Goal: Task Accomplishment & Management: Manage account settings

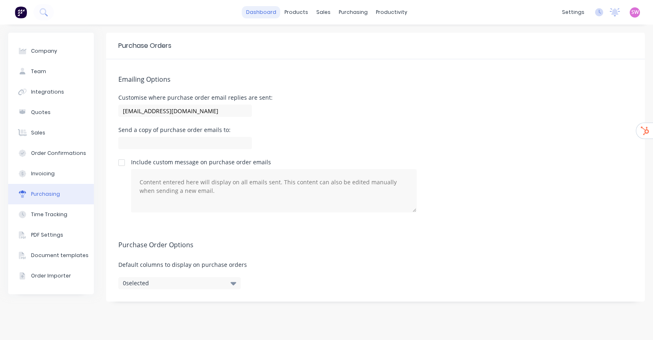
click at [263, 11] on link "dashboard" at bounding box center [261, 12] width 38 height 12
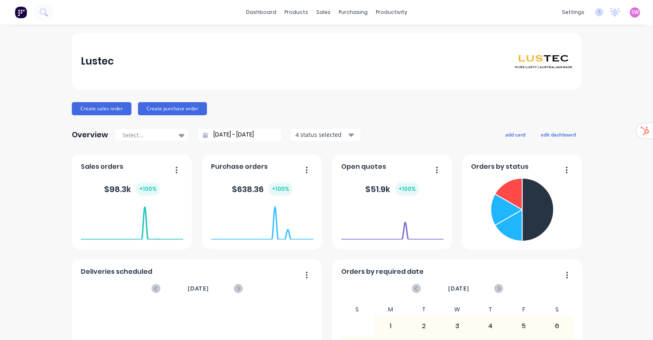
click at [253, 7] on link "dashboard" at bounding box center [261, 12] width 38 height 12
click at [632, 16] on div "SW Lustec Stuart Wheatley Administrator Profile Sign out" at bounding box center [635, 12] width 10 height 10
click at [632, 13] on span "SW" at bounding box center [635, 12] width 7 height 7
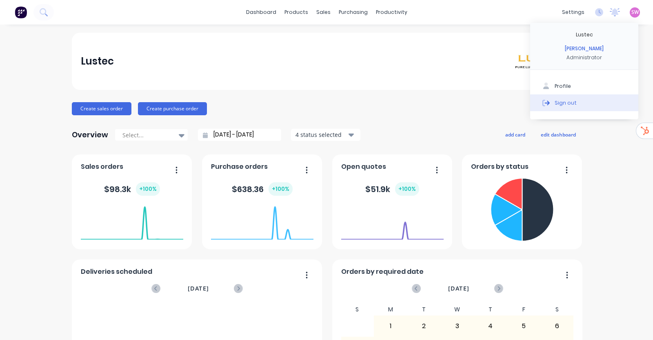
click at [565, 103] on div "Sign out" at bounding box center [566, 102] width 22 height 7
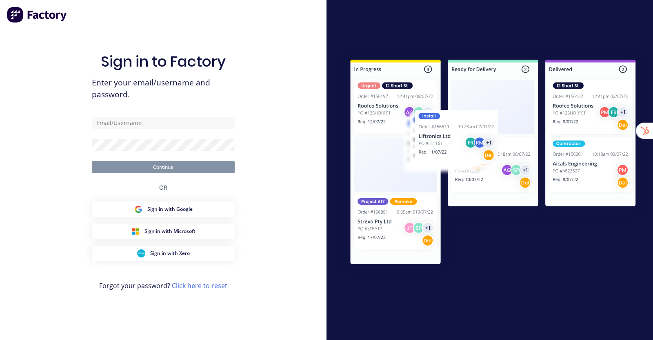
type input "[EMAIL_ADDRESS][DOMAIN_NAME]"
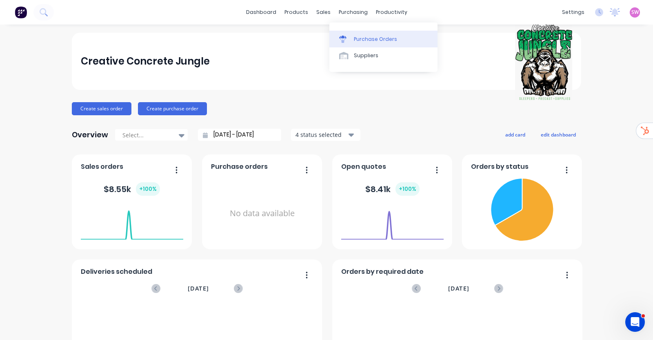
click at [345, 38] on icon at bounding box center [342, 39] width 7 height 7
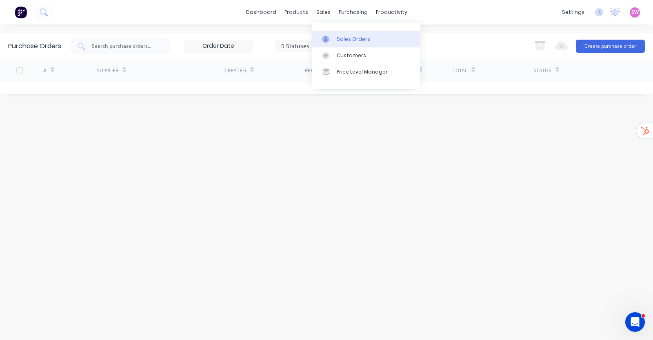
click at [341, 36] on div "Sales Orders" at bounding box center [353, 39] width 33 height 7
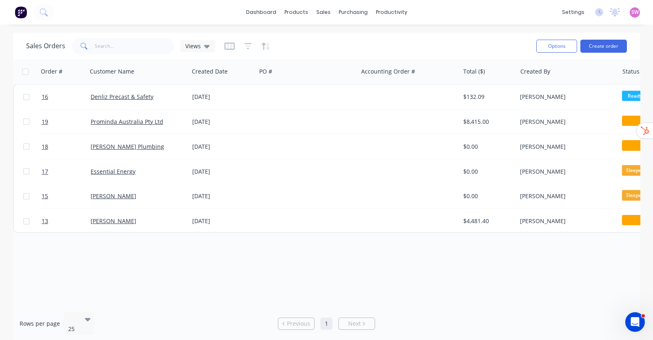
click at [325, 262] on div "Order # Customer Name Created Date PO # Accounting Order # Total ($) Created By…" at bounding box center [326, 182] width 627 height 246
click at [268, 13] on link "dashboard" at bounding box center [261, 12] width 38 height 12
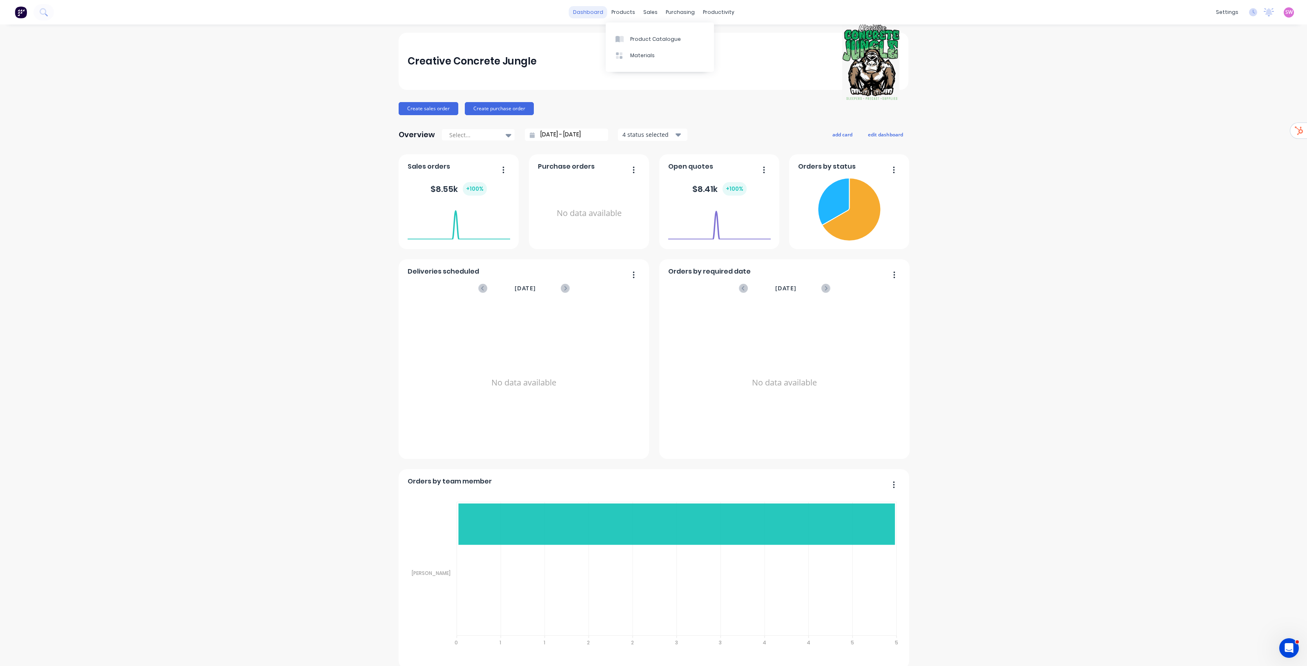
click at [597, 10] on link "dashboard" at bounding box center [588, 12] width 38 height 12
click at [653, 13] on span "SW" at bounding box center [1288, 12] width 7 height 7
click at [653, 102] on div "Sign out" at bounding box center [1220, 101] width 22 height 7
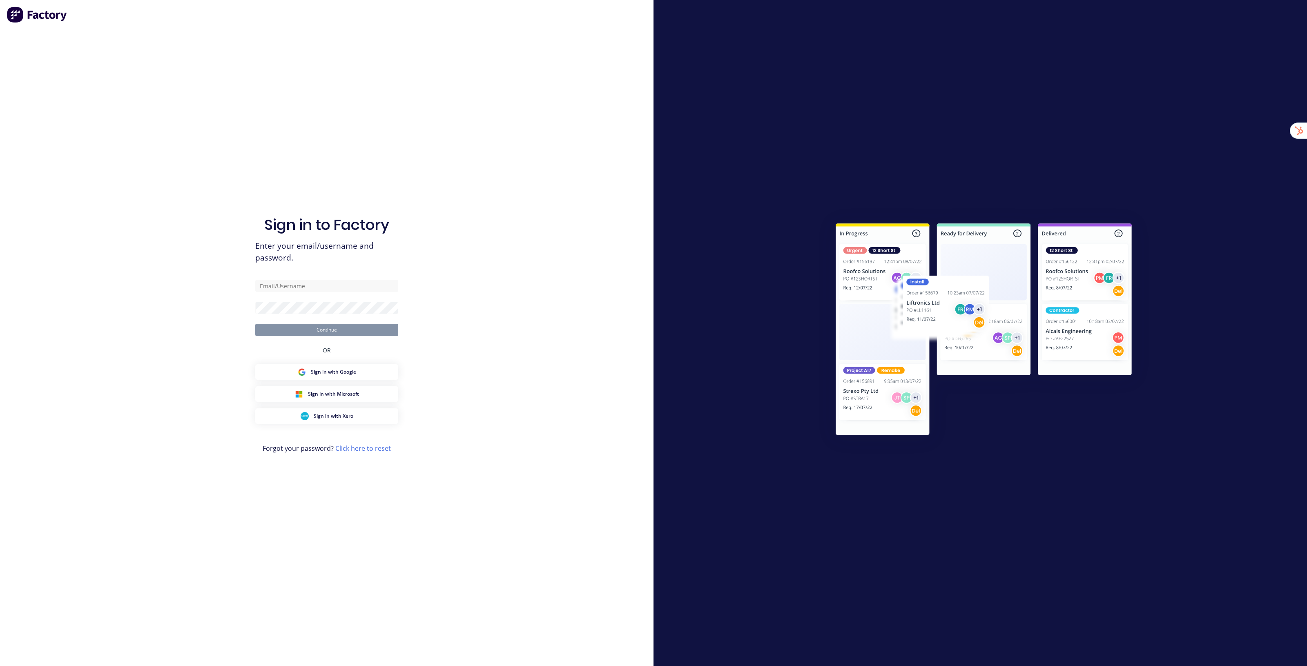
type input "[EMAIL_ADDRESS][DOMAIN_NAME]"
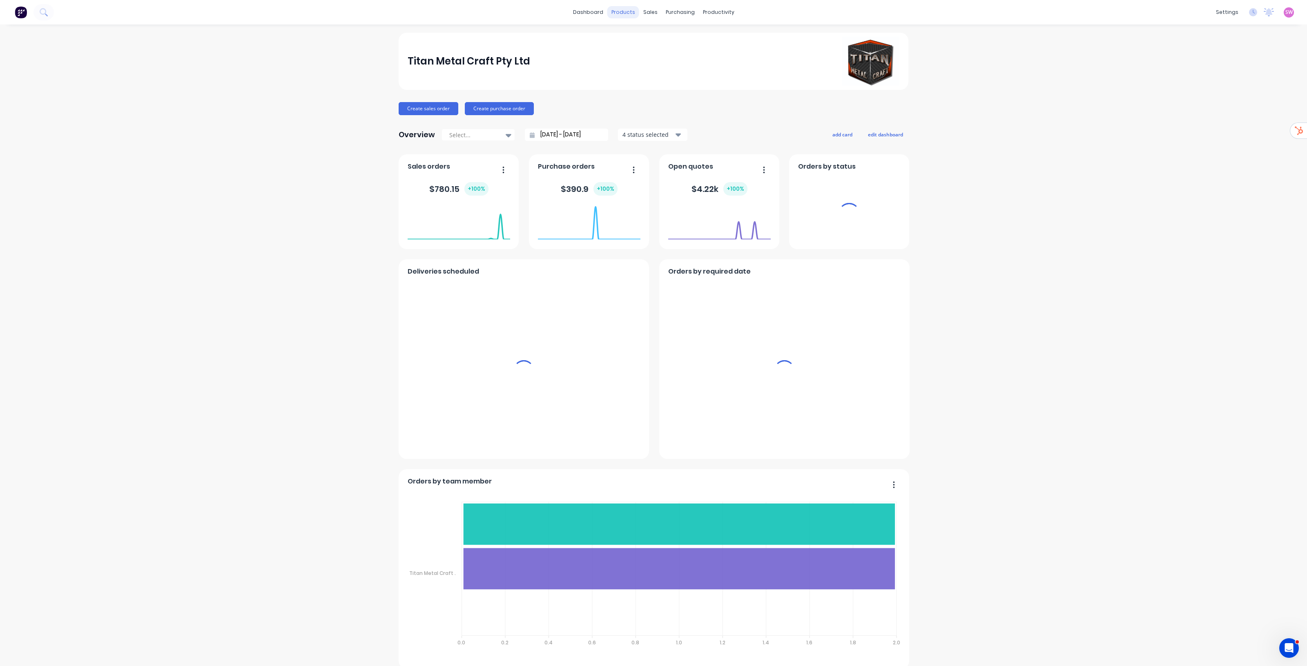
click at [626, 11] on div "products" at bounding box center [623, 12] width 32 height 12
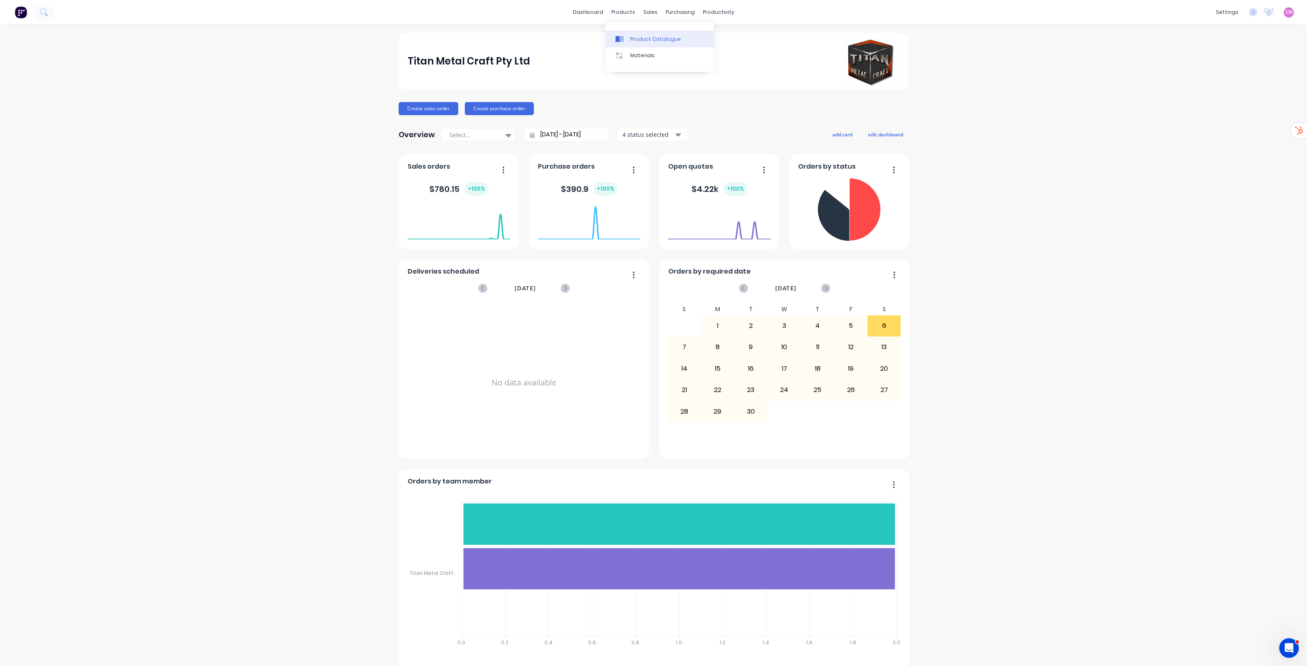
click at [644, 33] on link "Product Catalogue" at bounding box center [660, 39] width 108 height 16
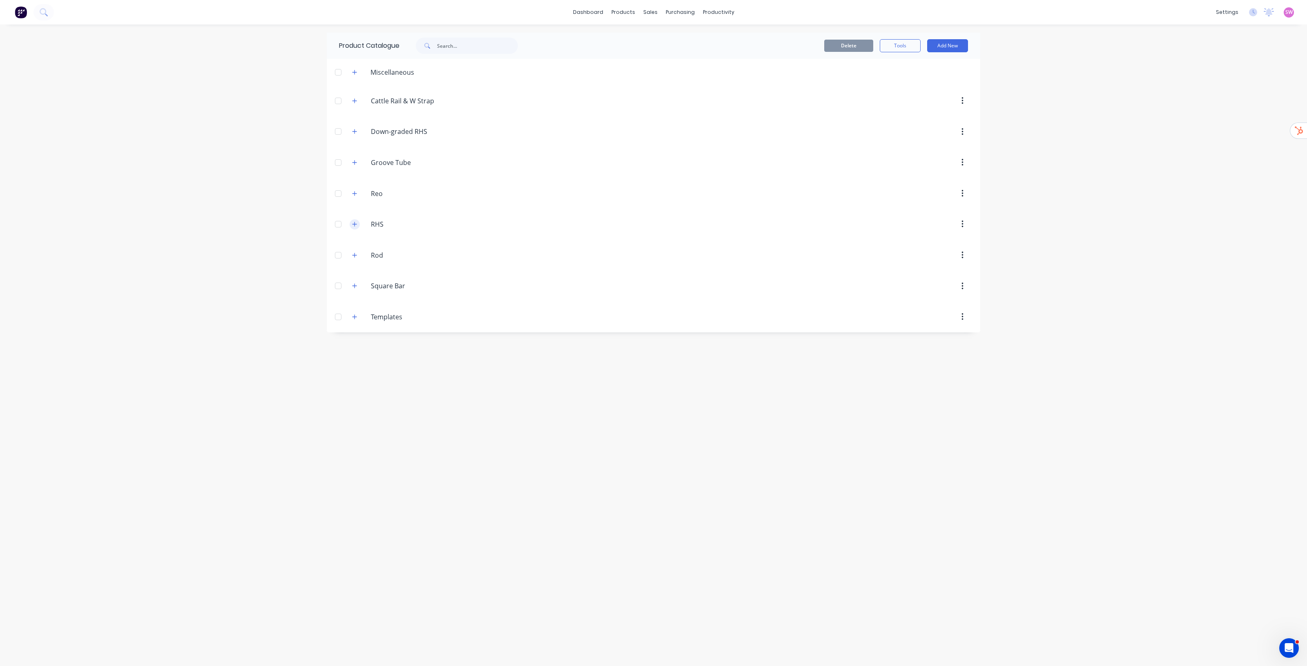
click at [356, 225] on icon "button" at bounding box center [354, 224] width 4 height 4
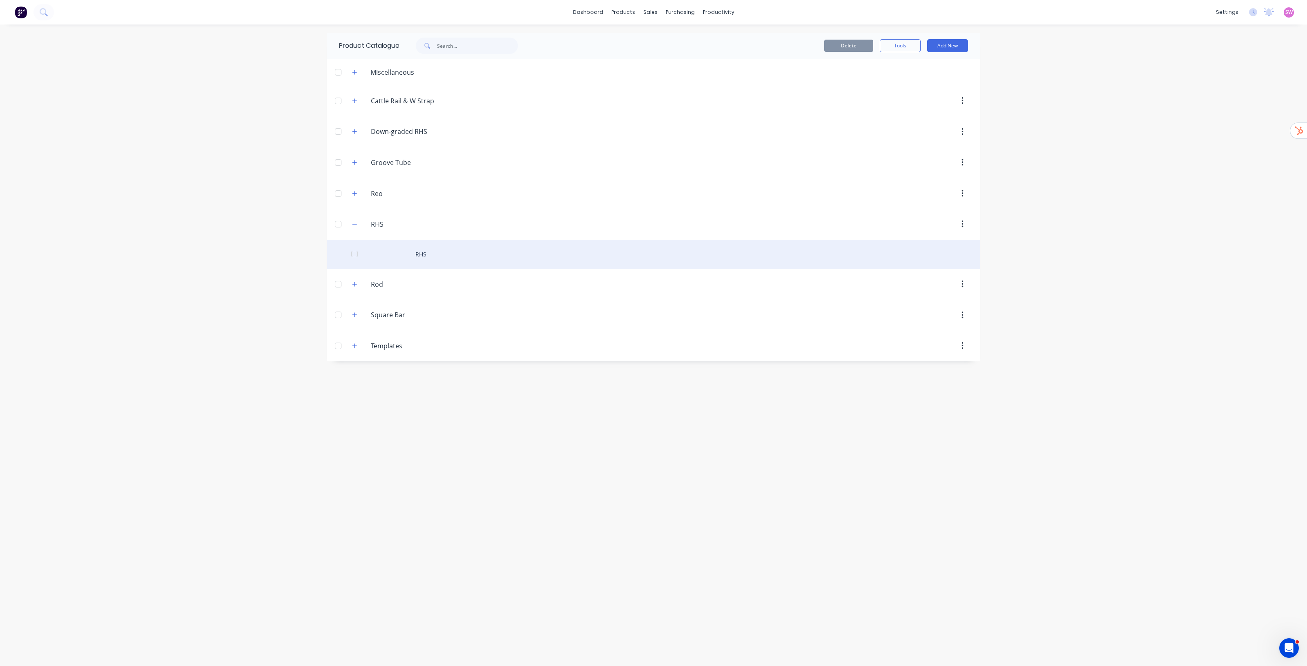
click at [434, 256] on div "RHS" at bounding box center [653, 254] width 653 height 29
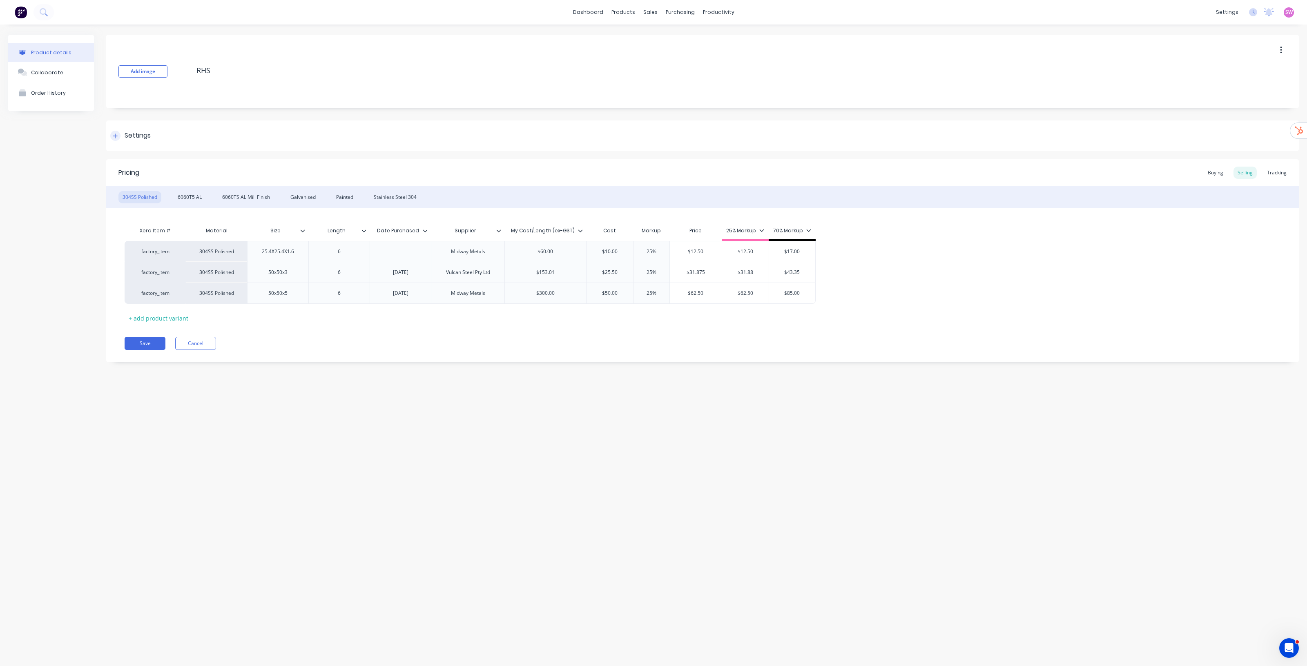
click at [125, 134] on div "Settings" at bounding box center [138, 136] width 26 height 10
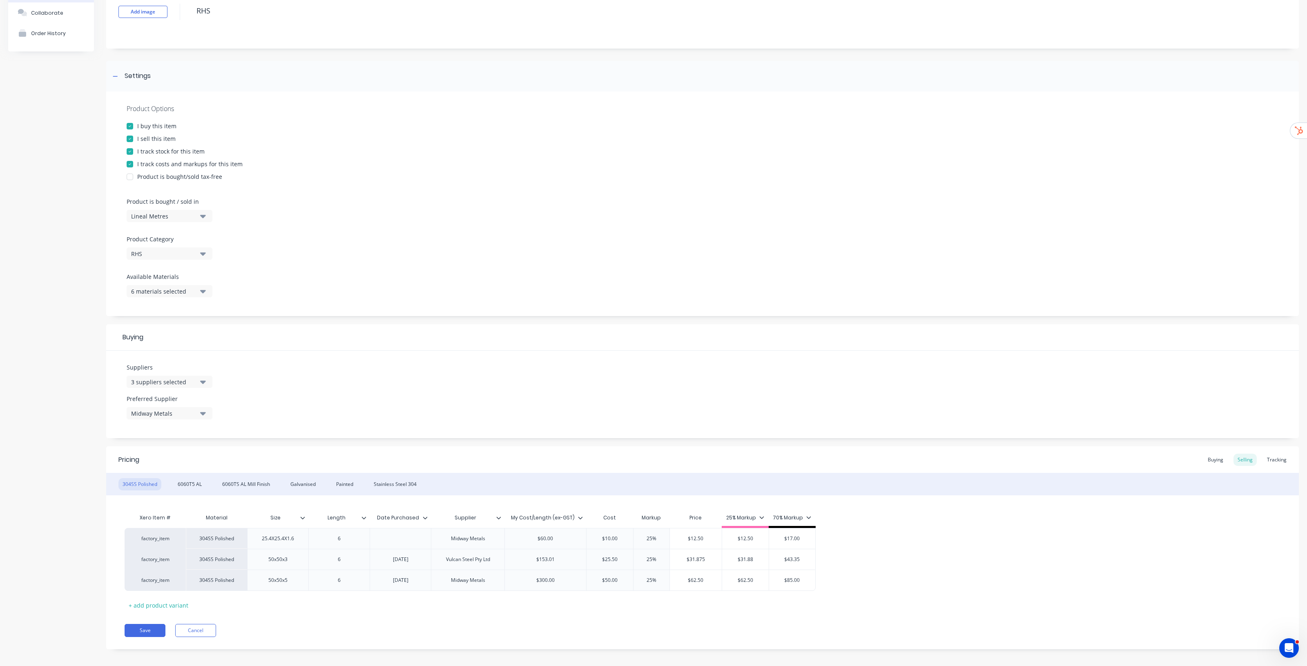
scroll to position [66, 0]
click at [188, 477] on div "6060T5 AL" at bounding box center [190, 479] width 32 height 12
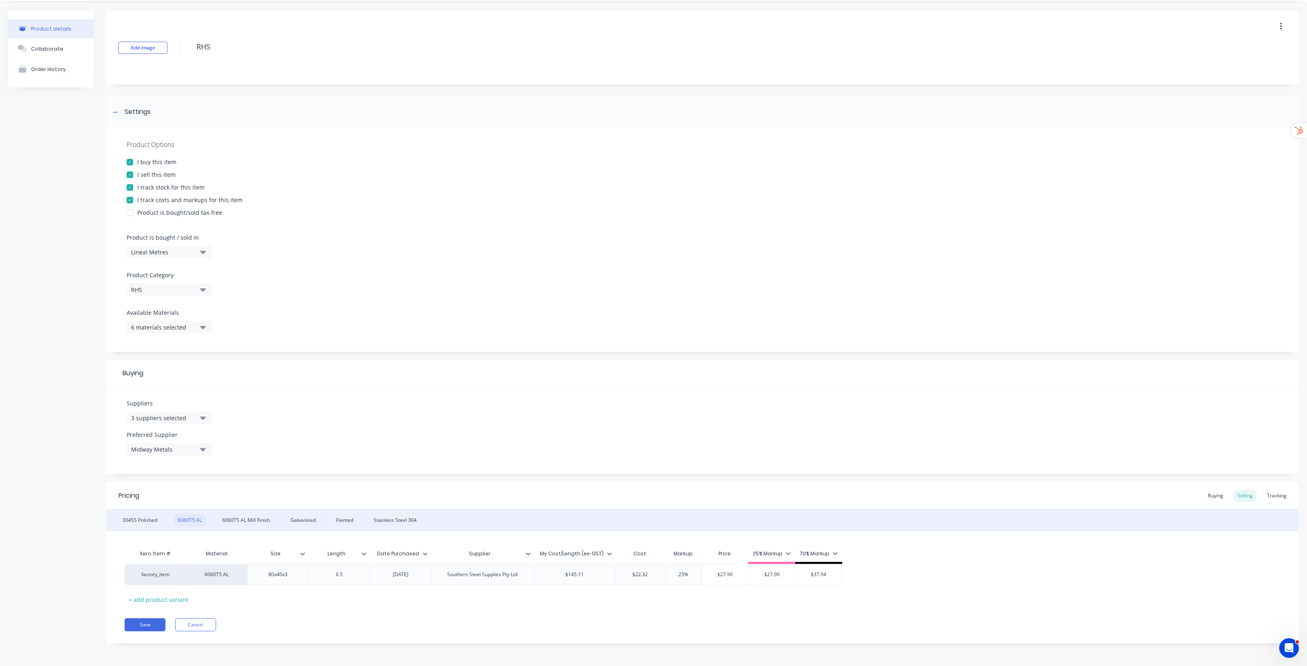
scroll to position [24, 0]
click at [244, 515] on div "6060TS AL Mill Finish" at bounding box center [246, 520] width 56 height 12
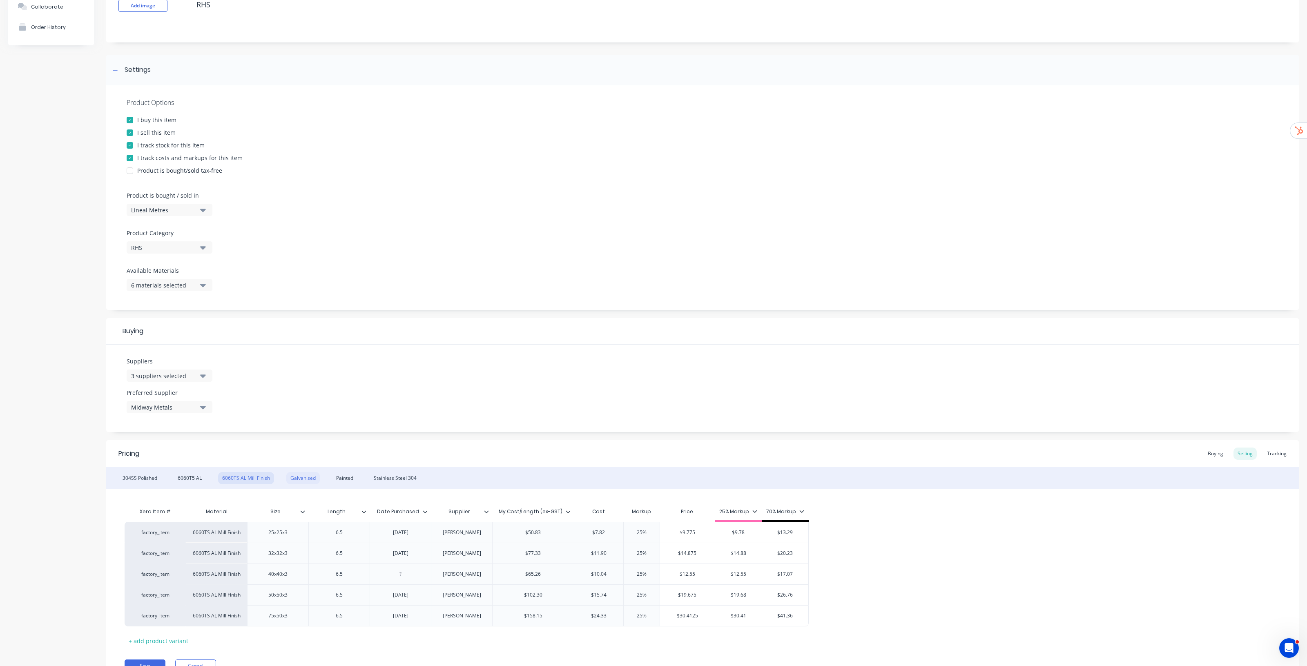
click at [305, 481] on div "Galvanised" at bounding box center [302, 478] width 33 height 12
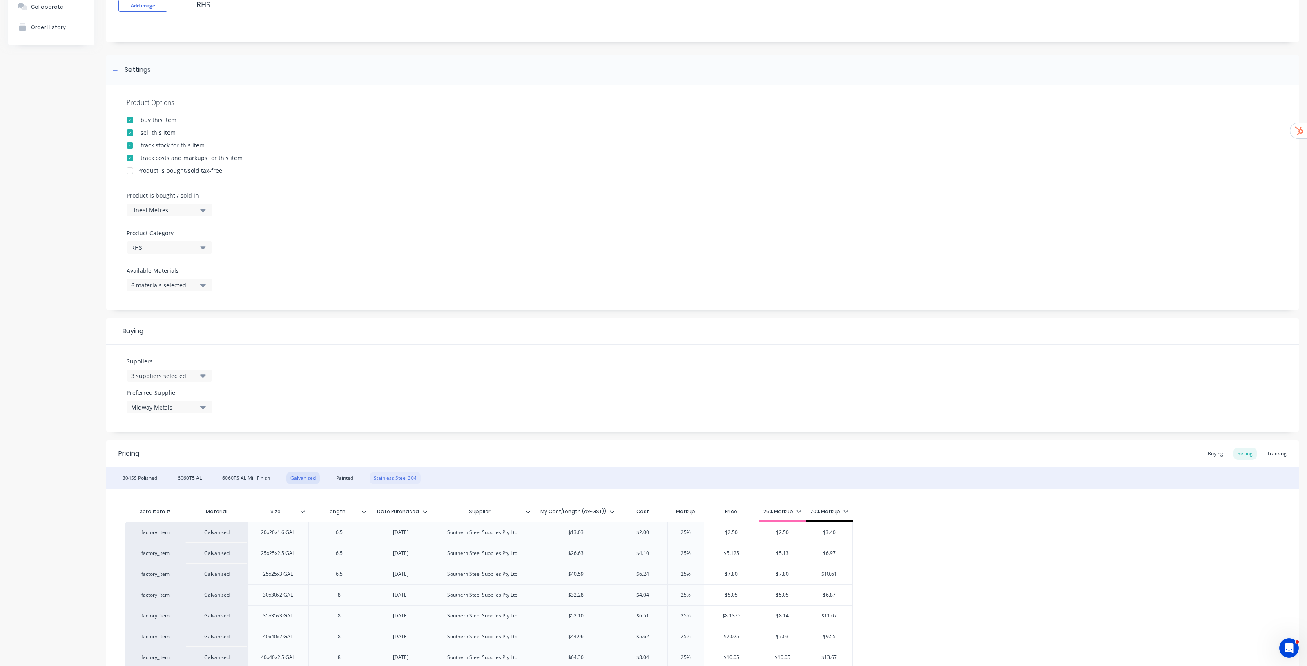
click at [341, 473] on div "Painted" at bounding box center [344, 478] width 25 height 12
click at [407, 474] on div "Stainless Steel 304" at bounding box center [395, 478] width 51 height 12
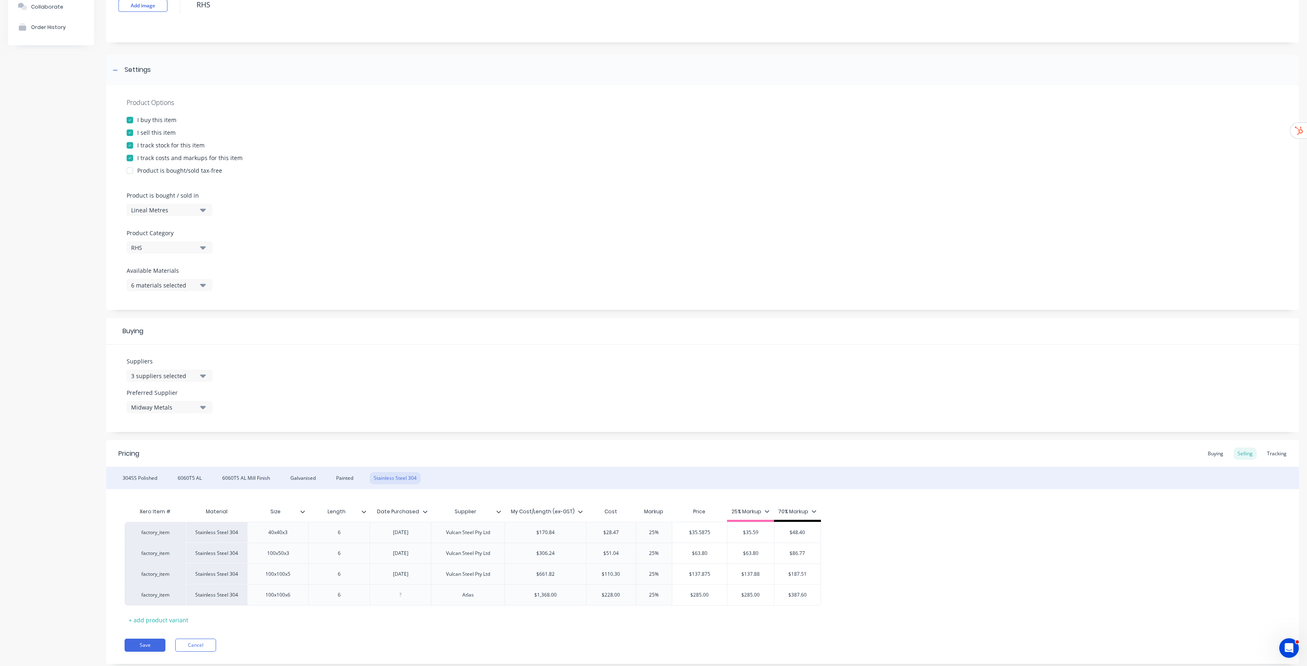
click at [348, 482] on div "Painted" at bounding box center [344, 478] width 25 height 12
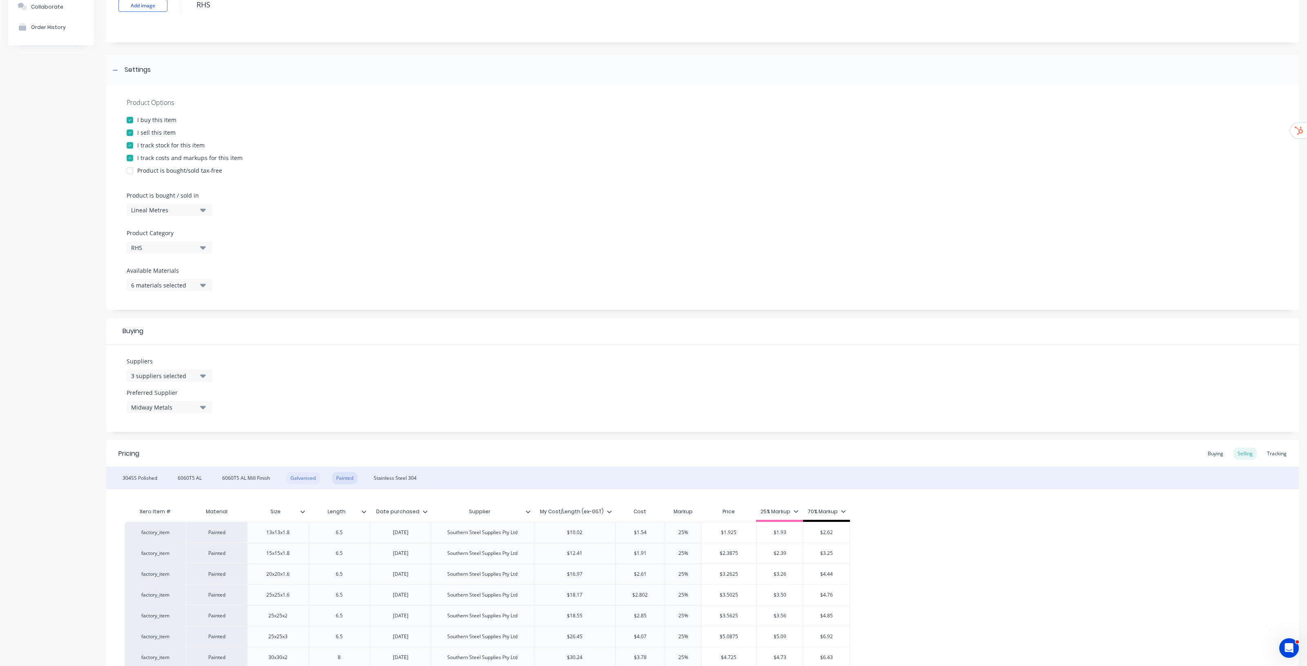
click at [306, 479] on div "Galvanised" at bounding box center [302, 478] width 33 height 12
click at [256, 474] on div "6060TS AL Mill Finish" at bounding box center [246, 478] width 56 height 12
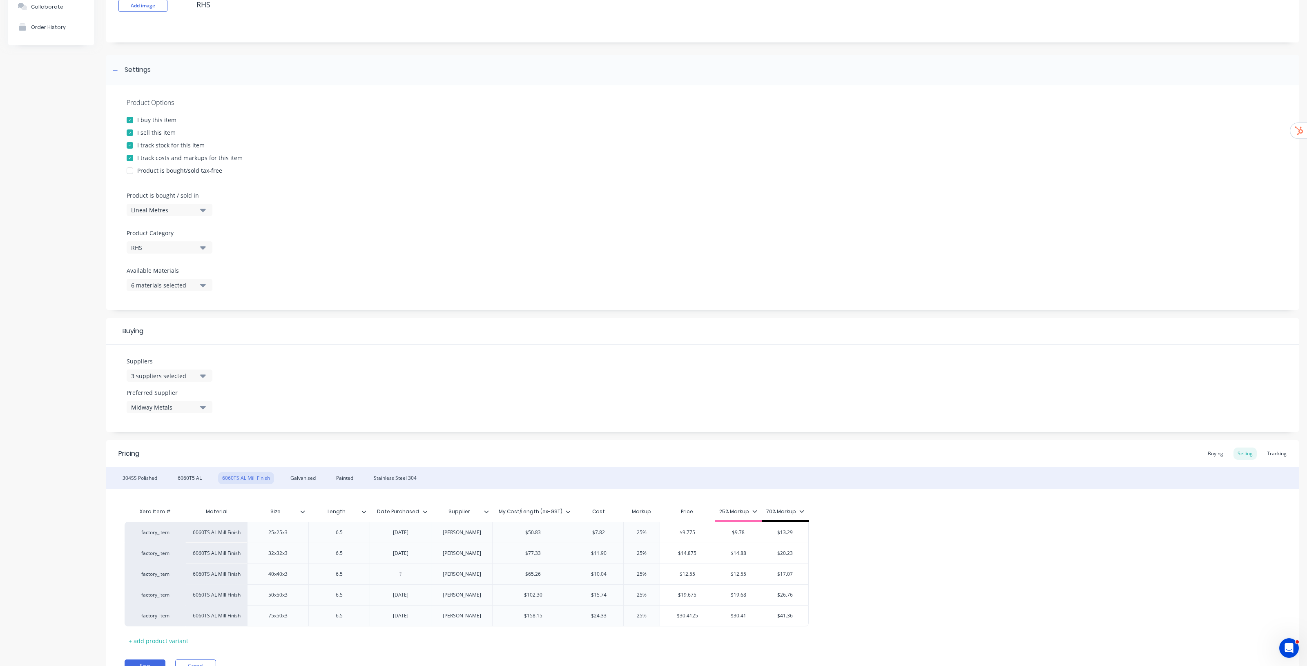
click at [180, 471] on div "304SS Polished 6060T5 AL 6060TS AL Mill Finish Galvanised Painted Stainless Ste…" at bounding box center [702, 478] width 1193 height 22
click at [139, 481] on div "304SS Polished" at bounding box center [139, 478] width 43 height 12
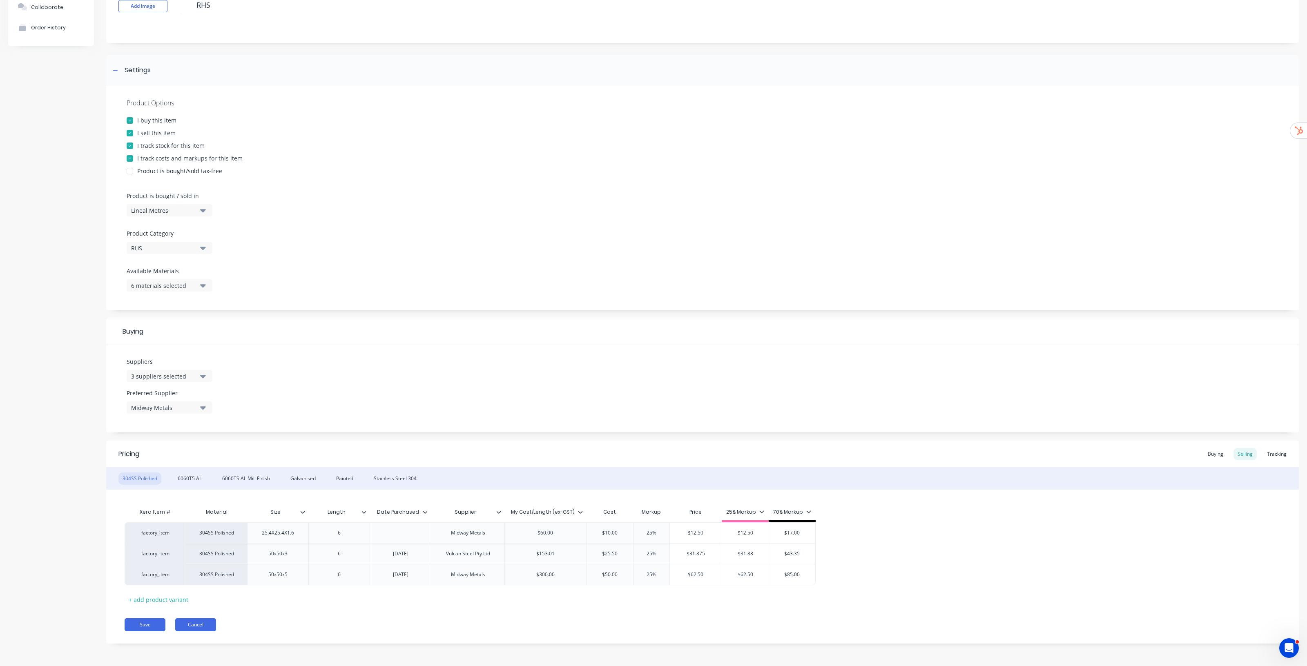
click at [207, 622] on button "Cancel" at bounding box center [195, 624] width 41 height 13
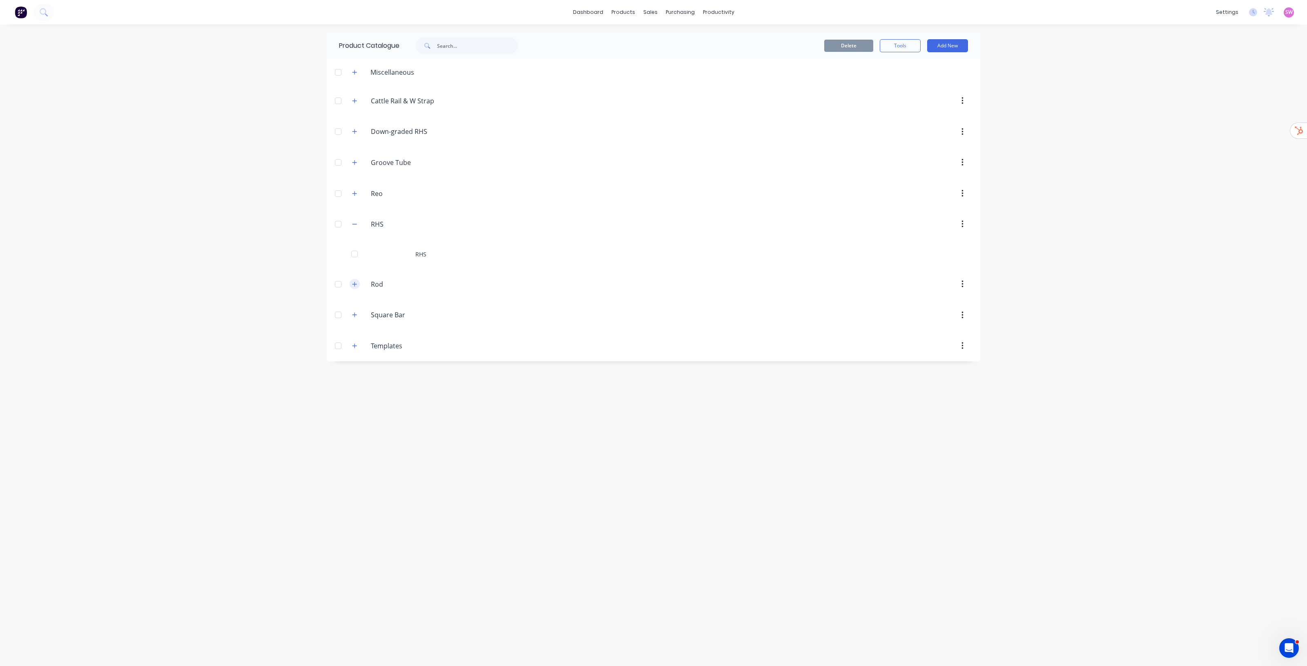
click at [355, 284] on icon "button" at bounding box center [354, 284] width 4 height 4
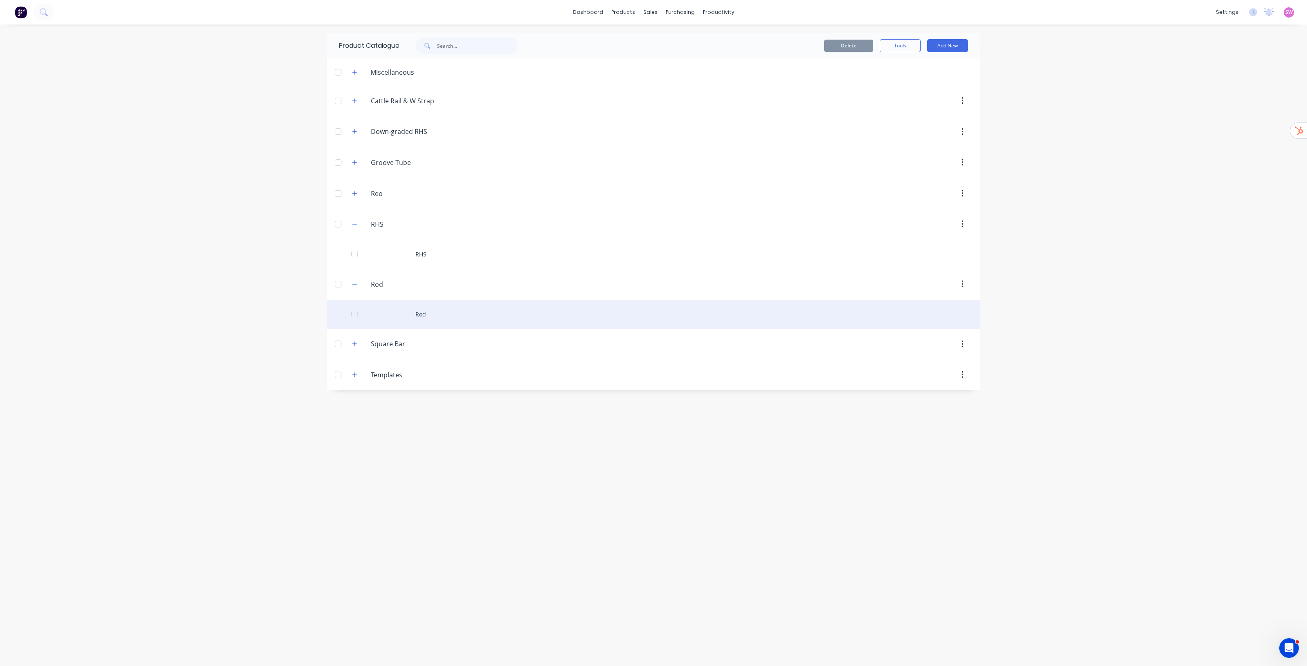
click at [427, 315] on div "Rod" at bounding box center [653, 314] width 653 height 29
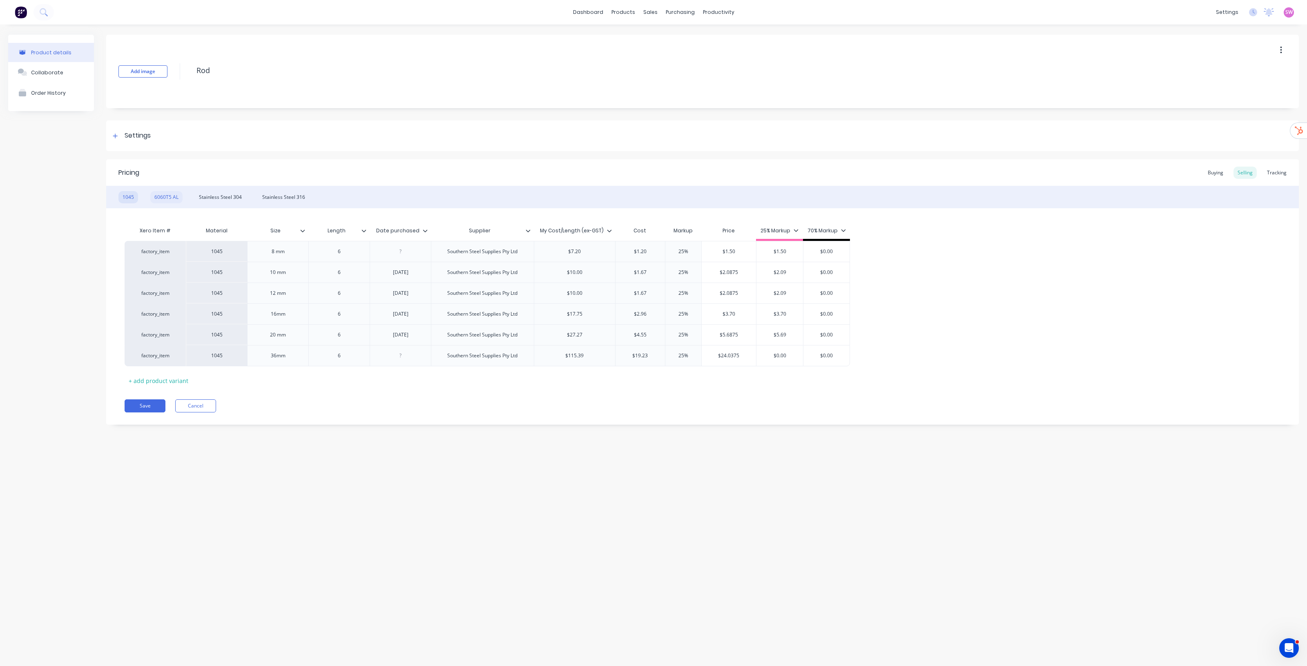
click at [165, 197] on div "6060T5 AL" at bounding box center [166, 197] width 32 height 12
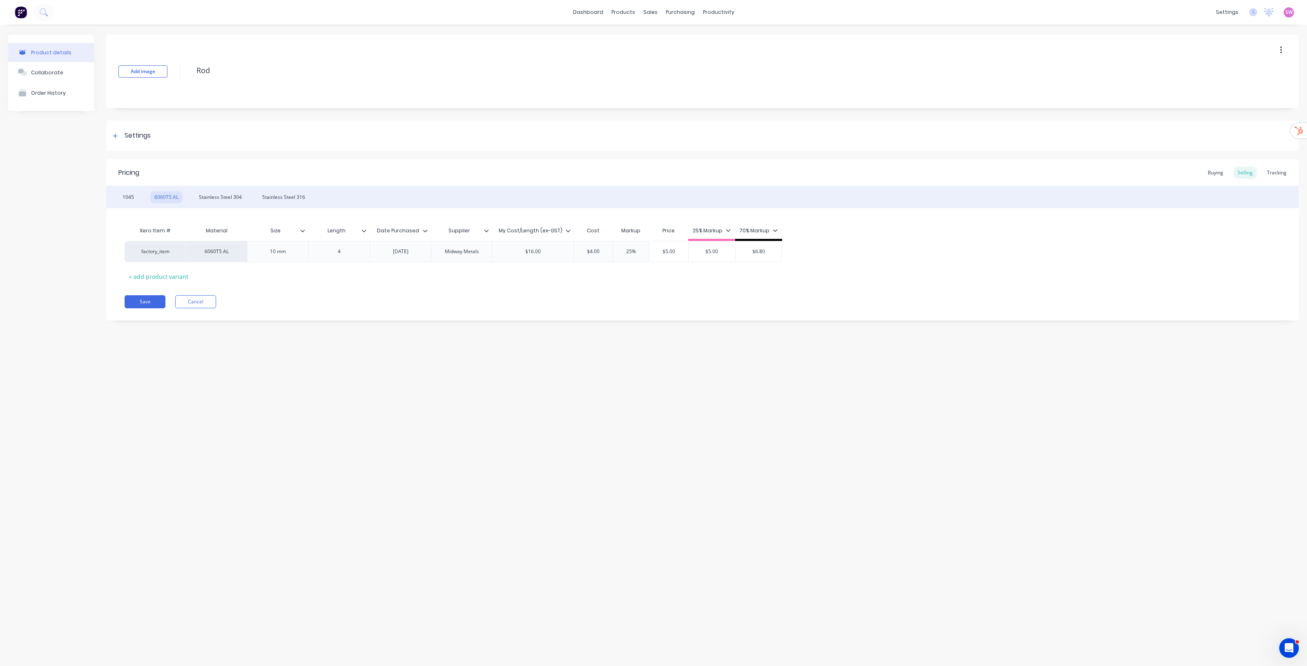
click at [216, 190] on div "1045 6060T5 AL Stainless Steel 304 Stainless Steel 316" at bounding box center [702, 197] width 1193 height 22
click at [241, 196] on div "Stainless Steel 304" at bounding box center [220, 197] width 51 height 12
click at [288, 196] on div "Stainless Steel 316" at bounding box center [283, 197] width 51 height 12
click at [203, 326] on button "Cancel" at bounding box center [195, 322] width 41 height 13
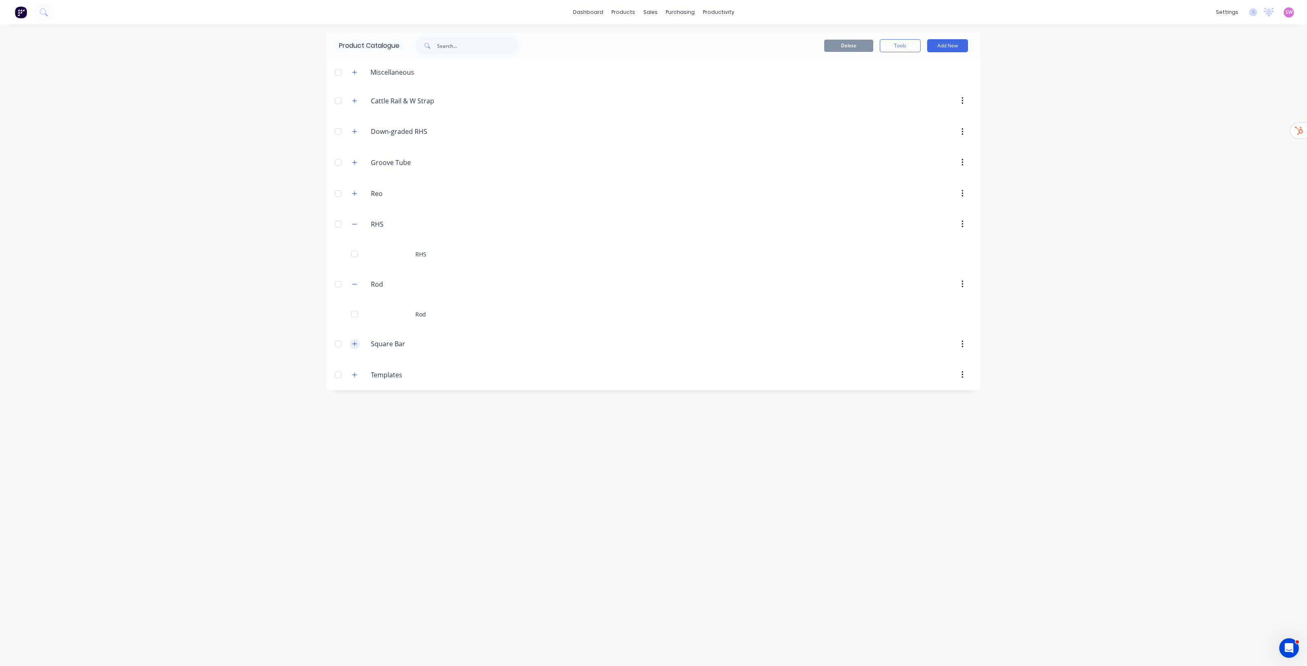
click at [352, 346] on icon "button" at bounding box center [354, 344] width 5 height 6
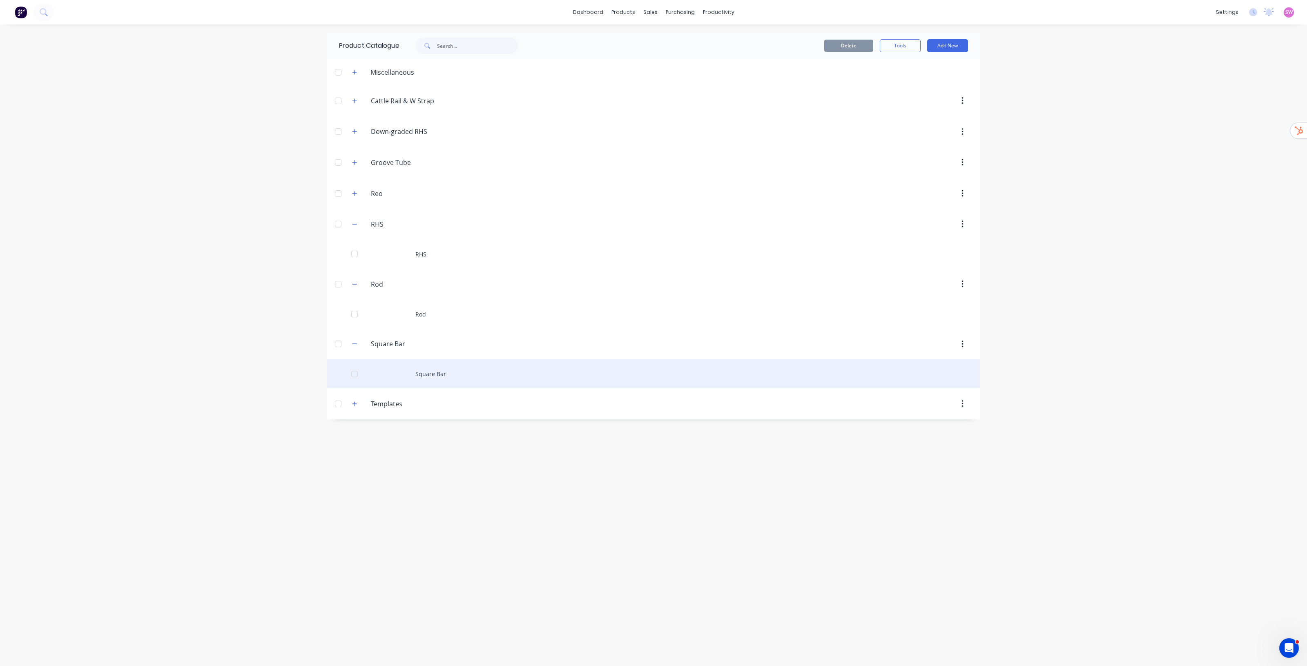
click at [425, 372] on div "Square Bar" at bounding box center [653, 373] width 653 height 29
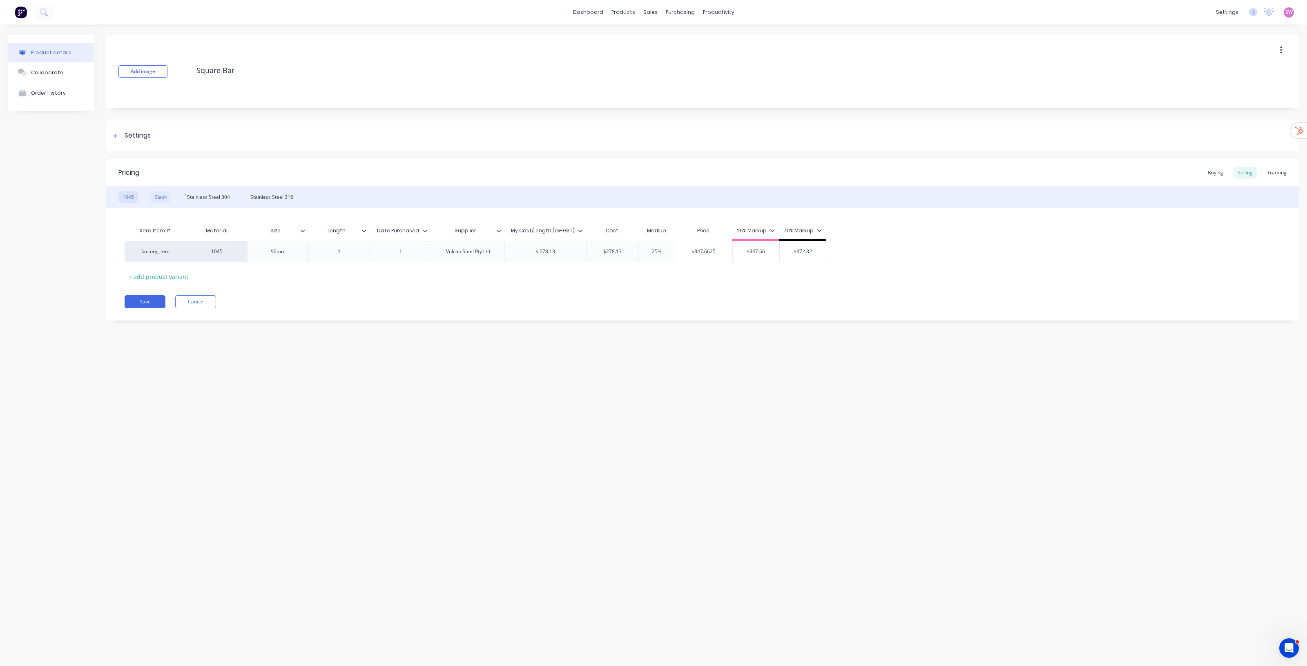
click at [158, 199] on div "Black" at bounding box center [160, 197] width 20 height 12
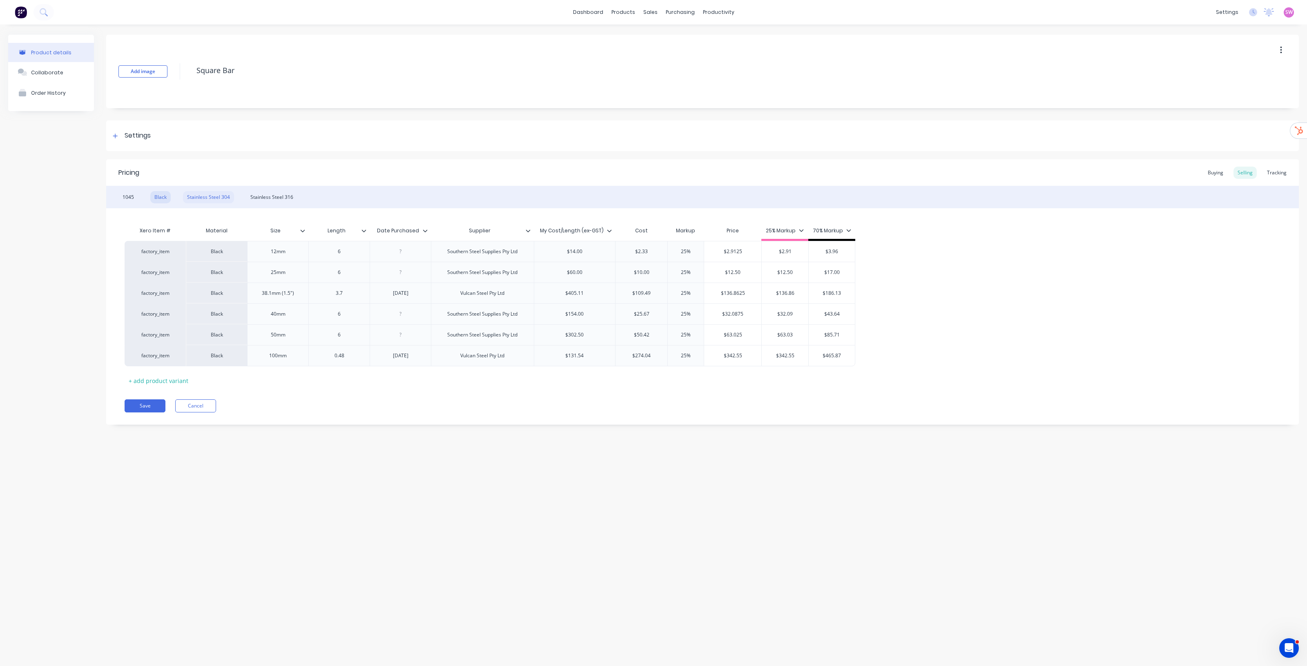
click at [205, 195] on div "Stainless Steel 304" at bounding box center [208, 197] width 51 height 12
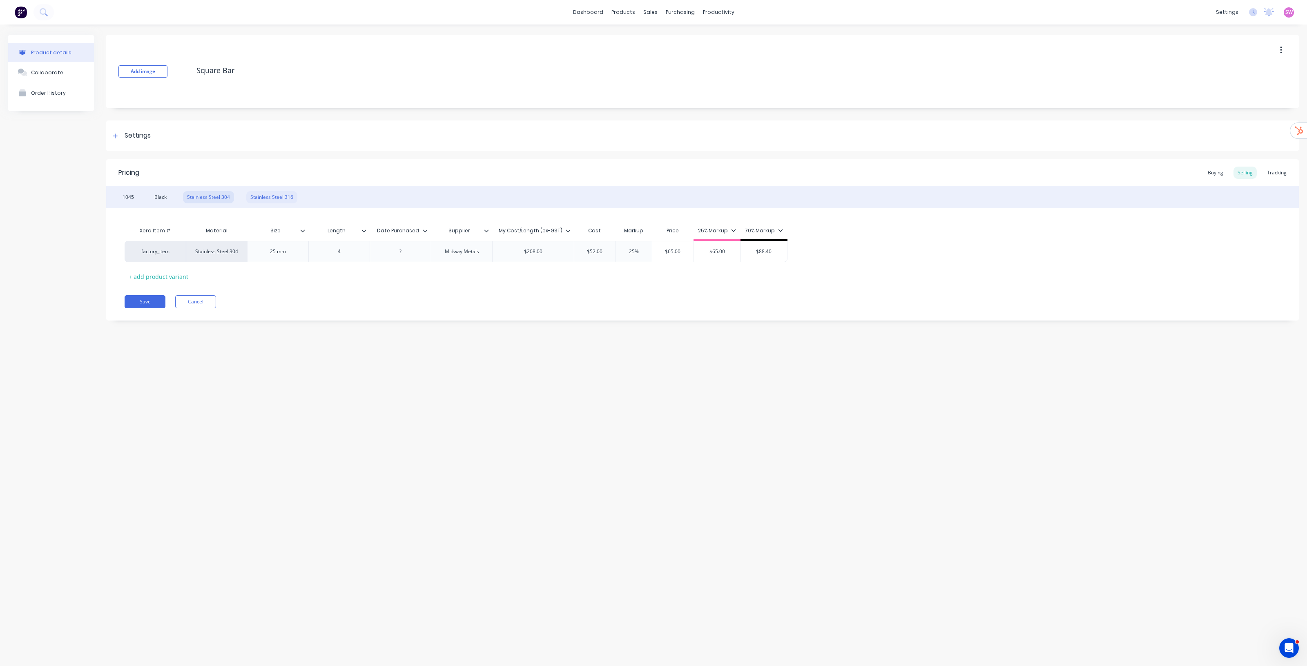
click at [265, 193] on div "Stainless Steel 316" at bounding box center [271, 197] width 51 height 12
click at [416, 363] on div "Product details Collaborate Order History Add image Square Bar Settings Product…" at bounding box center [653, 337] width 1307 height 625
click at [638, 35] on link "Product Catalogue" at bounding box center [663, 39] width 108 height 16
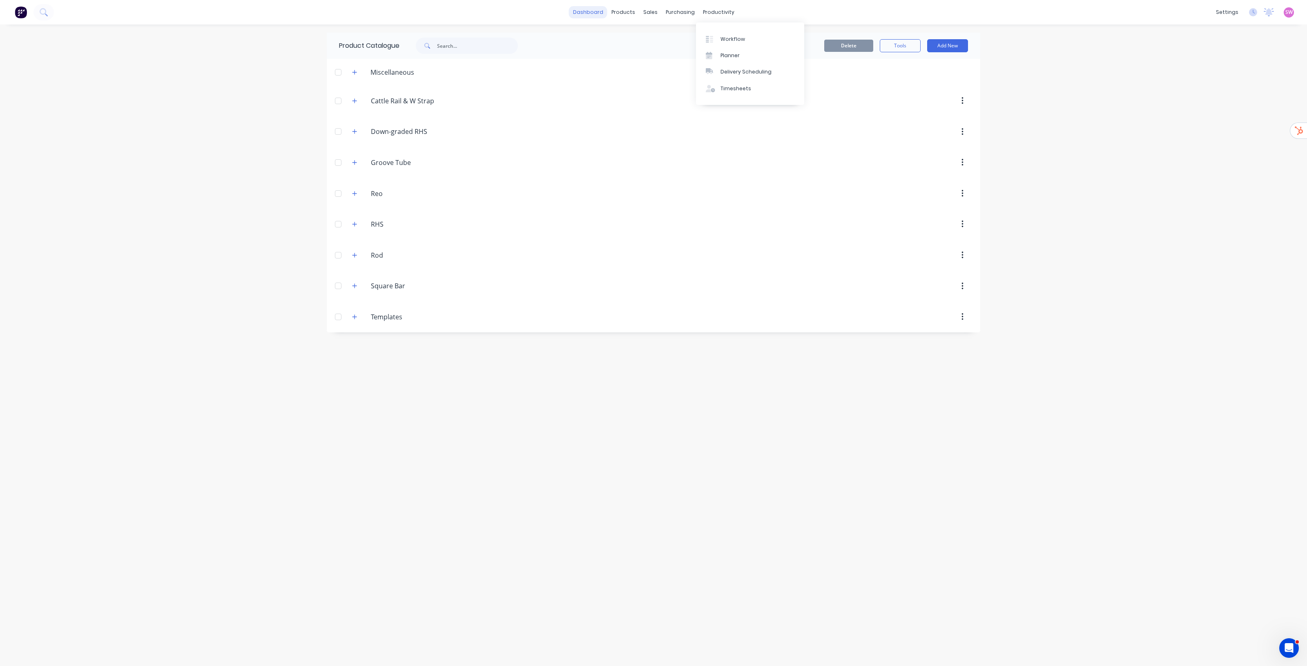
click at [580, 11] on link "dashboard" at bounding box center [588, 12] width 38 height 12
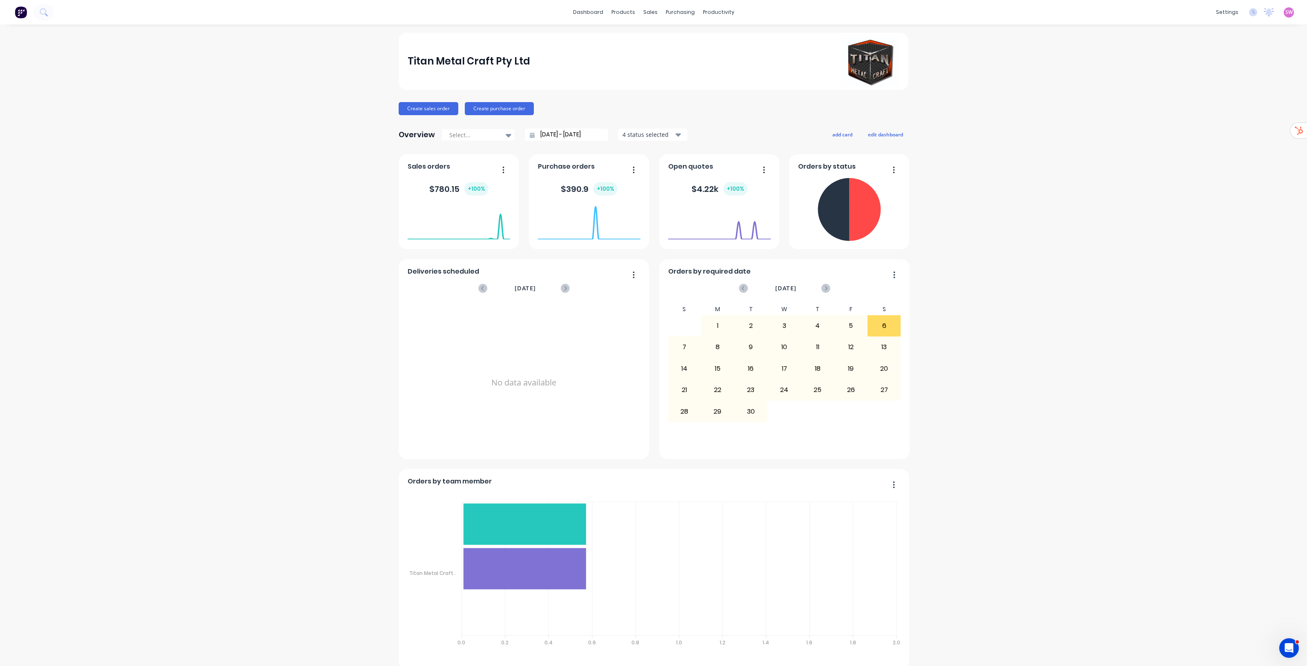
click at [1275, 9] on div "settings No new notifications Mark all as read You have no notifications SW Tit…" at bounding box center [1259, 12] width 95 height 12
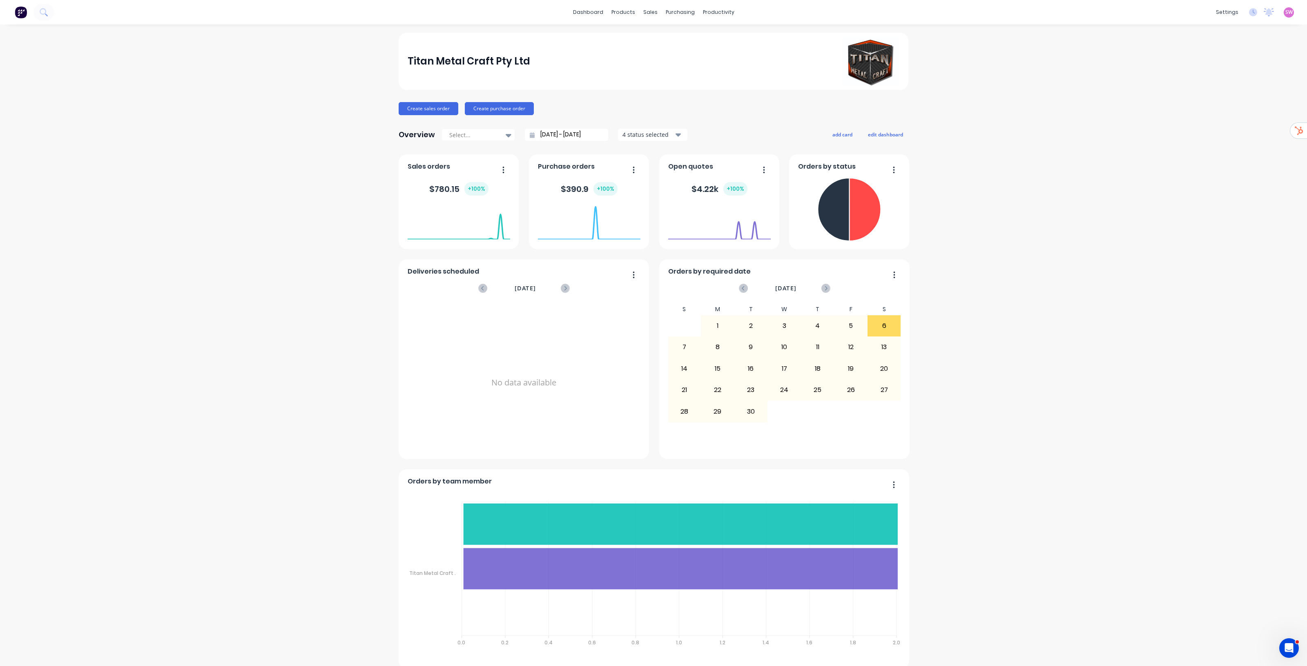
click at [1285, 13] on span "SW" at bounding box center [1288, 12] width 7 height 7
click at [1209, 98] on button "Sign out" at bounding box center [1238, 102] width 108 height 16
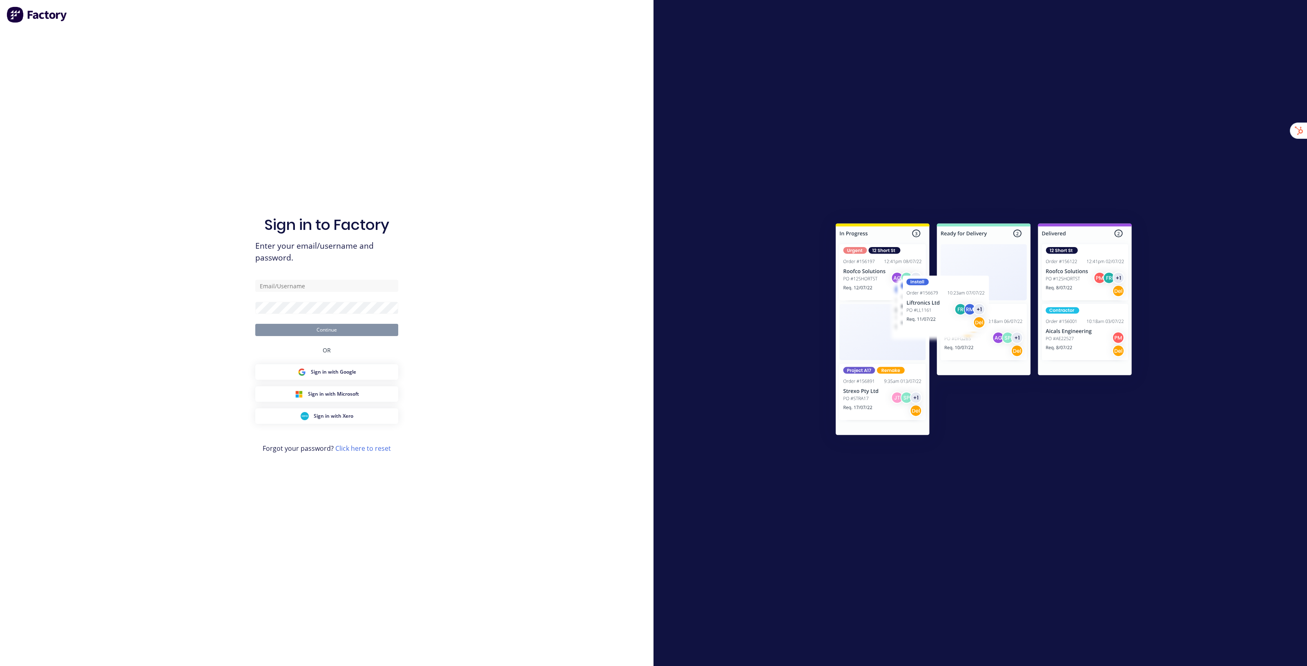
type input "[EMAIL_ADDRESS][DOMAIN_NAME]"
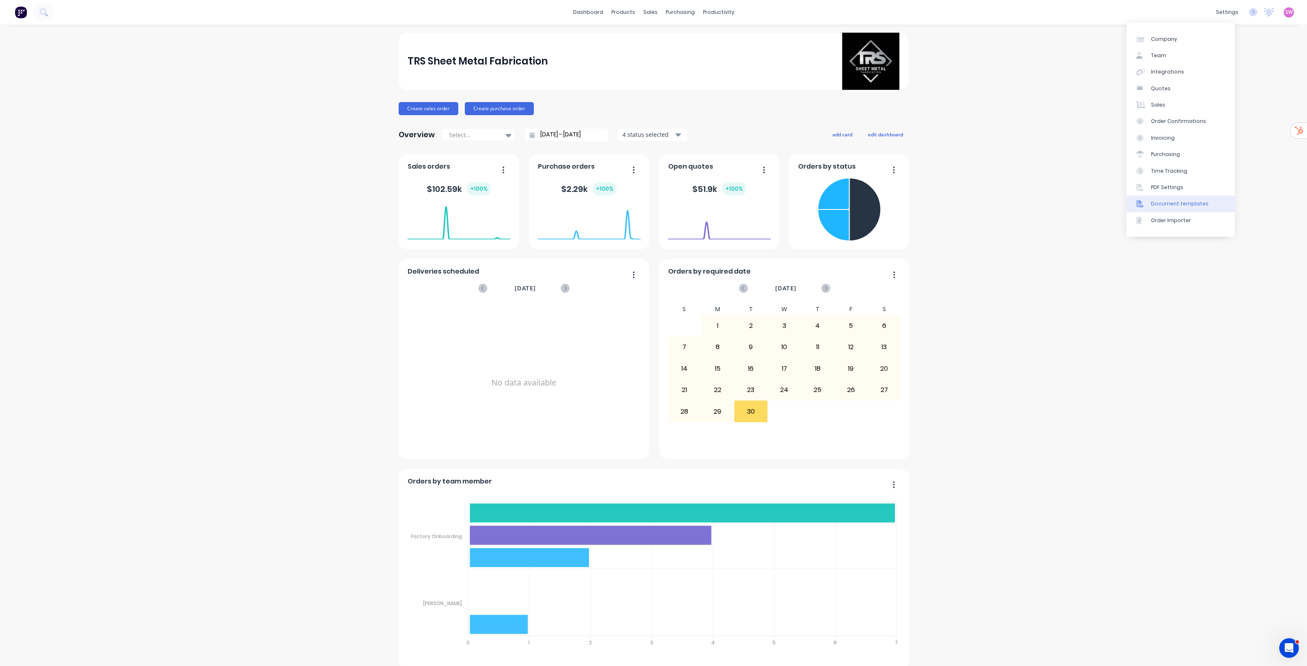
click at [1191, 205] on div "Document templates" at bounding box center [1180, 203] width 58 height 7
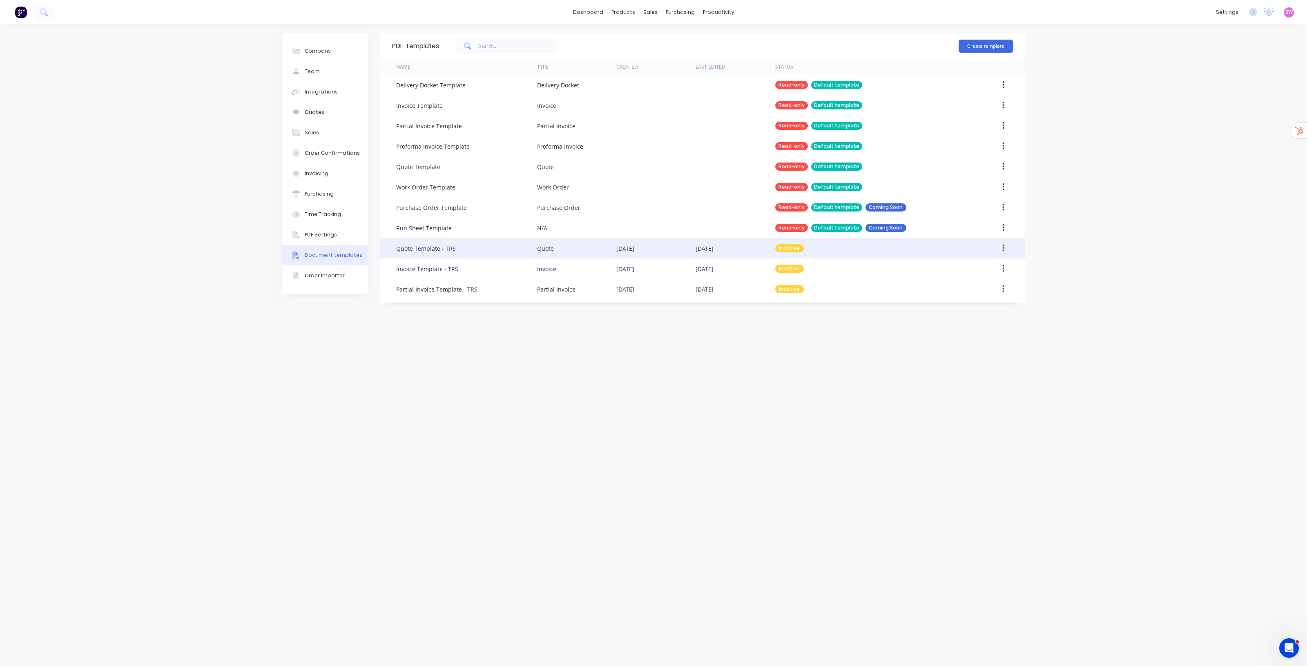
click at [1004, 248] on icon "button" at bounding box center [1003, 248] width 2 height 7
click at [975, 287] on div "Make default" at bounding box center [974, 286] width 63 height 12
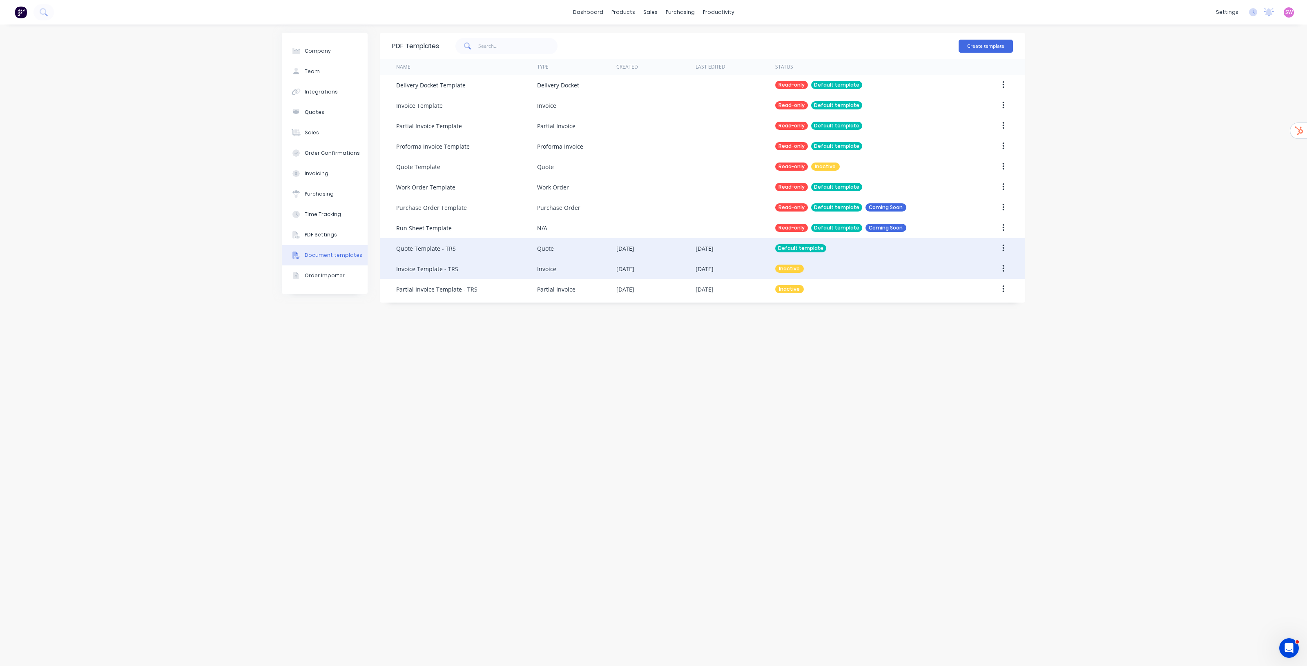
click at [1007, 269] on button "button" at bounding box center [1003, 268] width 19 height 15
click at [982, 306] on div "Make default" at bounding box center [974, 307] width 63 height 12
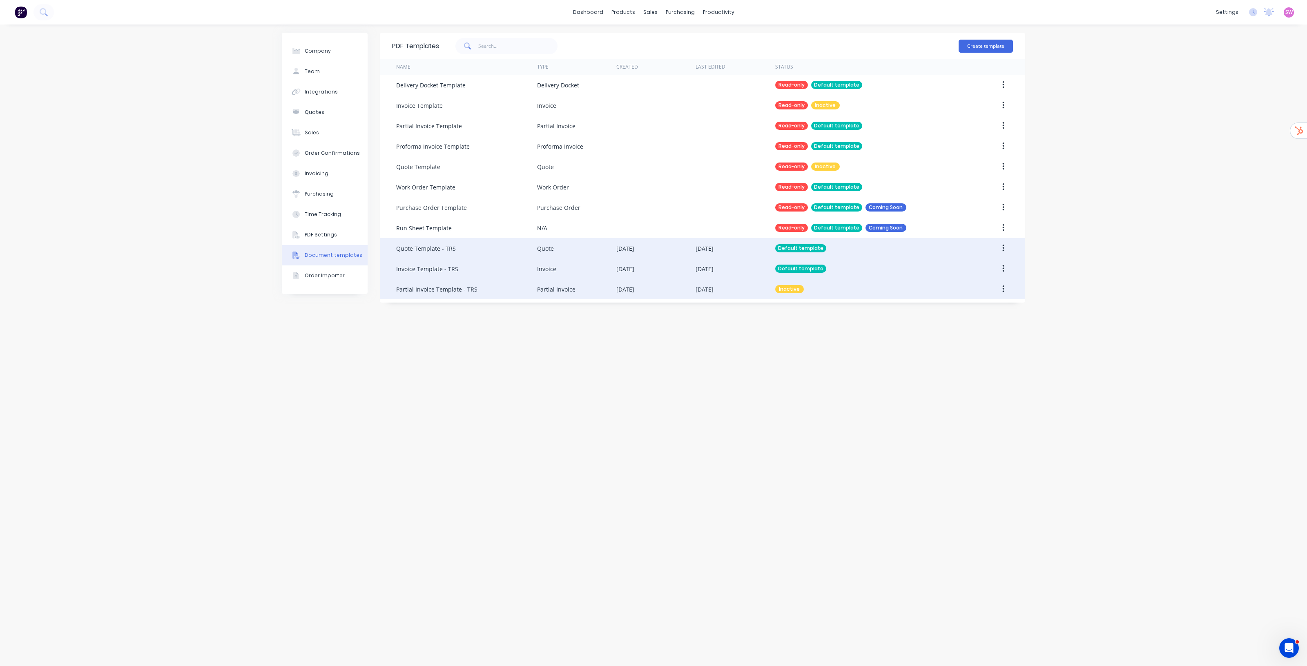
click at [1004, 294] on button "button" at bounding box center [1003, 289] width 19 height 15
click at [974, 327] on div "Make default" at bounding box center [974, 327] width 63 height 12
click at [1110, 248] on div "Company Team Integrations Quotes Sales Order Confirmations Invoicing Purchasing…" at bounding box center [653, 346] width 1307 height 642
click at [670, 38] on div "Sales Orders" at bounding box center [680, 39] width 33 height 7
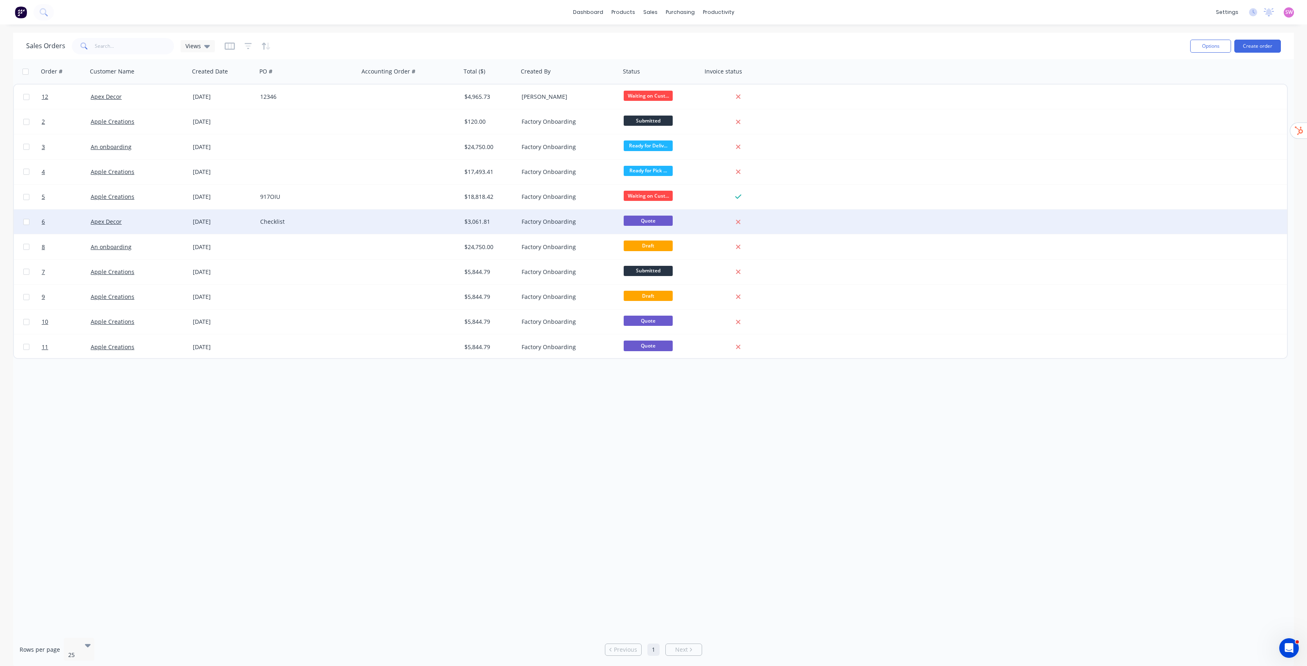
click at [432, 228] on div at bounding box center [410, 222] width 102 height 25
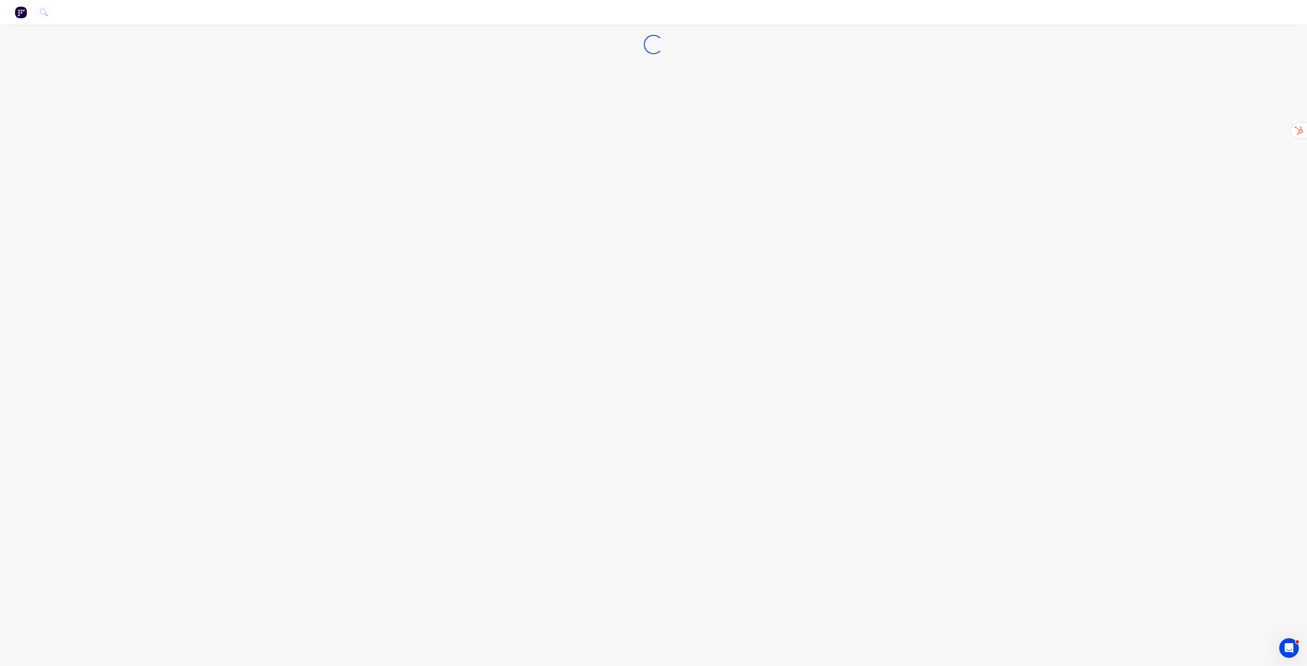
click at [25, 14] on img "button" at bounding box center [21, 12] width 12 height 12
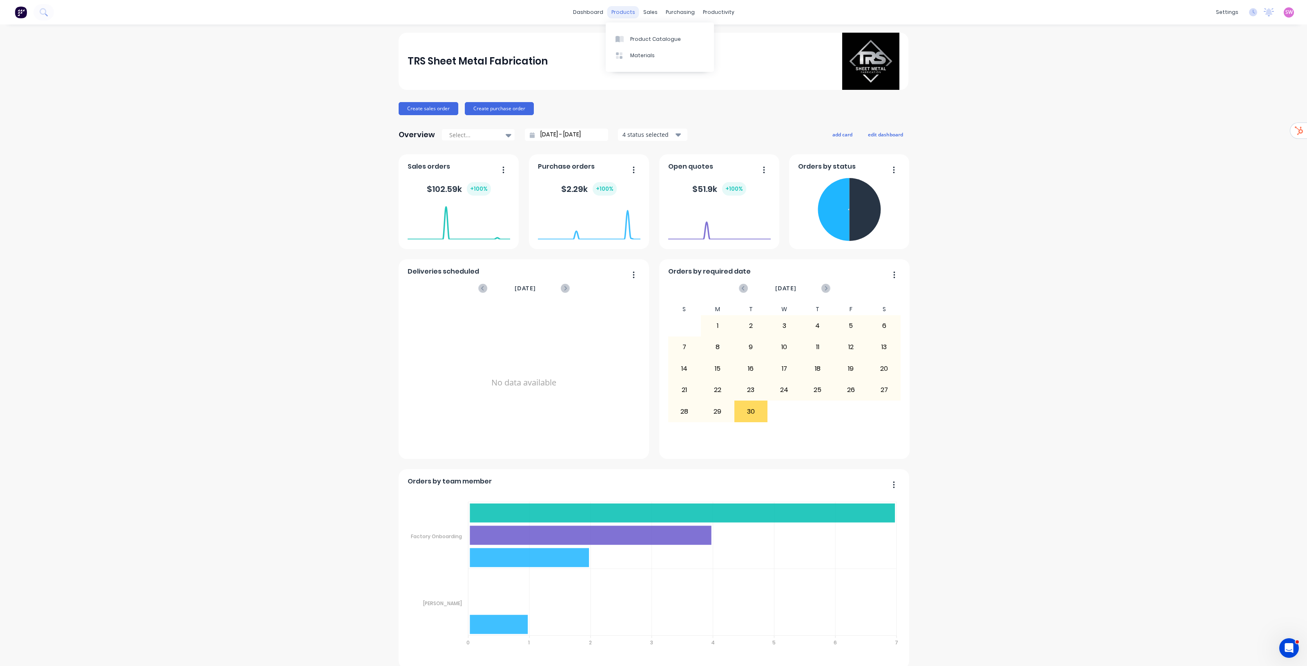
click at [623, 11] on div "products" at bounding box center [623, 12] width 32 height 12
click at [645, 37] on div "Product Catalogue" at bounding box center [655, 39] width 51 height 7
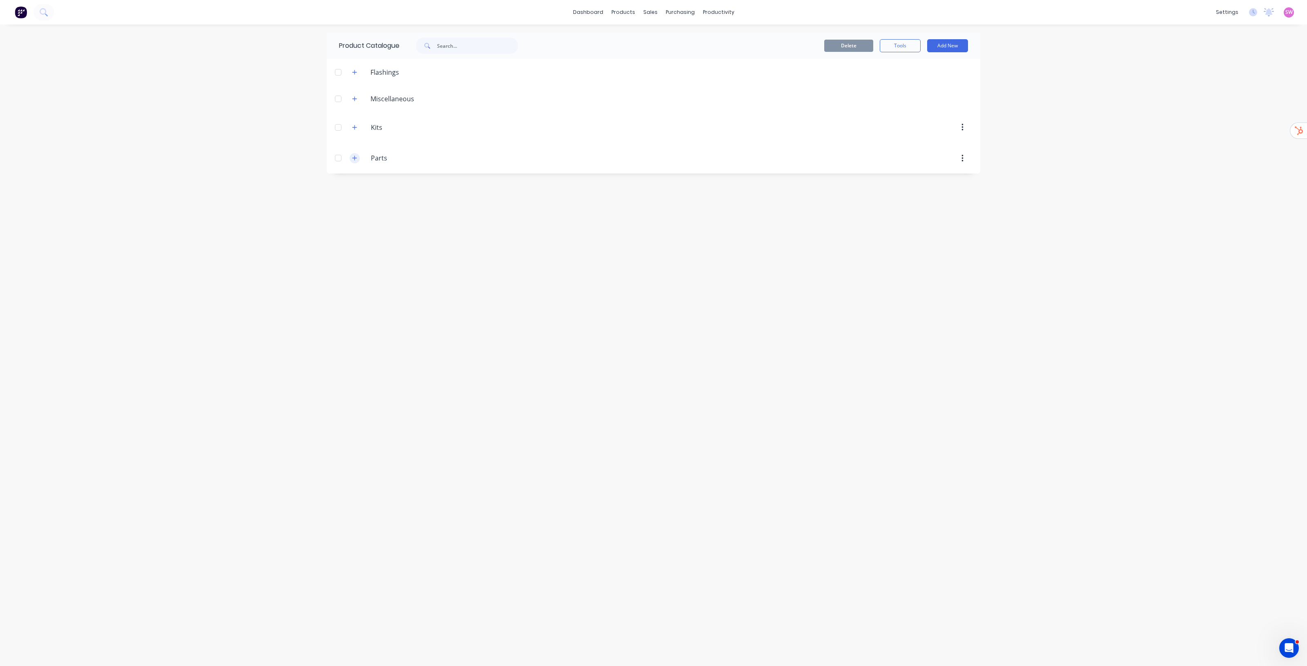
click at [351, 156] on button "button" at bounding box center [355, 158] width 10 height 10
click at [352, 122] on span at bounding box center [355, 127] width 10 height 10
click at [354, 127] on icon "button" at bounding box center [354, 128] width 5 height 6
click at [668, 33] on link "Sales Orders" at bounding box center [693, 39] width 108 height 16
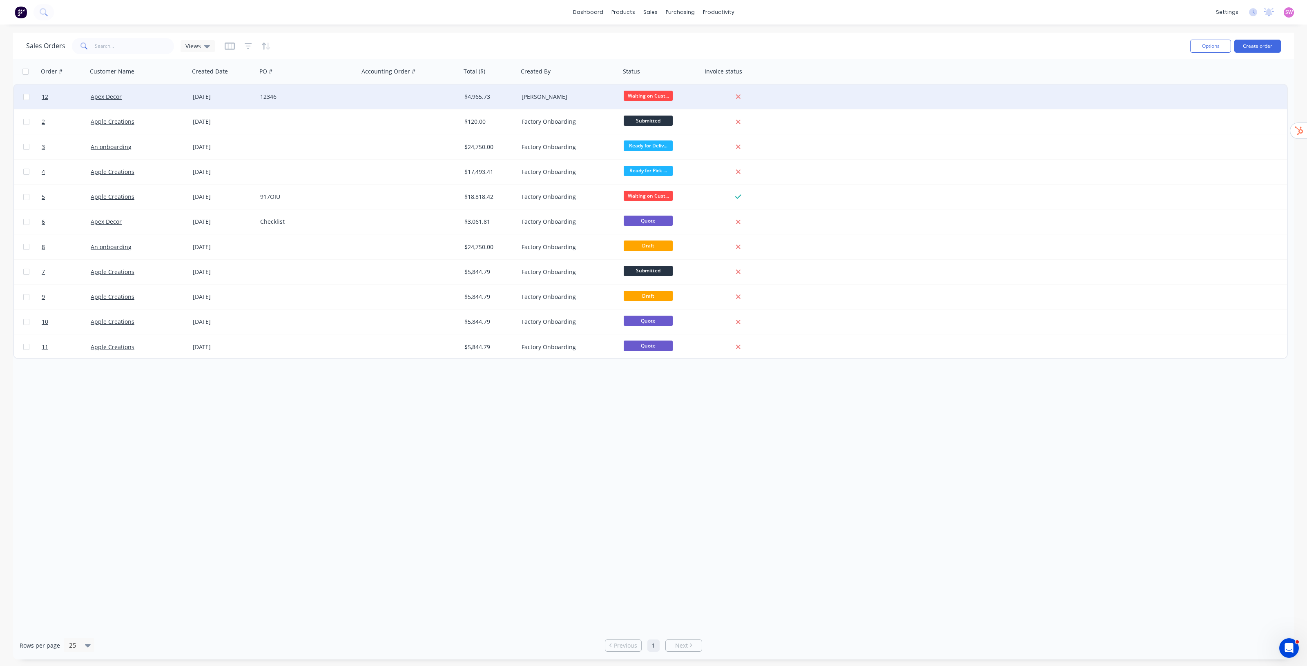
click at [488, 99] on div "$4,965.73" at bounding box center [488, 97] width 48 height 8
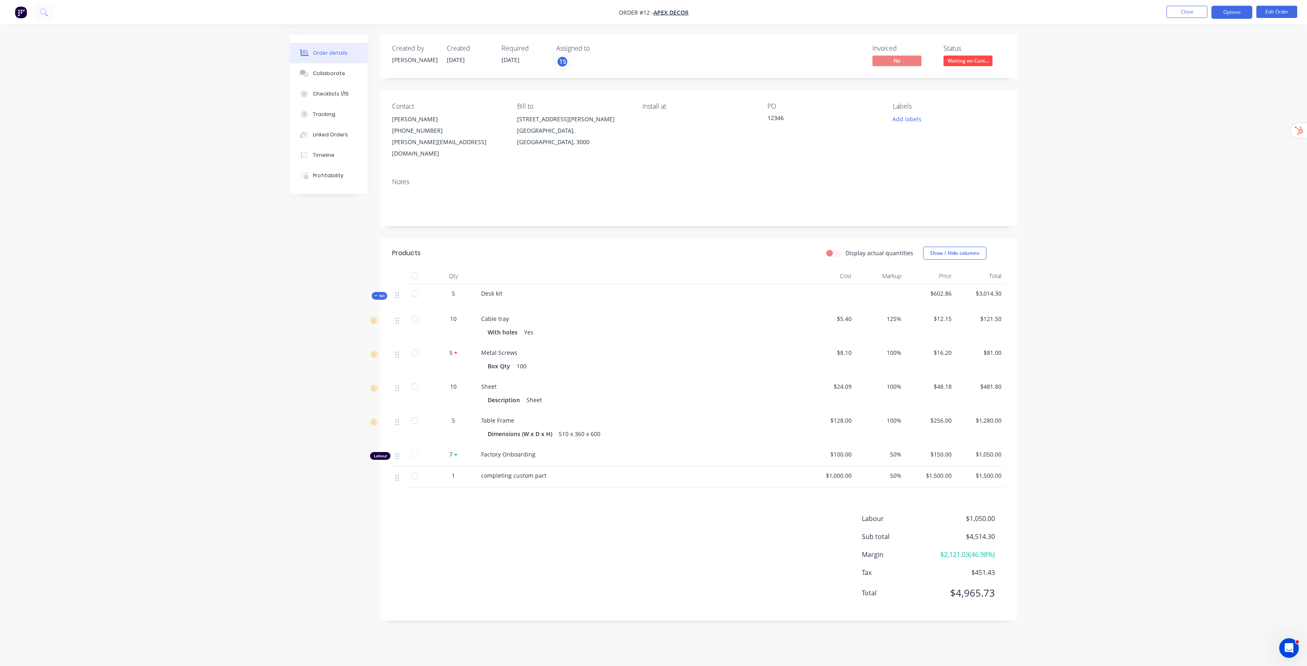
click at [1221, 15] on button "Options" at bounding box center [1231, 12] width 41 height 13
click at [1195, 54] on div "Invoice" at bounding box center [1207, 50] width 75 height 12
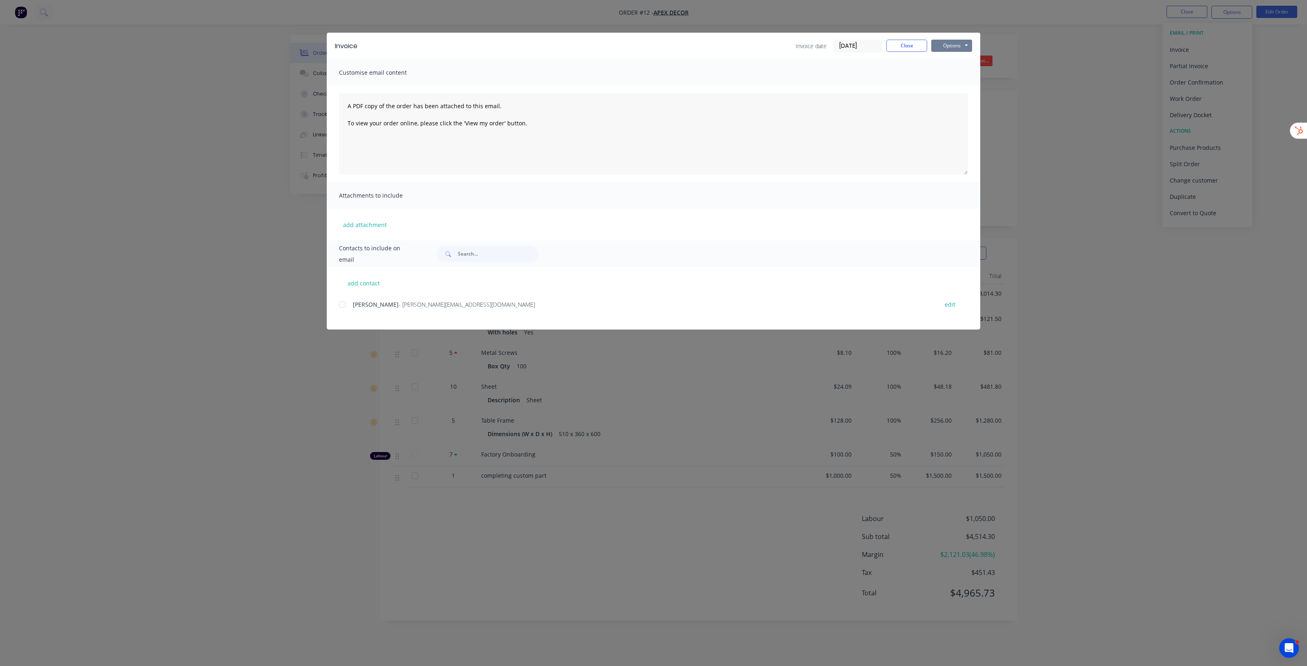
click at [950, 47] on button "Options" at bounding box center [951, 46] width 41 height 12
click at [952, 64] on button "Preview" at bounding box center [957, 60] width 52 height 13
click at [922, 47] on button "Close" at bounding box center [906, 46] width 41 height 12
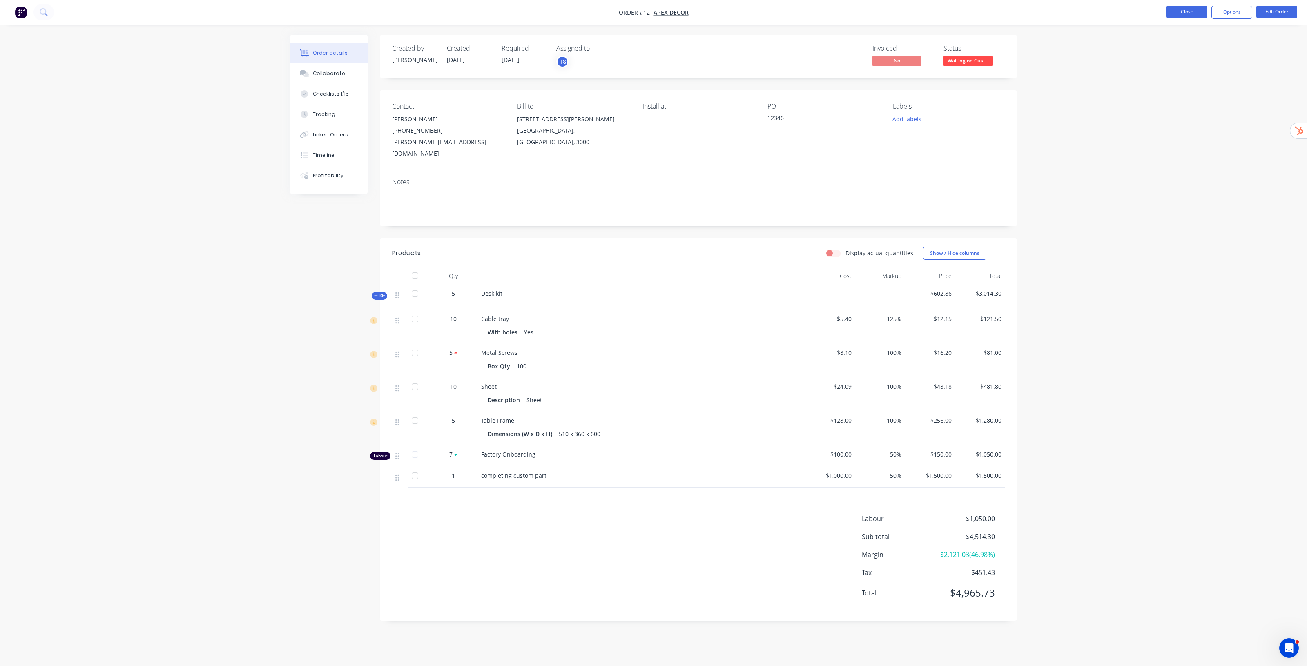
click at [1182, 9] on button "Close" at bounding box center [1186, 12] width 41 height 12
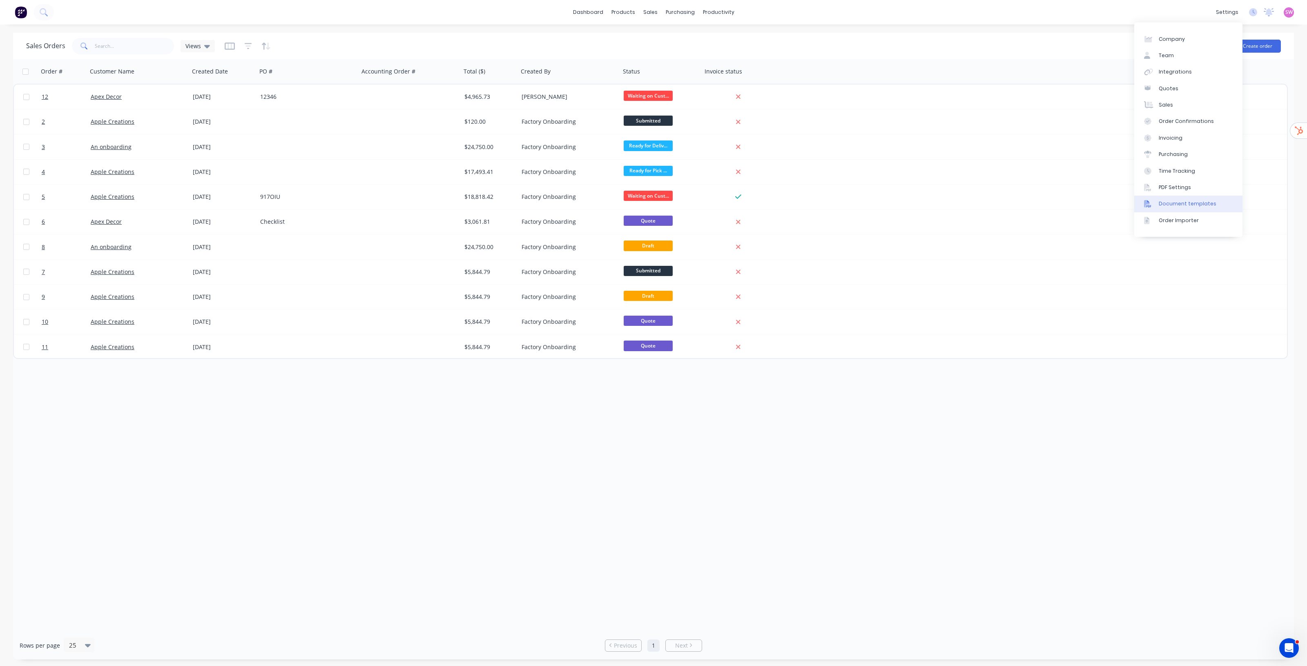
click at [1197, 203] on div "Document templates" at bounding box center [1188, 203] width 58 height 7
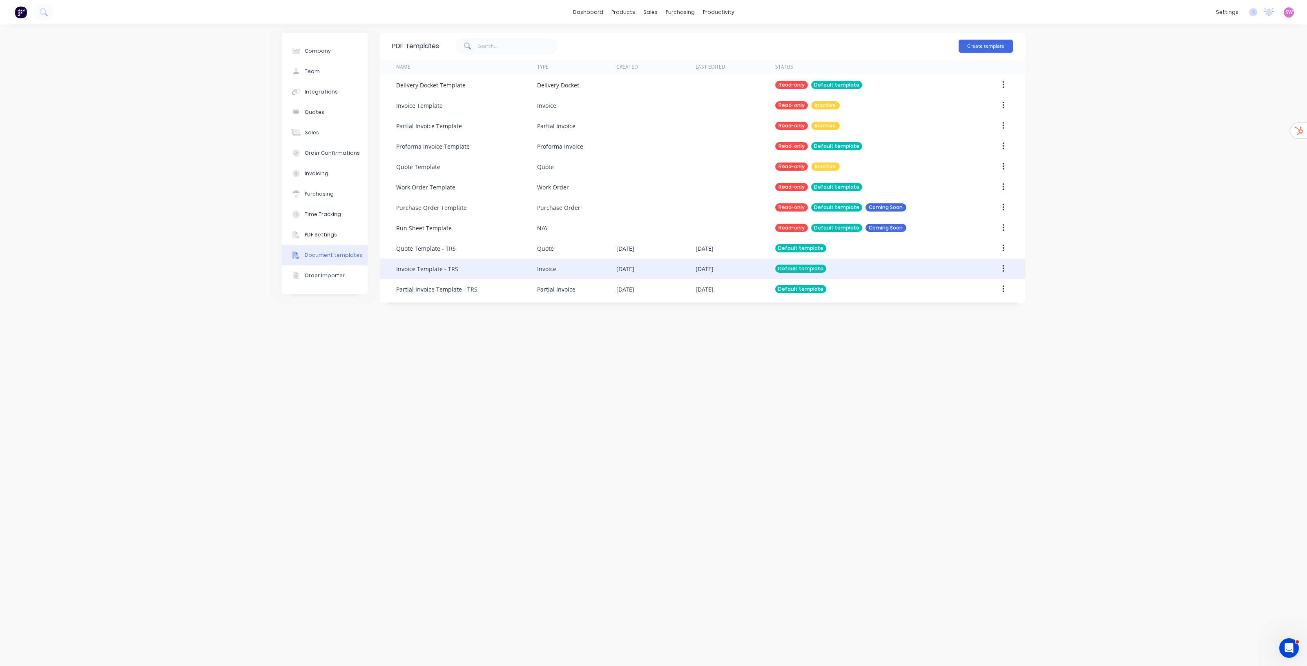
click at [881, 260] on div "Default template" at bounding box center [867, 269] width 185 height 20
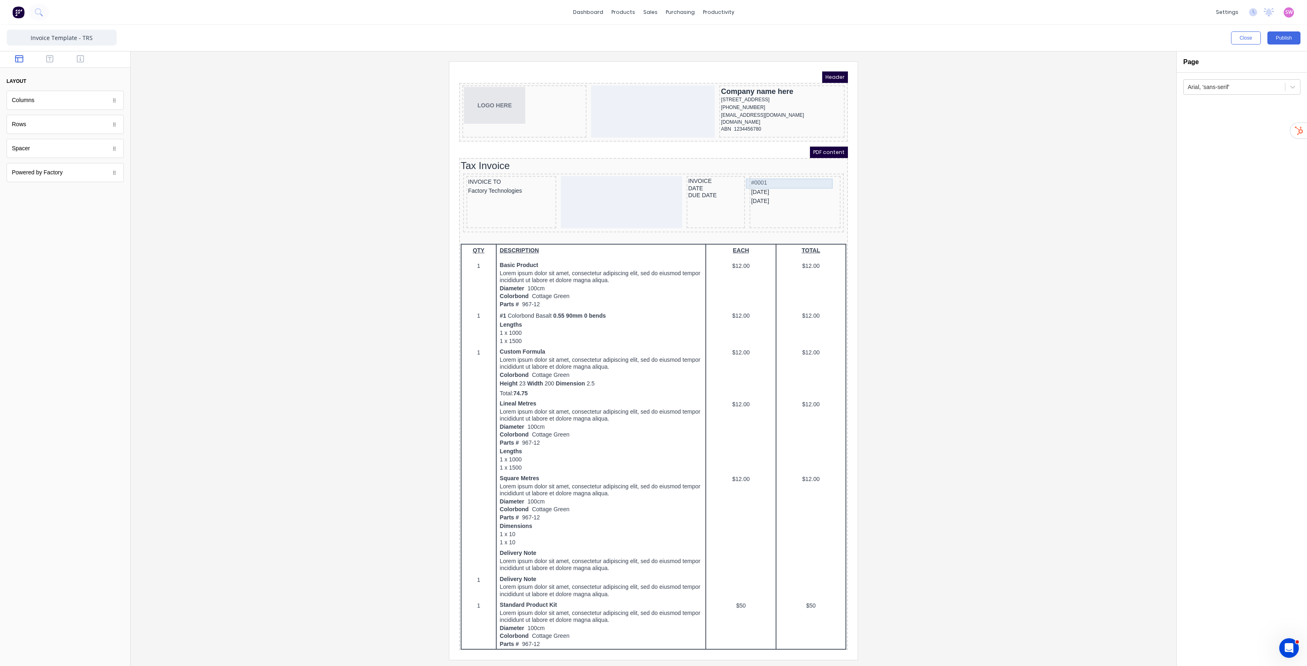
click at [744, 171] on div "#0001" at bounding box center [785, 173] width 88 height 10
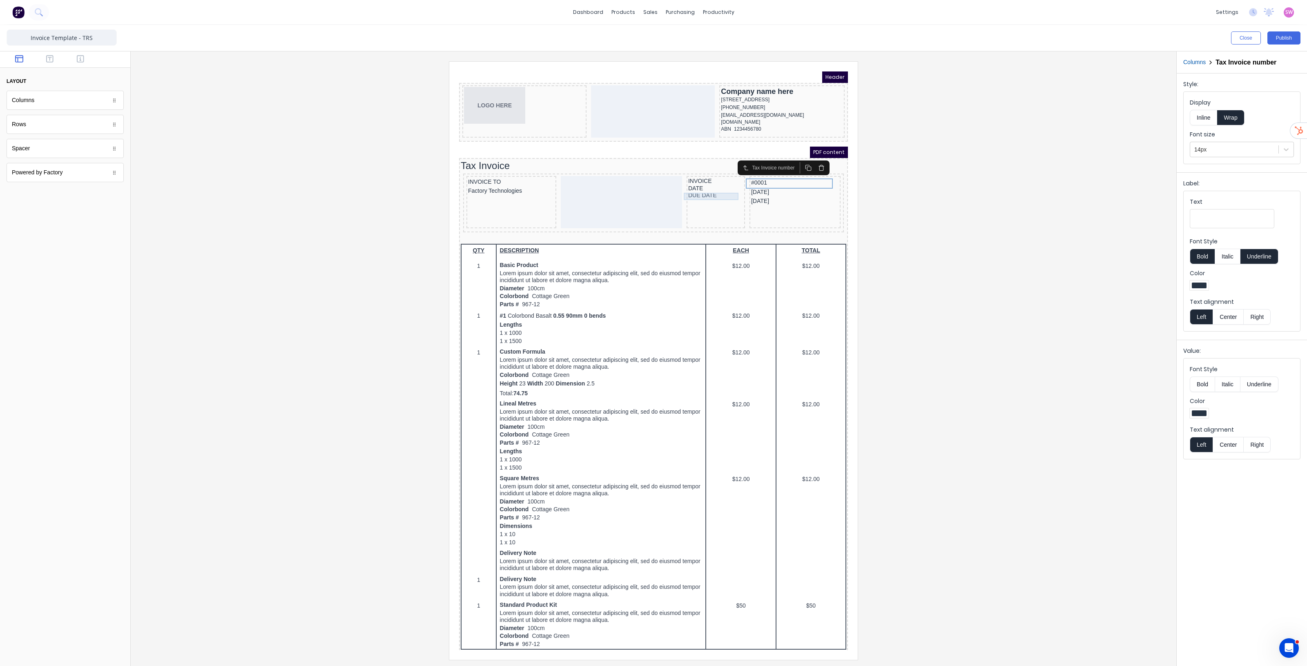
click at [714, 187] on div "DUE DATE" at bounding box center [705, 185] width 55 height 7
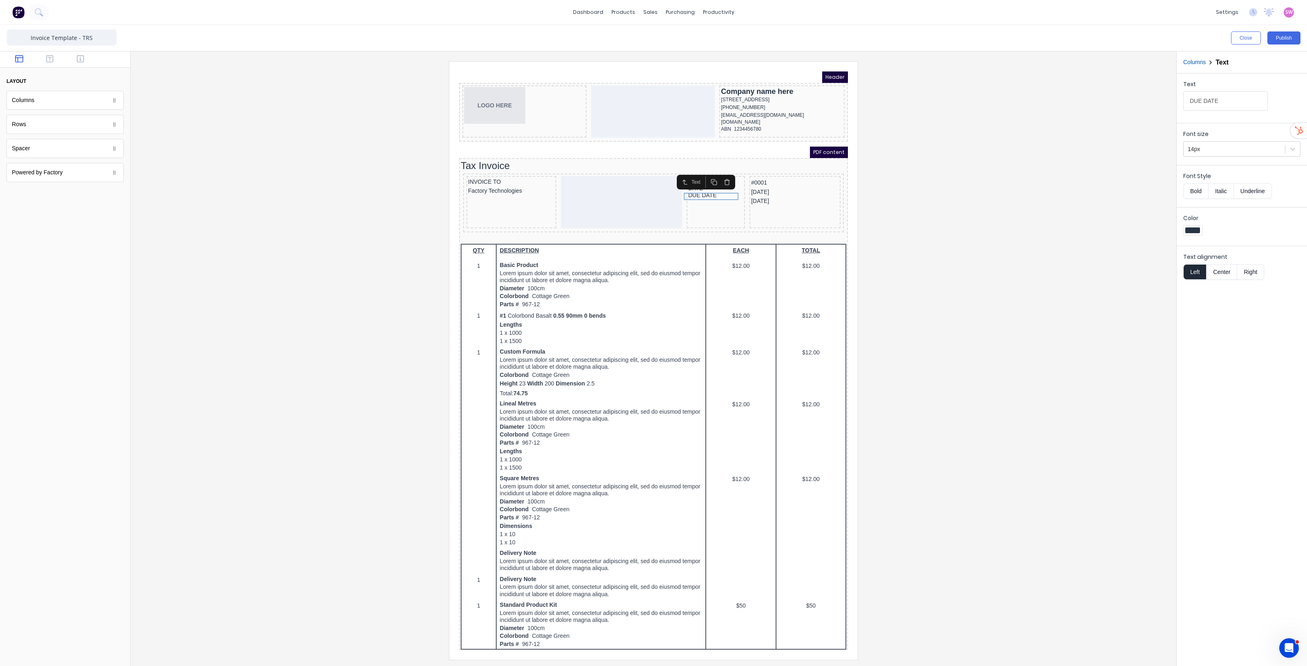
click at [960, 217] on div at bounding box center [653, 360] width 1033 height 598
click at [688, 171] on div "INVOICE" at bounding box center [705, 171] width 55 height 7
click at [689, 181] on div "DATE" at bounding box center [705, 178] width 55 height 7
click at [695, 187] on div "DUE DATE" at bounding box center [705, 185] width 55 height 7
click at [918, 187] on div at bounding box center [653, 360] width 1033 height 598
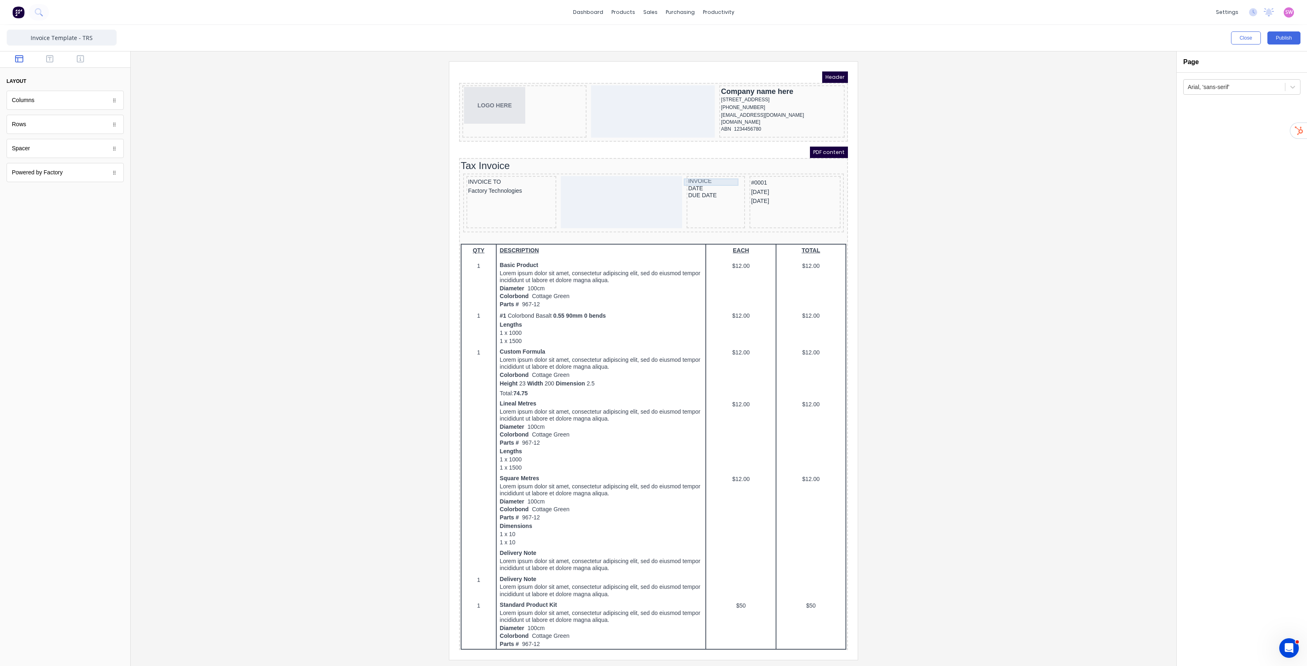
click at [696, 171] on div "INVOICE" at bounding box center [705, 171] width 55 height 7
click at [1242, 105] on input "INVOICE" at bounding box center [1225, 100] width 85 height 19
click at [755, 175] on div "#0001" at bounding box center [785, 173] width 88 height 10
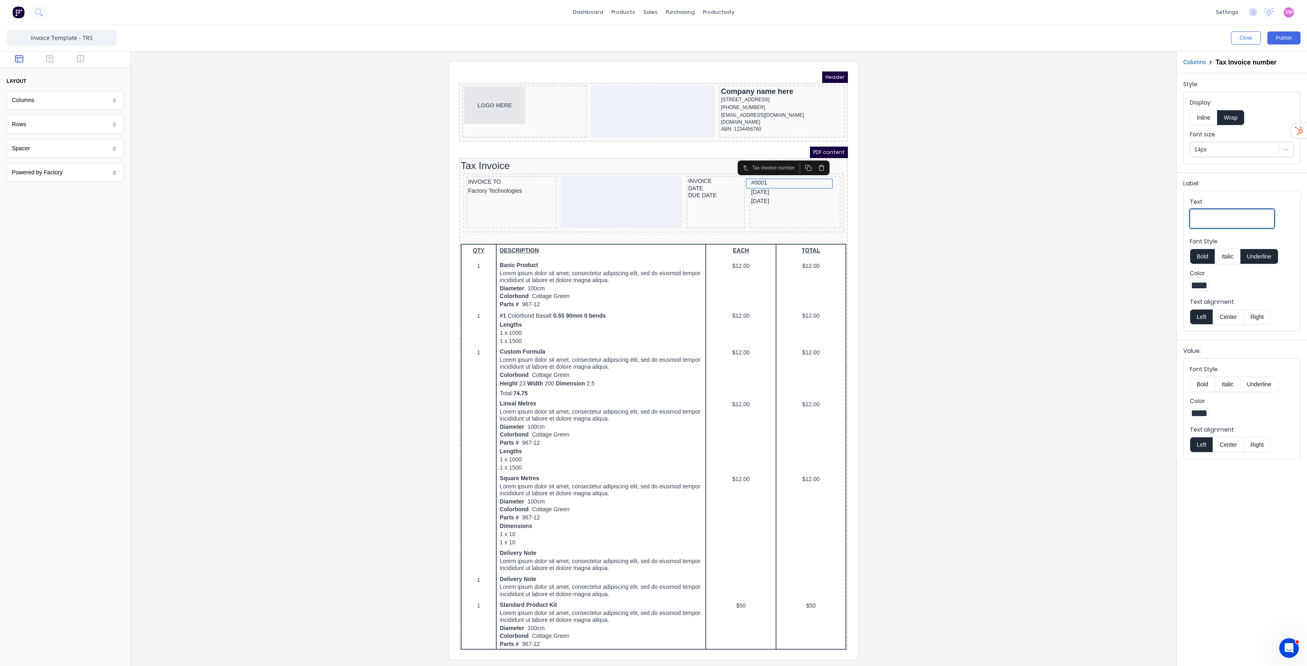
click at [1218, 219] on input "Text" at bounding box center [1232, 218] width 85 height 19
type input "INVOICE"
click at [1254, 250] on button "Underline" at bounding box center [1259, 257] width 38 height 16
click at [1204, 260] on button "Bold" at bounding box center [1202, 257] width 25 height 16
click at [1190, 114] on button "Inline" at bounding box center [1203, 118] width 27 height 16
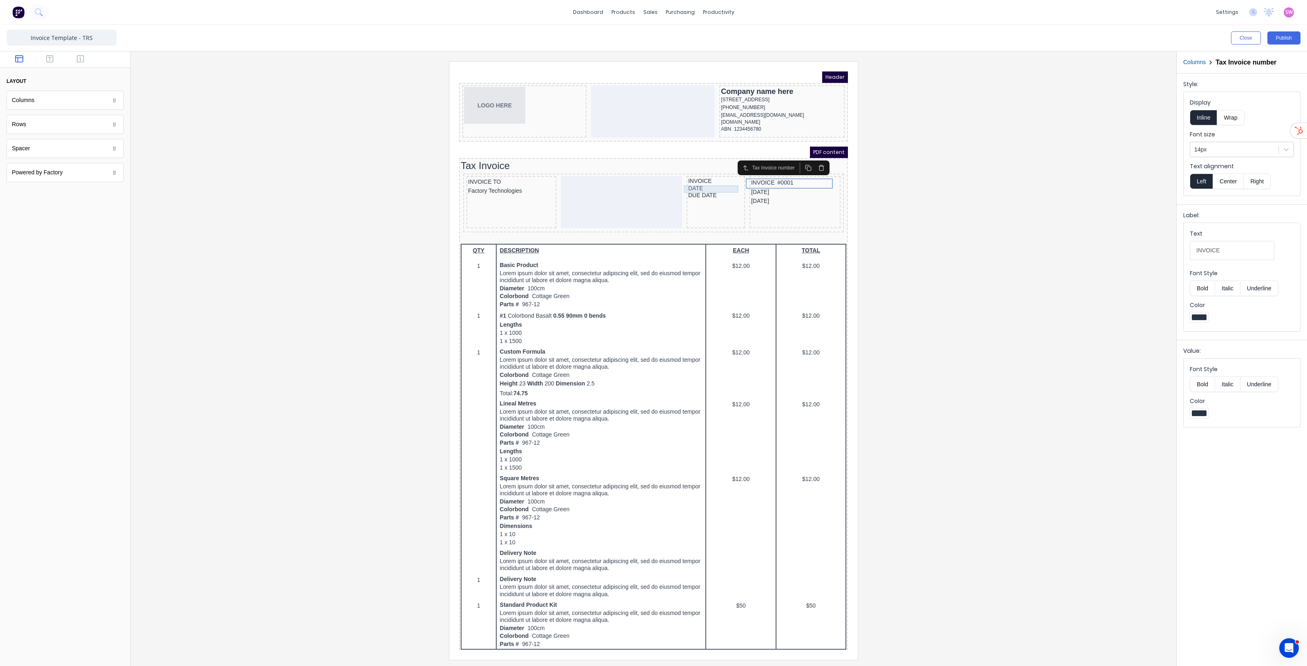
click at [693, 180] on div "DATE" at bounding box center [705, 178] width 55 height 7
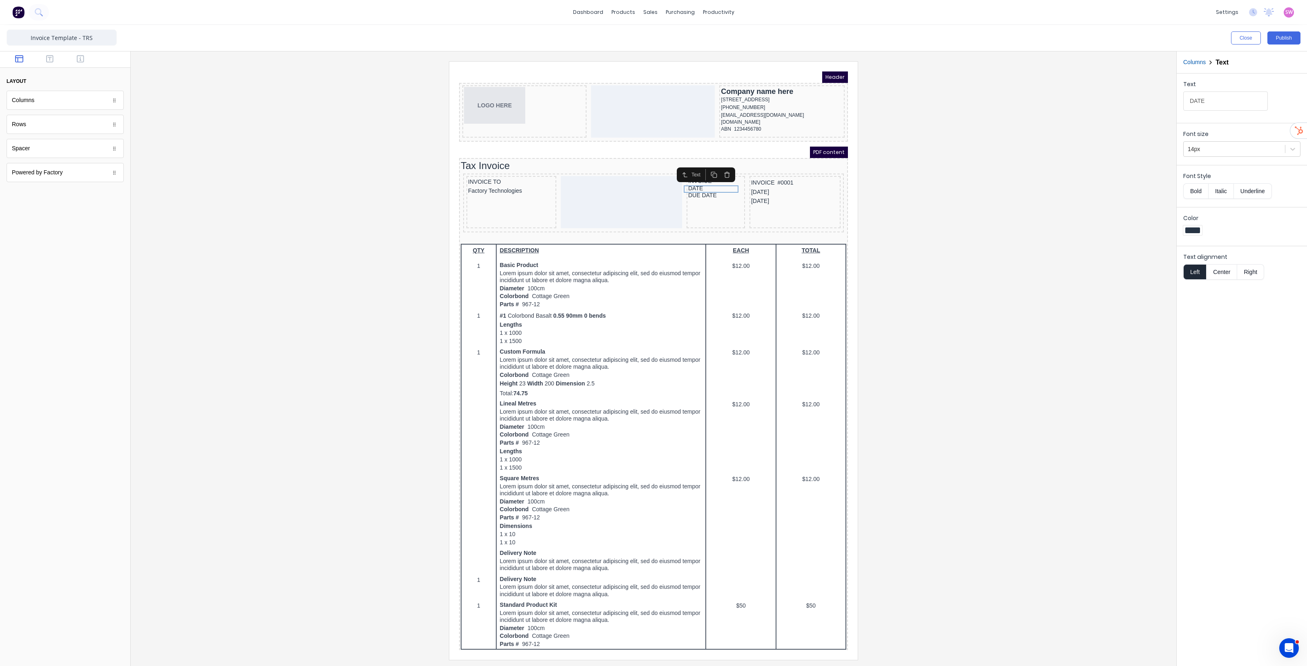
drag, startPoint x: 1231, startPoint y: 101, endPoint x: 1157, endPoint y: 100, distance: 74.3
click at [1158, 100] on div "Close Publish Components layout Columns Columns Rows Rows Spacer Spacer Powered…" at bounding box center [653, 345] width 1307 height 641
click at [765, 183] on div "[DATE]" at bounding box center [785, 182] width 88 height 9
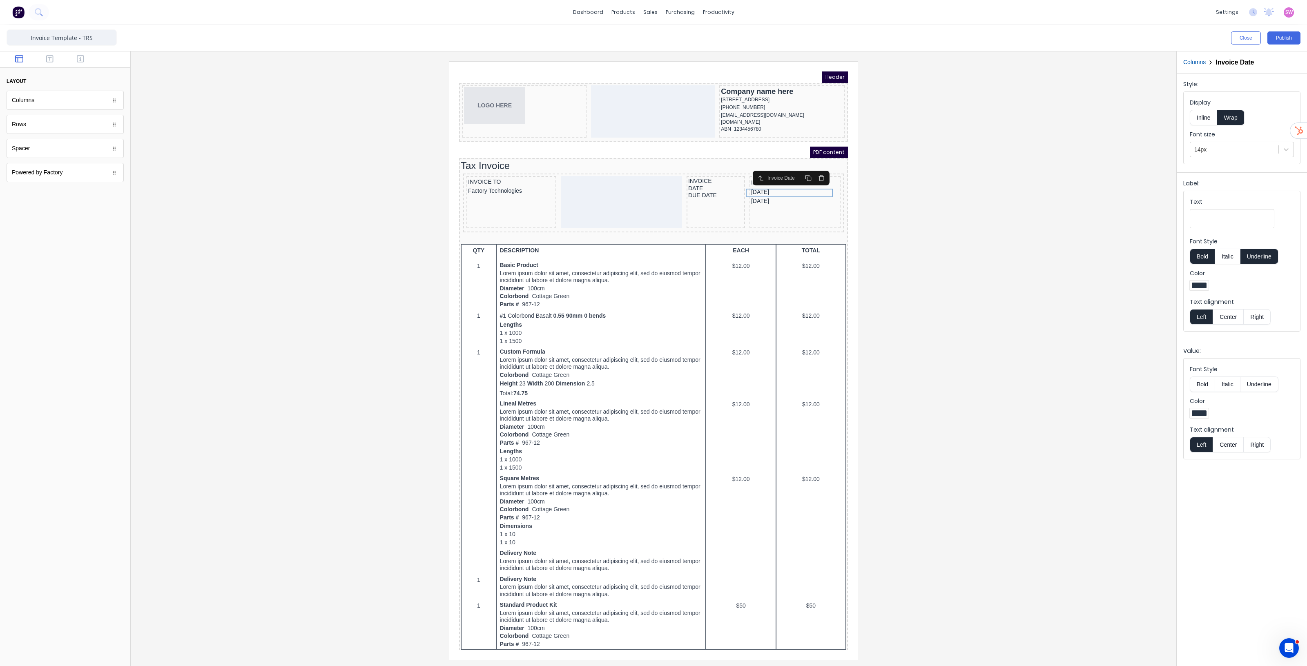
click at [1224, 220] on input "Text" at bounding box center [1232, 218] width 85 height 19
type input "DATE"
click at [1258, 252] on button "Underline" at bounding box center [1259, 257] width 38 height 16
click at [1197, 256] on button "Bold" at bounding box center [1202, 257] width 25 height 16
click at [1206, 122] on button "Inline" at bounding box center [1203, 118] width 27 height 16
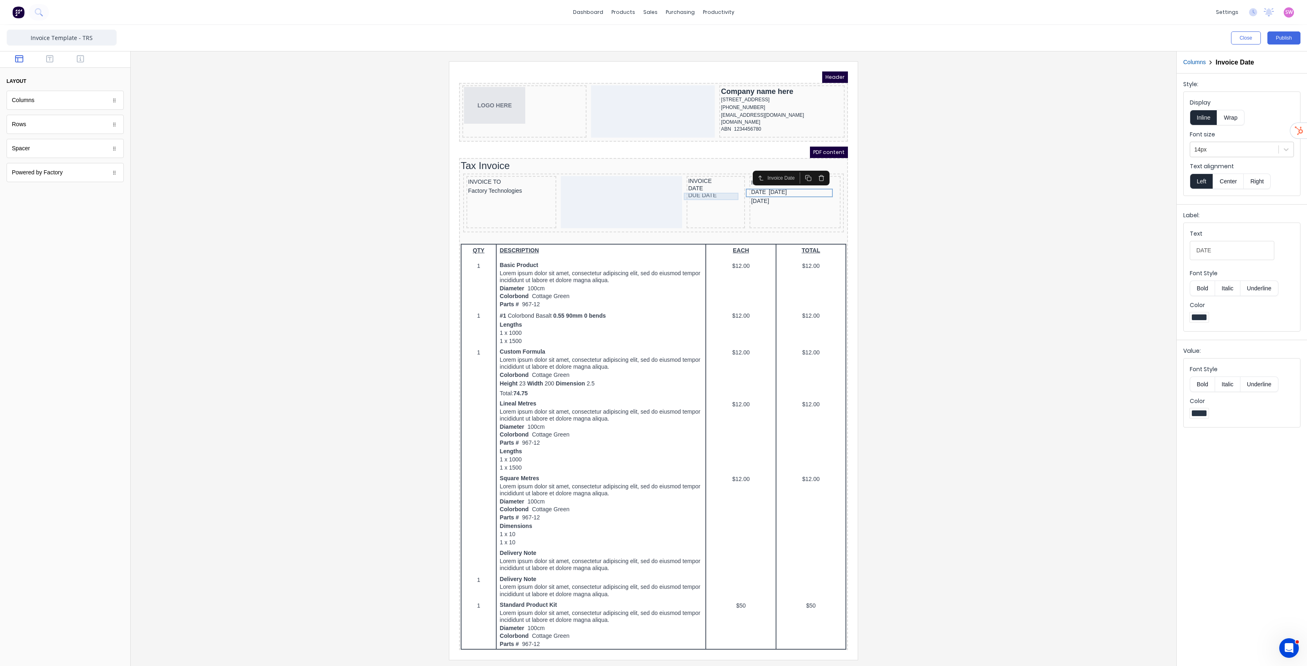
click at [695, 187] on div "DUE DATE" at bounding box center [705, 185] width 55 height 7
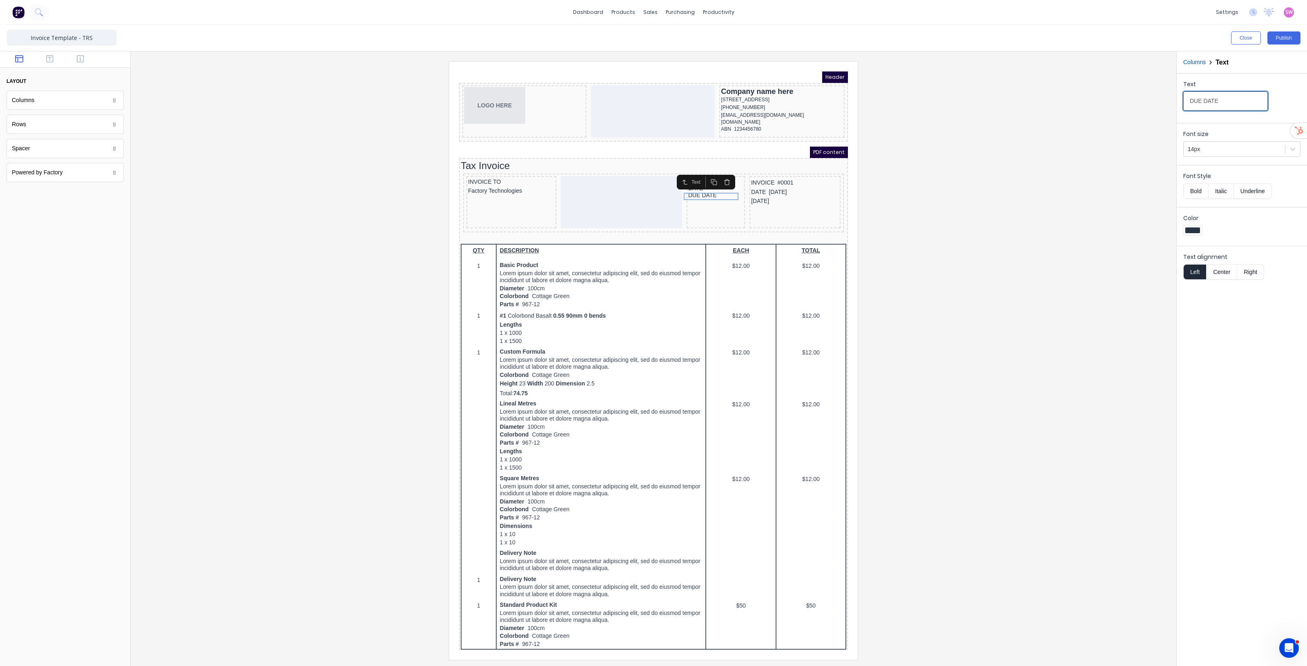
click at [1230, 107] on input "DUE DATE" at bounding box center [1225, 100] width 85 height 19
click at [769, 193] on div "[DATE]" at bounding box center [785, 191] width 88 height 9
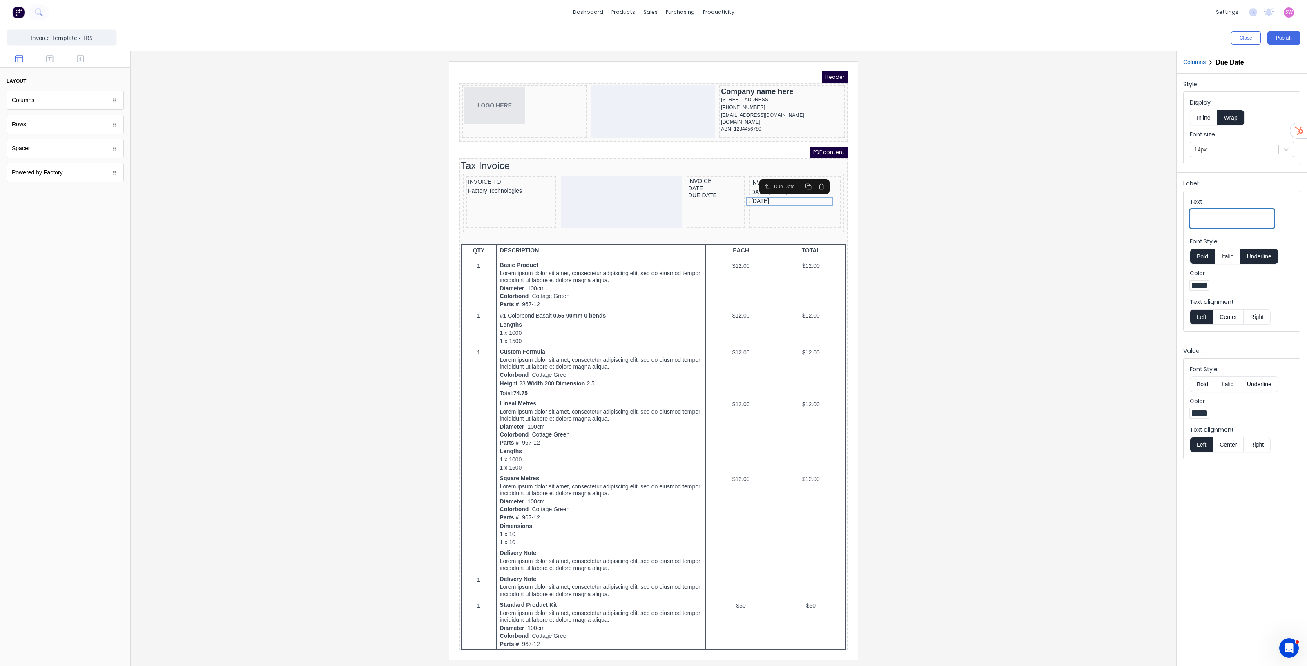
click at [1234, 217] on input "Text" at bounding box center [1232, 218] width 85 height 19
type input "DUE DATE"
click at [1257, 256] on button "Underline" at bounding box center [1259, 257] width 38 height 16
click at [1191, 254] on button "Bold" at bounding box center [1202, 257] width 25 height 16
click at [1206, 118] on button "Inline" at bounding box center [1203, 118] width 27 height 16
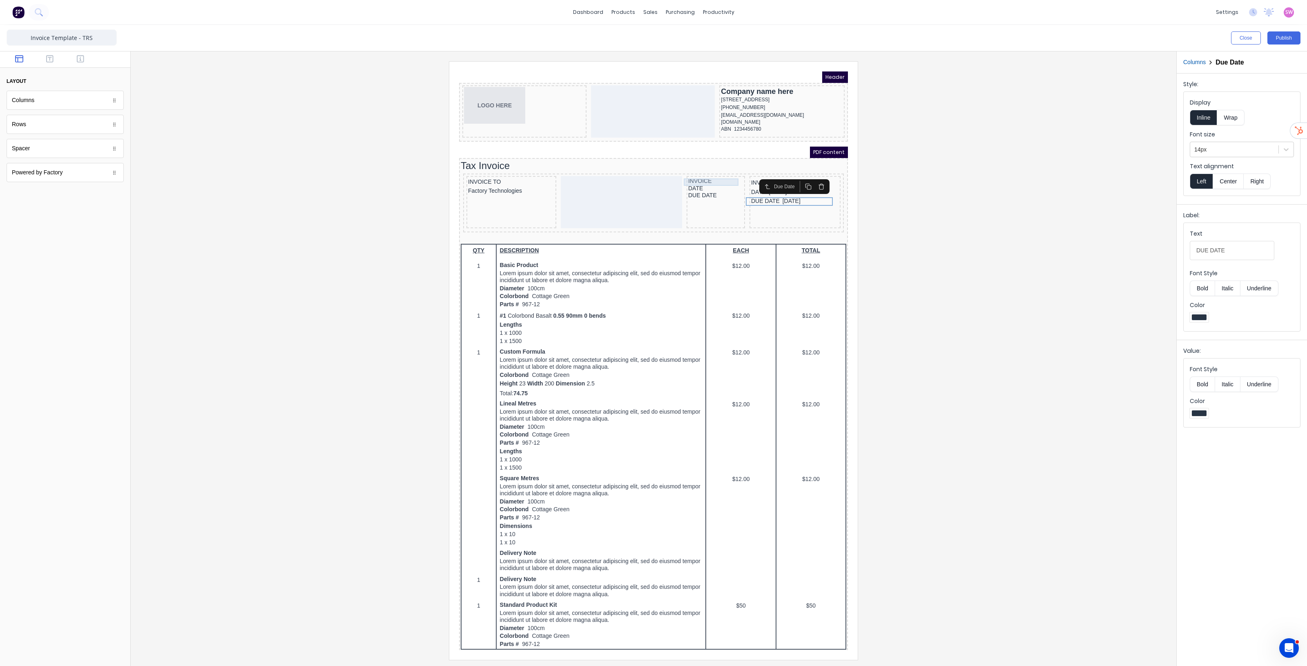
click at [707, 173] on div "INVOICE" at bounding box center [705, 171] width 55 height 7
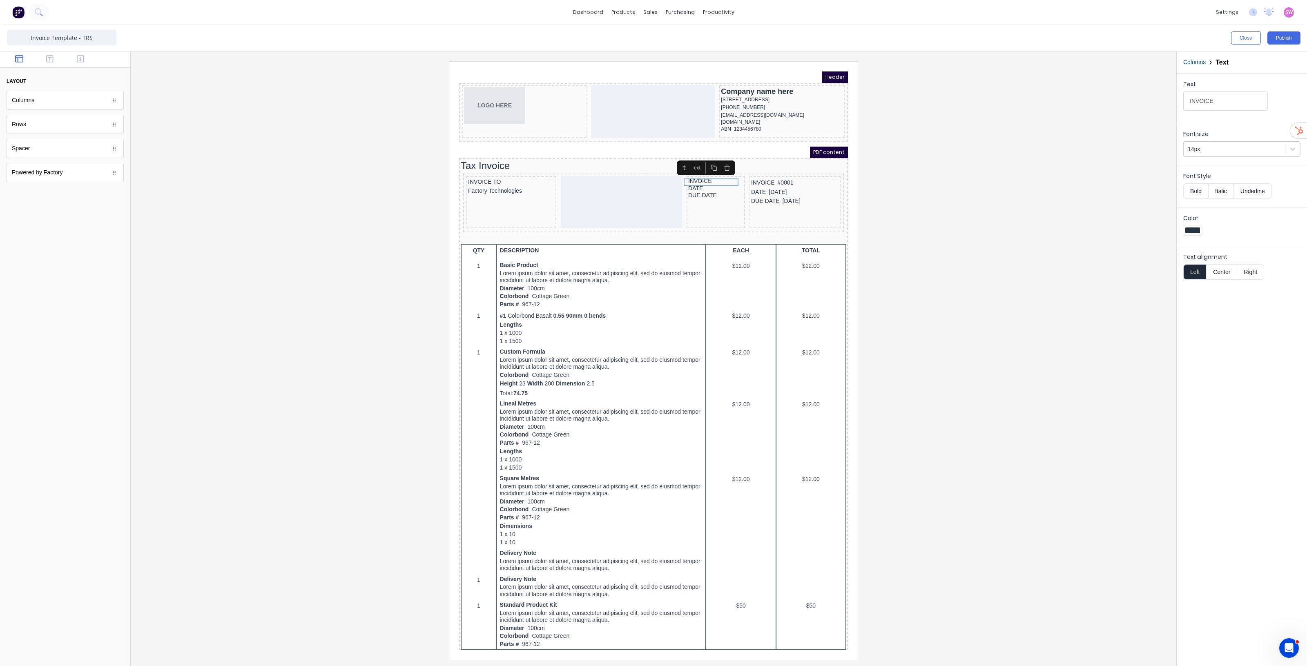
click at [717, 157] on icon "button" at bounding box center [717, 158] width 7 height 7
click at [709, 174] on div "DATE" at bounding box center [705, 171] width 55 height 7
click at [714, 158] on icon "button" at bounding box center [717, 158] width 7 height 7
click at [716, 158] on icon "button" at bounding box center [717, 158] width 7 height 7
click at [898, 196] on div at bounding box center [653, 360] width 1033 height 598
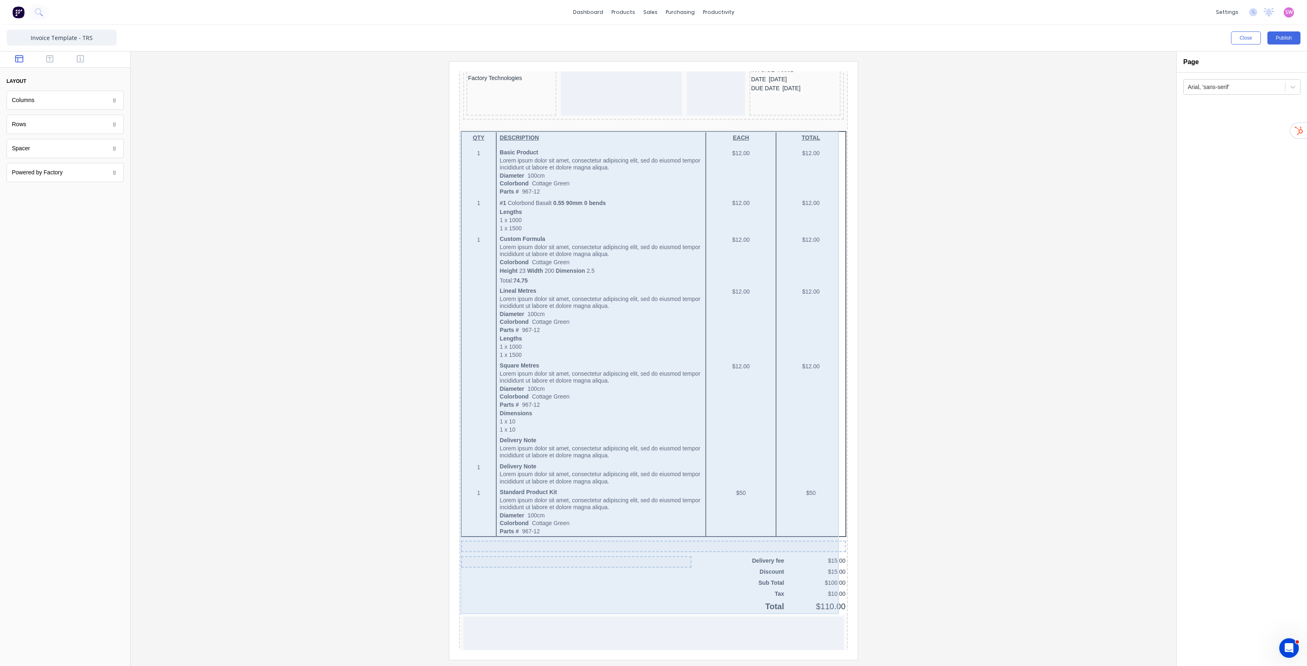
scroll to position [286, 0]
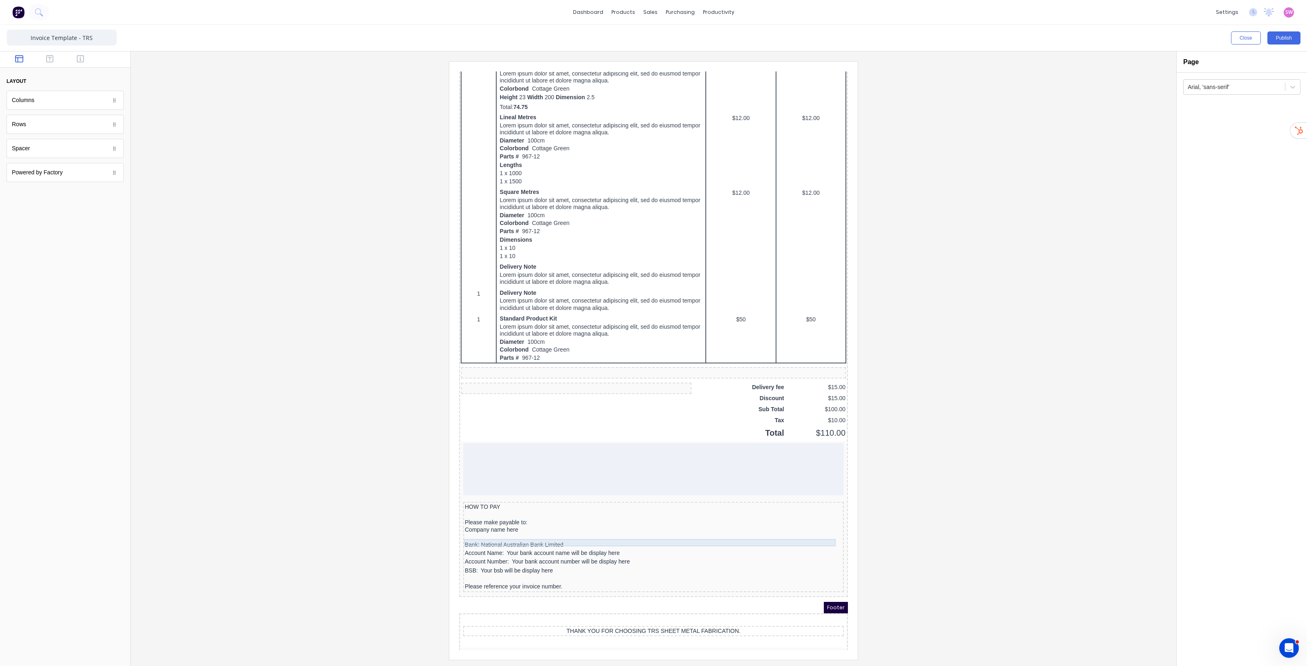
click at [534, 533] on div "Bank: National Australian Bank Limited" at bounding box center [643, 535] width 377 height 7
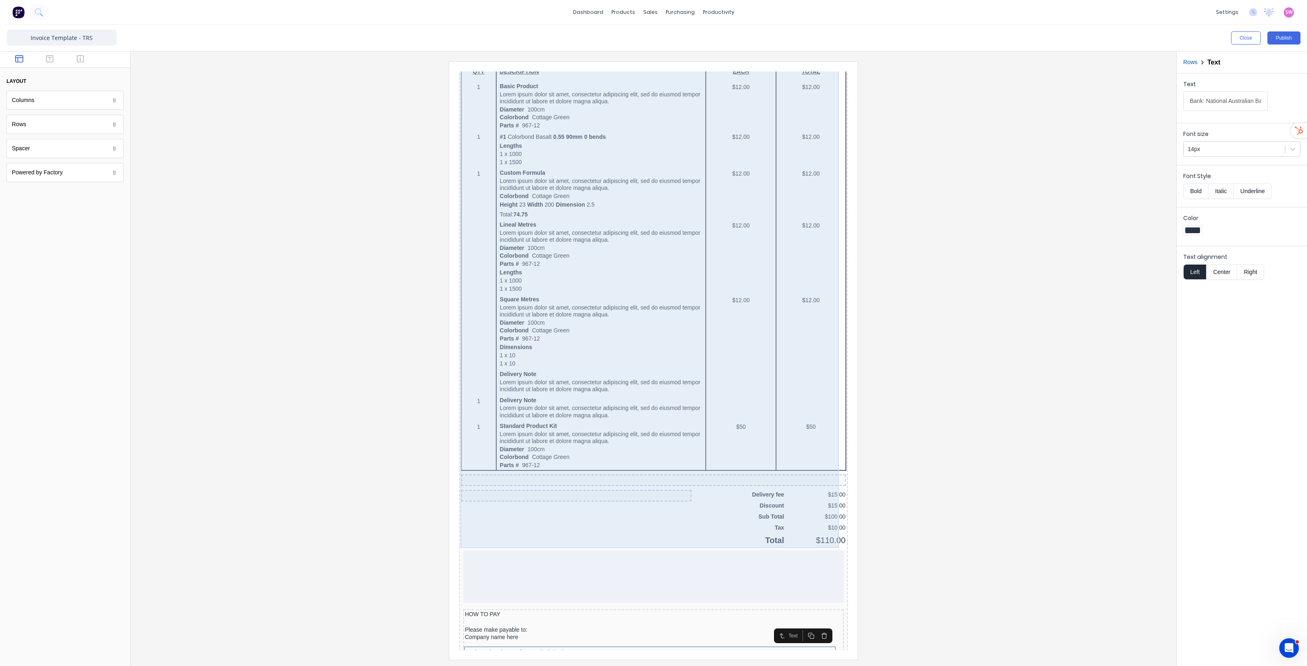
scroll to position [0, 0]
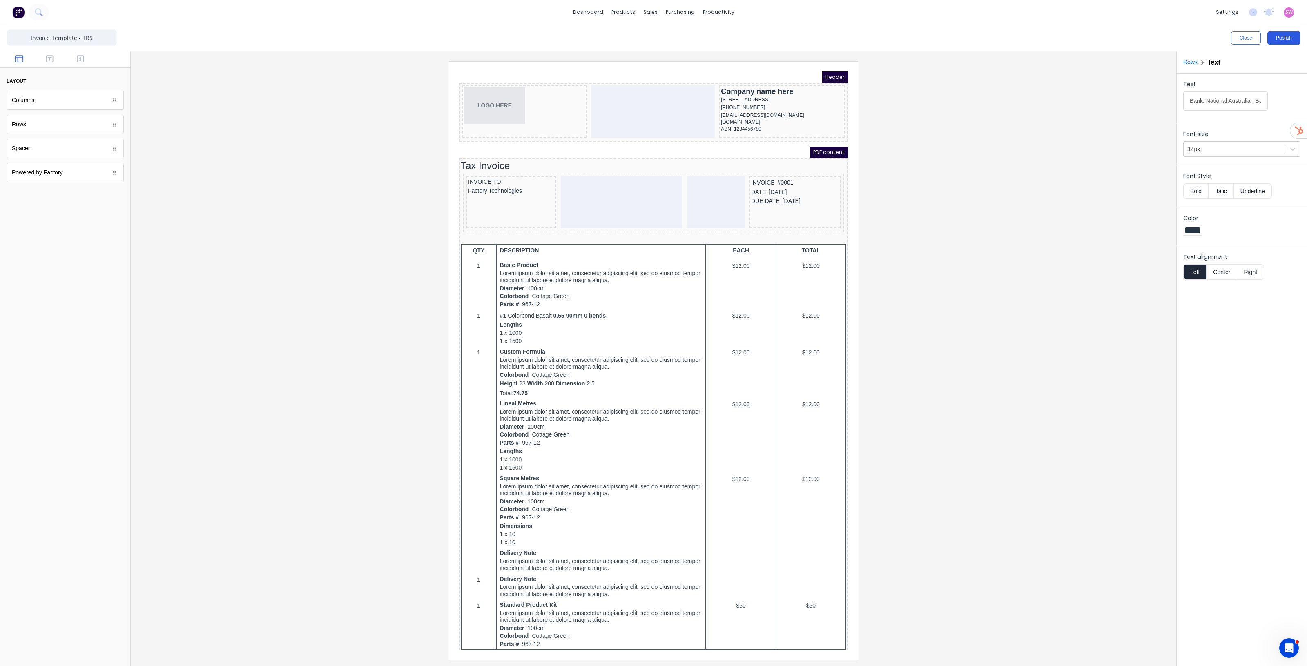
click at [1285, 35] on button "Publish" at bounding box center [1283, 37] width 33 height 13
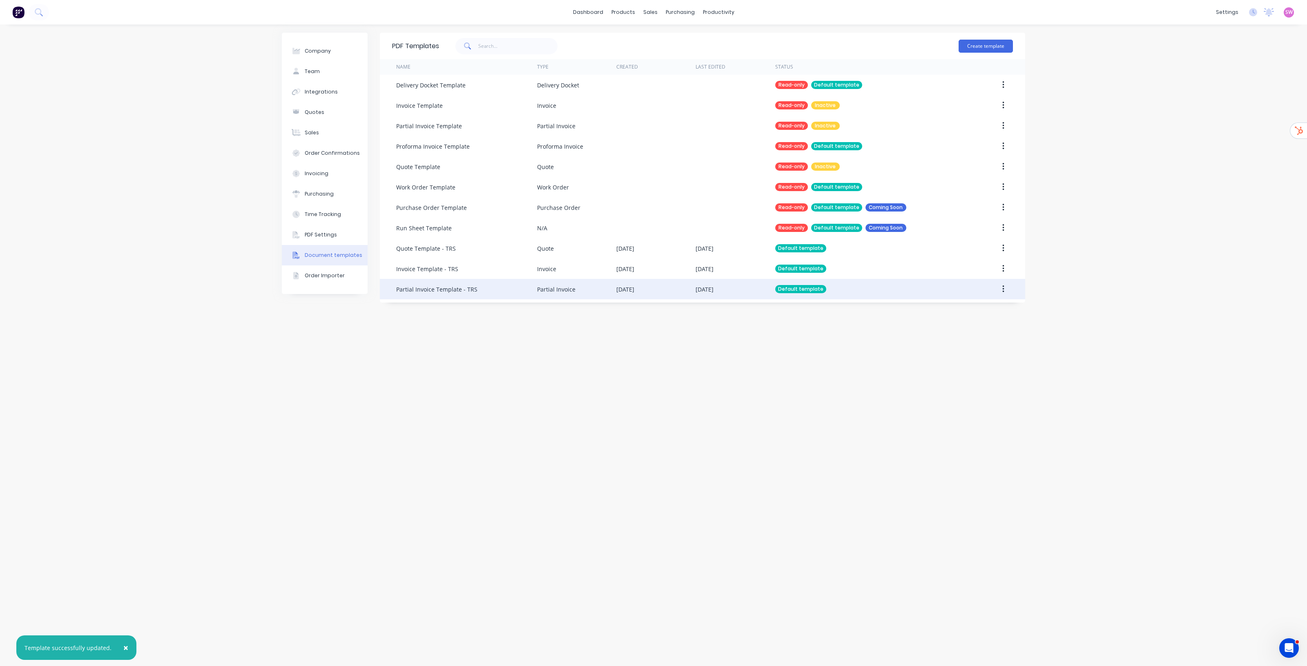
click at [882, 284] on div "Default template" at bounding box center [867, 289] width 185 height 20
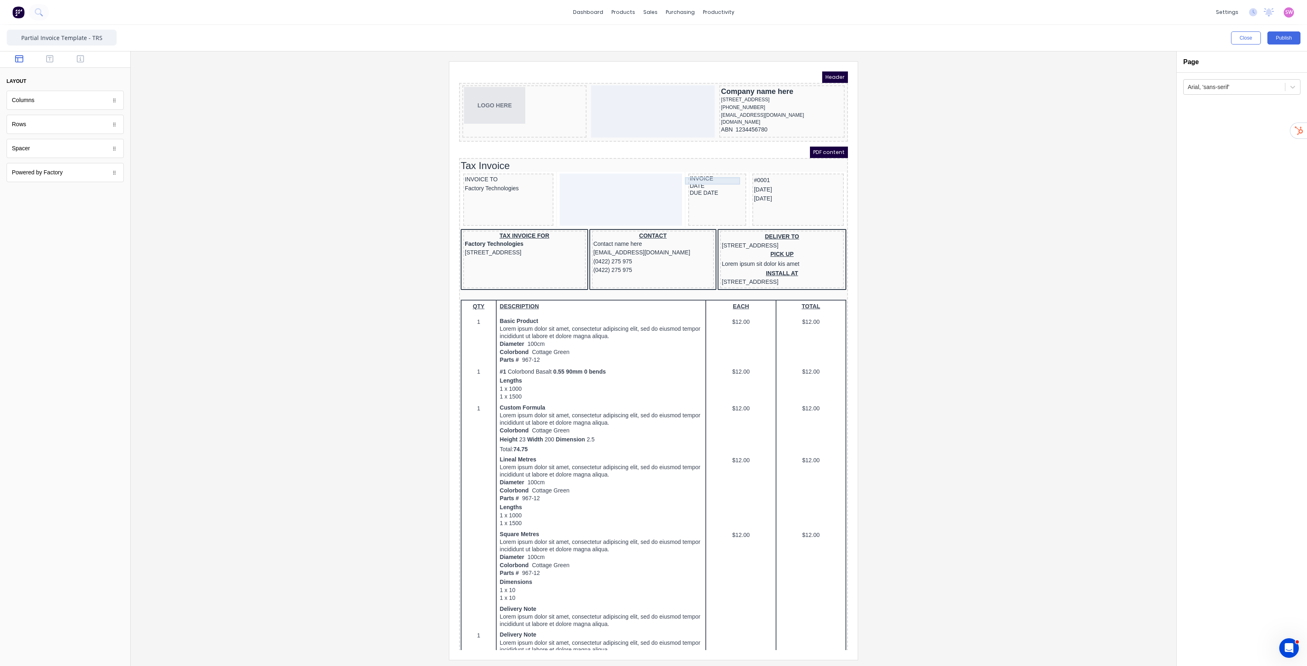
click at [703, 172] on div "INVOICE" at bounding box center [707, 168] width 55 height 7
click at [1217, 107] on input "INVOICE" at bounding box center [1225, 100] width 85 height 19
click at [763, 173] on div "#0001" at bounding box center [788, 170] width 88 height 10
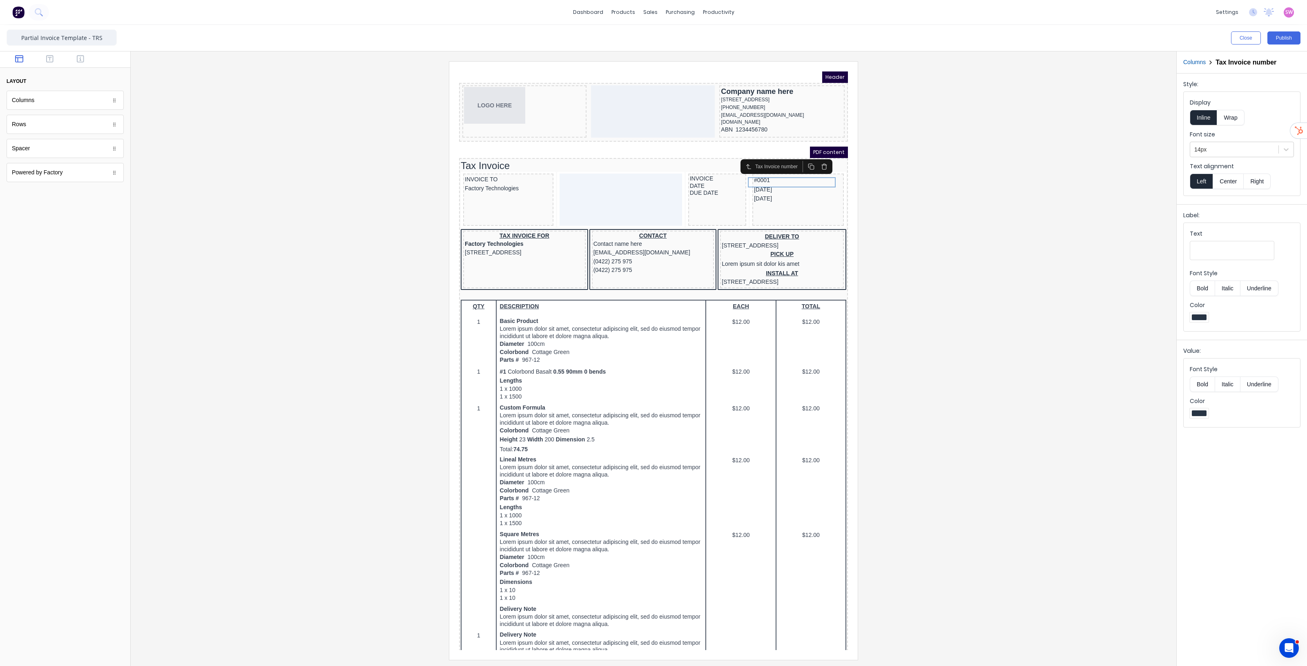
click at [1229, 242] on input "Text" at bounding box center [1232, 250] width 85 height 19
type input "INVOICE"
click at [1204, 117] on button "Inline" at bounding box center [1203, 118] width 27 height 16
click at [712, 179] on div "DATE" at bounding box center [707, 176] width 55 height 7
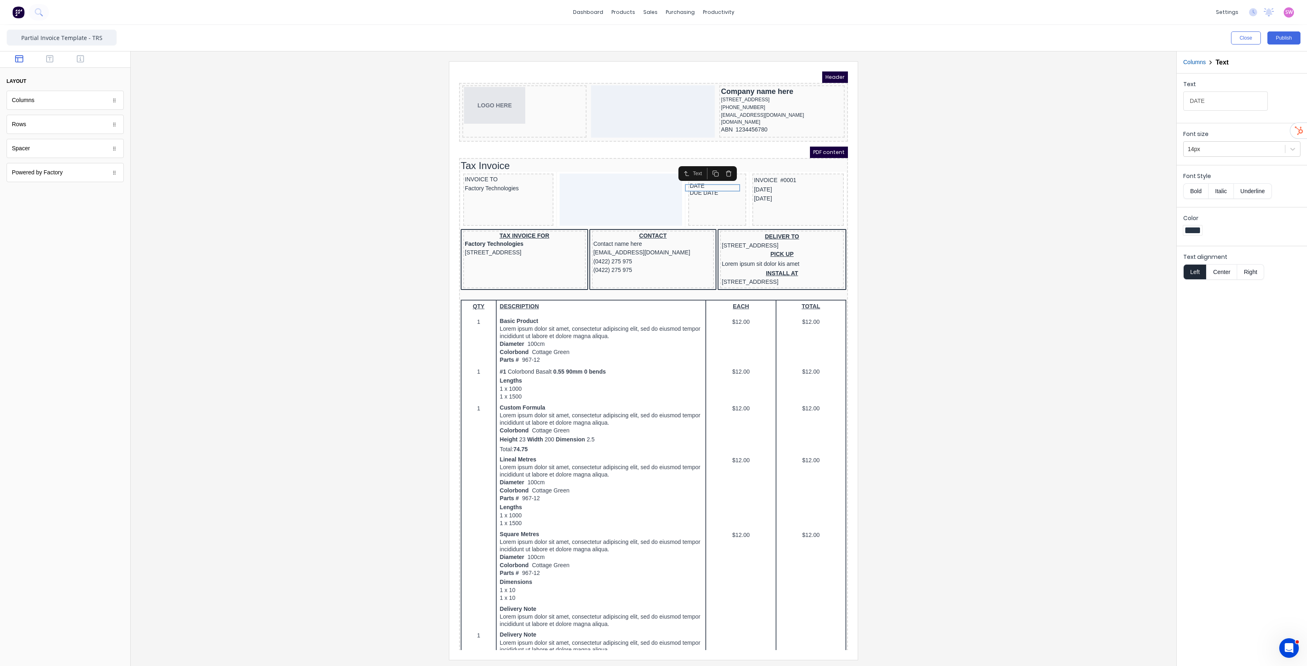
click at [1222, 96] on input "DATE" at bounding box center [1225, 100] width 85 height 19
click at [787, 185] on div "[DATE]" at bounding box center [788, 180] width 88 height 9
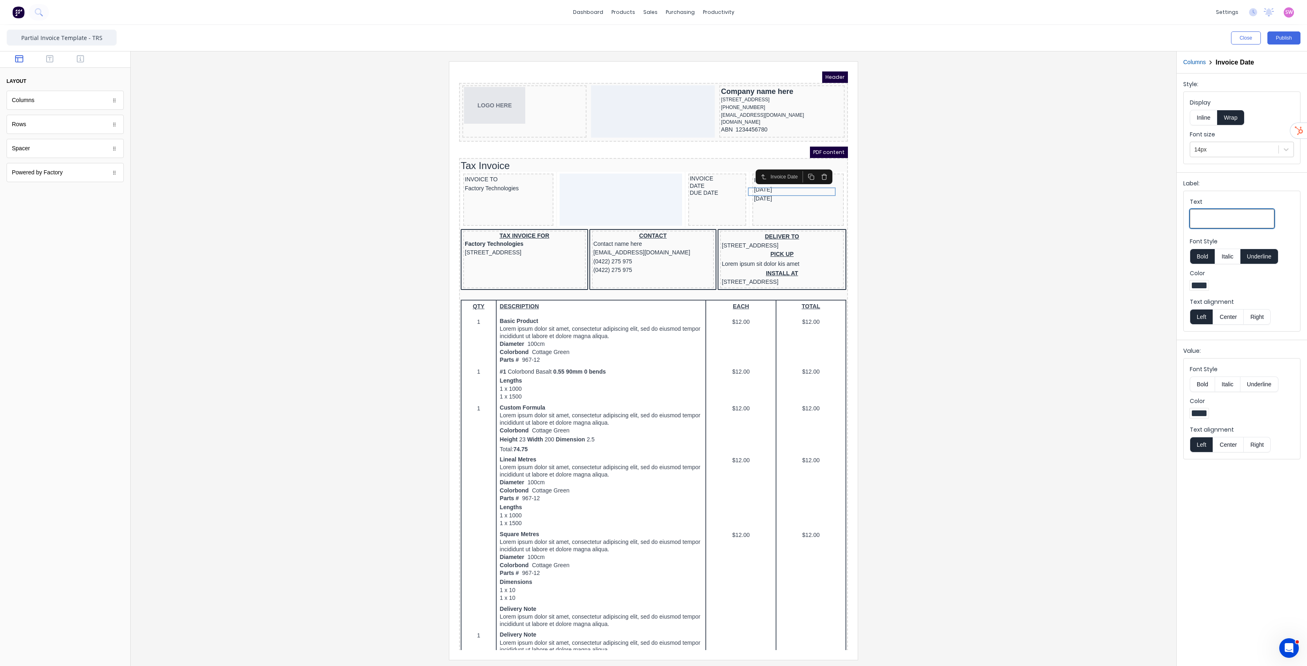
click at [1212, 211] on input "Text" at bounding box center [1232, 218] width 85 height 19
type input "DATE"
click at [1249, 248] on div "Font Style Bold Italic Underline" at bounding box center [1242, 250] width 104 height 27
click at [1250, 255] on button "Underline" at bounding box center [1259, 257] width 38 height 16
click at [1199, 256] on button "Bold" at bounding box center [1202, 257] width 25 height 16
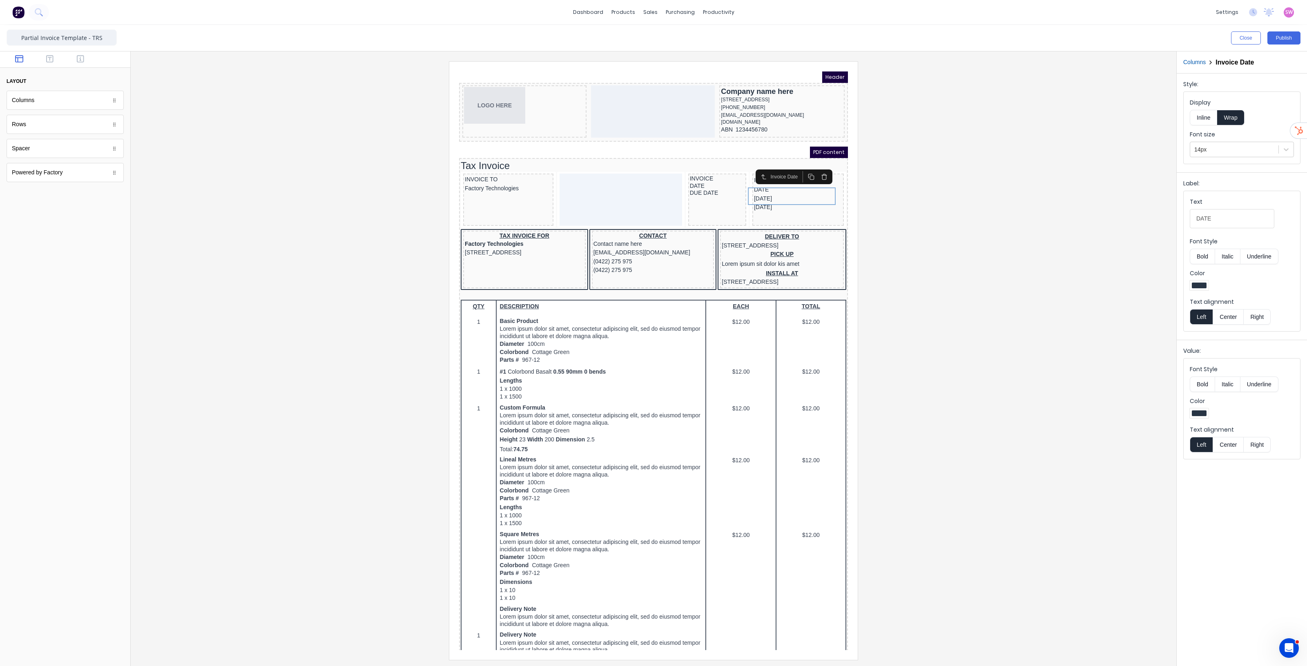
click at [1202, 119] on button "Inline" at bounding box center [1203, 118] width 27 height 16
click at [705, 184] on div "DUE DATE" at bounding box center [707, 183] width 55 height 7
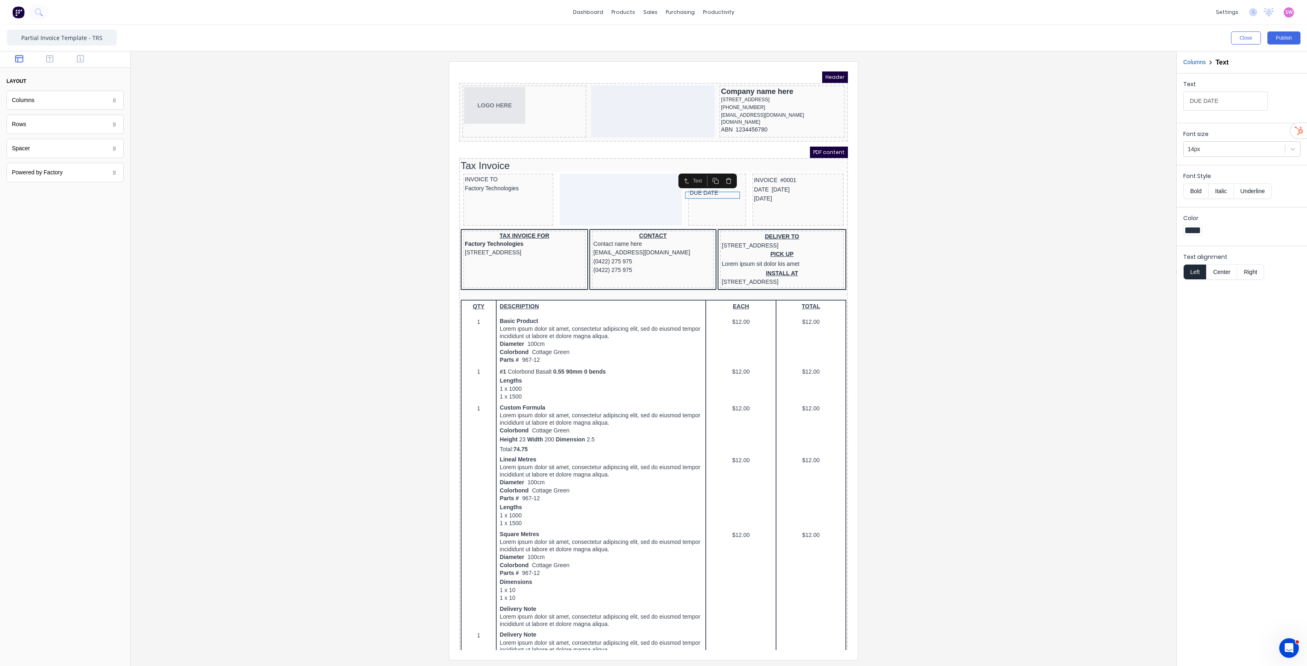
click at [1236, 104] on input "DUE DATE" at bounding box center [1225, 100] width 85 height 19
click at [783, 193] on div "[DATE]" at bounding box center [788, 189] width 88 height 9
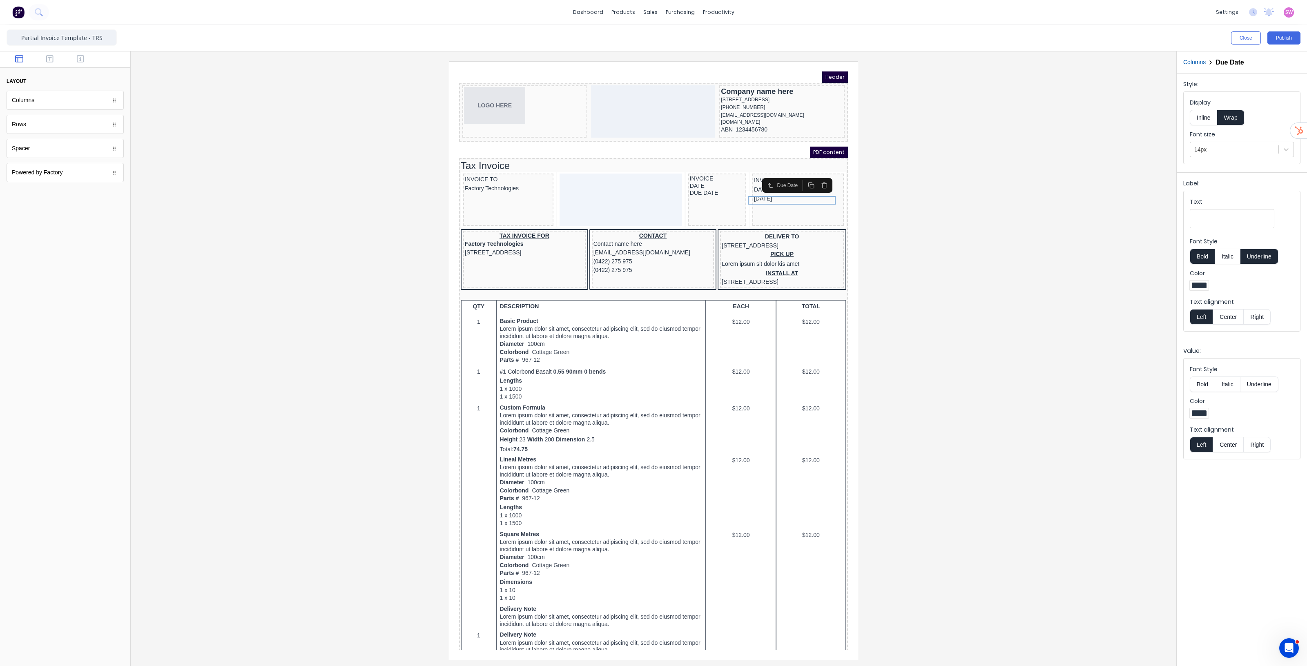
click at [1222, 222] on input "Text" at bounding box center [1232, 218] width 85 height 19
type input "DUE DATE"
click at [1211, 256] on button "Bold" at bounding box center [1202, 257] width 25 height 16
click at [1267, 261] on button "Underline" at bounding box center [1259, 257] width 38 height 16
click at [1201, 117] on button "Inline" at bounding box center [1203, 118] width 27 height 16
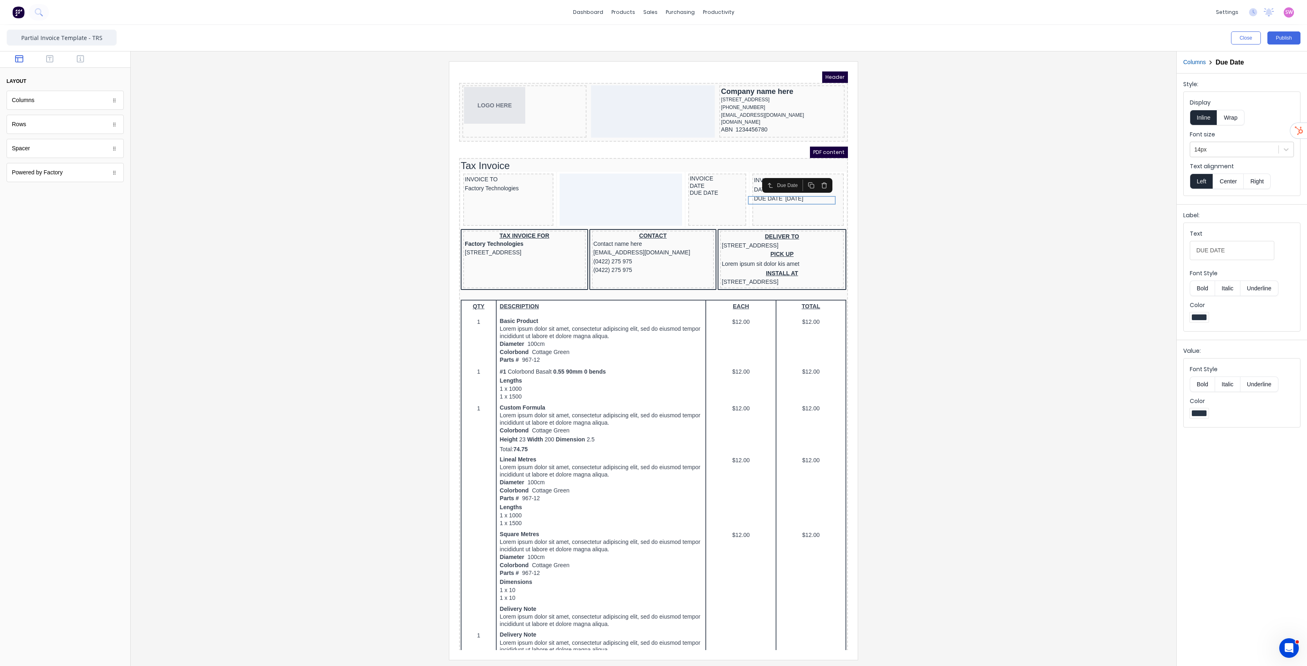
click at [935, 212] on div at bounding box center [653, 360] width 1033 height 598
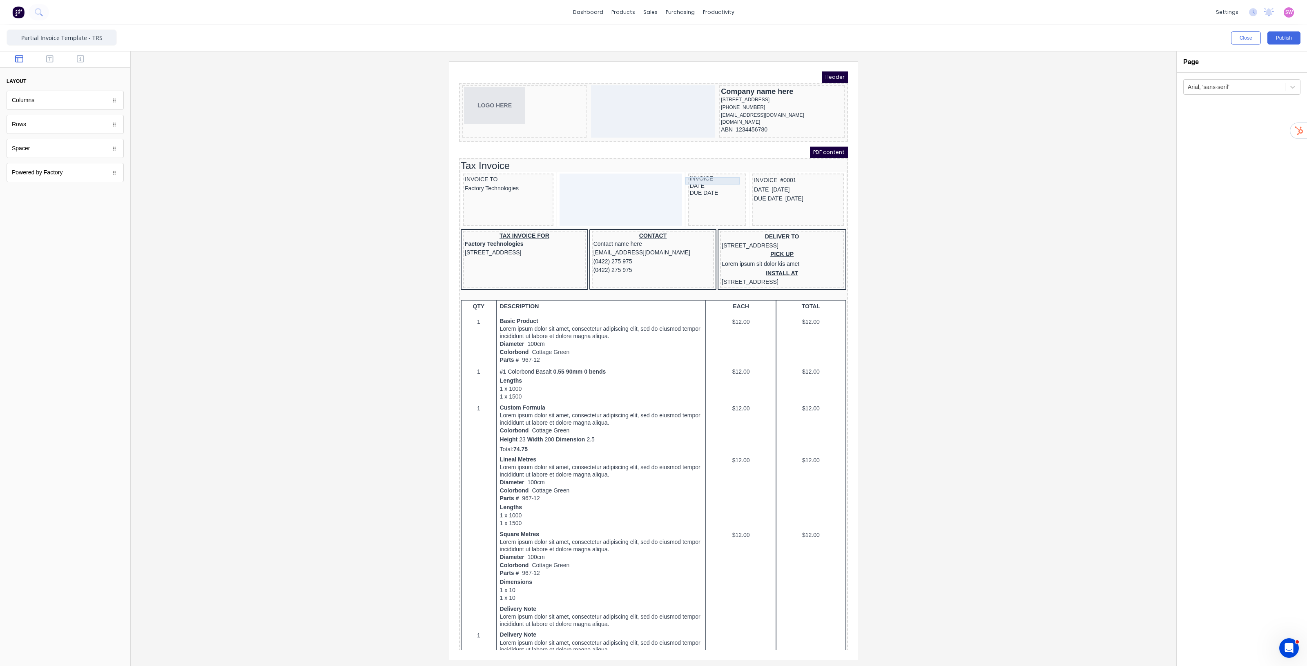
click at [697, 171] on div "INVOICE" at bounding box center [707, 168] width 55 height 7
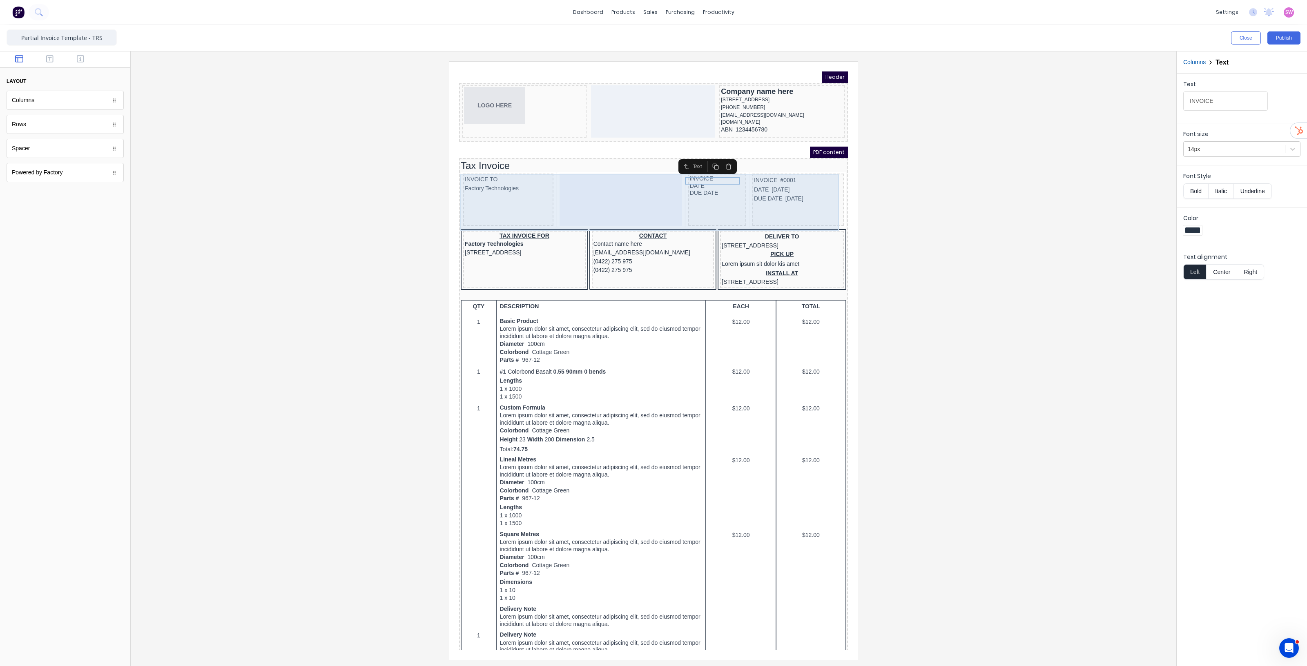
click at [720, 157] on icon "button" at bounding box center [719, 157] width 7 height 7
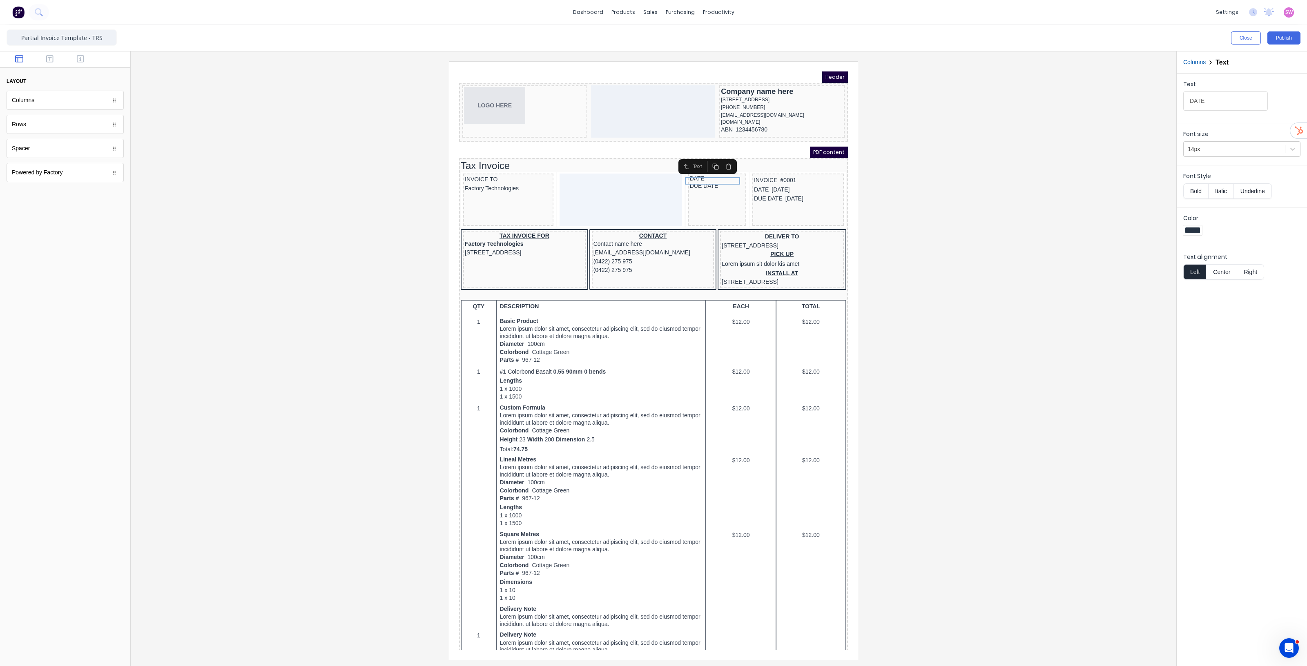
click at [720, 157] on icon "button" at bounding box center [719, 157] width 7 height 7
click at [718, 157] on icon "button" at bounding box center [719, 157] width 7 height 7
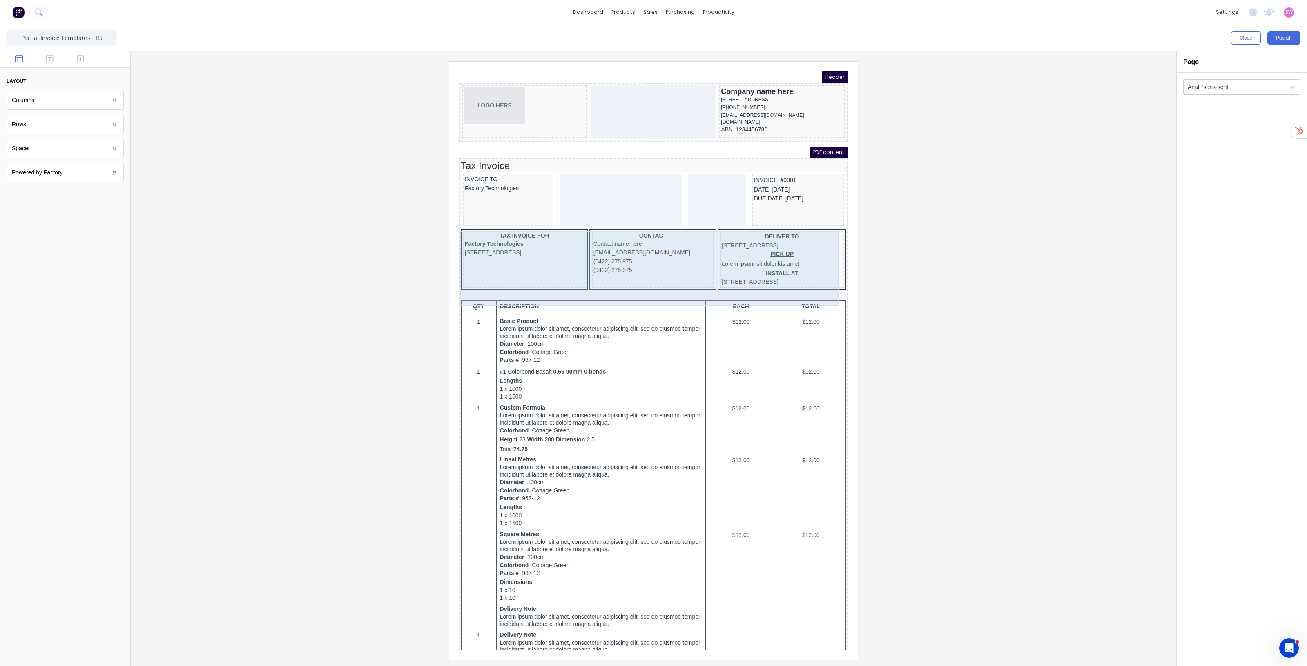
click at [704, 224] on div "TAX INVOICE FOR Factory Technologies 234 Beach Road Gold Coast, Queensland, Aus…" at bounding box center [644, 250] width 386 height 62
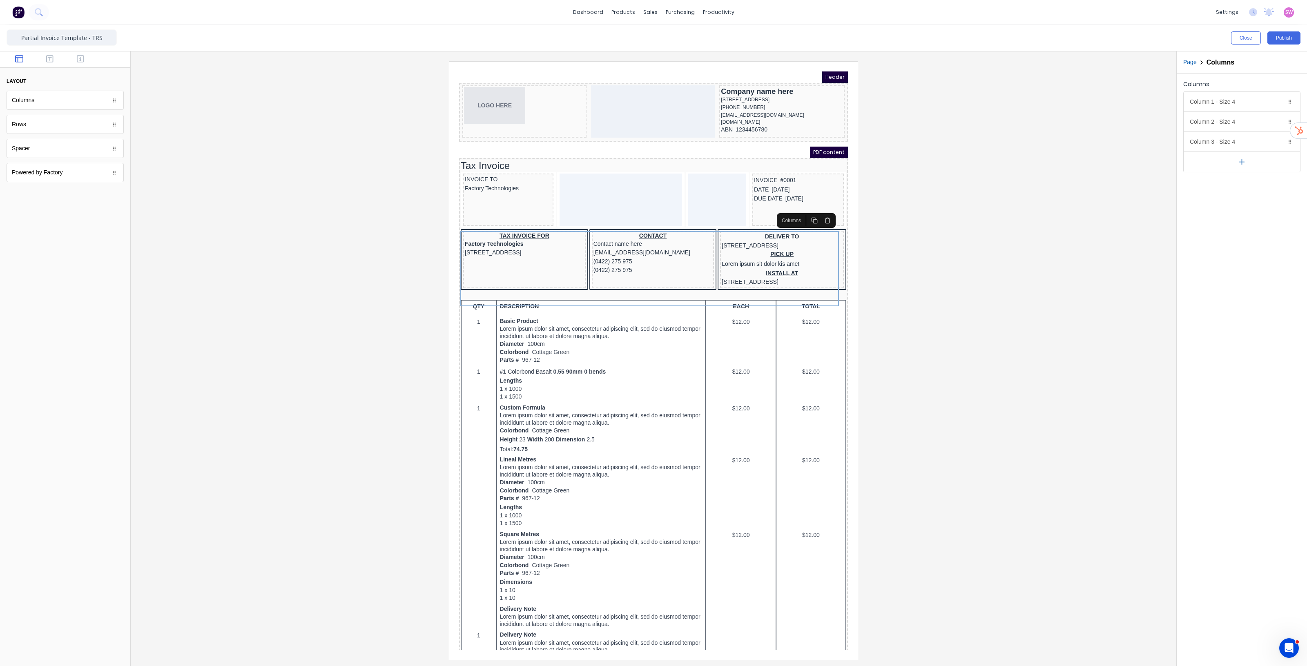
click at [819, 211] on icon "button" at bounding box center [817, 210] width 7 height 7
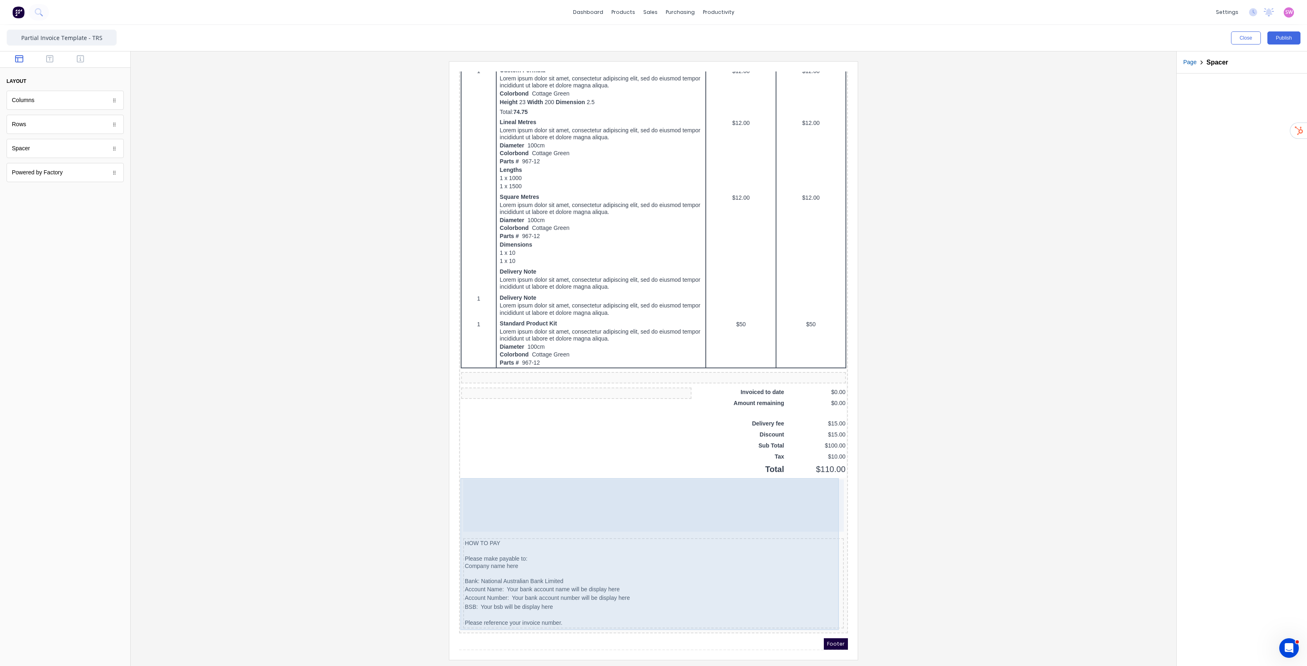
scroll to position [286, 0]
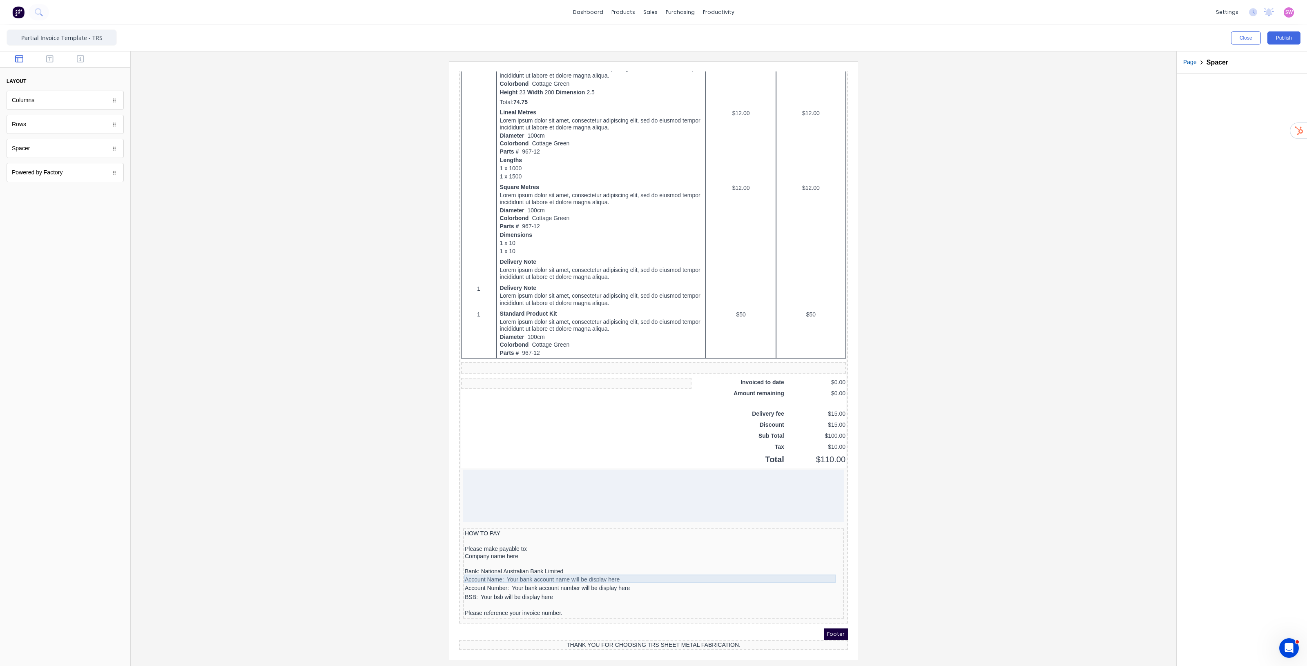
click at [507, 571] on div "Account Name: Your bank account name will be display here" at bounding box center [643, 570] width 377 height 9
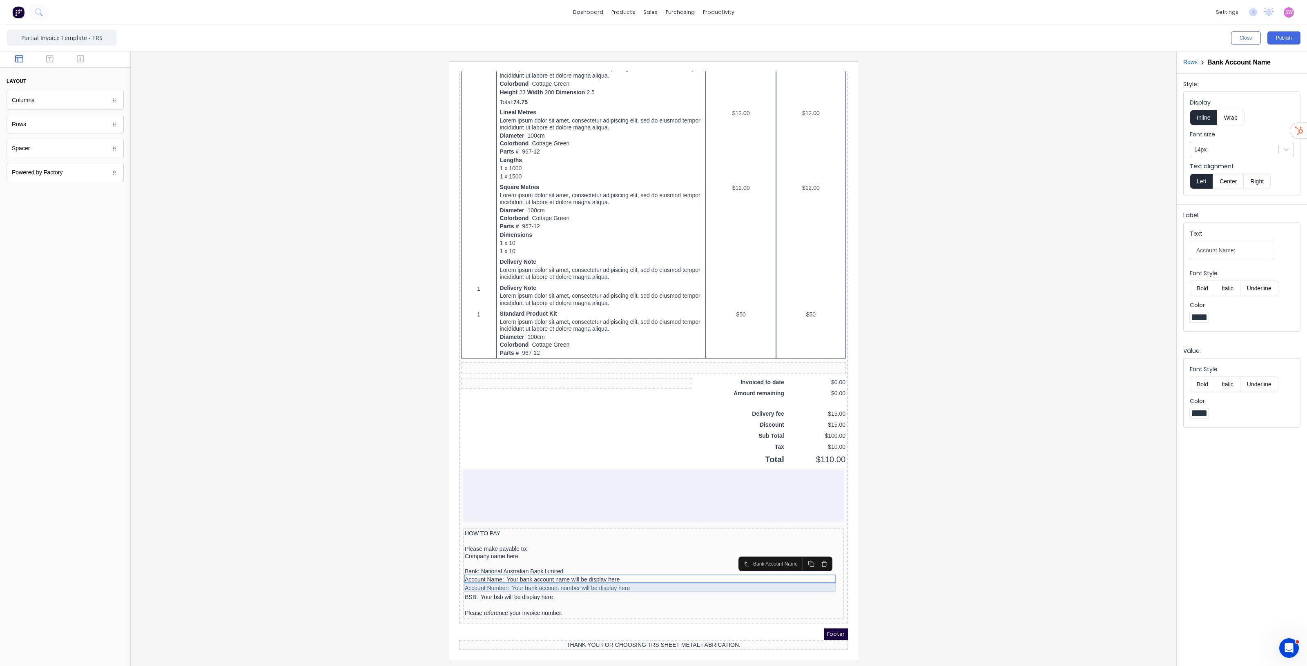
click at [528, 577] on div "Account Number: Your bank account number will be display here" at bounding box center [643, 578] width 377 height 9
click at [526, 587] on div "BSB: Your bsb will be display here" at bounding box center [643, 587] width 377 height 9
click at [522, 569] on div "Account Name: Your bank account name will be display here" at bounding box center [643, 570] width 377 height 9
click at [950, 330] on div at bounding box center [653, 360] width 1033 height 598
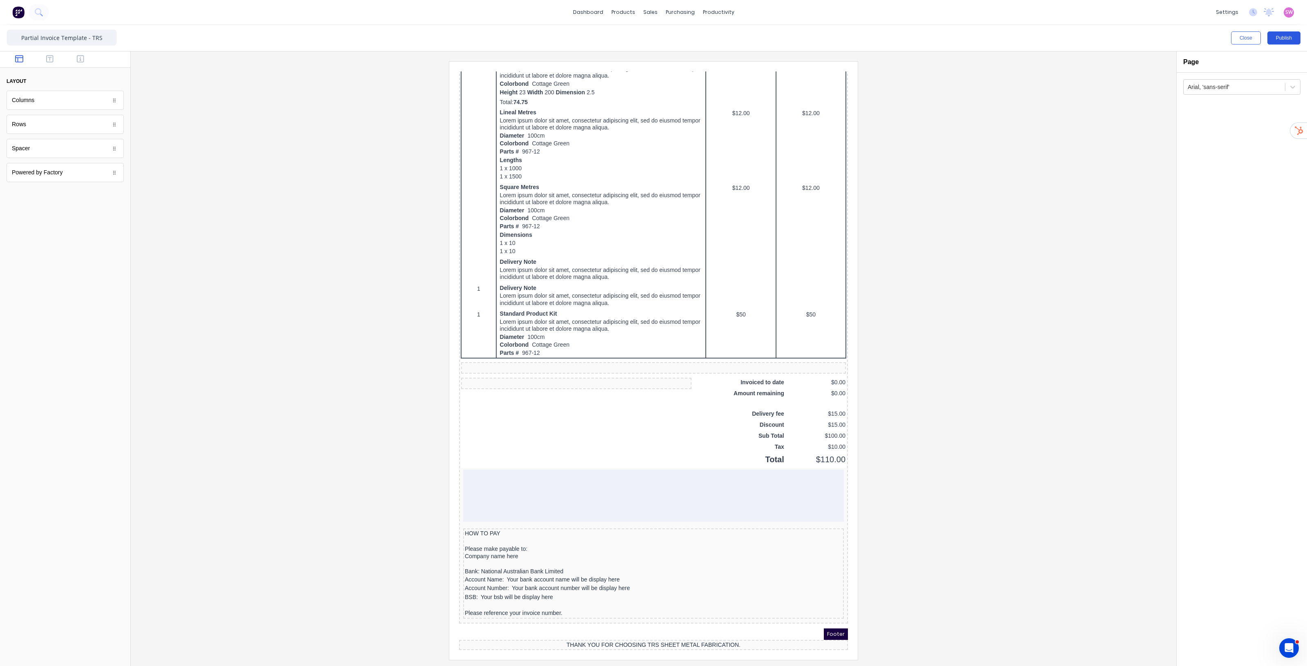
click at [1277, 40] on button "Publish" at bounding box center [1283, 37] width 33 height 13
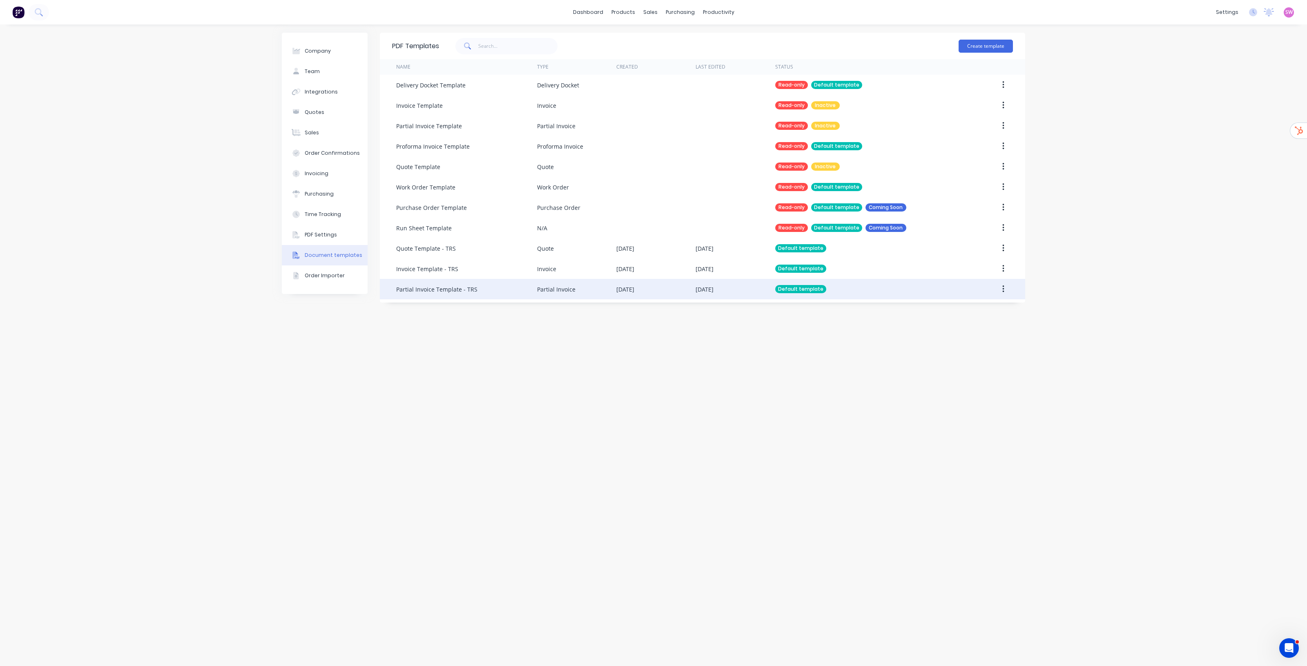
click at [854, 283] on div "Default template" at bounding box center [867, 289] width 185 height 20
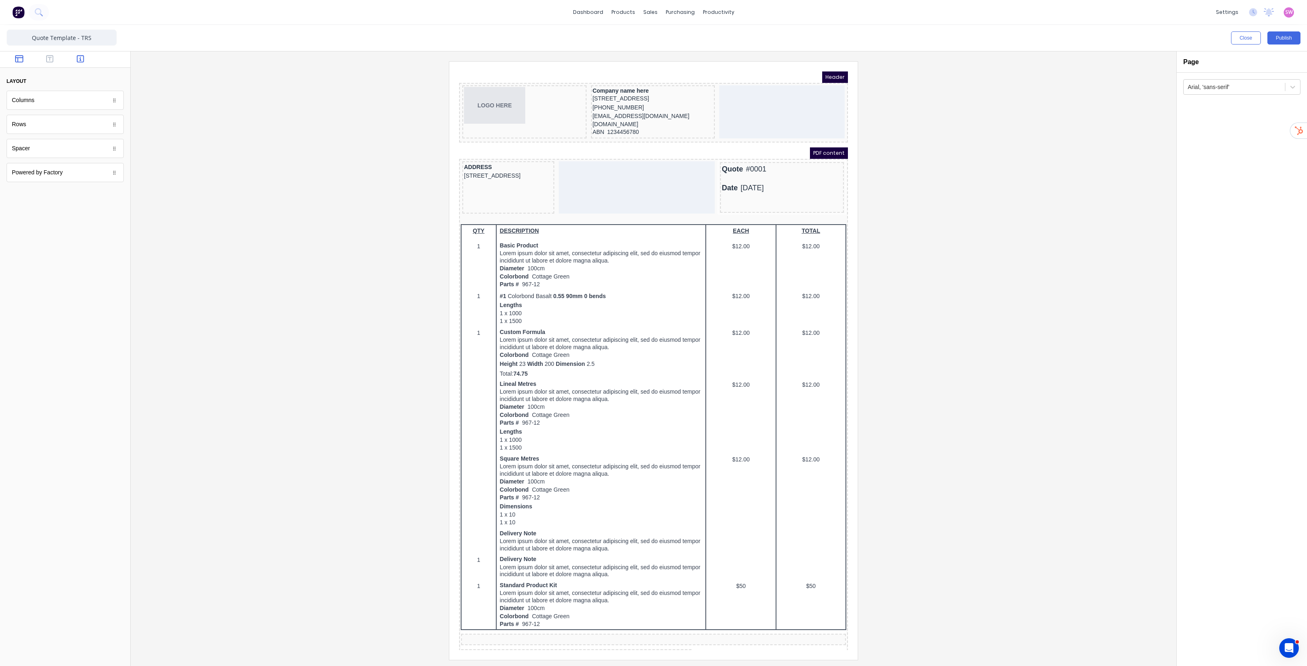
click at [76, 56] on button "button" at bounding box center [81, 60] width 26 height 10
click at [48, 60] on icon "button" at bounding box center [49, 59] width 7 height 8
drag, startPoint x: 43, startPoint y: 129, endPoint x: 822, endPoint y: 207, distance: 782.9
click at [722, 179] on div "Date [DATE]" at bounding box center [772, 178] width 120 height 11
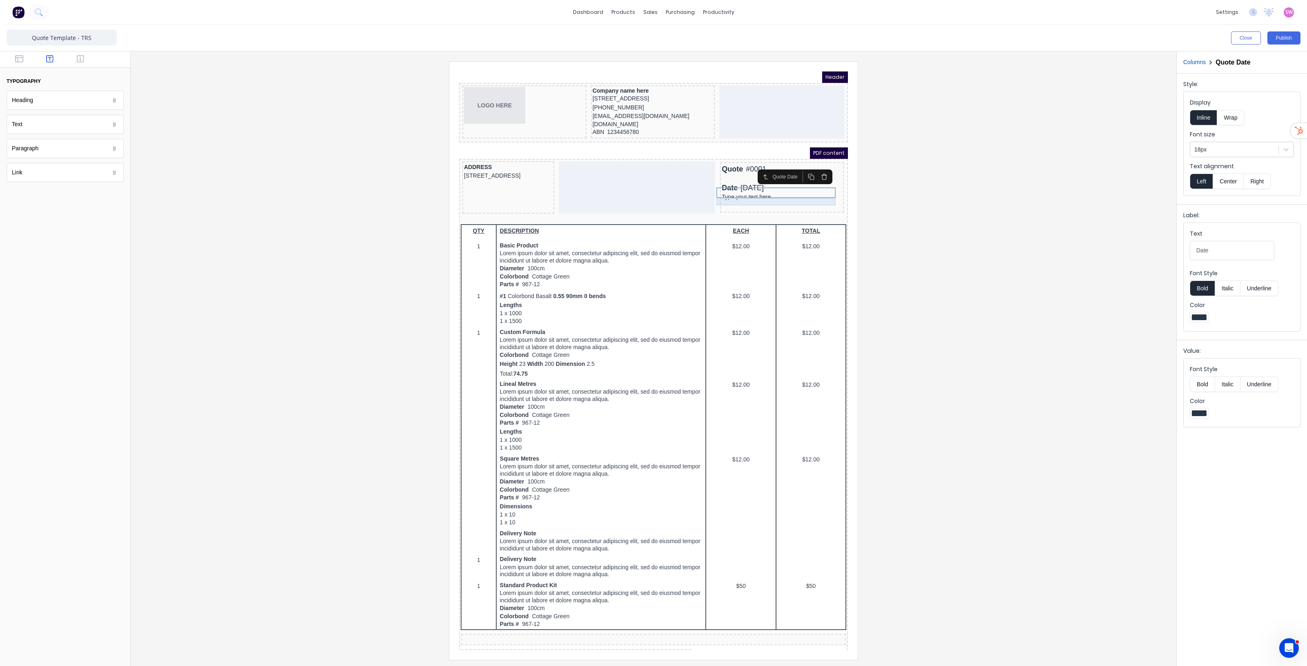
click at [733, 191] on div "Type your text here" at bounding box center [772, 187] width 120 height 7
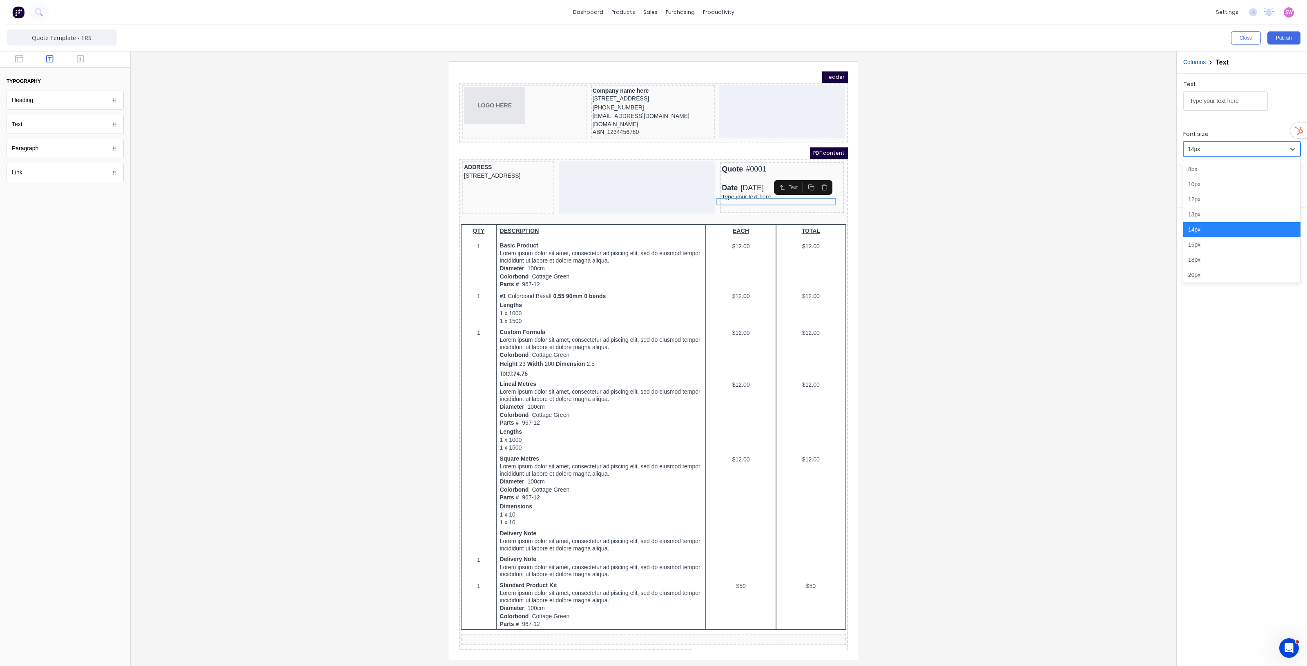
drag, startPoint x: 1209, startPoint y: 149, endPoint x: 1187, endPoint y: 149, distance: 21.7
click at [1188, 149] on div at bounding box center [1234, 149] width 93 height 10
click at [1203, 259] on div "18px" at bounding box center [1241, 259] width 117 height 15
drag, startPoint x: 1245, startPoint y: 104, endPoint x: 1028, endPoint y: 90, distance: 216.9
click at [1038, 90] on div "Close Publish Components typography Heading Heading Text Text Paragraph Paragra…" at bounding box center [653, 345] width 1307 height 641
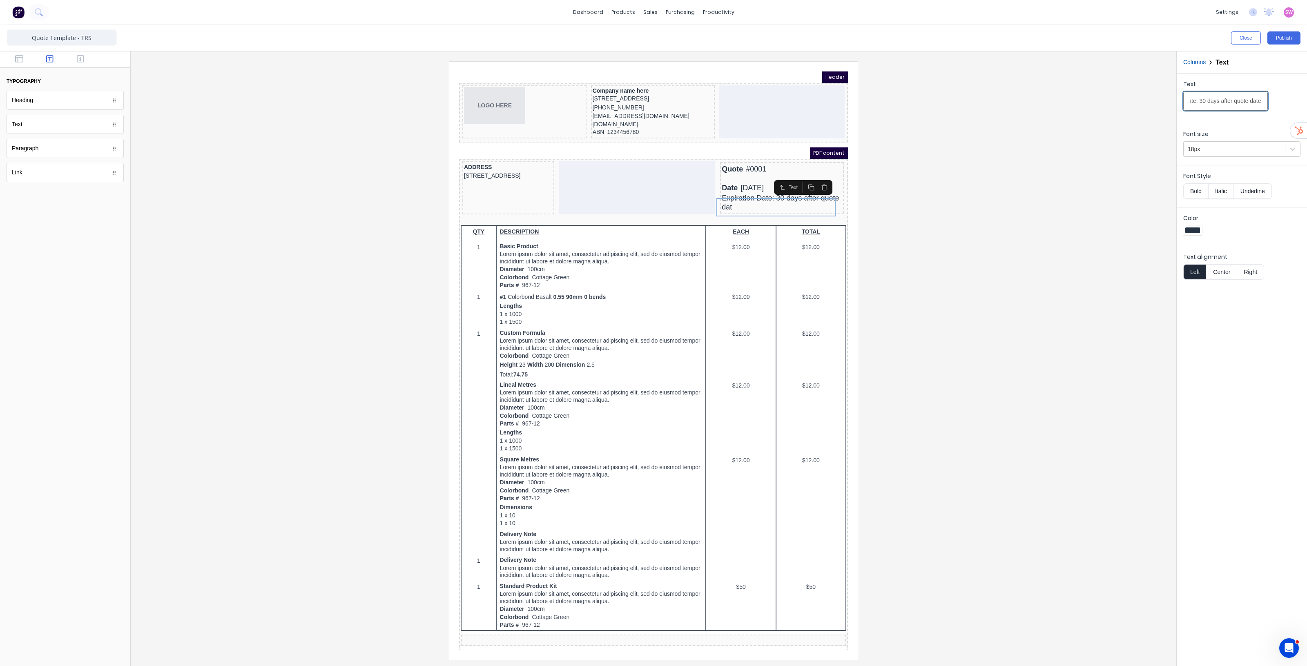
scroll to position [0, 38]
type input "Expiration Date: 30 days after quote date"
click at [952, 146] on div at bounding box center [653, 360] width 1033 height 598
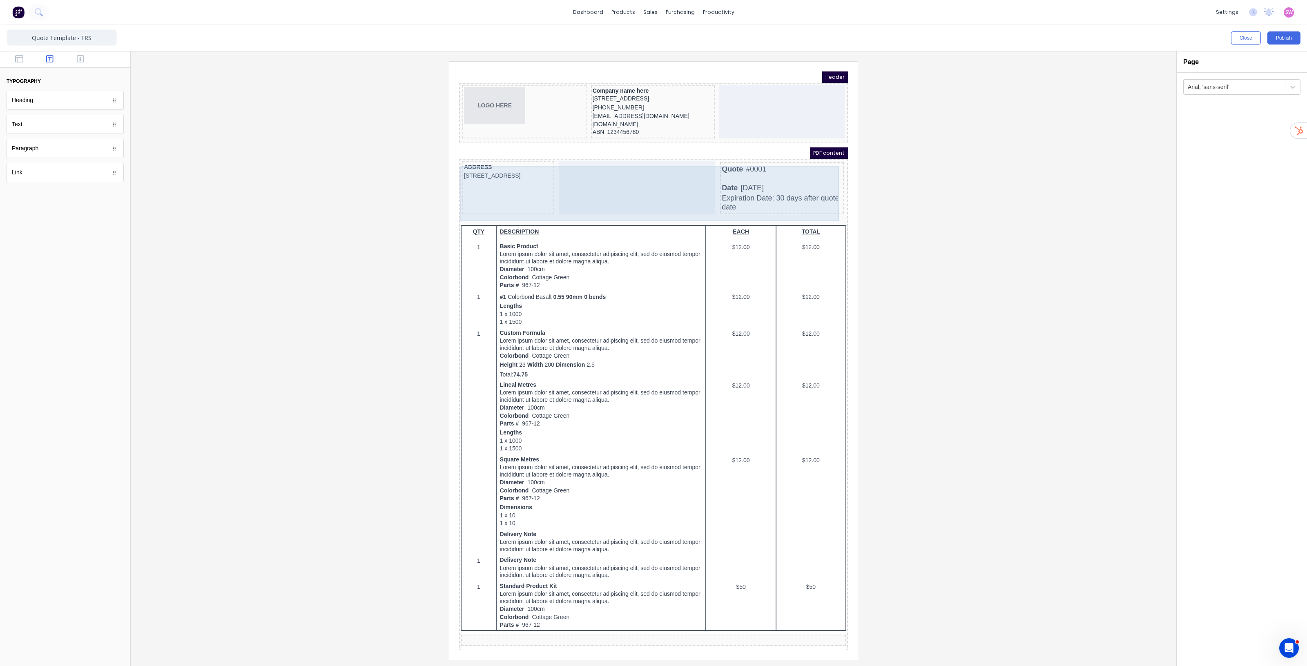
click at [668, 176] on div at bounding box center [627, 178] width 156 height 53
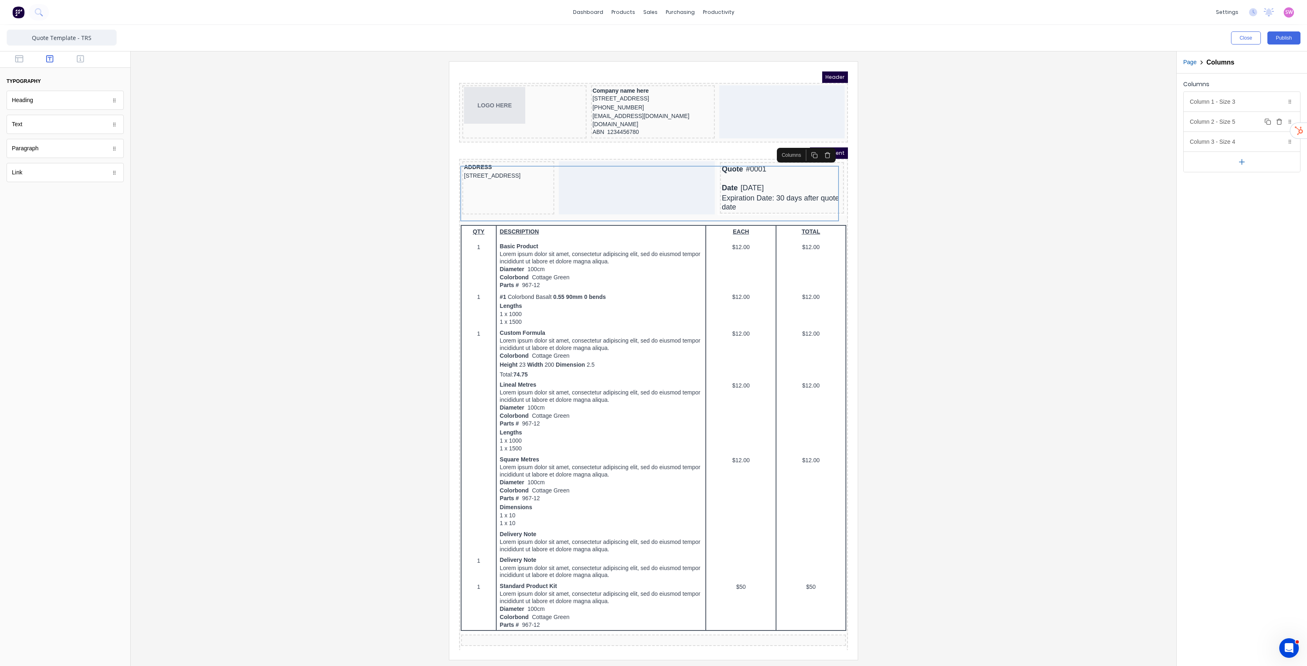
click at [1249, 125] on div "Column 2 - Size 5 Duplicate Delete" at bounding box center [1242, 122] width 116 height 20
drag, startPoint x: 1218, startPoint y: 160, endPoint x: 1146, endPoint y: 162, distance: 72.3
click at [1158, 162] on div "Close Publish Components typography Heading Heading Text Text Paragraph Paragra…" at bounding box center [653, 345] width 1307 height 641
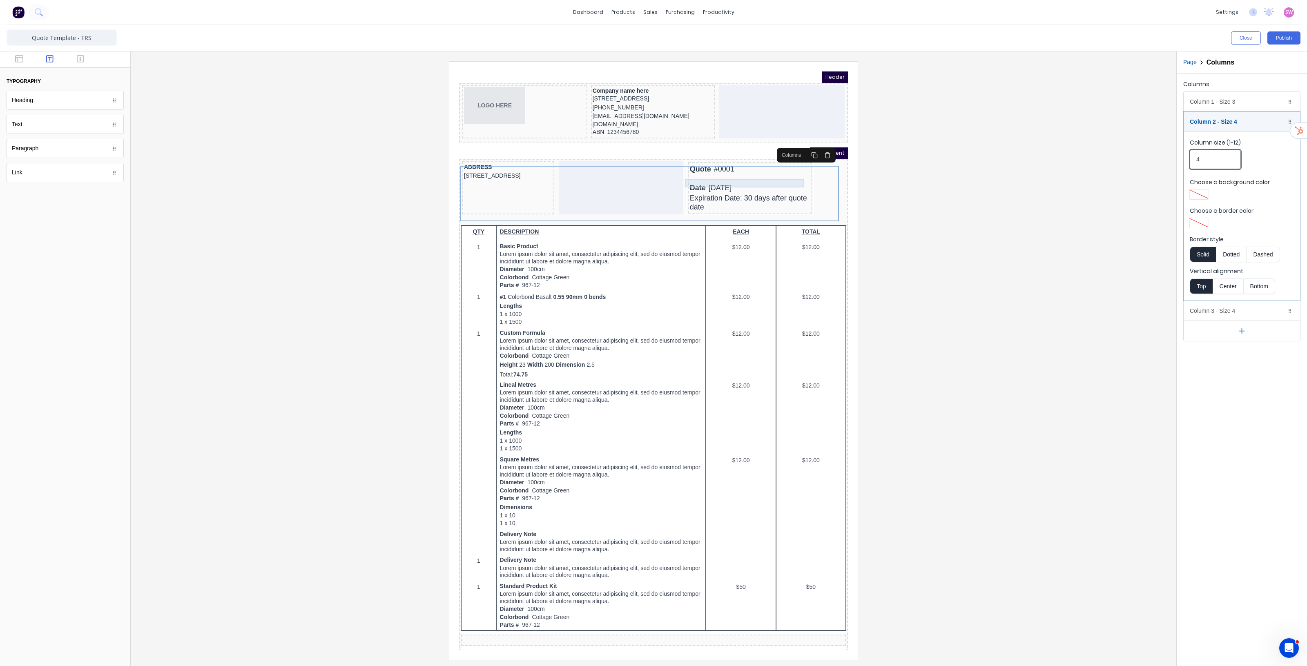
type input "4"
click at [758, 172] on div at bounding box center [740, 169] width 120 height 8
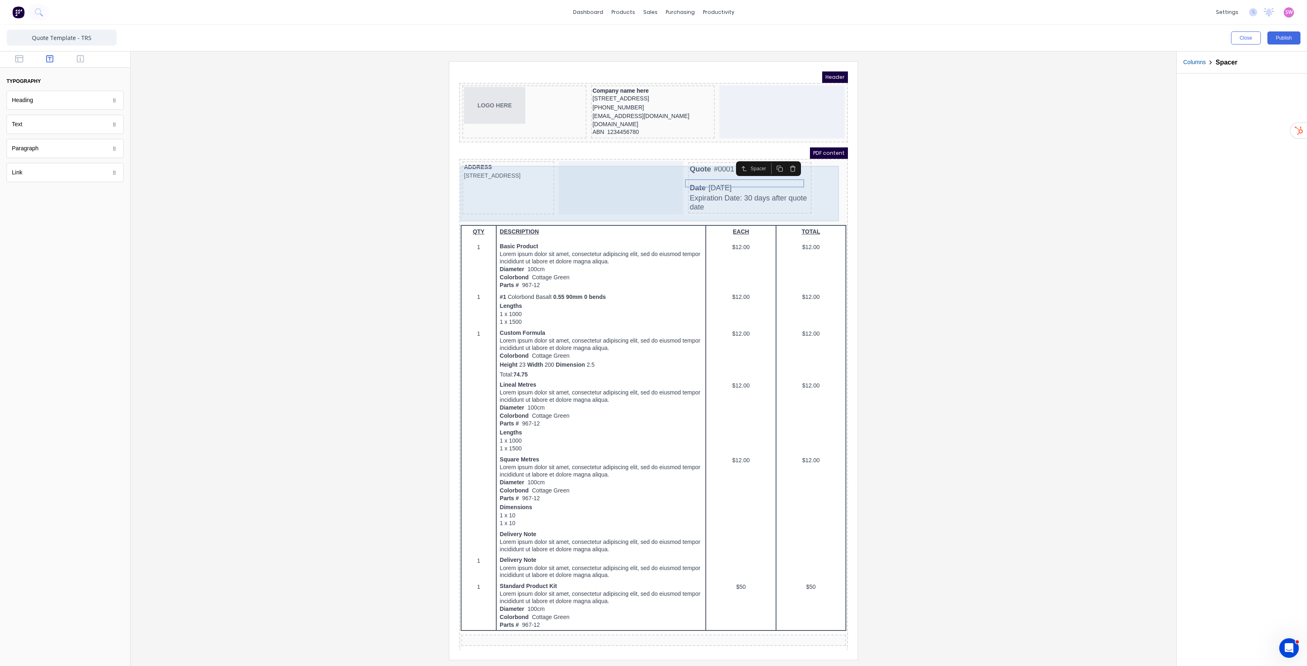
click at [633, 187] on div at bounding box center [611, 178] width 124 height 53
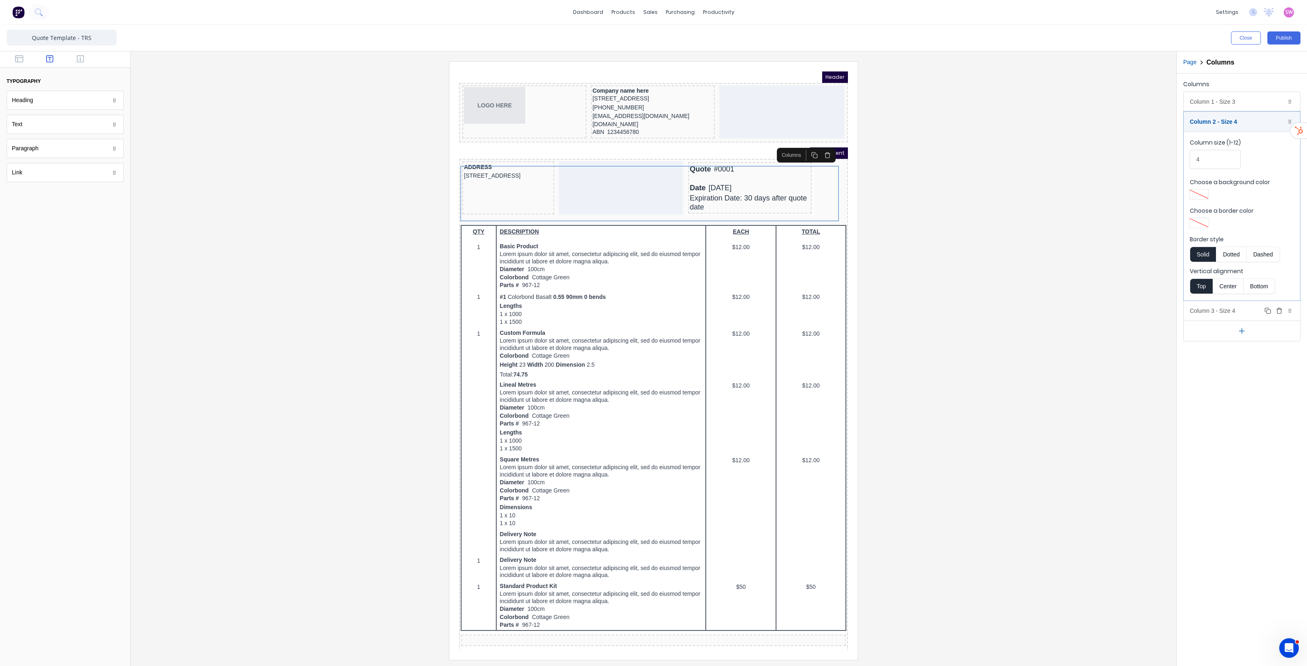
click at [1249, 313] on div "Column 3 - Size 4 Duplicate Delete" at bounding box center [1242, 311] width 116 height 20
drag, startPoint x: 1210, startPoint y: 179, endPoint x: 1153, endPoint y: 180, distance: 57.2
click at [1164, 180] on div "Close Publish Components typography Heading Heading Text Text Paragraph Paragra…" at bounding box center [653, 345] width 1307 height 641
type input "5"
click at [1019, 232] on div at bounding box center [653, 360] width 1033 height 598
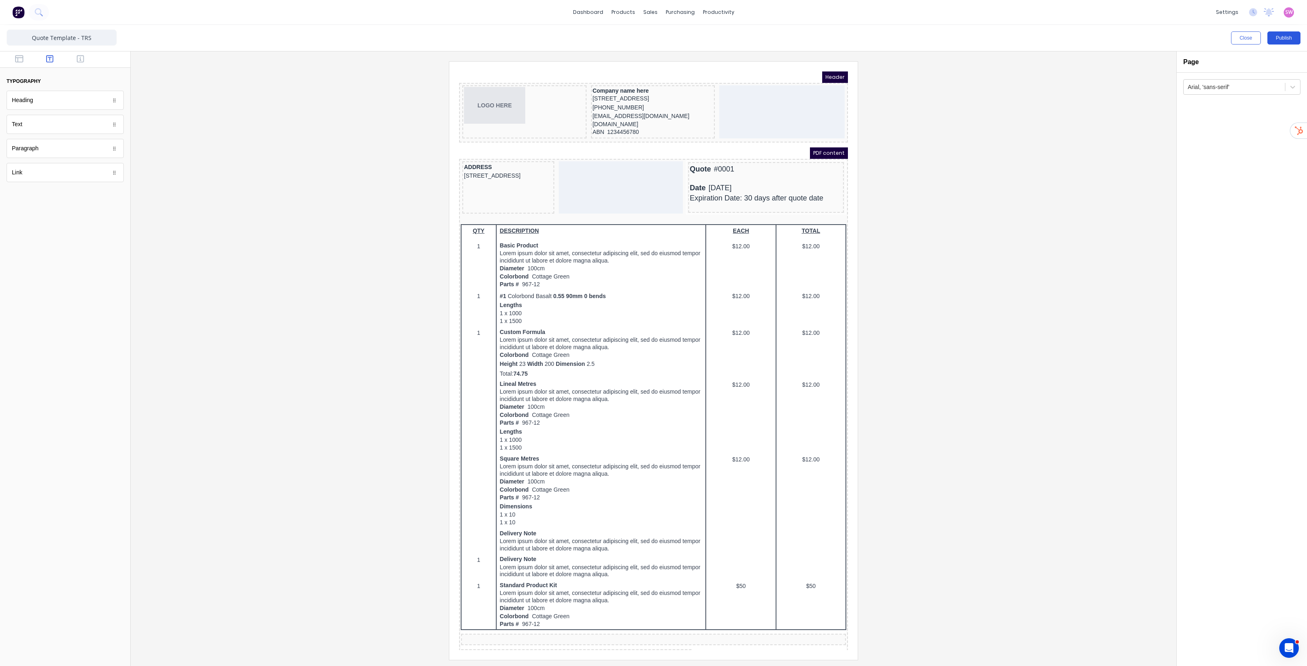
click at [1275, 41] on button "Publish" at bounding box center [1283, 37] width 33 height 13
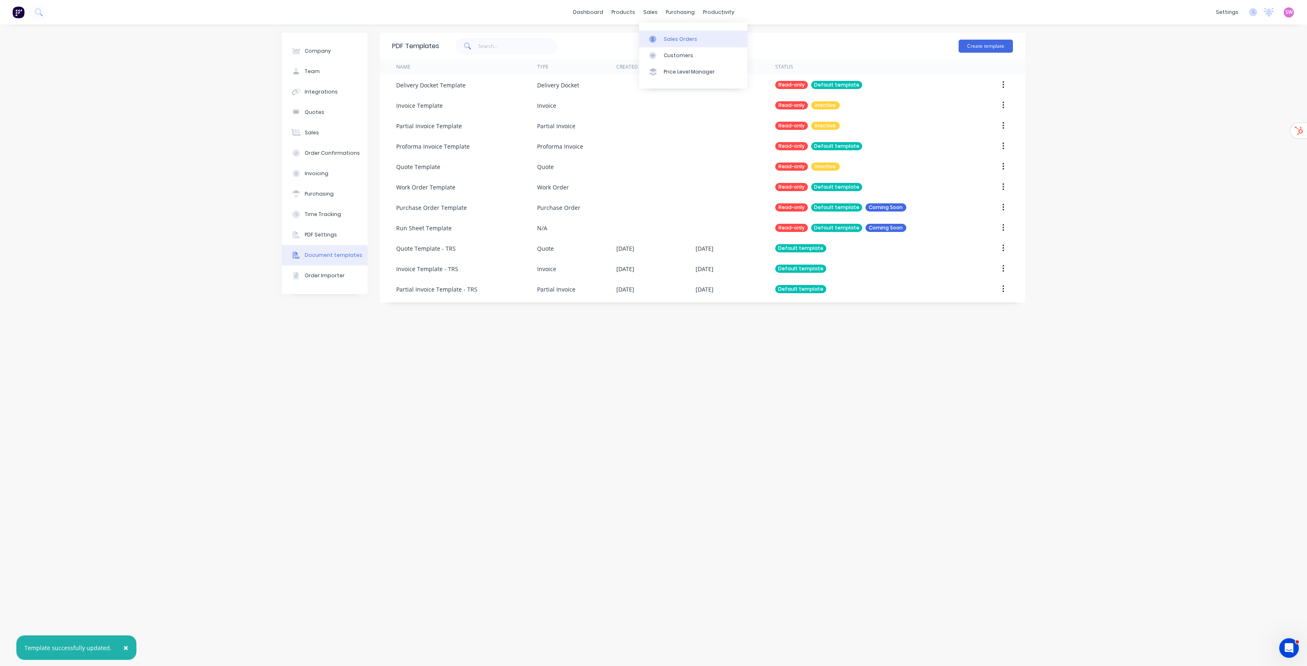
drag, startPoint x: 663, startPoint y: 41, endPoint x: 665, endPoint y: 46, distance: 4.8
click at [664, 41] on div "Sales Orders" at bounding box center [680, 39] width 33 height 7
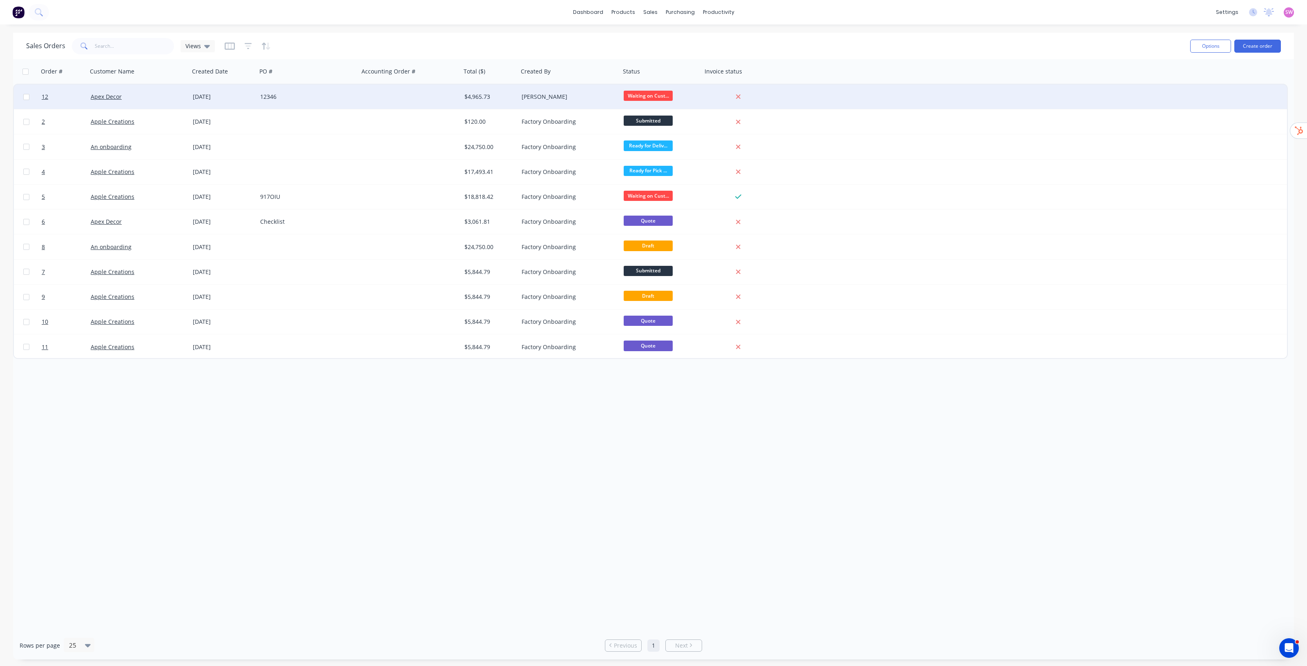
click at [389, 89] on div at bounding box center [410, 97] width 102 height 25
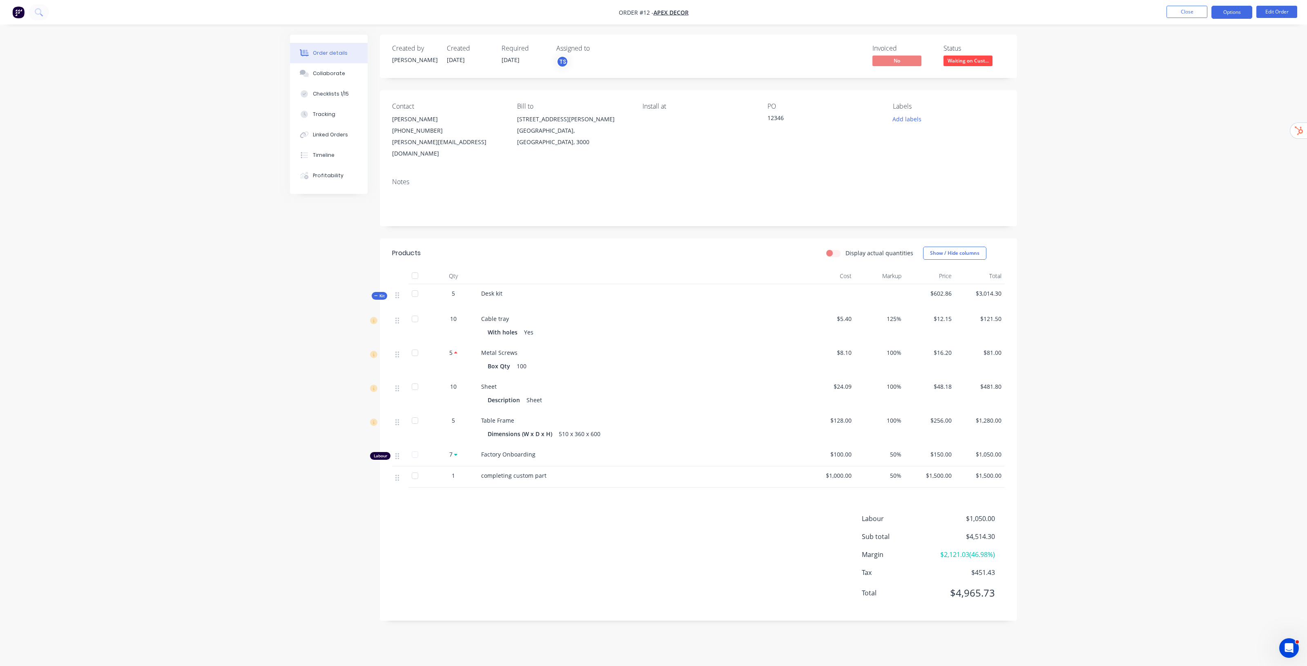
click at [1236, 15] on button "Options" at bounding box center [1231, 12] width 41 height 13
click at [1216, 218] on div "Convert to Quote" at bounding box center [1207, 213] width 75 height 12
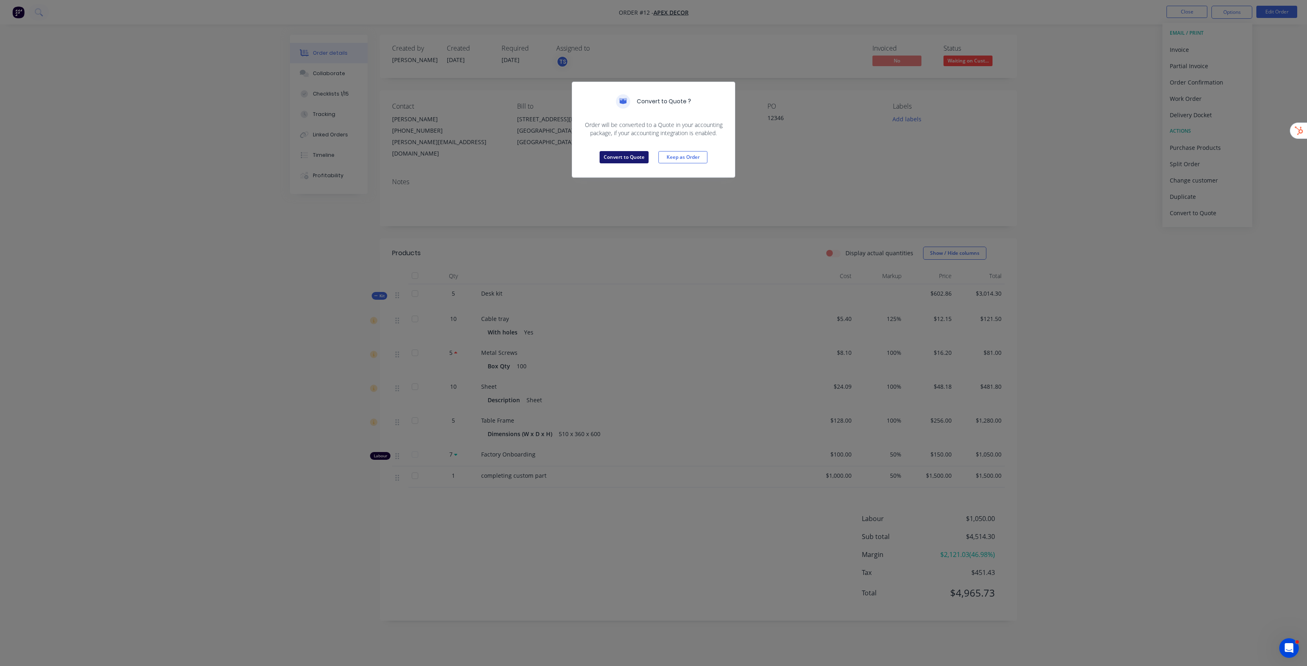
click at [619, 156] on button "Convert to Quote" at bounding box center [624, 157] width 49 height 12
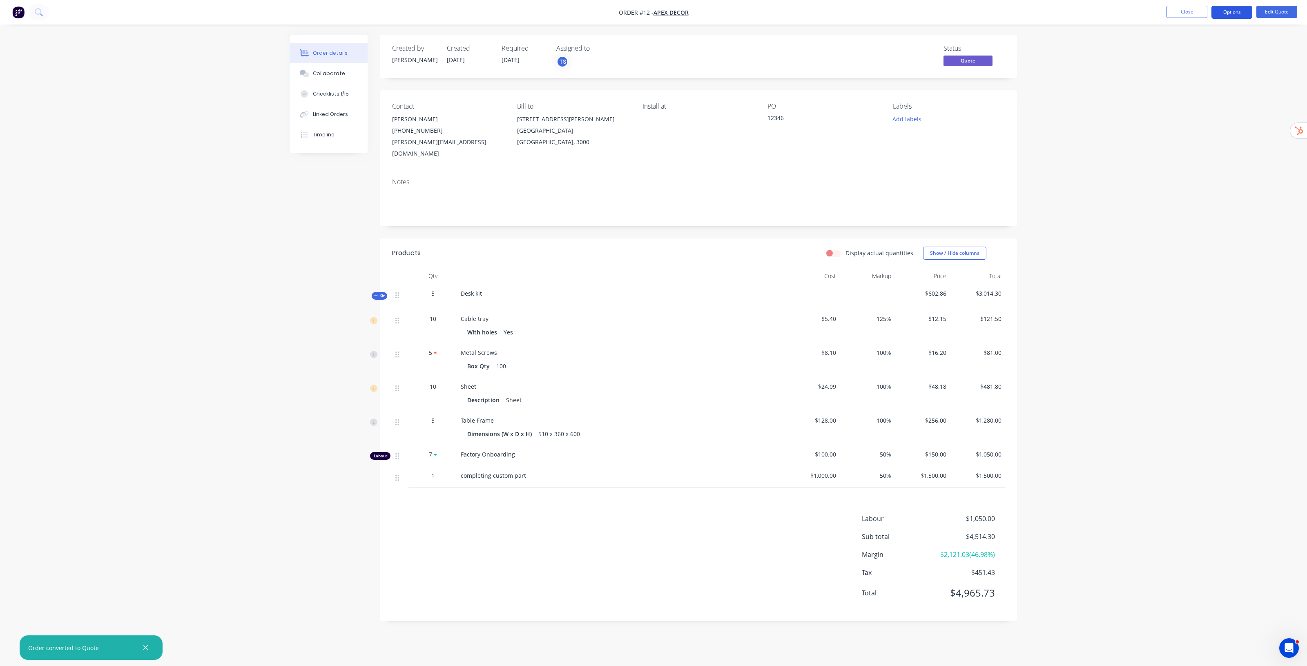
click at [1241, 13] on button "Options" at bounding box center [1231, 12] width 41 height 13
click at [1191, 45] on div "Quote" at bounding box center [1207, 50] width 75 height 12
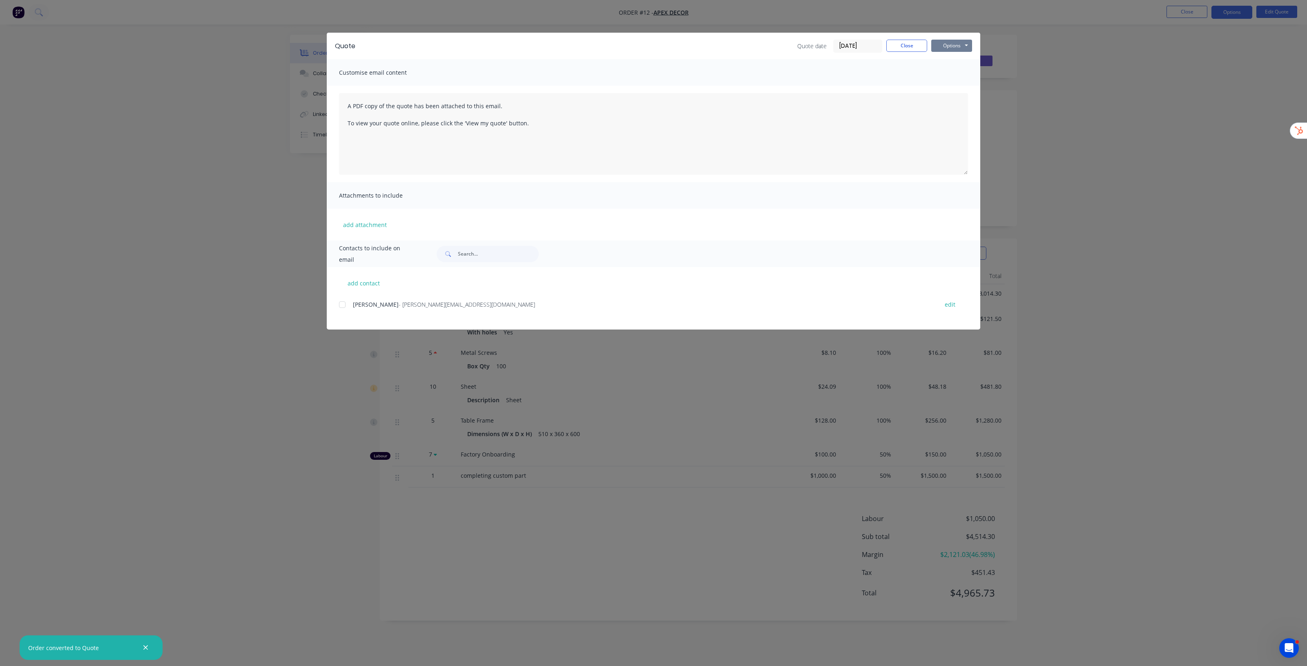
click at [950, 44] on button "Options" at bounding box center [951, 46] width 41 height 12
click at [953, 63] on button "Preview" at bounding box center [957, 60] width 52 height 13
click at [922, 44] on button "Close" at bounding box center [906, 46] width 41 height 12
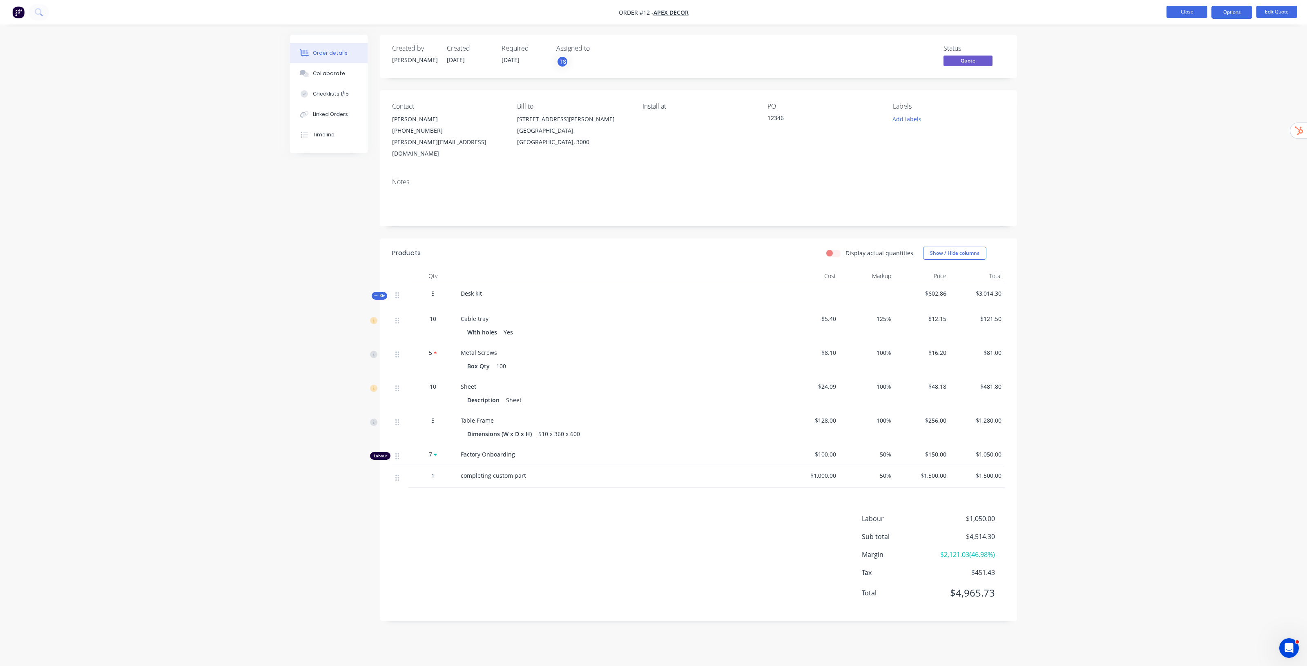
click at [1192, 13] on button "Close" at bounding box center [1186, 12] width 41 height 12
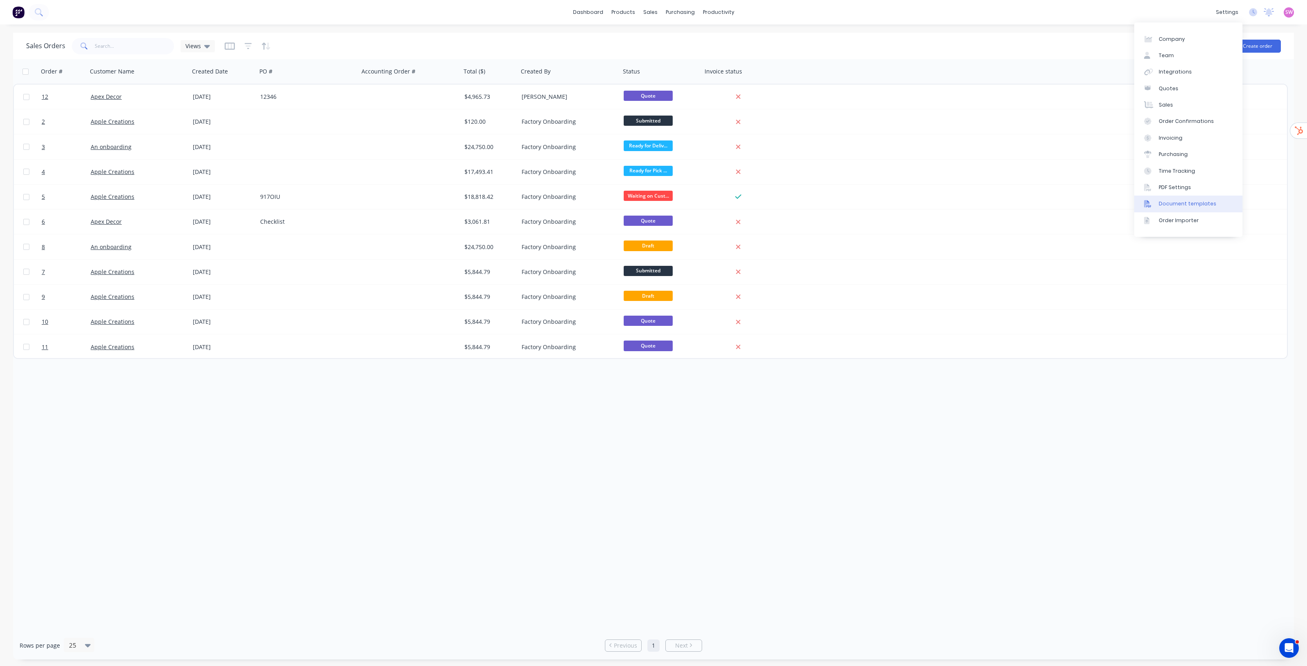
click at [1193, 209] on link "Document templates" at bounding box center [1188, 204] width 108 height 16
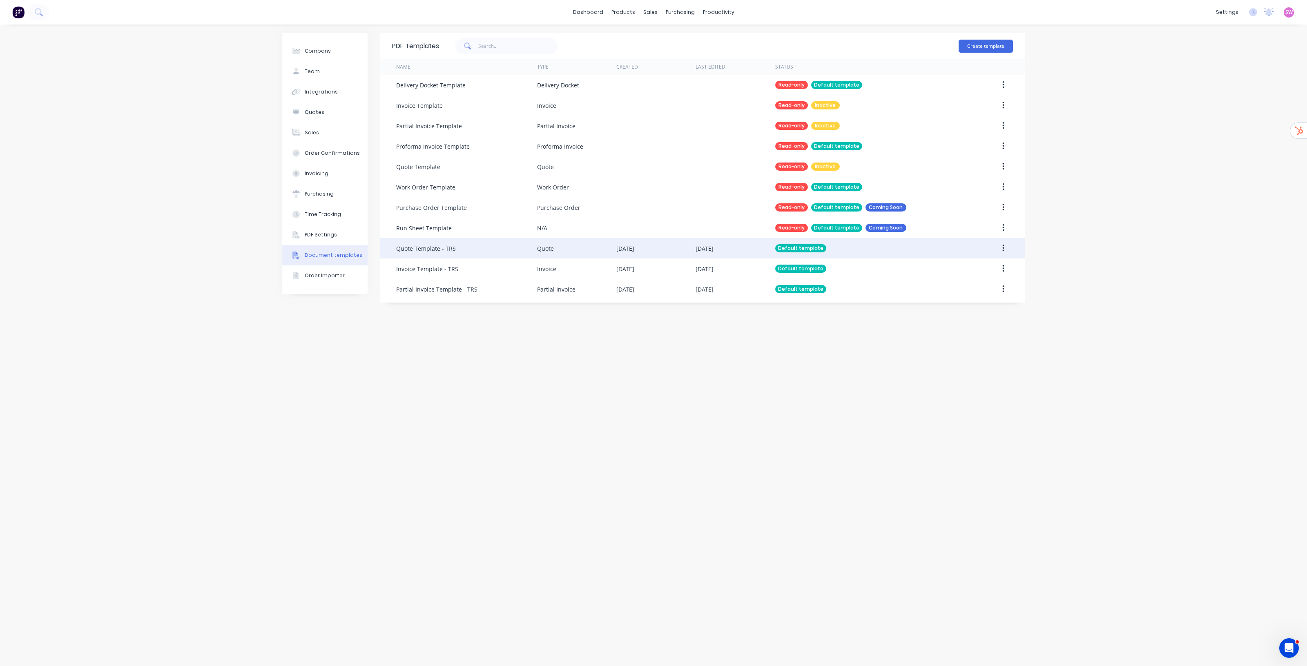
click at [863, 252] on div "Default template" at bounding box center [867, 248] width 185 height 20
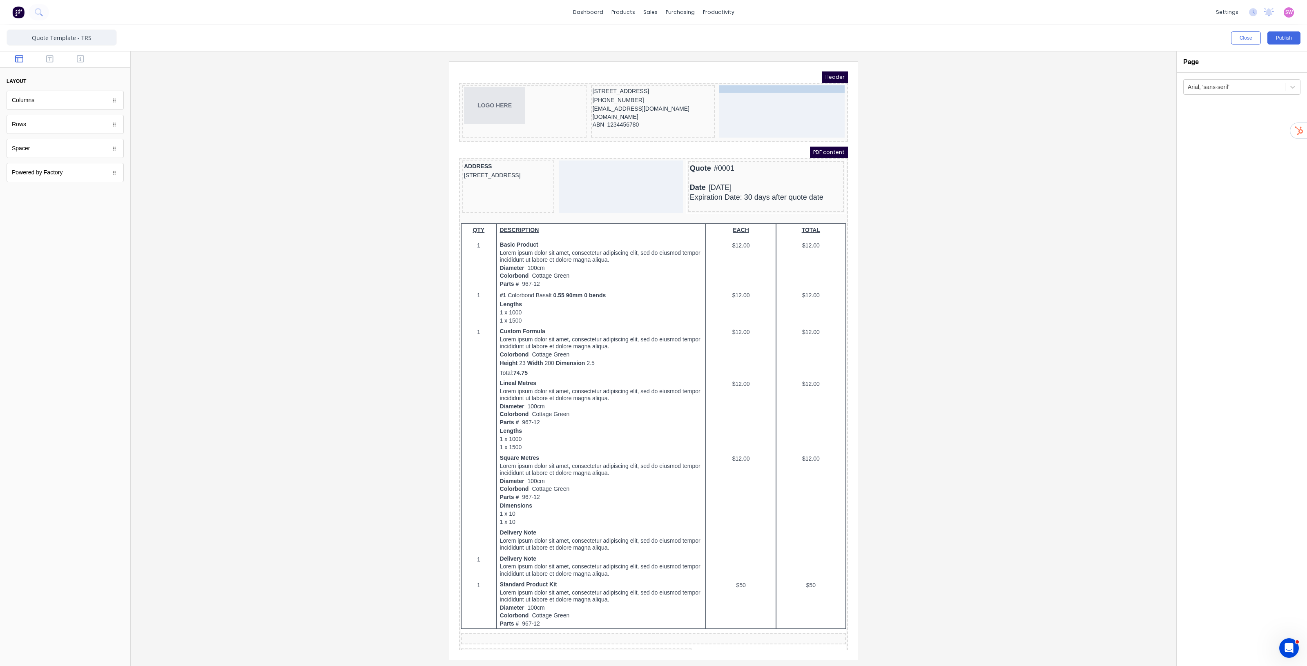
drag, startPoint x: 609, startPoint y: 79, endPoint x: 746, endPoint y: 81, distance: 136.8
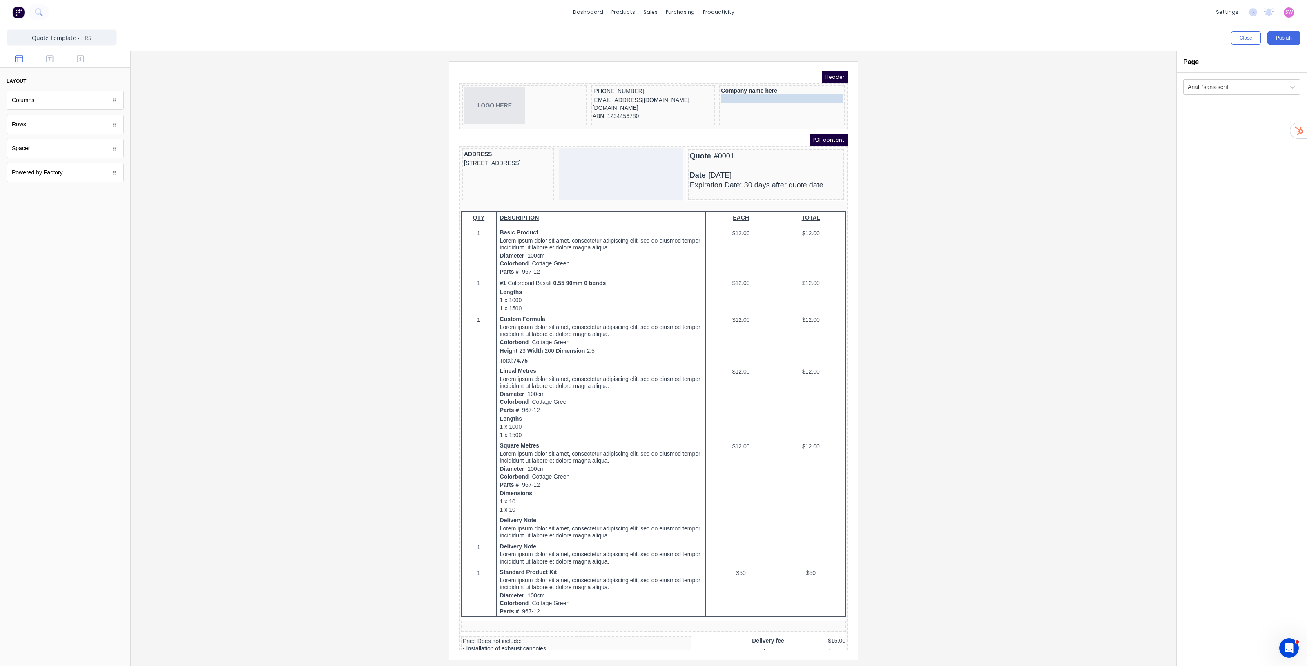
drag, startPoint x: 661, startPoint y: 82, endPoint x: 767, endPoint y: 94, distance: 106.4
drag, startPoint x: 614, startPoint y: 80, endPoint x: 778, endPoint y: 105, distance: 165.8
drag, startPoint x: 614, startPoint y: 80, endPoint x: 779, endPoint y: 114, distance: 168.5
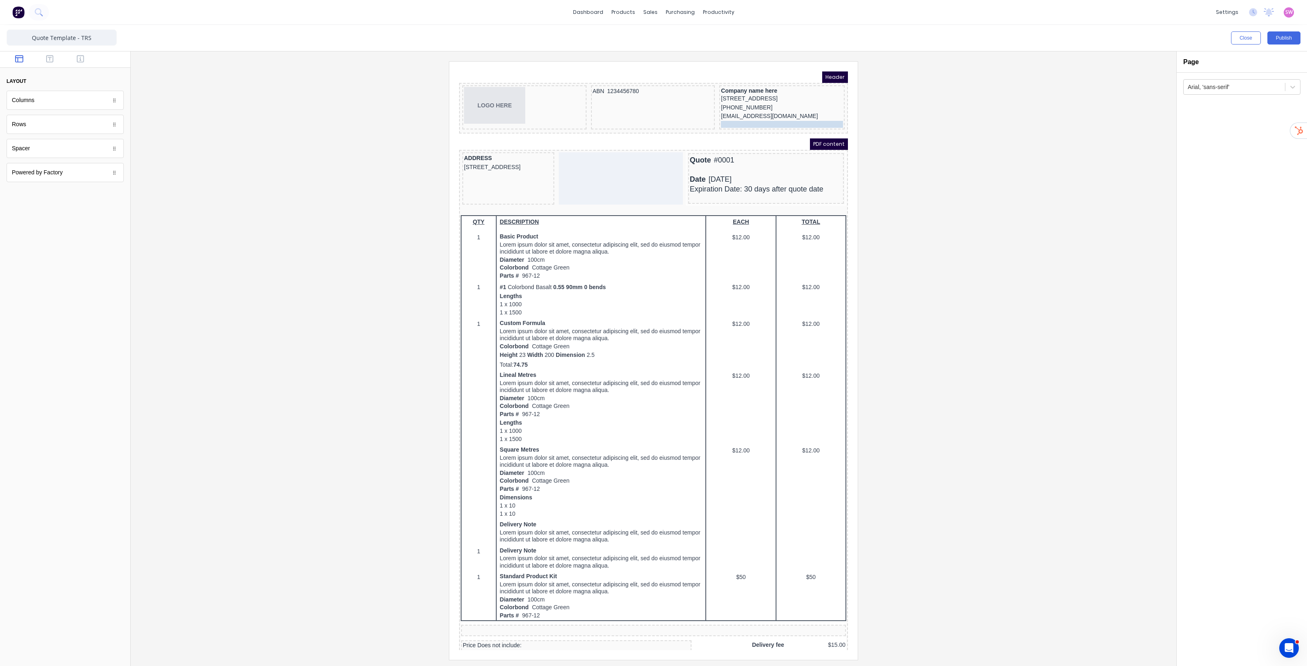
drag, startPoint x: 621, startPoint y: 77, endPoint x: 799, endPoint y: 119, distance: 183.0
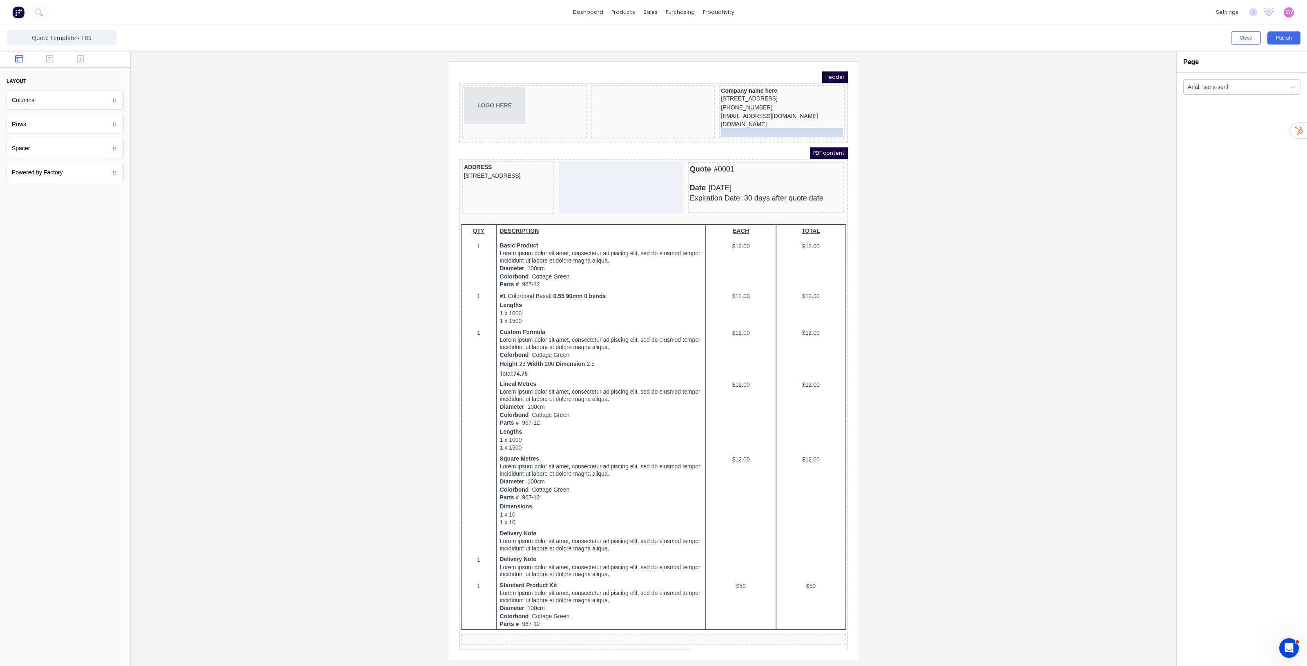
drag, startPoint x: 612, startPoint y: 78, endPoint x: 798, endPoint y: 126, distance: 192.3
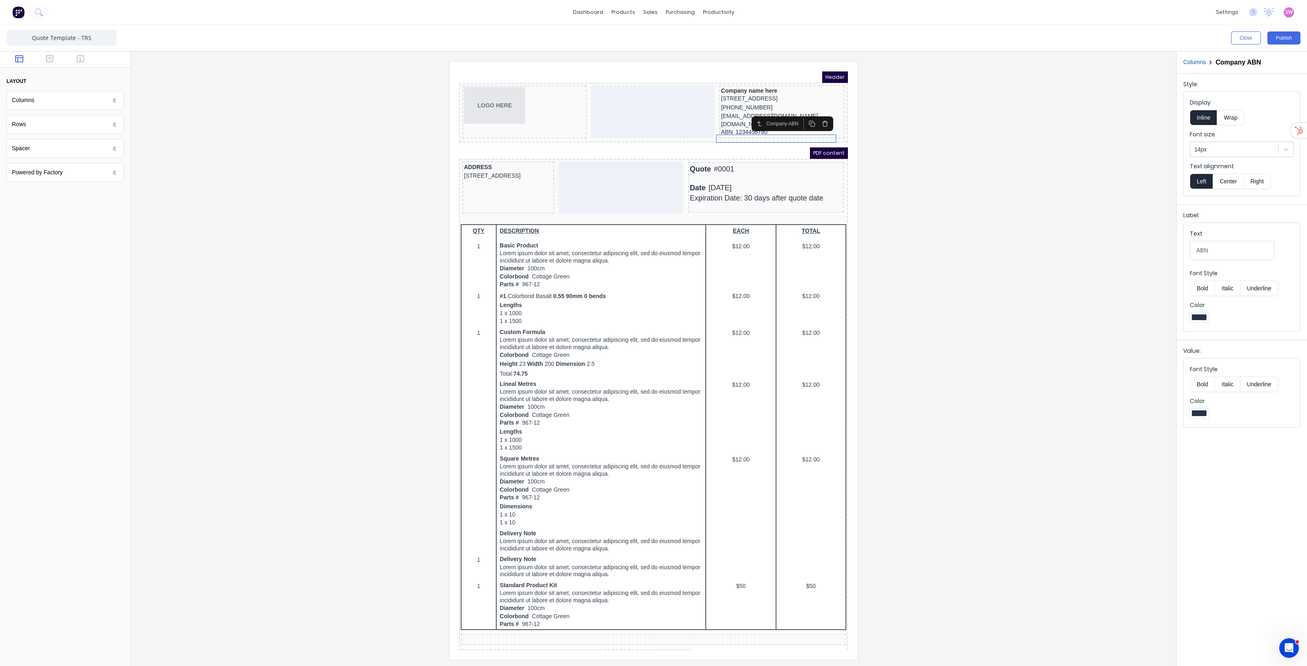
click at [1007, 184] on div at bounding box center [653, 360] width 1033 height 598
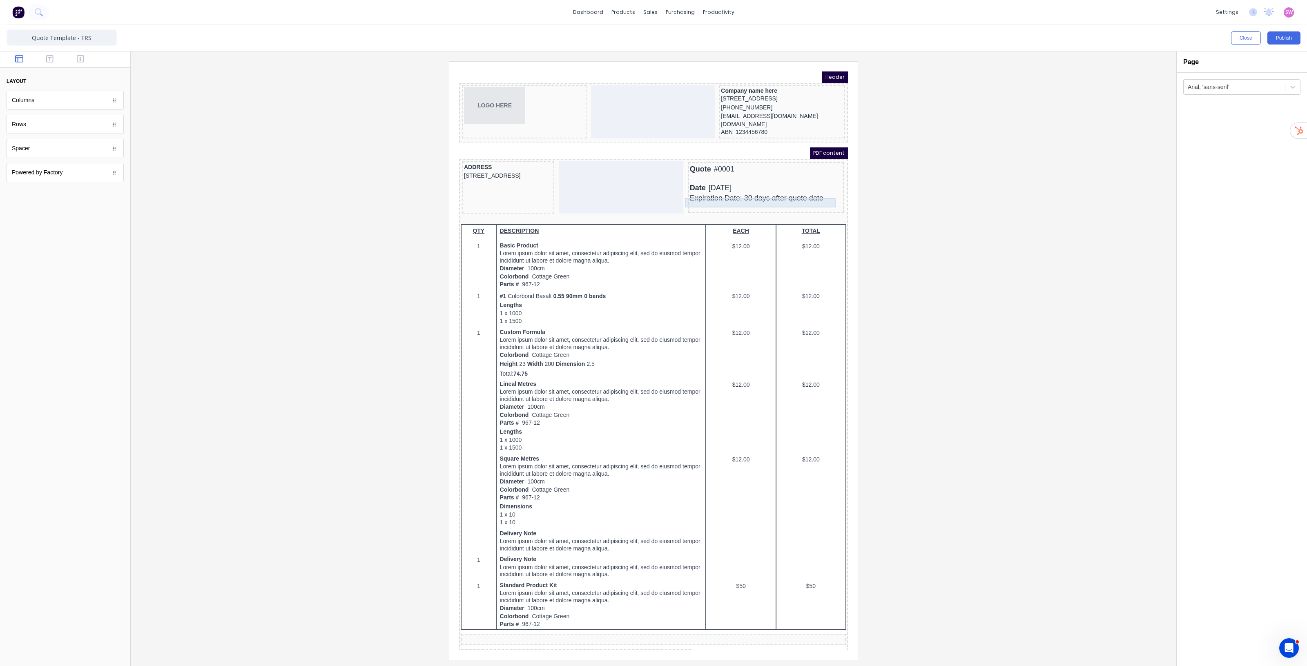
click at [704, 190] on div "Expiration Date: 30 days after quote date" at bounding box center [756, 188] width 152 height 9
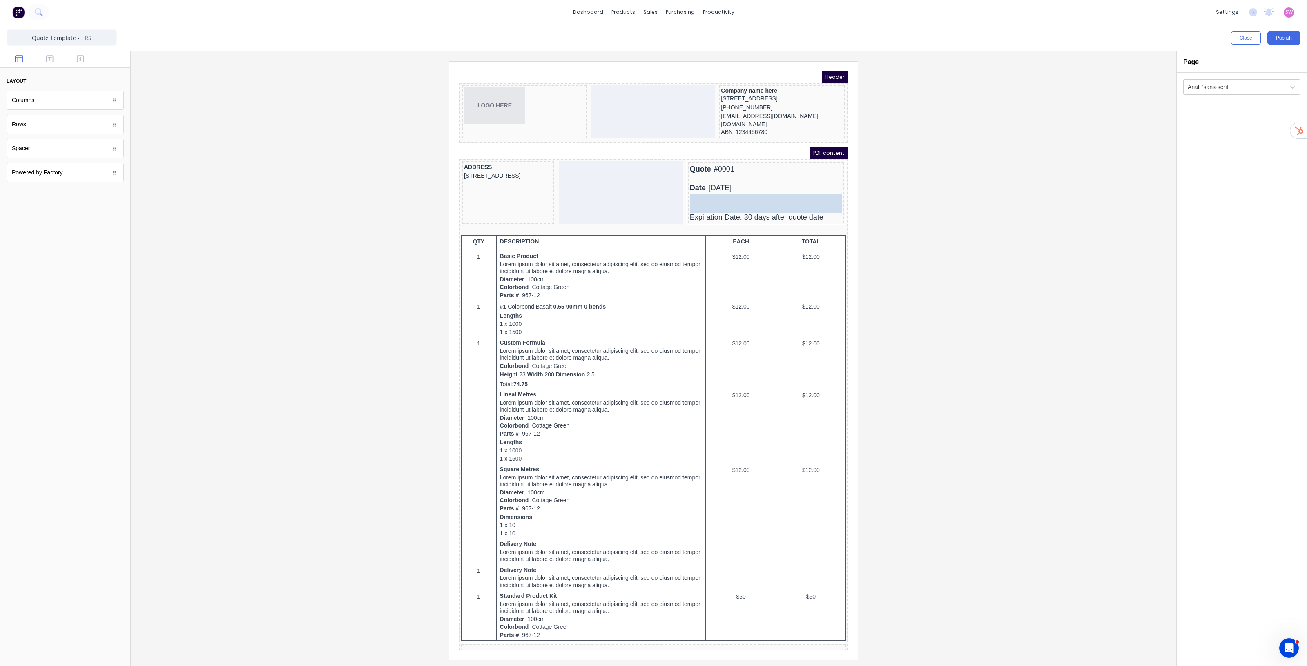
drag, startPoint x: 56, startPoint y: 149, endPoint x: 279, endPoint y: 119, distance: 224.6
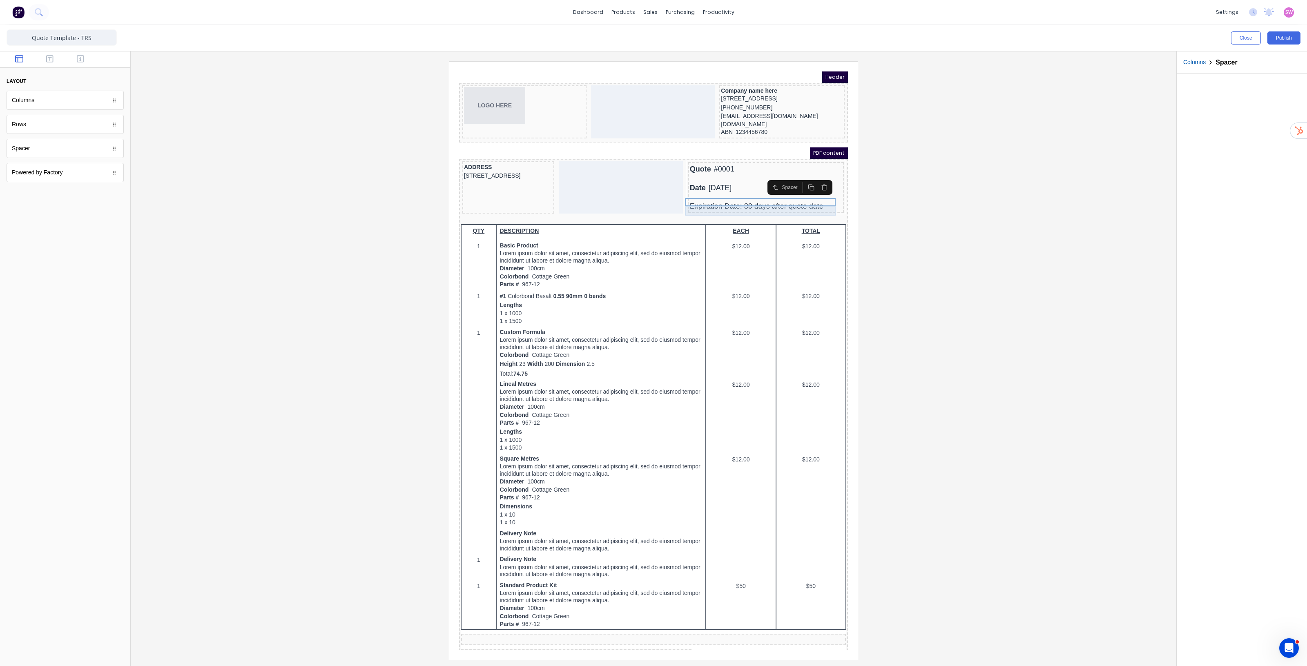
click at [726, 201] on div "Expiration Date: 30 days after quote date" at bounding box center [756, 196] width 152 height 9
click at [1012, 198] on div at bounding box center [653, 360] width 1033 height 598
click at [1294, 48] on div "Close Publish" at bounding box center [653, 38] width 1307 height 26
click at [1294, 42] on button "Publish" at bounding box center [1283, 37] width 33 height 13
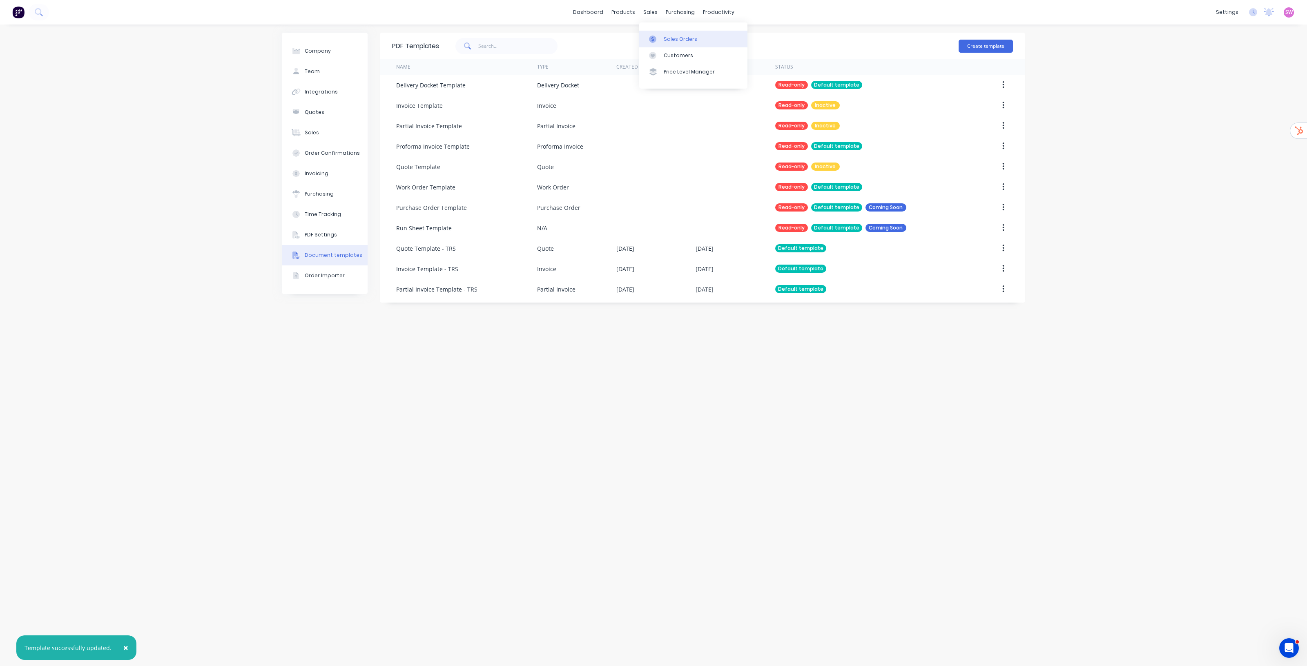
click at [657, 33] on link "Sales Orders" at bounding box center [693, 39] width 108 height 16
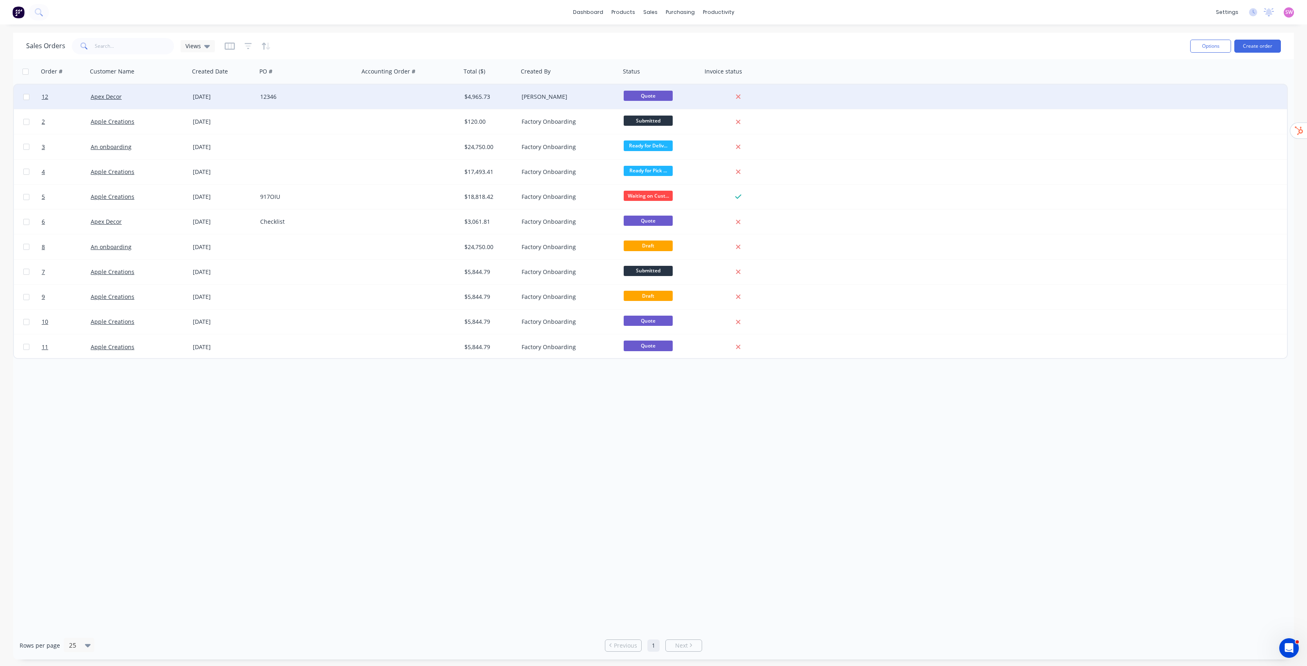
click at [466, 98] on div "$4,965.73" at bounding box center [488, 97] width 48 height 8
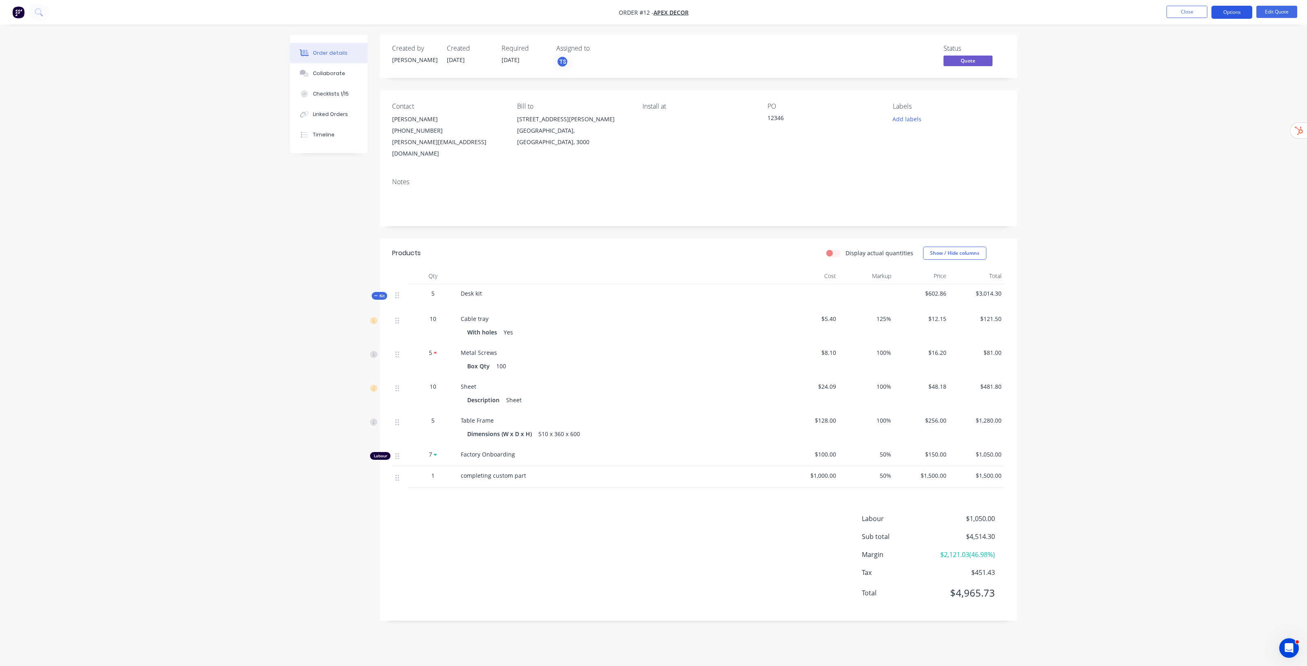
click at [1238, 9] on button "Options" at bounding box center [1231, 12] width 41 height 13
click at [1205, 55] on div "Quote" at bounding box center [1207, 50] width 75 height 12
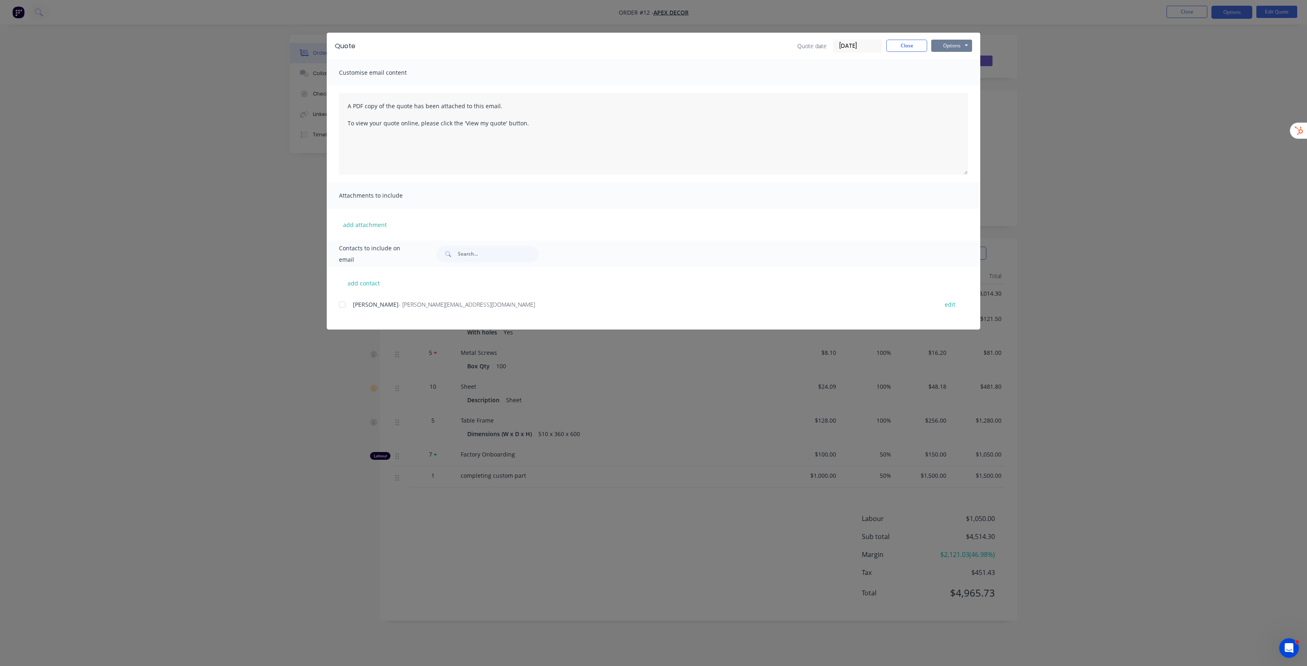
click at [955, 45] on button "Options" at bounding box center [951, 46] width 41 height 12
click at [957, 62] on button "Preview" at bounding box center [957, 60] width 52 height 13
click at [897, 48] on button "Close" at bounding box center [906, 46] width 41 height 12
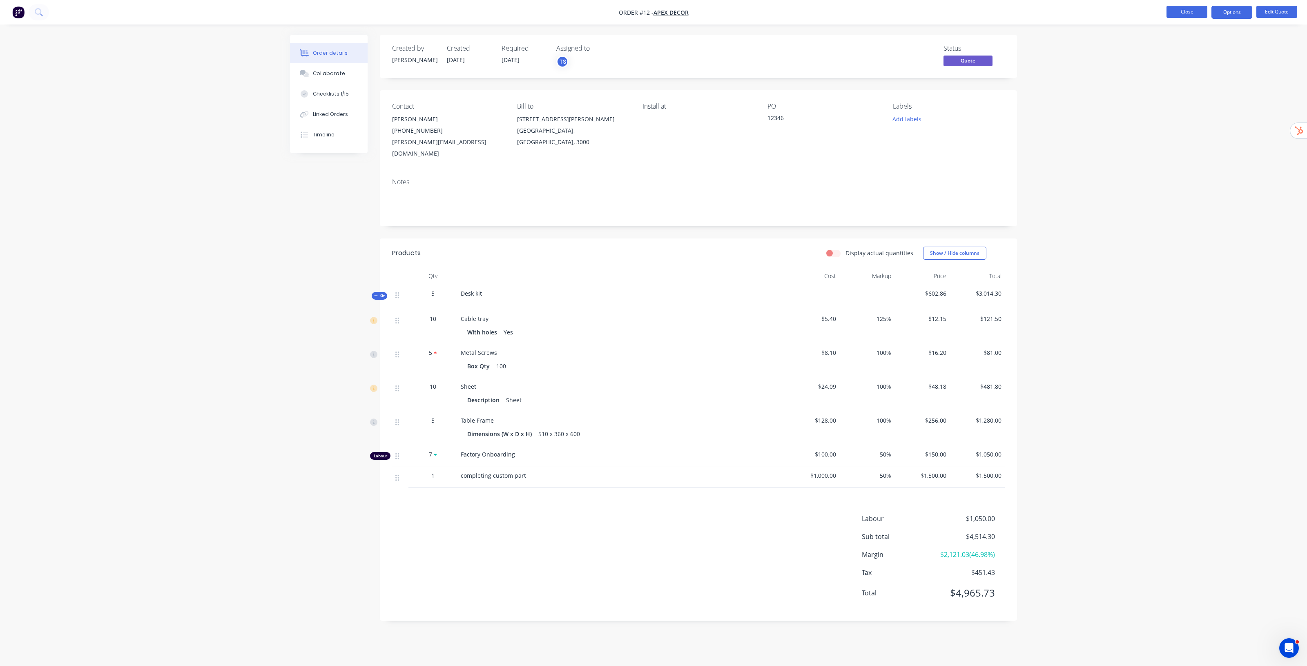
click at [1182, 15] on button "Close" at bounding box center [1186, 12] width 41 height 12
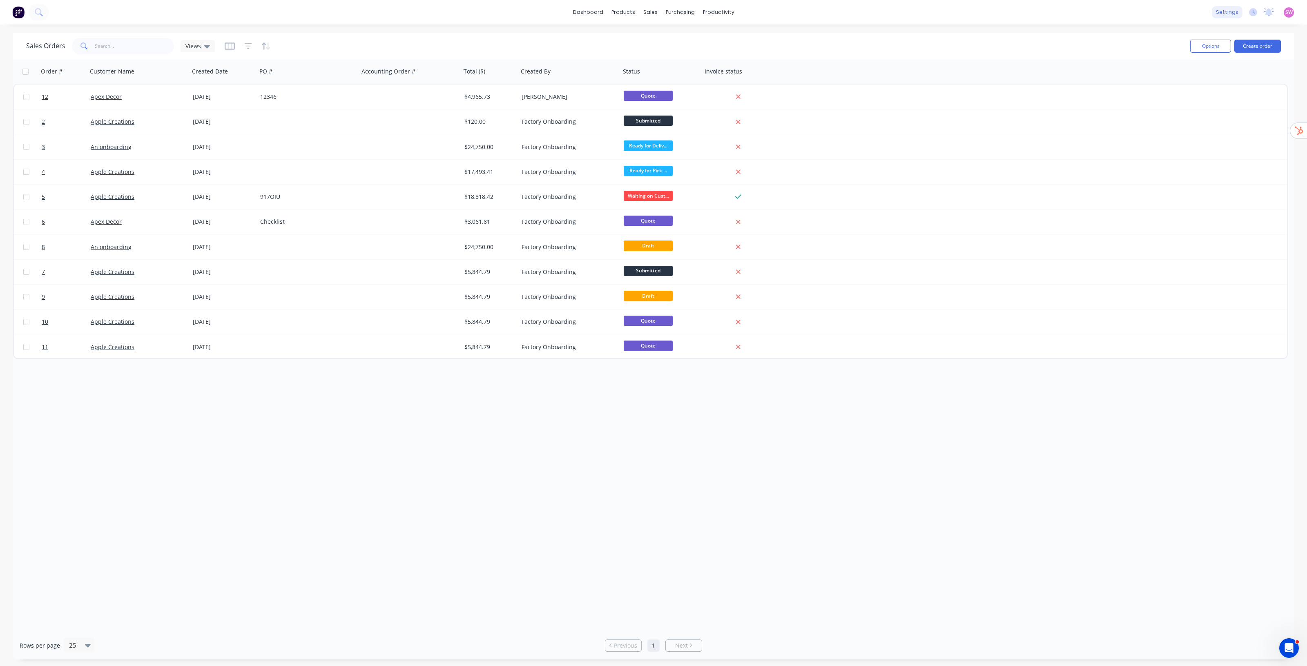
click at [1228, 16] on div "settings" at bounding box center [1227, 12] width 31 height 12
click at [1201, 201] on div "Document templates" at bounding box center [1188, 203] width 58 height 7
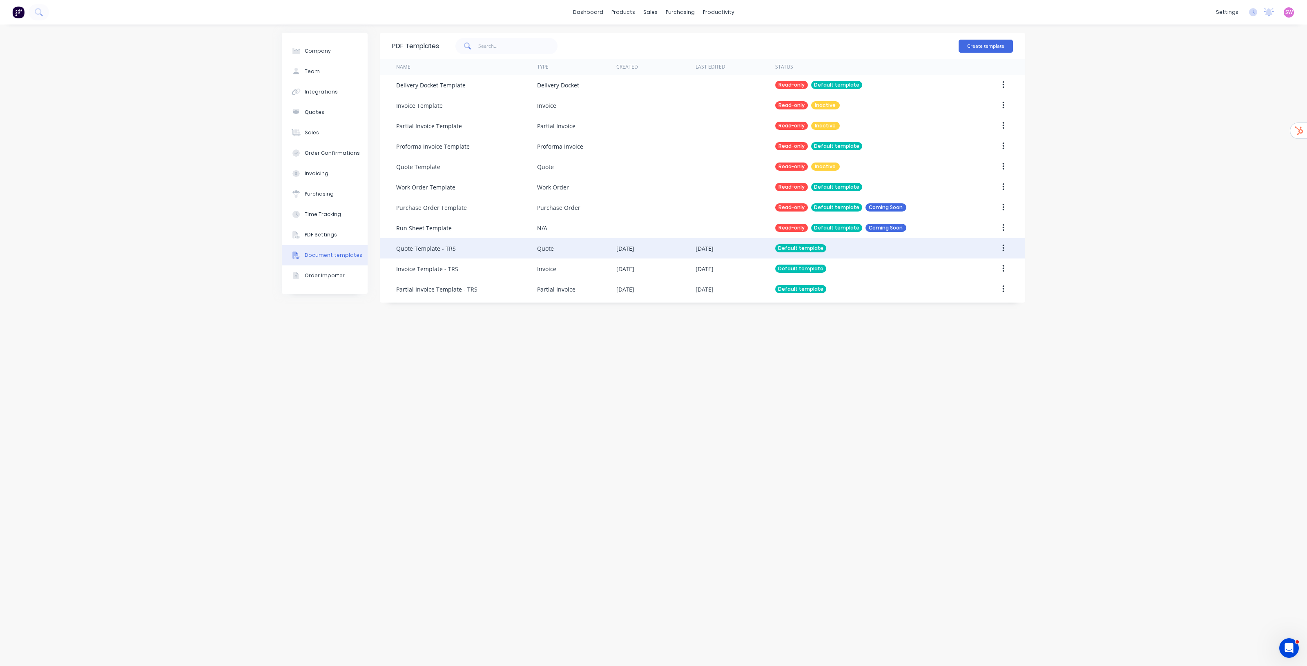
click at [660, 246] on div "[DATE]" at bounding box center [655, 248] width 79 height 20
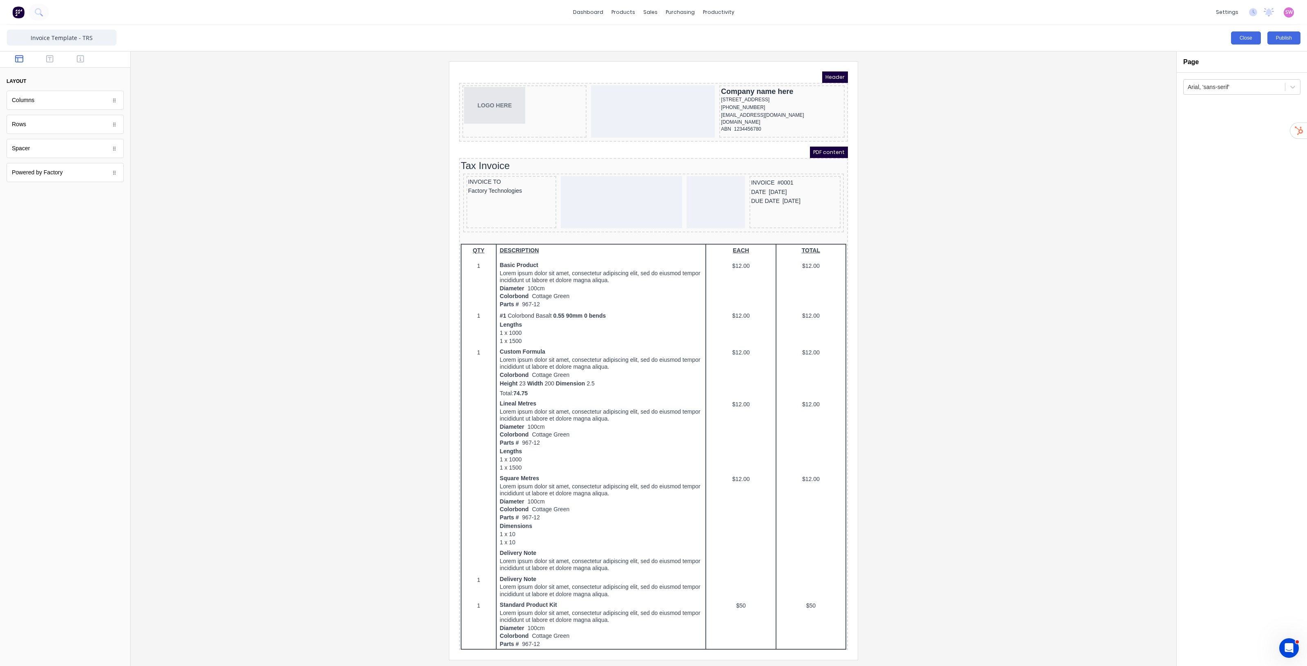
click at [1244, 38] on button "Close" at bounding box center [1246, 37] width 30 height 13
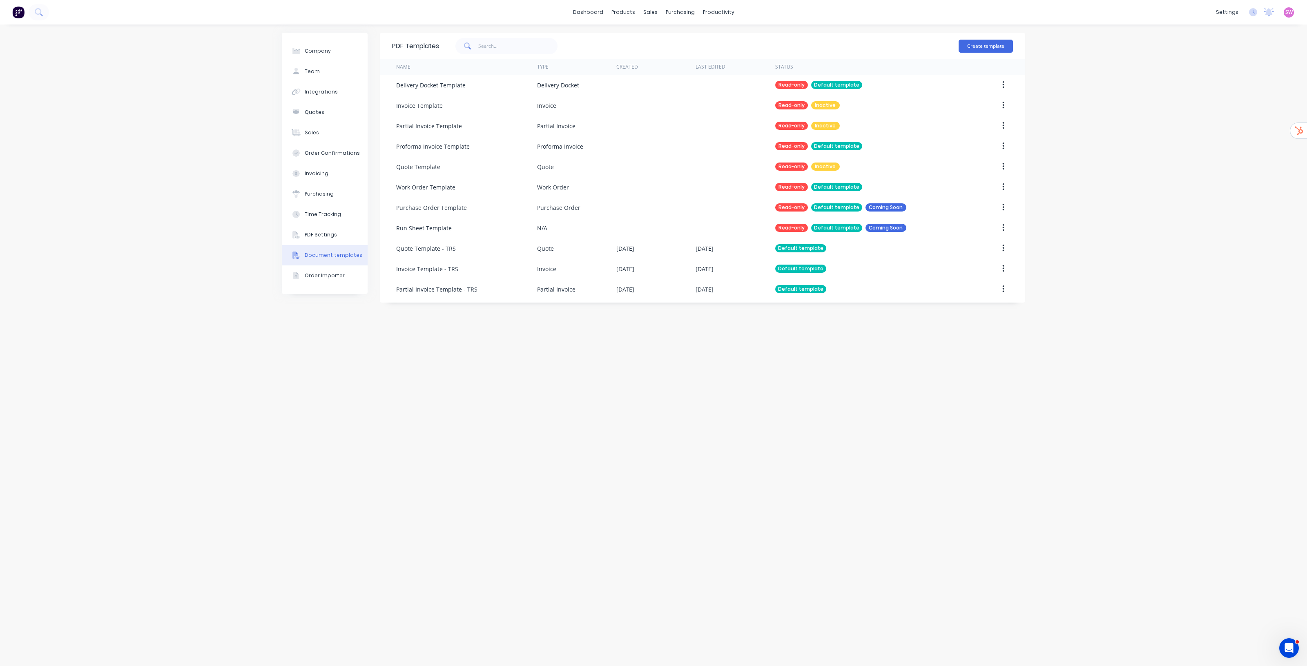
click at [1124, 118] on div "Company Team Integrations Quotes Sales Order Confirmations Invoicing Purchasing…" at bounding box center [653, 346] width 1307 height 642
click at [603, 16] on link "dashboard" at bounding box center [588, 12] width 38 height 12
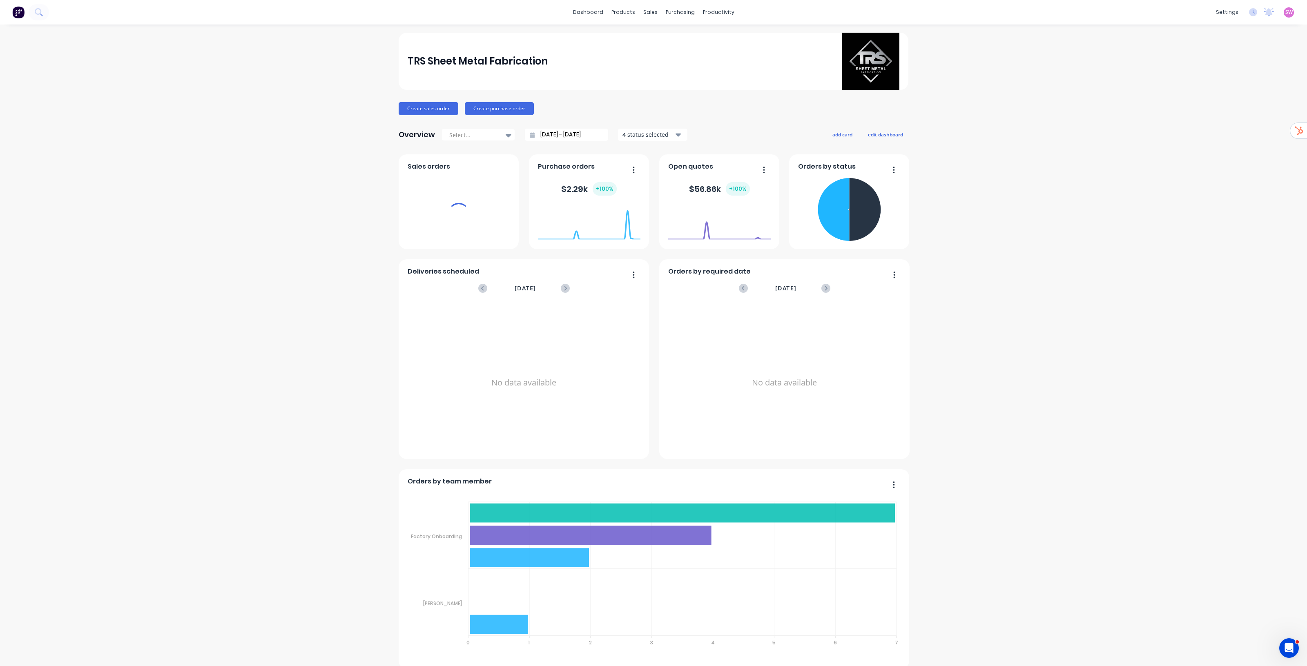
click at [1285, 9] on span "SW" at bounding box center [1288, 12] width 7 height 7
click at [1222, 100] on button "Sign out" at bounding box center [1238, 102] width 108 height 16
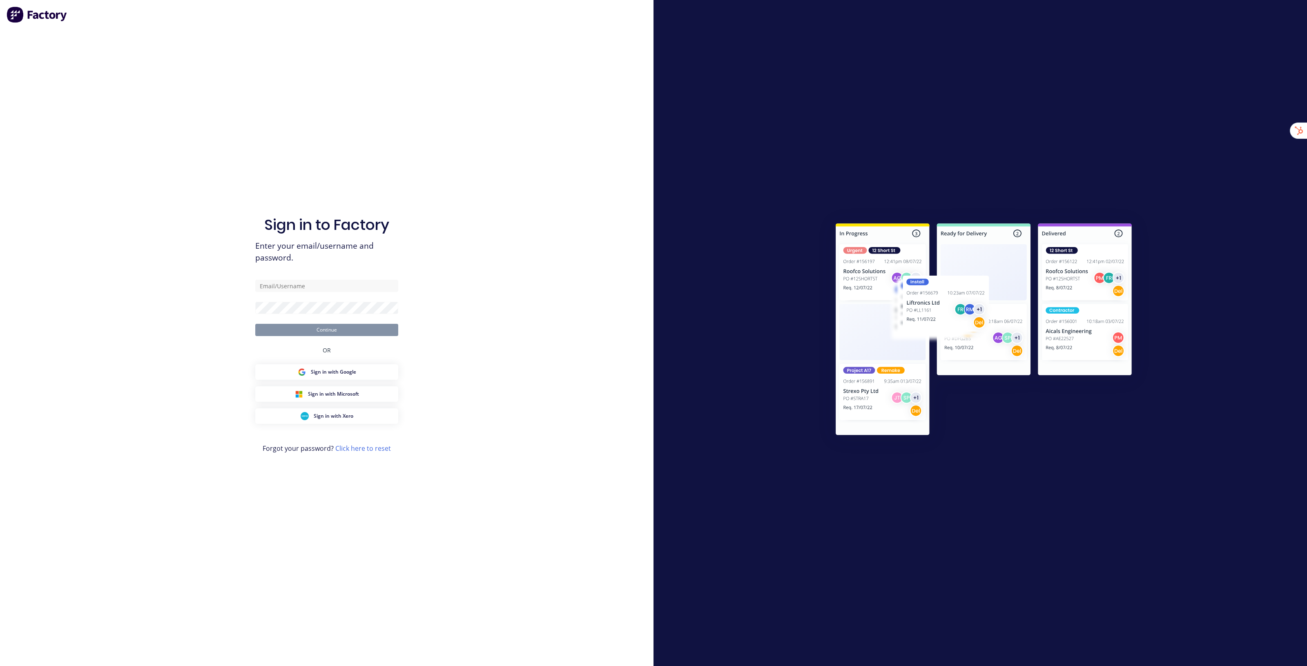
type input "stuart@factory.app"
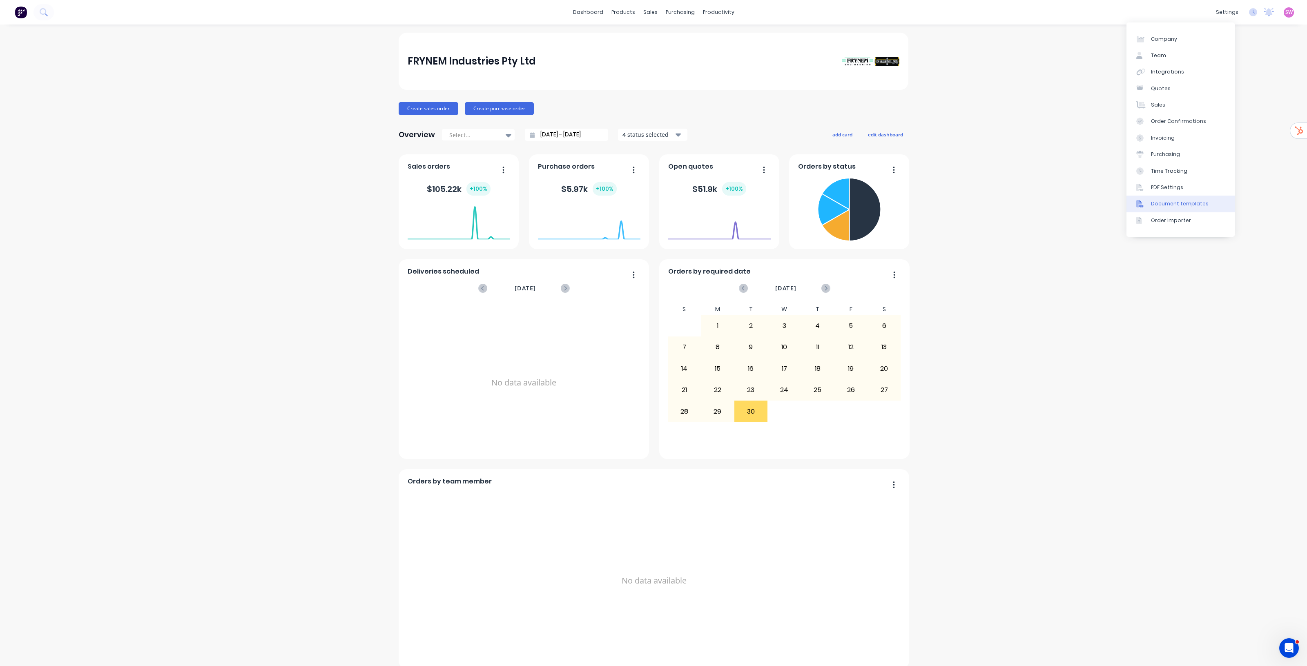
click at [1198, 203] on div "Document templates" at bounding box center [1180, 203] width 58 height 7
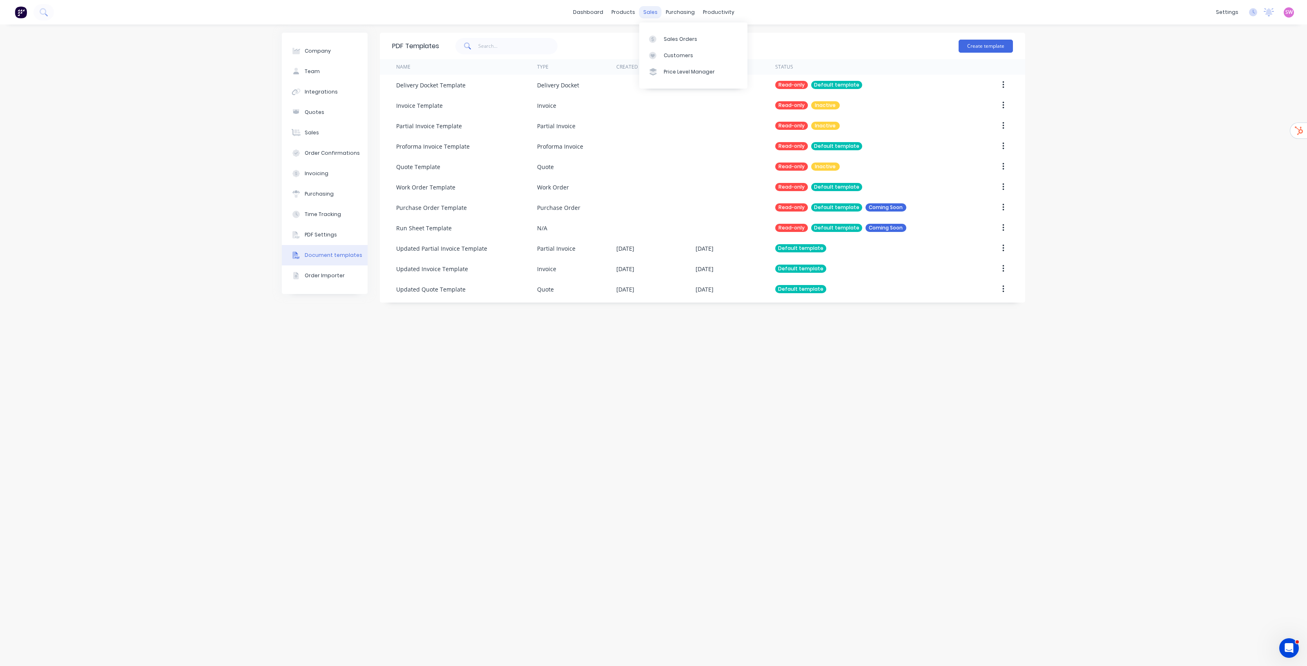
click at [651, 13] on div "sales" at bounding box center [650, 12] width 22 height 12
click at [669, 36] on div "Sales Orders" at bounding box center [680, 39] width 33 height 7
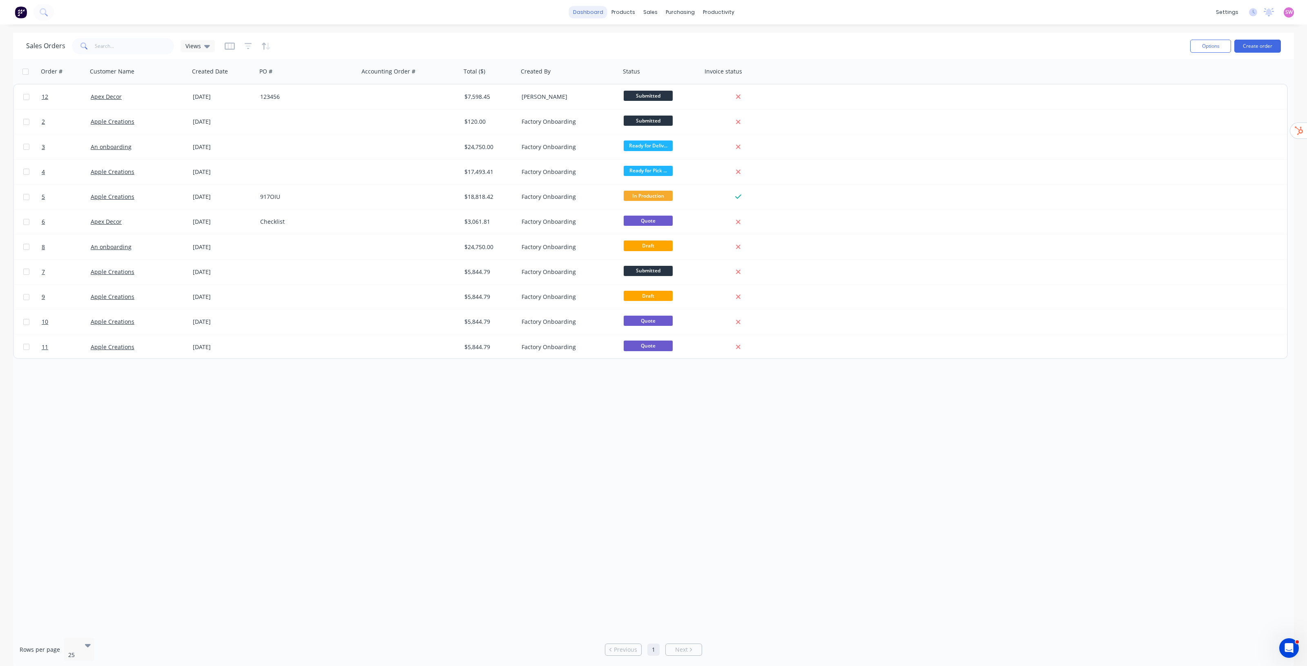
click at [589, 6] on link "dashboard" at bounding box center [588, 12] width 38 height 12
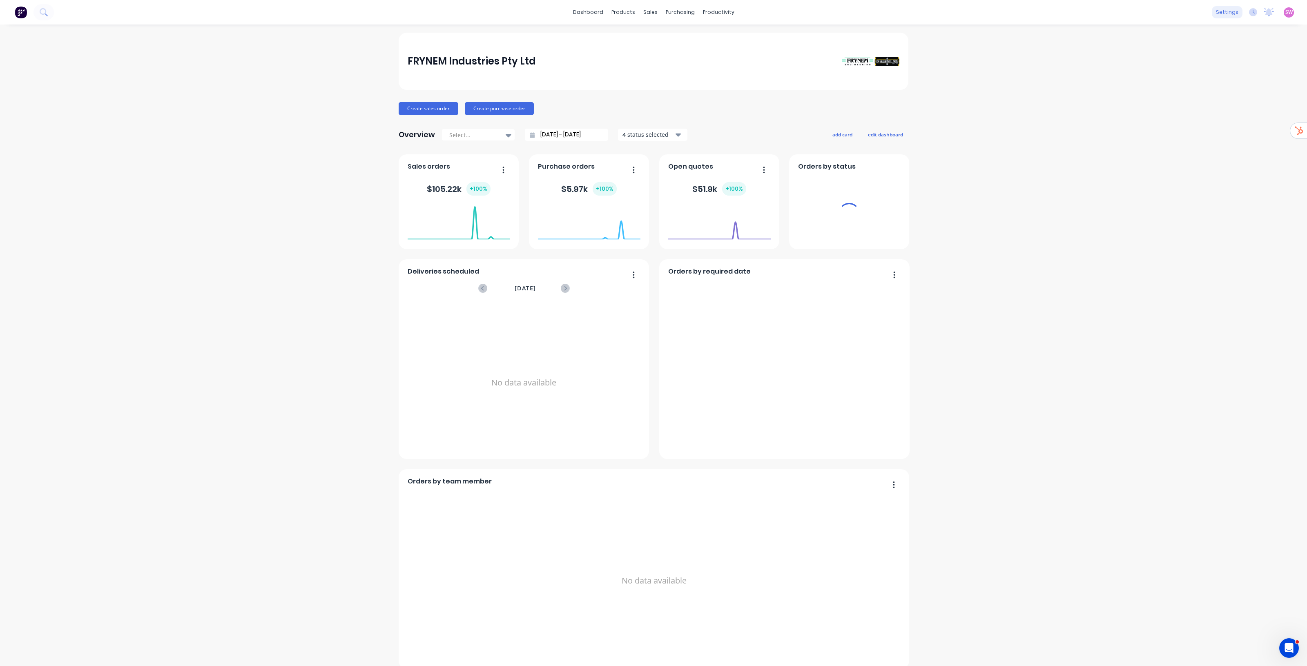
click at [1224, 11] on div "settings" at bounding box center [1227, 12] width 31 height 12
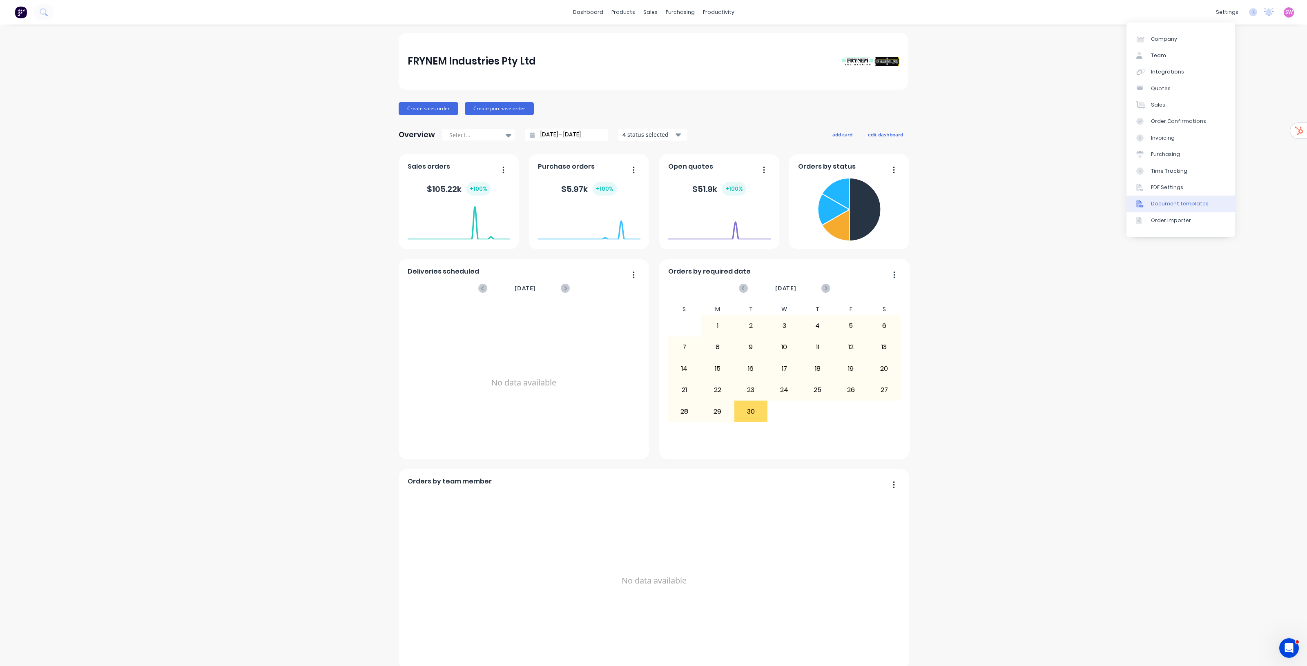
click at [1190, 201] on div "Document templates" at bounding box center [1180, 203] width 58 height 7
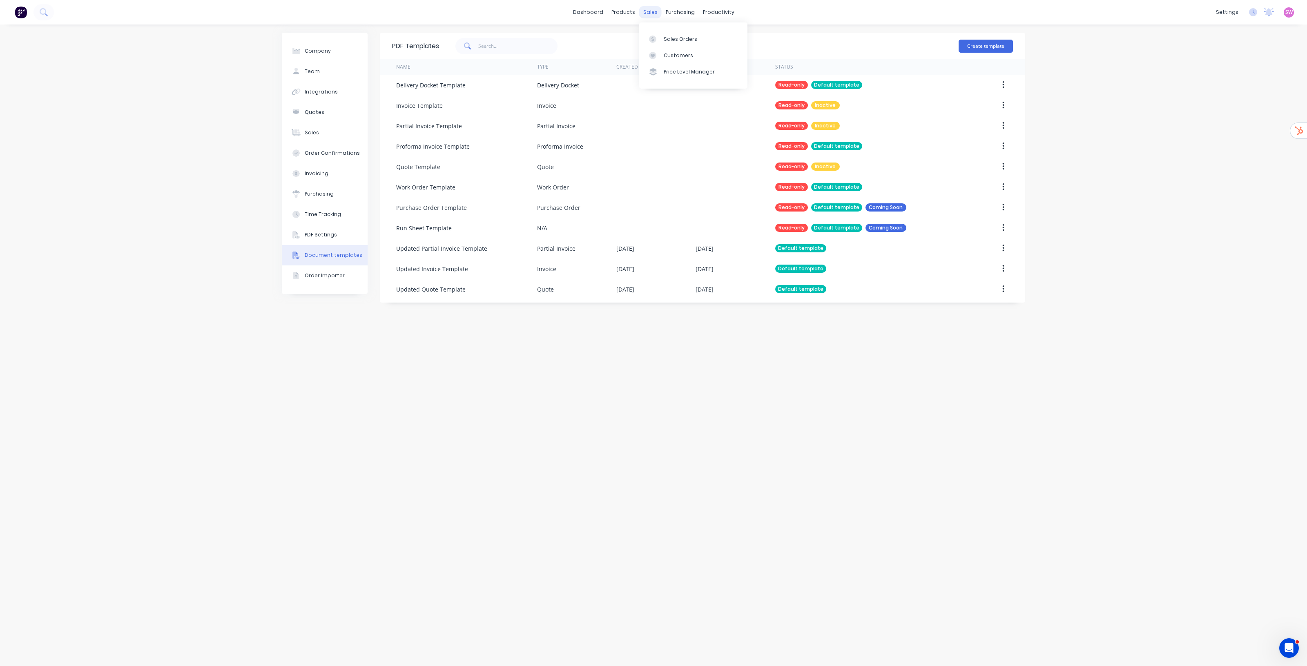
click at [648, 6] on div "sales" at bounding box center [650, 12] width 22 height 12
click at [679, 46] on link "Sales Orders" at bounding box center [693, 39] width 108 height 16
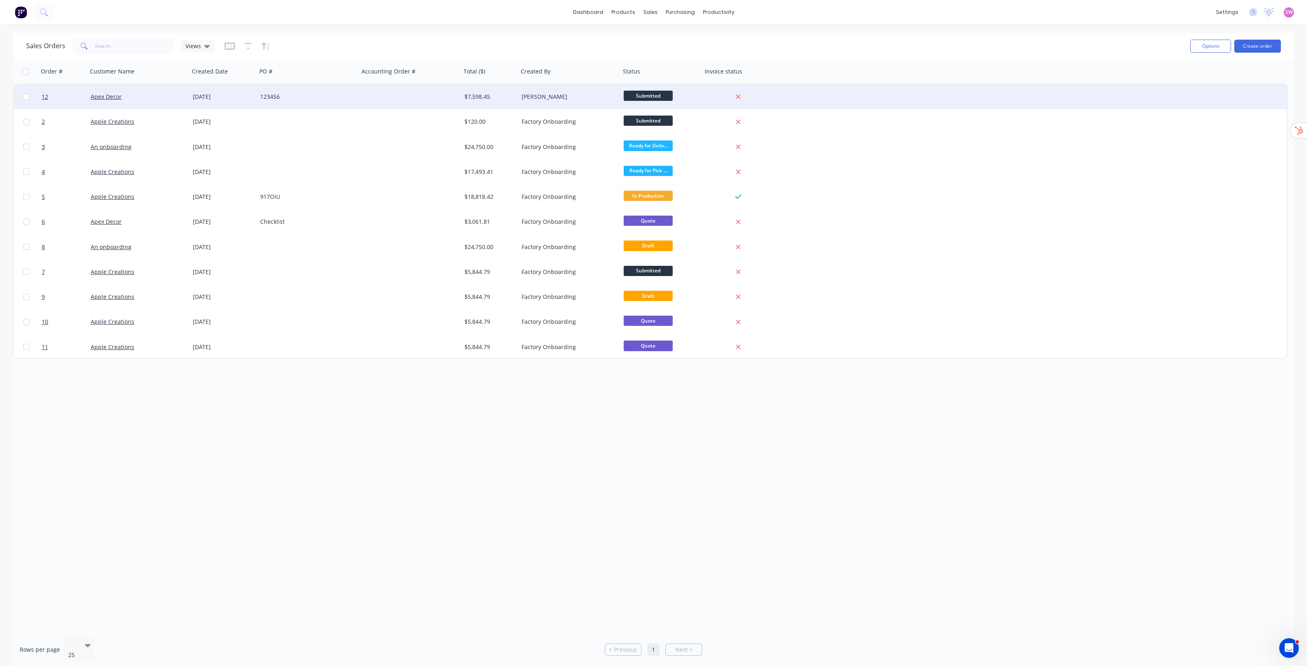
click at [452, 100] on div at bounding box center [410, 97] width 102 height 25
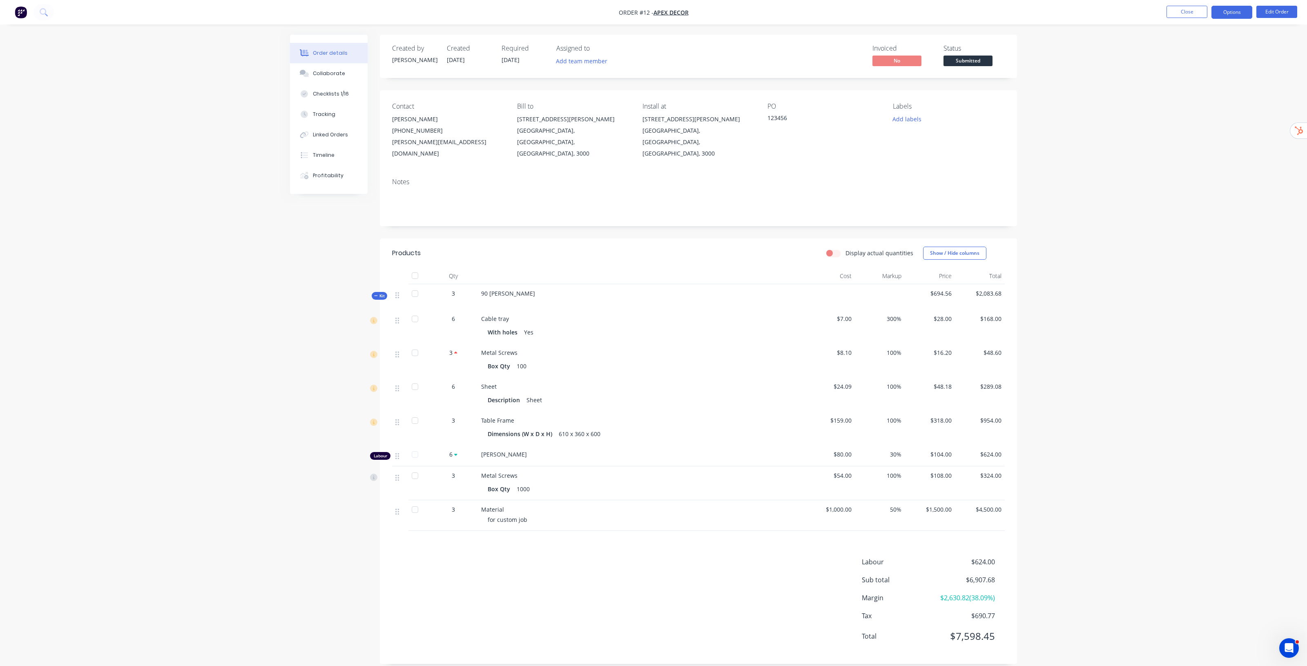
click at [1226, 13] on button "Options" at bounding box center [1231, 12] width 41 height 13
click at [1204, 45] on div "Invoice" at bounding box center [1207, 50] width 75 height 12
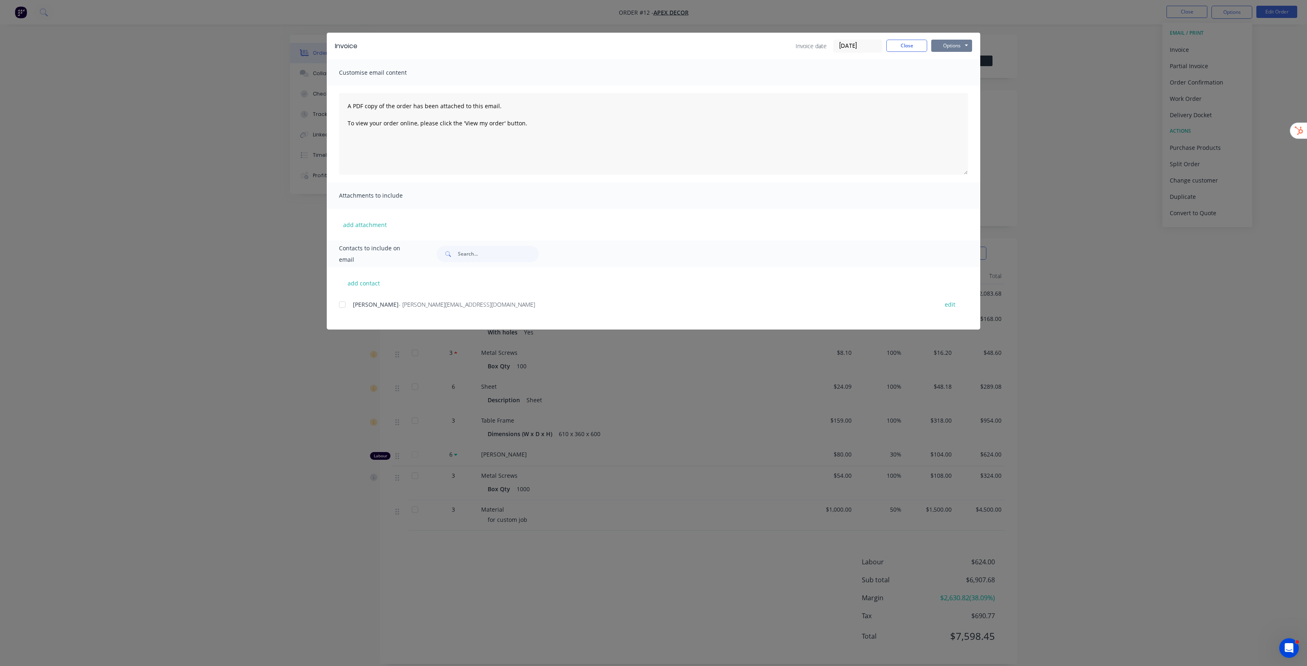
click at [954, 42] on button "Options" at bounding box center [951, 46] width 41 height 12
click at [950, 64] on button "Preview" at bounding box center [957, 60] width 52 height 13
click at [912, 51] on button "Close" at bounding box center [906, 46] width 41 height 12
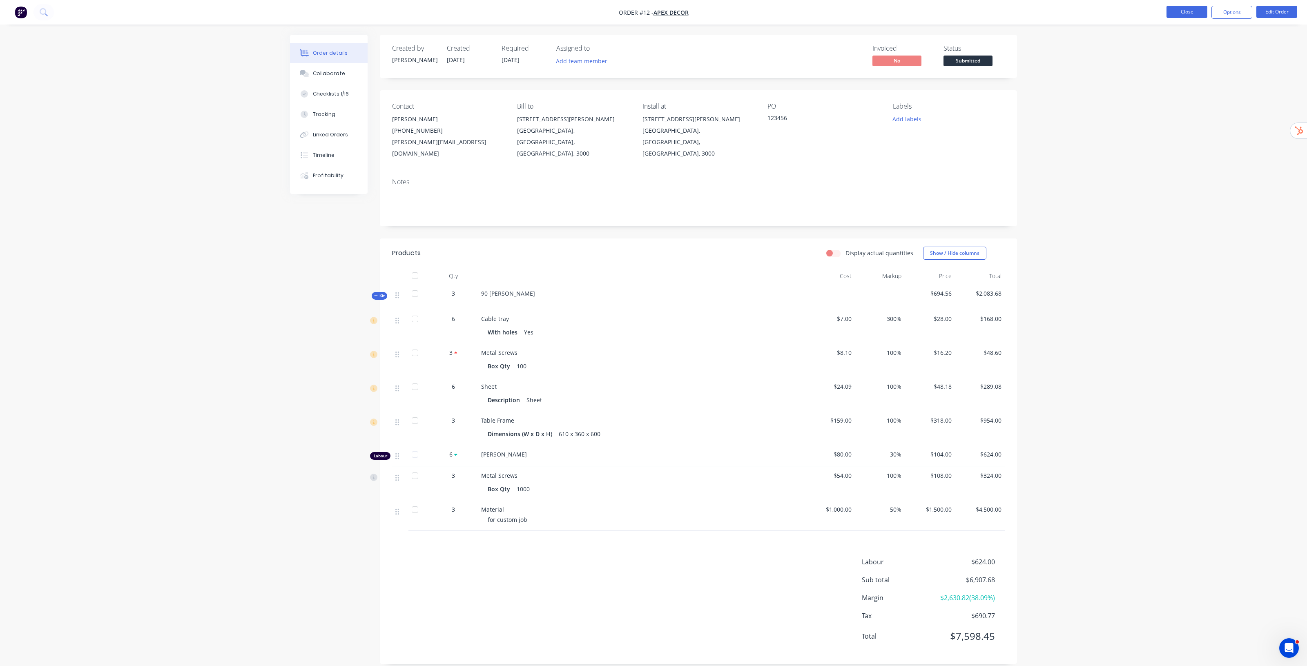
click at [1182, 13] on button "Close" at bounding box center [1186, 12] width 41 height 12
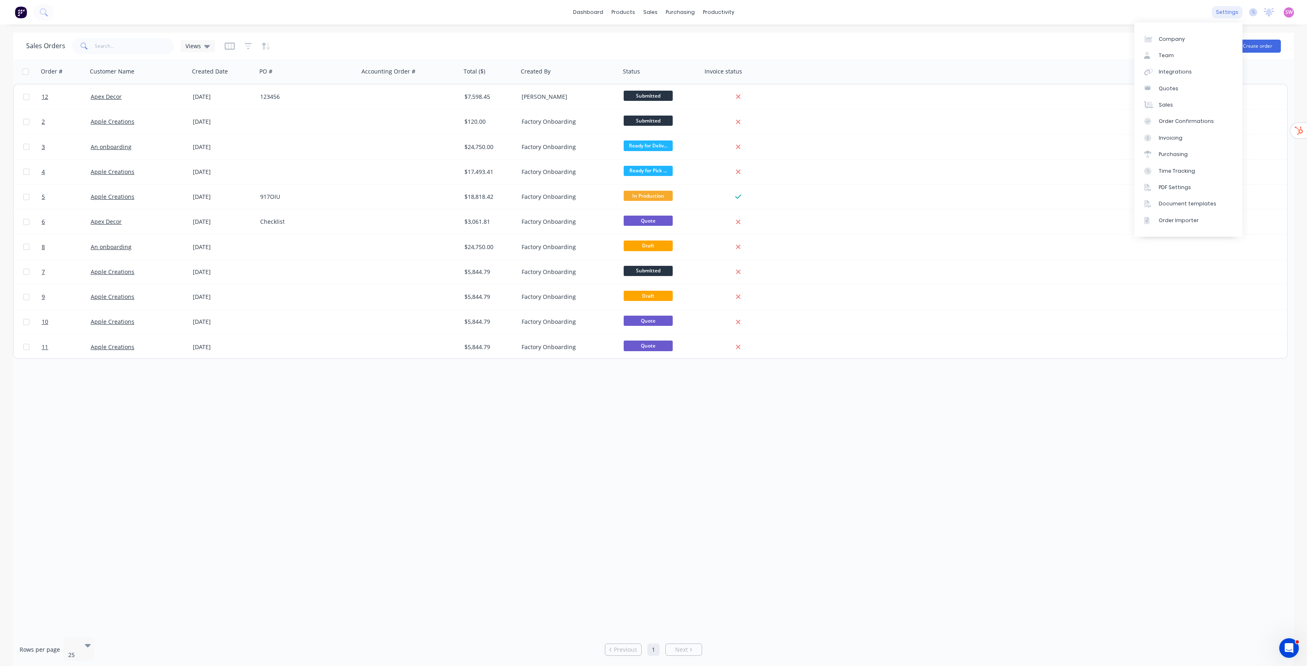
click at [1236, 9] on div "settings" at bounding box center [1227, 12] width 31 height 12
click at [1202, 207] on div "Document templates" at bounding box center [1188, 203] width 58 height 7
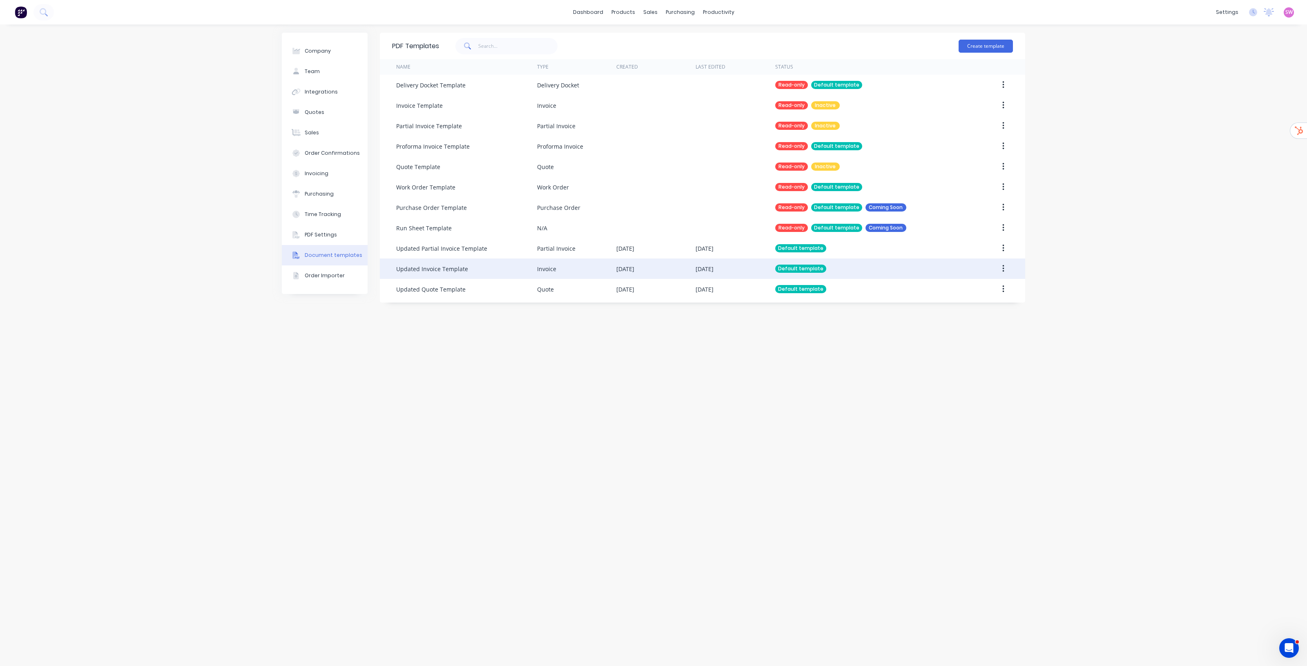
click at [668, 268] on div "[DATE]" at bounding box center [655, 269] width 79 height 20
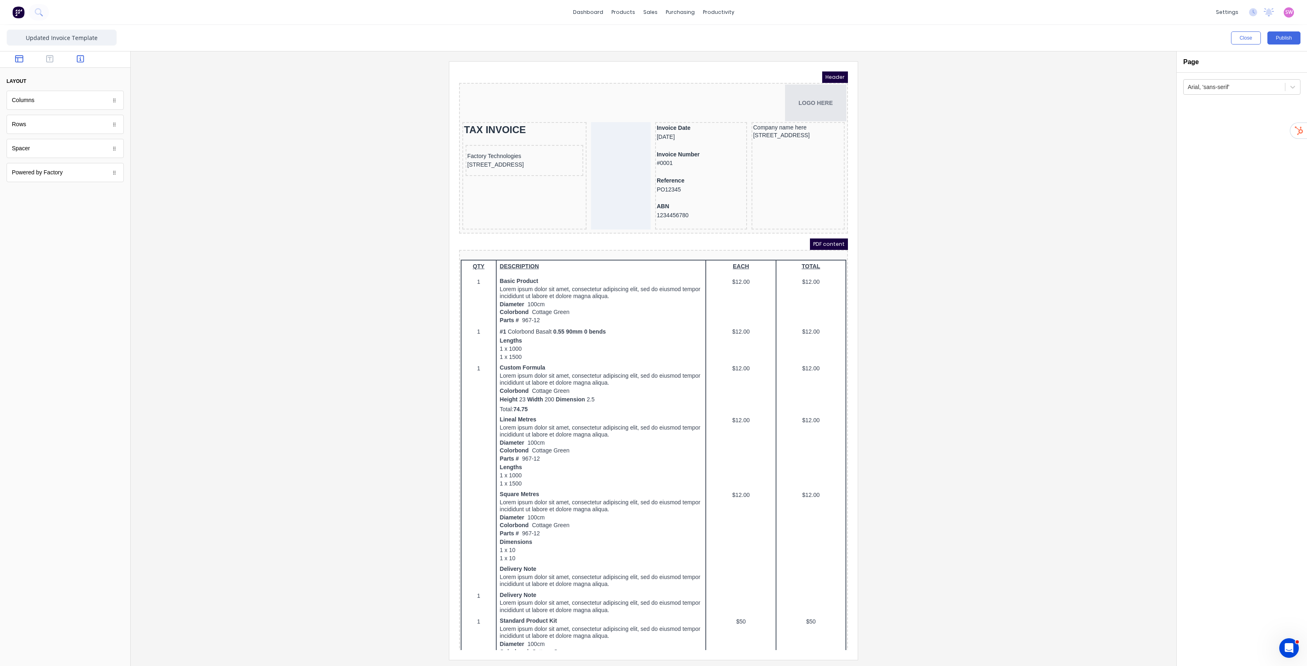
click at [78, 60] on icon "button" at bounding box center [80, 59] width 7 height 8
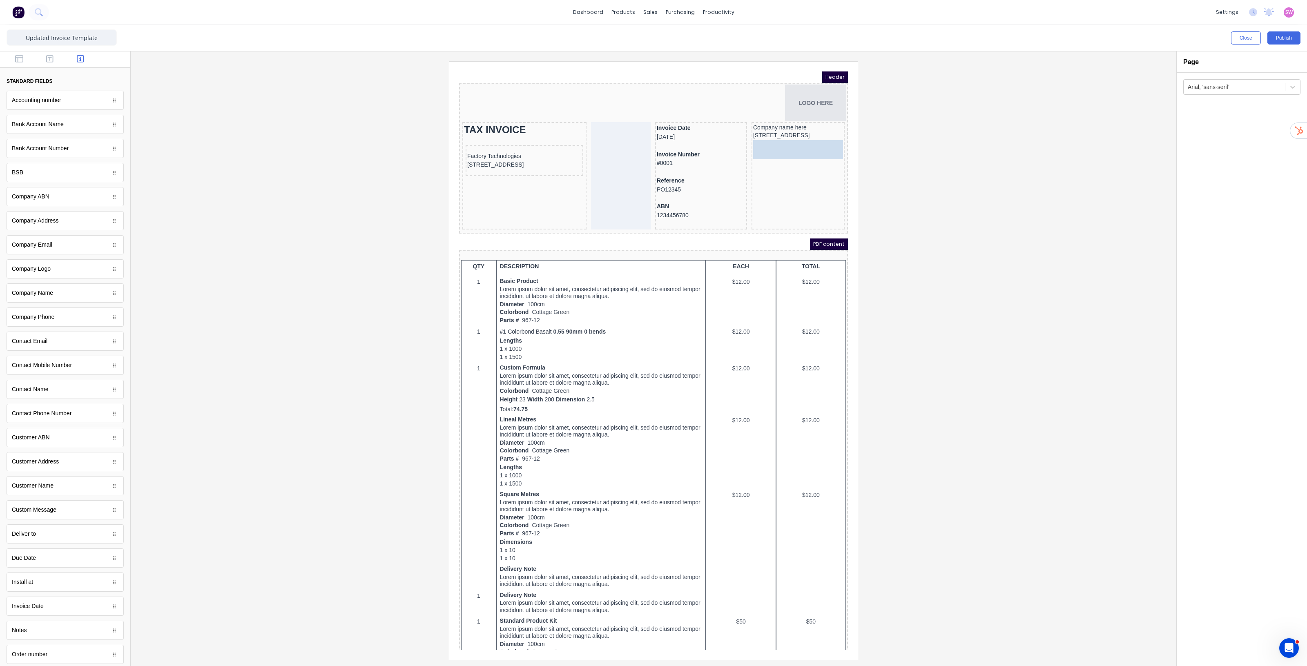
drag, startPoint x: 53, startPoint y: 323, endPoint x: 328, endPoint y: 78, distance: 368.0
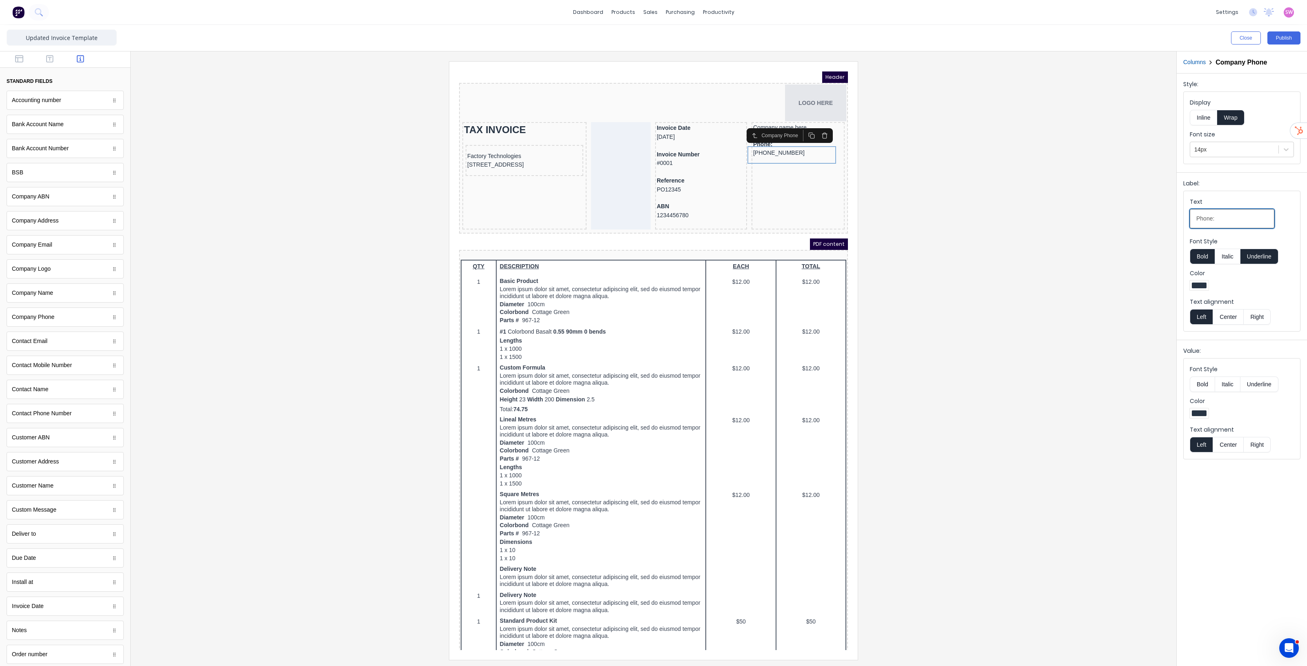
drag, startPoint x: 1203, startPoint y: 220, endPoint x: 1213, endPoint y: 219, distance: 10.2
click at [1213, 219] on input "Phone:" at bounding box center [1232, 218] width 85 height 19
type input "Ph:"
click at [1205, 252] on button "Bold" at bounding box center [1202, 257] width 25 height 16
click at [1274, 258] on button "Underline" at bounding box center [1259, 257] width 38 height 16
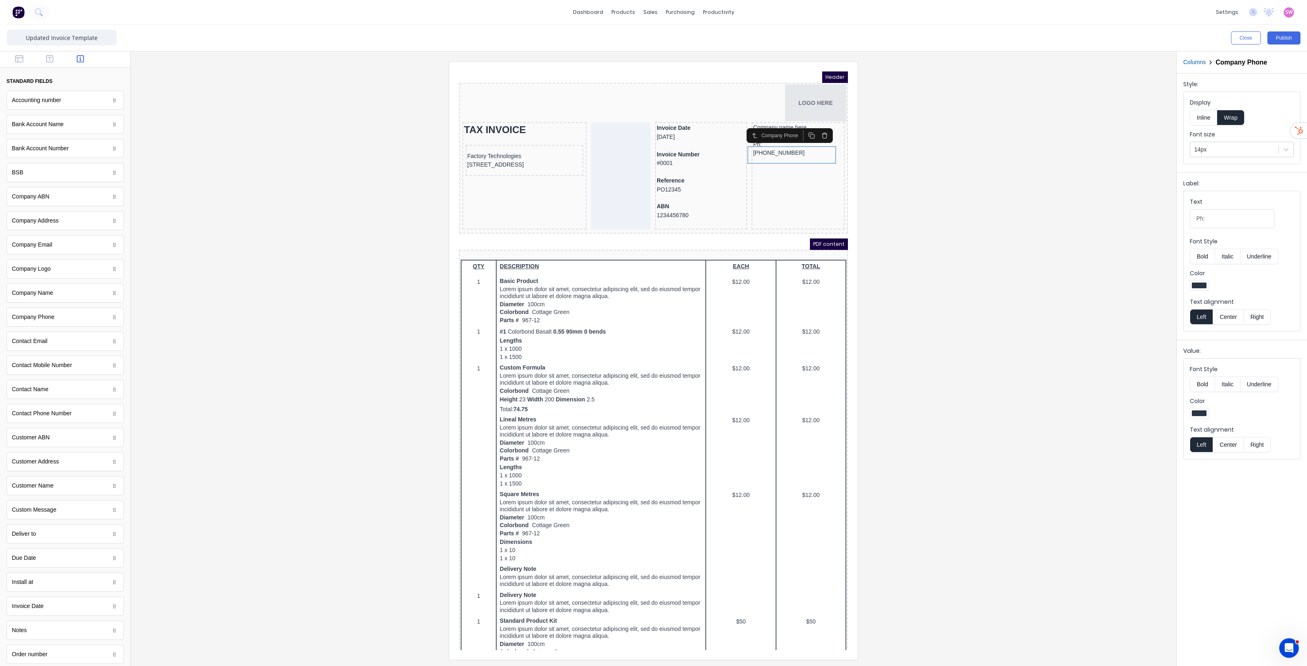
click at [1202, 118] on button "Inline" at bounding box center [1203, 118] width 27 height 16
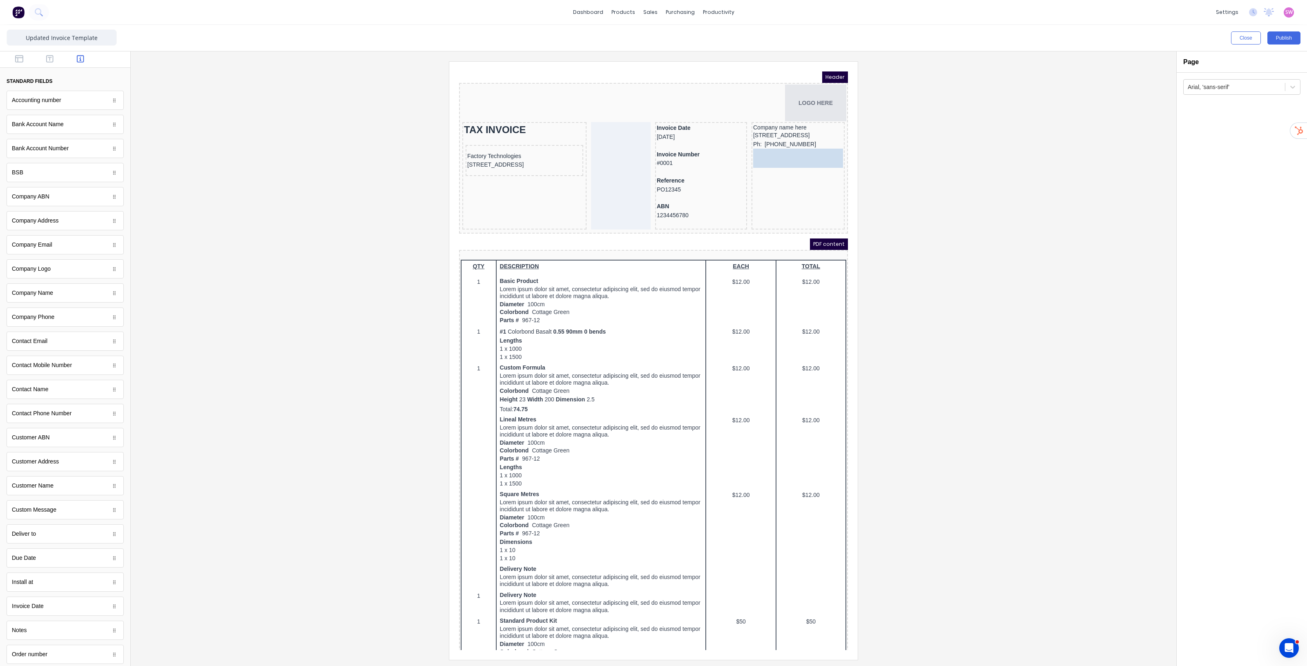
drag, startPoint x: 47, startPoint y: 246, endPoint x: 319, endPoint y: 95, distance: 311.7
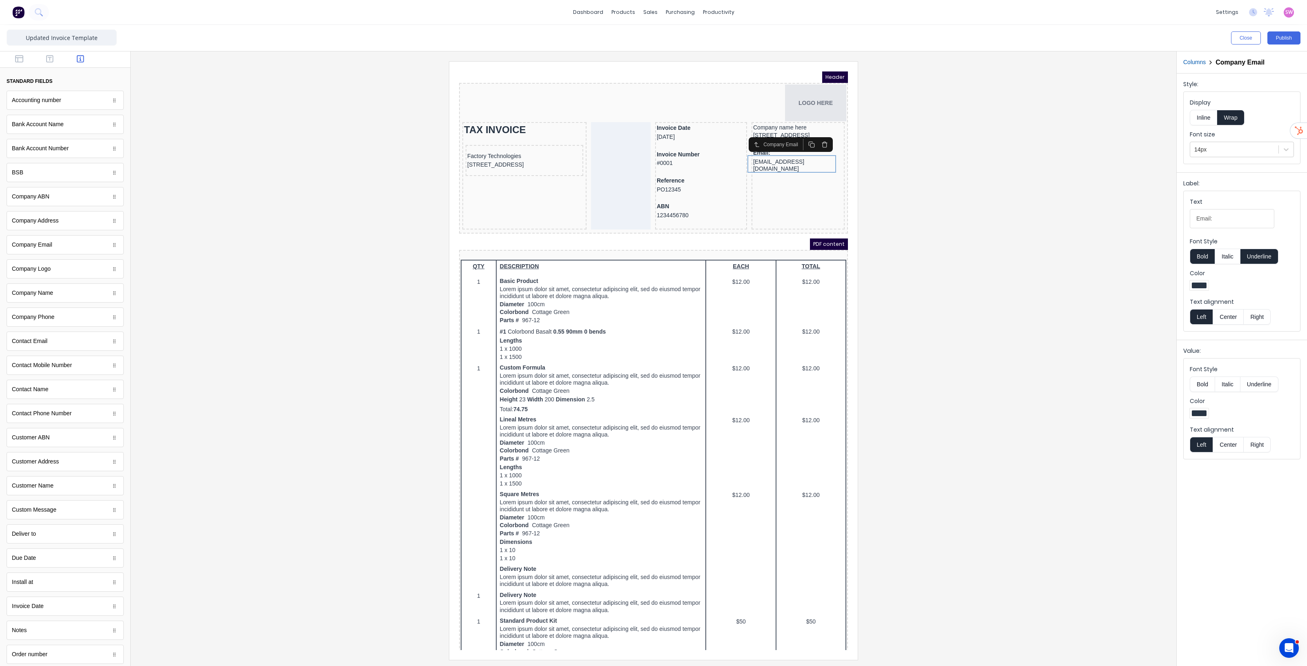
click at [1261, 260] on button "Underline" at bounding box center [1259, 257] width 38 height 16
click at [1207, 256] on button "Bold" at bounding box center [1202, 257] width 25 height 16
click at [1203, 117] on button "Inline" at bounding box center [1203, 118] width 27 height 16
click at [1020, 350] on div at bounding box center [653, 360] width 1033 height 598
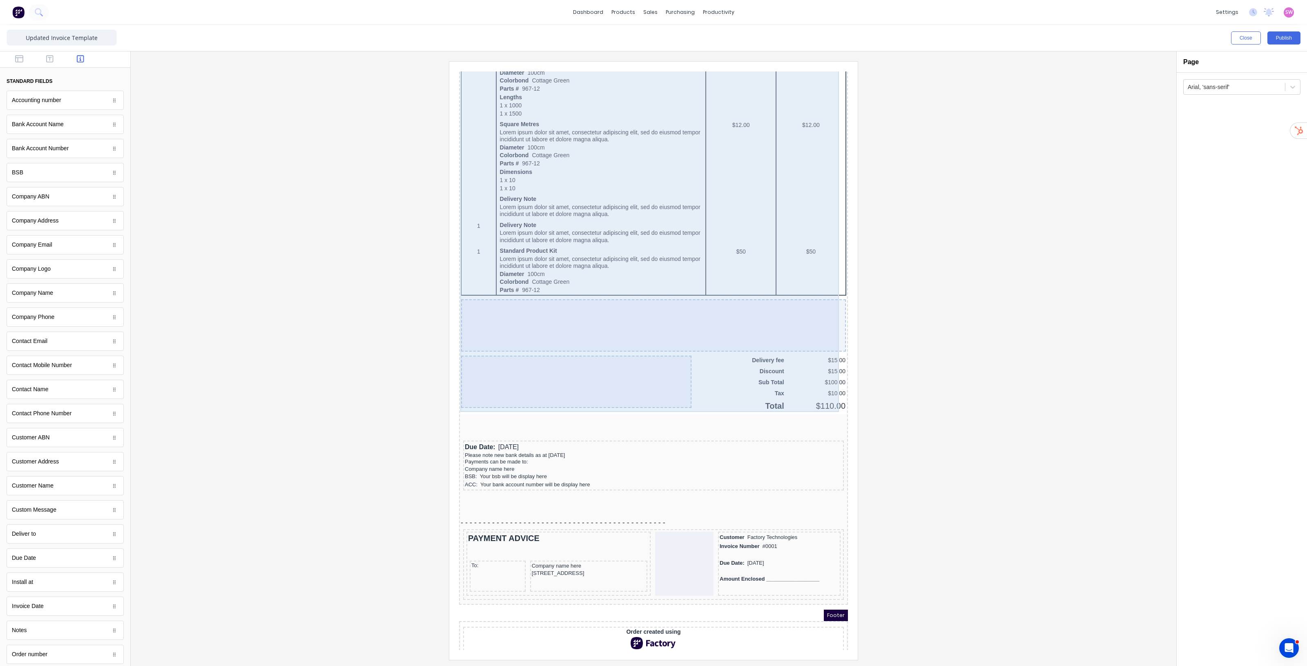
scroll to position [375, 0]
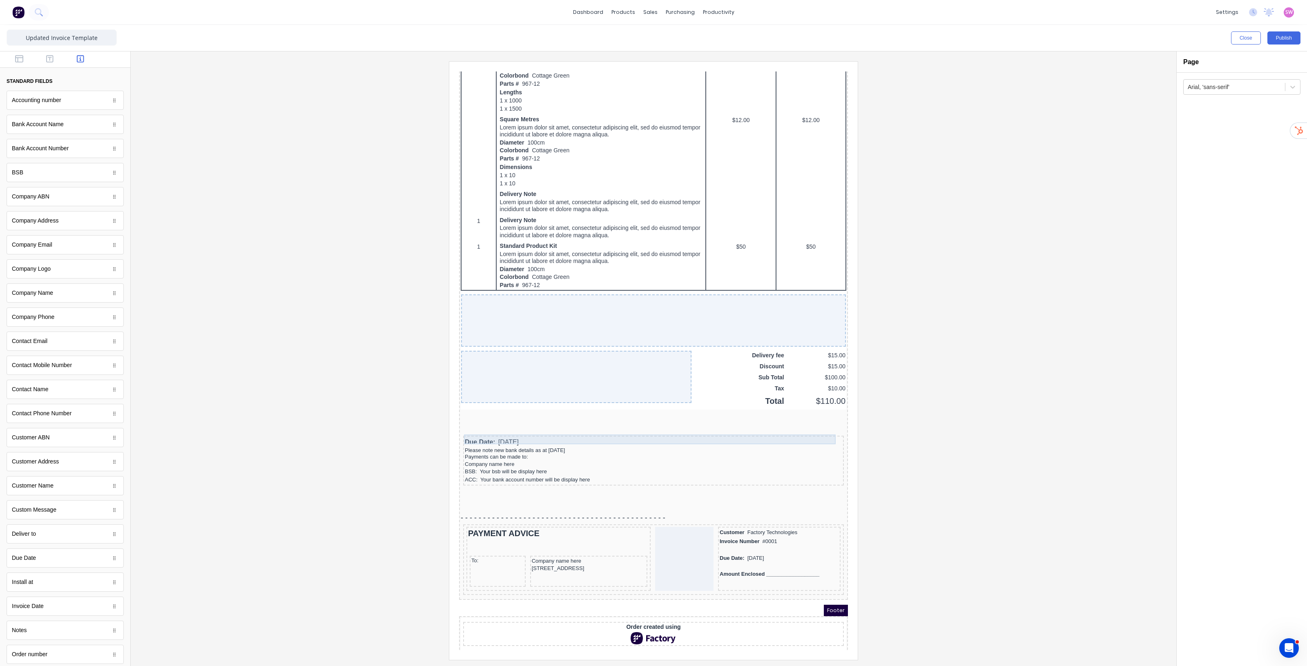
click at [505, 428] on div "Due Date: [DATE]" at bounding box center [643, 433] width 377 height 10
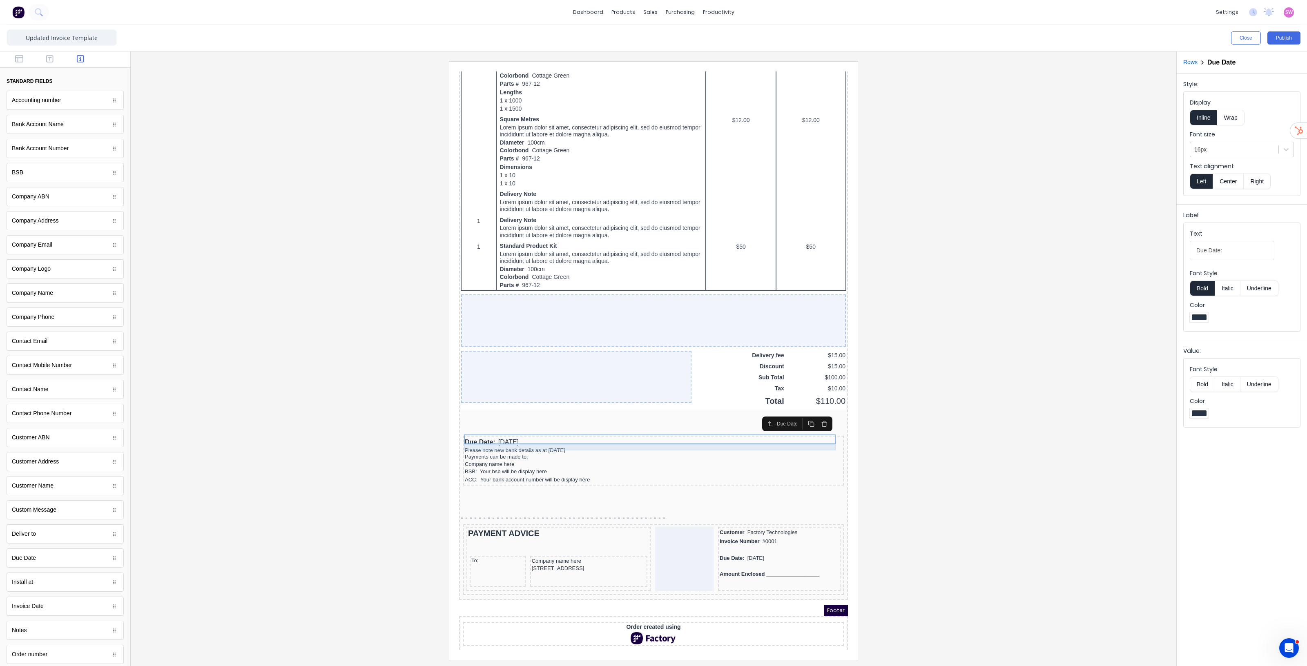
click at [530, 437] on div "Please note new bank details as at [DATE]" at bounding box center [643, 440] width 377 height 7
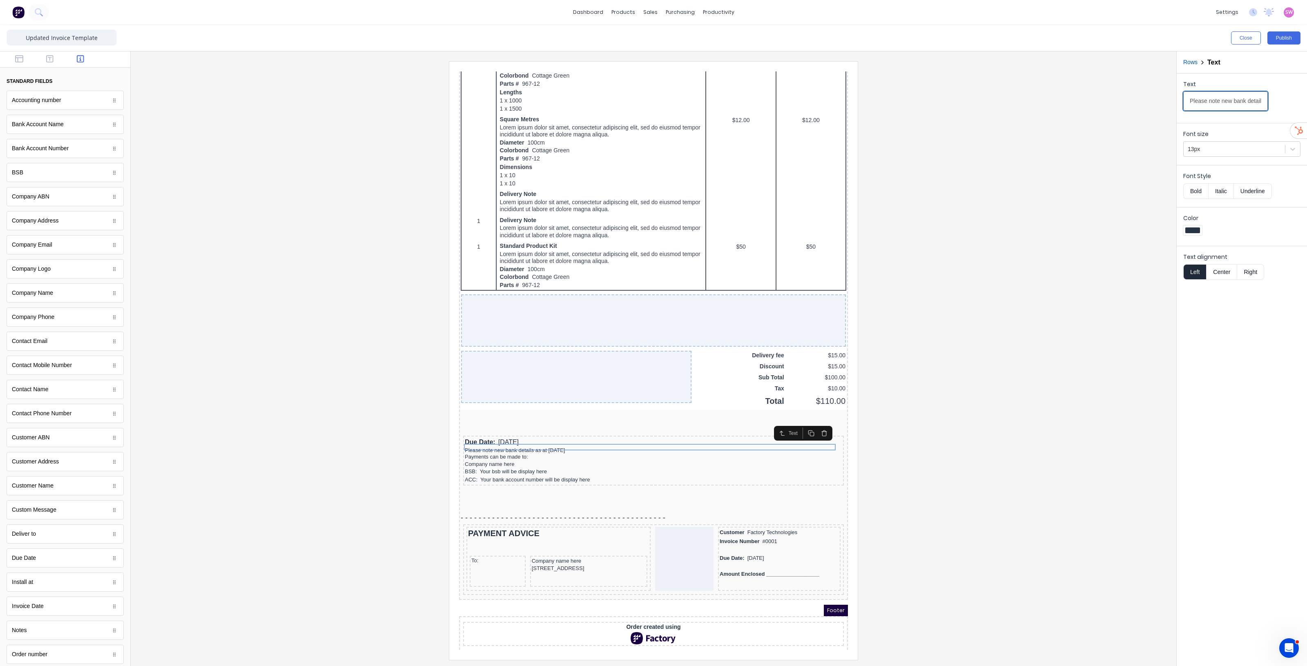
click at [1249, 103] on input "Please note new bank details as at [DATE]" at bounding box center [1225, 100] width 85 height 19
type input "Payment can be made via bank transfer (details below)"
click at [510, 444] on div "Payments can be made to:" at bounding box center [643, 447] width 377 height 7
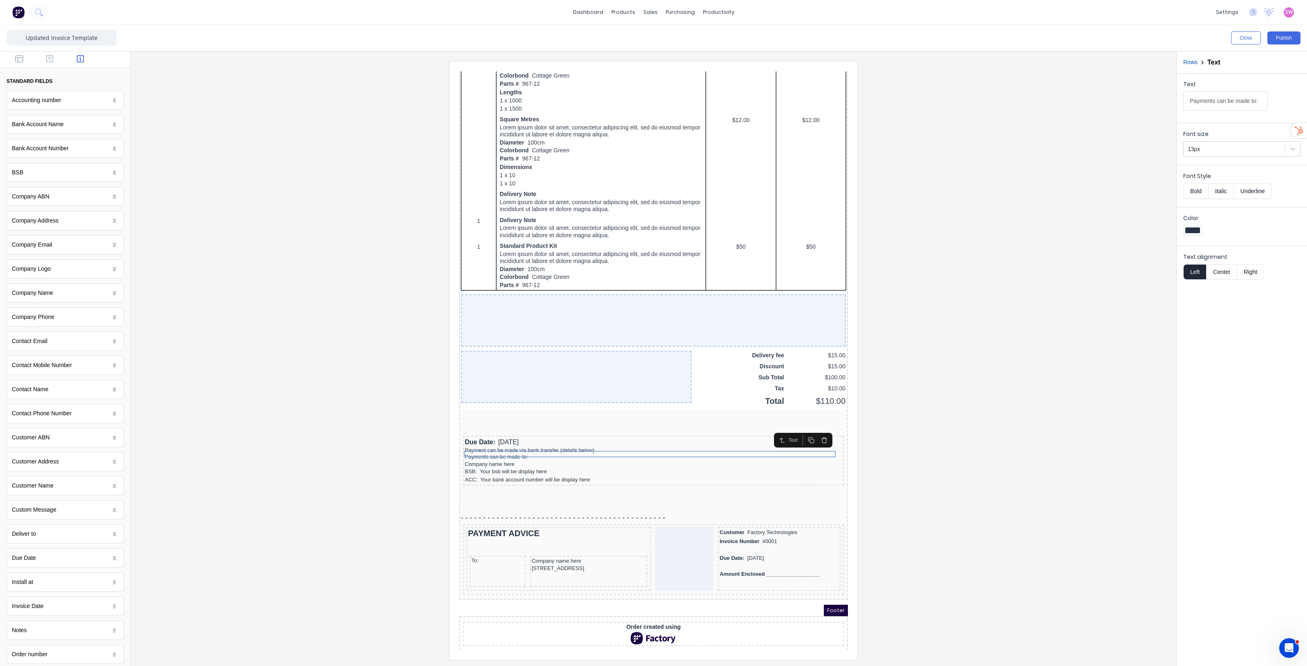
click at [1238, 103] on input "Payments can be made to:" at bounding box center [1225, 100] width 85 height 19
type input "Bank Account Details:"
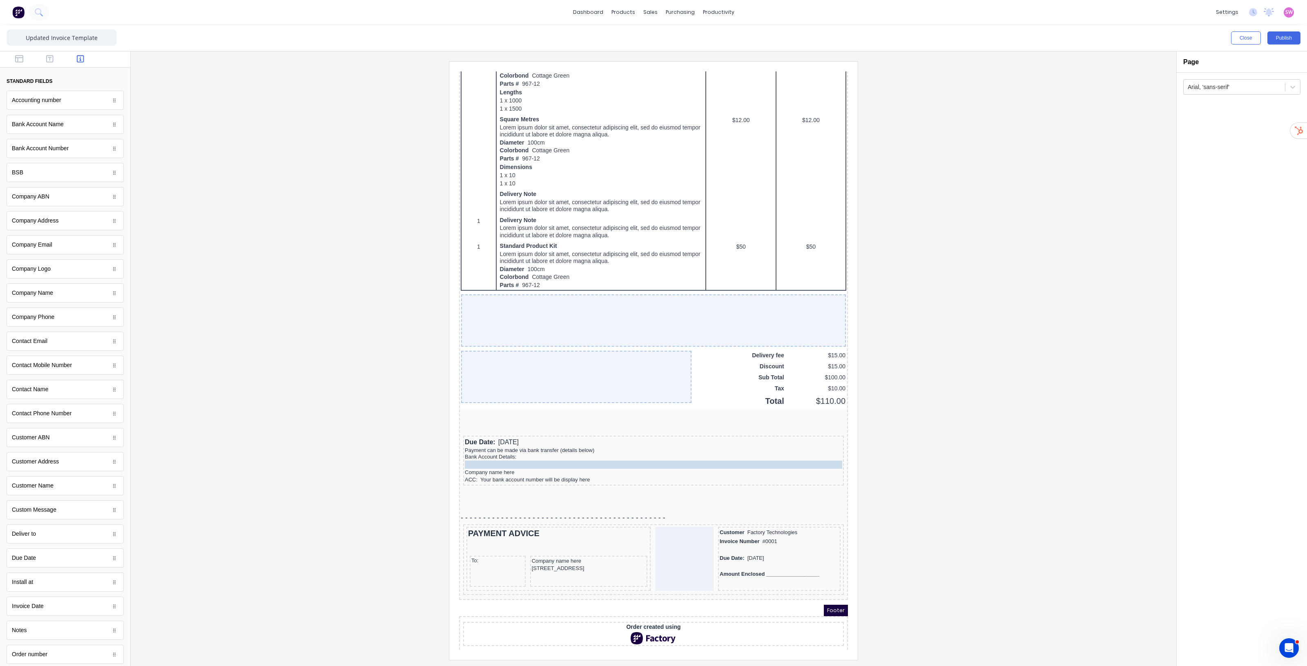
drag, startPoint x: 509, startPoint y: 461, endPoint x: 509, endPoint y: 451, distance: 9.4
drag, startPoint x: 539, startPoint y: 467, endPoint x: 540, endPoint y: 457, distance: 9.9
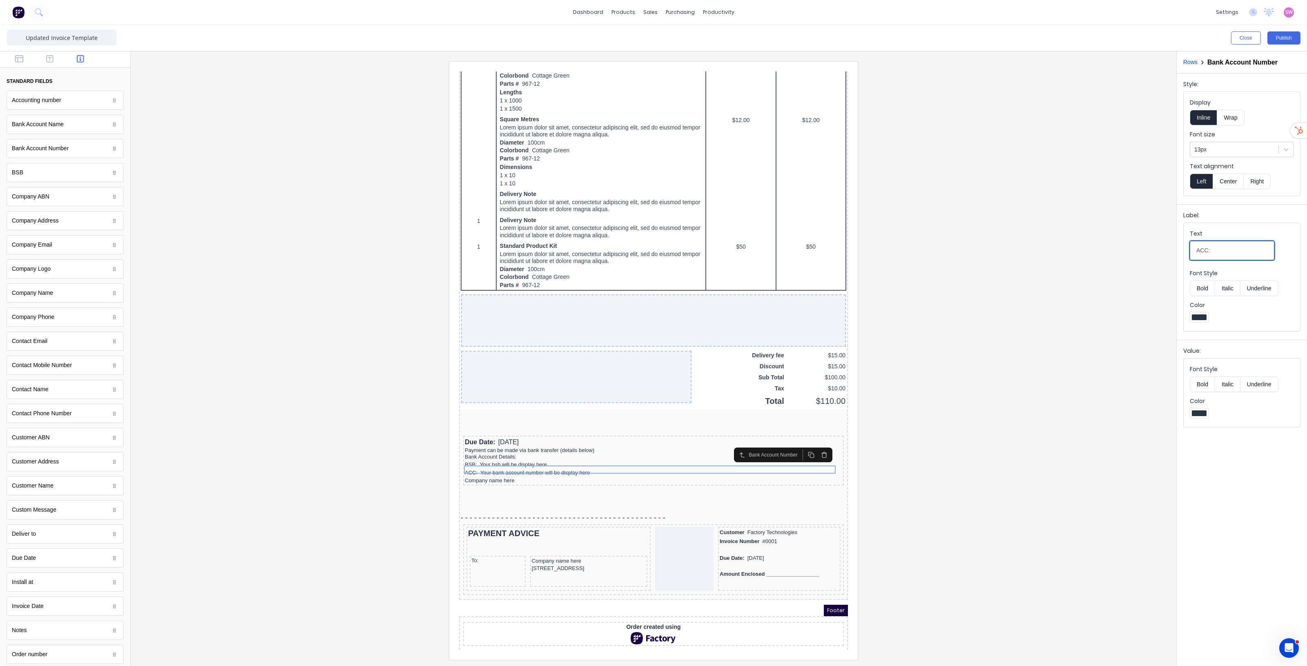
drag, startPoint x: 1213, startPoint y: 251, endPoint x: 1108, endPoint y: 245, distance: 105.1
click at [1111, 246] on div "Close Publish Components standard fields Accounting number Accounting number Ba…" at bounding box center [653, 345] width 1307 height 641
type input "Account Number:"
click at [502, 468] on div "Company name here" at bounding box center [643, 470] width 377 height 7
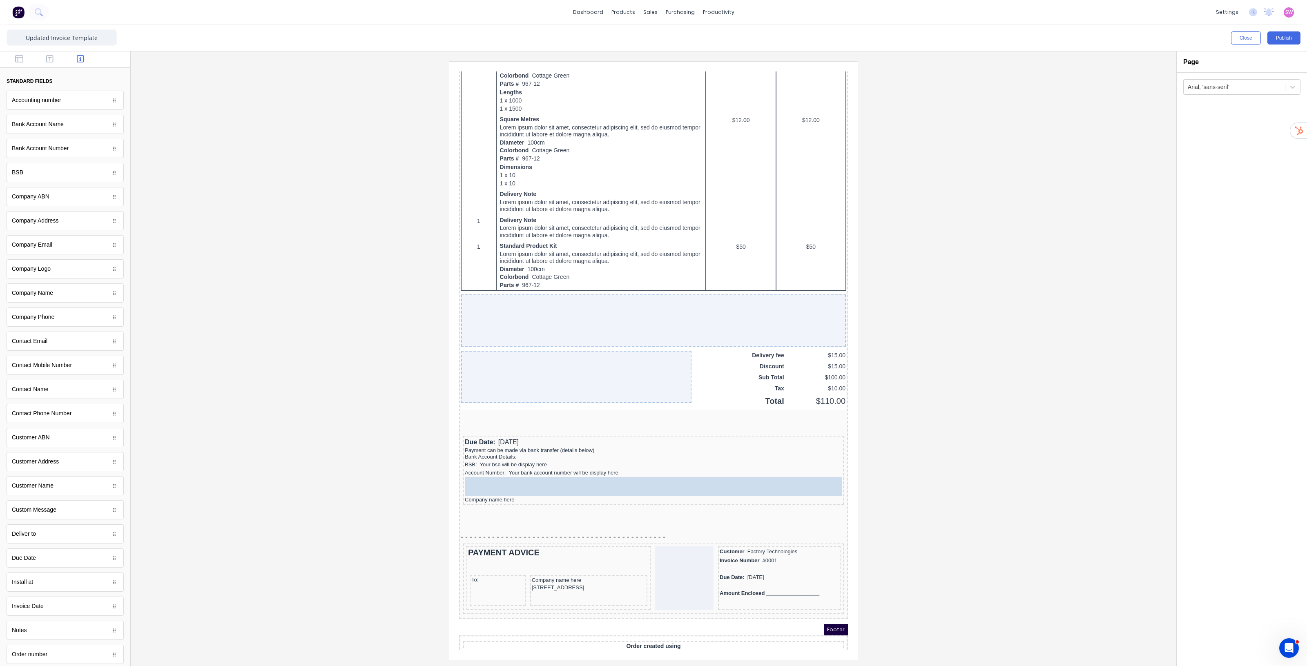
drag, startPoint x: 58, startPoint y: 128, endPoint x: 158, endPoint y: 401, distance: 291.7
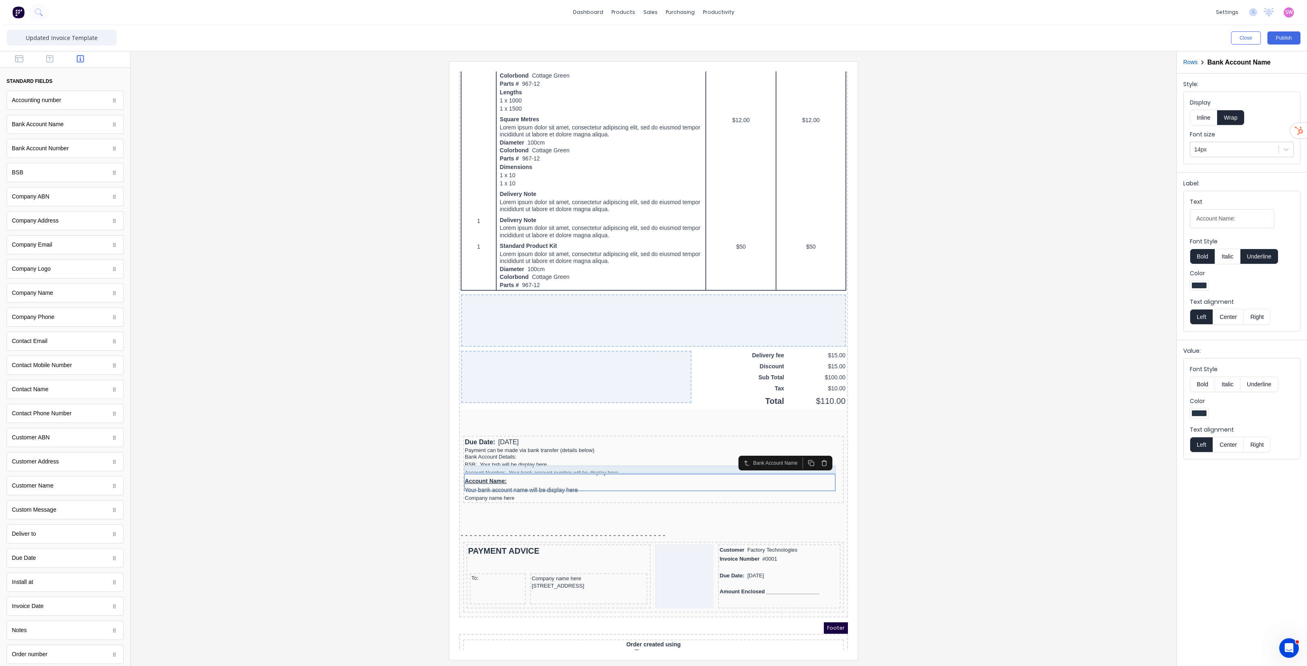
click at [565, 459] on div "Account Number: Your bank account number will be display here" at bounding box center [643, 463] width 377 height 8
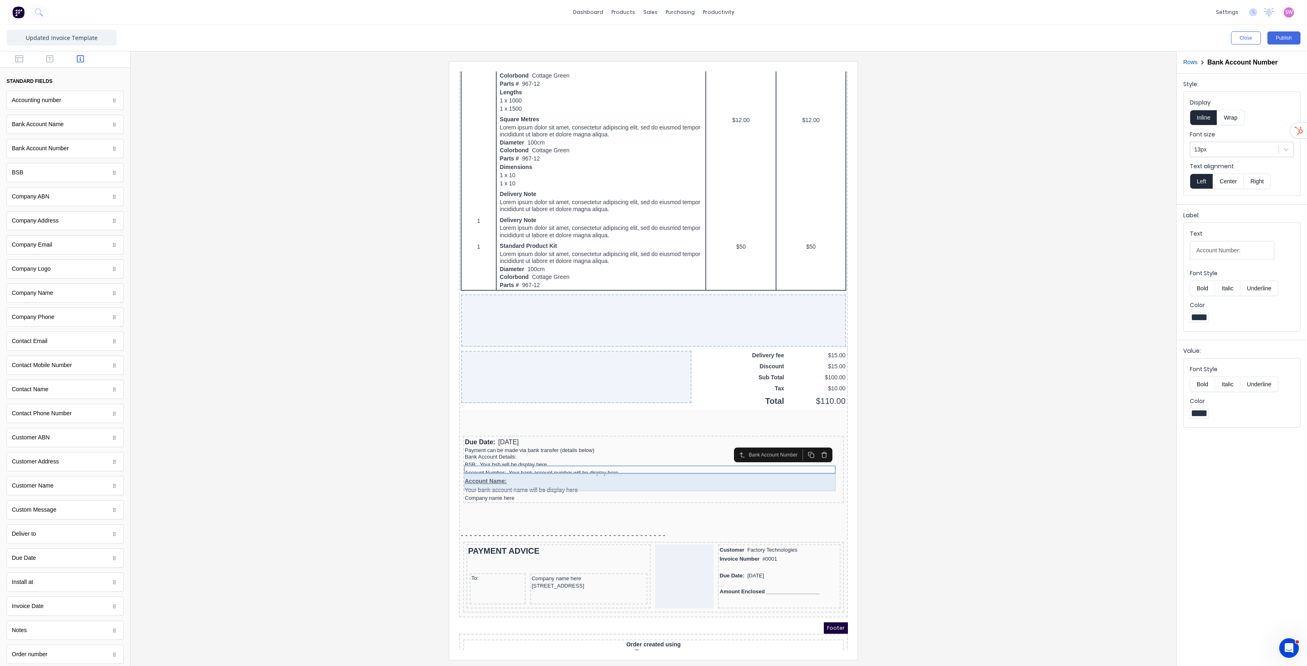
click at [535, 467] on div "Account Name: Your bank account name will be display here" at bounding box center [643, 476] width 377 height 18
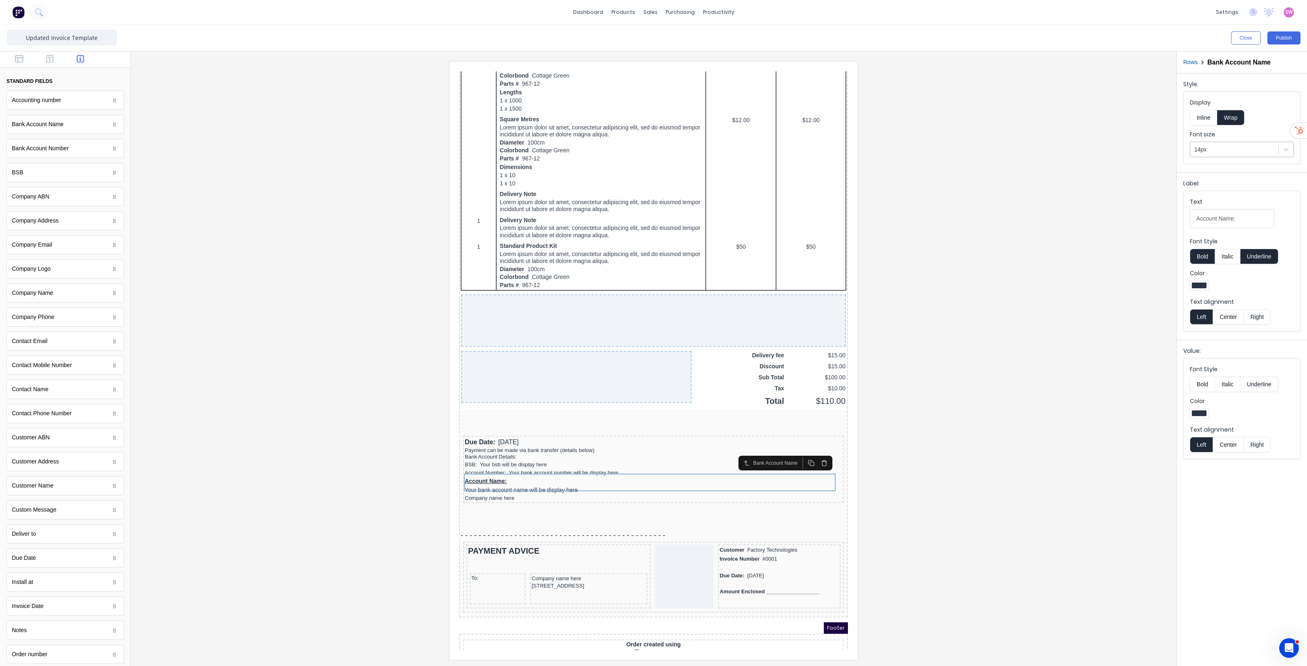
click at [1222, 153] on div at bounding box center [1234, 150] width 80 height 10
click at [1204, 210] on div "13px" at bounding box center [1242, 214] width 104 height 15
click at [1203, 114] on button "Inline" at bounding box center [1203, 118] width 27 height 16
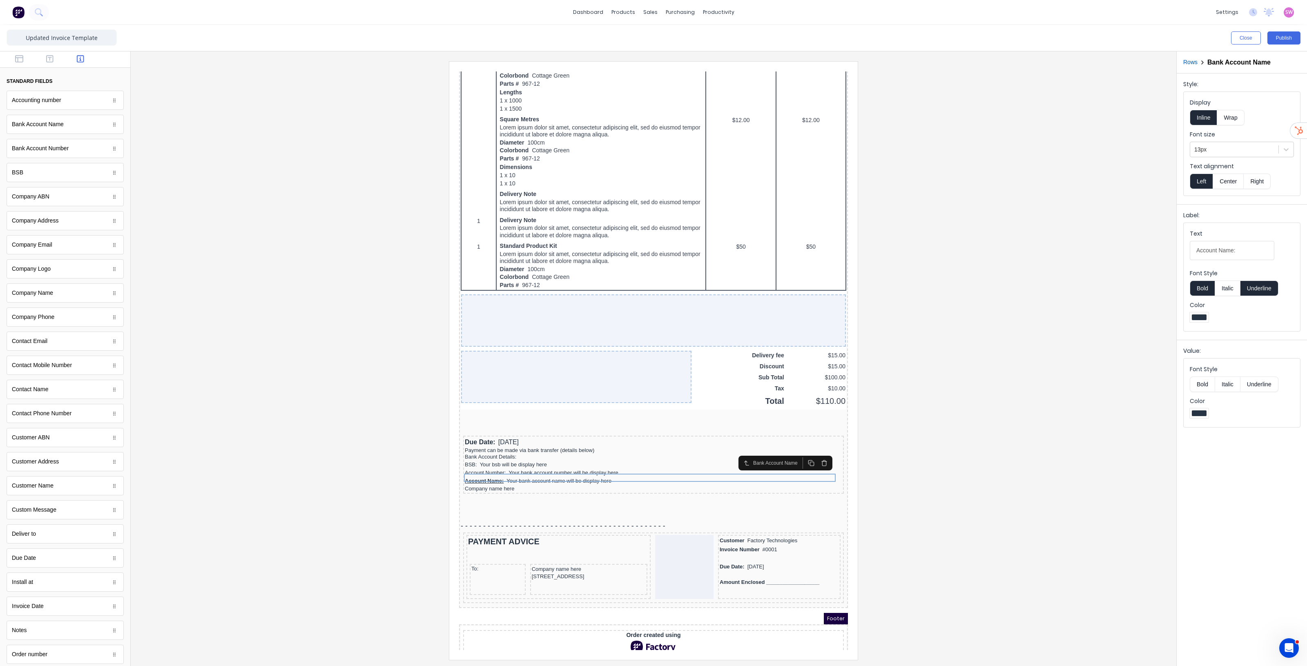
drag, startPoint x: 1201, startPoint y: 292, endPoint x: 1205, endPoint y: 290, distance: 4.6
click at [1203, 291] on button "Bold" at bounding box center [1202, 289] width 25 height 16
click at [1256, 289] on button "Underline" at bounding box center [1259, 289] width 38 height 16
click at [522, 475] on div "Company name here" at bounding box center [643, 478] width 377 height 7
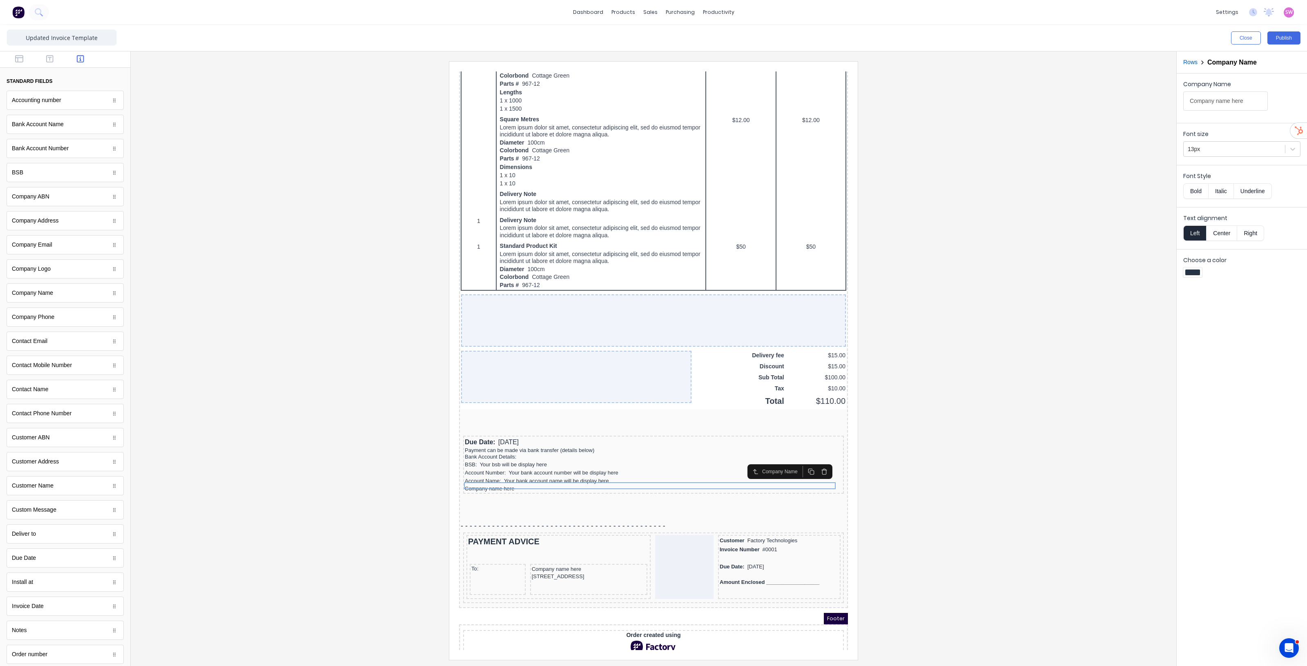
click at [812, 459] on icon "button" at bounding box center [814, 462] width 7 height 7
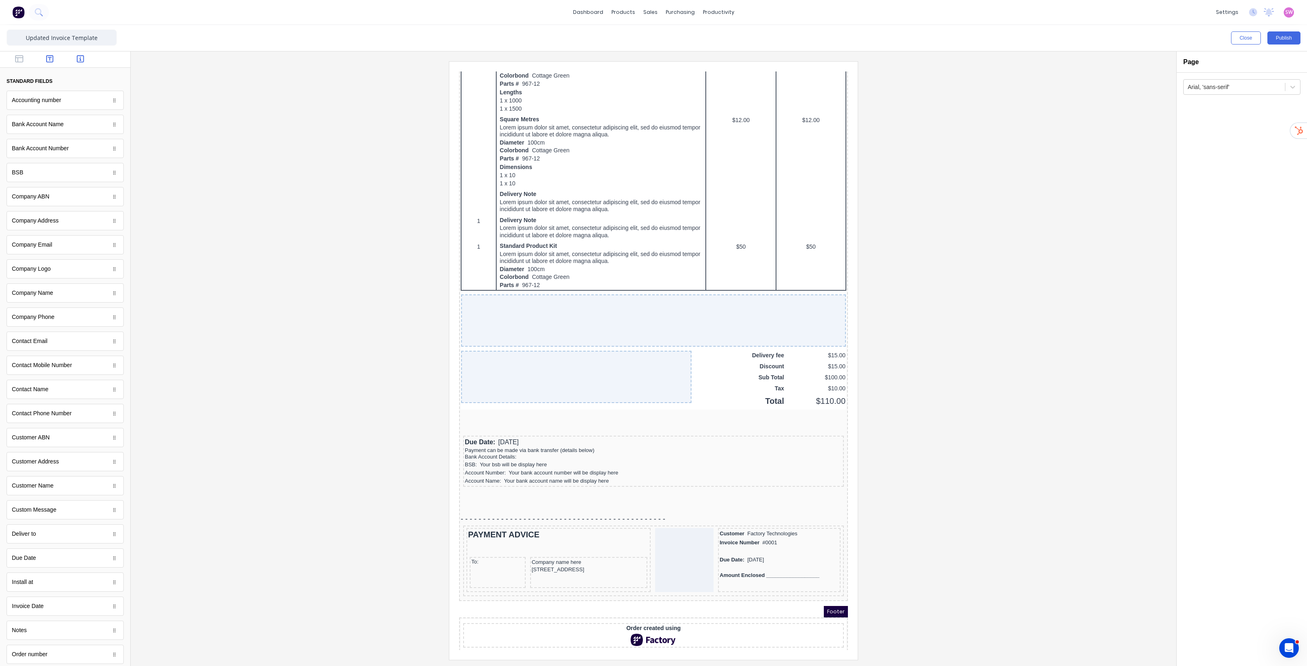
click at [38, 55] on button "button" at bounding box center [50, 60] width 26 height 10
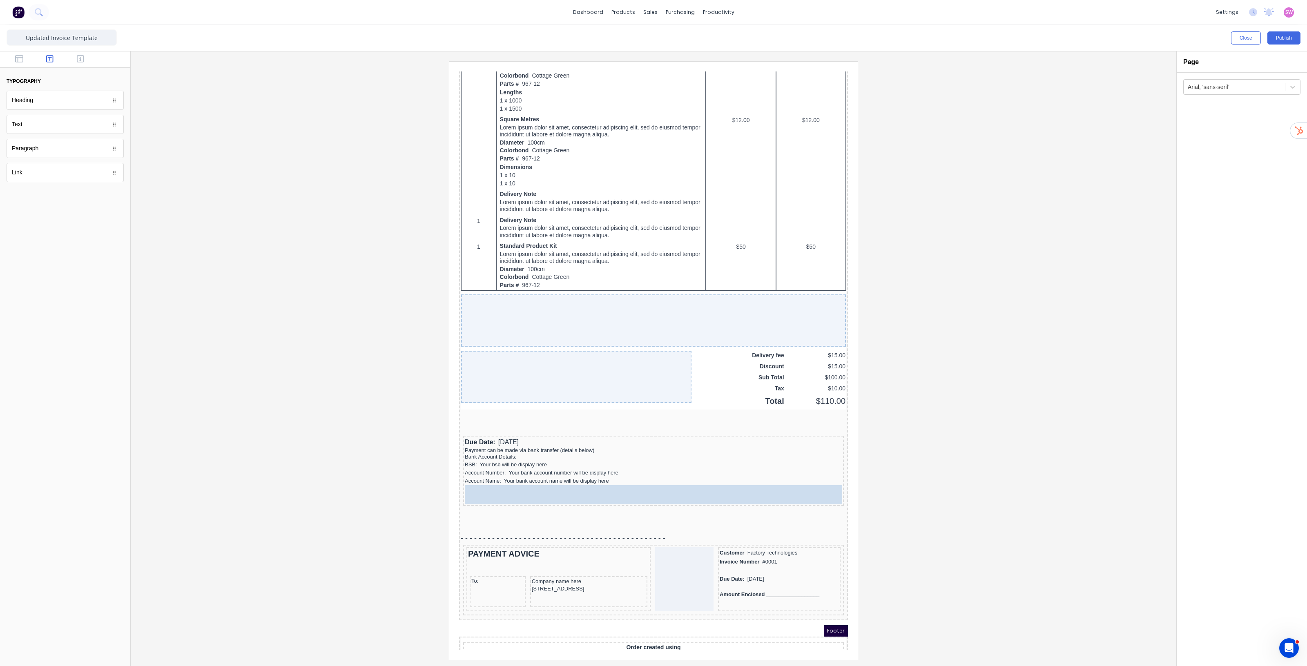
drag, startPoint x: 38, startPoint y: 131, endPoint x: 549, endPoint y: 486, distance: 622.9
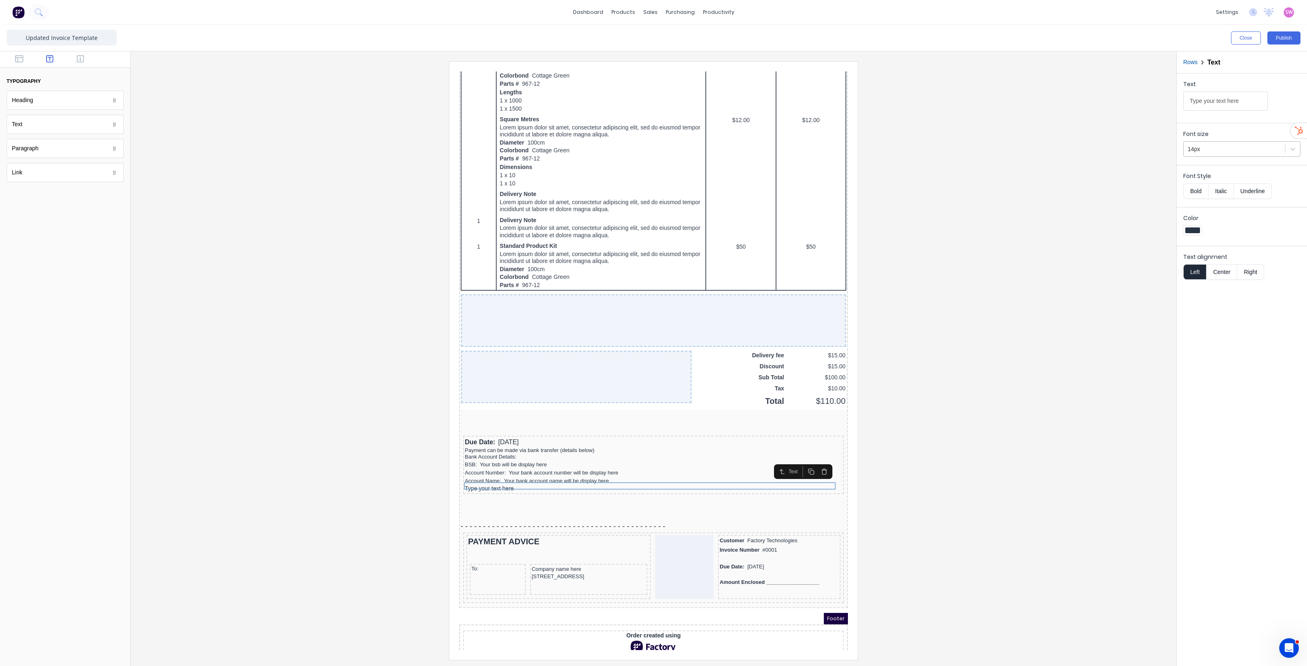
click at [1269, 150] on div at bounding box center [1234, 149] width 93 height 10
click at [1218, 215] on div "13px" at bounding box center [1241, 214] width 117 height 15
click at [1230, 100] on input "Type your text here" at bounding box center [1225, 100] width 85 height 19
type input "Reference: QUOTE NUMBER"
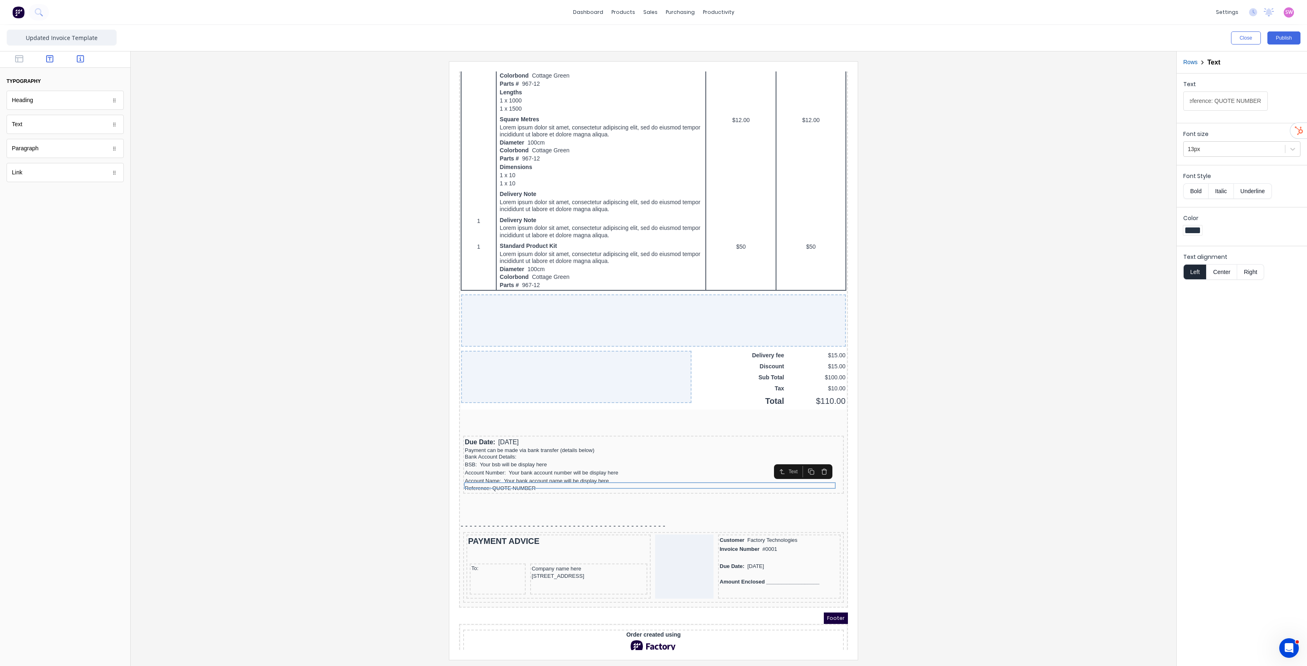
click at [79, 56] on icon "button" at bounding box center [80, 59] width 7 height 8
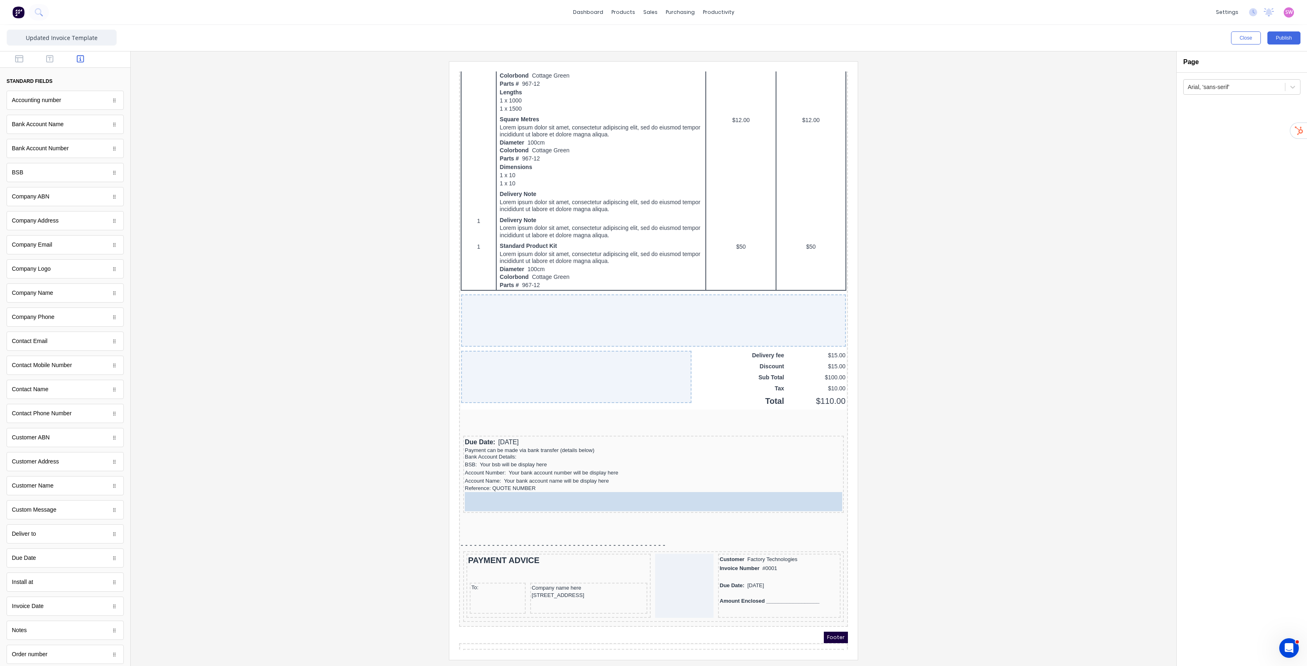
drag, startPoint x: 47, startPoint y: 247, endPoint x: 576, endPoint y: 485, distance: 579.9
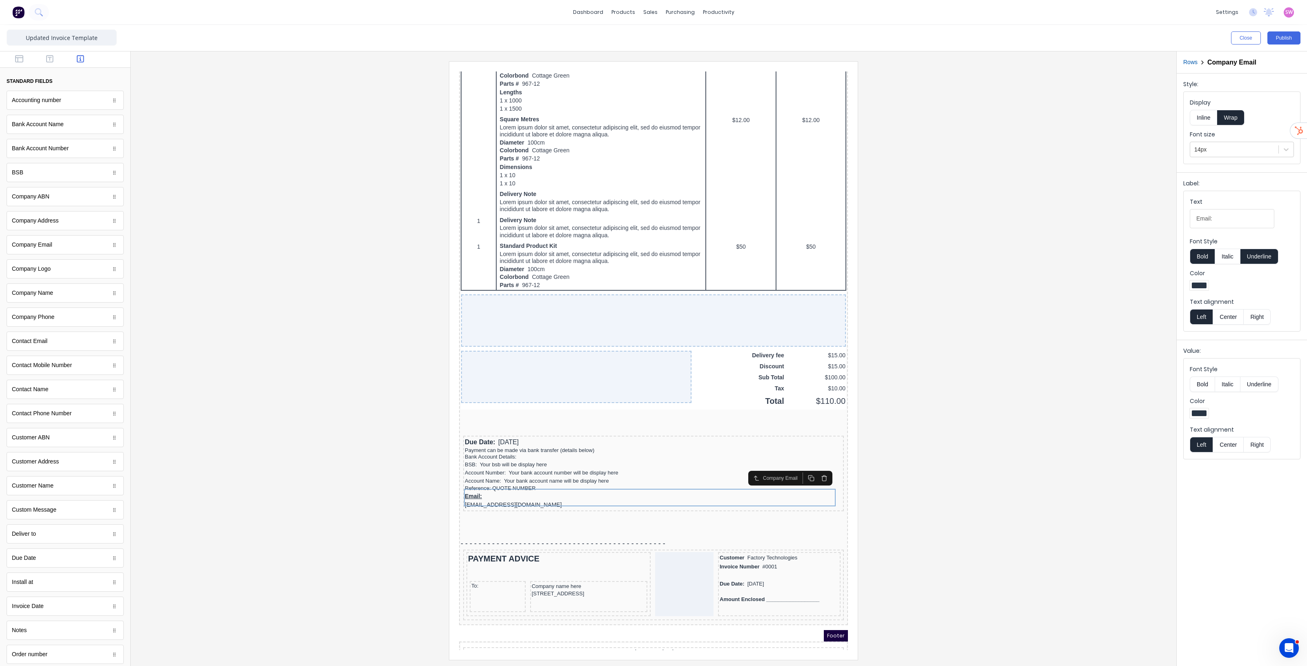
click at [1202, 117] on button "Inline" at bounding box center [1203, 118] width 27 height 16
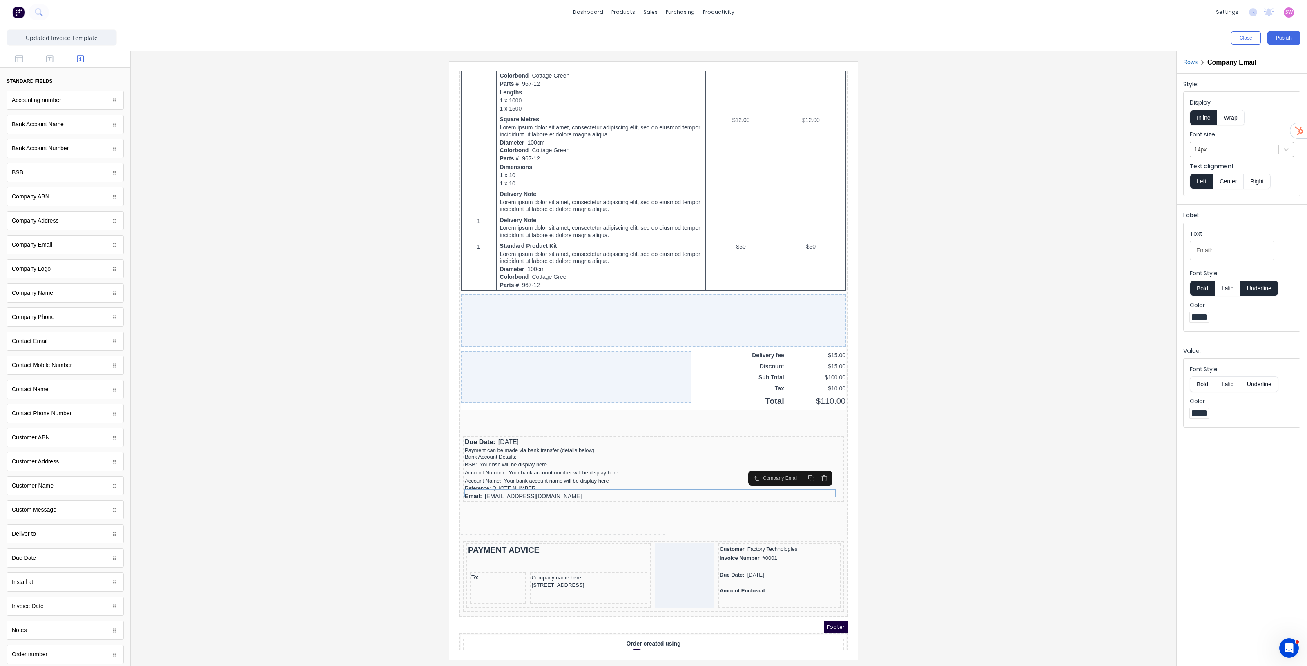
click at [1238, 151] on div at bounding box center [1234, 150] width 80 height 10
click at [1214, 216] on div "13px" at bounding box center [1242, 214] width 104 height 15
click at [1203, 289] on button "Bold" at bounding box center [1202, 289] width 25 height 16
click at [1262, 290] on button "Underline" at bounding box center [1259, 289] width 38 height 16
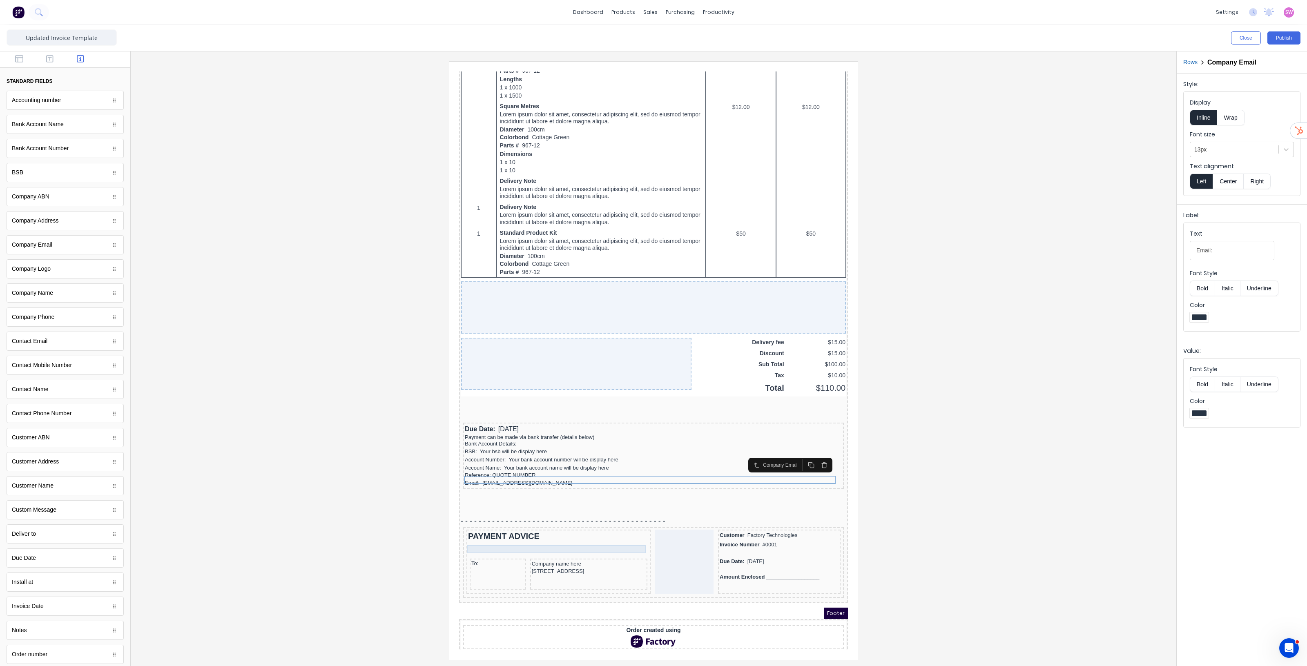
scroll to position [391, 0]
click at [50, 62] on icon "button" at bounding box center [49, 58] width 7 height 7
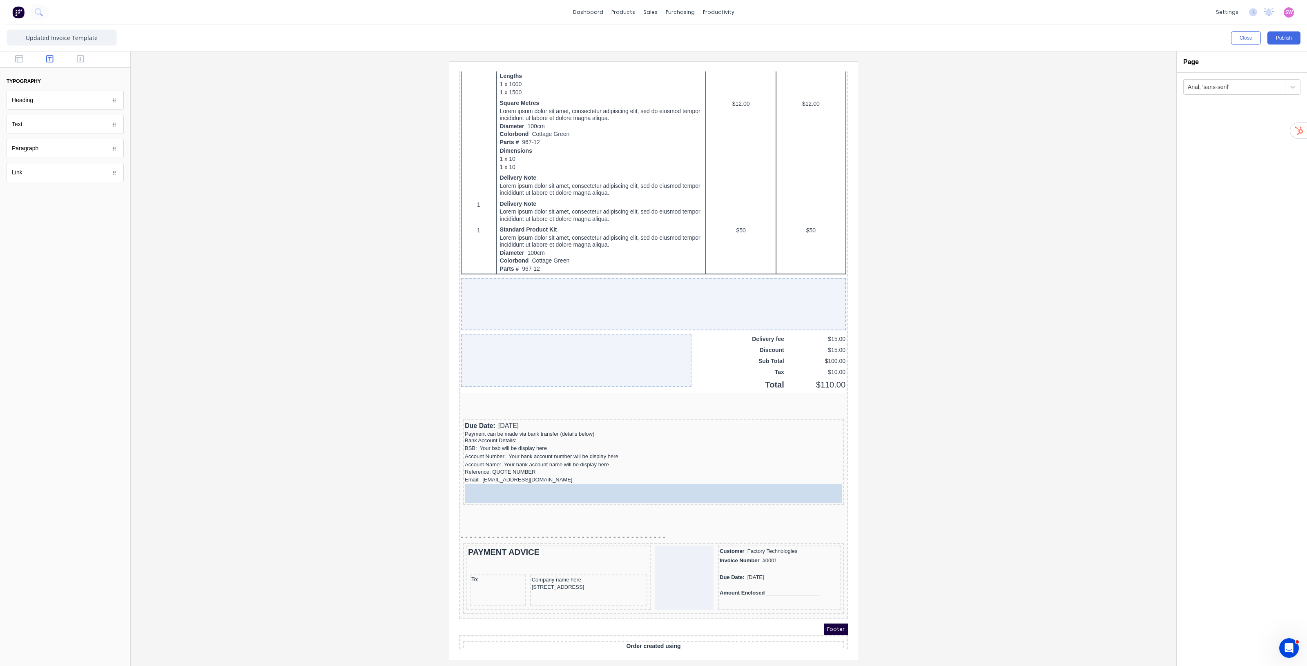
drag, startPoint x: 45, startPoint y: 121, endPoint x: 151, endPoint y: 398, distance: 296.1
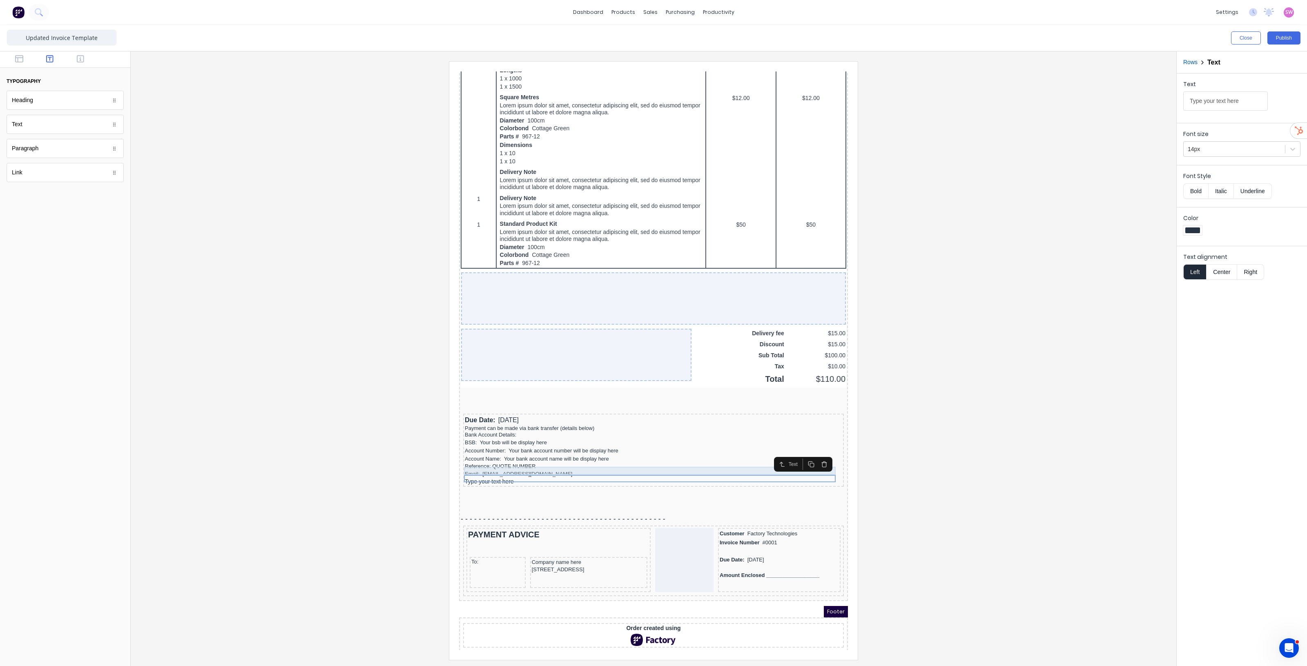
scroll to position [399, 0]
click at [20, 60] on icon "button" at bounding box center [19, 59] width 8 height 8
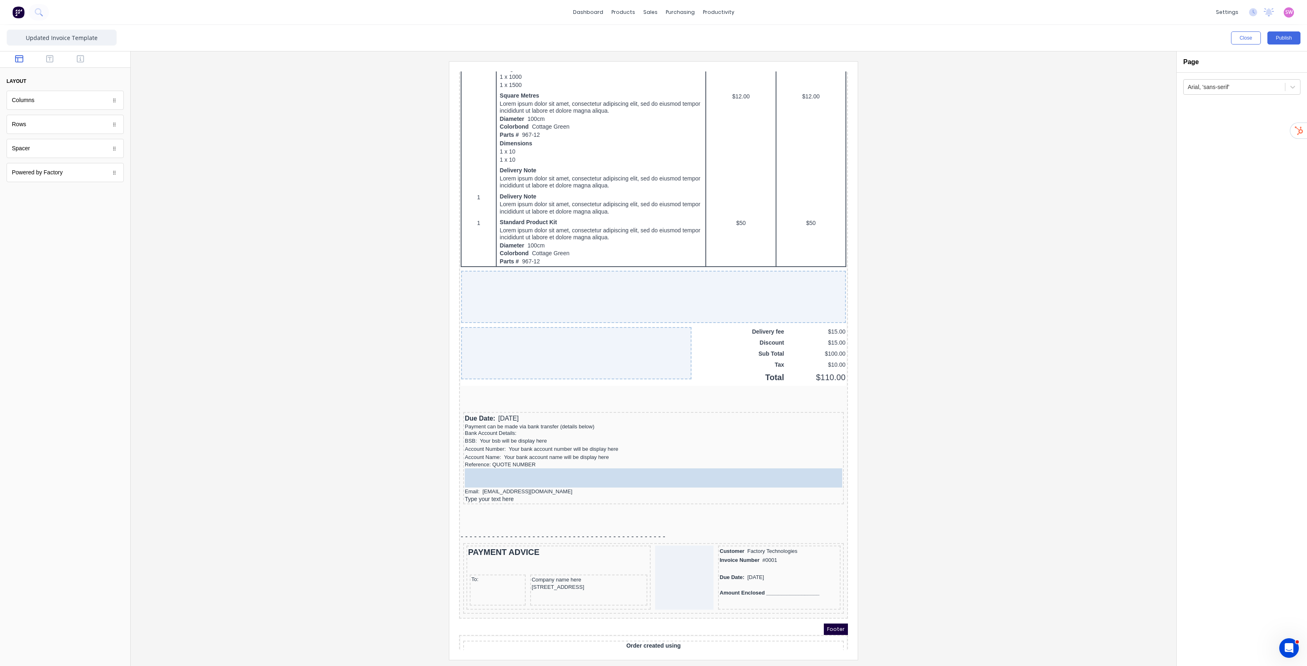
click at [613, 459] on div "Due Date: 29/10/2024 Payment can be made via bank transfer (details below) Bank…" at bounding box center [643, 448] width 381 height 92
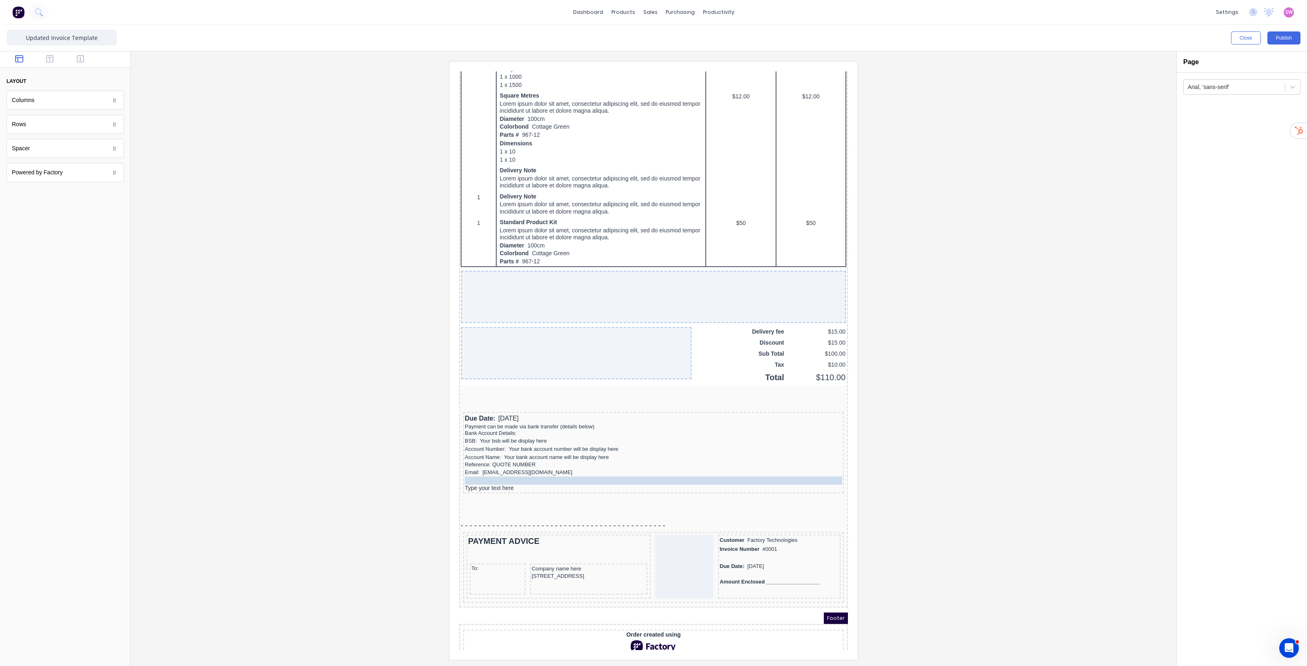
drag, startPoint x: 540, startPoint y: 457, endPoint x: 542, endPoint y: 468, distance: 12.1
click at [494, 475] on div "Type your text here" at bounding box center [643, 478] width 377 height 7
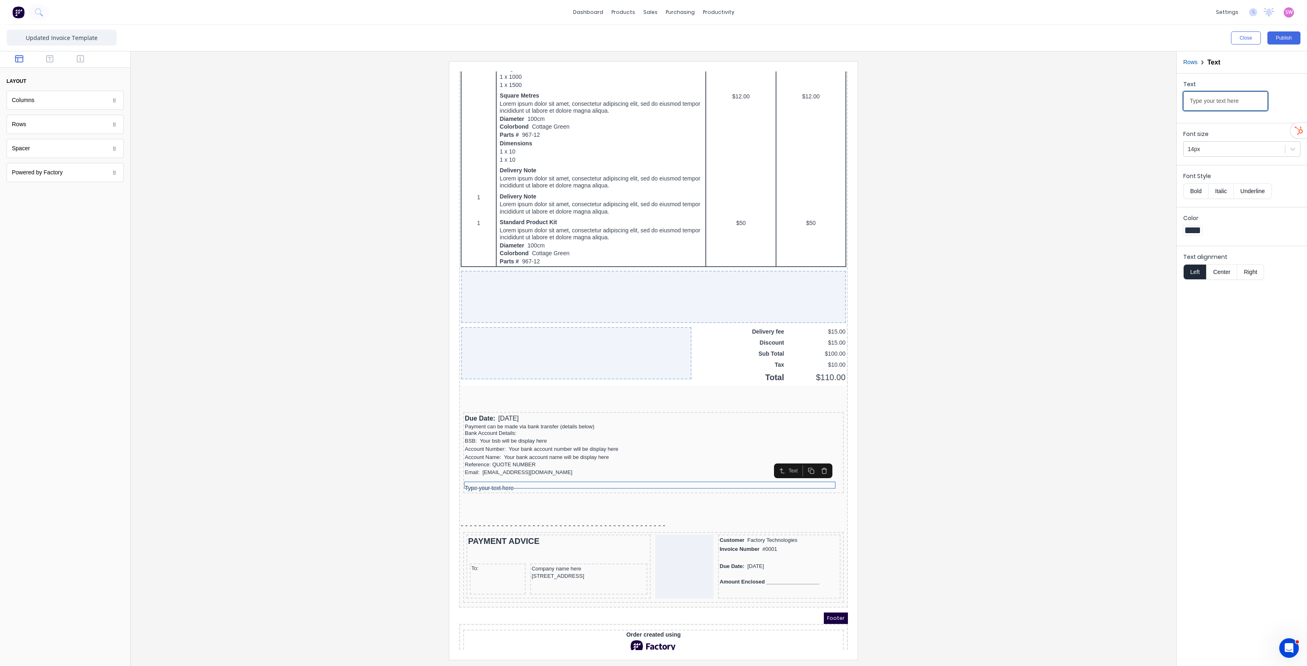
drag, startPoint x: 1252, startPoint y: 102, endPoint x: 1071, endPoint y: 99, distance: 181.0
click at [1073, 99] on div "Close Publish Components layout Columns Columns Rows Rows Spacer Spacer Powered…" at bounding box center [653, 345] width 1307 height 641
type input "Terms and Conditions:"
click at [53, 60] on icon "button" at bounding box center [49, 58] width 7 height 7
click at [25, 62] on button "button" at bounding box center [20, 60] width 26 height 10
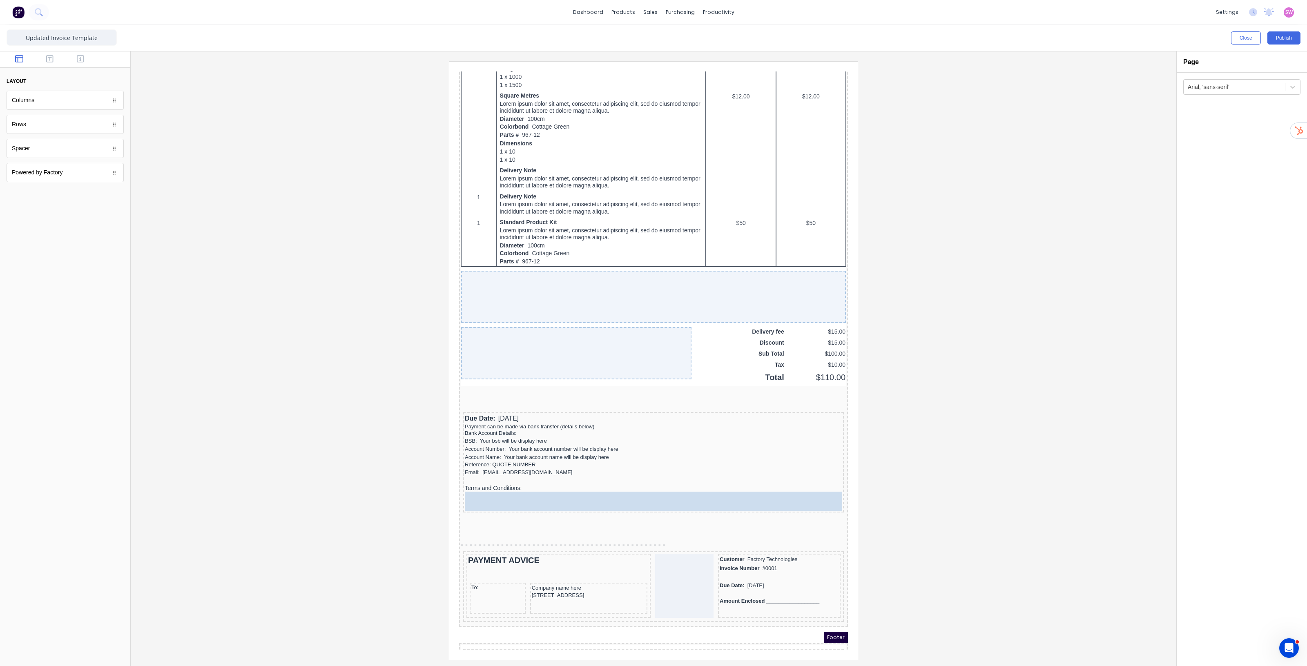
drag, startPoint x: 50, startPoint y: 149, endPoint x: 615, endPoint y: 480, distance: 654.6
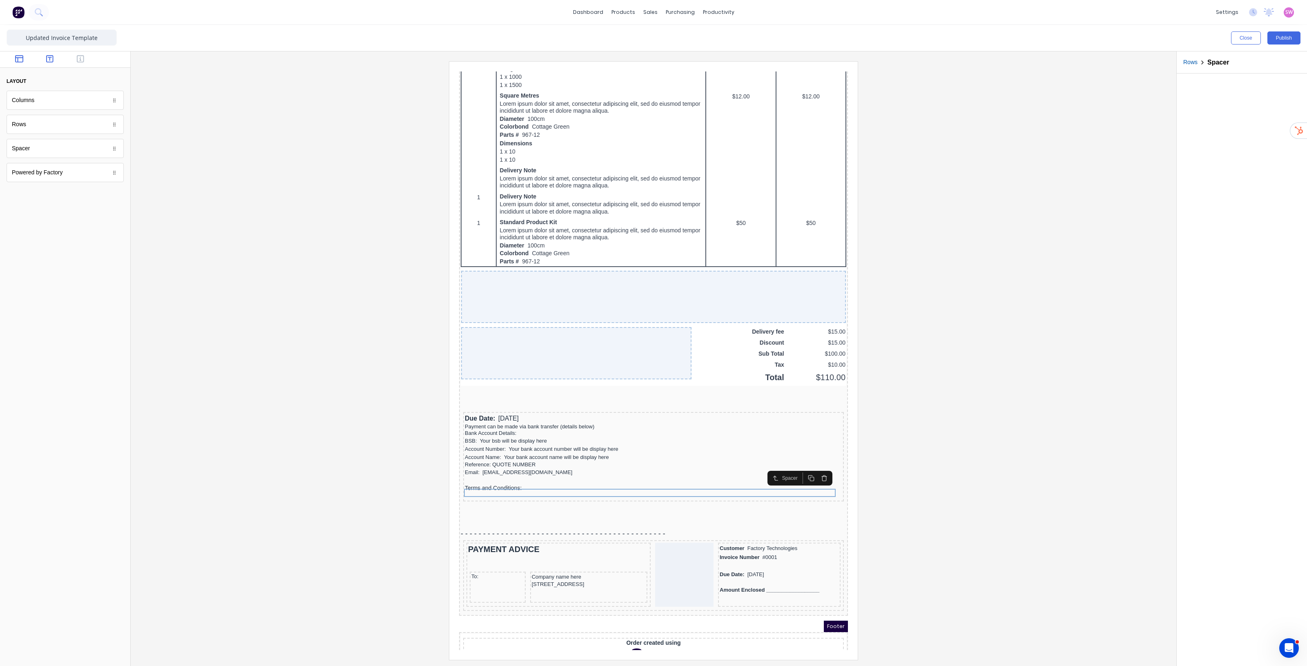
click at [46, 60] on icon "button" at bounding box center [49, 58] width 7 height 7
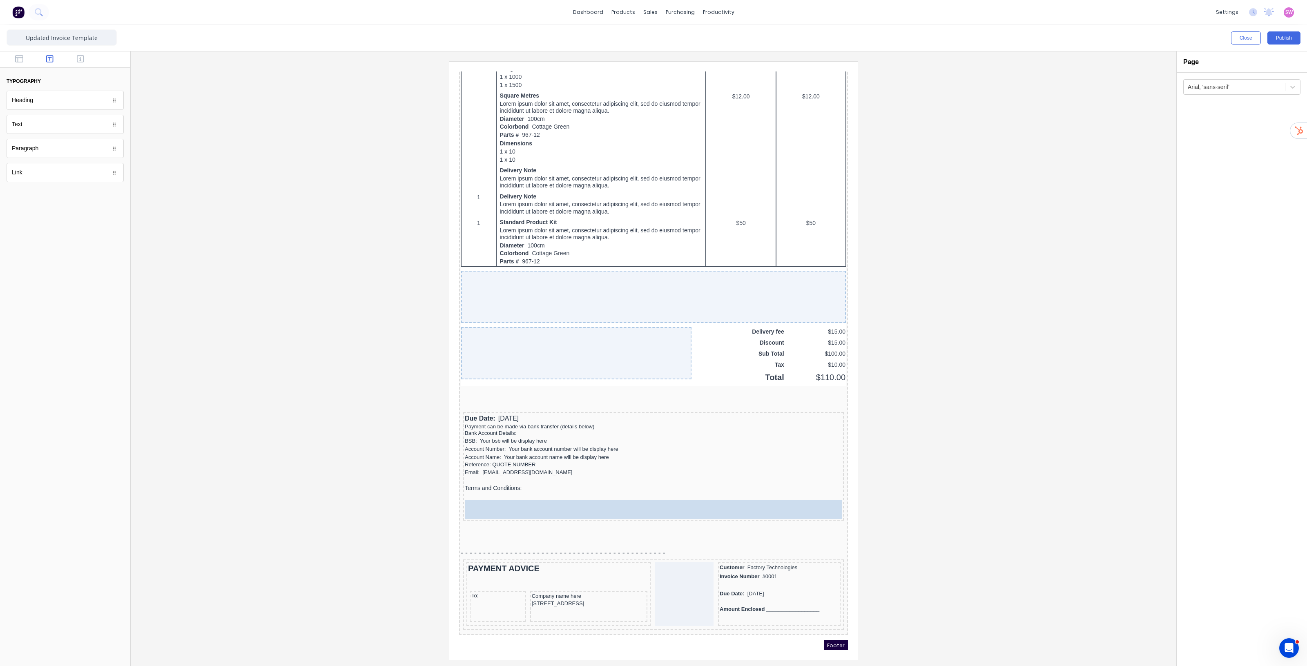
drag, startPoint x: 51, startPoint y: 127, endPoint x: 181, endPoint y: 432, distance: 331.4
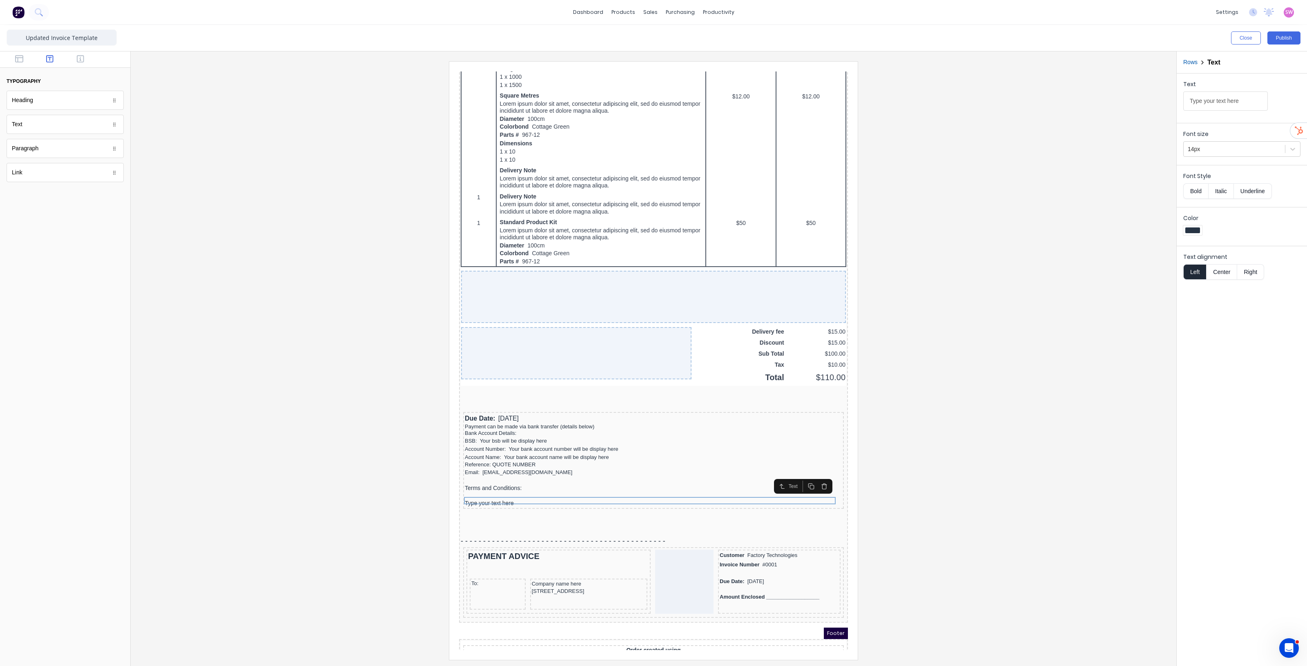
click at [800, 475] on rect "button" at bounding box center [802, 477] width 4 height 4
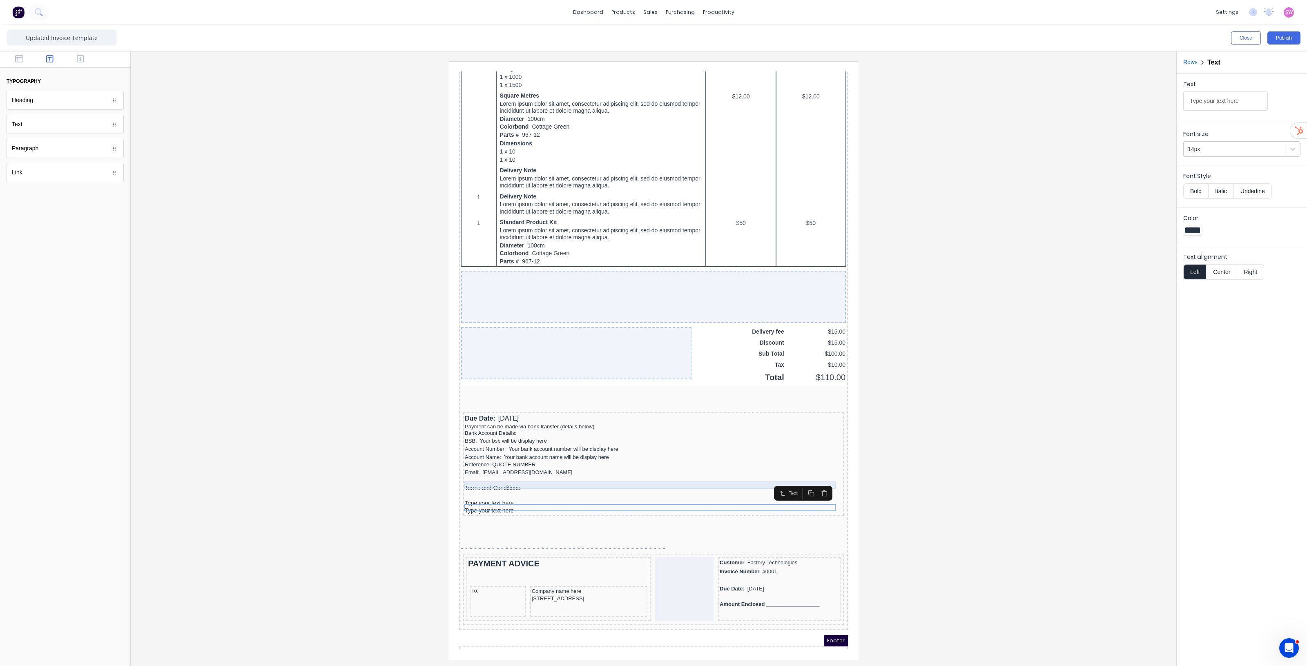
click at [800, 475] on div "Terms and Conditions:" at bounding box center [643, 478] width 377 height 7
click at [800, 462] on rect "button" at bounding box center [802, 462] width 4 height 4
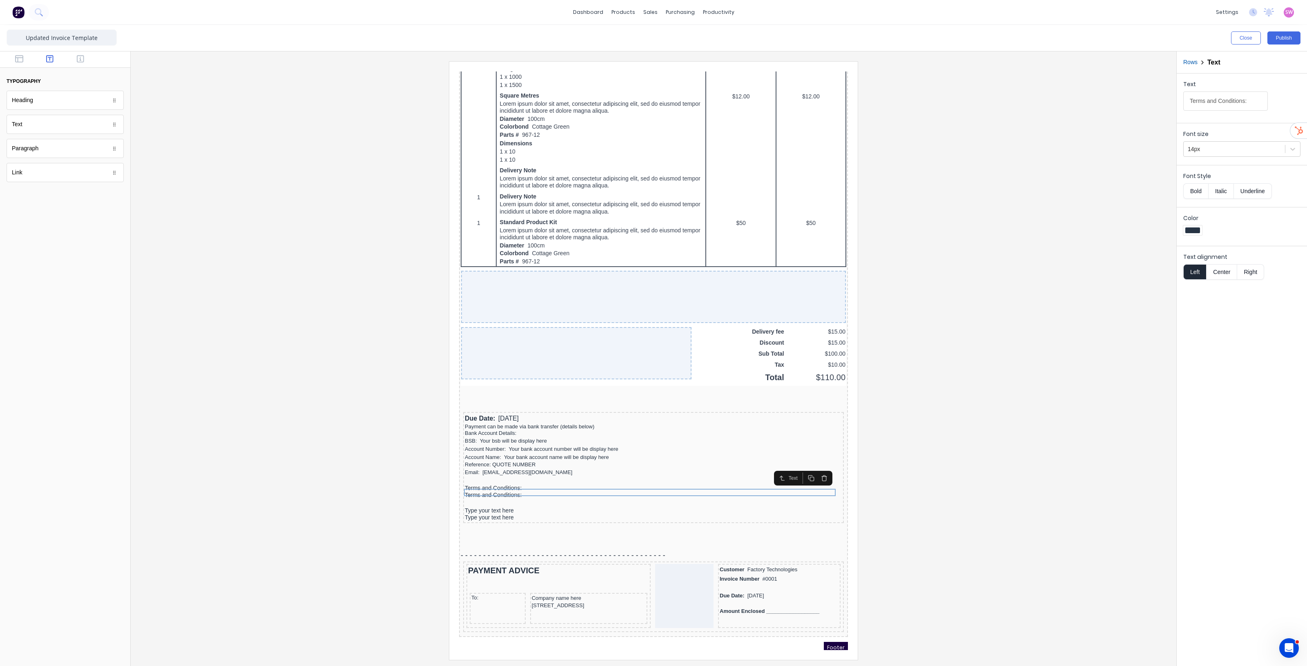
click at [814, 469] on icon "button" at bounding box center [814, 468] width 7 height 7
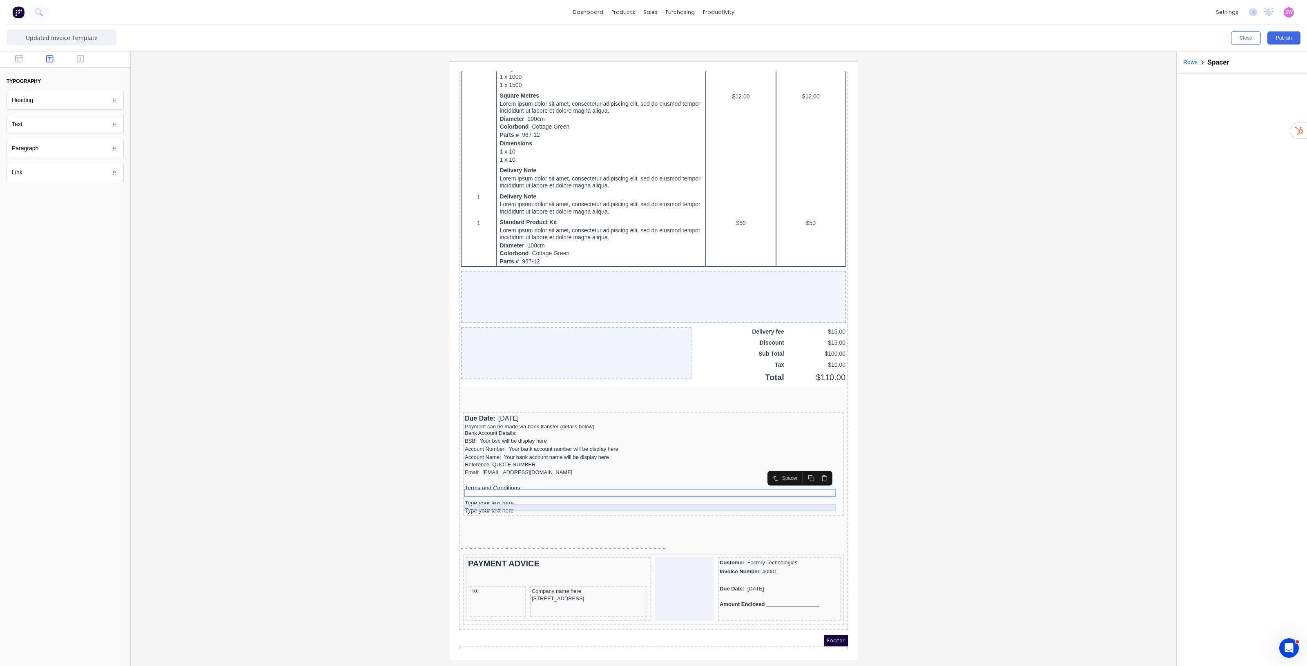
click at [612, 498] on div "Type your text here" at bounding box center [643, 500] width 377 height 7
click at [803, 484] on icon "button" at bounding box center [801, 483] width 7 height 7
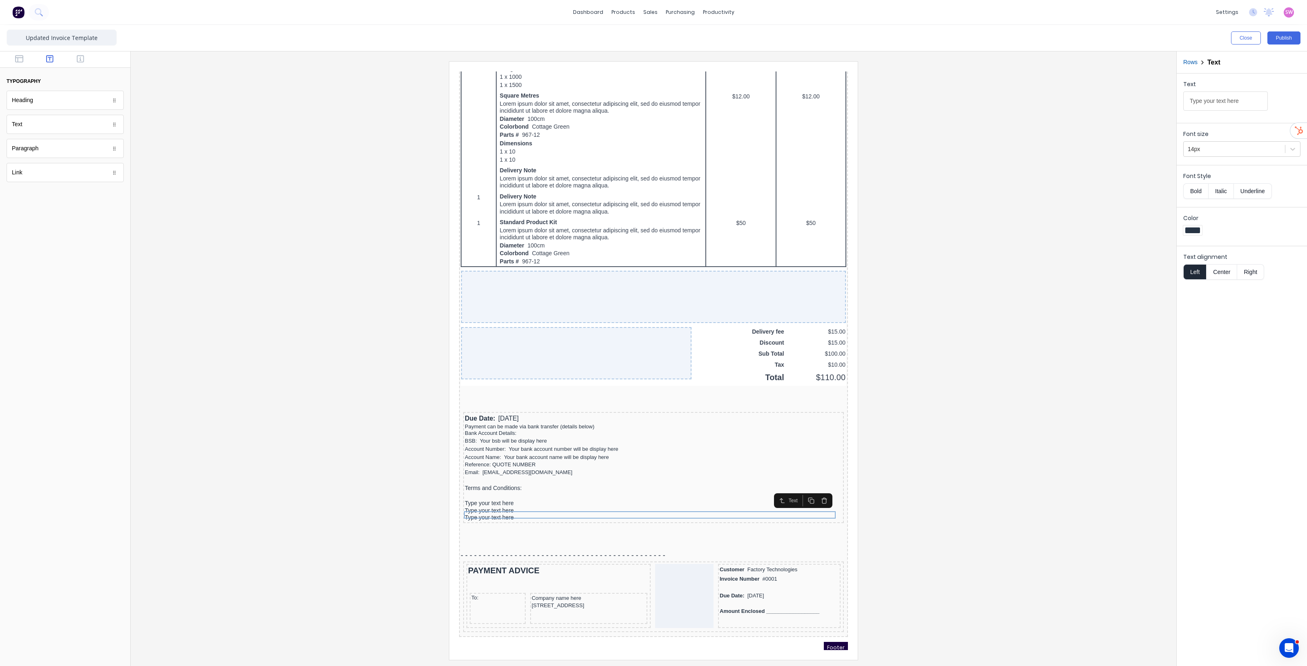
click at [798, 490] on icon "button" at bounding box center [800, 490] width 4 height 4
click at [800, 497] on rect "button" at bounding box center [802, 499] width 4 height 4
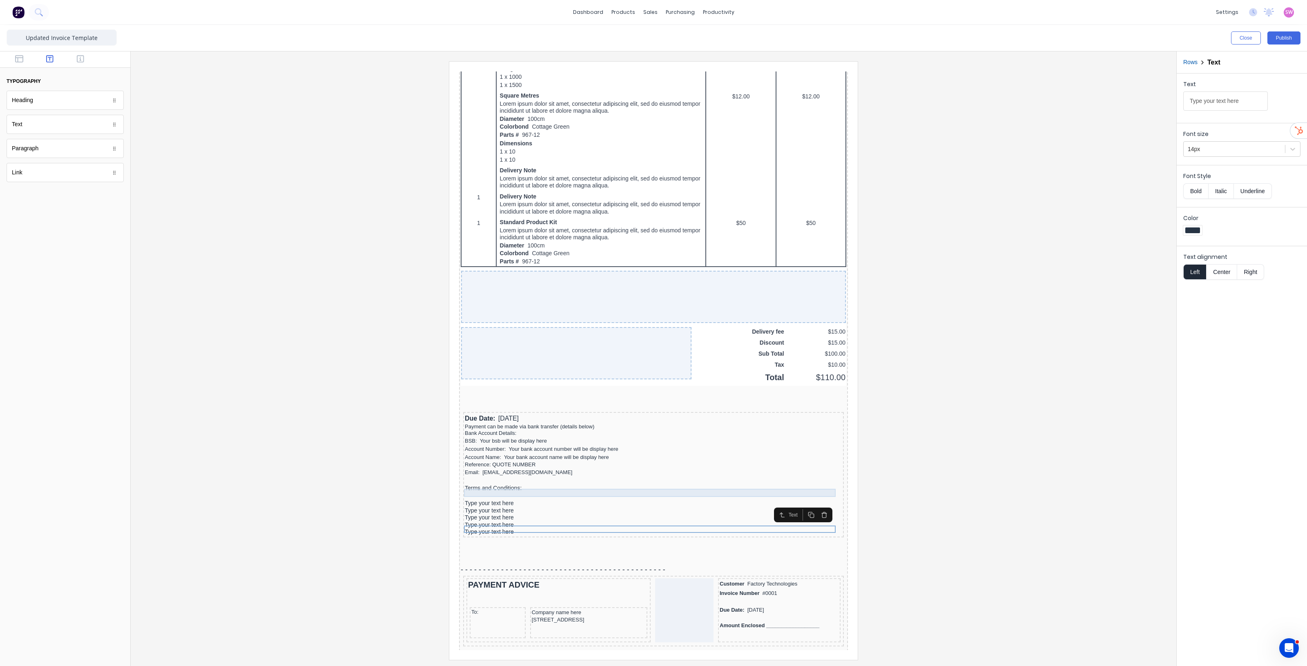
click at [484, 482] on div at bounding box center [643, 486] width 377 height 8
click at [803, 467] on rect "button" at bounding box center [802, 469] width 4 height 4
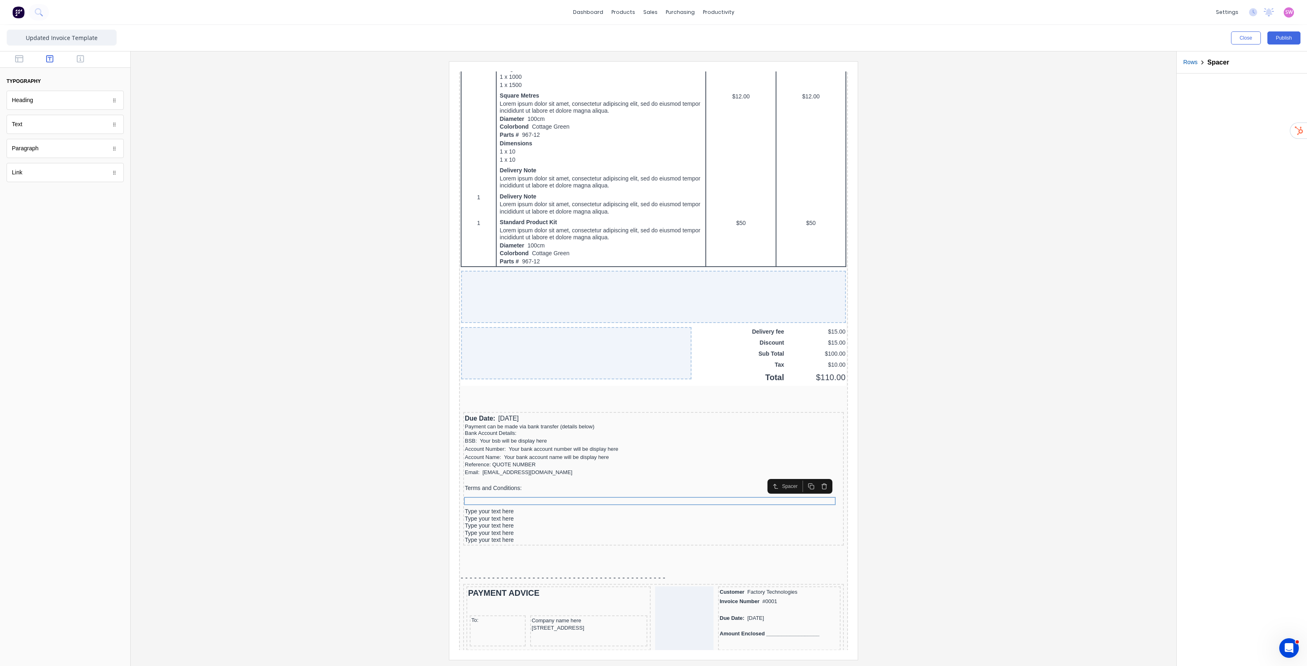
click at [802, 475] on icon "button" at bounding box center [801, 476] width 7 height 7
click at [801, 488] on button "button" at bounding box center [801, 484] width 13 height 11
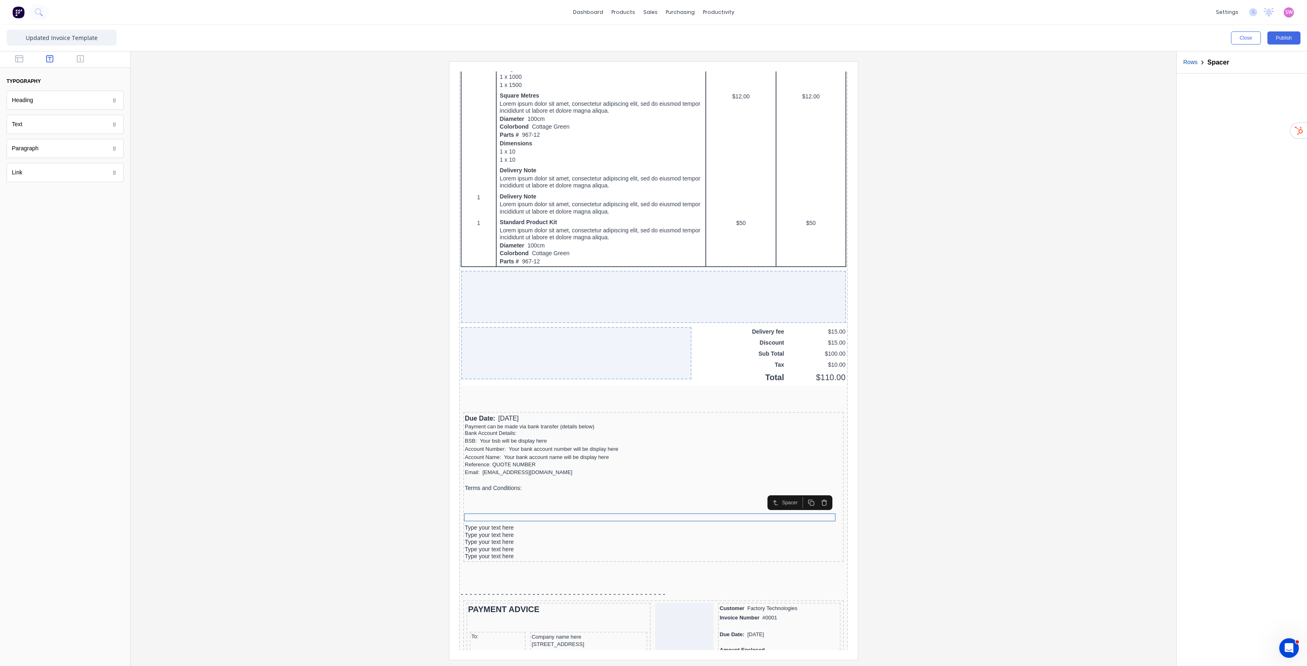
click at [801, 495] on rect "button" at bounding box center [802, 494] width 4 height 4
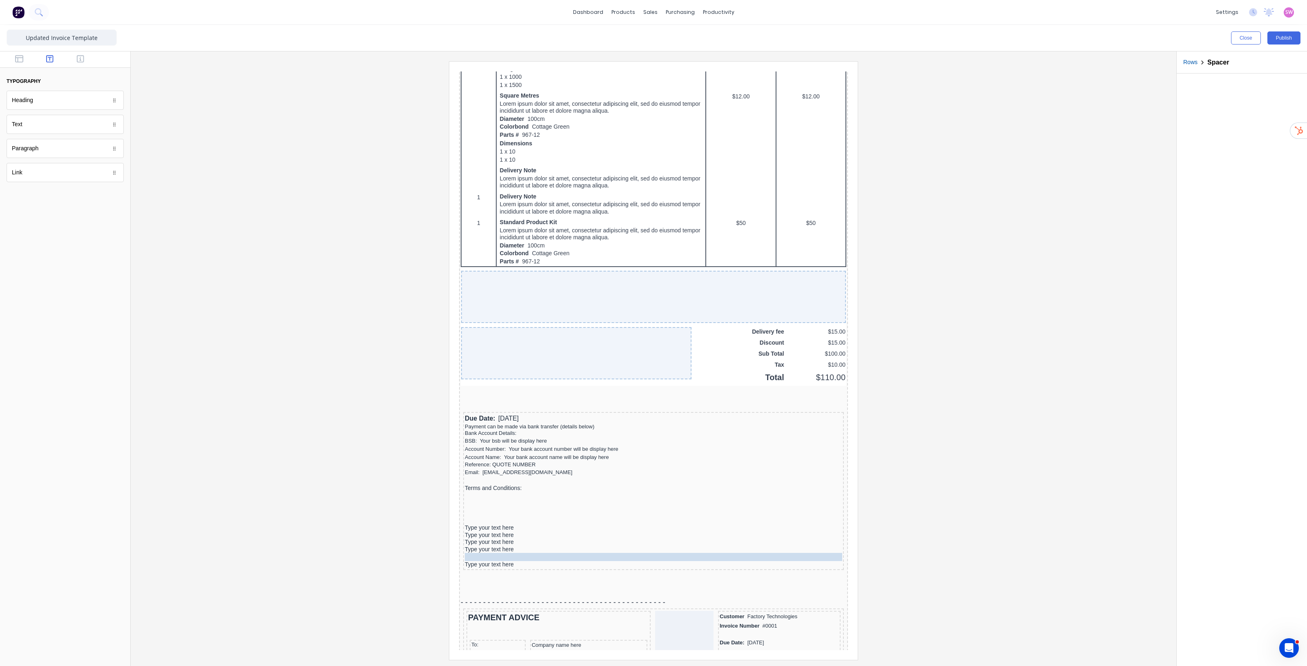
drag, startPoint x: 520, startPoint y: 516, endPoint x: 524, endPoint y: 547, distance: 31.3
drag, startPoint x: 524, startPoint y: 504, endPoint x: 531, endPoint y: 531, distance: 27.7
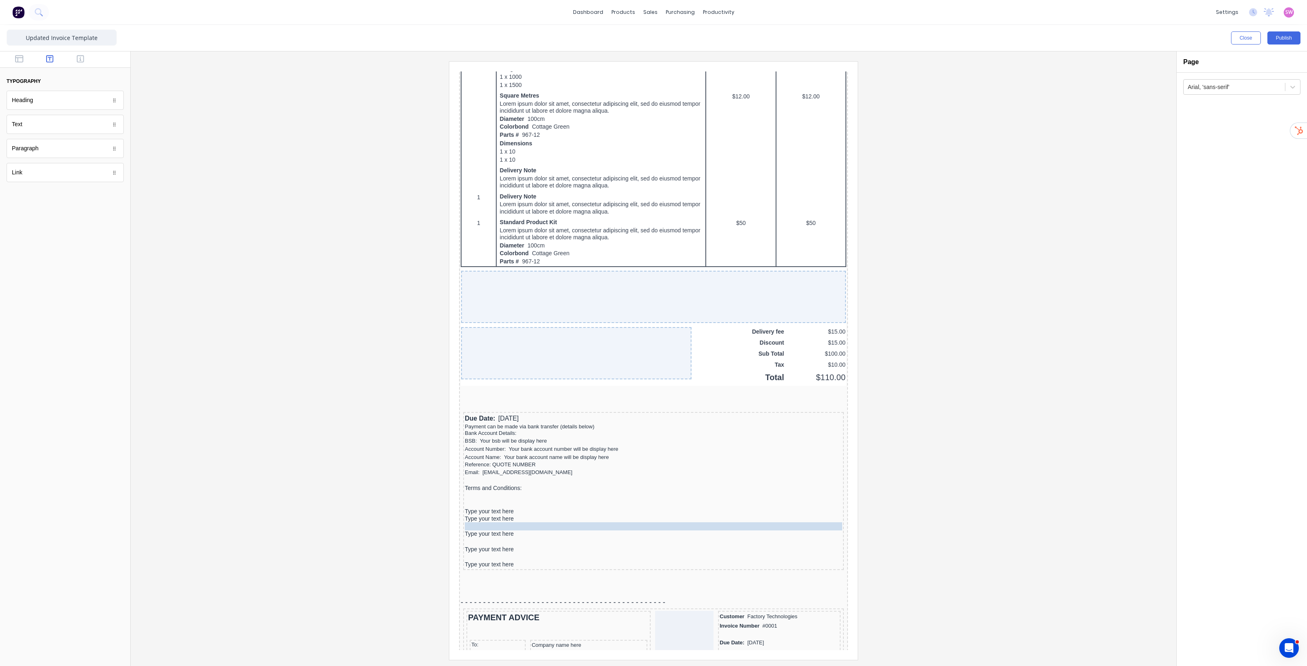
drag, startPoint x: 531, startPoint y: 497, endPoint x: 536, endPoint y: 505, distance: 9.6
drag, startPoint x: 530, startPoint y: 489, endPoint x: 532, endPoint y: 502, distance: 13.2
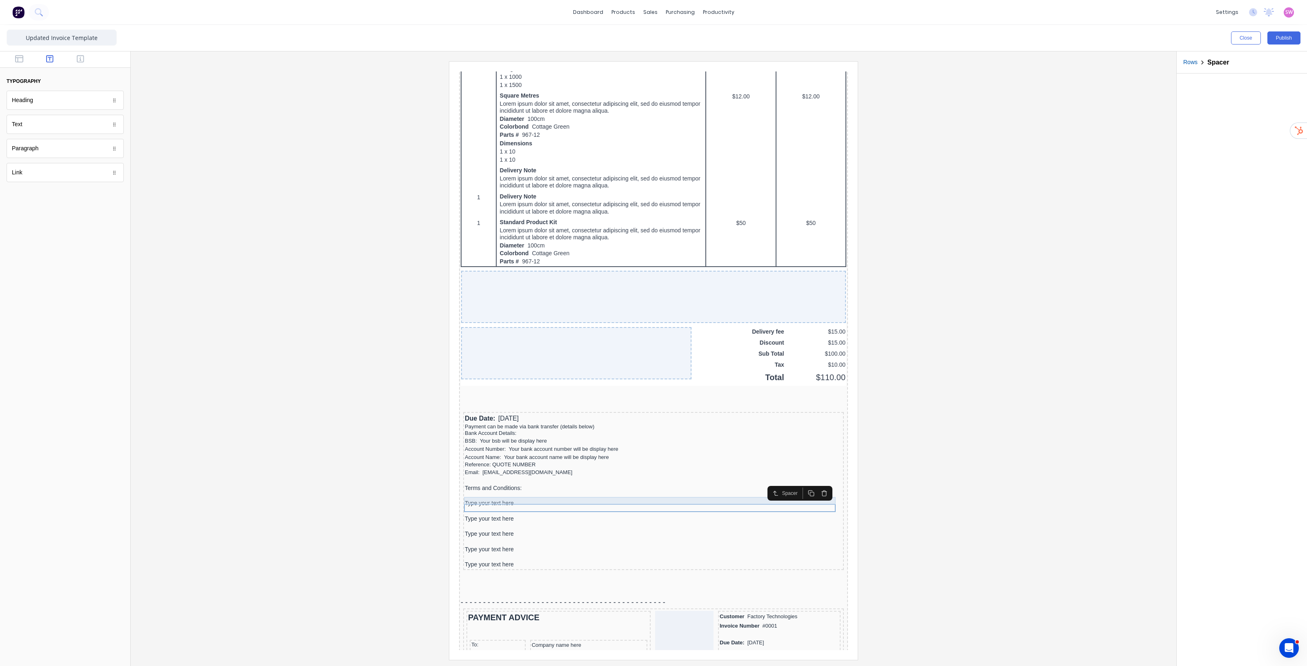
click at [496, 490] on div "Type your text here" at bounding box center [643, 493] width 377 height 7
click at [1234, 104] on input "Type your text here" at bounding box center [1225, 100] width 85 height 19
type input "** Quotes are valid 7 days. Unless specified otherwise."
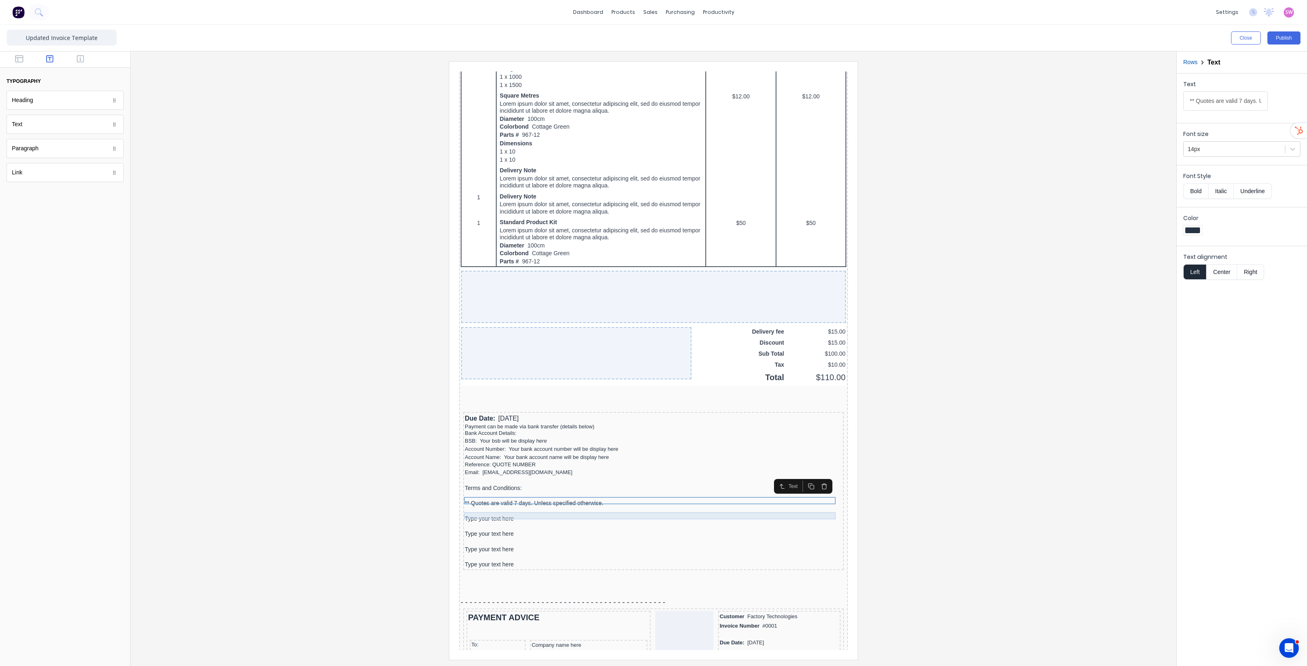
click at [489, 506] on div "Type your text here" at bounding box center [643, 509] width 377 height 7
click at [1238, 101] on input "Type your text here" at bounding box center [1225, 100] width 85 height 19
paste input "** 50% deposit and Purchase Order is required before material will be ordered f…"
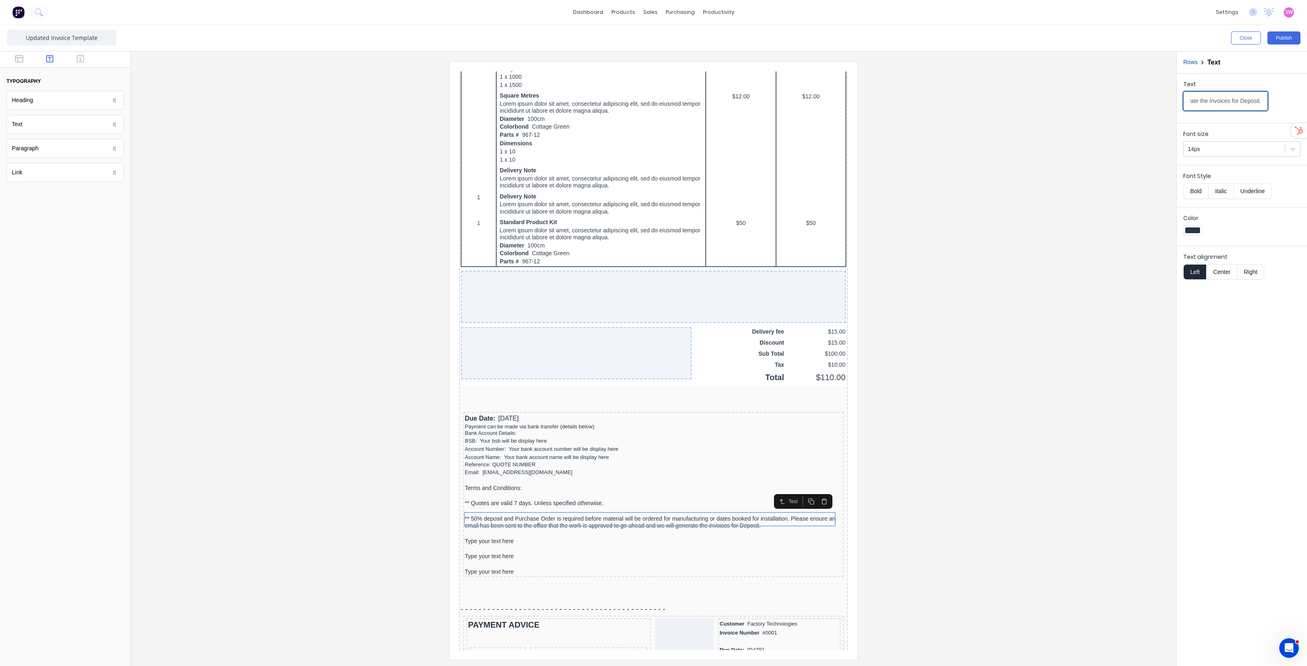
type input "** 50% deposit and Purchase Order is required before material will be ordered f…"
click at [483, 528] on div "Type your text here" at bounding box center [643, 531] width 377 height 7
click at [1247, 99] on input "Type your text here" at bounding box center [1225, 100] width 85 height 19
click at [1244, 106] on input "* Lead times can vary. Once Deposit and PO have been received we will endeavour…" at bounding box center [1225, 100] width 85 height 19
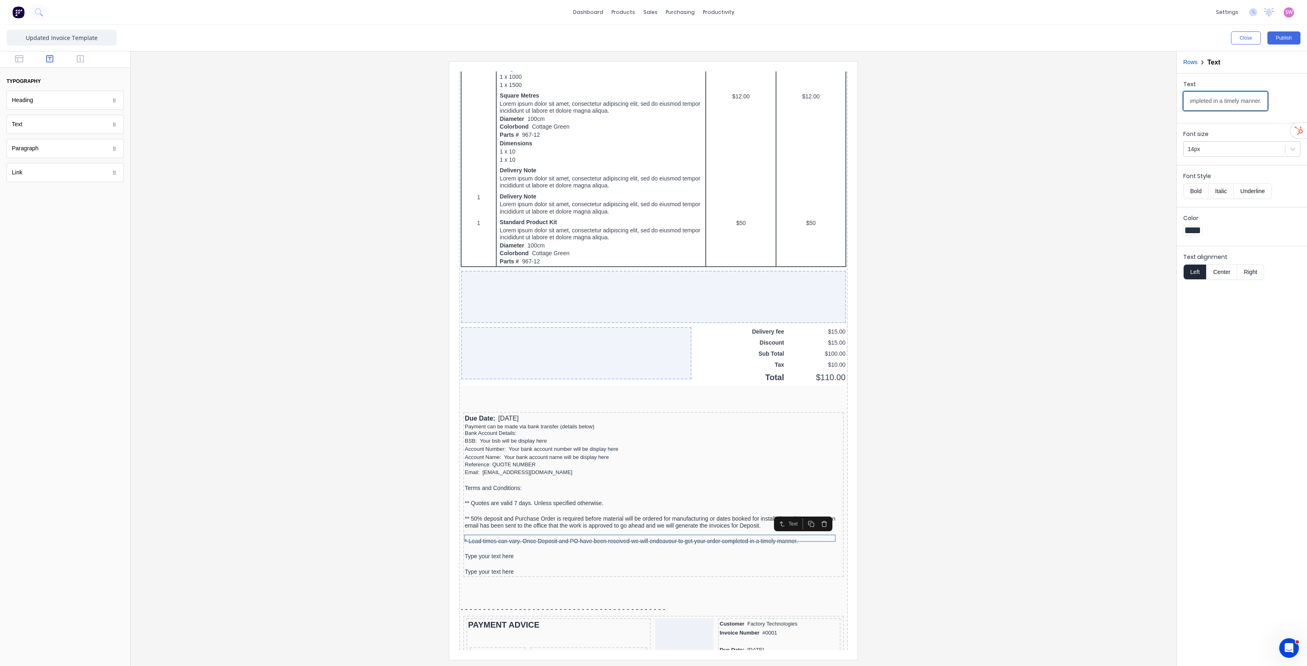
paste input "Our Office will always keep an up to date communication with you through out th…"
type input "* Lead times can vary. Once Deposit and PO have been received we will endeavour…"
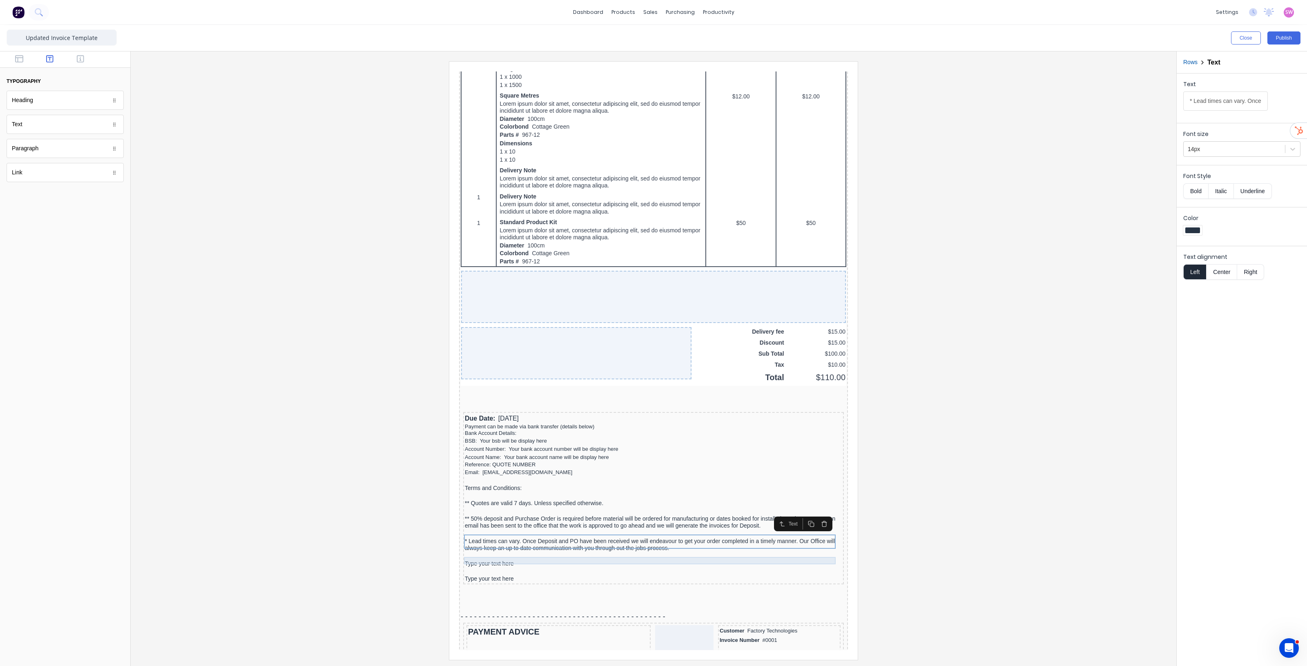
click at [500, 553] on div "Type your text here" at bounding box center [643, 554] width 377 height 7
click at [1247, 99] on input "Type your text here" at bounding box center [1225, 100] width 85 height 19
paste input "* Final balance MUST BE PAID on job completion or within 7 days from date of in…"
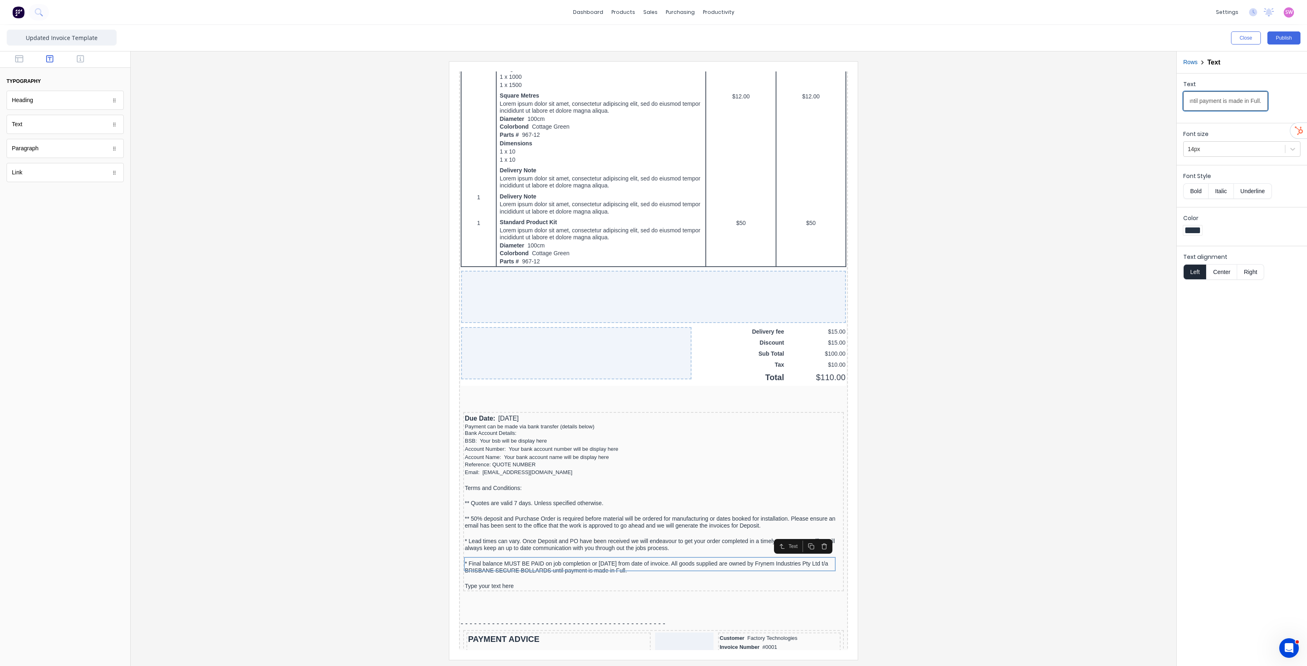
scroll to position [0, 464]
type input "* Final balance MUST BE PAID on job completion or within 7 days from date of in…"
click at [702, 567] on div at bounding box center [643, 569] width 377 height 8
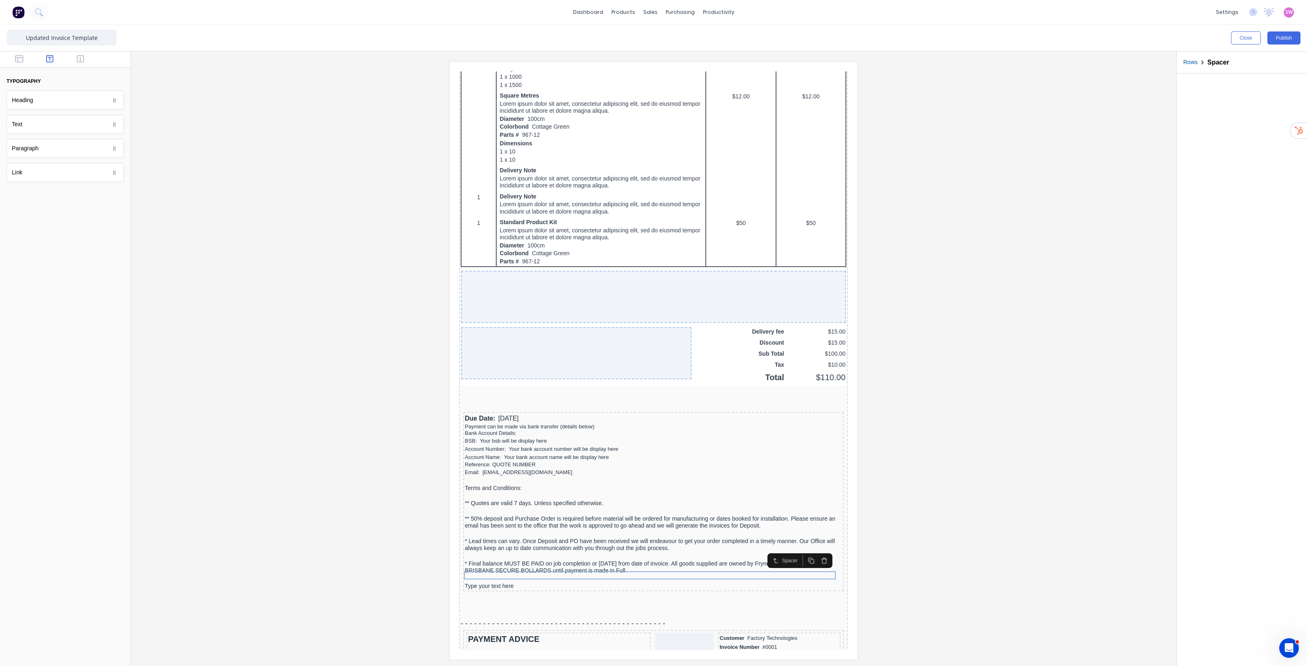
click at [812, 551] on icon "button" at bounding box center [814, 551] width 4 height 4
click at [814, 553] on icon "button" at bounding box center [814, 551] width 4 height 4
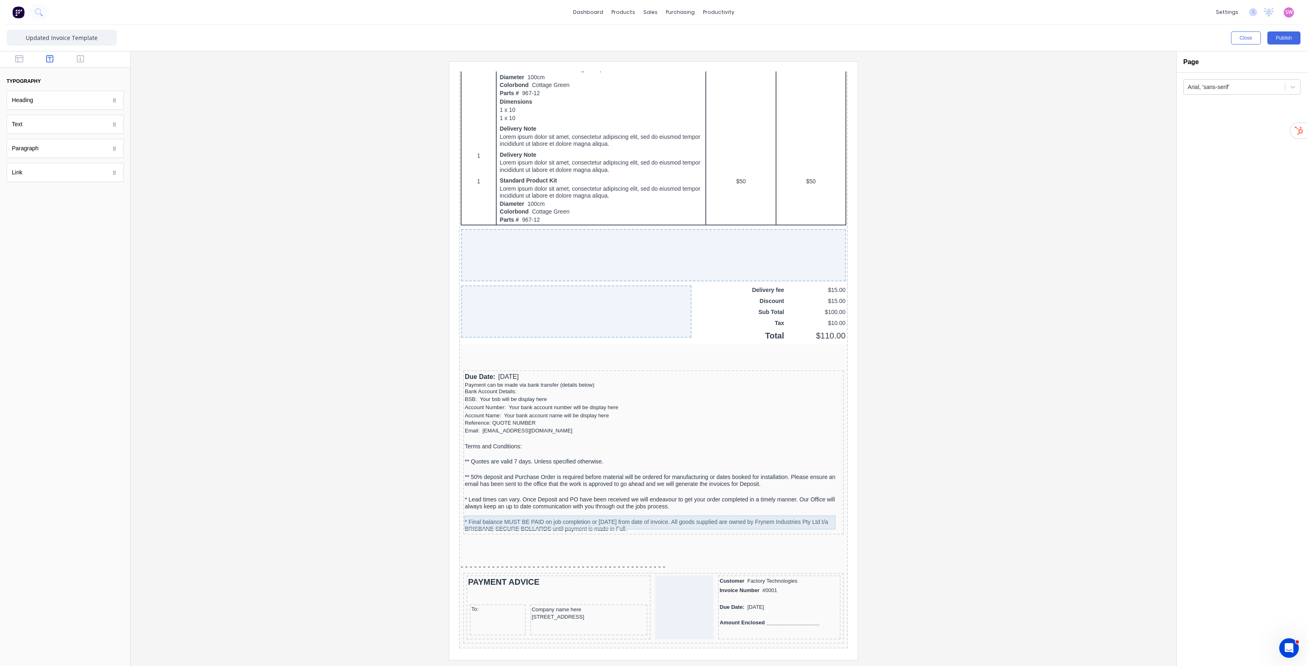
scroll to position [489, 0]
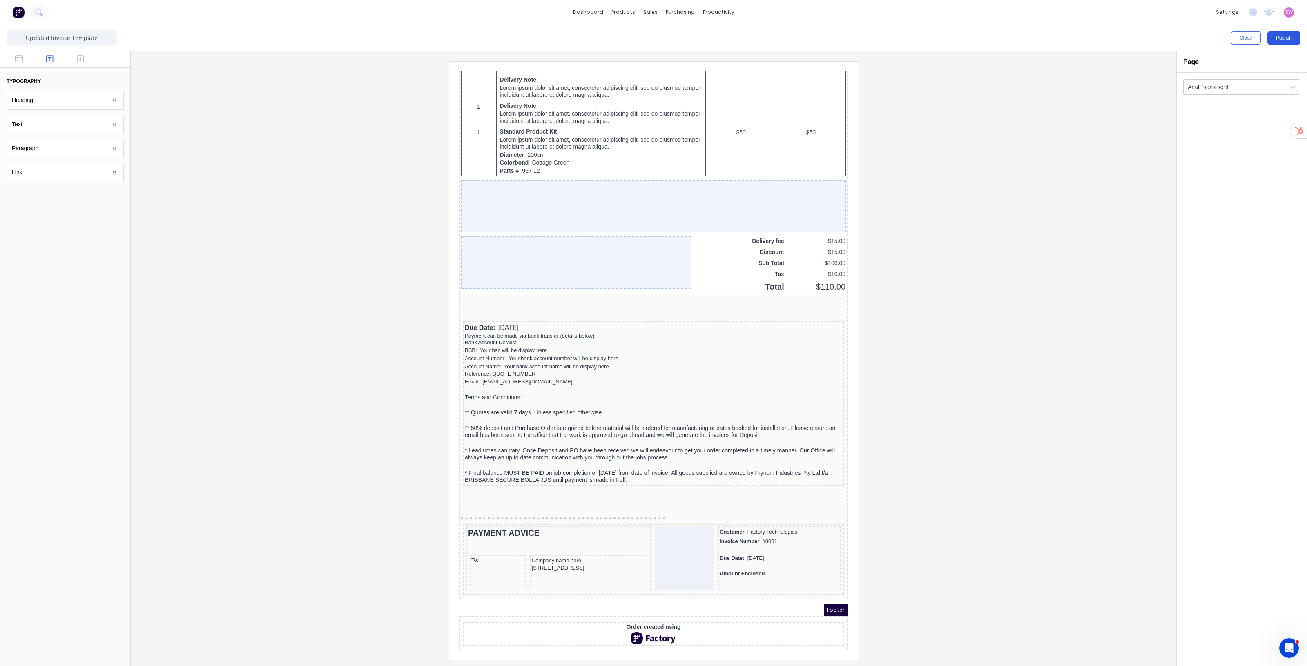
click at [1291, 39] on button "Publish" at bounding box center [1283, 37] width 33 height 13
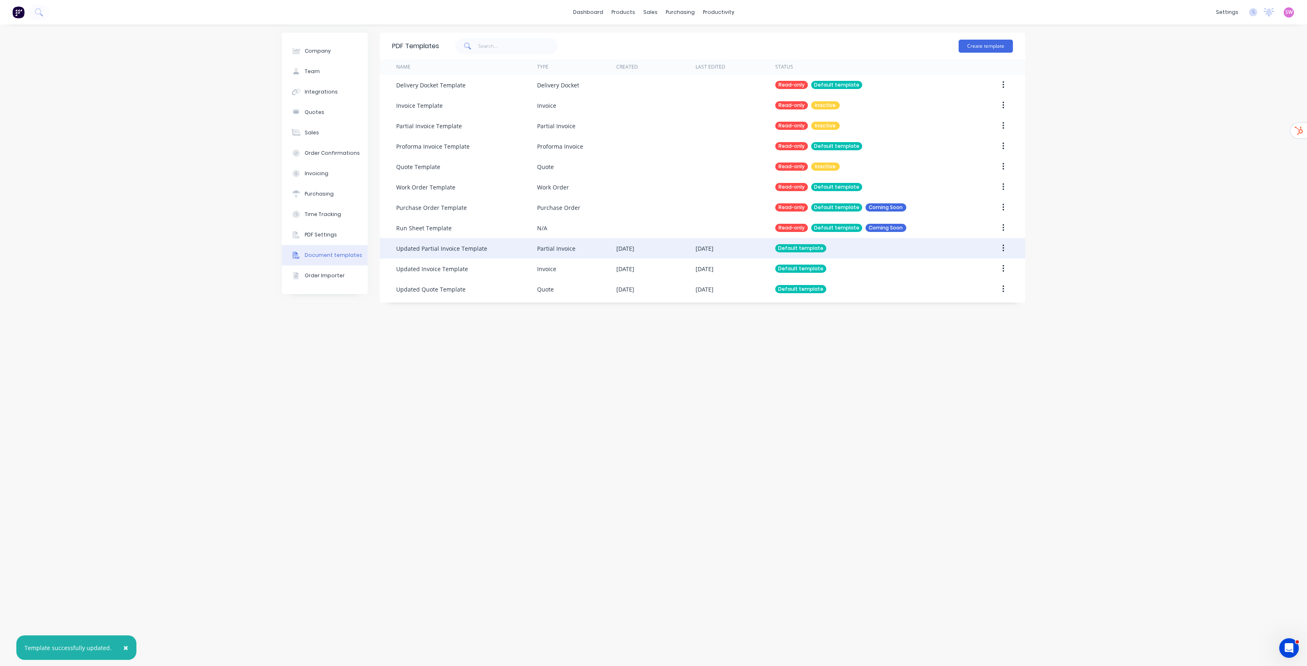
click at [904, 252] on div "Default template" at bounding box center [867, 248] width 185 height 20
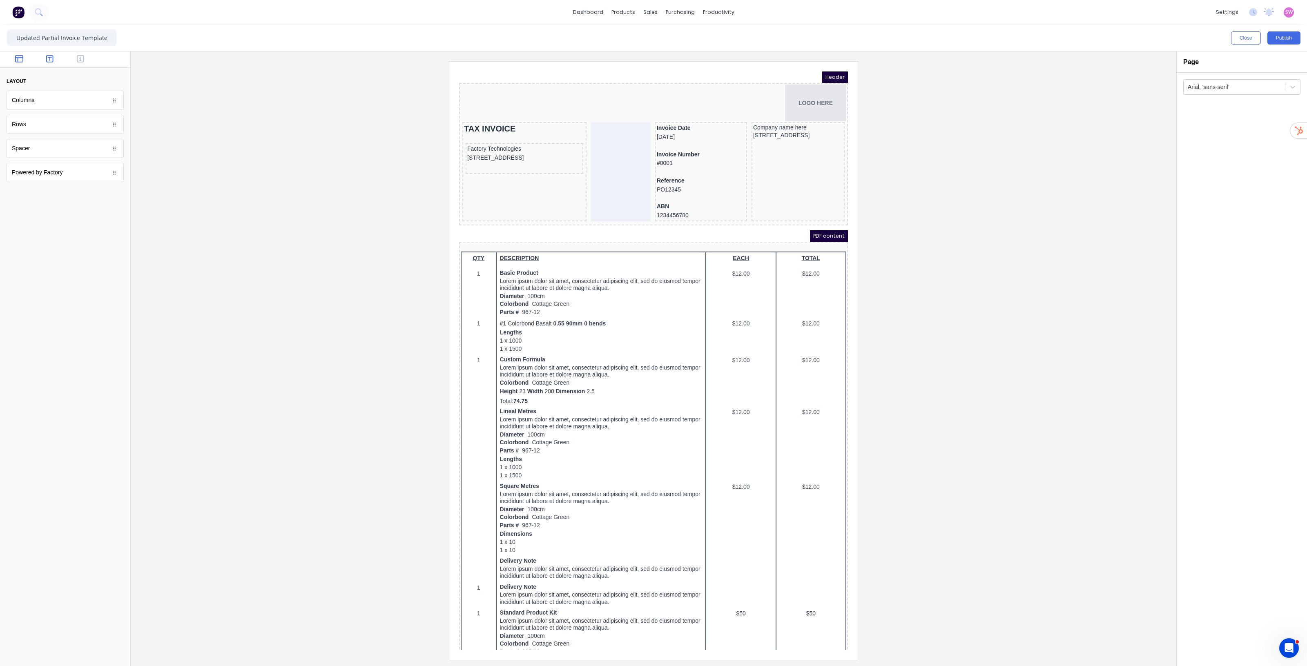
click at [43, 57] on button "button" at bounding box center [50, 60] width 26 height 10
click at [80, 55] on icon "button" at bounding box center [80, 58] width 7 height 7
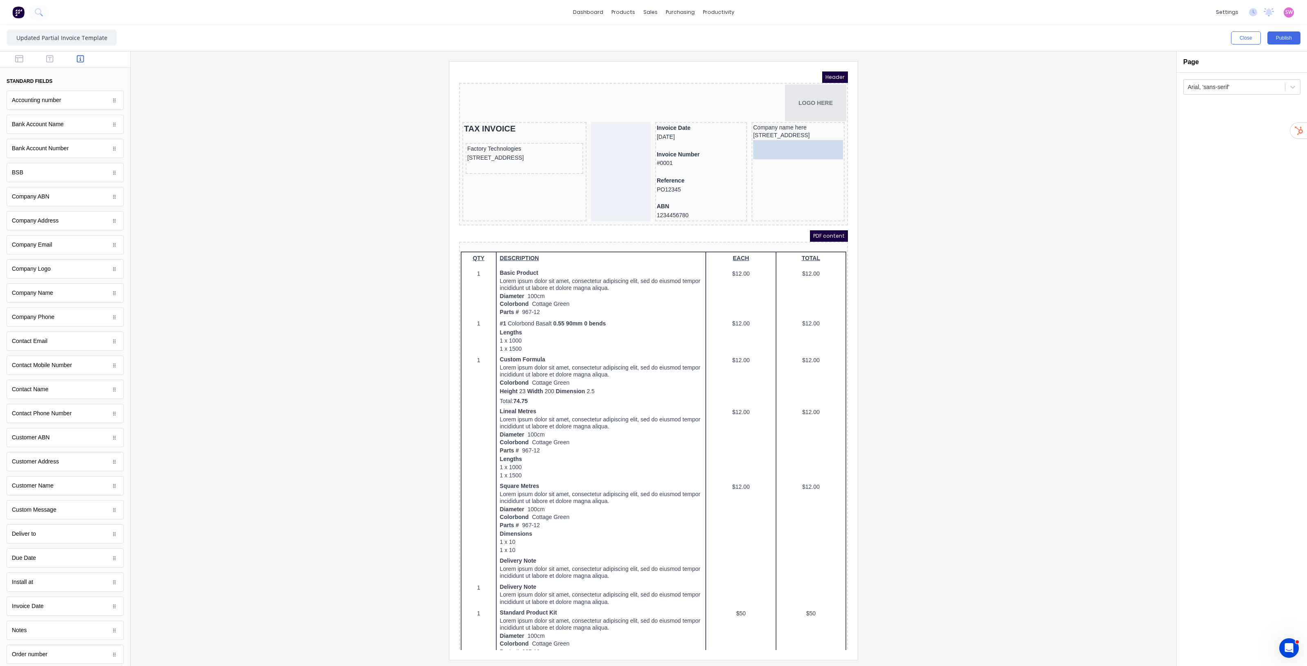
drag, startPoint x: 60, startPoint y: 320, endPoint x: 350, endPoint y: 79, distance: 377.4
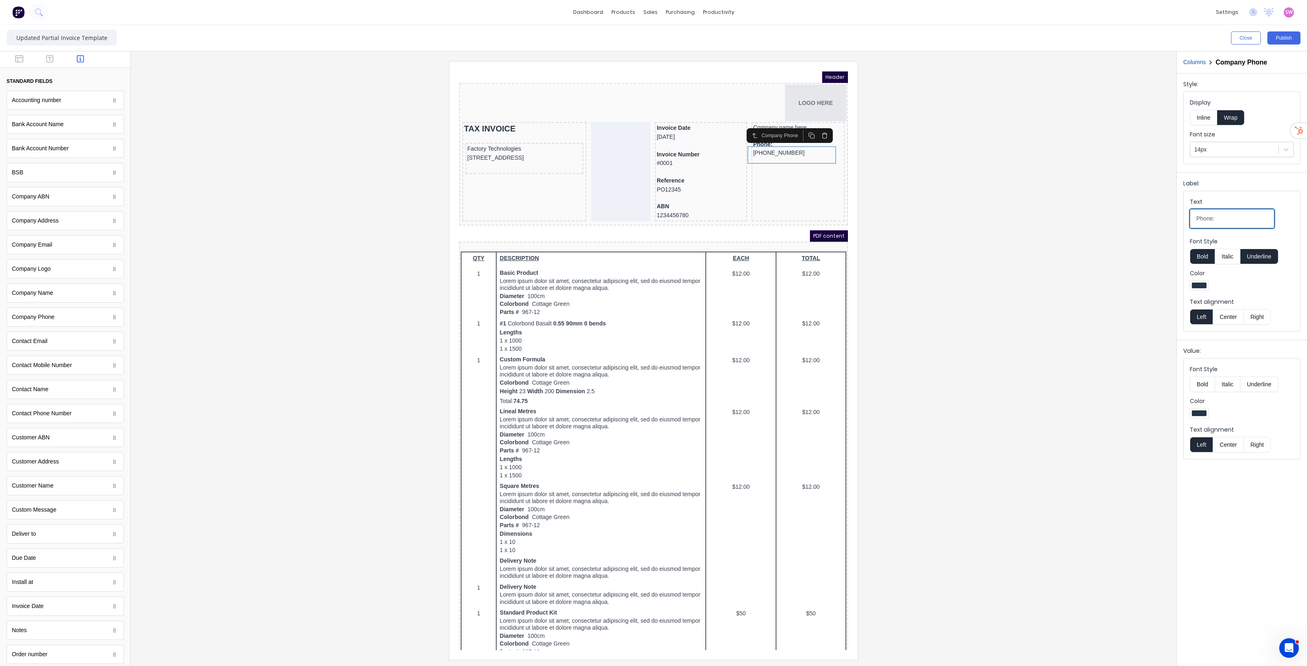
drag, startPoint x: 1204, startPoint y: 221, endPoint x: 1213, endPoint y: 219, distance: 9.2
click at [1213, 219] on input "Phone:" at bounding box center [1232, 218] width 85 height 19
type input "Ph:"
click at [1203, 258] on button "Bold" at bounding box center [1202, 257] width 25 height 16
click at [1265, 256] on button "Underline" at bounding box center [1259, 257] width 38 height 16
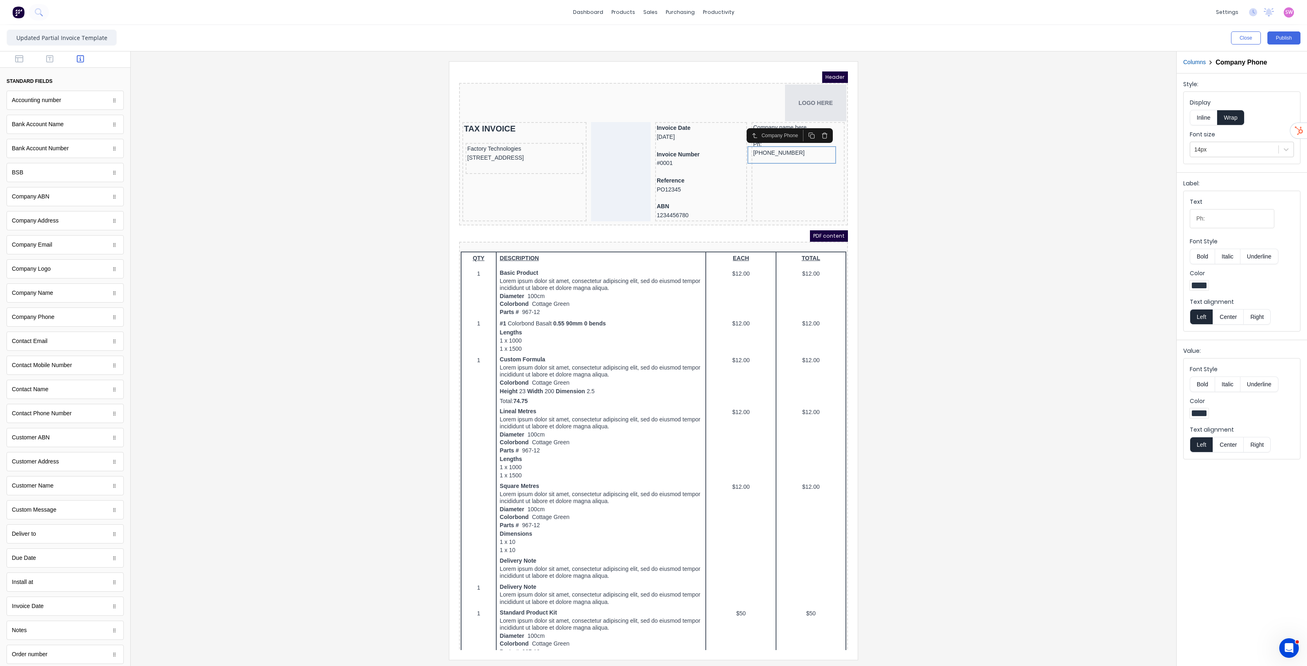
click at [1209, 120] on button "Inline" at bounding box center [1203, 118] width 27 height 16
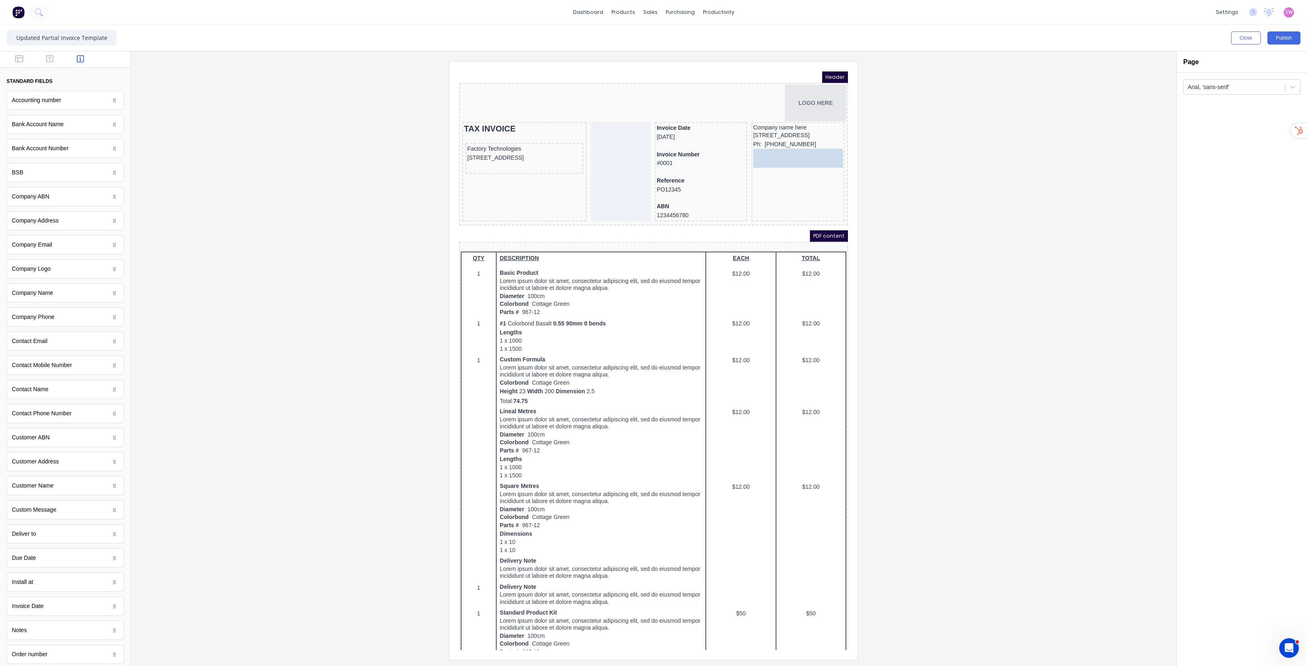
drag, startPoint x: 45, startPoint y: 250, endPoint x: 792, endPoint y: 161, distance: 751.9
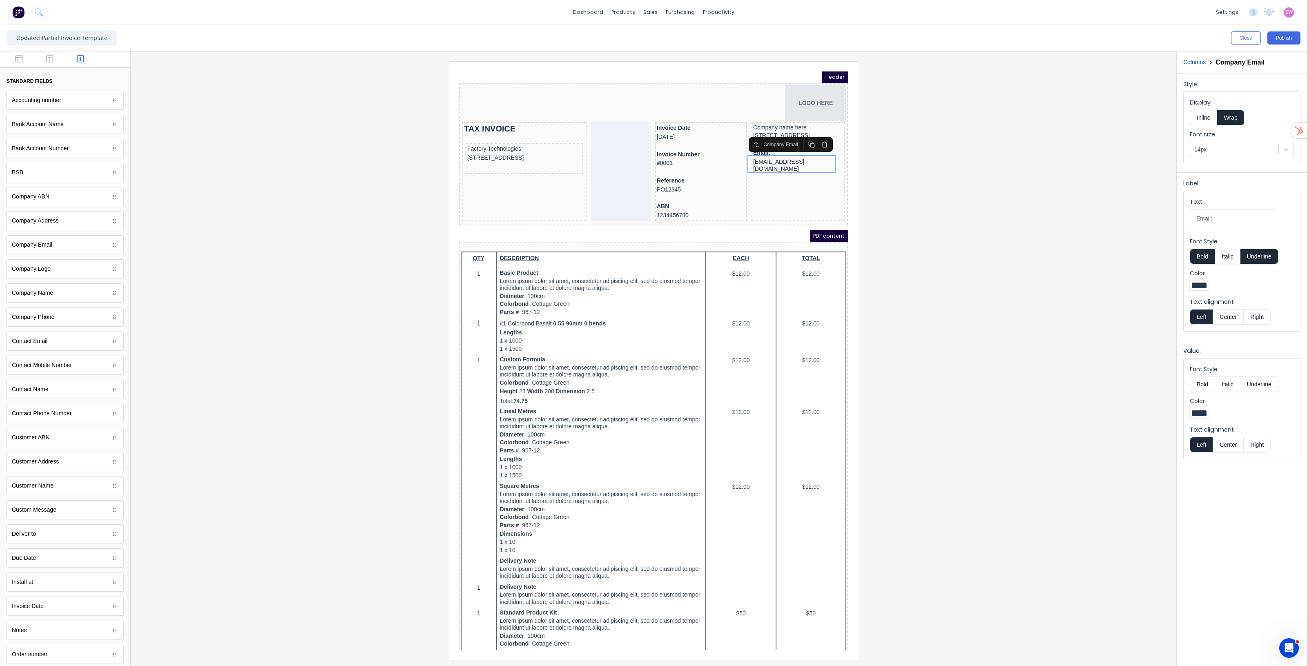
click at [1286, 258] on div "Font Style Bold Italic Underline" at bounding box center [1242, 250] width 104 height 27
drag, startPoint x: 1277, startPoint y: 256, endPoint x: 1233, endPoint y: 255, distance: 43.7
click at [1277, 256] on button "Underline" at bounding box center [1259, 257] width 38 height 16
click at [1202, 254] on button "Bold" at bounding box center [1202, 257] width 25 height 16
click at [1199, 118] on button "Inline" at bounding box center [1203, 118] width 27 height 16
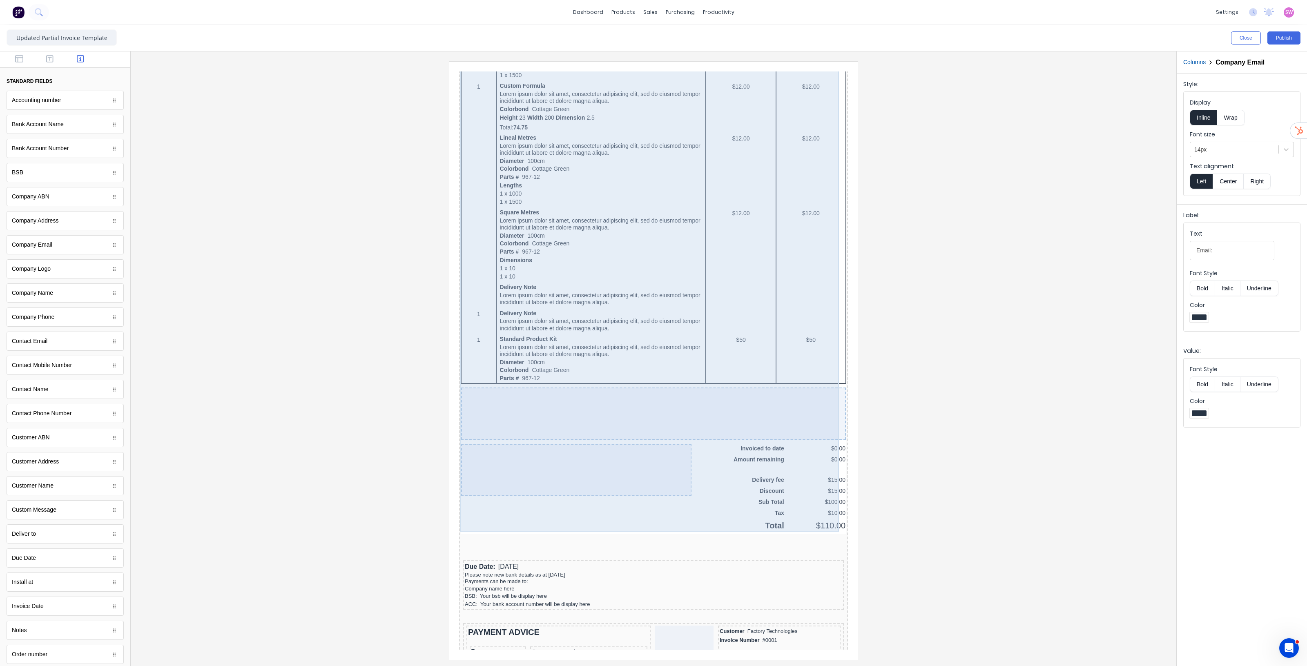
scroll to position [352, 0]
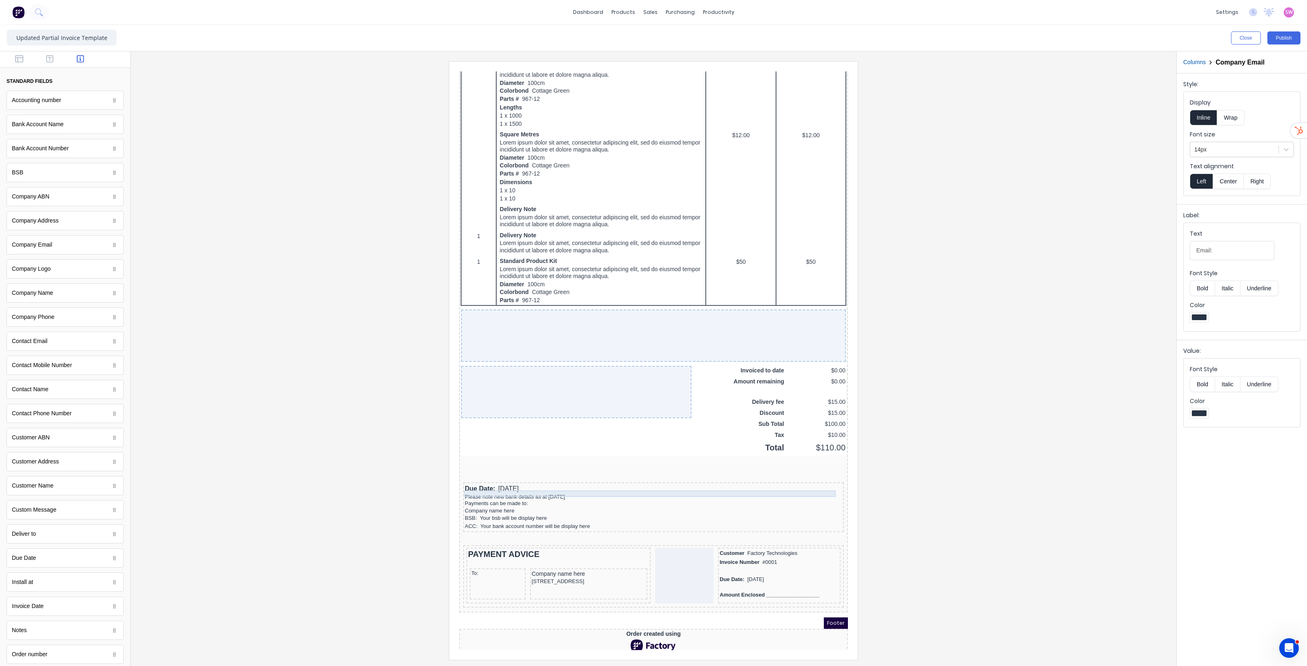
click at [511, 484] on div "Please note new bank details as at [DATE]" at bounding box center [643, 487] width 377 height 7
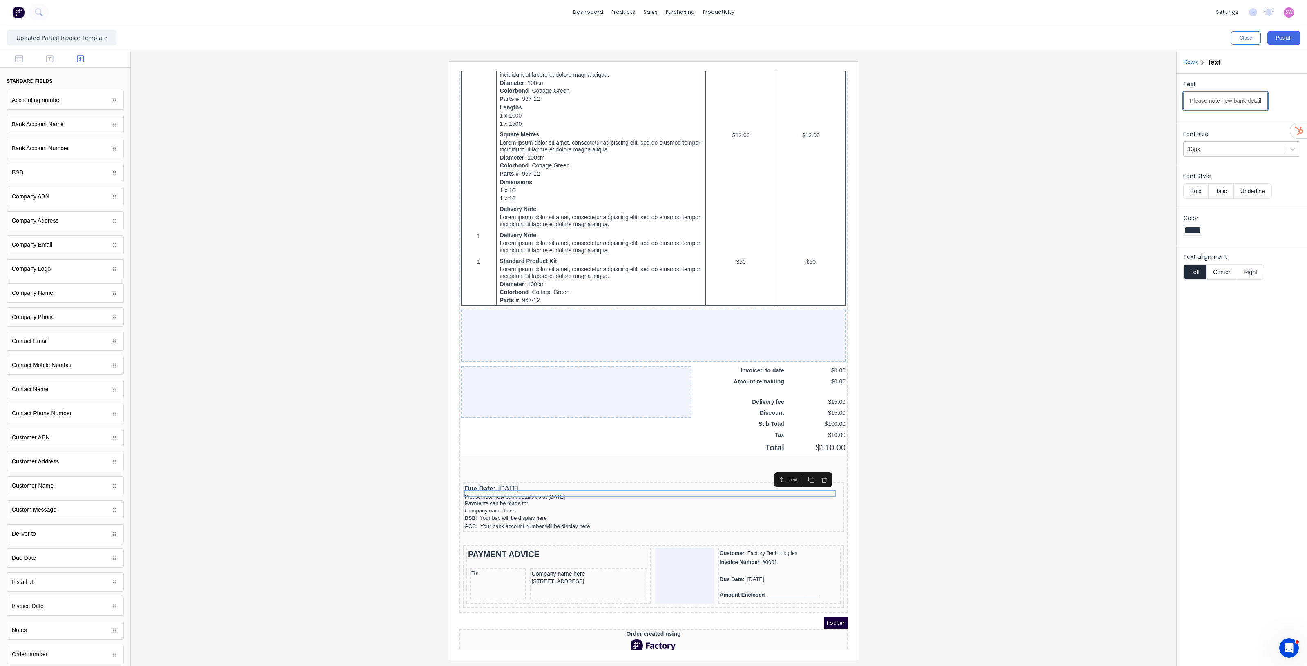
click at [1252, 105] on input "Please note new bank details as at 1st July 2025" at bounding box center [1225, 100] width 85 height 19
type input "Payment can be made via bank transfer (details below)"
click at [502, 491] on div "Payments can be made to:" at bounding box center [643, 494] width 377 height 7
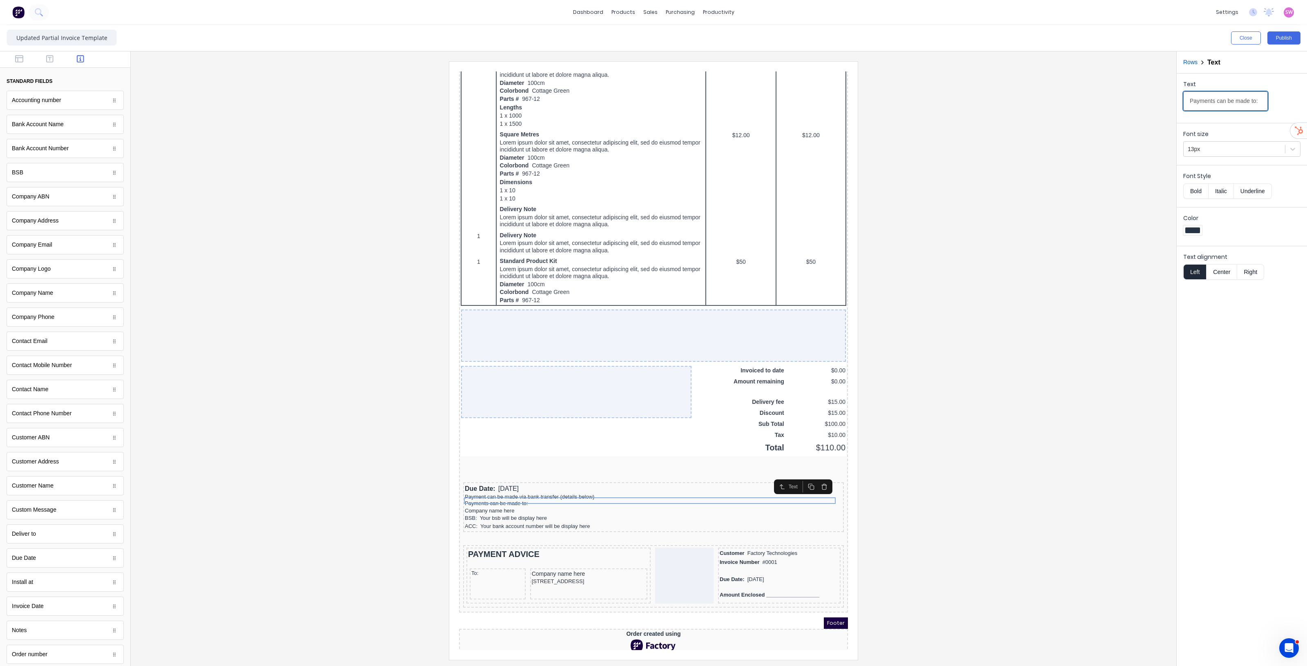
click at [1242, 102] on input "Payments can be made to:" at bounding box center [1225, 100] width 85 height 19
type input "Bank Account Details:"
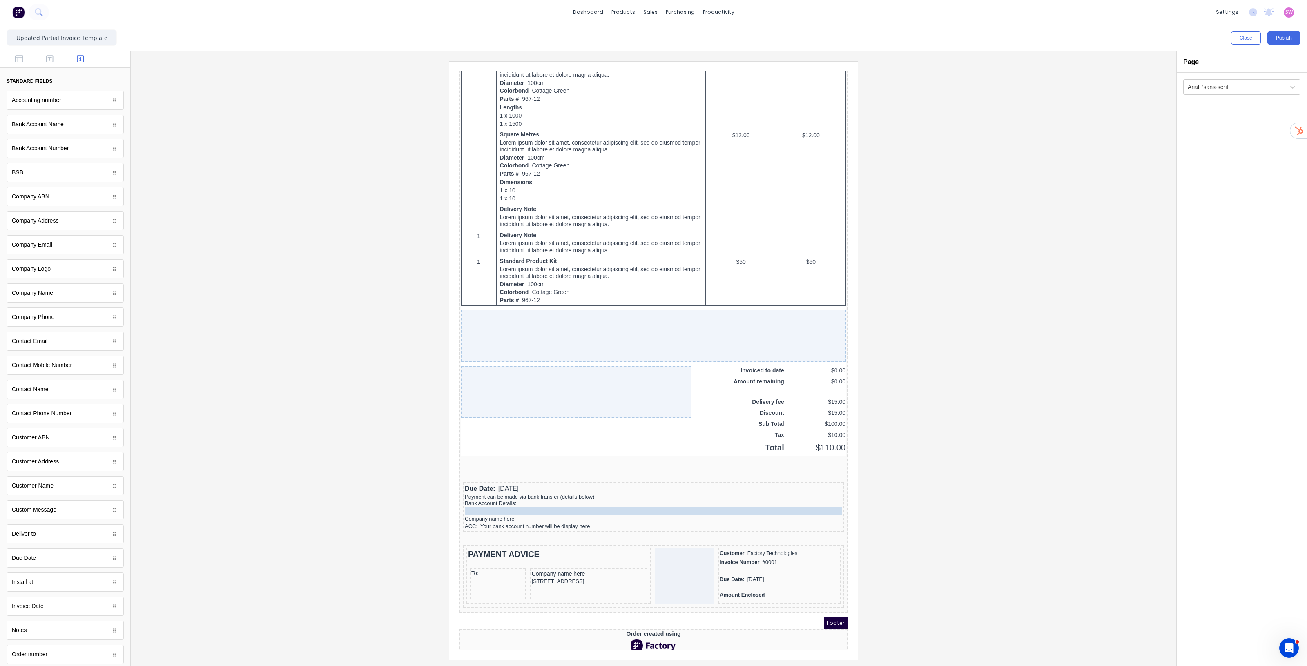
drag, startPoint x: 514, startPoint y: 506, endPoint x: 514, endPoint y: 495, distance: 10.2
click at [502, 506] on div "Company name here" at bounding box center [643, 509] width 377 height 7
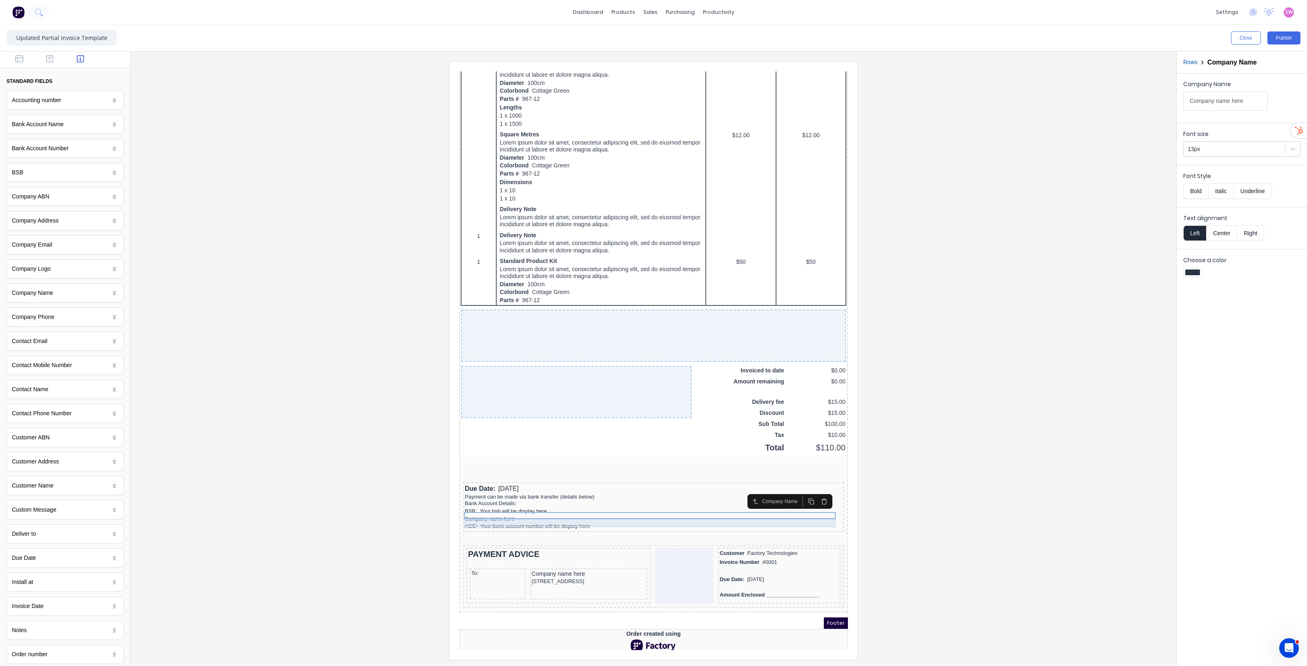
click at [525, 515] on div "ACC: Your bank account number will be display here" at bounding box center [643, 517] width 377 height 8
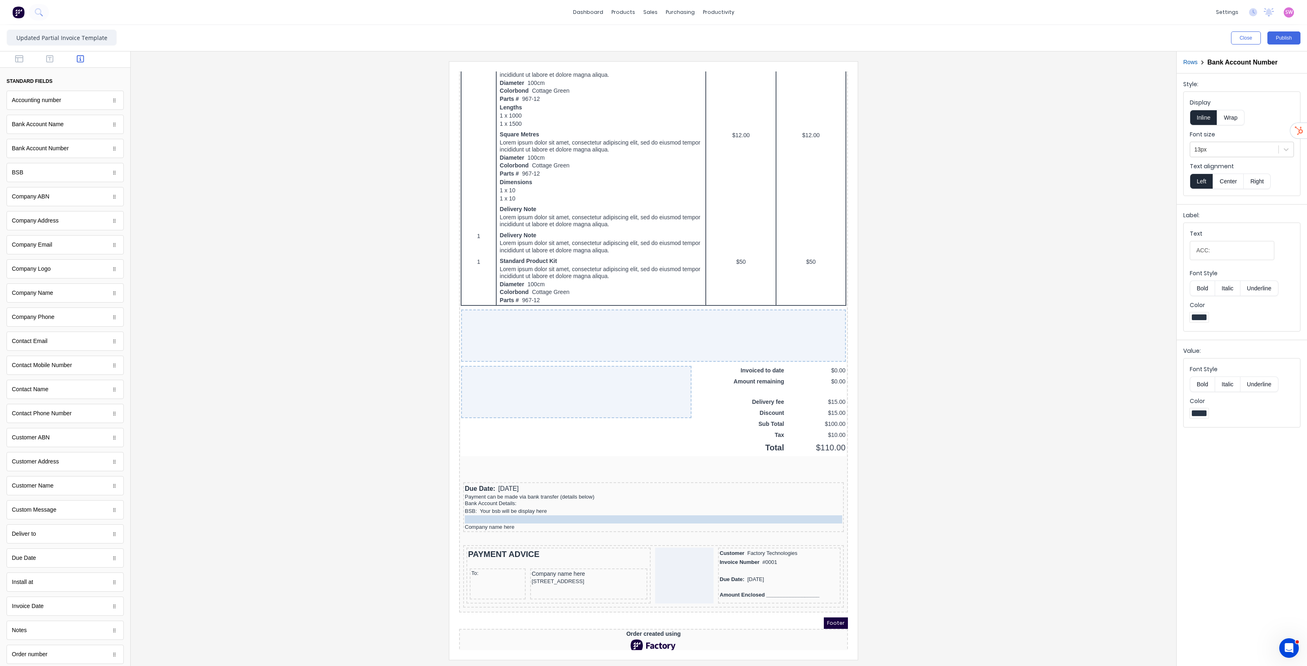
drag, startPoint x: 497, startPoint y: 513, endPoint x: 497, endPoint y: 503, distance: 10.2
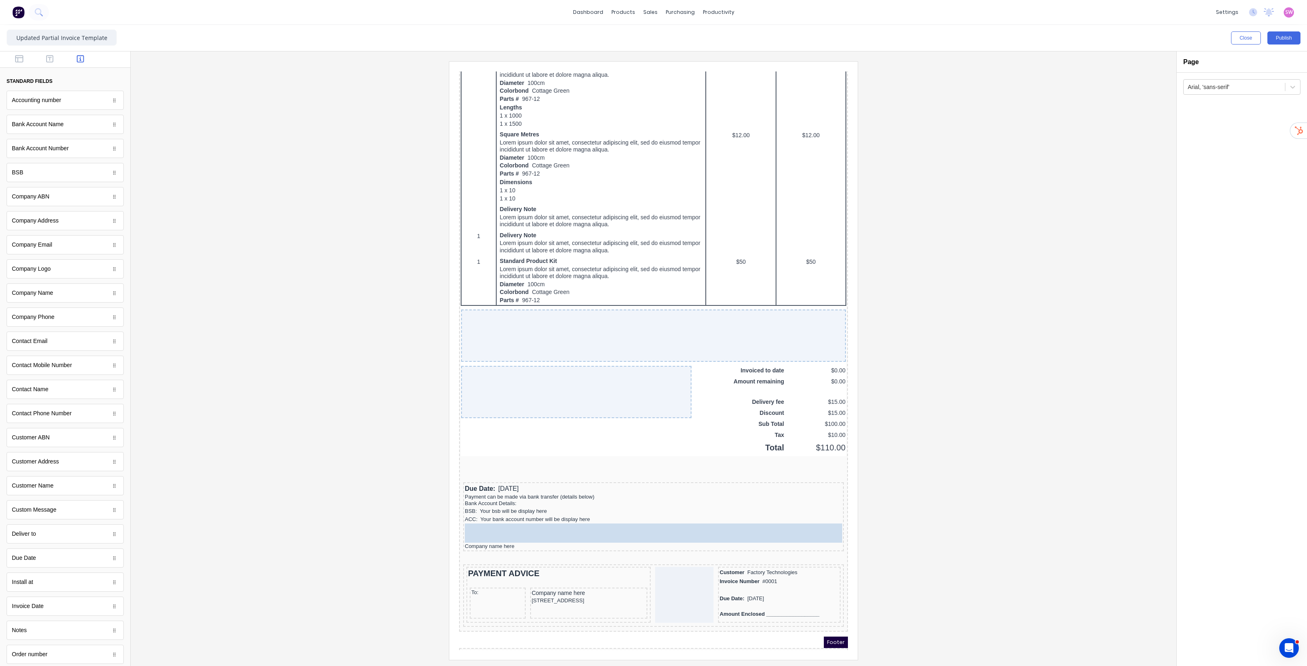
drag, startPoint x: 48, startPoint y: 130, endPoint x: 129, endPoint y: 464, distance: 343.7
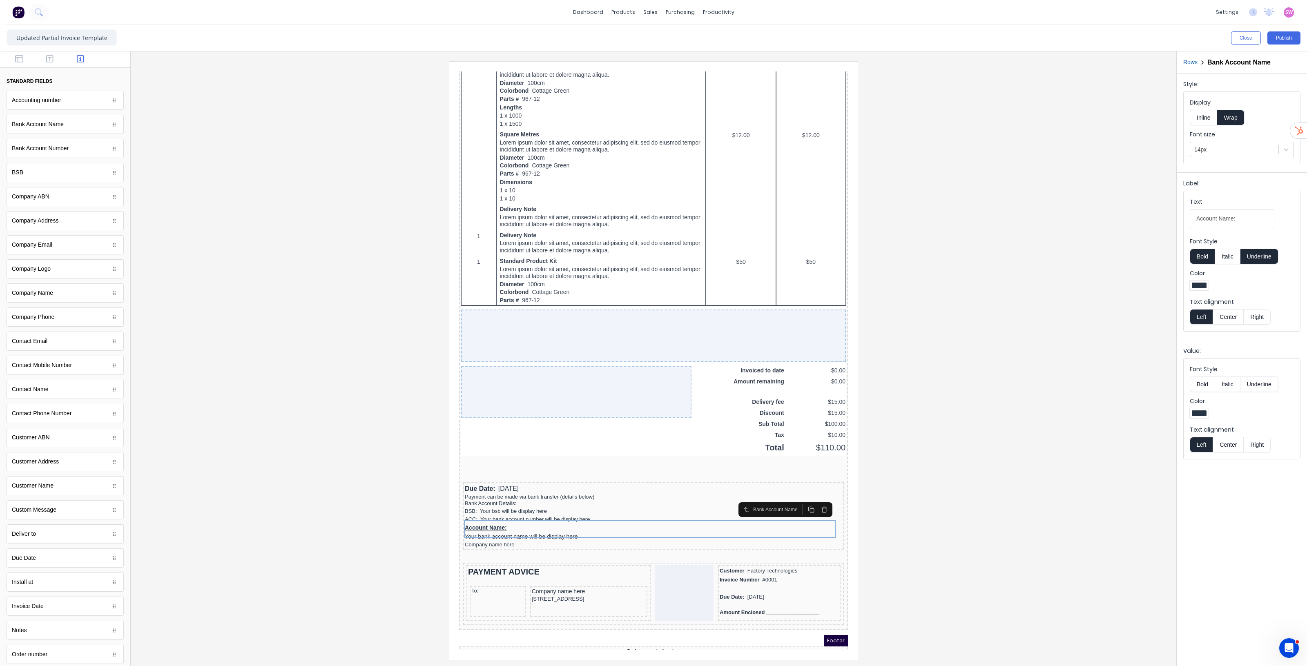
click at [1258, 258] on button "Underline" at bounding box center [1259, 257] width 38 height 16
click at [1204, 256] on button "Bold" at bounding box center [1202, 257] width 25 height 16
click at [1205, 114] on button "Inline" at bounding box center [1203, 118] width 27 height 16
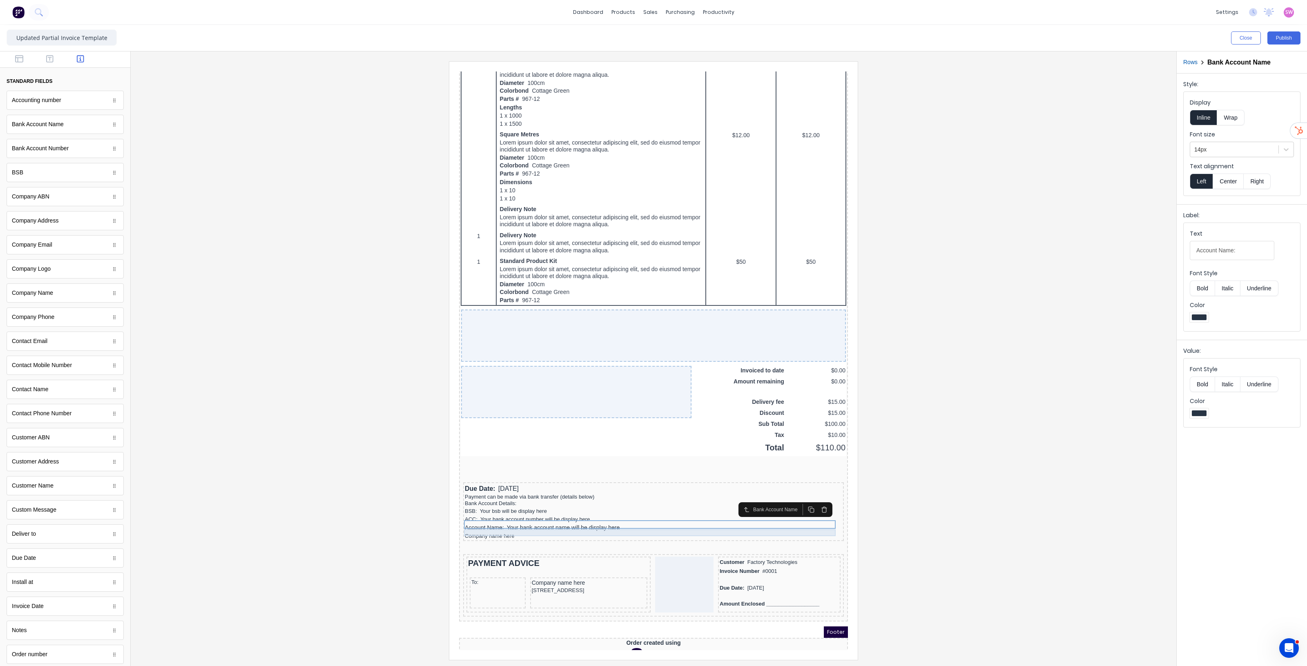
click at [487, 523] on div "Company name here" at bounding box center [643, 526] width 377 height 7
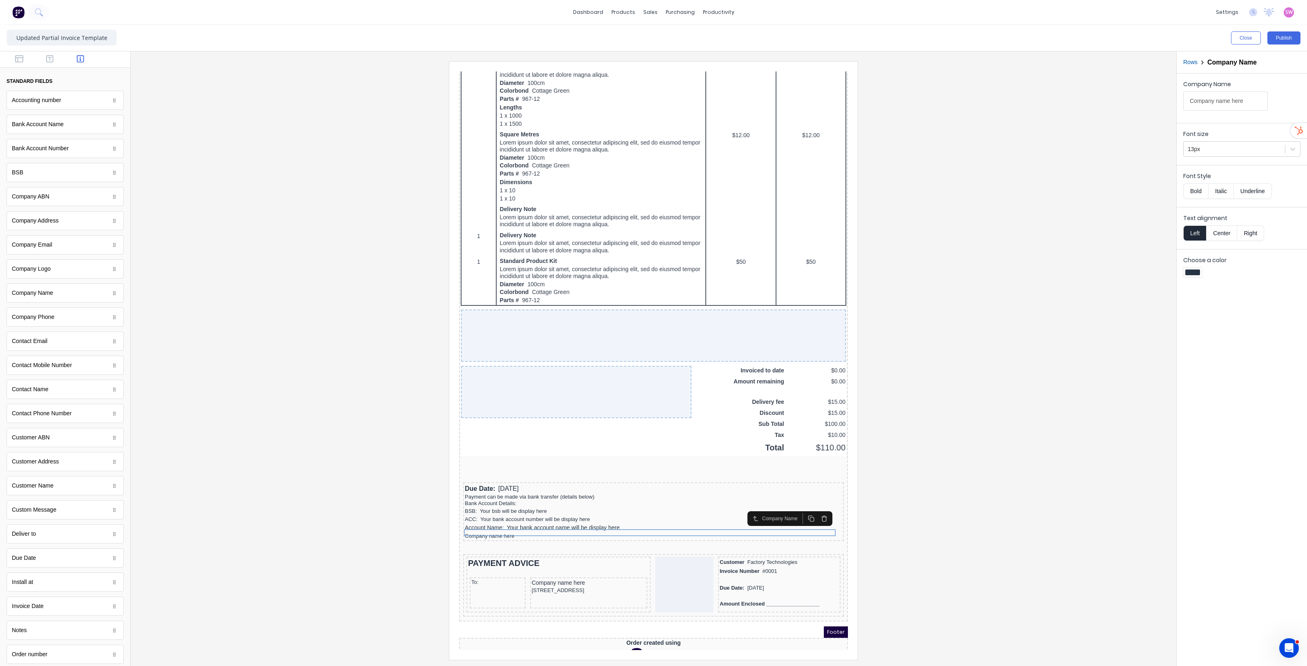
click at [814, 508] on icon "button" at bounding box center [814, 509] width 7 height 7
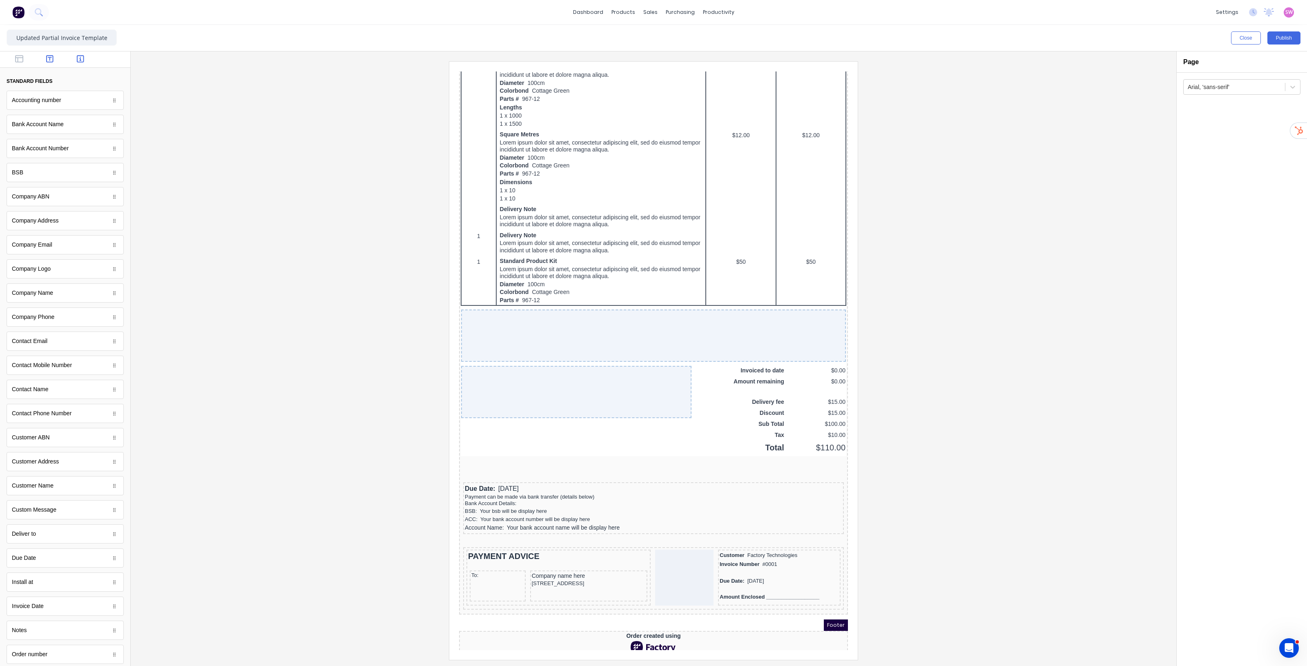
click at [48, 62] on icon "button" at bounding box center [49, 59] width 7 height 8
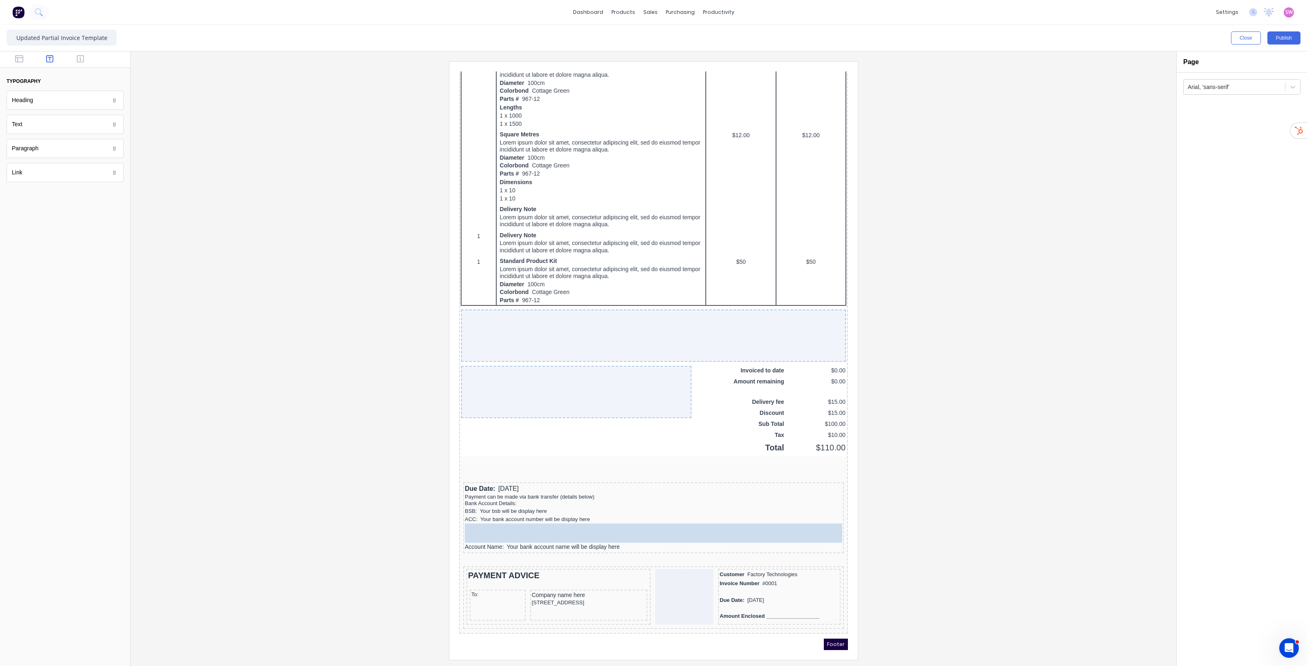
drag, startPoint x: 39, startPoint y: 130, endPoint x: 533, endPoint y: 536, distance: 639.9
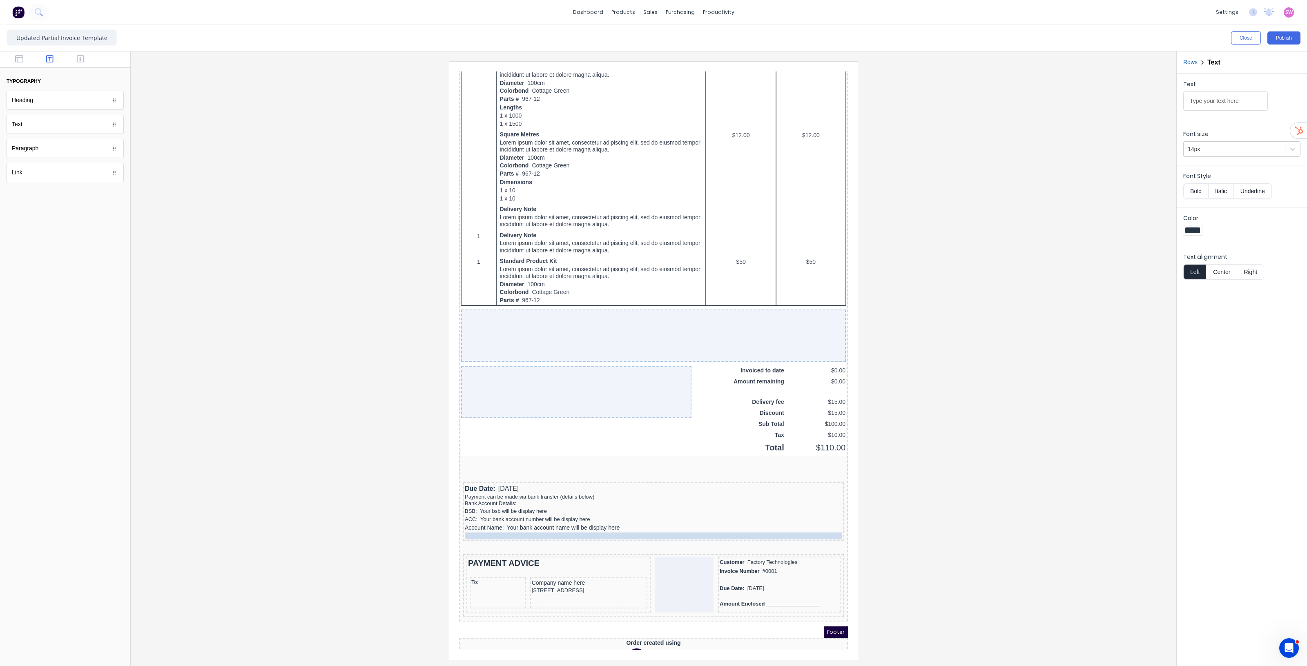
drag, startPoint x: 534, startPoint y: 513, endPoint x: 535, endPoint y: 524, distance: 10.7
click at [1229, 108] on input "Type your text here" at bounding box center [1225, 100] width 85 height 19
type input "Reference: QUOTE NUMBER"
click at [20, 62] on icon "button" at bounding box center [19, 58] width 8 height 7
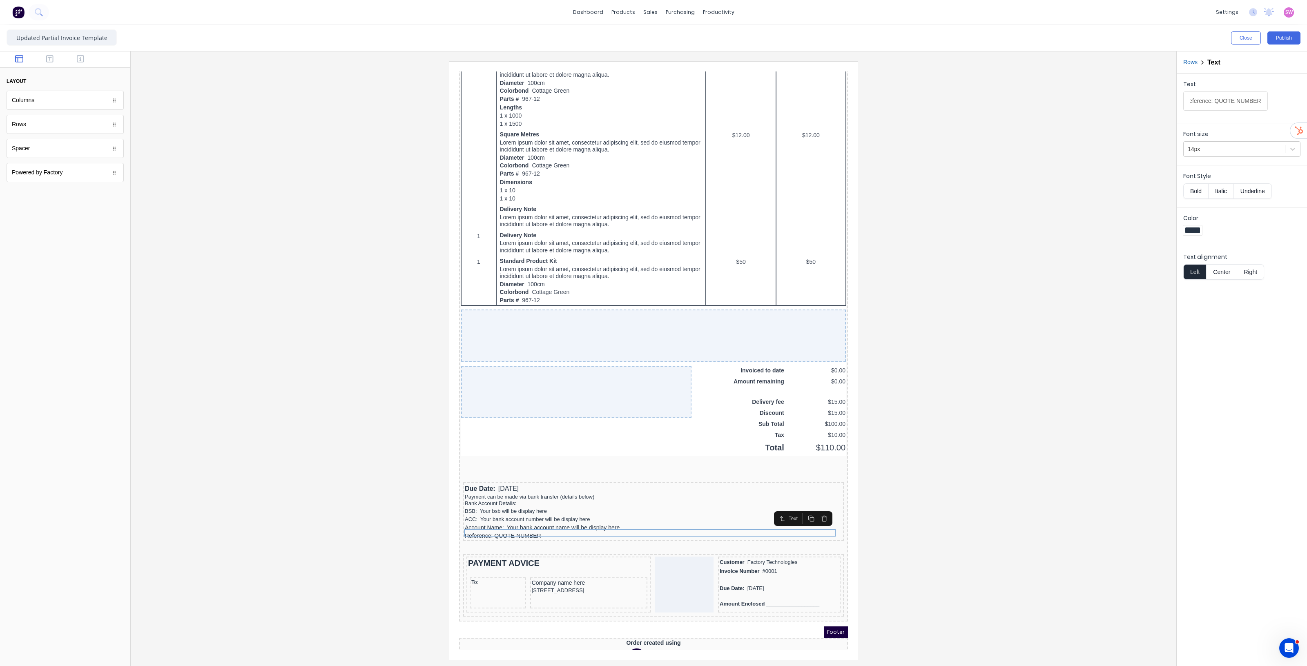
scroll to position [0, 0]
click at [54, 58] on button "button" at bounding box center [50, 60] width 26 height 10
click at [70, 56] on button "button" at bounding box center [81, 60] width 26 height 10
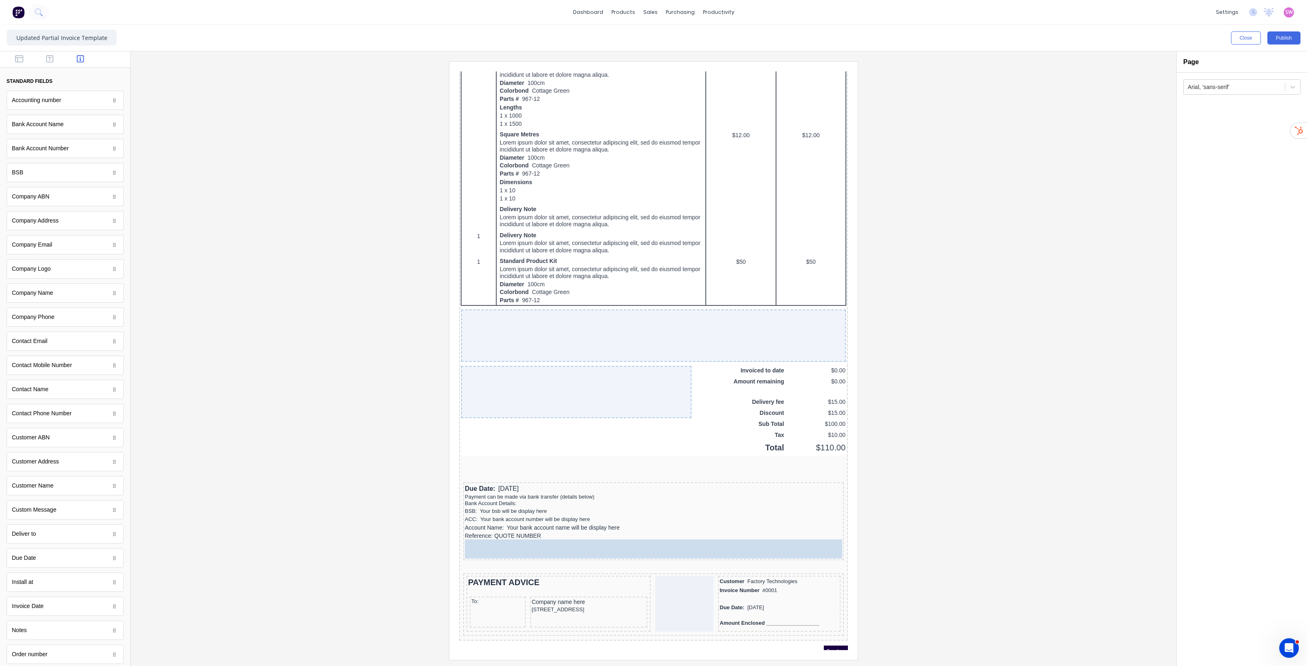
drag, startPoint x: 50, startPoint y: 346, endPoint x: 651, endPoint y: 546, distance: 634.0
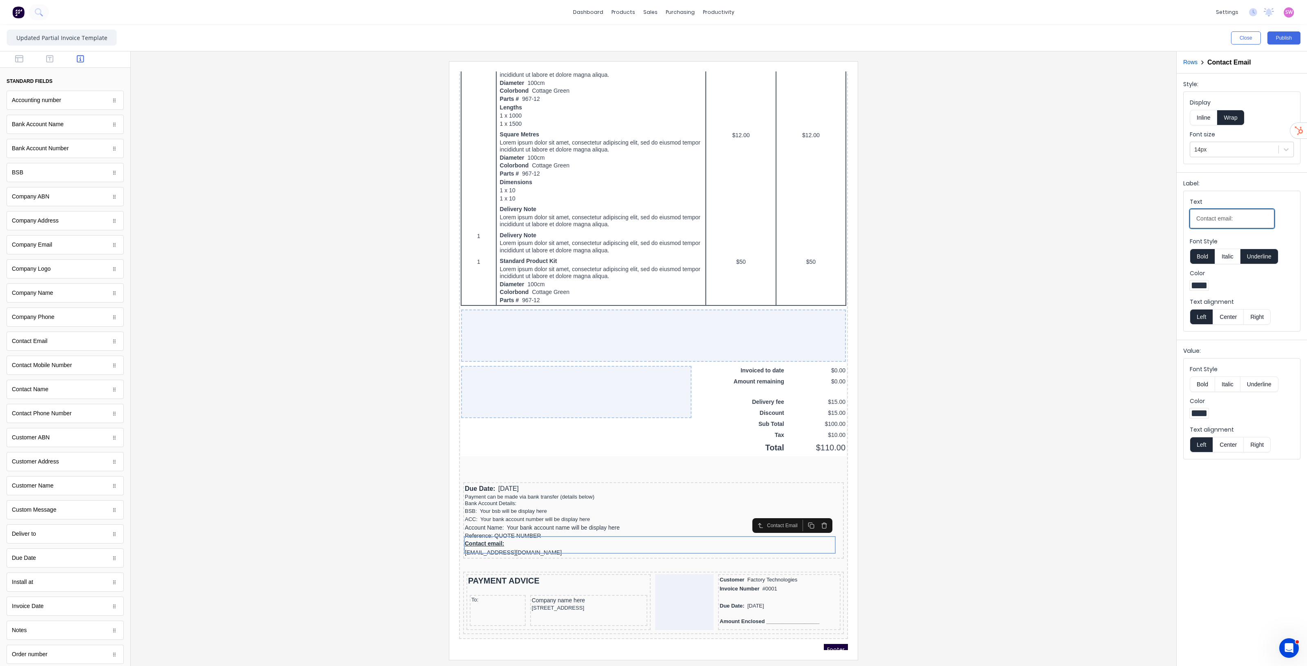
drag, startPoint x: 1220, startPoint y: 220, endPoint x: 1046, endPoint y: 238, distance: 174.9
click at [1052, 237] on div "Close Publish Components standard fields Accounting number Accounting number Ba…" at bounding box center [653, 345] width 1307 height 641
type input "Email:"
click at [1201, 121] on button "Inline" at bounding box center [1203, 118] width 27 height 16
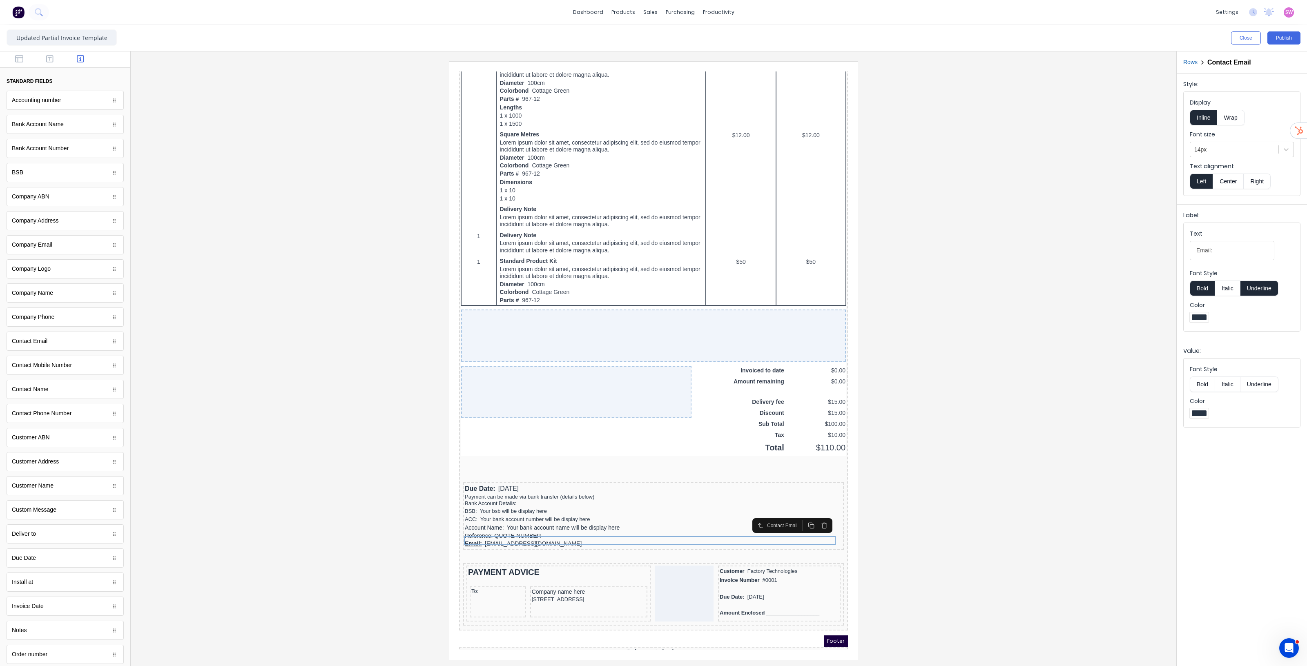
drag, startPoint x: 1257, startPoint y: 291, endPoint x: 1231, endPoint y: 291, distance: 25.3
click at [1257, 290] on button "Underline" at bounding box center [1259, 289] width 38 height 16
click at [1195, 293] on button "Bold" at bounding box center [1202, 289] width 25 height 16
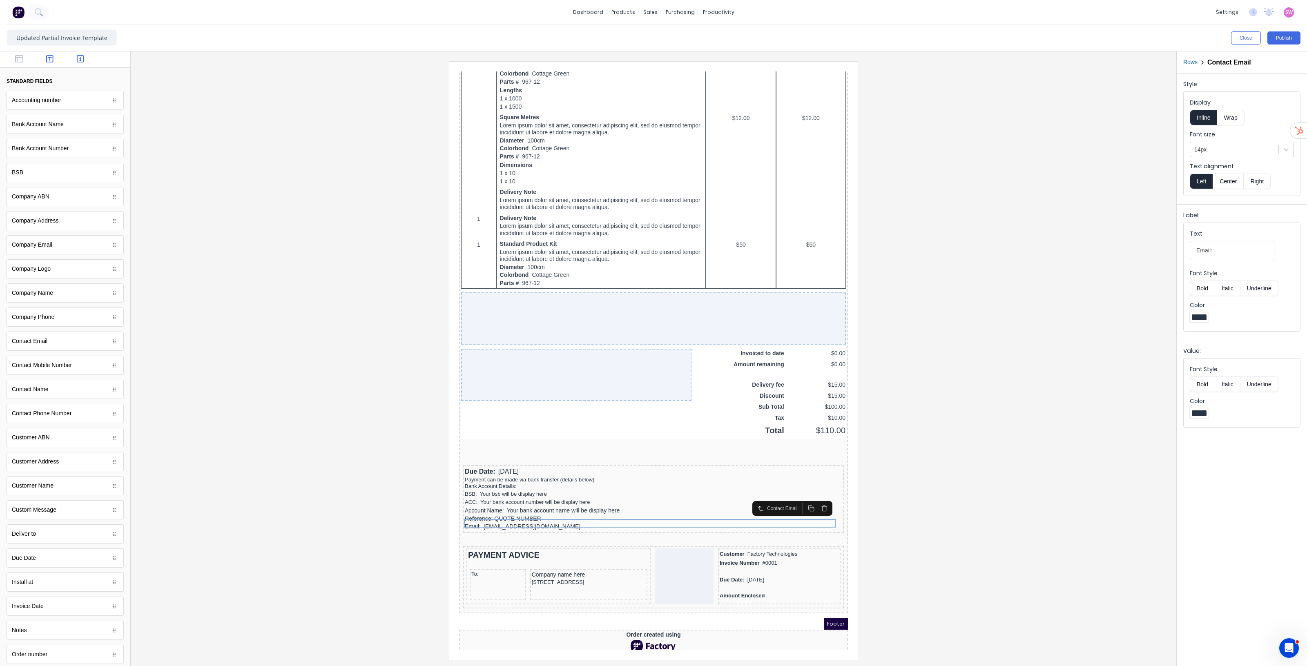
click at [43, 58] on button "button" at bounding box center [50, 60] width 26 height 10
drag, startPoint x: 16, startPoint y: 60, endPoint x: 20, endPoint y: 70, distance: 10.6
click at [16, 60] on icon "button" at bounding box center [19, 58] width 8 height 7
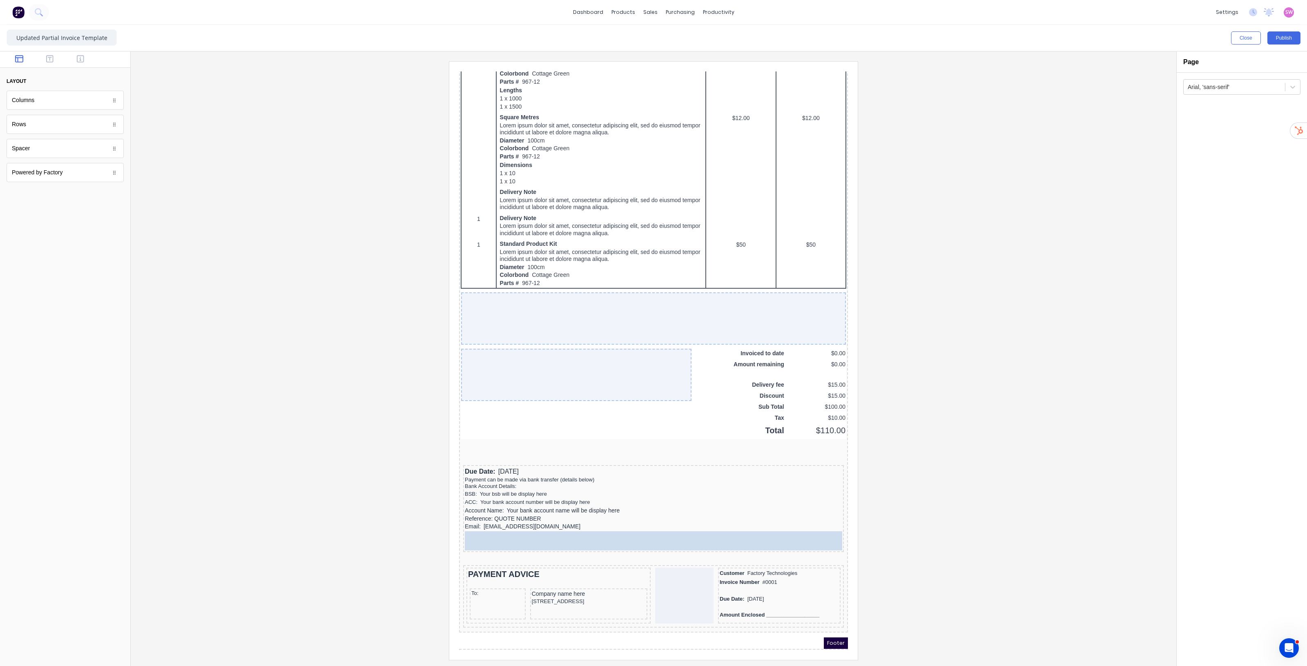
drag, startPoint x: 42, startPoint y: 154, endPoint x: 168, endPoint y: 503, distance: 371.1
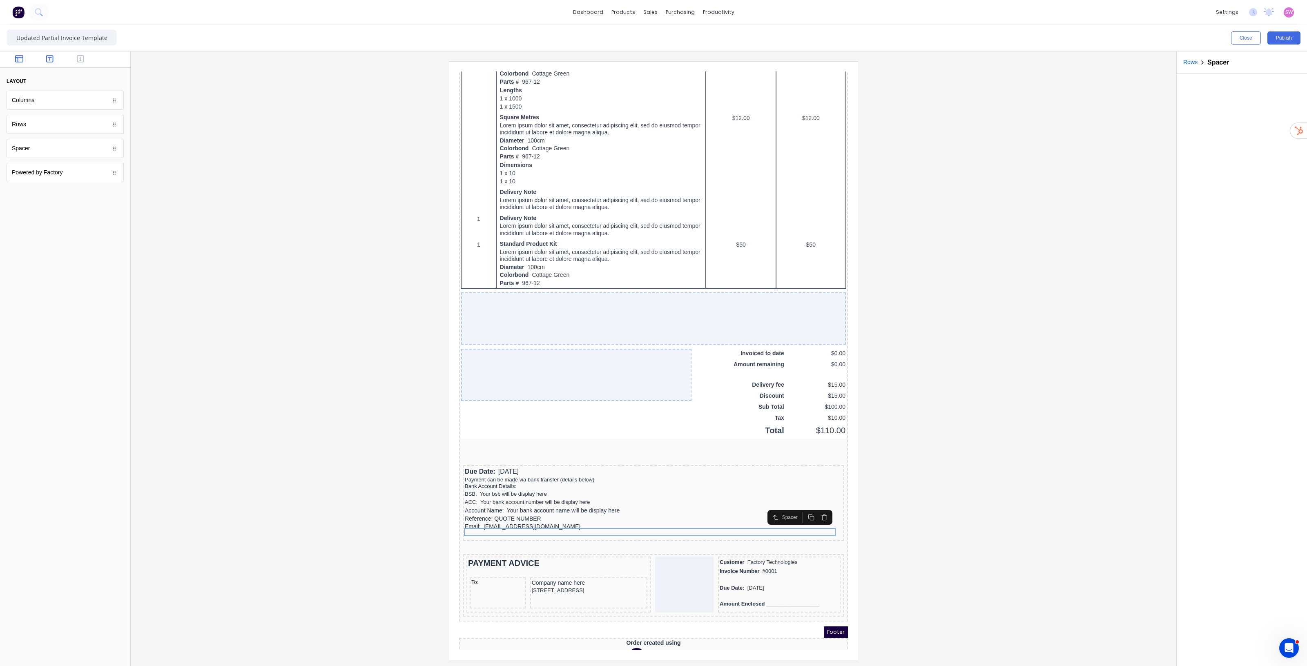
click at [49, 60] on icon "button" at bounding box center [49, 58] width 7 height 7
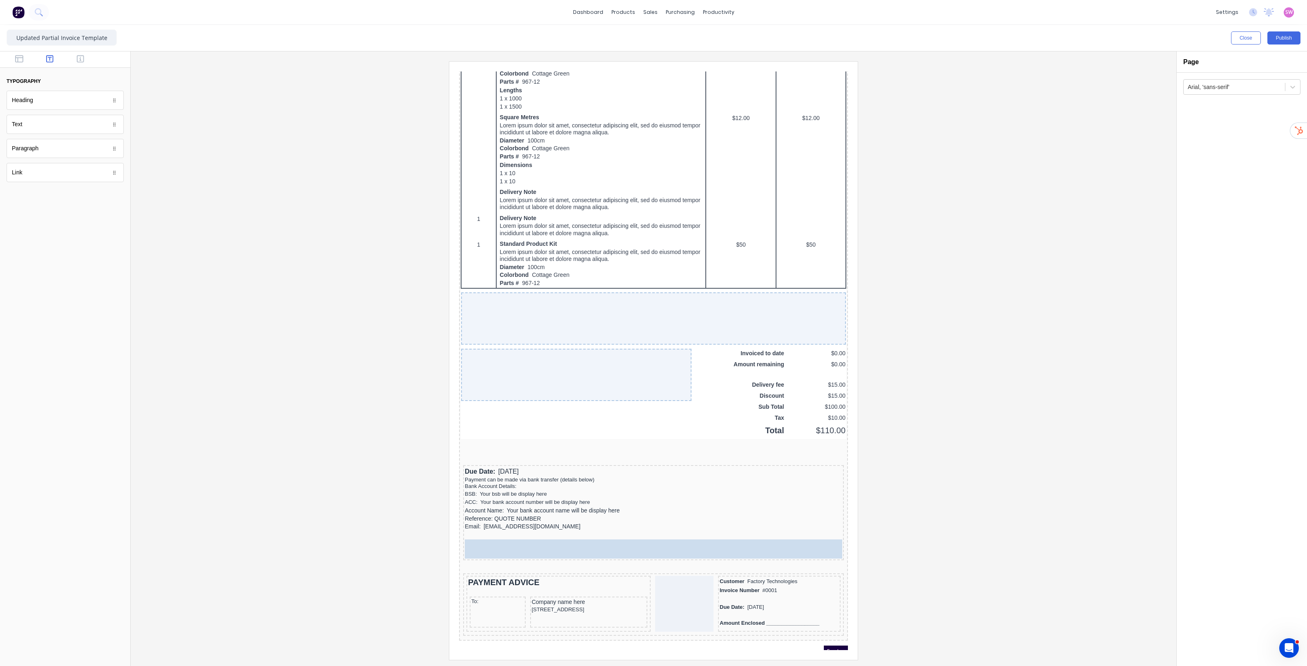
drag, startPoint x: 43, startPoint y: 129, endPoint x: 626, endPoint y: 543, distance: 715.2
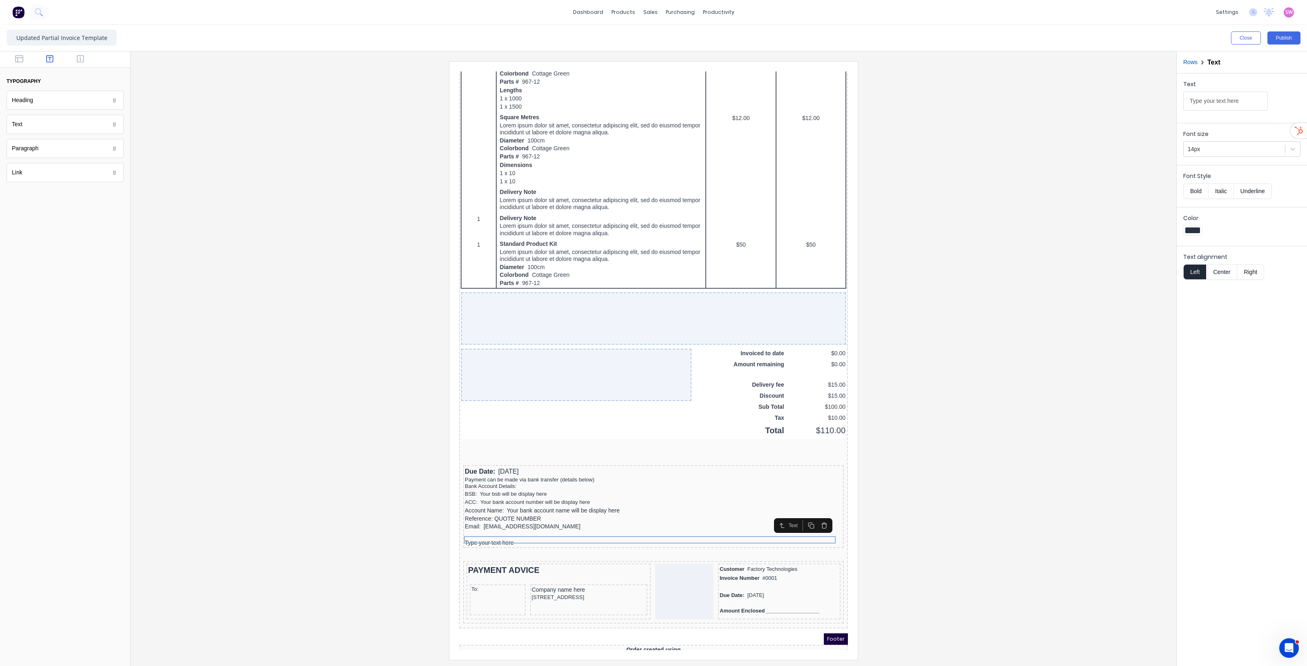
click at [803, 516] on icon "button" at bounding box center [801, 516] width 7 height 7
click at [803, 521] on icon "button" at bounding box center [801, 523] width 7 height 7
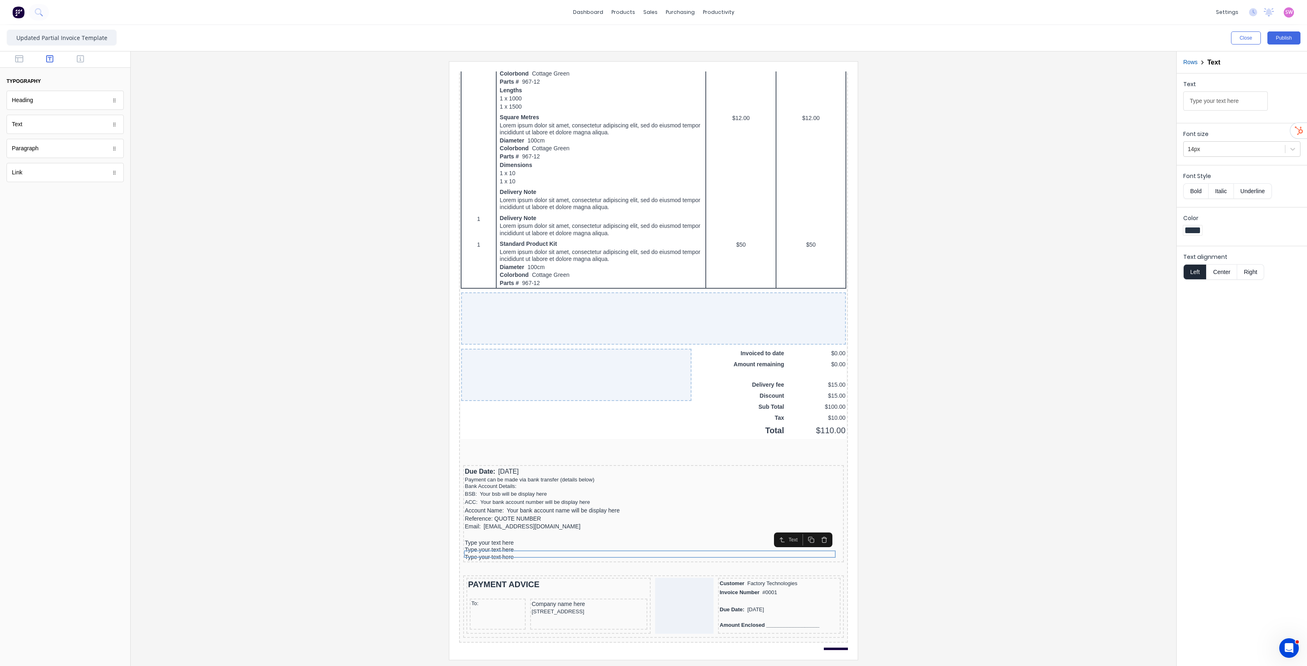
click at [802, 533] on icon "button" at bounding box center [801, 530] width 7 height 7
click at [800, 537] on rect "button" at bounding box center [802, 538] width 4 height 4
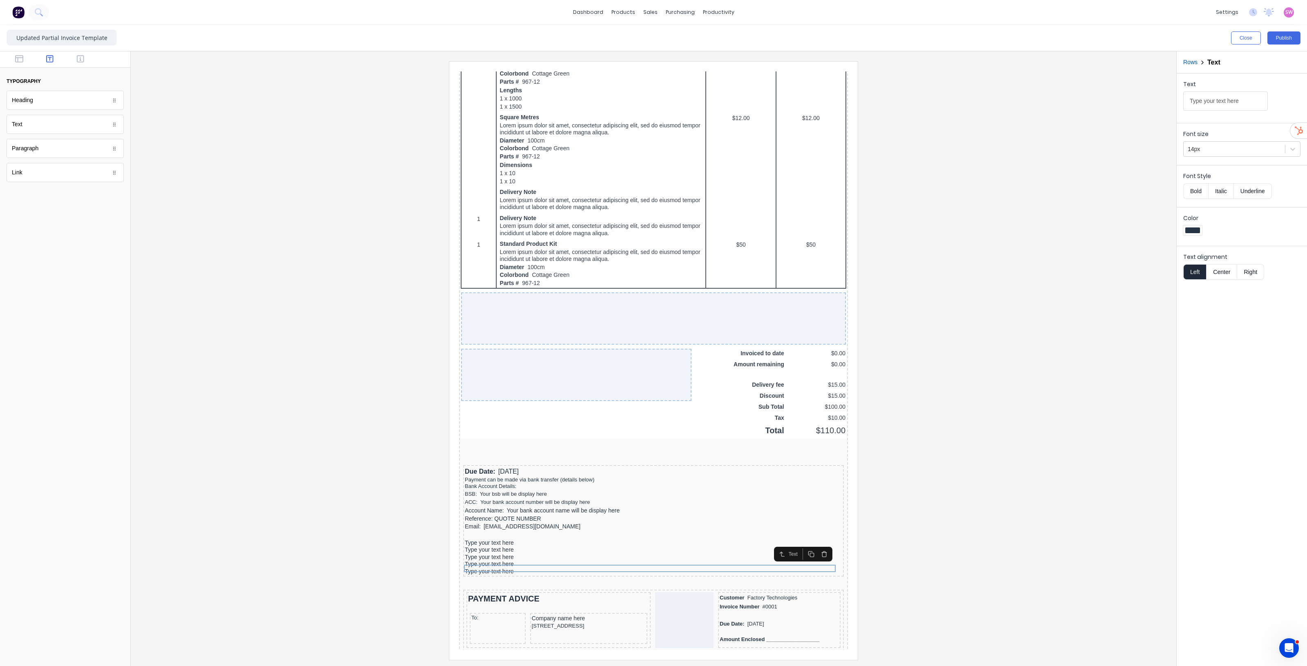
click at [802, 544] on icon "button" at bounding box center [801, 544] width 7 height 7
click at [514, 522] on div at bounding box center [643, 526] width 377 height 8
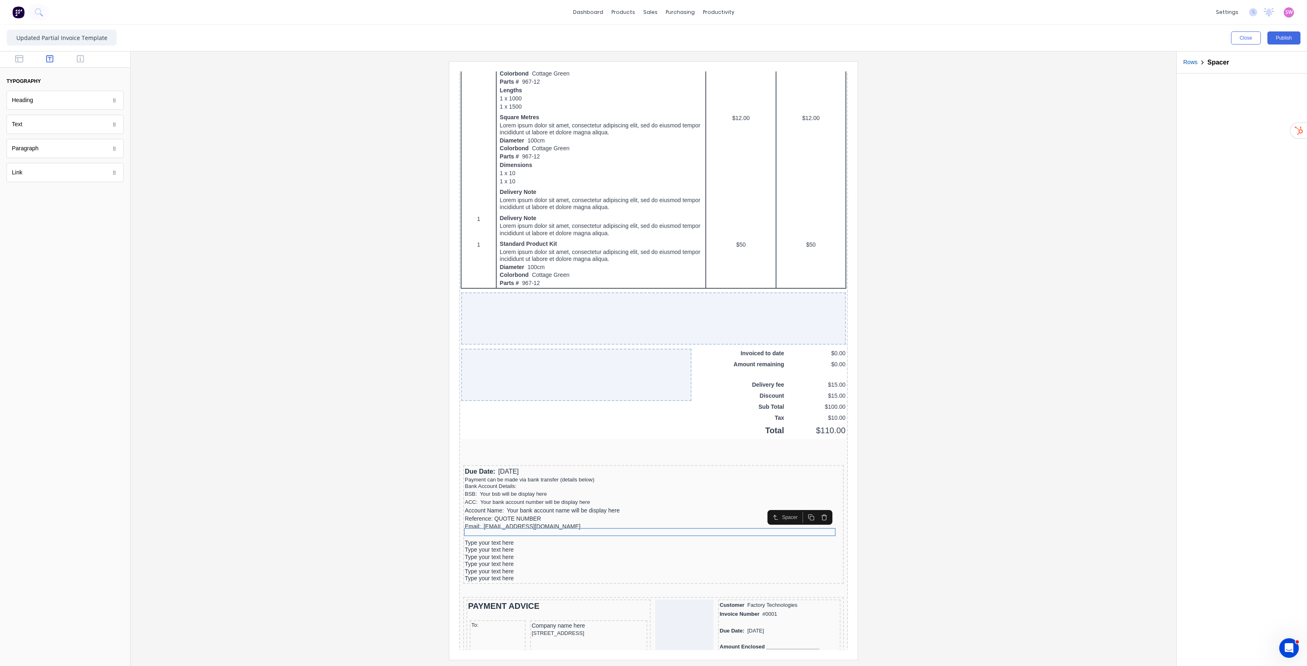
click at [800, 507] on rect "button" at bounding box center [802, 508] width 4 height 4
click at [802, 511] on button "button" at bounding box center [801, 515] width 13 height 11
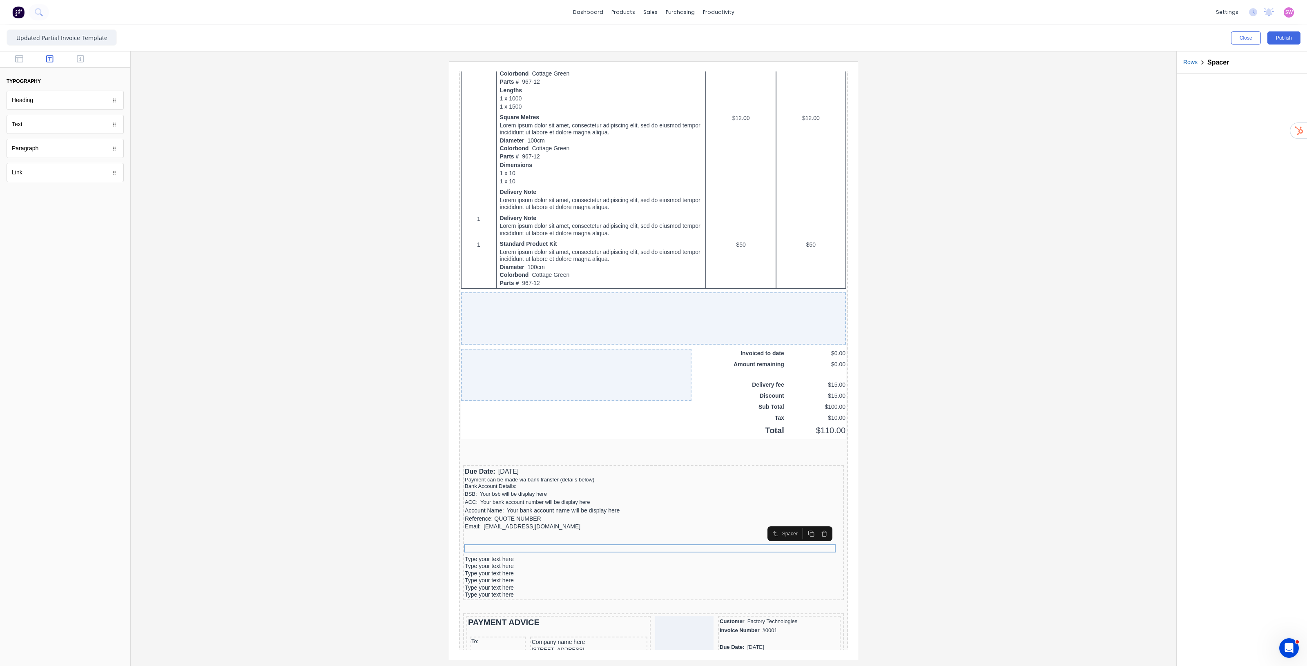
click at [802, 526] on icon "button" at bounding box center [801, 524] width 7 height 7
click at [802, 532] on icon "button" at bounding box center [801, 532] width 7 height 7
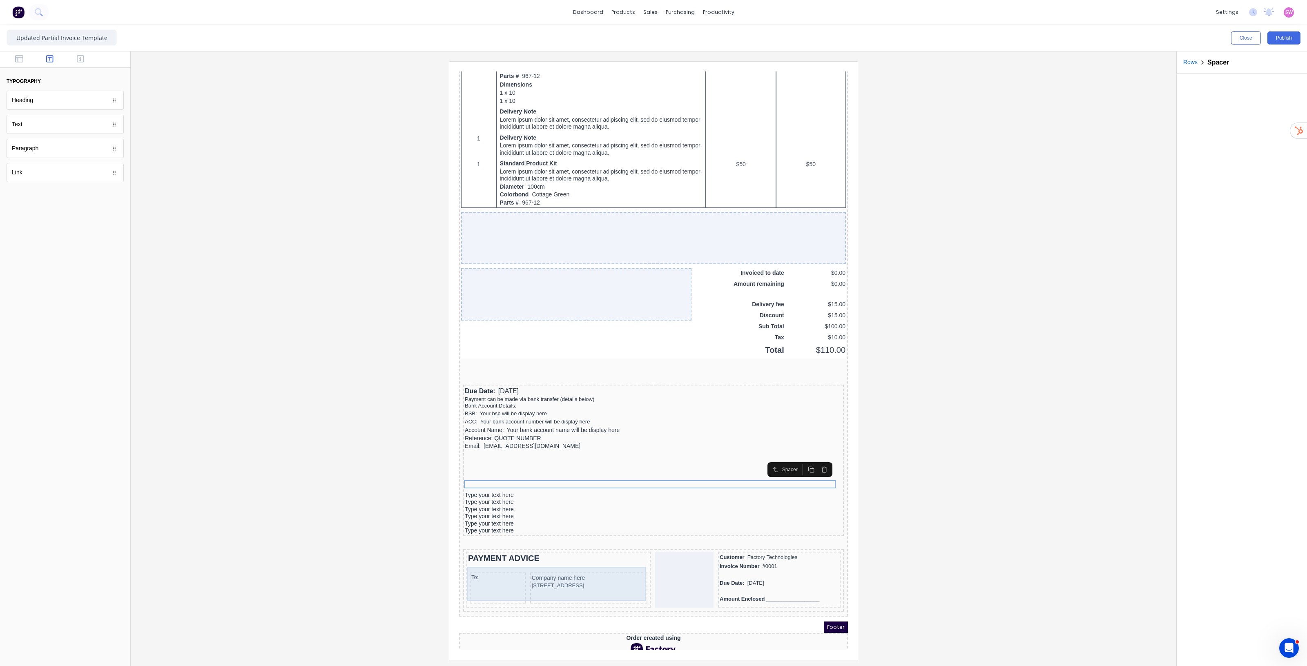
scroll to position [453, 0]
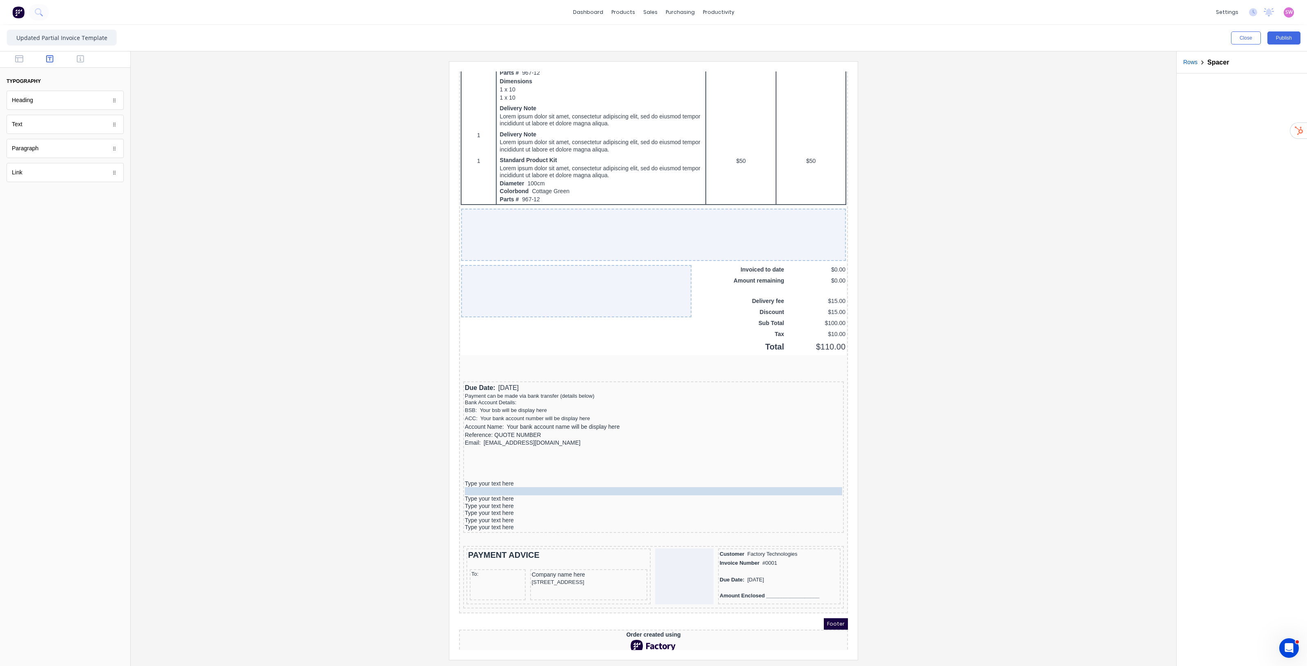
drag, startPoint x: 518, startPoint y: 471, endPoint x: 525, endPoint y: 479, distance: 10.7
drag, startPoint x: 528, startPoint y: 464, endPoint x: 538, endPoint y: 483, distance: 21.7
drag, startPoint x: 532, startPoint y: 455, endPoint x: 550, endPoint y: 485, distance: 34.8
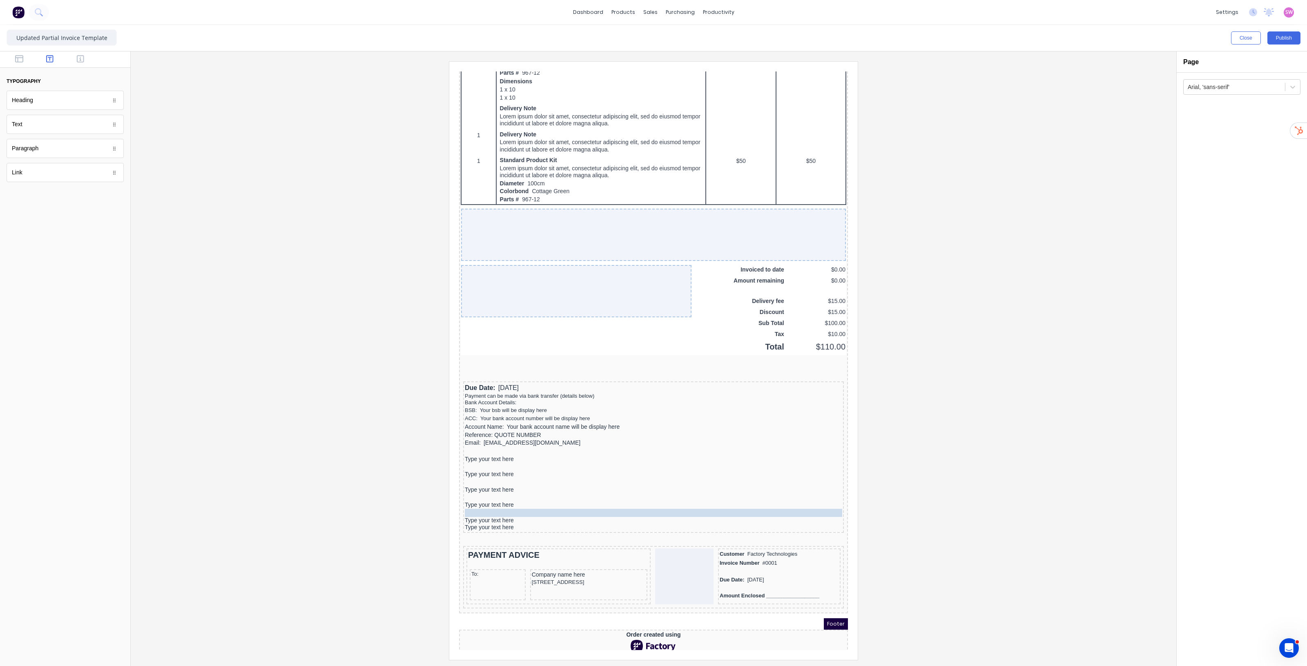
drag, startPoint x: 540, startPoint y: 443, endPoint x: 562, endPoint y: 494, distance: 55.2
click at [519, 516] on div "Type your text here" at bounding box center [643, 517] width 377 height 7
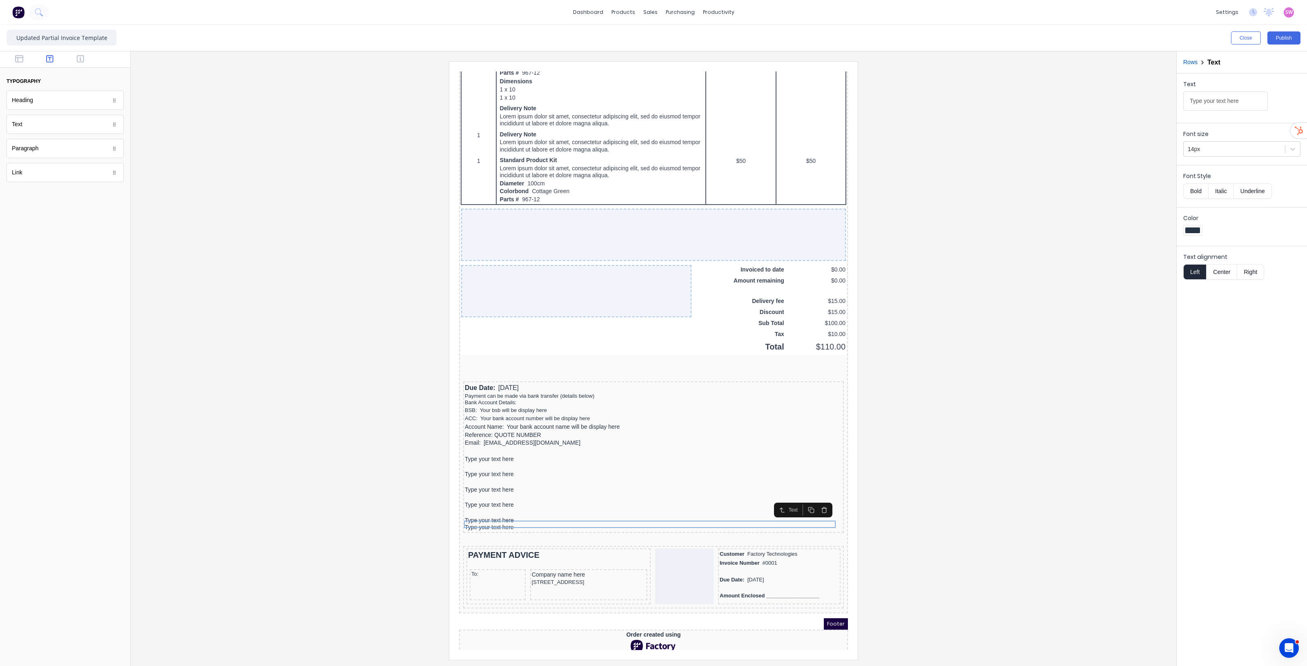
click at [816, 500] on icon "button" at bounding box center [814, 500] width 7 height 7
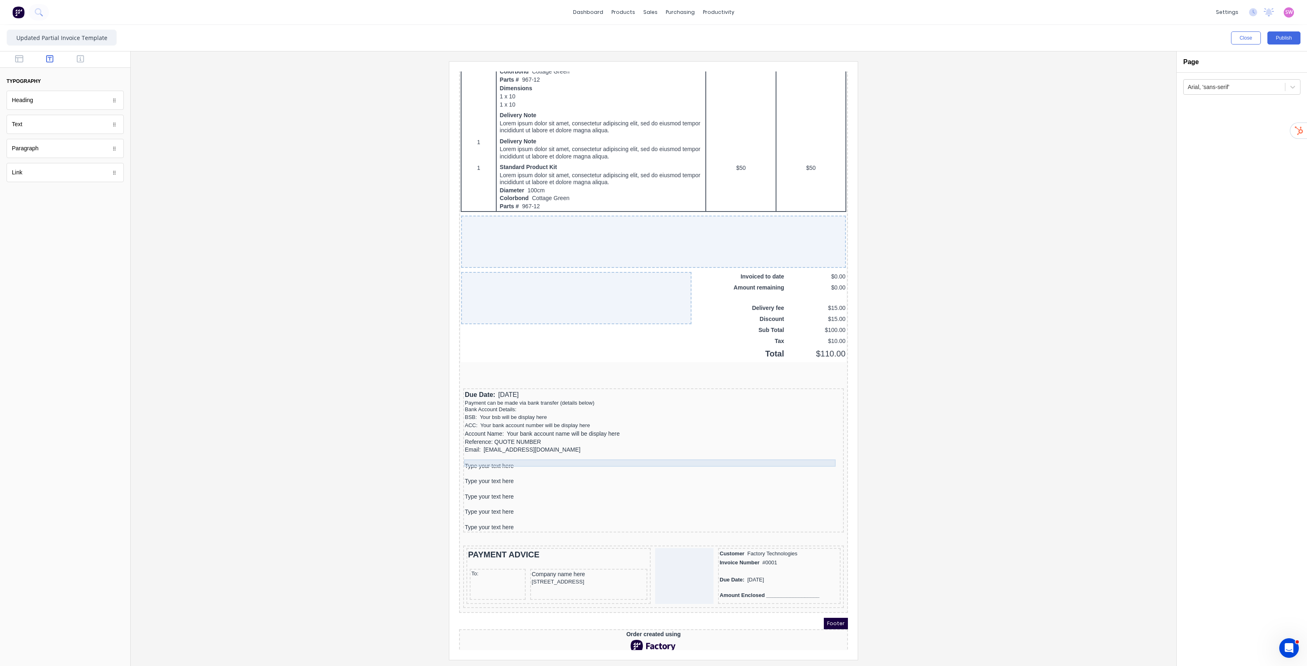
click at [494, 455] on div "Type your text here" at bounding box center [643, 456] width 377 height 7
click at [1218, 107] on input "Type your text here" at bounding box center [1225, 100] width 85 height 19
type input "Terms and Conditions:"
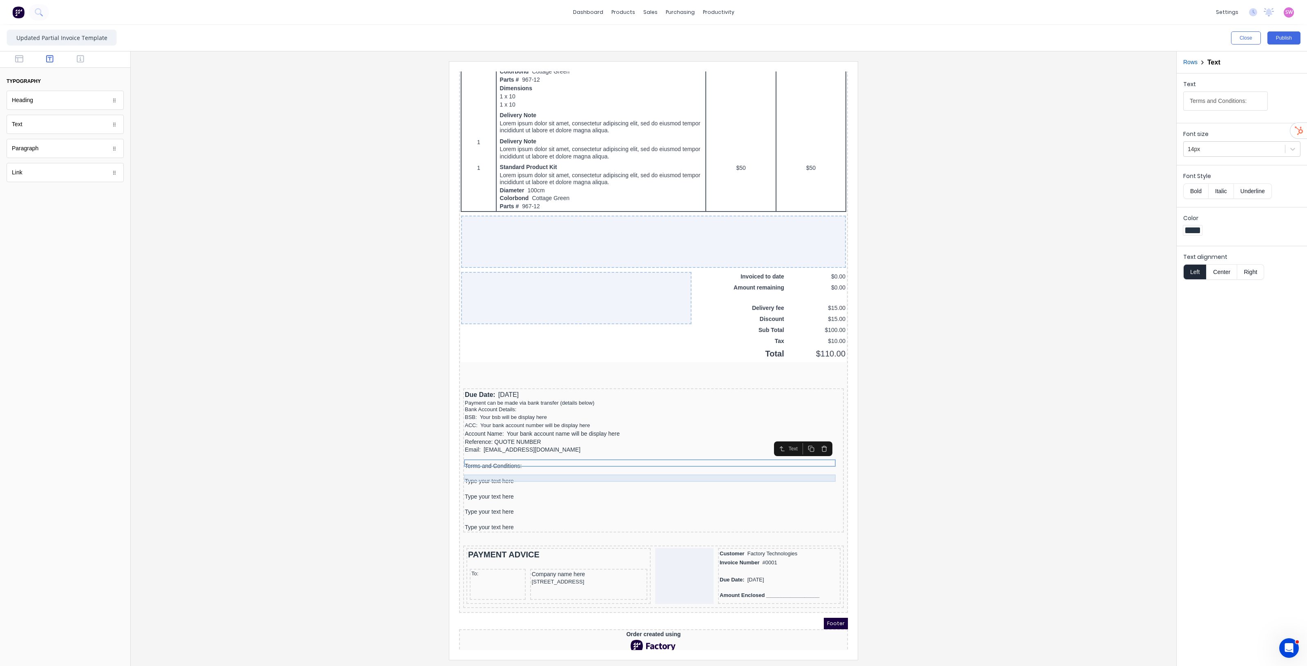
click at [505, 469] on div "Type your text here" at bounding box center [643, 471] width 377 height 7
click at [1249, 100] on input "Type your text here" at bounding box center [1225, 100] width 85 height 19
type input "** Quotes are valid 7 days. Unless specified otherwise."
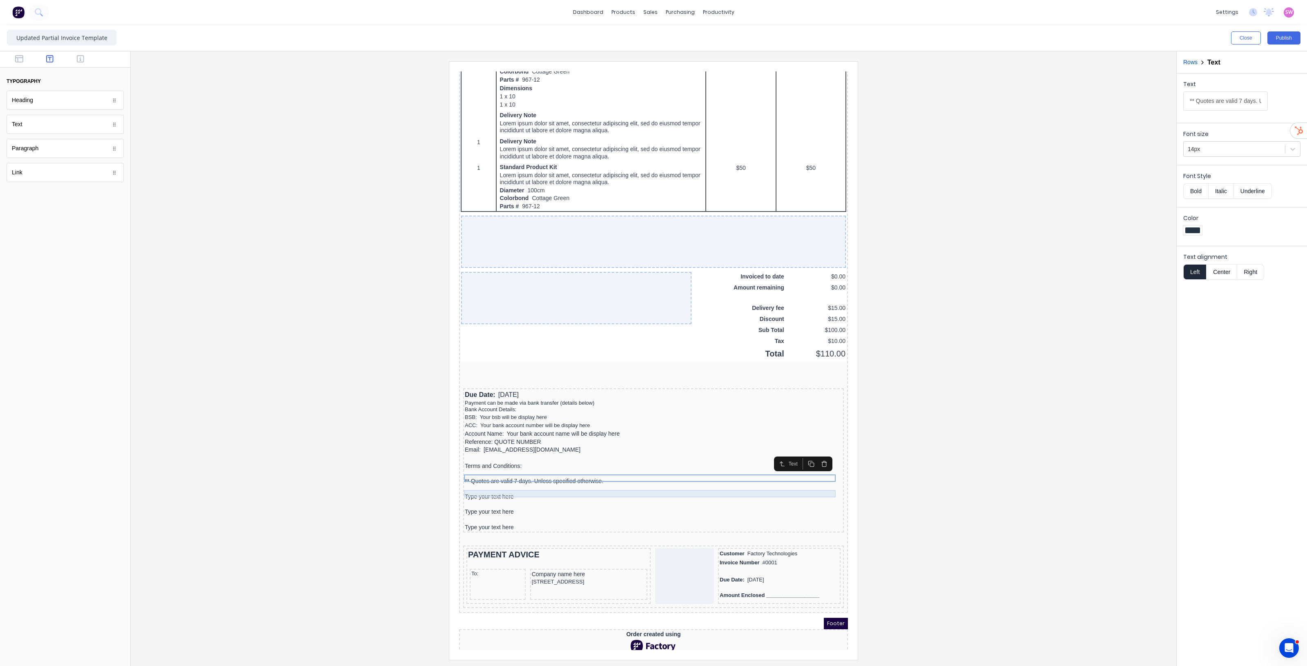
click at [486, 484] on div "Type your text here" at bounding box center [643, 487] width 377 height 7
click at [1243, 101] on input "Type your text here" at bounding box center [1225, 100] width 85 height 19
paste input "** 50% deposit and Purchase Order is required before material will be ordered f…"
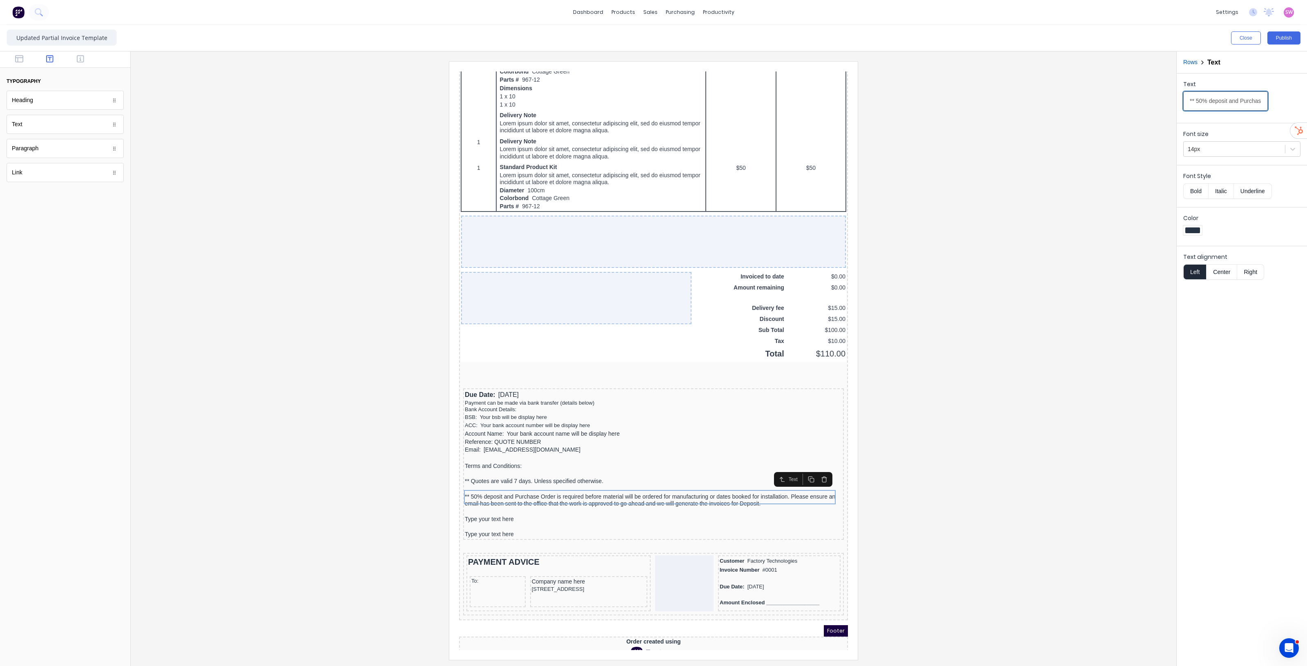
scroll to position [0, 602]
type input "** 50% deposit and Purchase Order is required before material will be ordered f…"
click at [504, 506] on div "Type your text here" at bounding box center [643, 509] width 377 height 7
click at [1247, 100] on input "Type your text here" at bounding box center [1225, 100] width 85 height 19
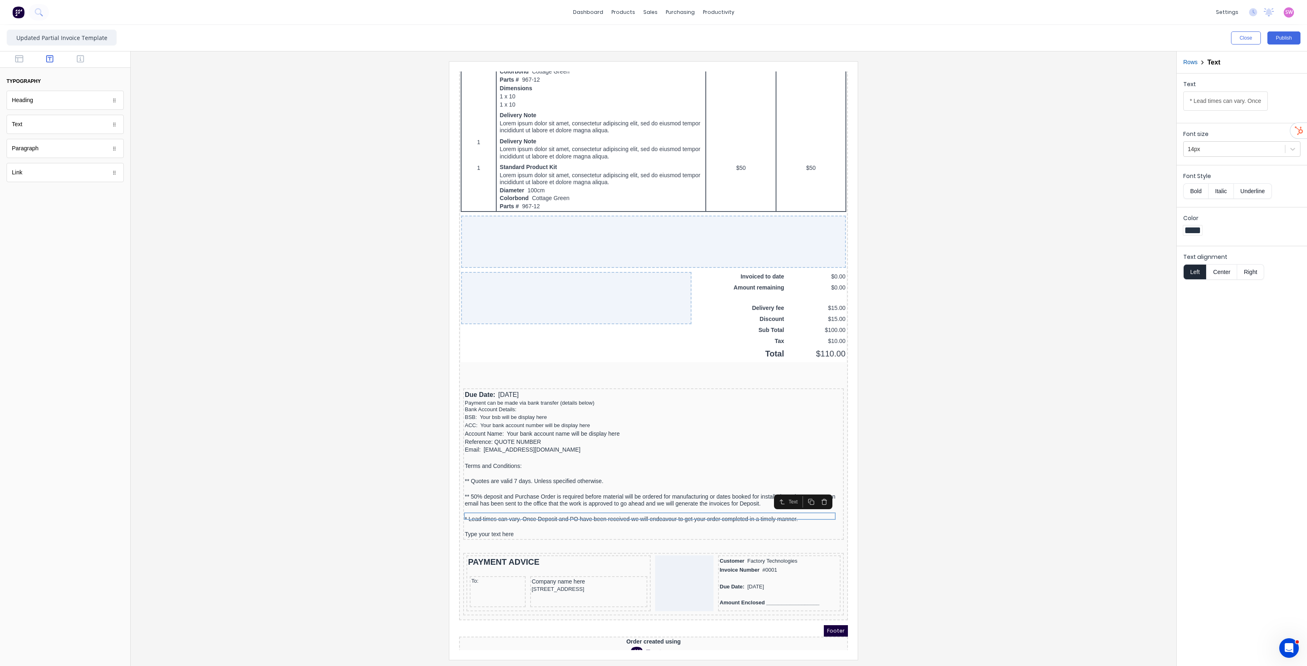
click at [1263, 105] on div "Text * Lead times can vary. Once Deposit and PO have been received we will ende…" at bounding box center [1241, 97] width 117 height 35
click at [1251, 105] on input "* Lead times can vary. Once Deposit and PO have been received we will endeavour…" at bounding box center [1225, 100] width 85 height 19
paste input "Our Office will always keep an up to date communication with you through out th…"
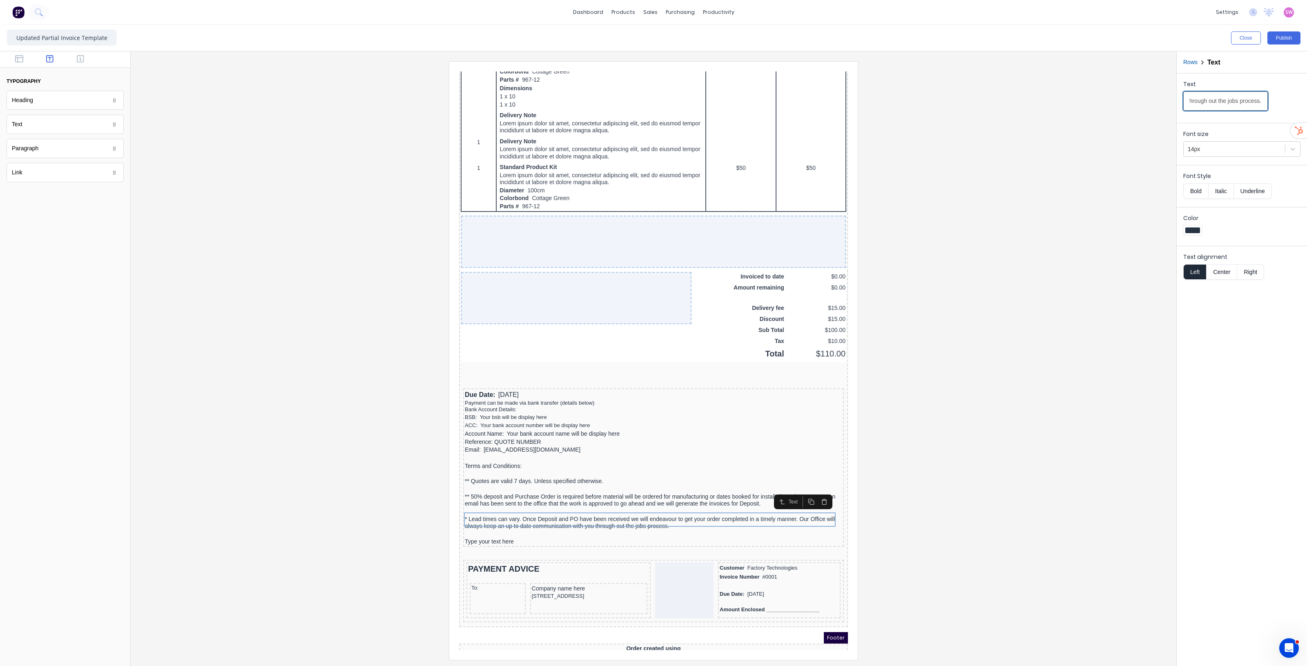
type input "* Lead times can vary. Once Deposit and PO have been received we will endeavour…"
click at [497, 524] on div at bounding box center [643, 524] width 377 height 8
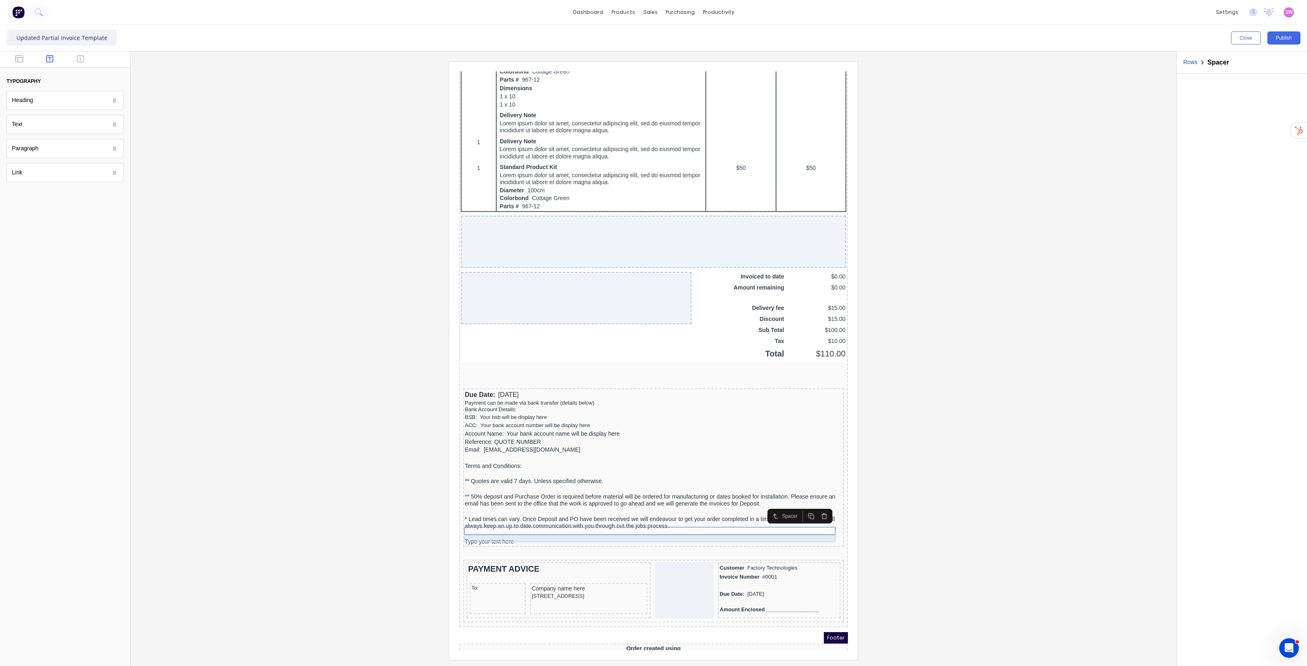
click at [497, 529] on div "Type your text here" at bounding box center [643, 532] width 377 height 7
click at [1249, 105] on input "Type your text here" at bounding box center [1225, 100] width 85 height 19
paste input "* Final balance MUST BE PAID on job completion or within 7 days from date of in…"
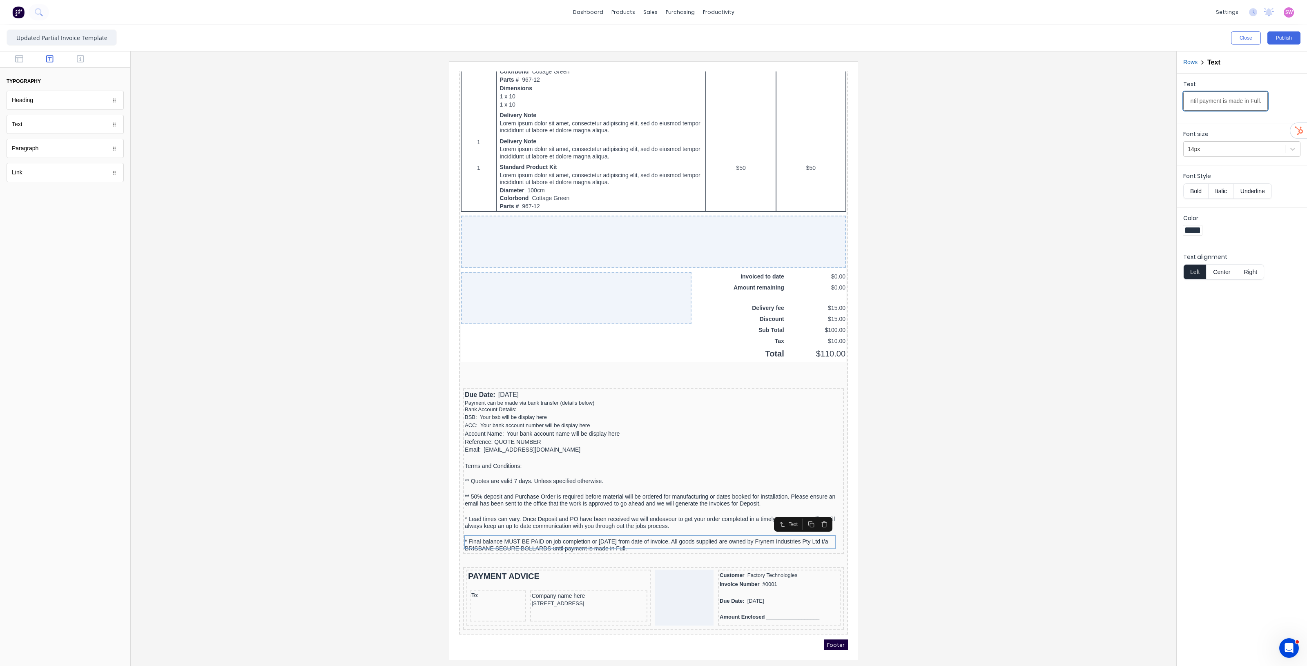
scroll to position [0, 464]
type input "* Final balance MUST BE PAID on job completion or within 7 days from date of in…"
click at [999, 473] on div at bounding box center [653, 360] width 1033 height 598
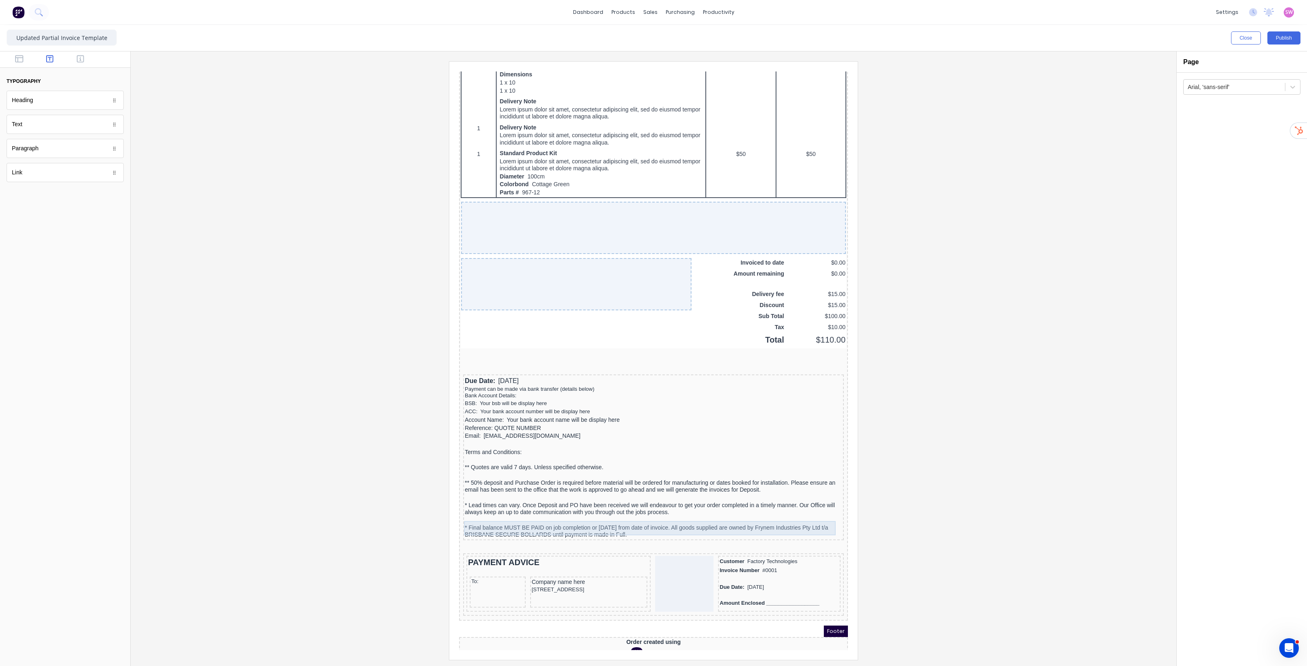
scroll to position [467, 0]
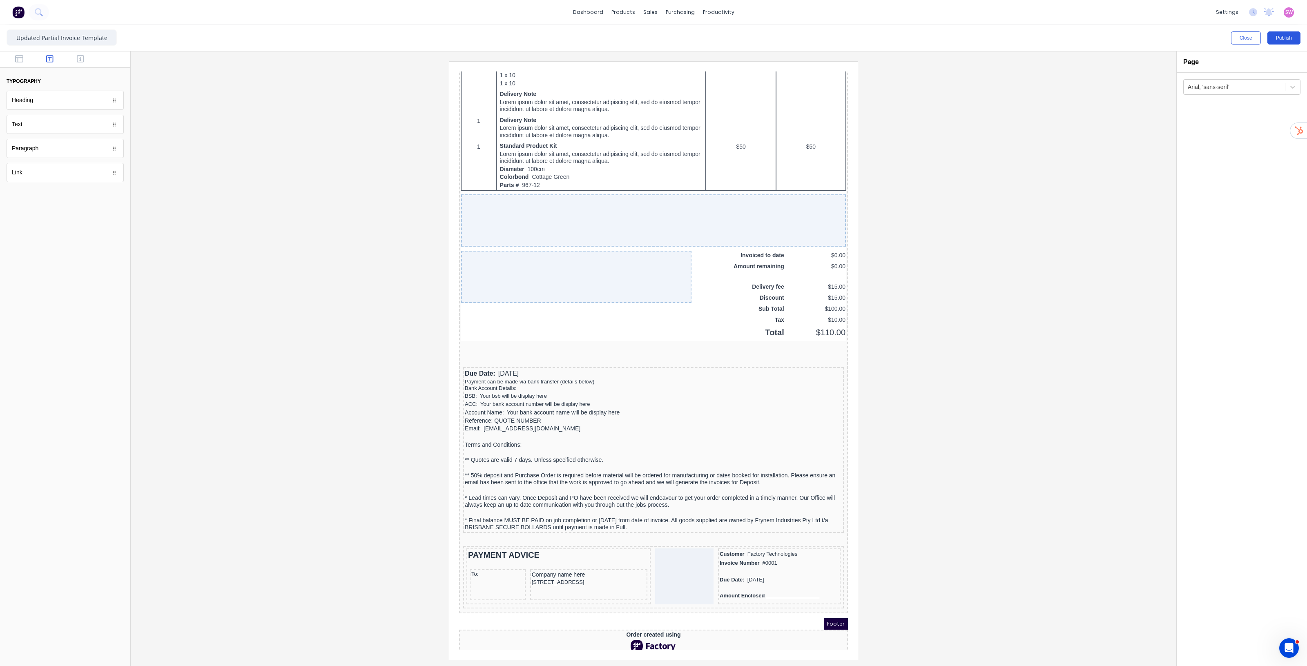
click at [1290, 40] on button "Publish" at bounding box center [1283, 37] width 33 height 13
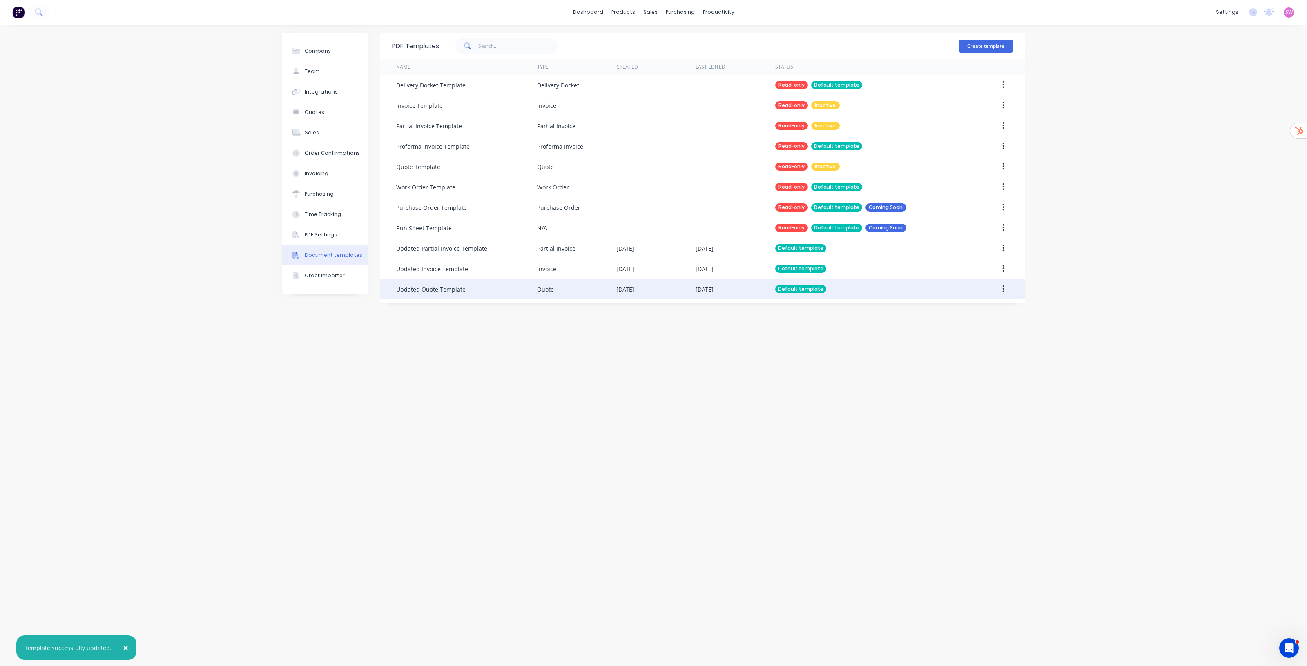
click at [835, 291] on div "Default template" at bounding box center [867, 289] width 185 height 20
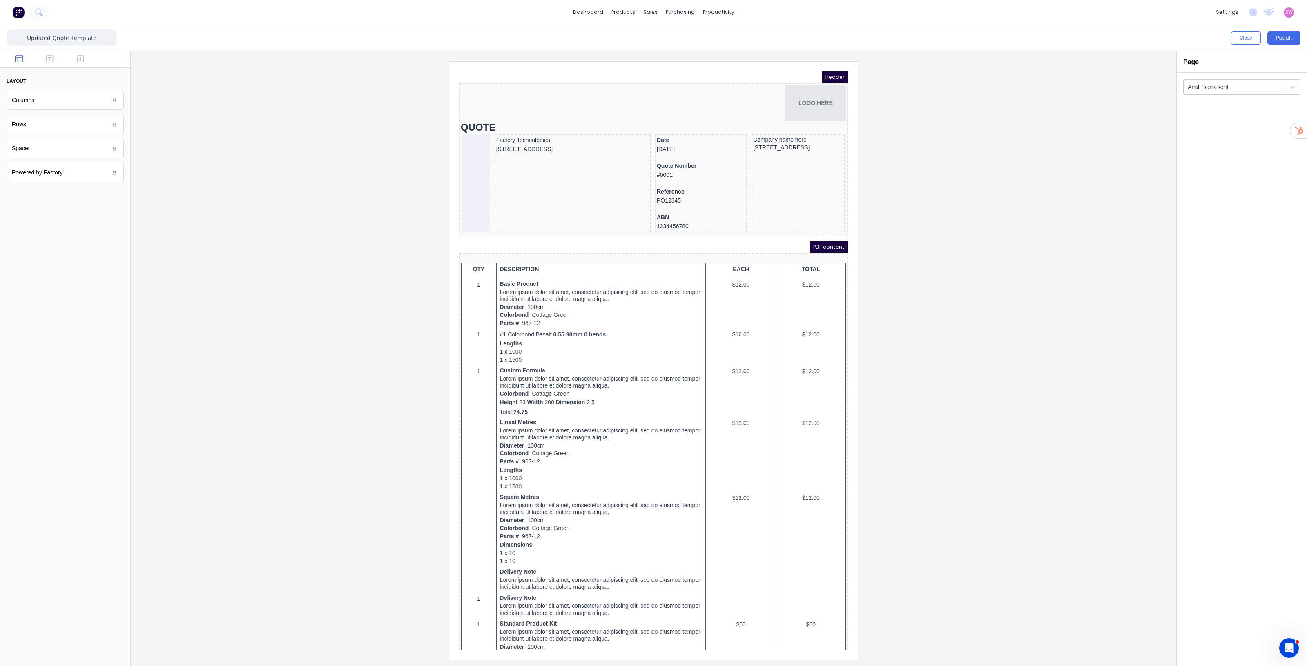
click at [51, 64] on div at bounding box center [65, 59] width 130 height 16
click at [53, 56] on icon "button" at bounding box center [49, 58] width 7 height 7
click at [83, 60] on icon "button" at bounding box center [80, 59] width 7 height 8
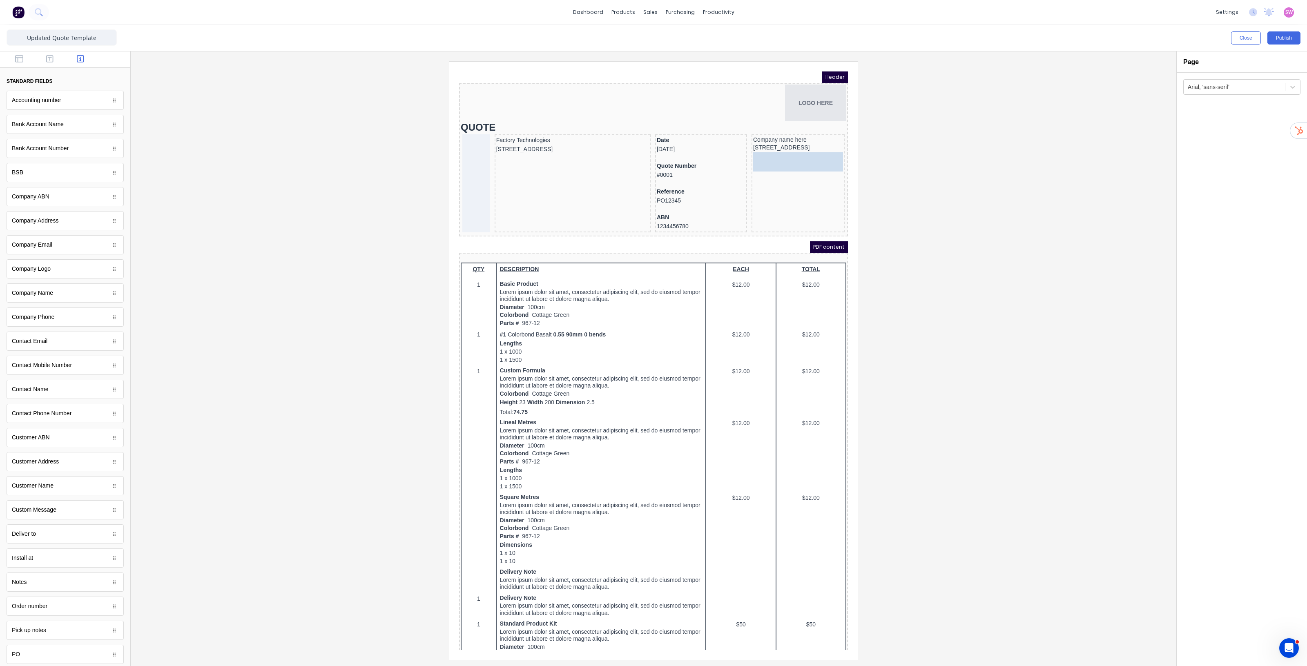
drag, startPoint x: 47, startPoint y: 319, endPoint x: 373, endPoint y: 98, distance: 394.0
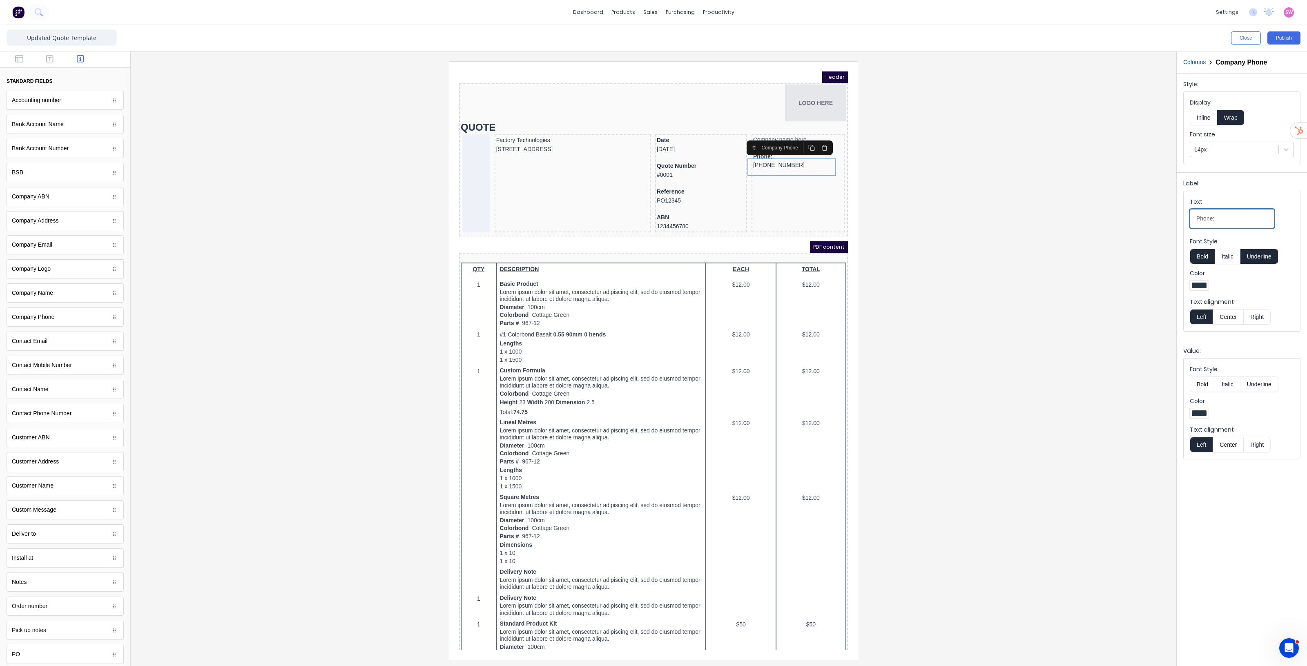
drag, startPoint x: 1203, startPoint y: 221, endPoint x: 1213, endPoint y: 220, distance: 10.2
click at [1213, 220] on input "Phone:" at bounding box center [1232, 218] width 85 height 19
type input "Ph:"
click at [1203, 257] on button "Bold" at bounding box center [1202, 257] width 25 height 16
click at [1265, 257] on button "Underline" at bounding box center [1259, 257] width 38 height 16
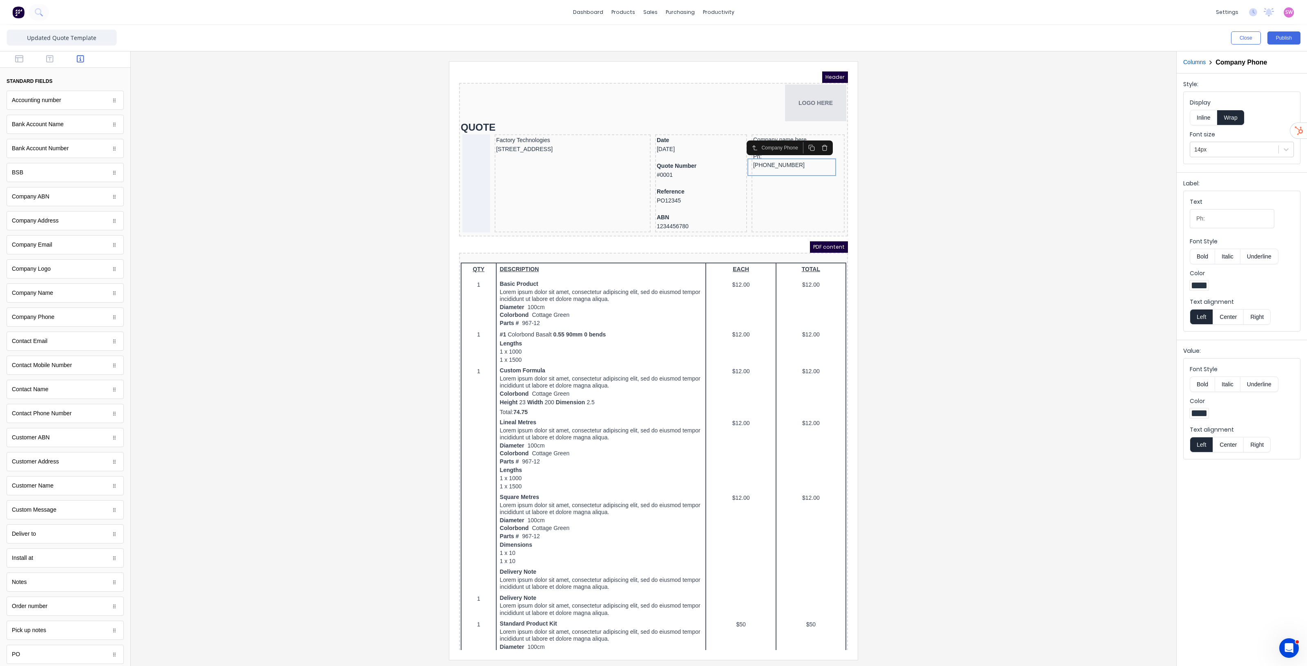
click at [1211, 123] on button "Inline" at bounding box center [1203, 118] width 27 height 16
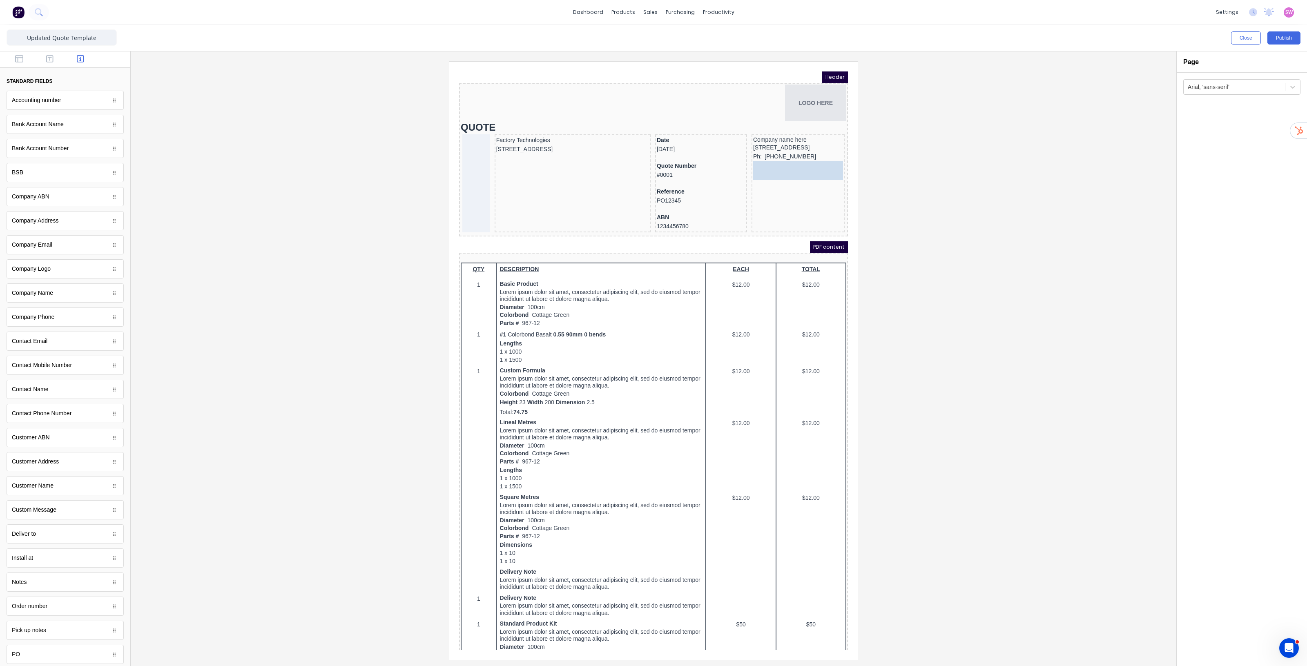
drag, startPoint x: 44, startPoint y: 245, endPoint x: 355, endPoint y: 103, distance: 342.5
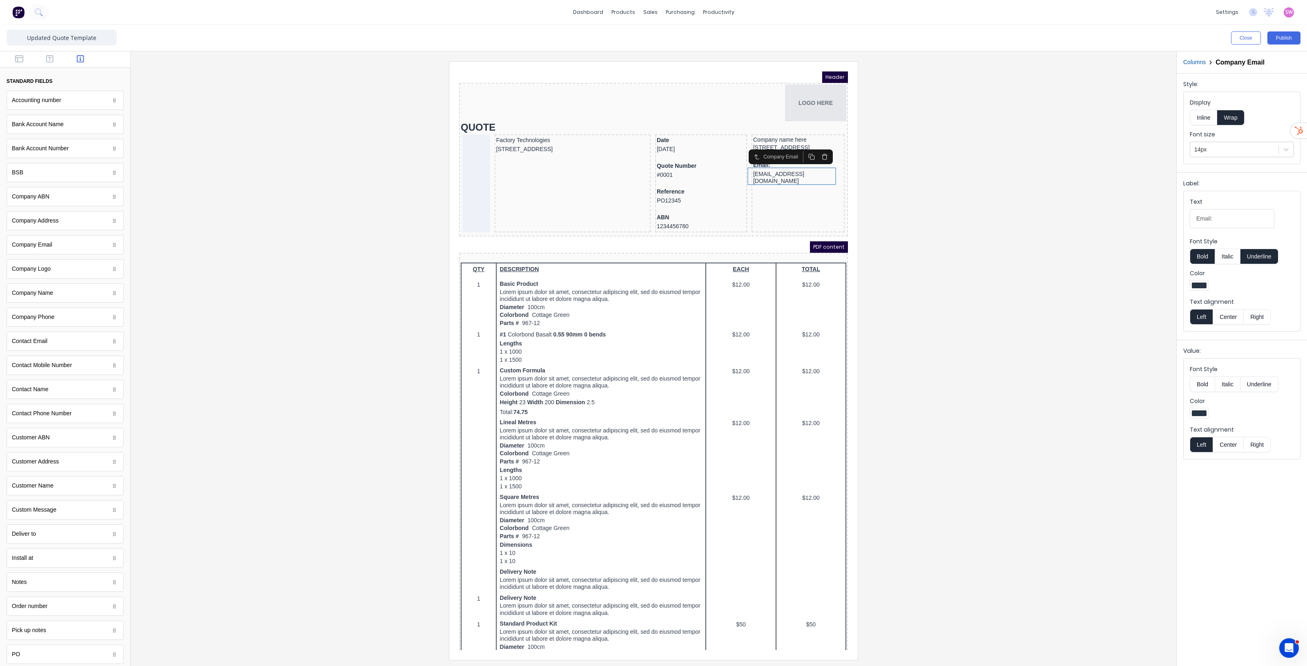
click at [1204, 116] on button "Inline" at bounding box center [1203, 118] width 27 height 16
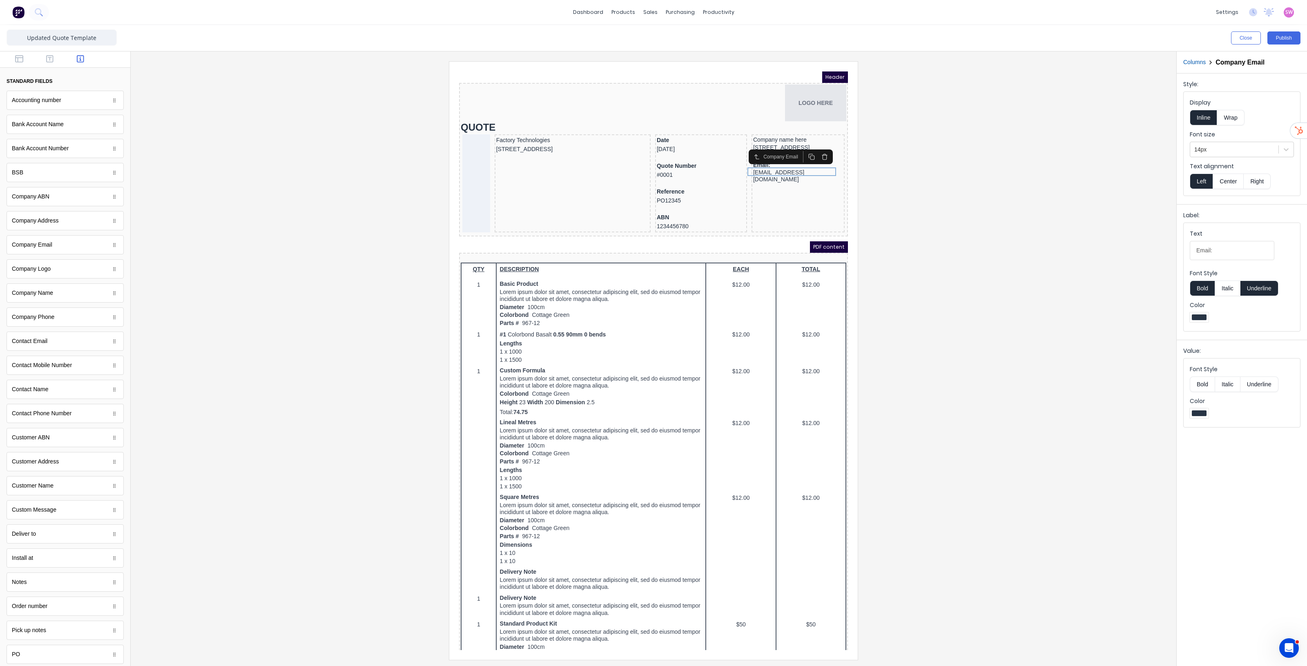
click at [1263, 292] on button "Underline" at bounding box center [1259, 289] width 38 height 16
click at [1199, 291] on button "Bold" at bounding box center [1202, 289] width 25 height 16
click at [48, 60] on icon "button" at bounding box center [49, 59] width 7 height 8
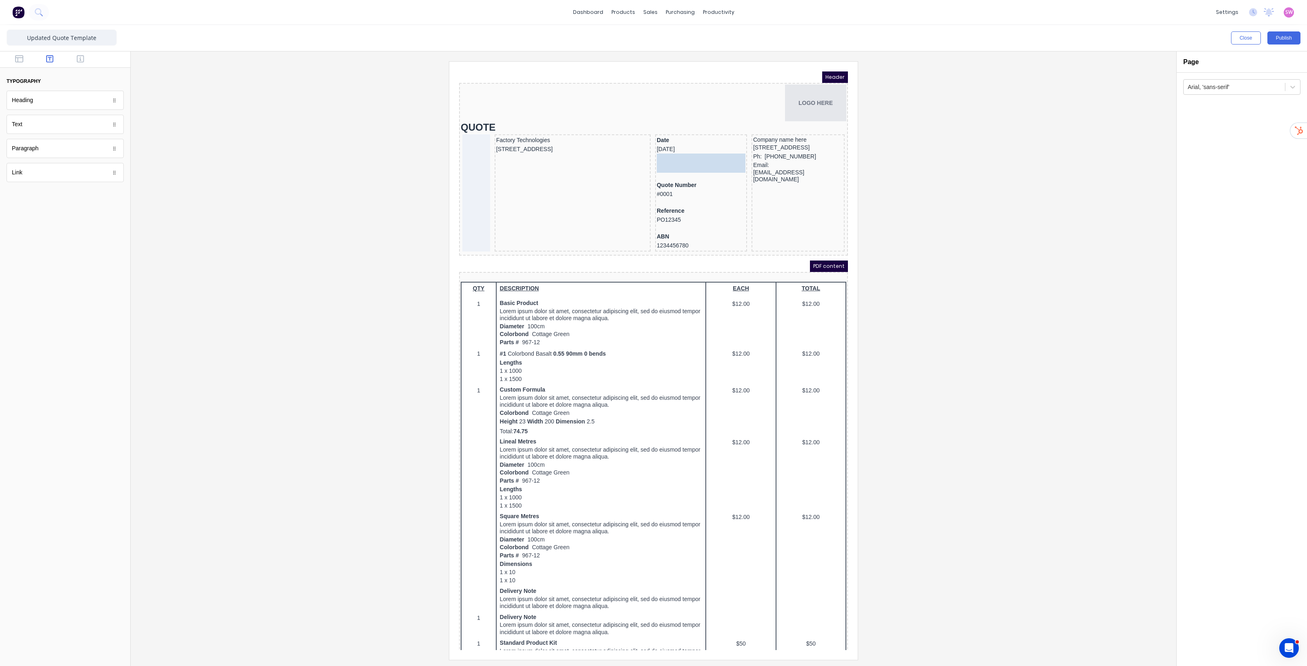
drag, startPoint x: 53, startPoint y: 129, endPoint x: 265, endPoint y: 84, distance: 216.4
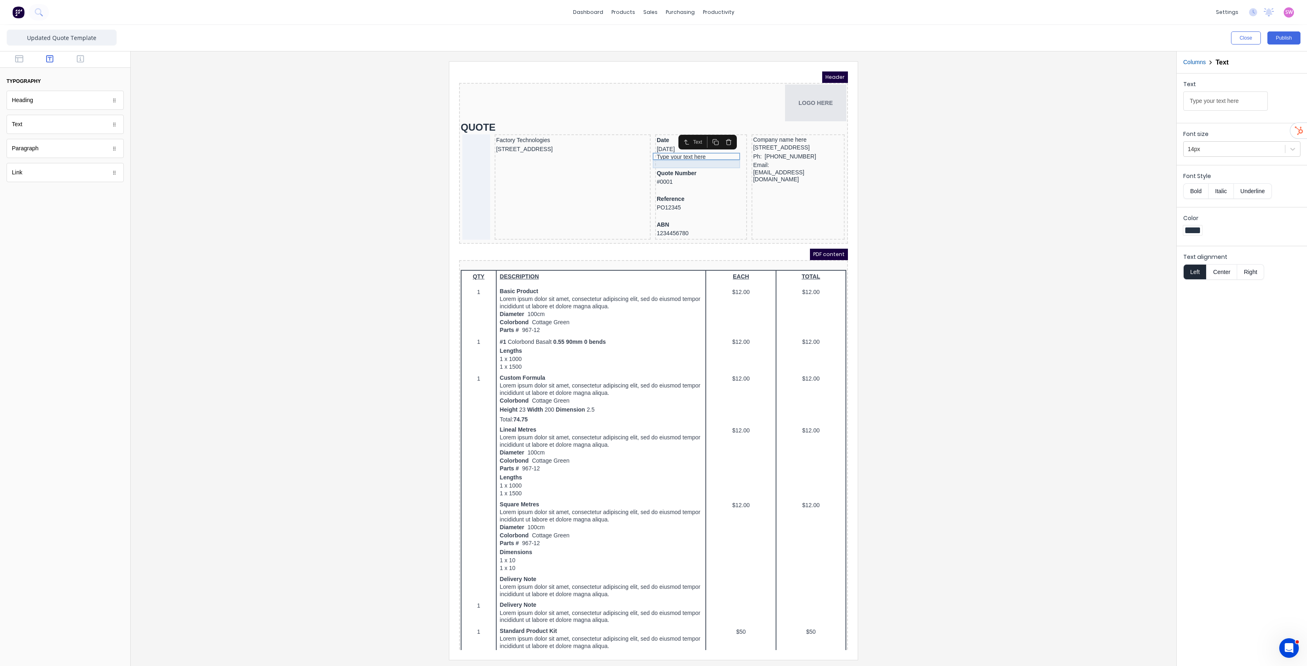
click at [669, 155] on div at bounding box center [691, 155] width 89 height 8
click at [707, 140] on icon "button" at bounding box center [706, 139] width 7 height 7
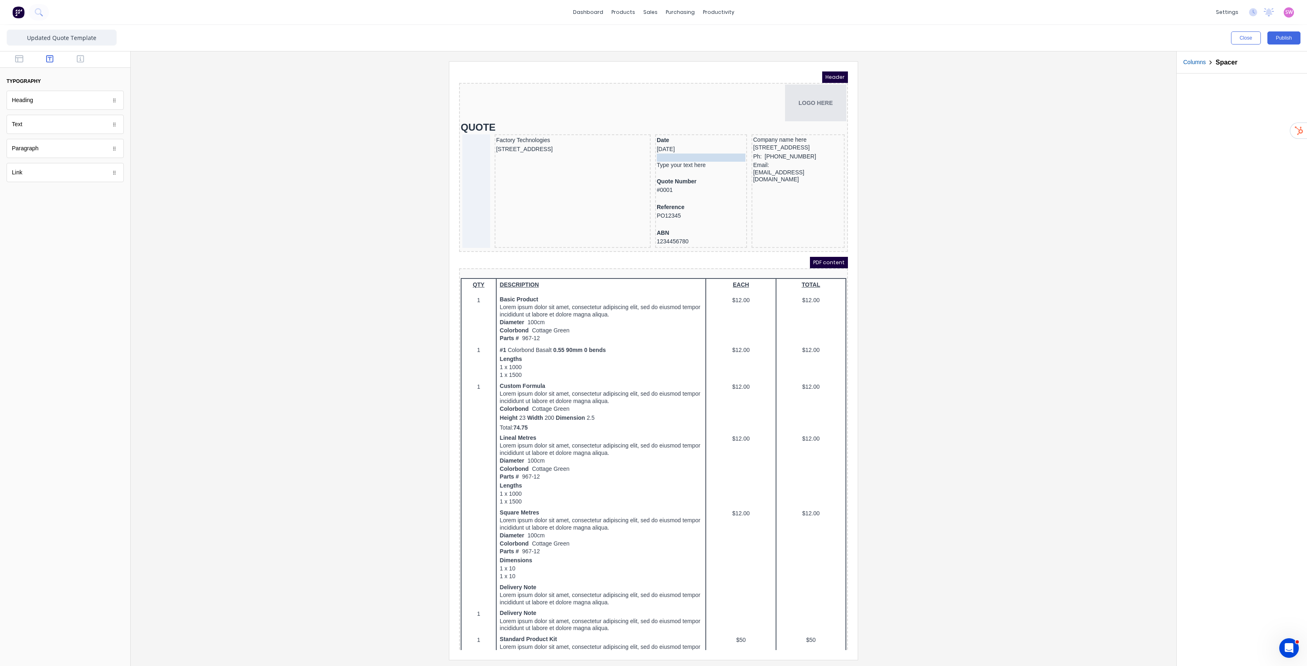
drag, startPoint x: 676, startPoint y: 162, endPoint x: 672, endPoint y: 147, distance: 15.5
click at [672, 147] on body "Header LOGO HERE QUOTE Factory Technologies 234 Beach Road Gold Coast, Queensla…" at bounding box center [643, 351] width 389 height 579
click at [672, 159] on div at bounding box center [691, 163] width 89 height 8
click at [658, 155] on div "Type your text here" at bounding box center [691, 155] width 89 height 7
drag, startPoint x: 1248, startPoint y: 100, endPoint x: 1024, endPoint y: 69, distance: 226.4
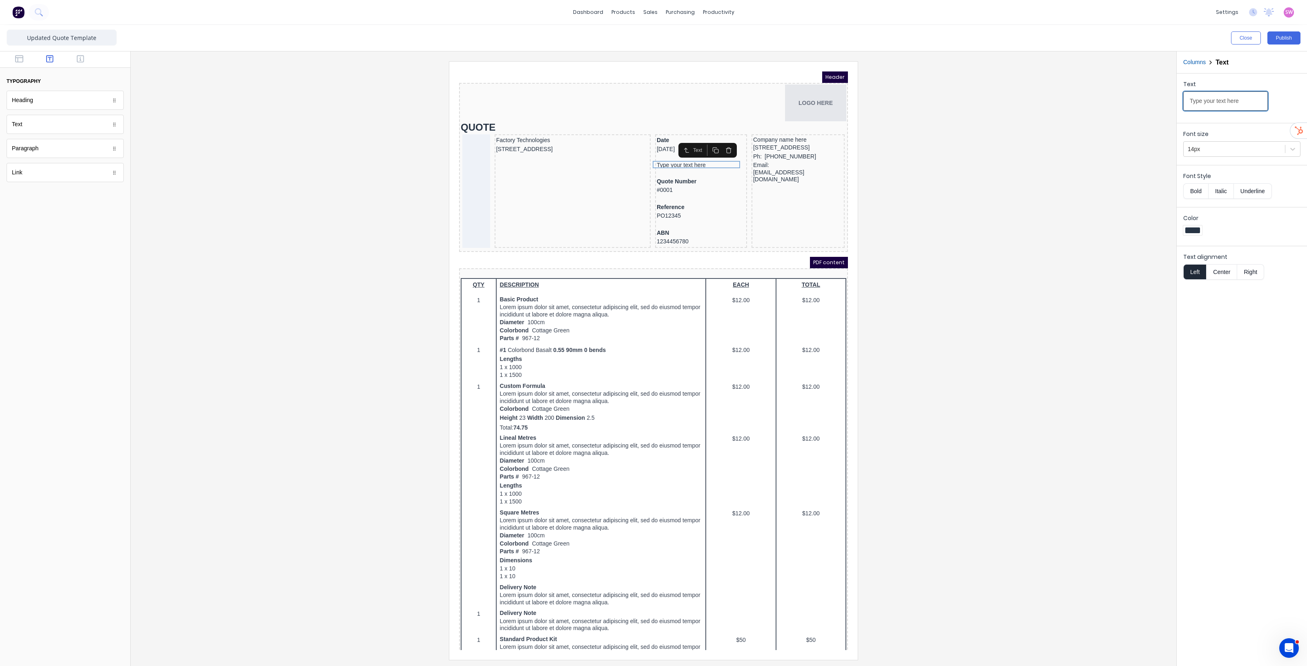
click at [1048, 71] on div "Close Publish Components typography Heading Heading Text Text Paragraph Paragra…" at bounding box center [653, 345] width 1307 height 641
type input "Expiry: 30 days after quote date"
click at [946, 148] on div at bounding box center [653, 360] width 1033 height 598
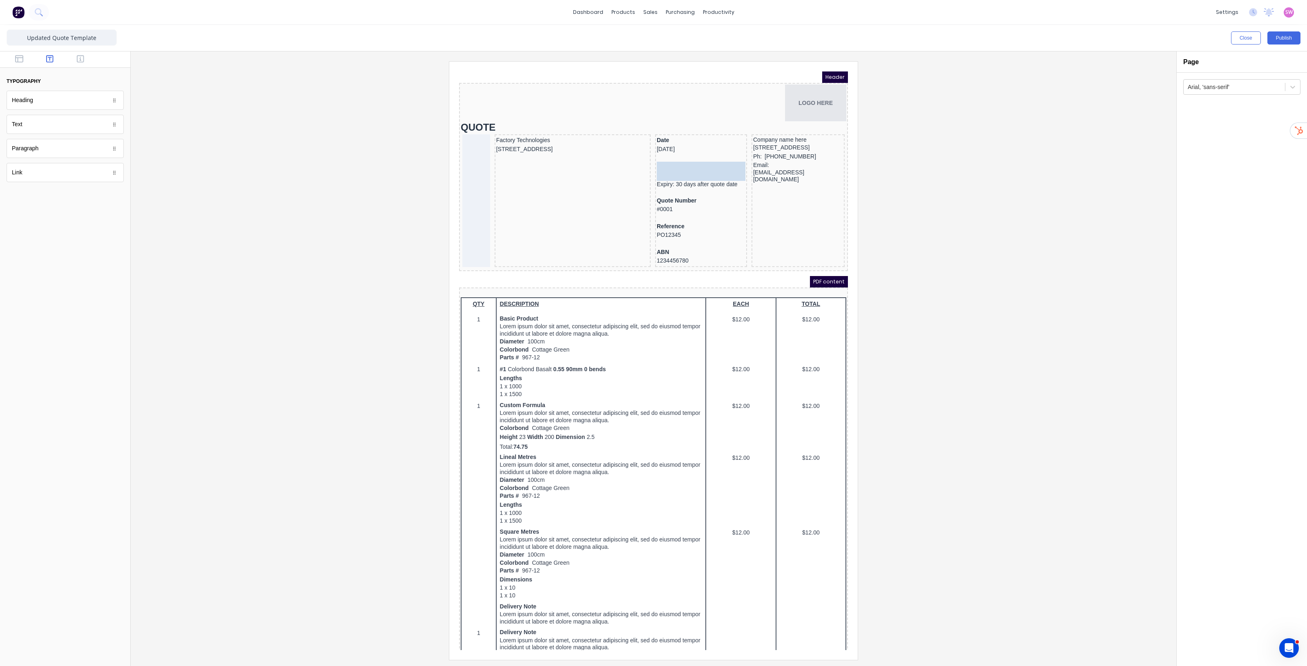
drag, startPoint x: 33, startPoint y: 125, endPoint x: 662, endPoint y: 162, distance: 630.5
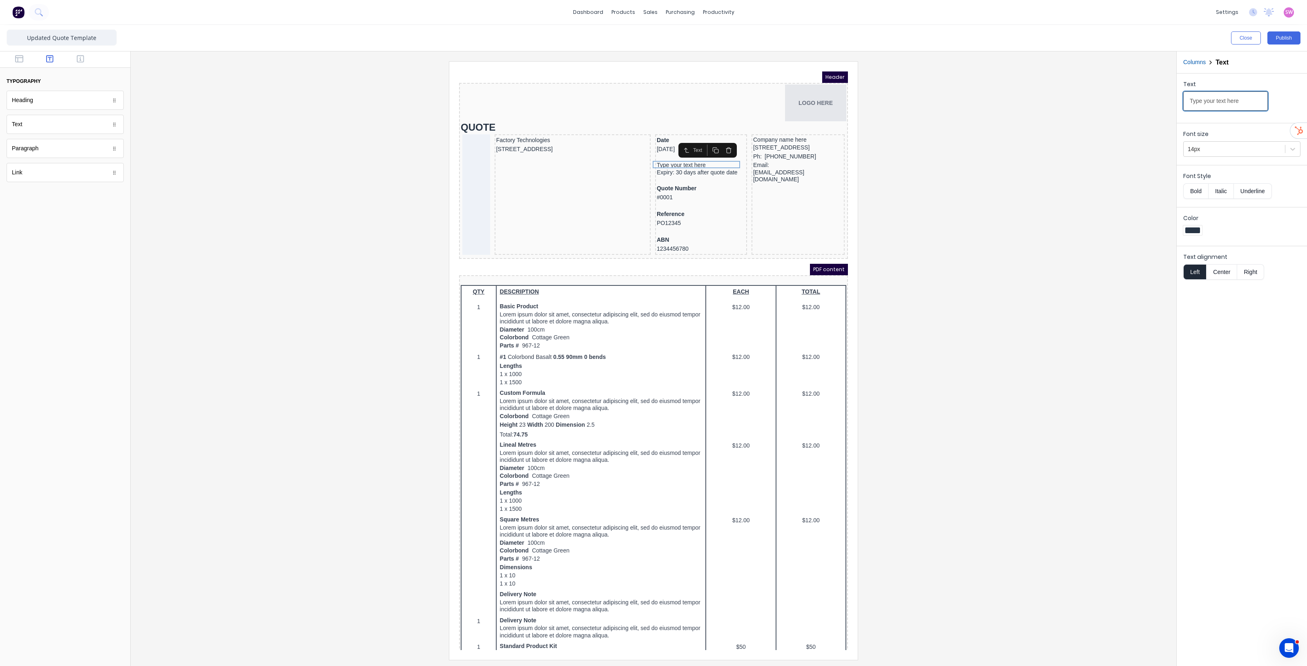
drag, startPoint x: 1250, startPoint y: 101, endPoint x: 1013, endPoint y: 80, distance: 238.2
click at [1028, 80] on div "Close Publish Components typography Heading Heading Text Text Paragraph Paragra…" at bounding box center [653, 345] width 1307 height 641
type input "Expiry"
click at [1204, 196] on button "Bold" at bounding box center [1195, 191] width 25 height 16
click at [689, 160] on div "Expiry: 30 days after quote date" at bounding box center [691, 162] width 89 height 7
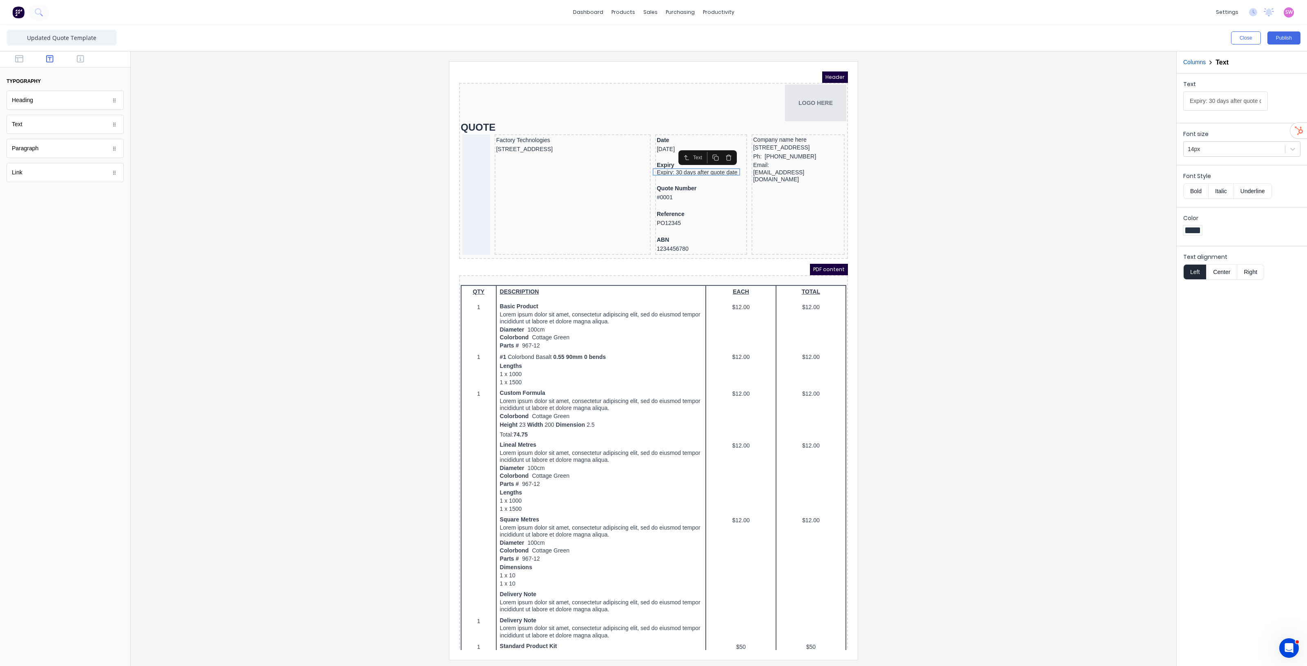
drag, startPoint x: 1207, startPoint y: 102, endPoint x: 941, endPoint y: 104, distance: 265.5
click at [1073, 107] on div "Close Publish Components typography Heading Heading Text Text Paragraph Paragra…" at bounding box center [653, 345] width 1307 height 641
type input "30 days after quote date"
click at [990, 205] on div at bounding box center [653, 360] width 1033 height 598
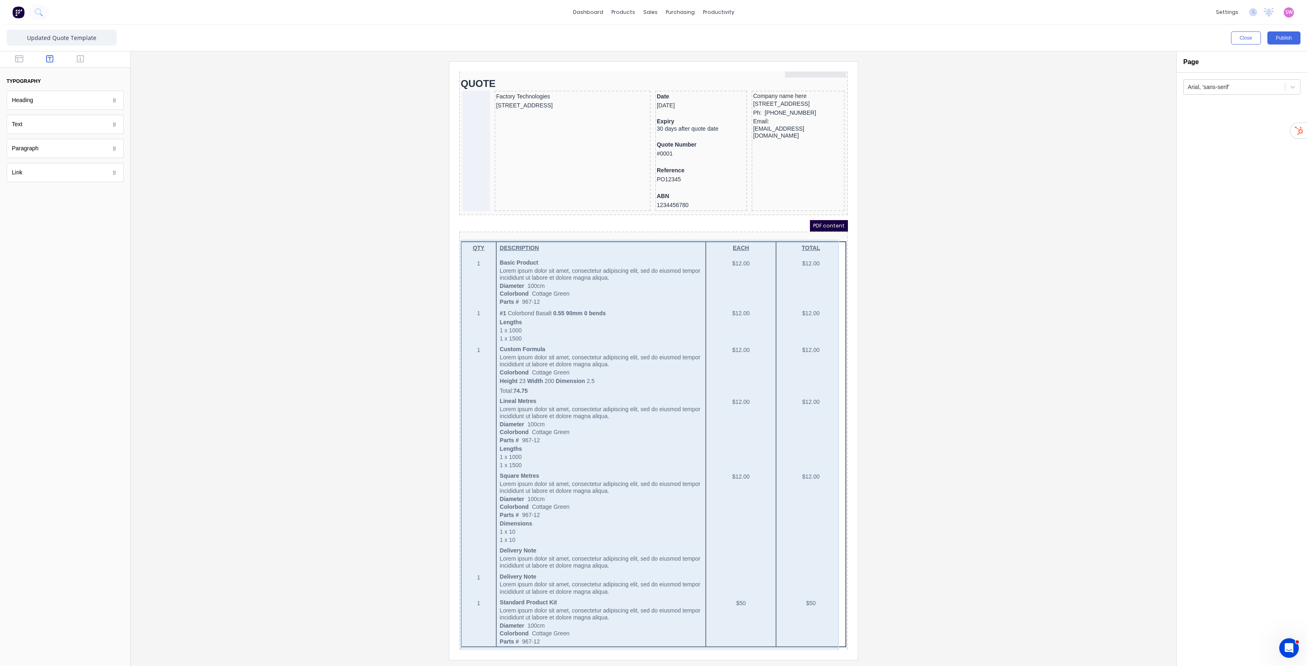
scroll to position [202, 0]
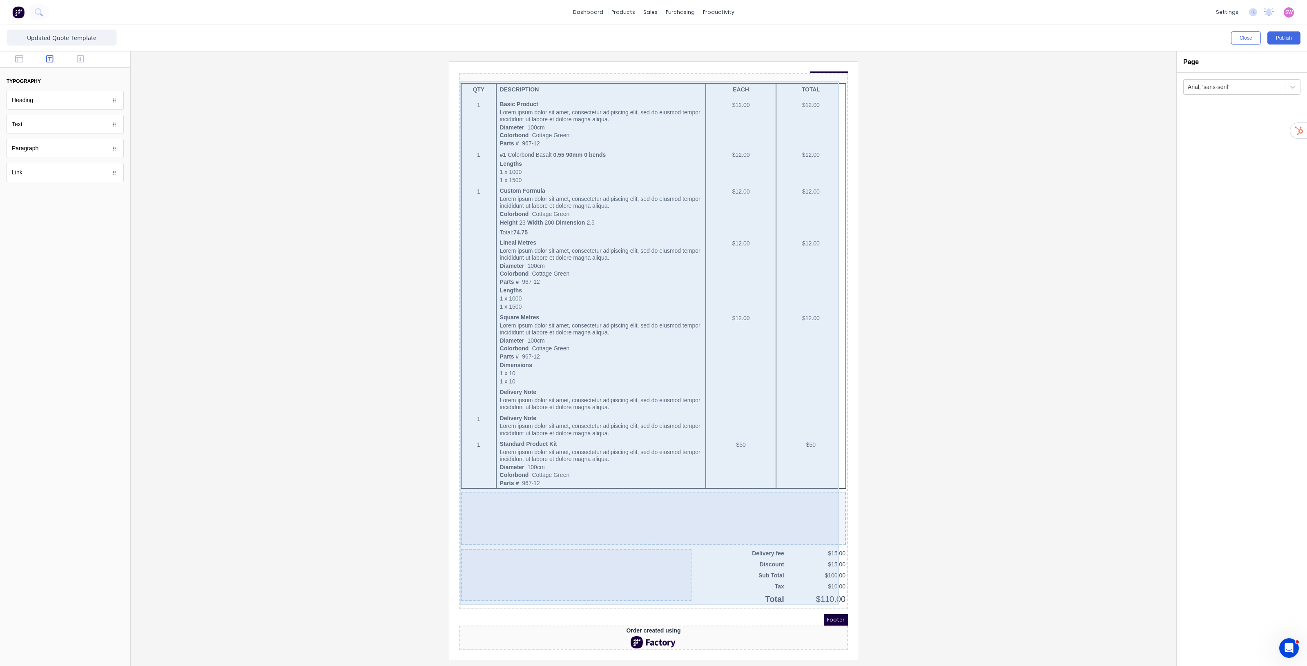
click at [708, 488] on div at bounding box center [643, 509] width 385 height 52
click at [624, 501] on div at bounding box center [643, 509] width 385 height 52
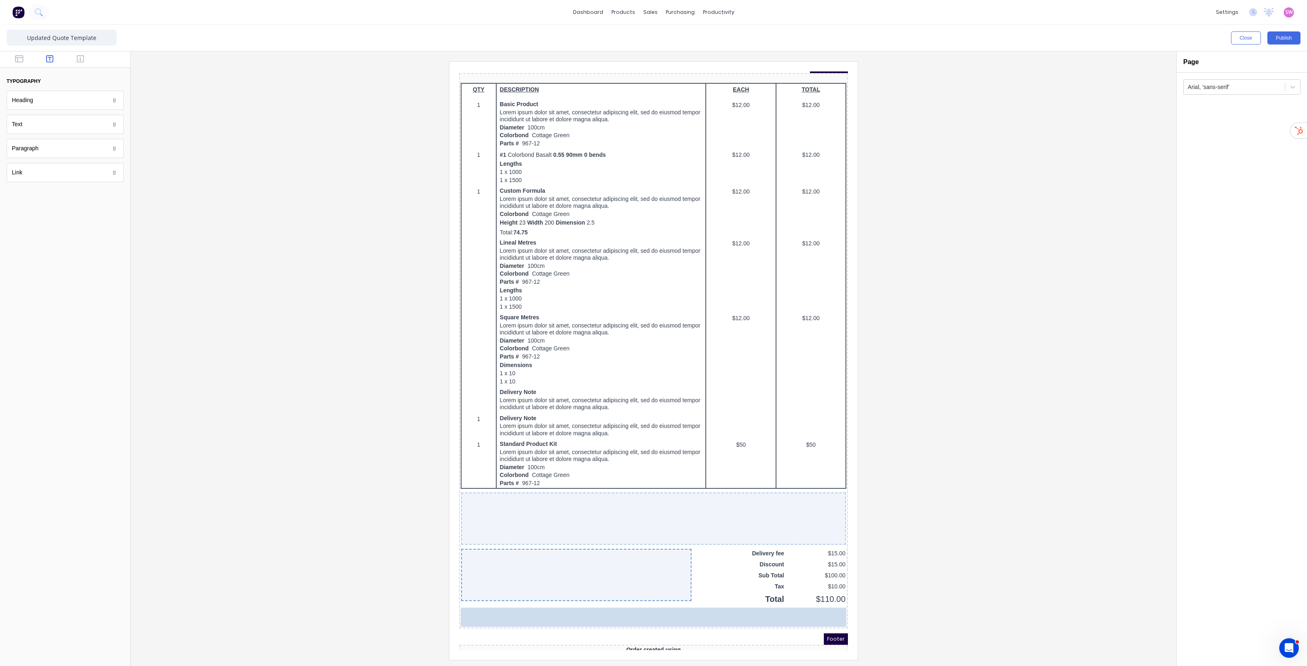
drag, startPoint x: 43, startPoint y: 125, endPoint x: 127, endPoint y: 539, distance: 421.8
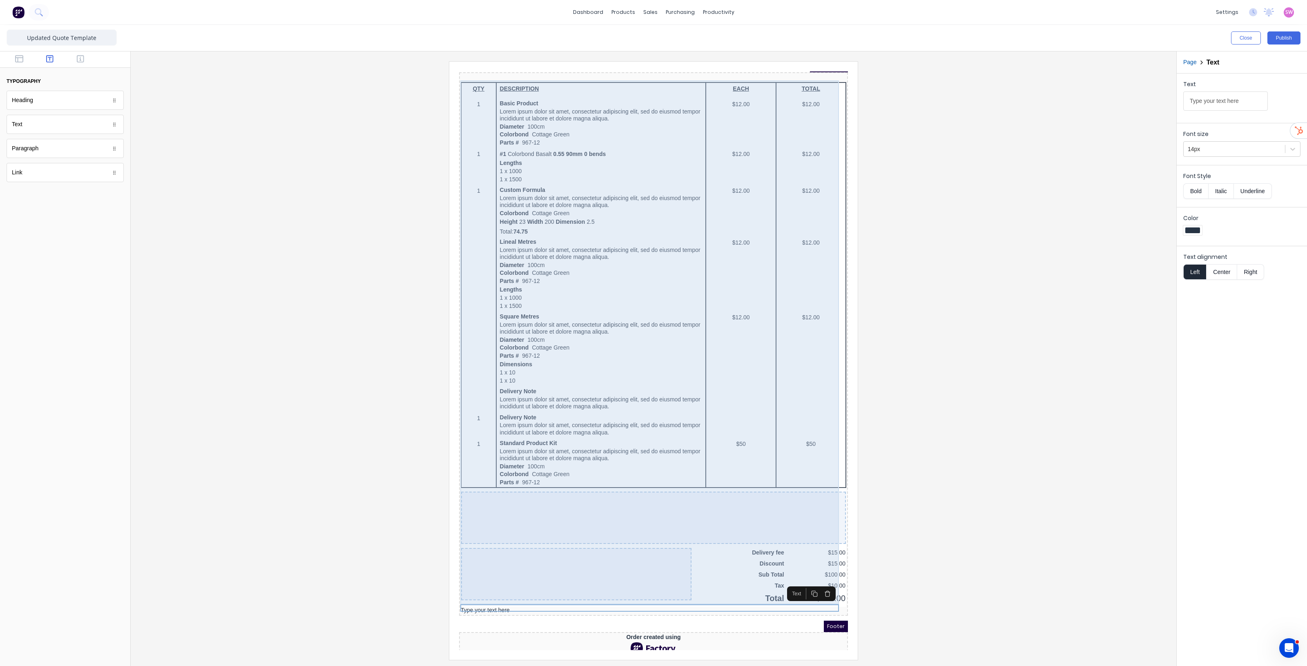
scroll to position [209, 0]
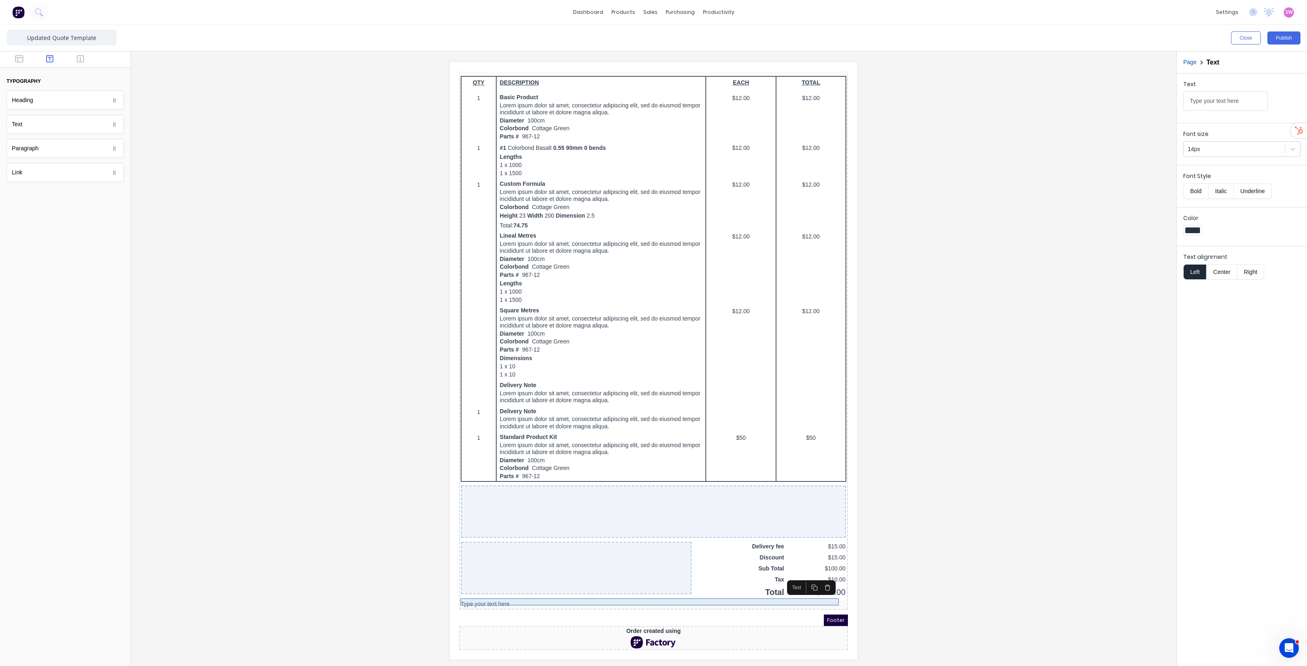
click at [500, 591] on div "Type your text here" at bounding box center [644, 594] width 386 height 7
drag, startPoint x: 1250, startPoint y: 99, endPoint x: 924, endPoint y: 65, distance: 327.8
click at [1019, 78] on div "Close Publish Components typography Heading Heading Text Text Paragraph Paragra…" at bounding box center [653, 345] width 1307 height 641
type input "Terms:"
drag, startPoint x: 589, startPoint y: 591, endPoint x: 580, endPoint y: 587, distance: 9.9
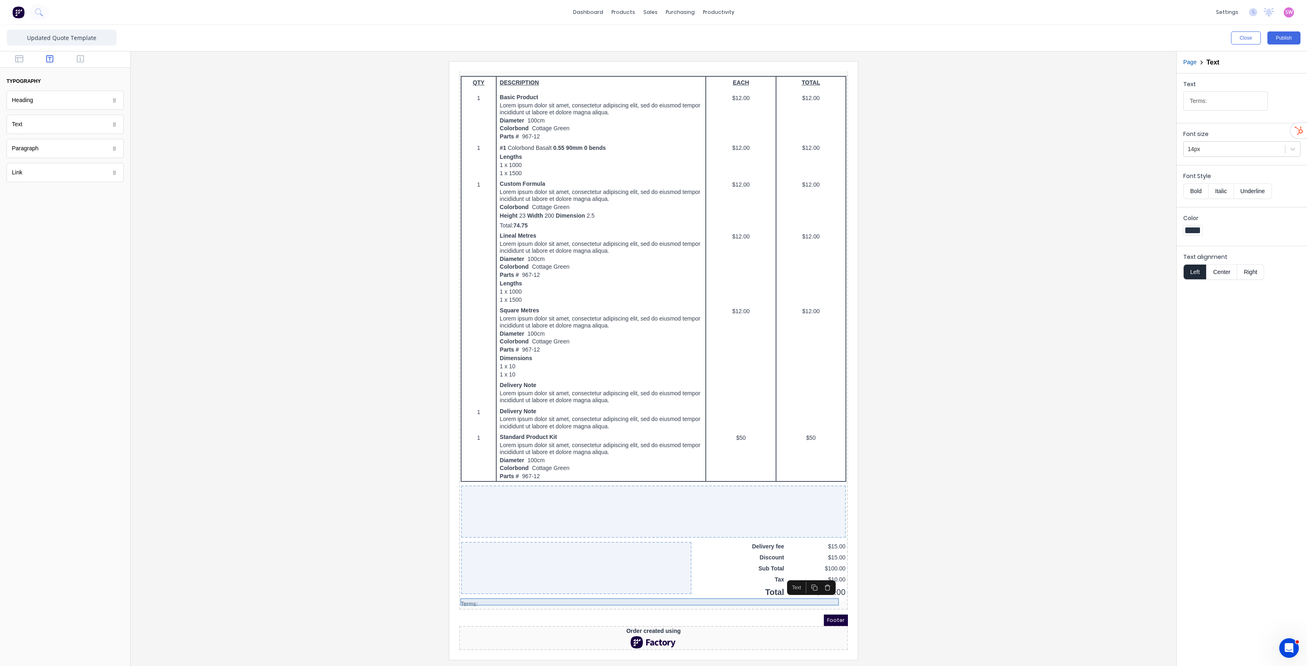
click at [589, 591] on div "Terms:" at bounding box center [644, 594] width 386 height 7
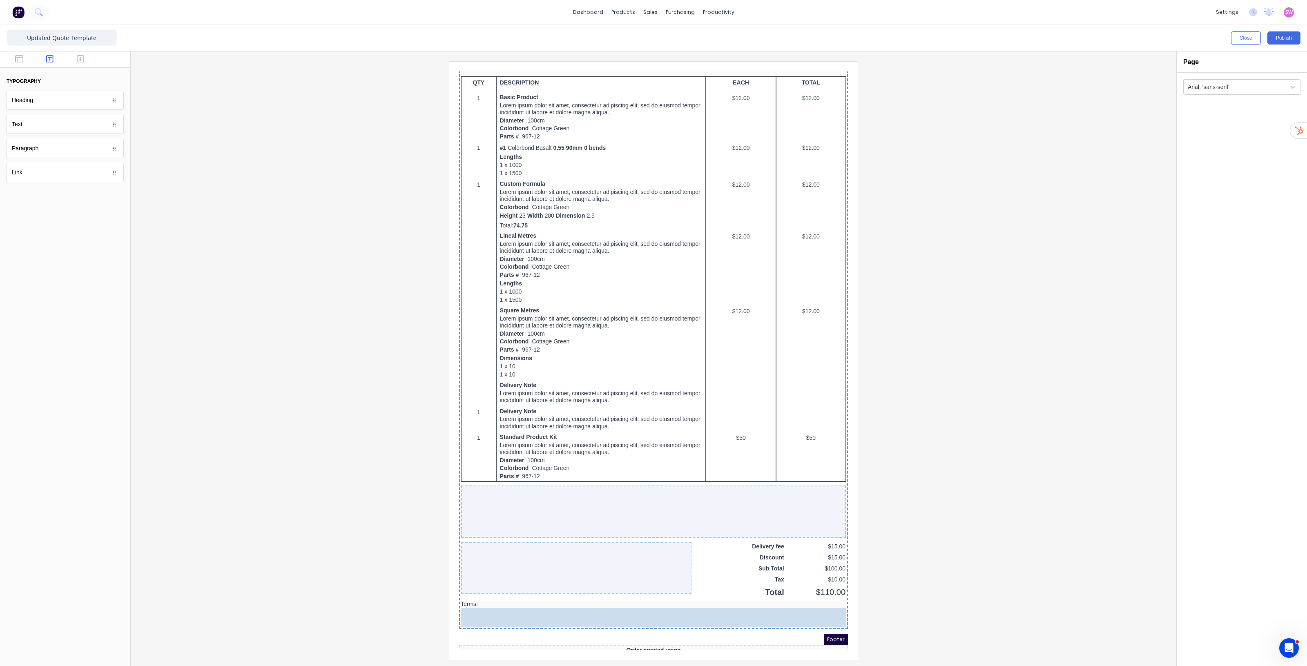
drag, startPoint x: 33, startPoint y: 129, endPoint x: 548, endPoint y: 618, distance: 710.4
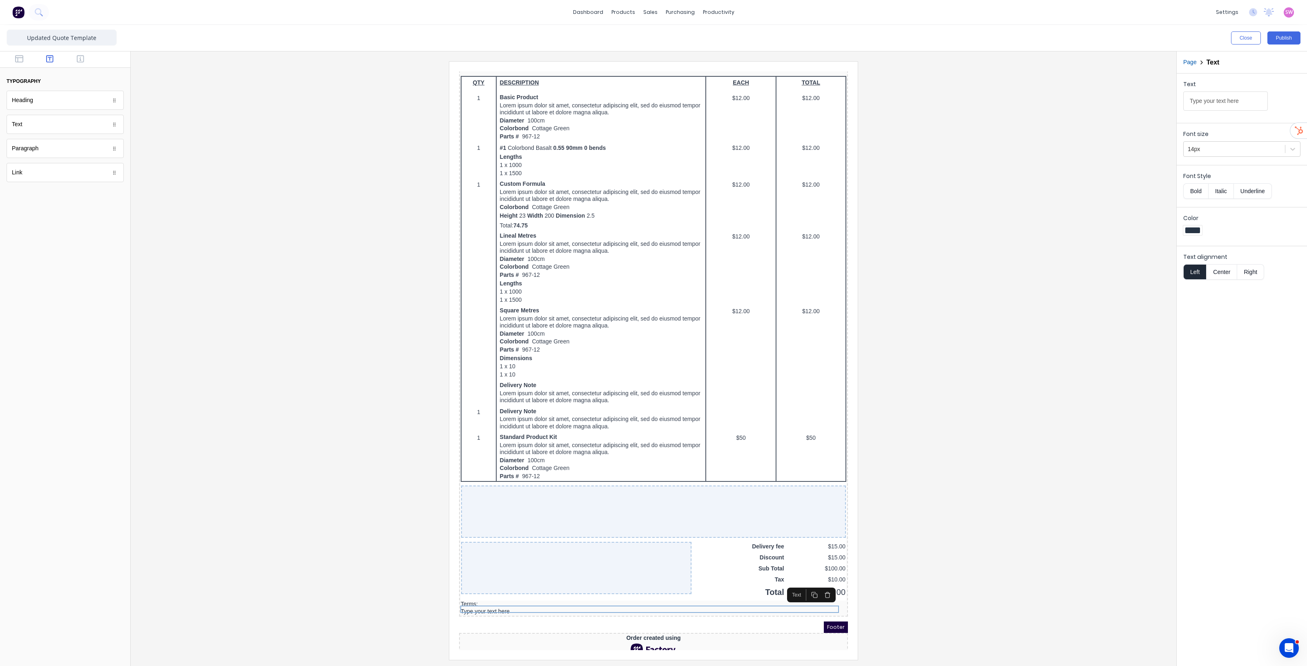
click at [804, 587] on icon "button" at bounding box center [804, 585] width 7 height 7
click at [804, 596] on button "button" at bounding box center [804, 592] width 13 height 11
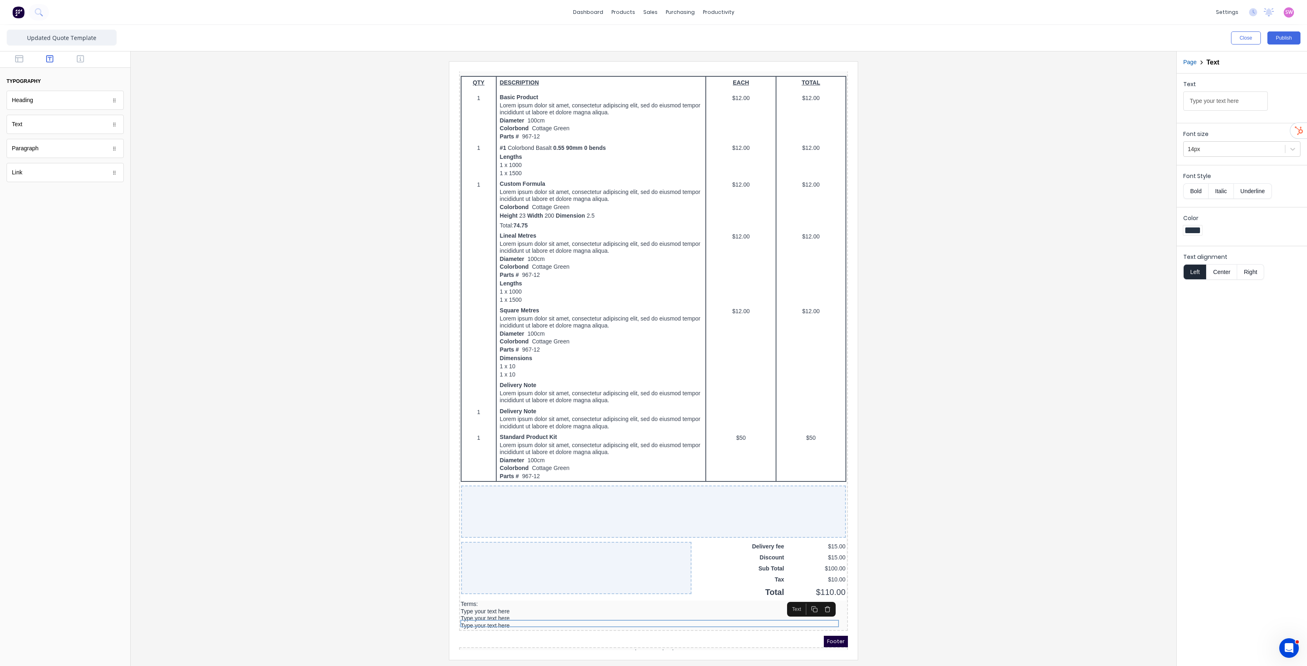
click at [805, 602] on rect "button" at bounding box center [806, 600] width 4 height 4
click at [806, 608] on icon "button" at bounding box center [804, 606] width 7 height 7
click at [807, 614] on rect "button" at bounding box center [806, 615] width 4 height 4
click at [806, 619] on icon "button" at bounding box center [804, 621] width 7 height 7
click at [806, 631] on icon "button" at bounding box center [804, 628] width 7 height 7
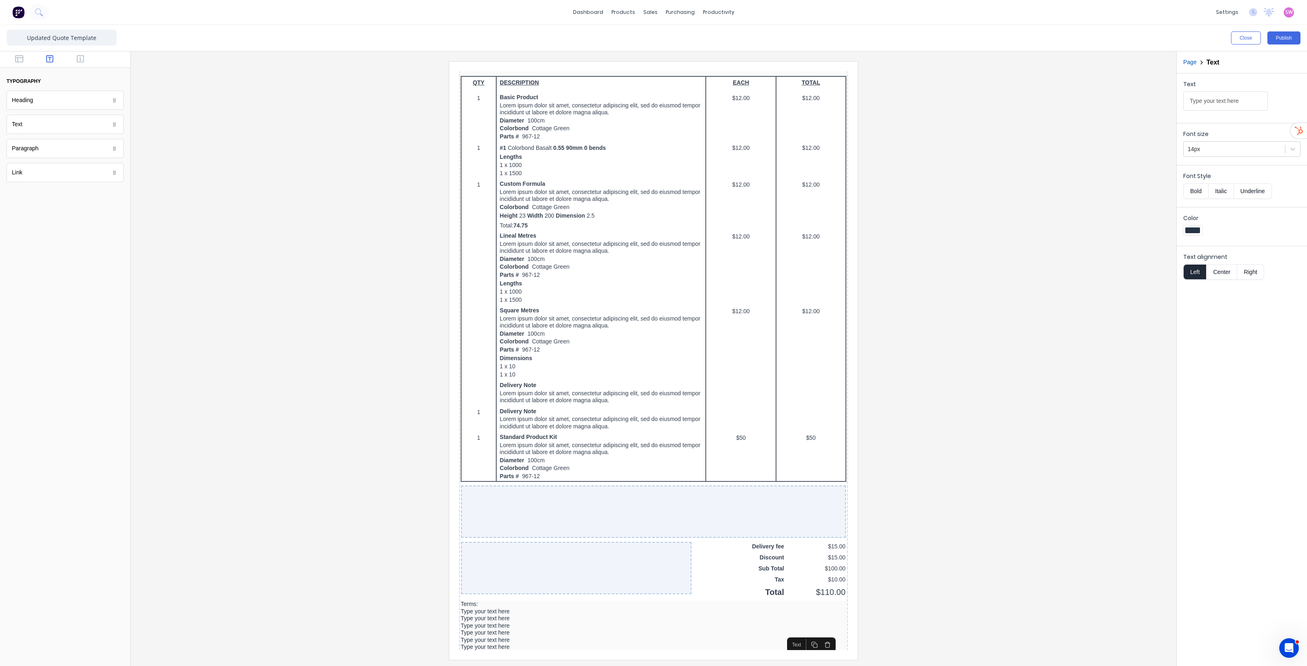
click at [806, 633] on icon "button" at bounding box center [804, 635] width 7 height 7
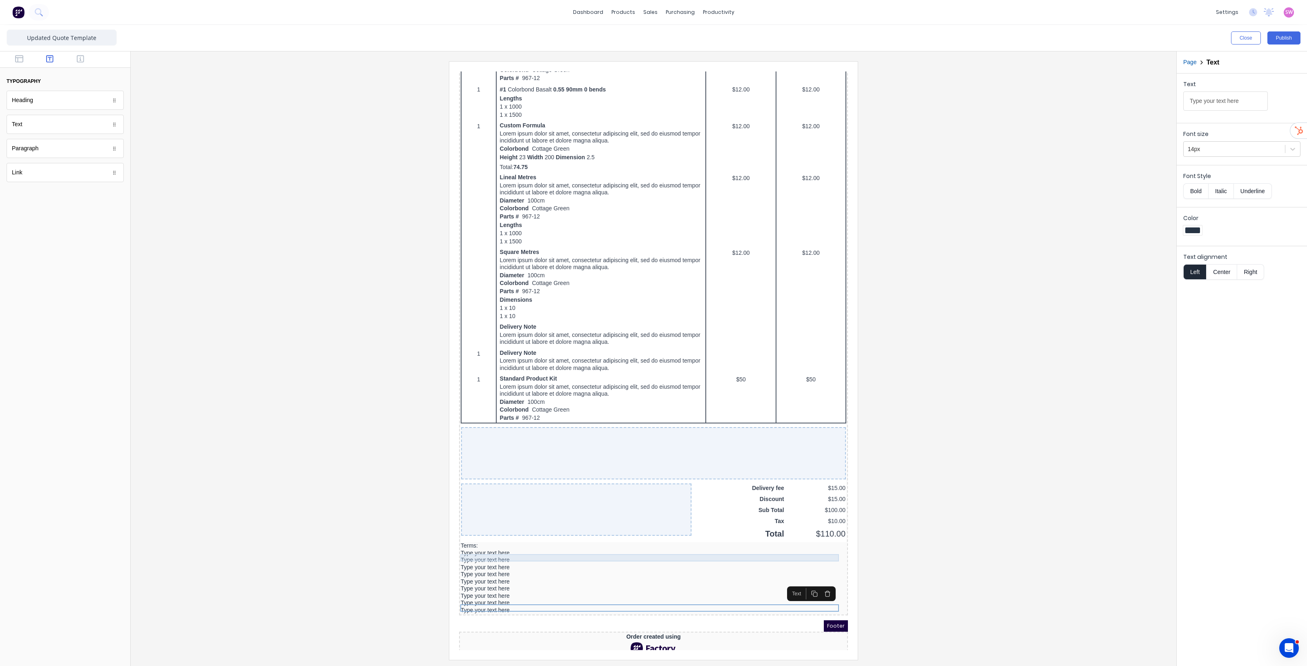
scroll to position [274, 0]
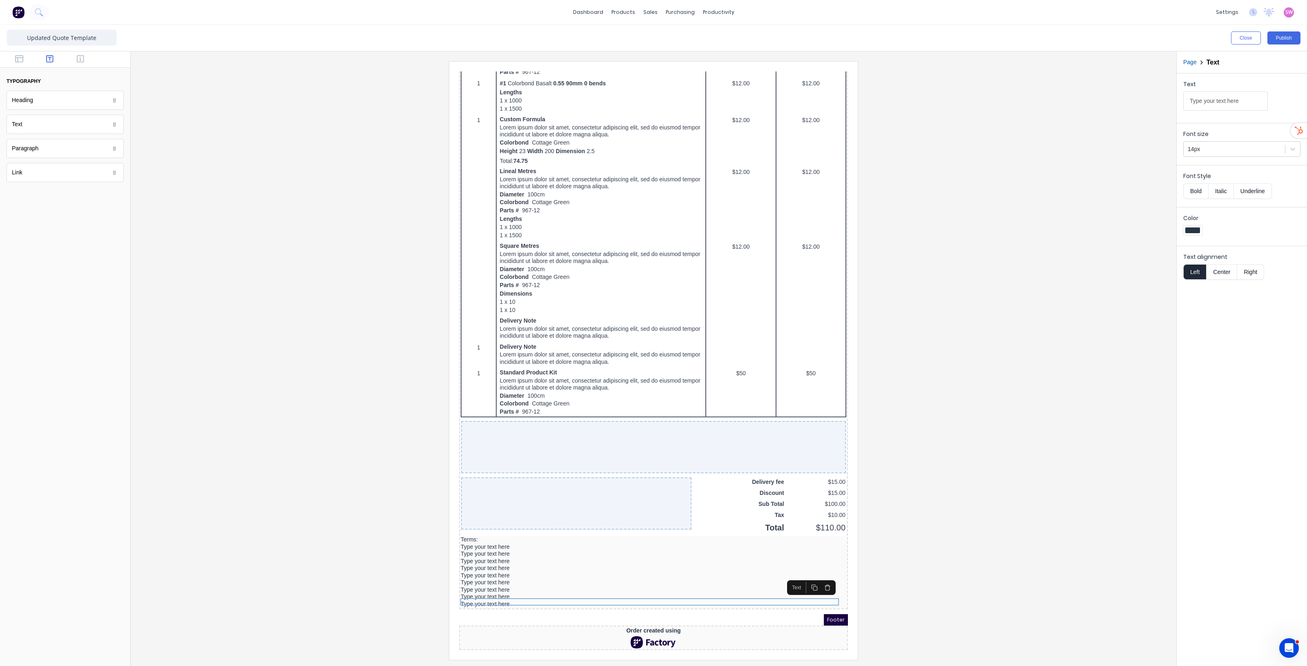
click at [803, 580] on icon "button" at bounding box center [804, 578] width 7 height 7
click at [806, 586] on icon "button" at bounding box center [804, 585] width 7 height 7
click at [805, 593] on icon "button" at bounding box center [804, 592] width 7 height 7
click at [806, 602] on rect "button" at bounding box center [806, 600] width 4 height 4
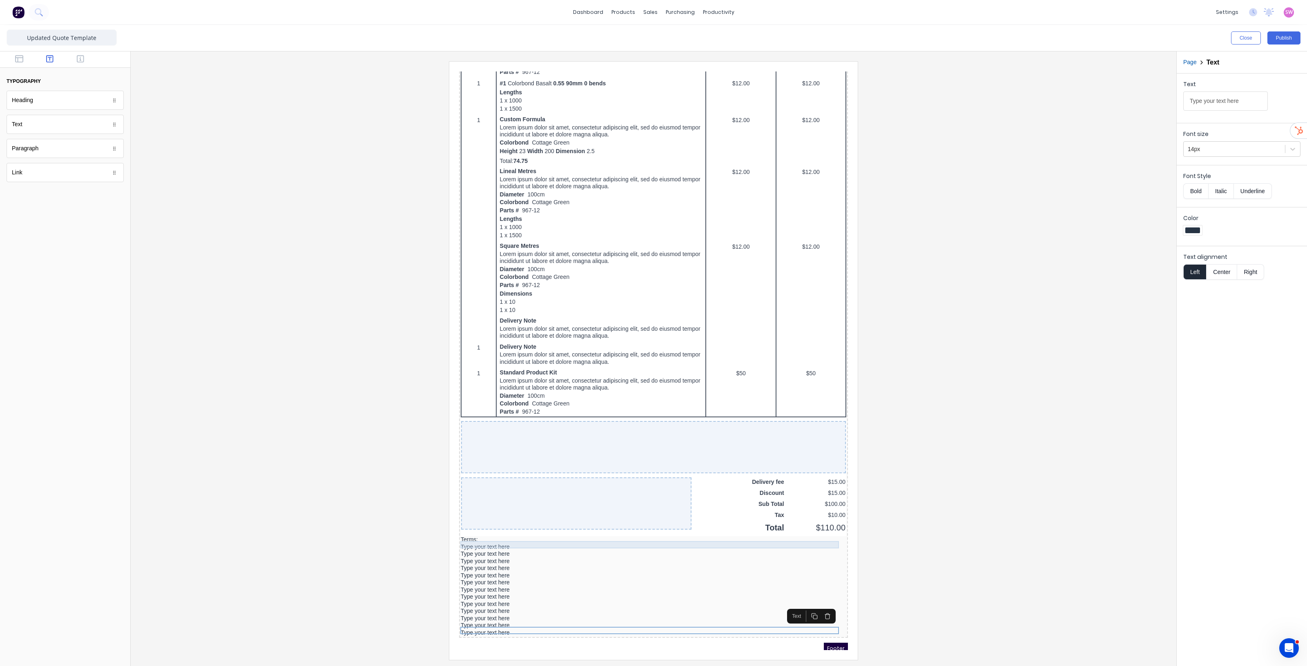
click at [483, 537] on div "Type your text here" at bounding box center [644, 537] width 386 height 7
click at [1247, 101] on input "Type your text here" at bounding box center [1225, 100] width 85 height 19
type input "Payment can be made via bank transfer (details below)"
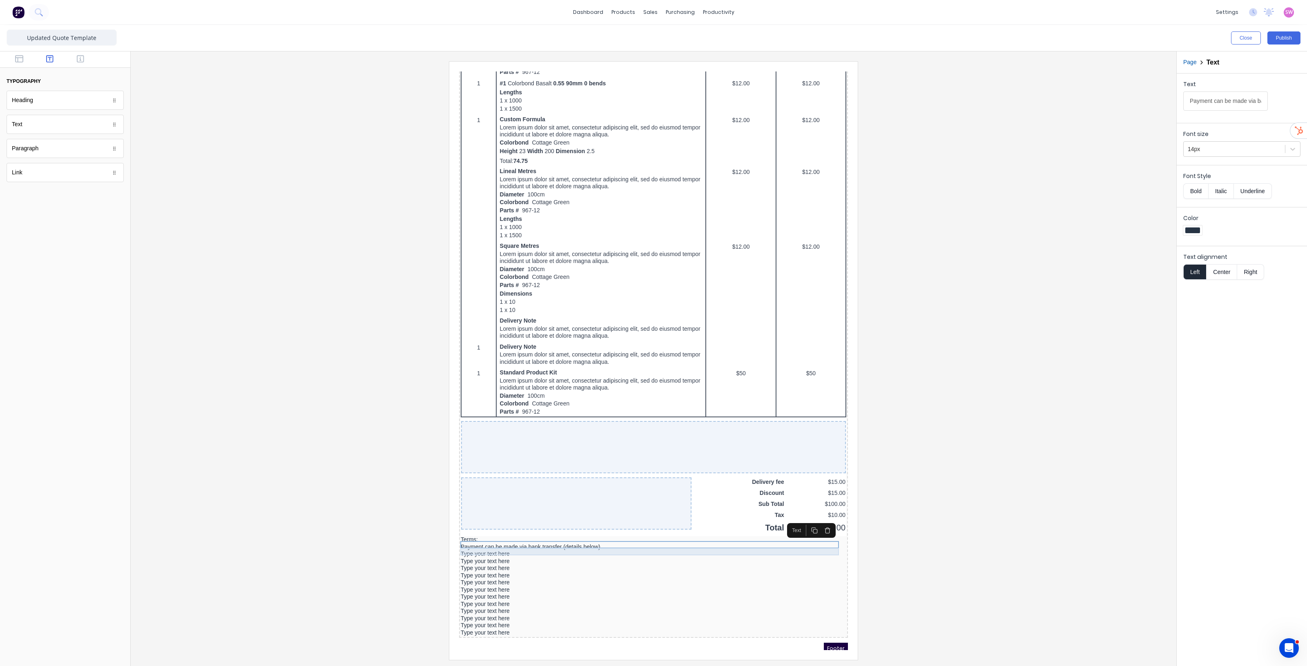
click at [475, 542] on div "Type your text here" at bounding box center [644, 544] width 386 height 7
click at [1249, 103] on input "Type your text here" at bounding box center [1225, 100] width 85 height 19
type input "Bank Account Details:"
click at [33, 63] on div at bounding box center [65, 59] width 130 height 16
click at [25, 61] on button "button" at bounding box center [20, 60] width 26 height 10
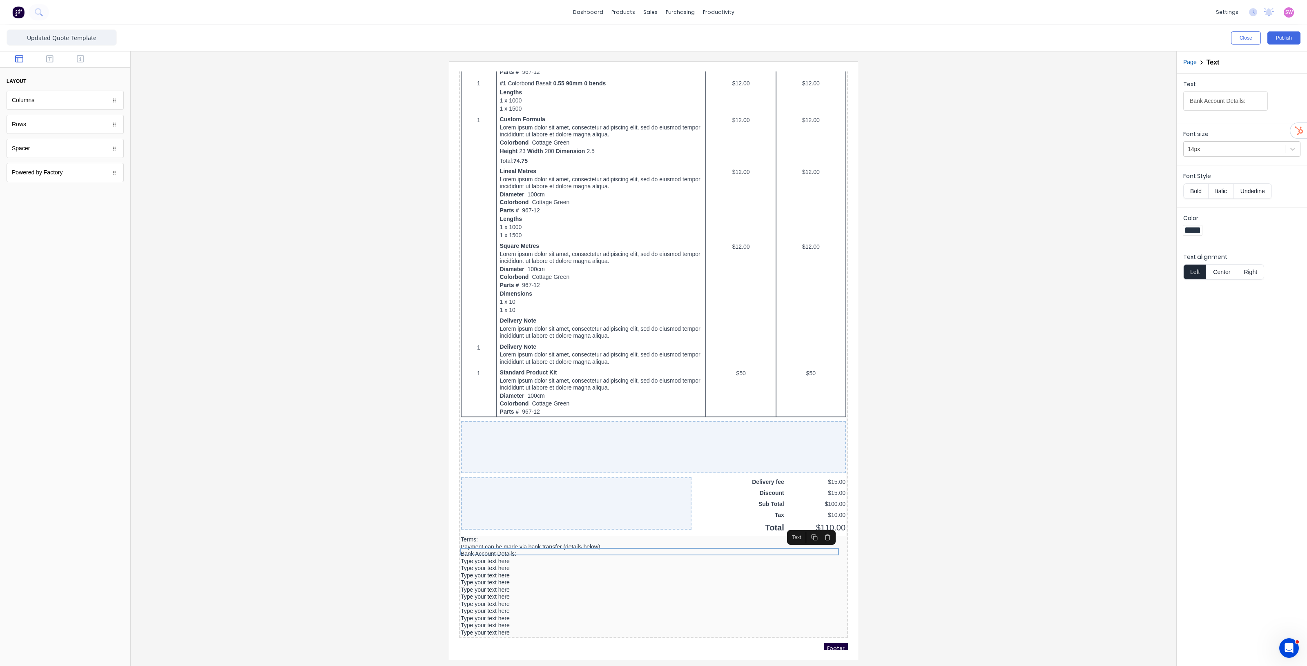
click at [80, 65] on div at bounding box center [65, 59] width 130 height 16
click at [80, 58] on icon "button" at bounding box center [80, 58] width 7 height 7
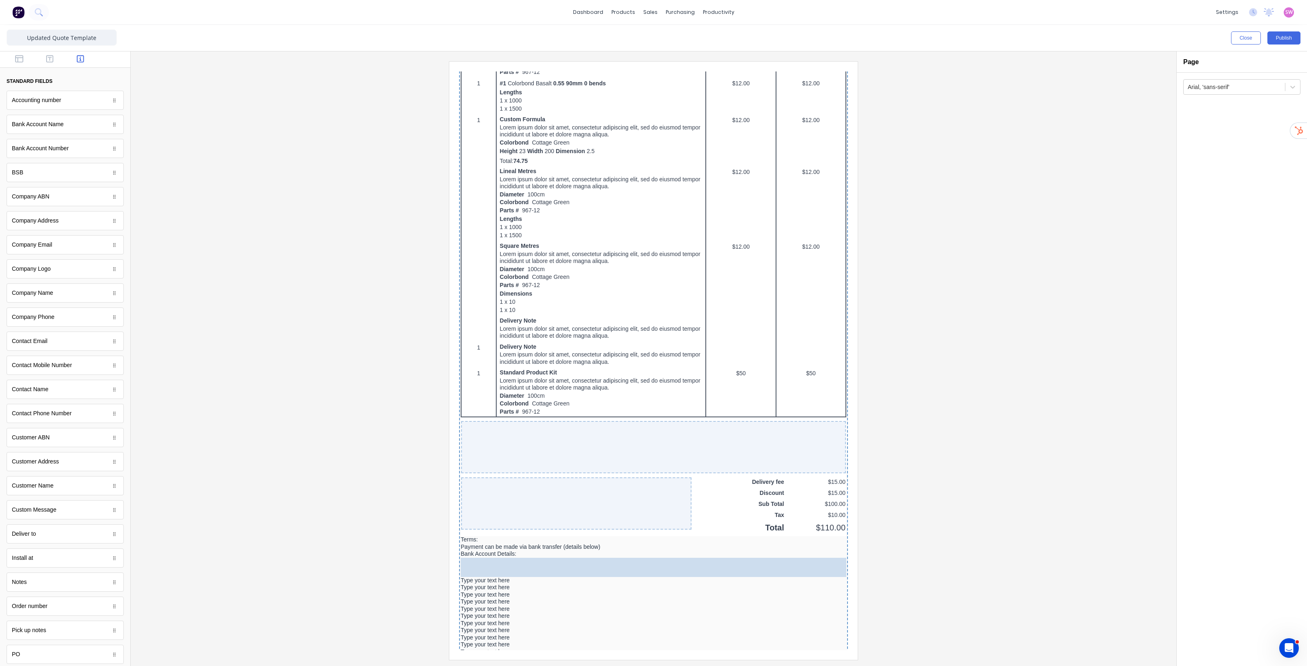
drag, startPoint x: 35, startPoint y: 174, endPoint x: 119, endPoint y: 478, distance: 315.8
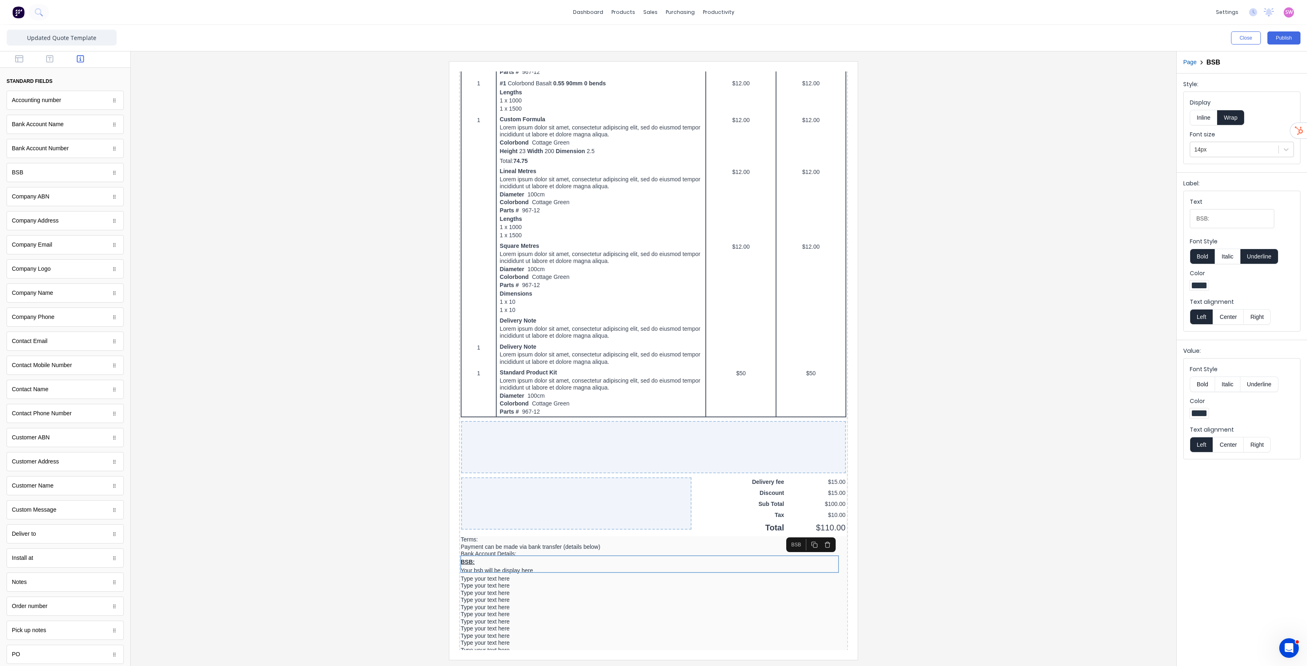
click at [1262, 259] on button "Underline" at bounding box center [1259, 257] width 38 height 16
click at [1211, 259] on button "Bold" at bounding box center [1202, 257] width 25 height 16
click at [1206, 117] on button "Inline" at bounding box center [1203, 118] width 27 height 16
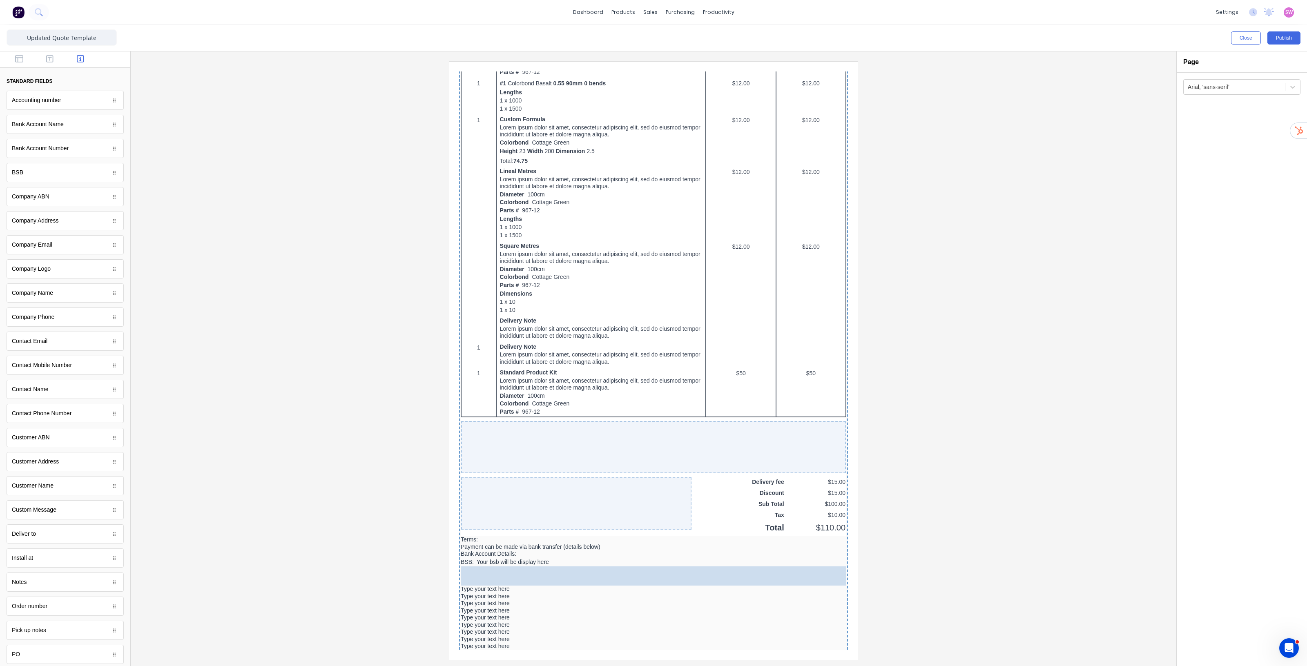
drag, startPoint x: 42, startPoint y: 150, endPoint x: 143, endPoint y: 490, distance: 354.2
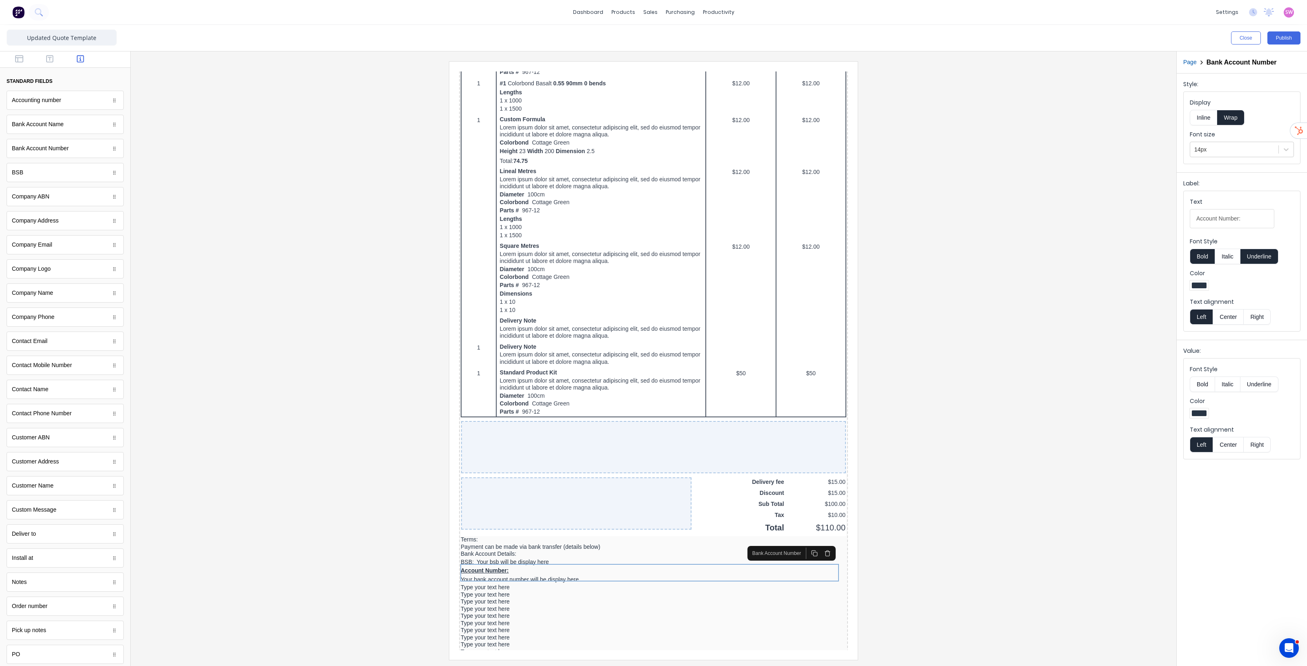
click at [1271, 263] on button "Underline" at bounding box center [1259, 257] width 38 height 16
click at [1204, 257] on button "Bold" at bounding box center [1202, 257] width 25 height 16
click at [1201, 121] on button "Inline" at bounding box center [1203, 118] width 27 height 16
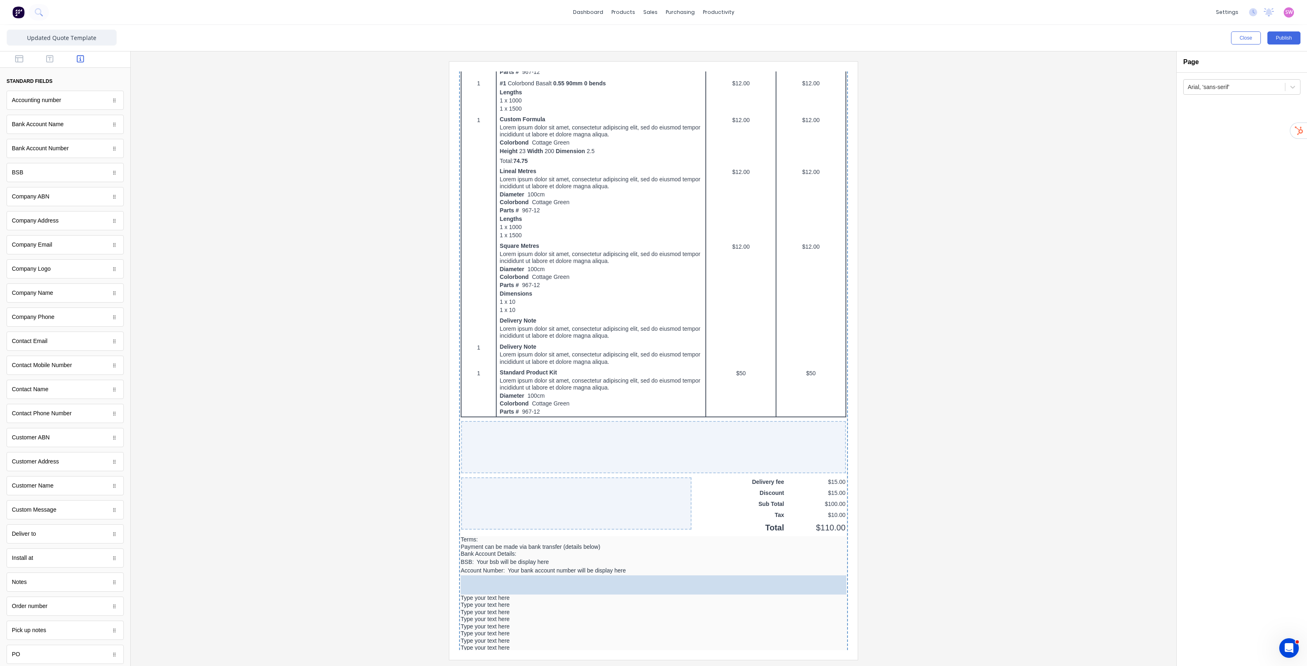
drag, startPoint x: 47, startPoint y: 125, endPoint x: 126, endPoint y: 503, distance: 386.3
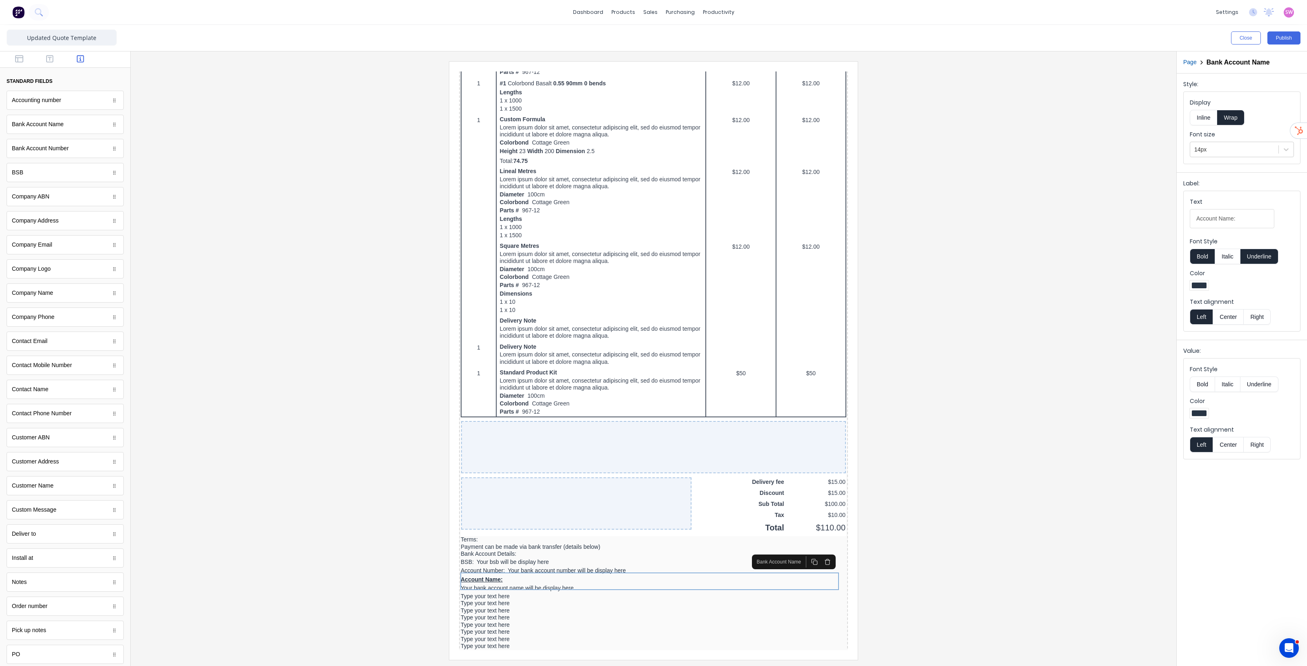
click at [1260, 254] on button "Underline" at bounding box center [1259, 257] width 38 height 16
click at [1207, 254] on button "Bold" at bounding box center [1202, 257] width 25 height 16
click at [1207, 118] on button "Inline" at bounding box center [1203, 118] width 27 height 16
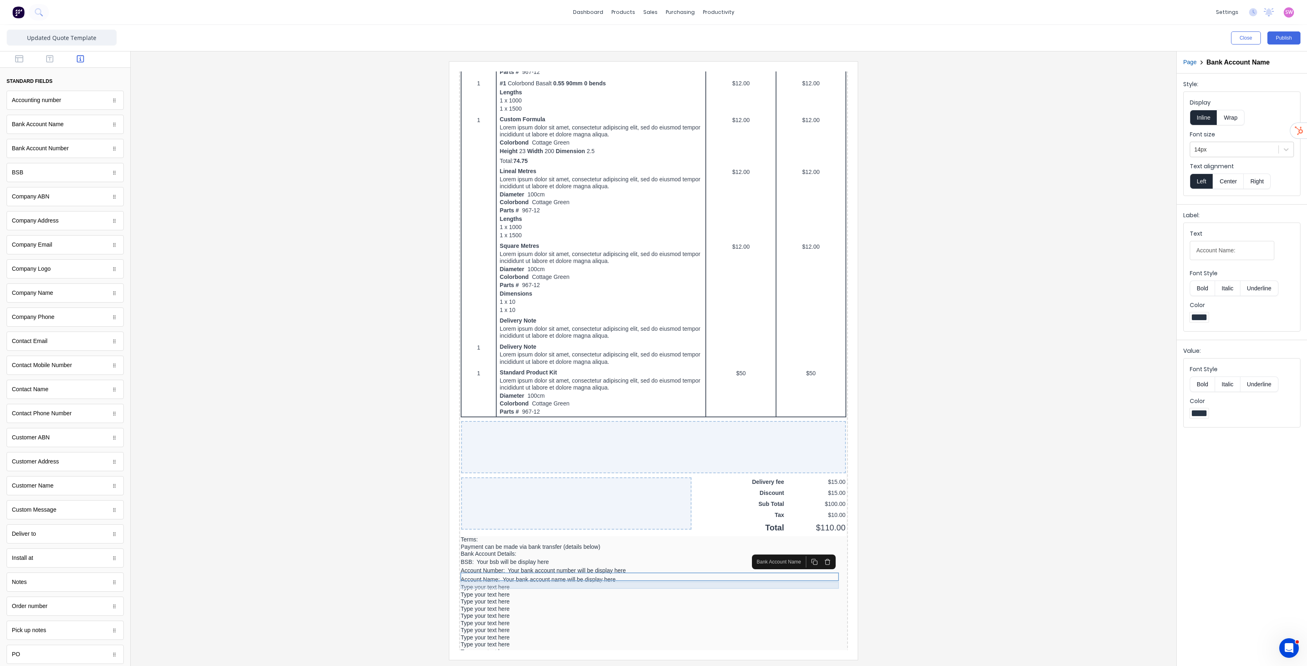
click at [497, 575] on div "Type your text here" at bounding box center [644, 577] width 386 height 7
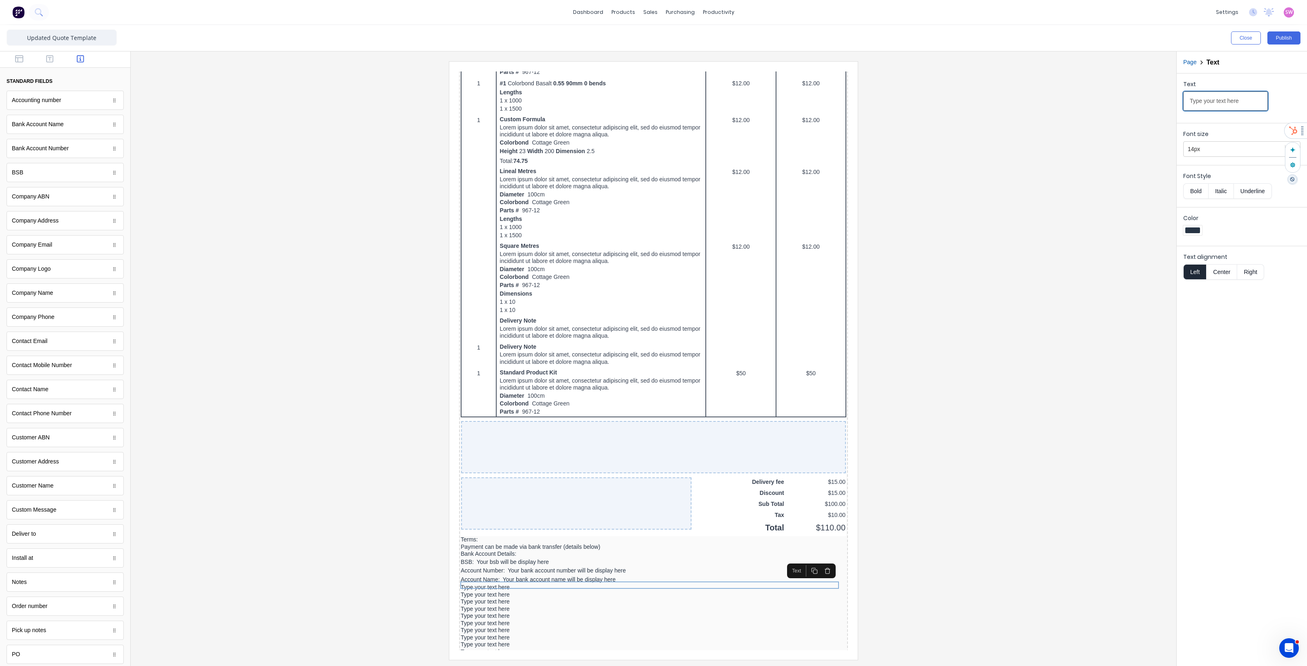
click at [1242, 100] on input "Type your text here" at bounding box center [1225, 100] width 85 height 19
type input "Reference: QUOTE NUMBER"
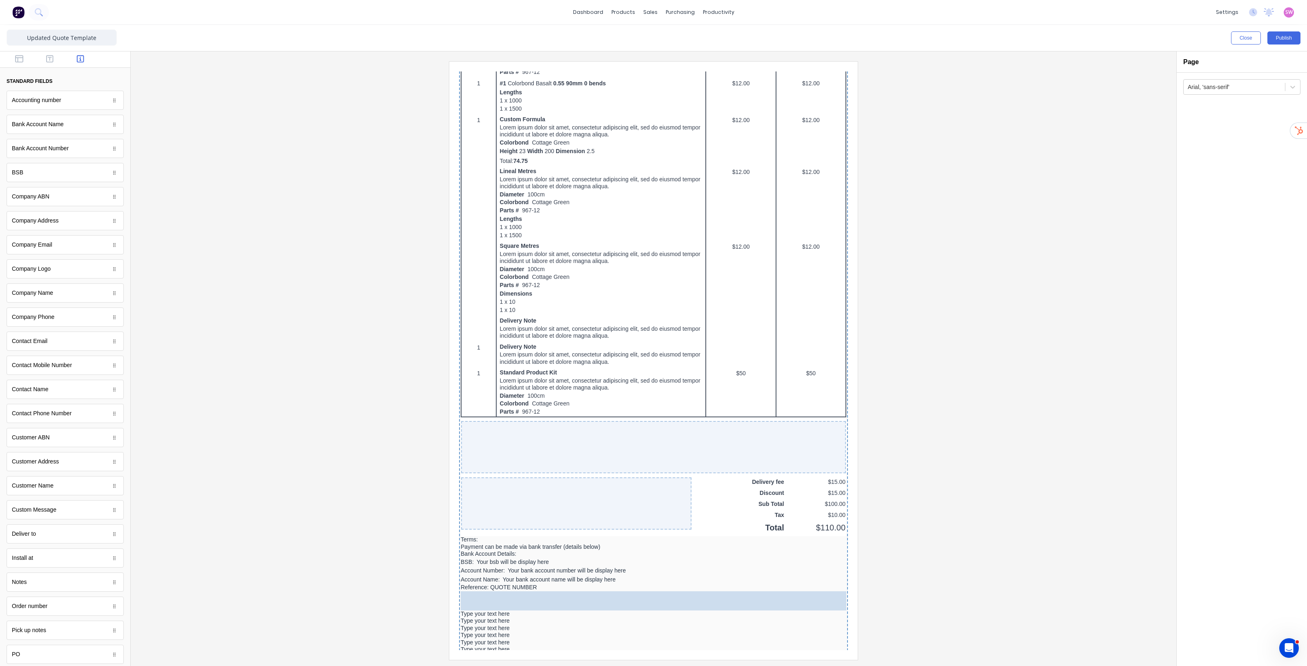
drag, startPoint x: 58, startPoint y: 246, endPoint x: 216, endPoint y: 518, distance: 314.1
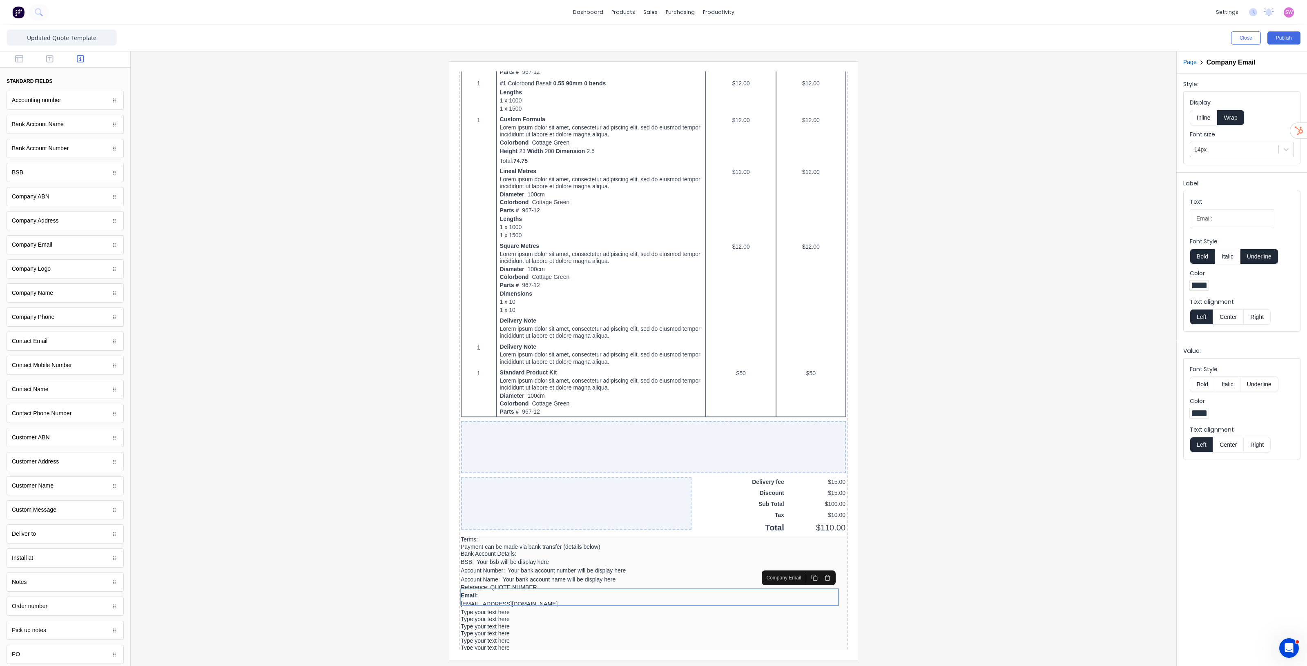
click at [1208, 118] on button "Inline" at bounding box center [1203, 118] width 27 height 16
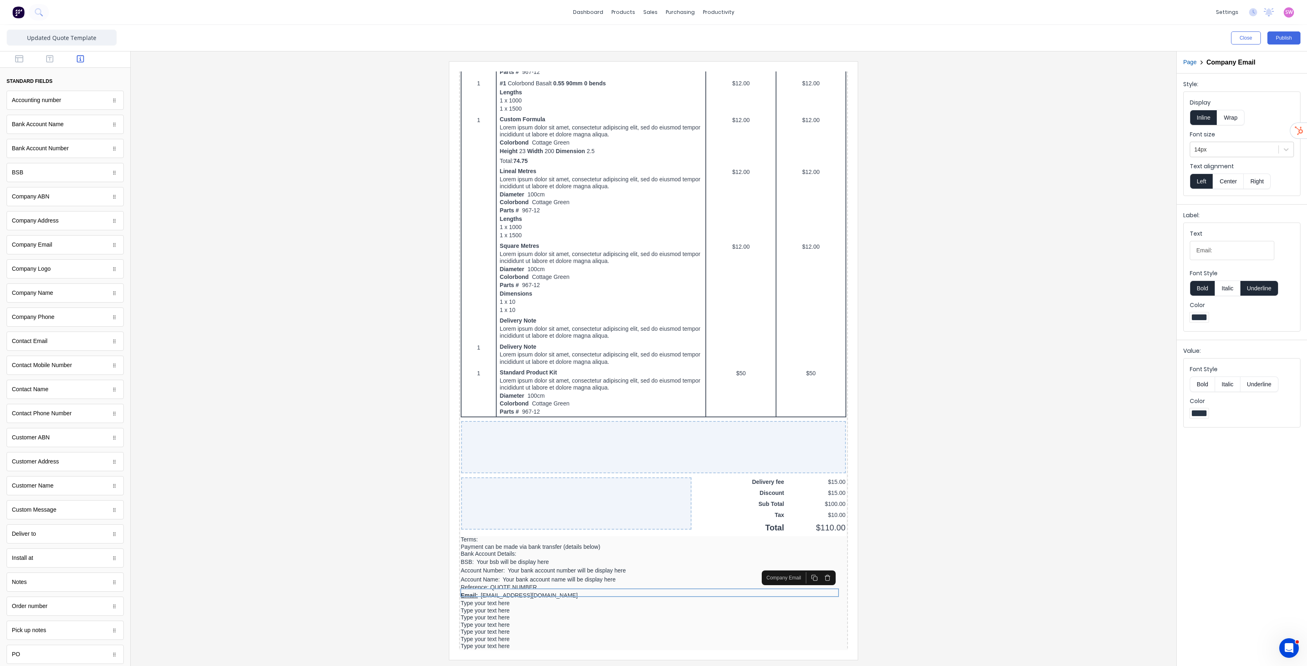
click at [1202, 296] on button "Bold" at bounding box center [1202, 289] width 25 height 16
click at [1258, 289] on button "Underline" at bounding box center [1259, 289] width 38 height 16
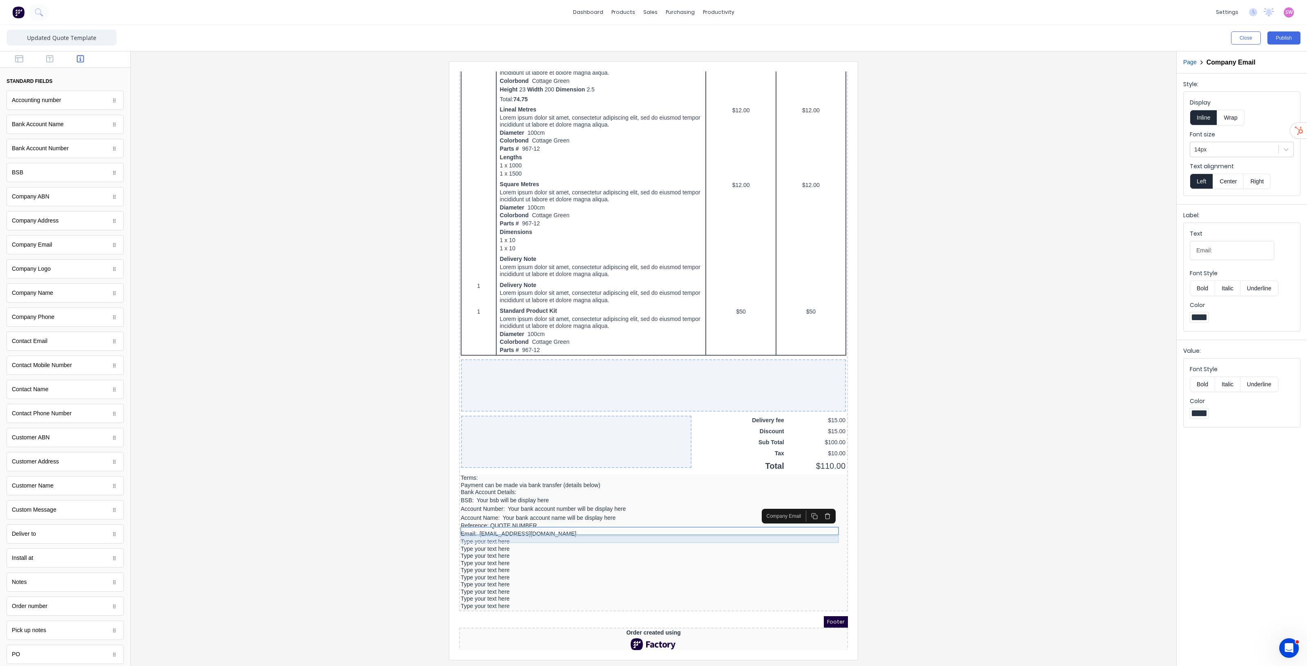
scroll to position [337, 0]
click at [50, 56] on button "button" at bounding box center [50, 60] width 26 height 10
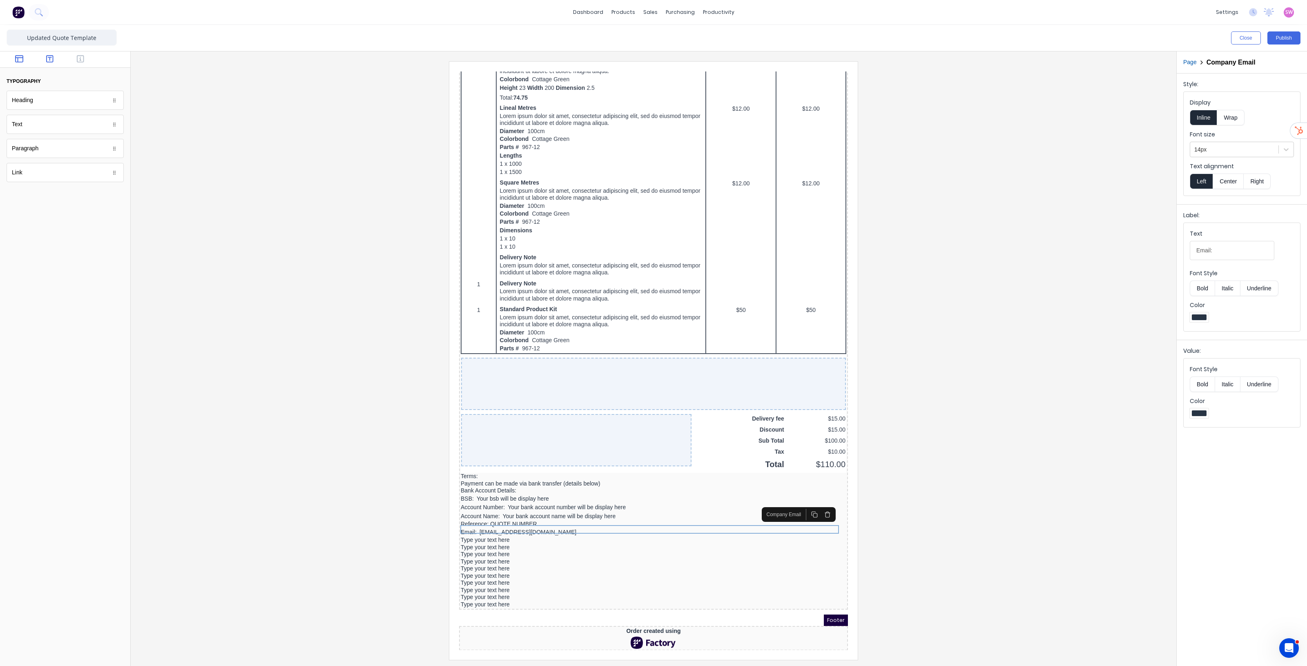
click at [10, 59] on button "button" at bounding box center [20, 60] width 26 height 10
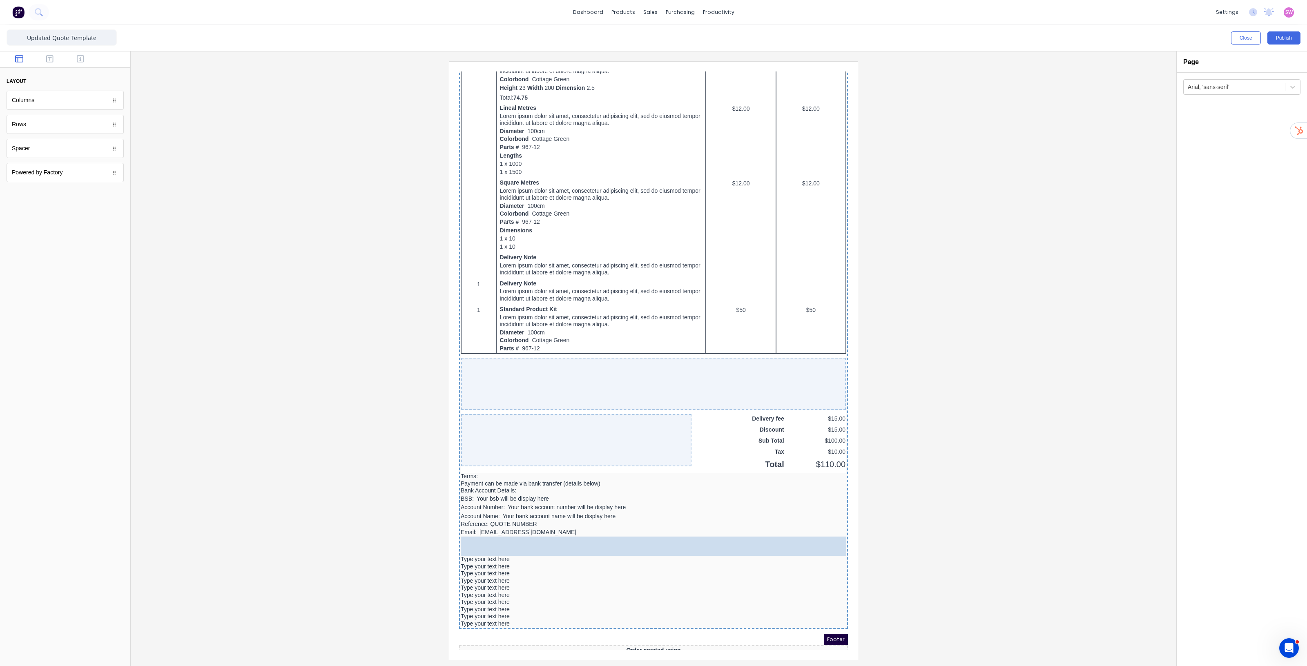
drag, startPoint x: 85, startPoint y: 166, endPoint x: 121, endPoint y: 459, distance: 294.7
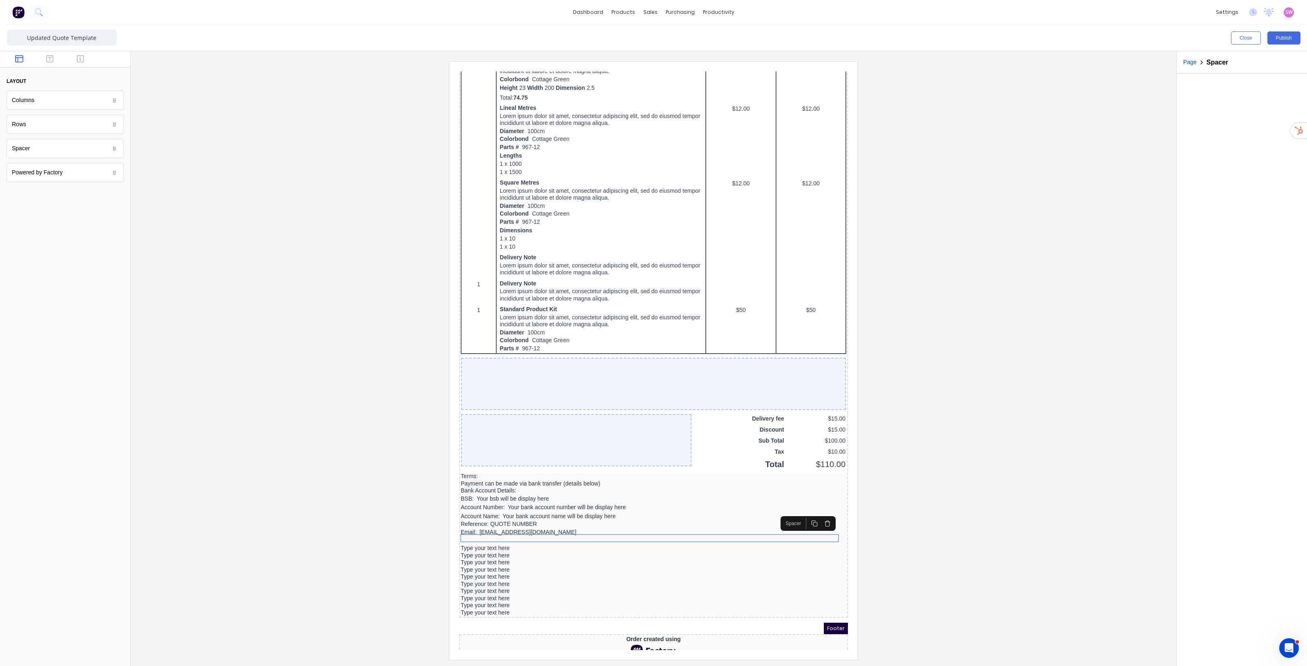
click at [806, 515] on icon "button" at bounding box center [804, 514] width 7 height 7
click at [514, 543] on div "Type your text here" at bounding box center [644, 546] width 386 height 7
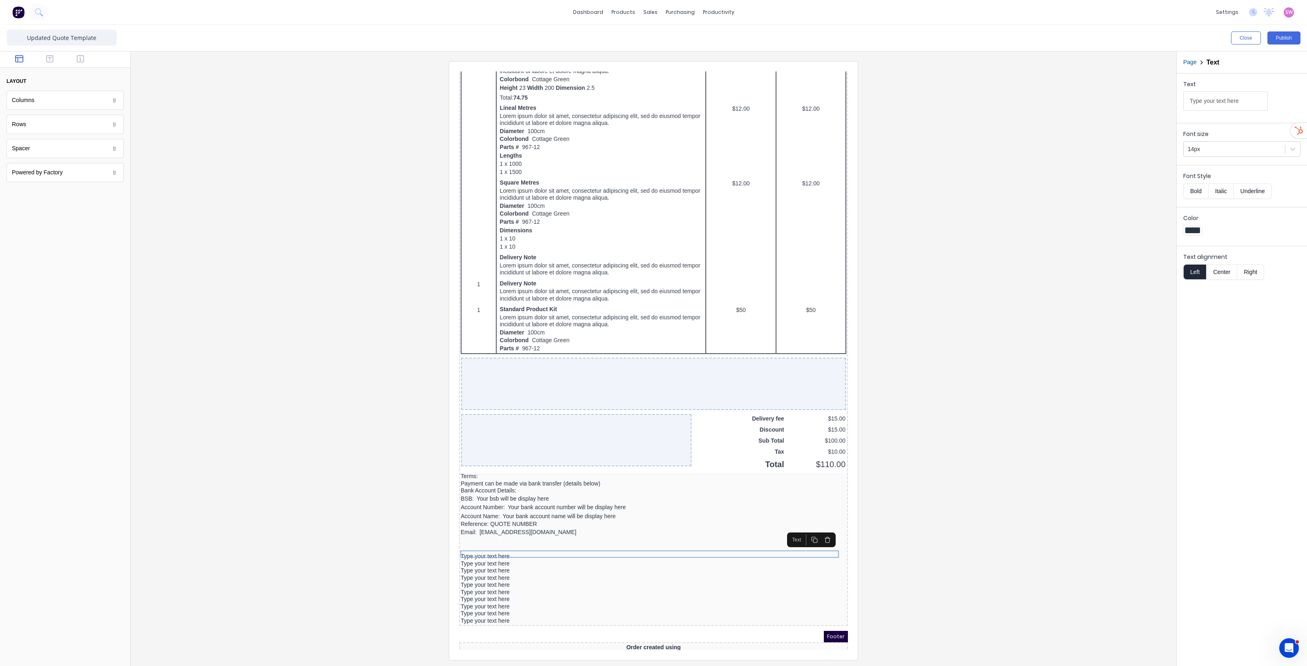
drag, startPoint x: 1245, startPoint y: 100, endPoint x: 1112, endPoint y: 99, distance: 133.2
click at [1138, 101] on div "Close Publish Components layout Columns Columns Rows Rows Spacer Spacer Powered…" at bounding box center [653, 345] width 1307 height 641
type input "Terms and Conditions:"
click at [538, 531] on div at bounding box center [644, 531] width 386 height 8
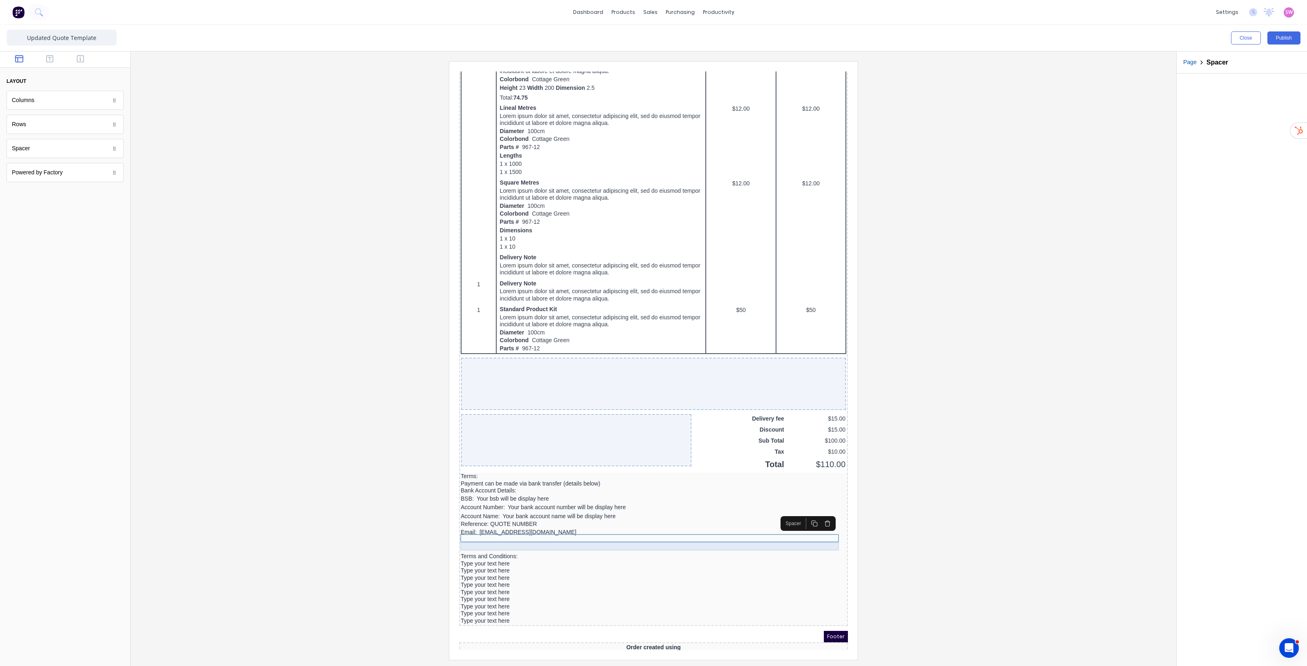
click at [544, 535] on div at bounding box center [644, 539] width 386 height 8
click at [802, 519] on icon "button" at bounding box center [804, 522] width 7 height 7
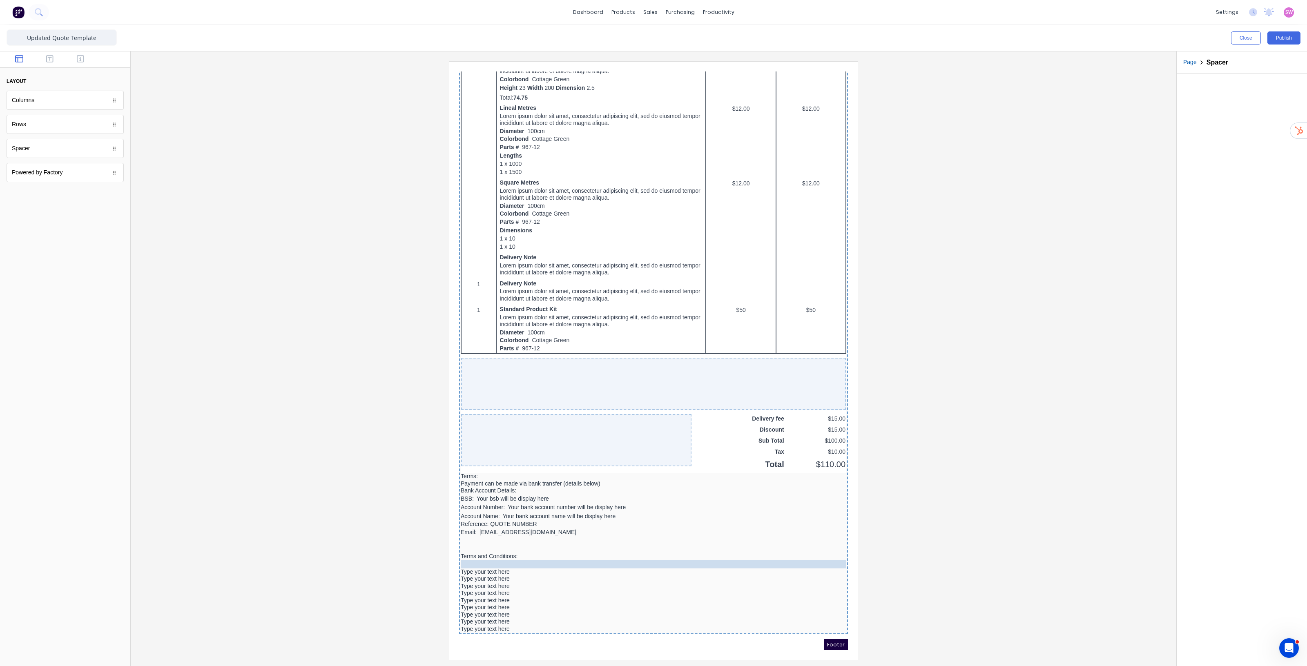
drag, startPoint x: 553, startPoint y: 543, endPoint x: 558, endPoint y: 551, distance: 10.0
click at [503, 560] on div "Type your text here" at bounding box center [644, 562] width 386 height 7
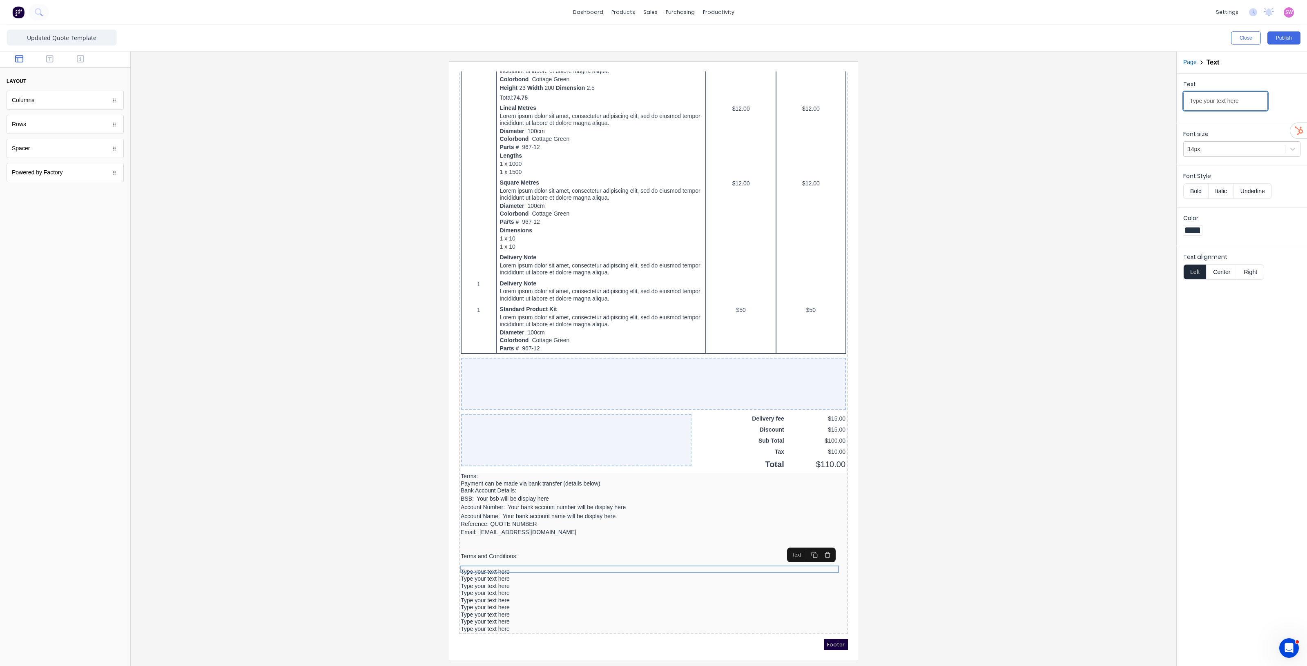
click at [1245, 100] on input "Type your text here" at bounding box center [1225, 100] width 85 height 19
paste input "** Quotes are valid 7 days. Unless specified otherwise."
type input "** Quotes are valid 7 days. Unless specified otherwise."
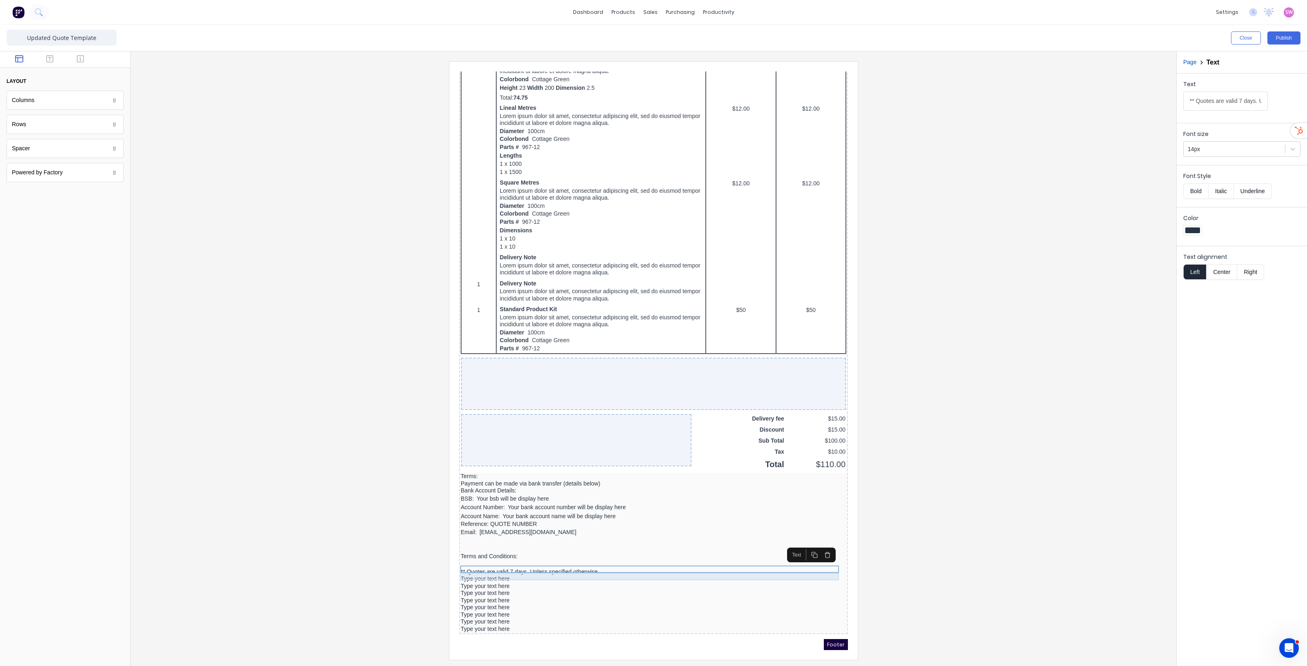
click at [505, 566] on div "Type your text here" at bounding box center [644, 569] width 386 height 7
click at [1230, 96] on input "Type your text here" at bounding box center [1225, 100] width 85 height 19
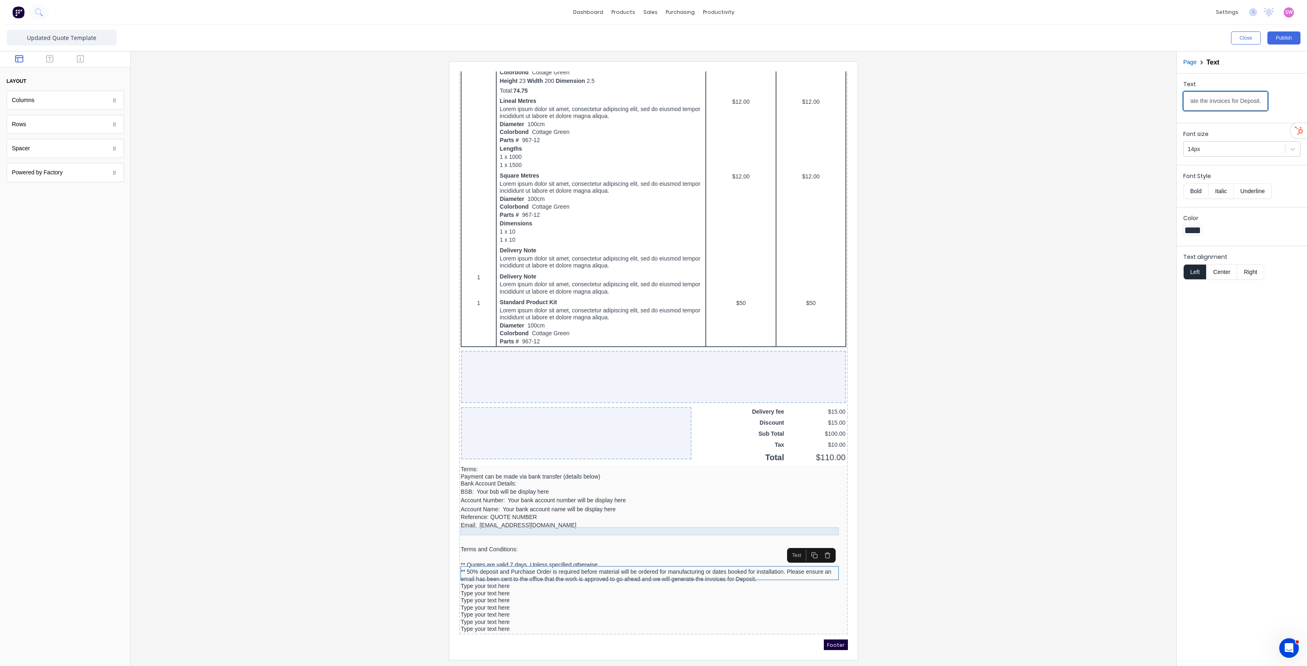
scroll to position [368, 0]
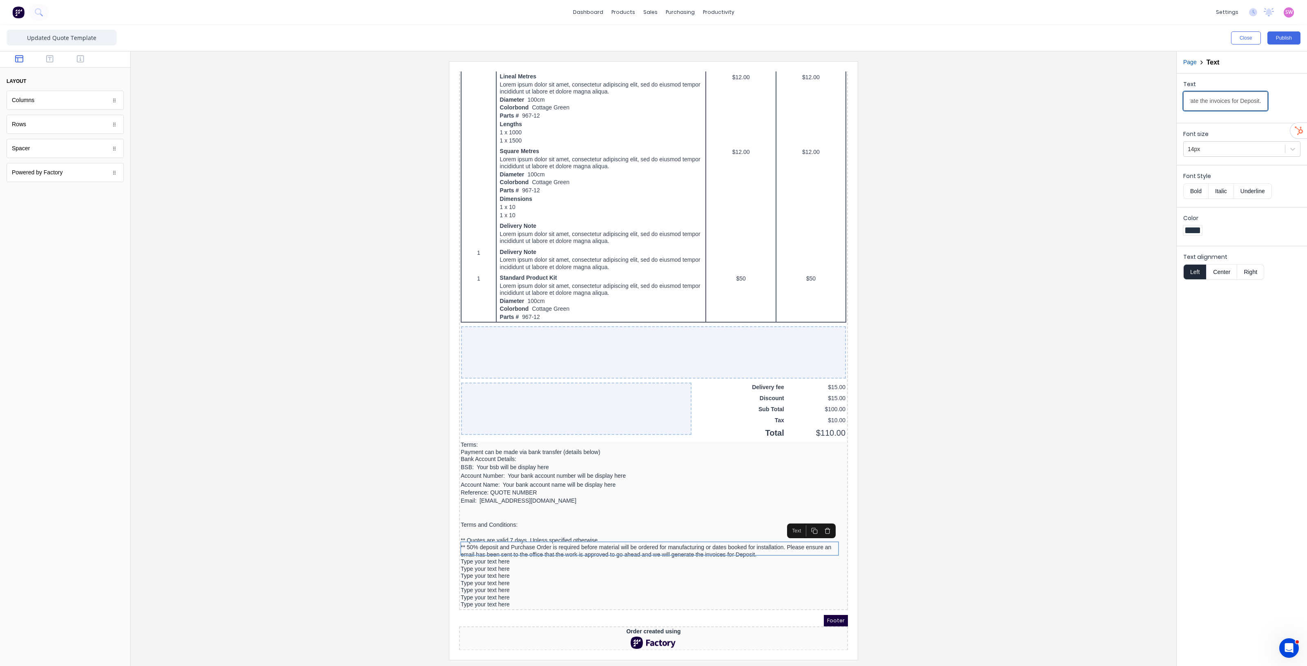
type input "** 50% deposit and Purchase Order is required before material will be ordered f…"
click at [502, 549] on div "Type your text here" at bounding box center [644, 552] width 386 height 7
click at [1240, 101] on input "Type your text here" at bounding box center [1225, 100] width 85 height 19
click at [719, 549] on div "** Lead times can vary. Once Deposit and PO have been received we will endeavou…" at bounding box center [644, 552] width 386 height 7
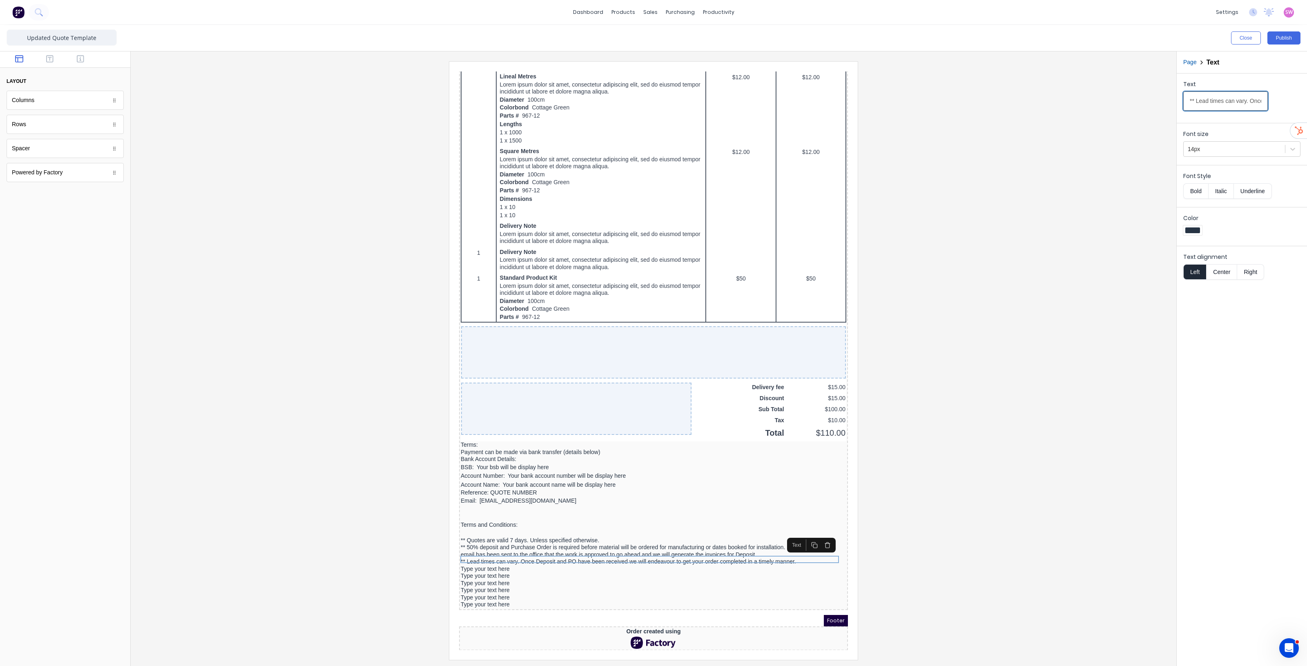
click at [1241, 102] on input "** Lead times can vary. Once Deposit and PO have been received we will endeavou…" at bounding box center [1225, 100] width 85 height 19
paste input "Our Office will always keep an up to date communication with you through out th…"
type input "** Lead times can vary. Once Deposit and PO have been received we will endeavou…"
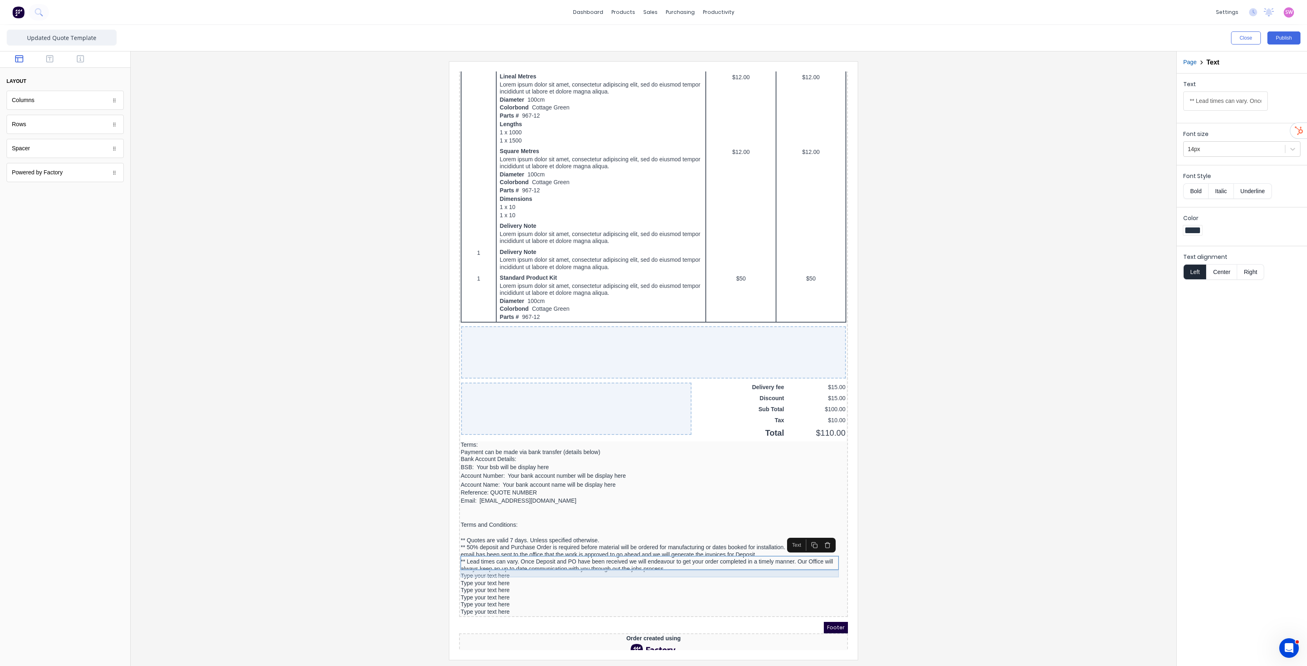
click at [475, 563] on div "Type your text here" at bounding box center [644, 566] width 386 height 7
click at [1226, 106] on input "Type your text here" at bounding box center [1225, 100] width 85 height 19
paste input "** Final balance MUST BE PAID on job completion or within 7 days from date of i…"
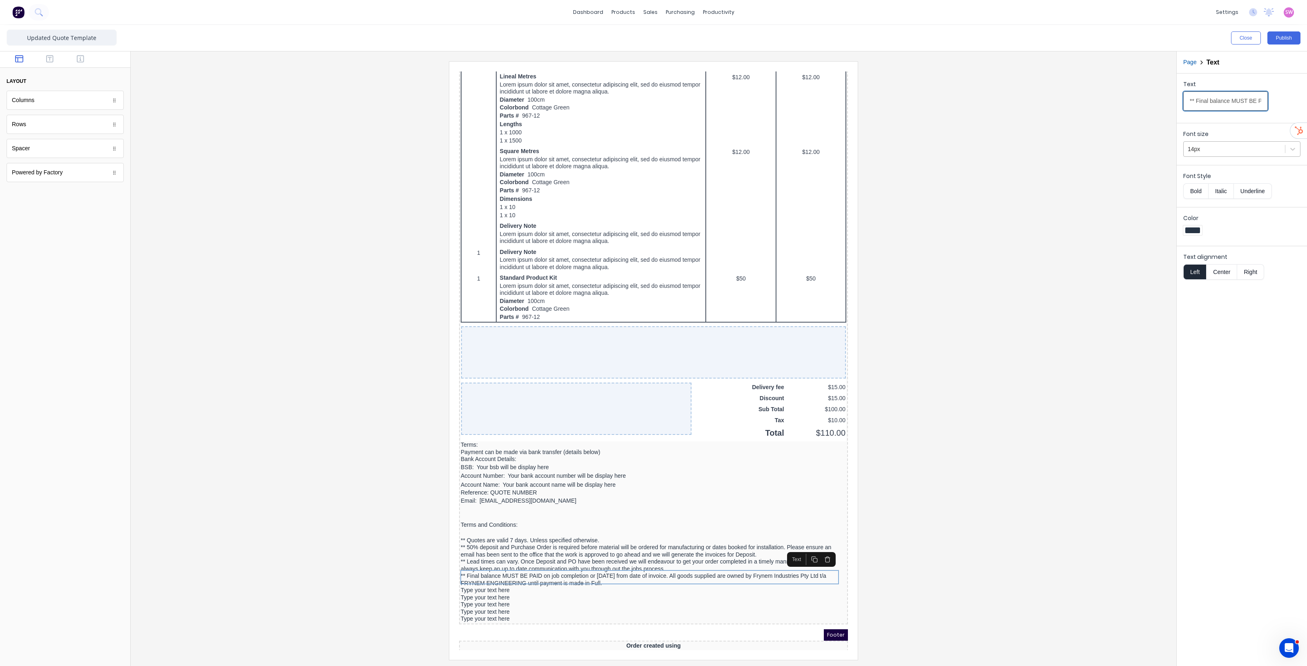
scroll to position [0, 449]
type input "** Final balance MUST BE PAID on job completion or within 7 days from date of i…"
click at [503, 608] on div "Type your text here" at bounding box center [644, 609] width 386 height 7
click at [816, 592] on icon "button" at bounding box center [817, 592] width 7 height 7
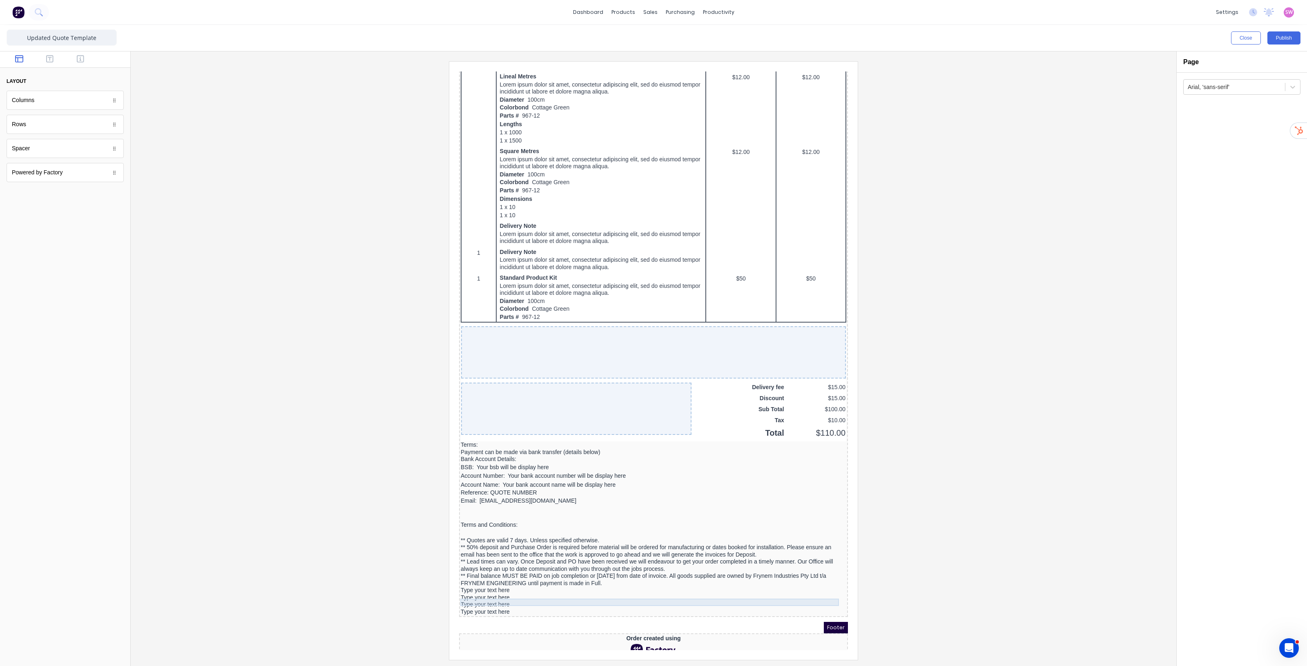
click at [816, 592] on div "Type your text here" at bounding box center [644, 594] width 386 height 7
click at [817, 577] on icon "button" at bounding box center [817, 578] width 7 height 7
click at [818, 579] on icon "button" at bounding box center [817, 578] width 7 height 7
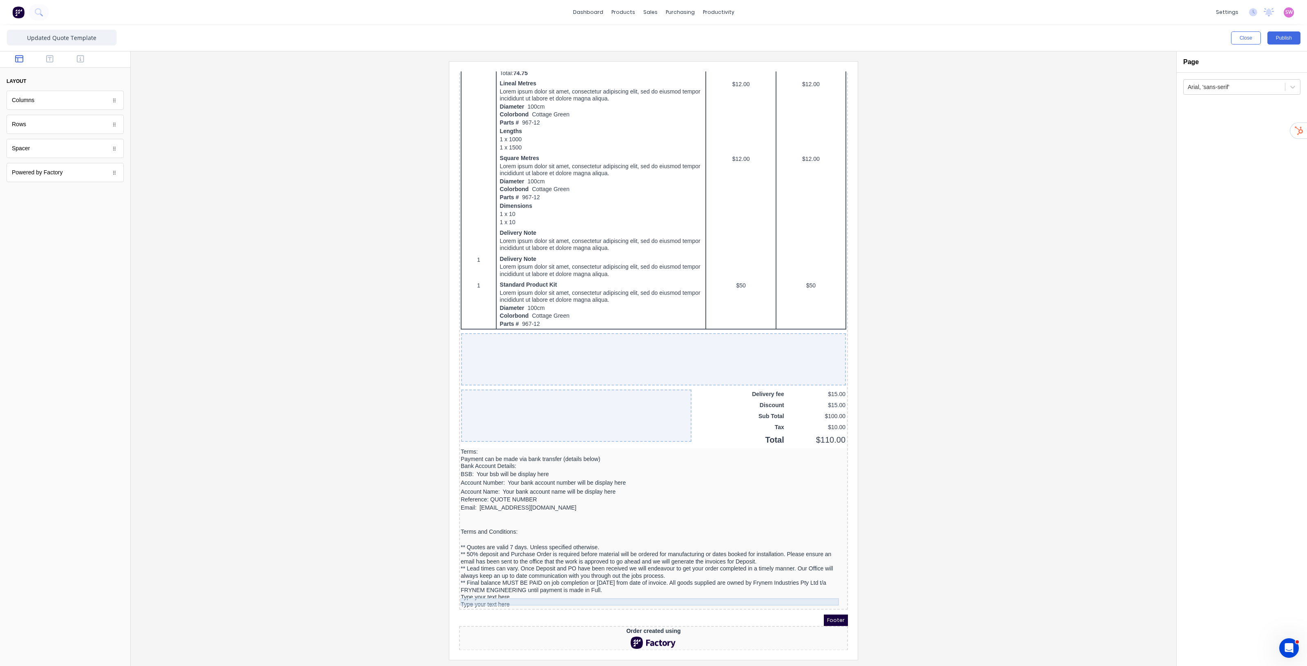
click at [806, 591] on div "Type your text here" at bounding box center [644, 594] width 386 height 7
click at [819, 579] on icon "button" at bounding box center [817, 578] width 7 height 7
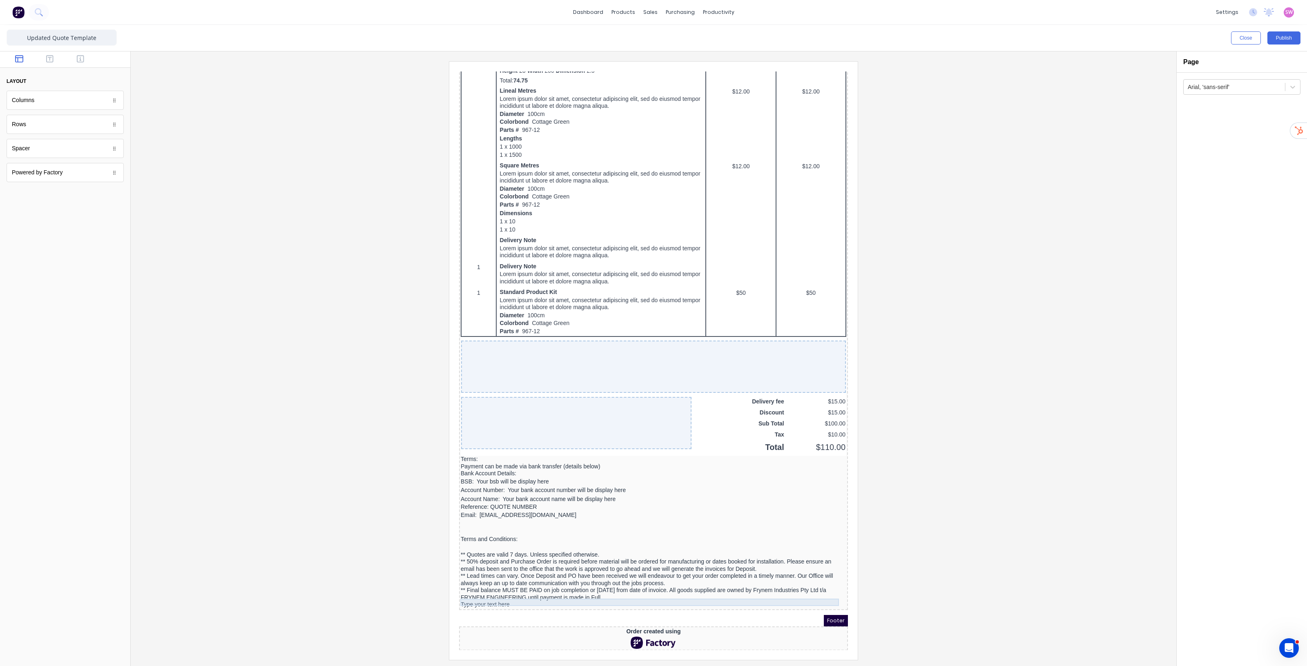
click at [765, 594] on div "Type your text here" at bounding box center [644, 594] width 386 height 7
click at [815, 580] on icon "button" at bounding box center [817, 578] width 7 height 7
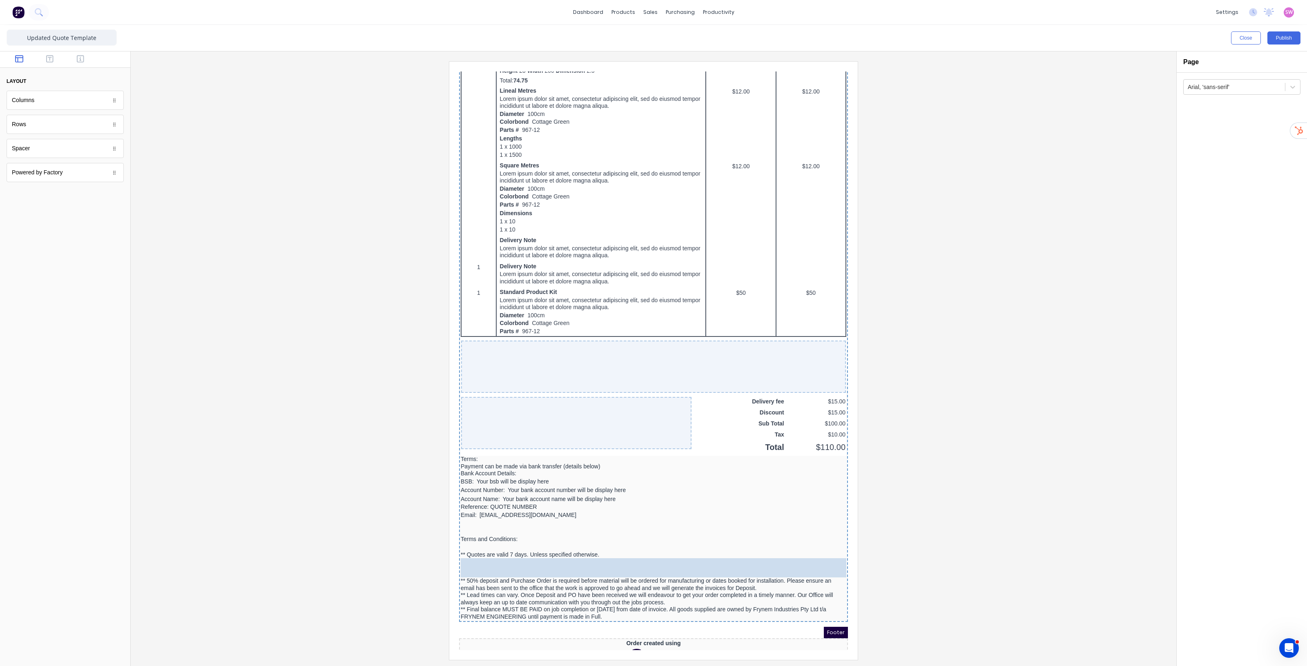
drag, startPoint x: 61, startPoint y: 151, endPoint x: 201, endPoint y: 484, distance: 361.2
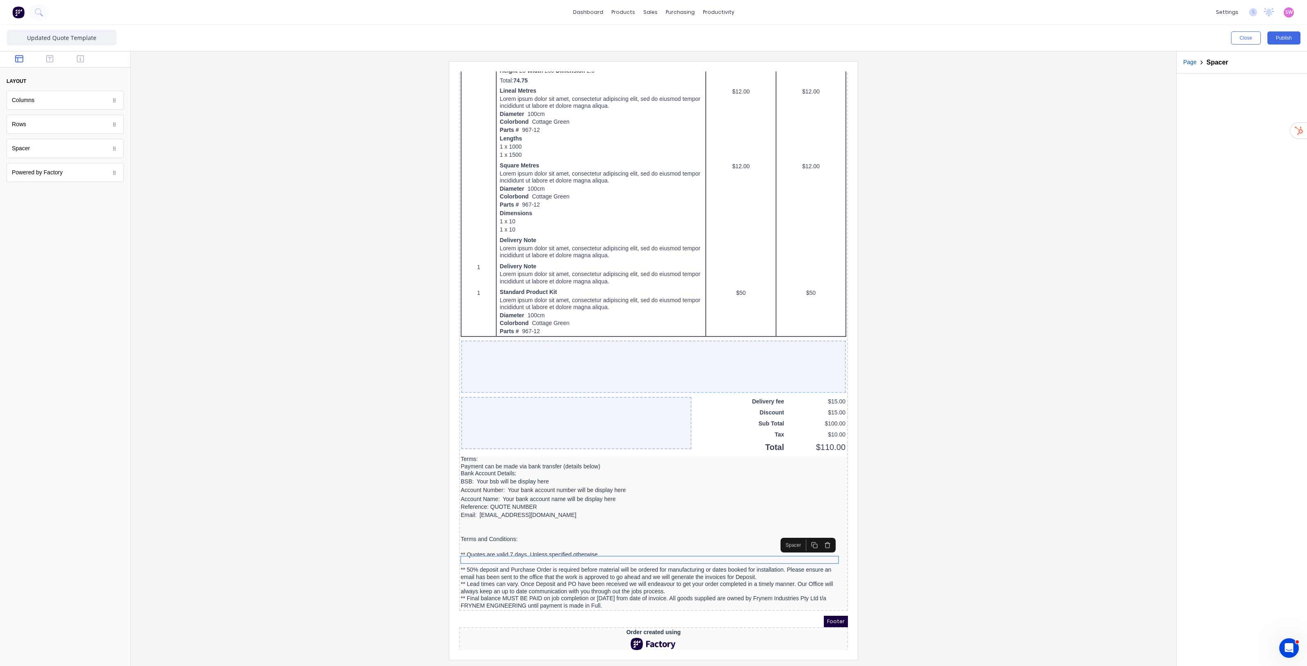
click at [806, 535] on icon "button" at bounding box center [804, 535] width 7 height 7
click at [806, 535] on div at bounding box center [644, 537] width 386 height 8
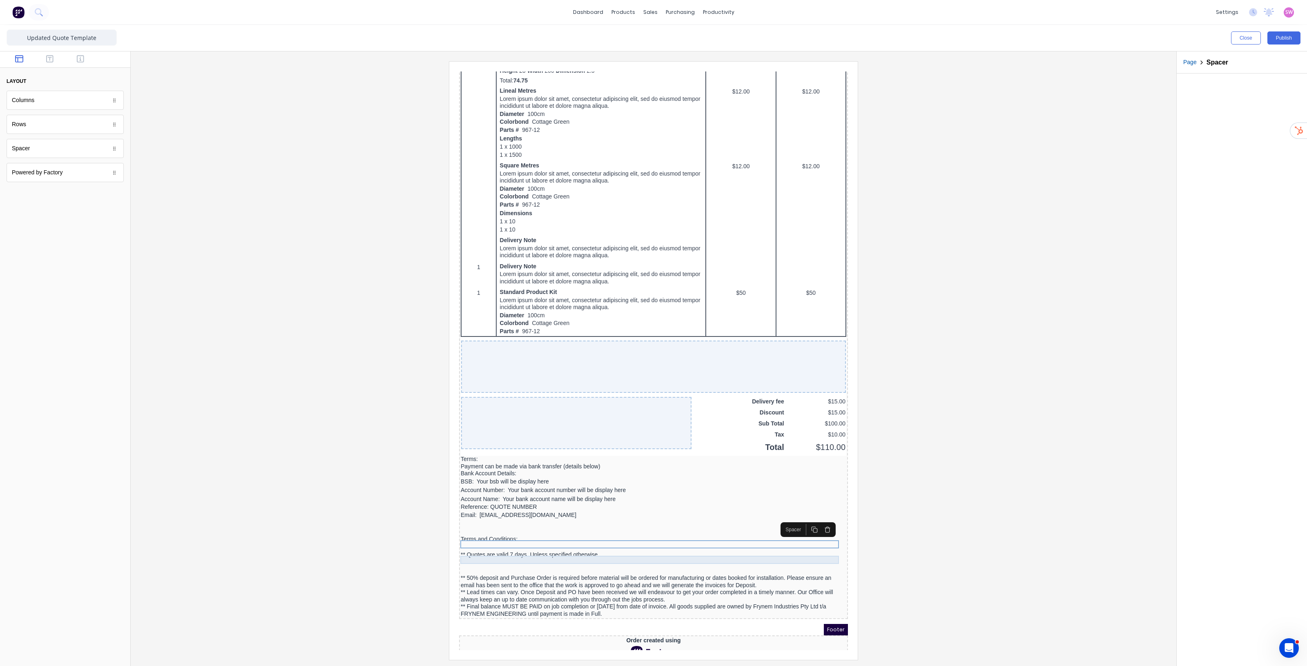
click at [784, 549] on div at bounding box center [644, 553] width 386 height 8
click at [805, 535] on icon "button" at bounding box center [804, 535] width 7 height 7
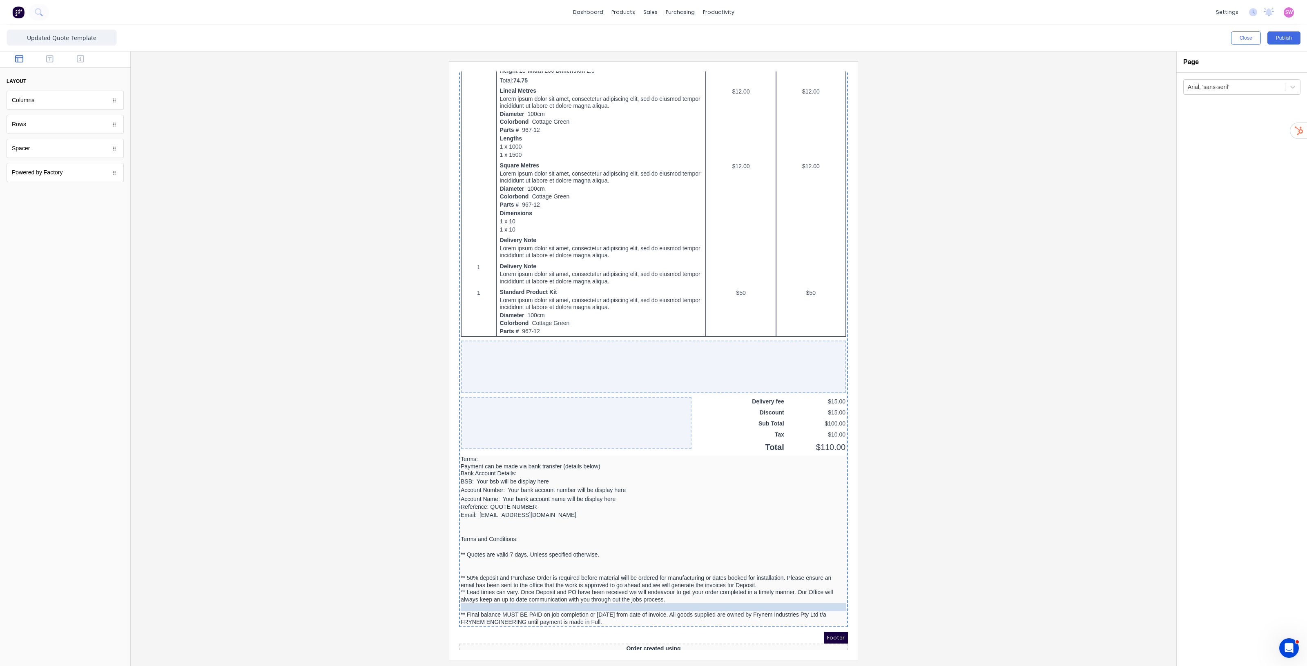
drag, startPoint x: 533, startPoint y: 565, endPoint x: 511, endPoint y: 601, distance: 42.0
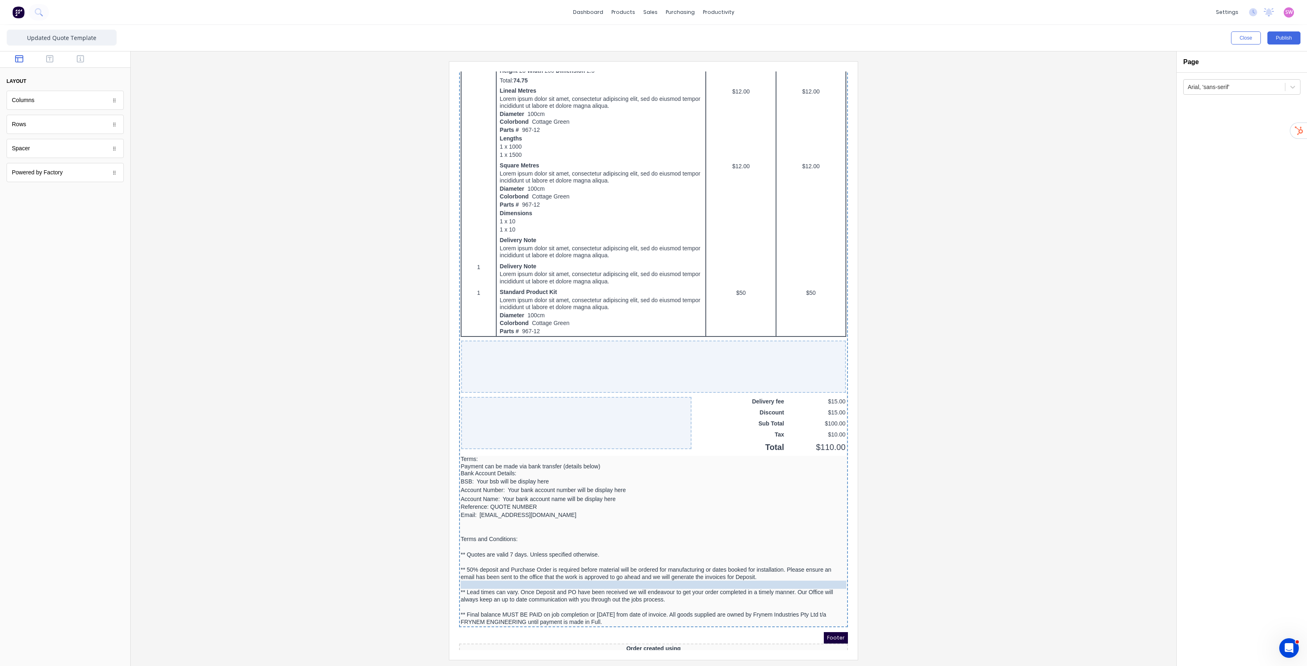
drag, startPoint x: 521, startPoint y: 556, endPoint x: 517, endPoint y: 578, distance: 21.6
click at [944, 559] on div at bounding box center [653, 360] width 1033 height 598
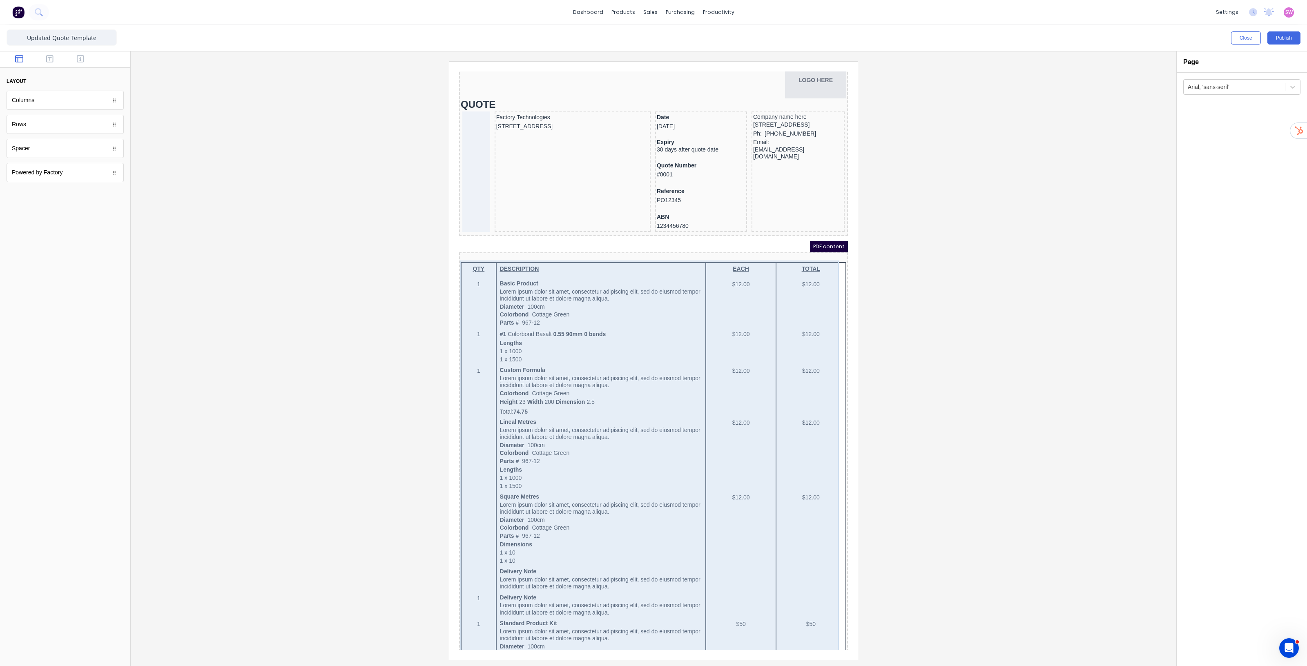
scroll to position [0, 0]
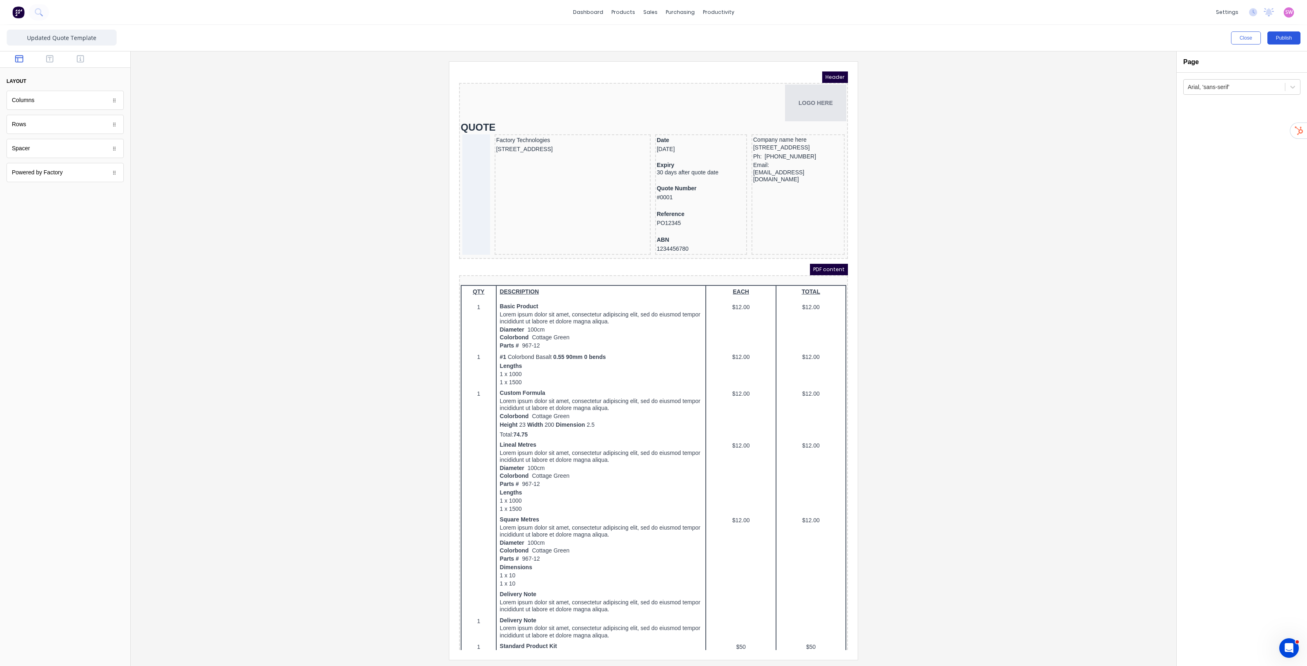
click at [1290, 41] on button "Publish" at bounding box center [1283, 37] width 33 height 13
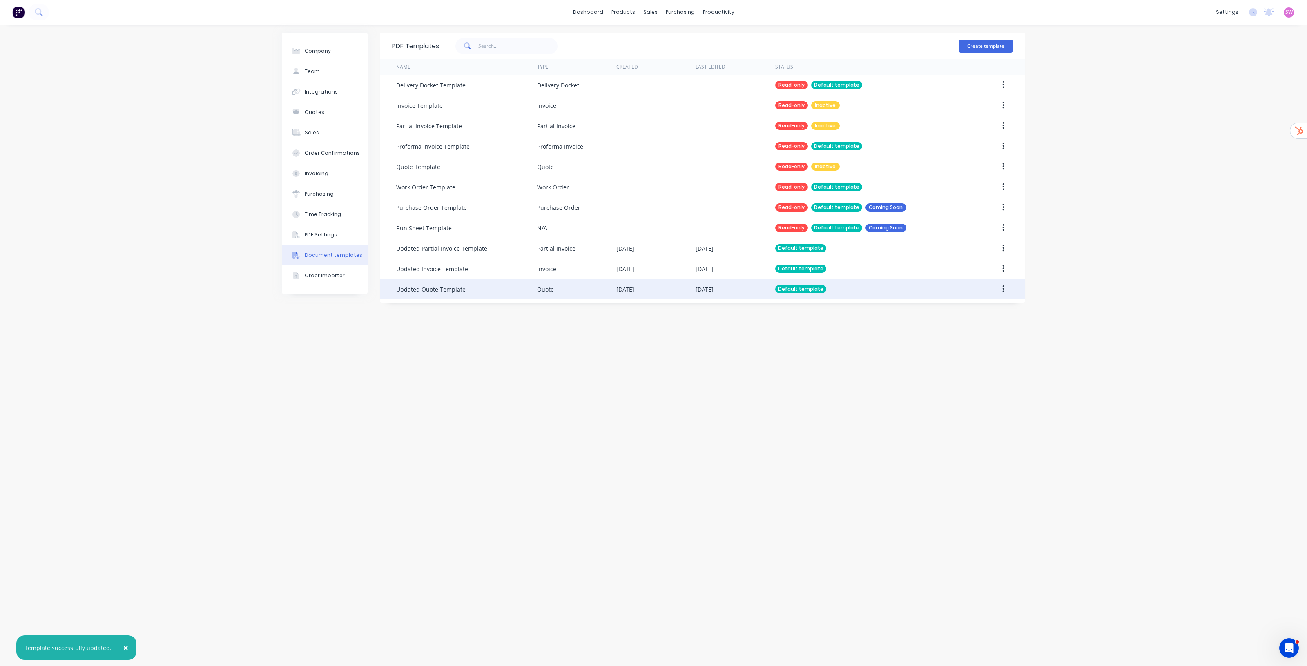
click at [894, 287] on div "Default template" at bounding box center [867, 289] width 185 height 20
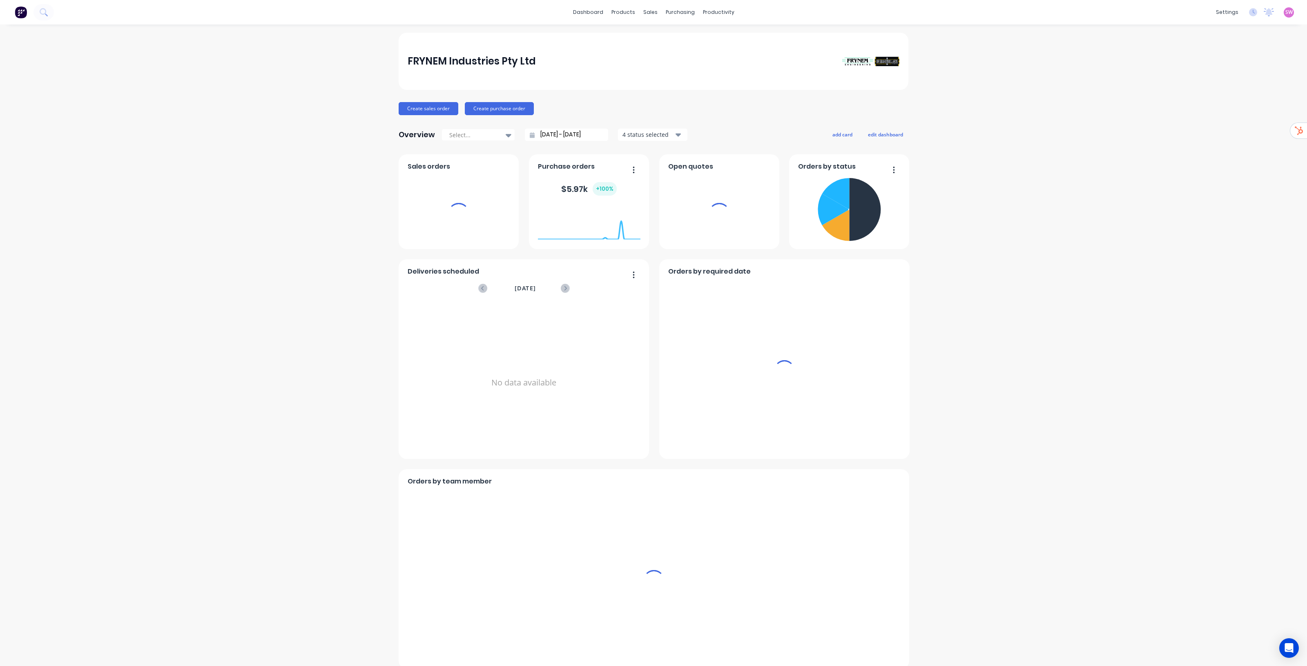
click at [589, 9] on link "dashboard" at bounding box center [588, 12] width 38 height 12
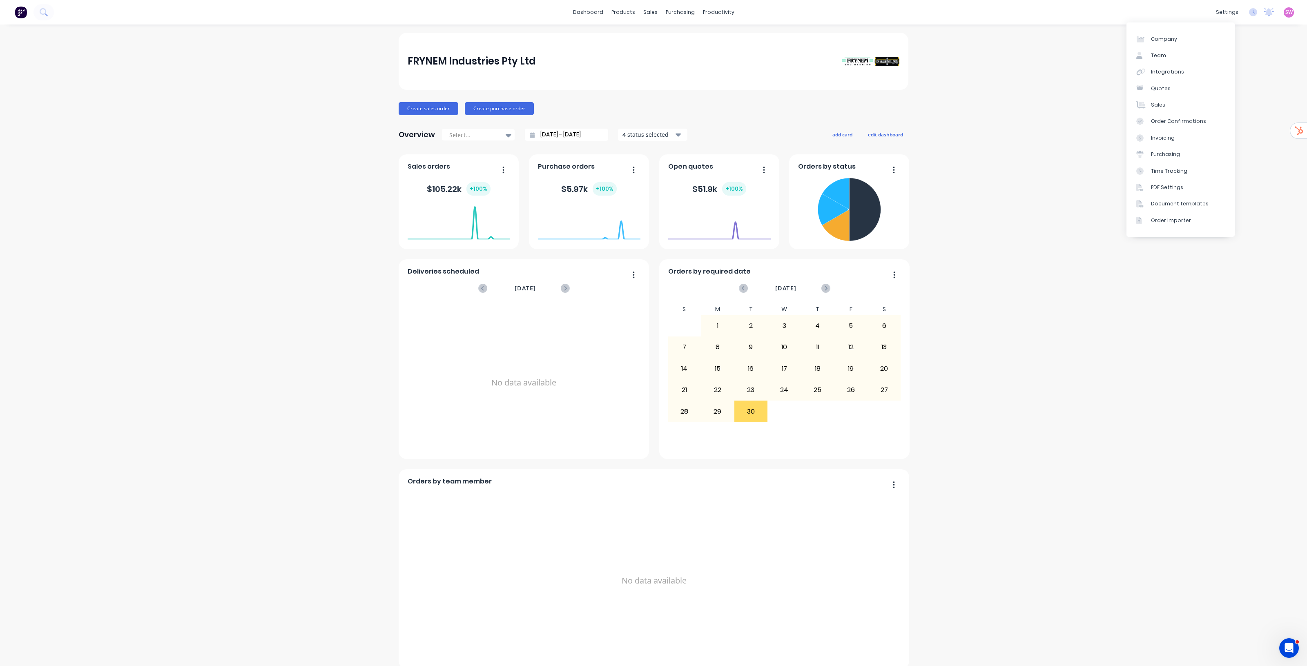
click at [1285, 11] on span "SW" at bounding box center [1288, 12] width 7 height 7
click at [1207, 112] on div "Profile Sign out" at bounding box center [1238, 93] width 108 height 49
click at [1217, 103] on div "Sign out" at bounding box center [1220, 101] width 22 height 7
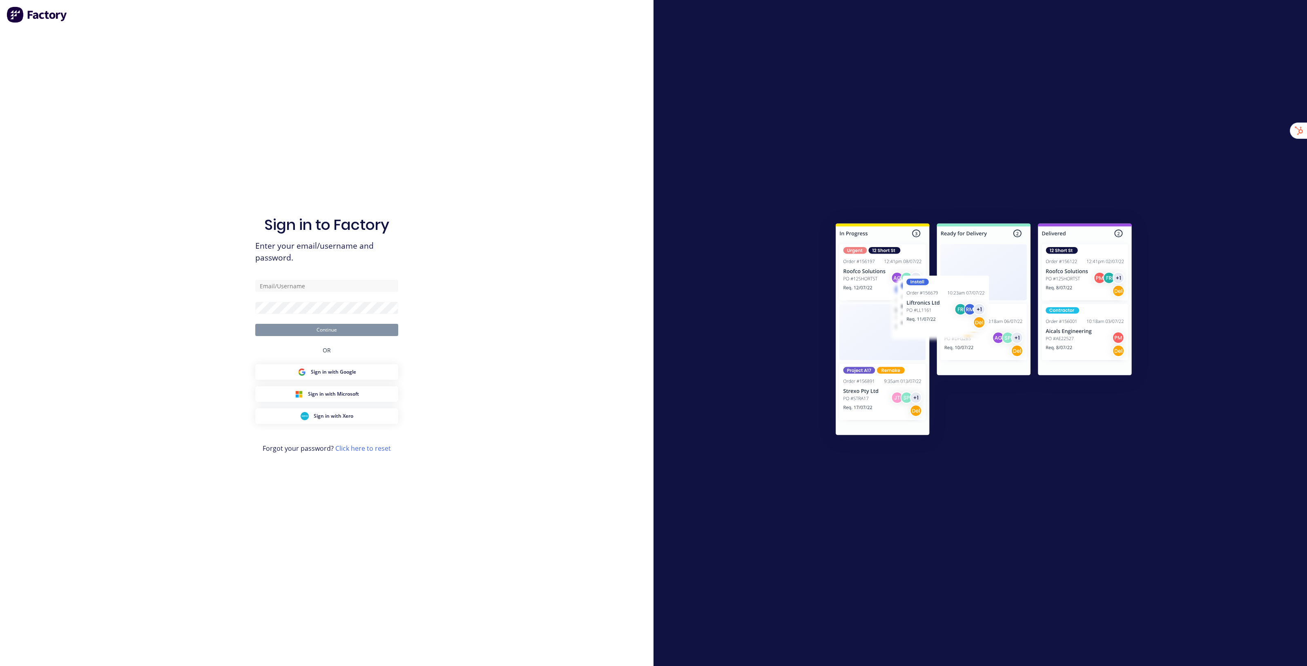
type input "[EMAIL_ADDRESS][DOMAIN_NAME]"
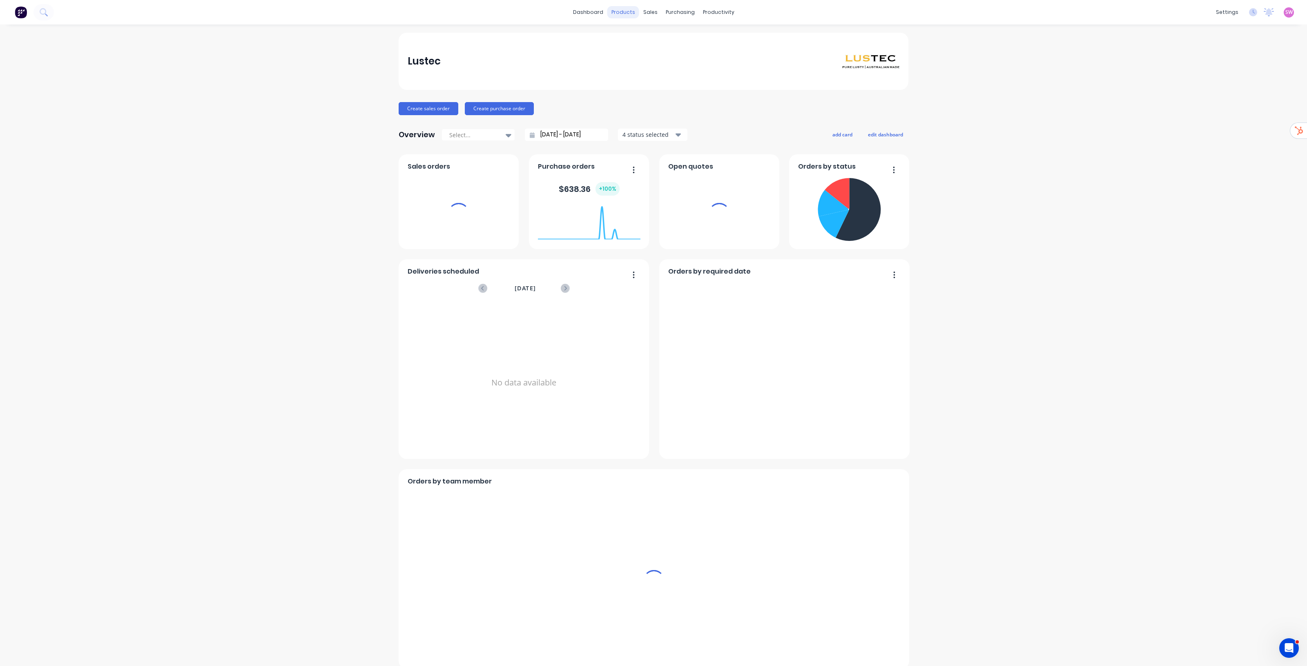
click at [626, 7] on div "products" at bounding box center [623, 12] width 32 height 12
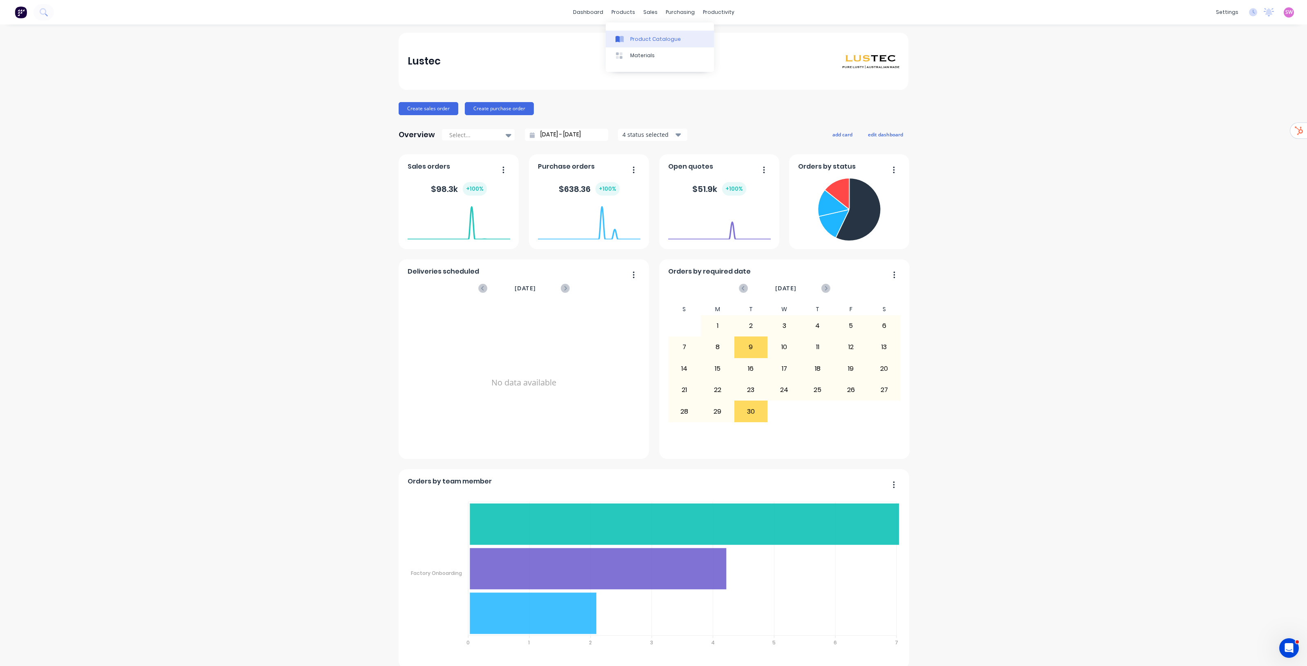
click at [643, 40] on div "Product Catalogue" at bounding box center [655, 39] width 51 height 7
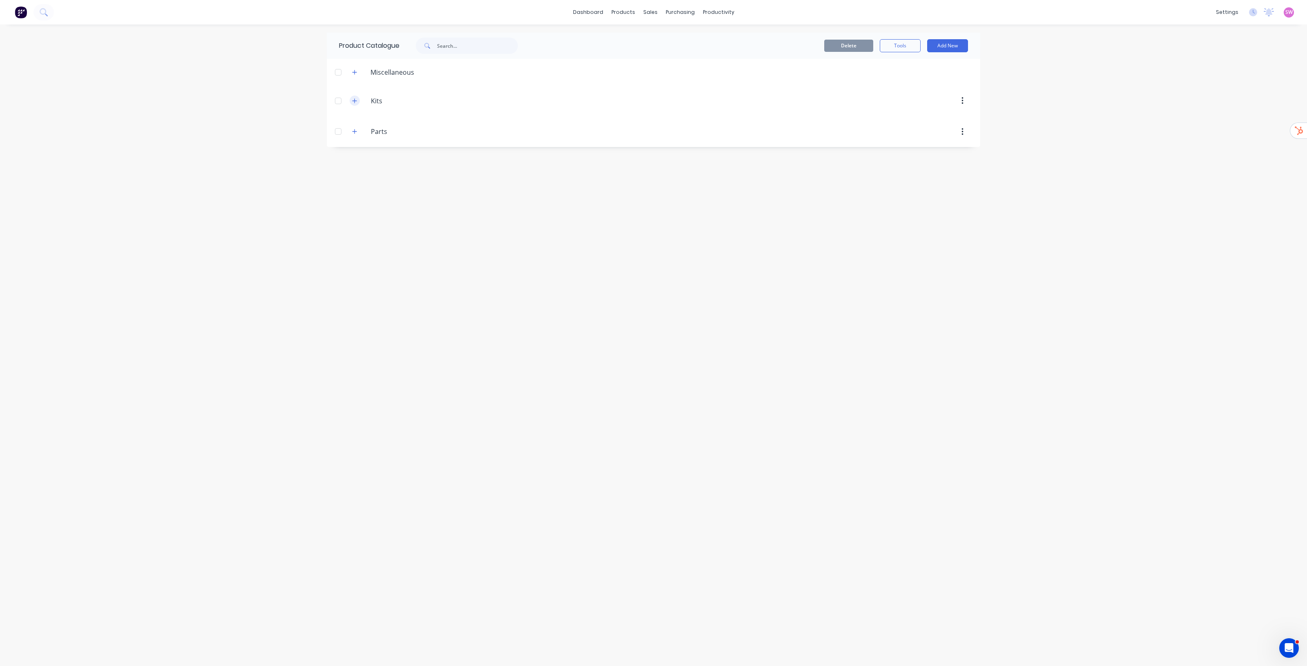
click at [355, 105] on button "button" at bounding box center [355, 101] width 10 height 10
click at [352, 99] on icon "button" at bounding box center [354, 101] width 5 height 6
click at [950, 40] on button "Add New" at bounding box center [947, 45] width 41 height 13
click at [925, 99] on div "Product Kit" at bounding box center [929, 100] width 63 height 12
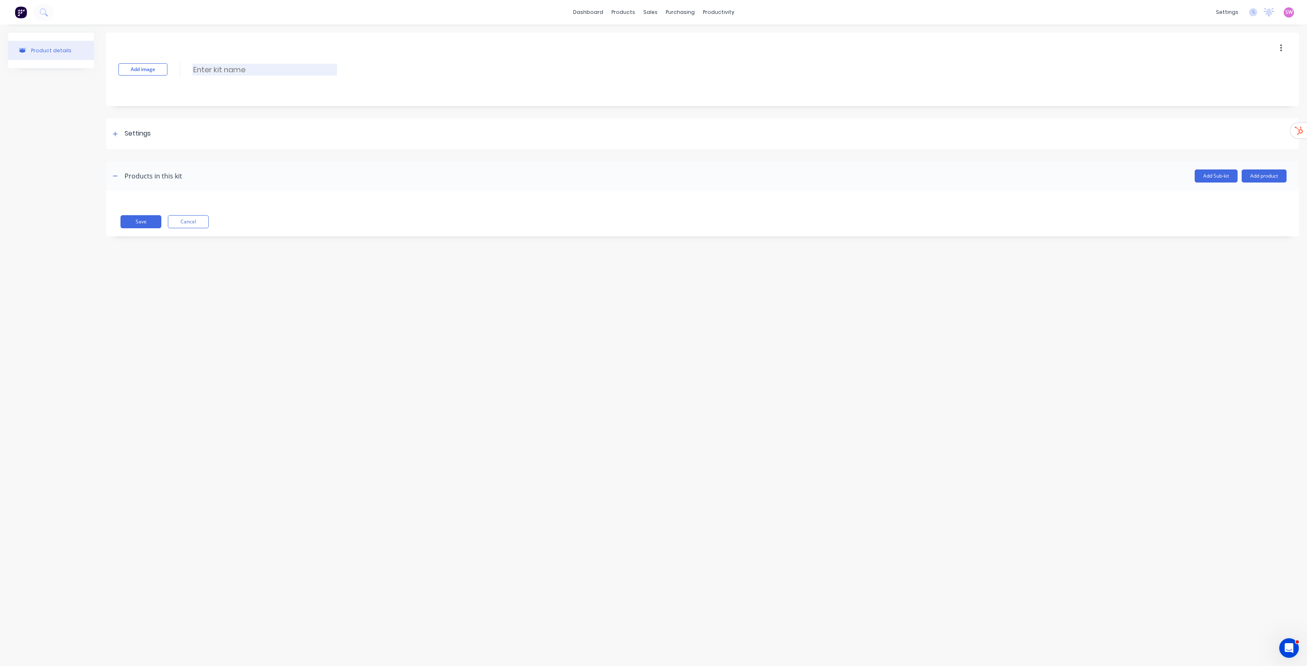
click at [234, 68] on input at bounding box center [264, 70] width 145 height 12
type input "Job Kit Template"
click at [137, 123] on div "Settings" at bounding box center [702, 133] width 1193 height 31
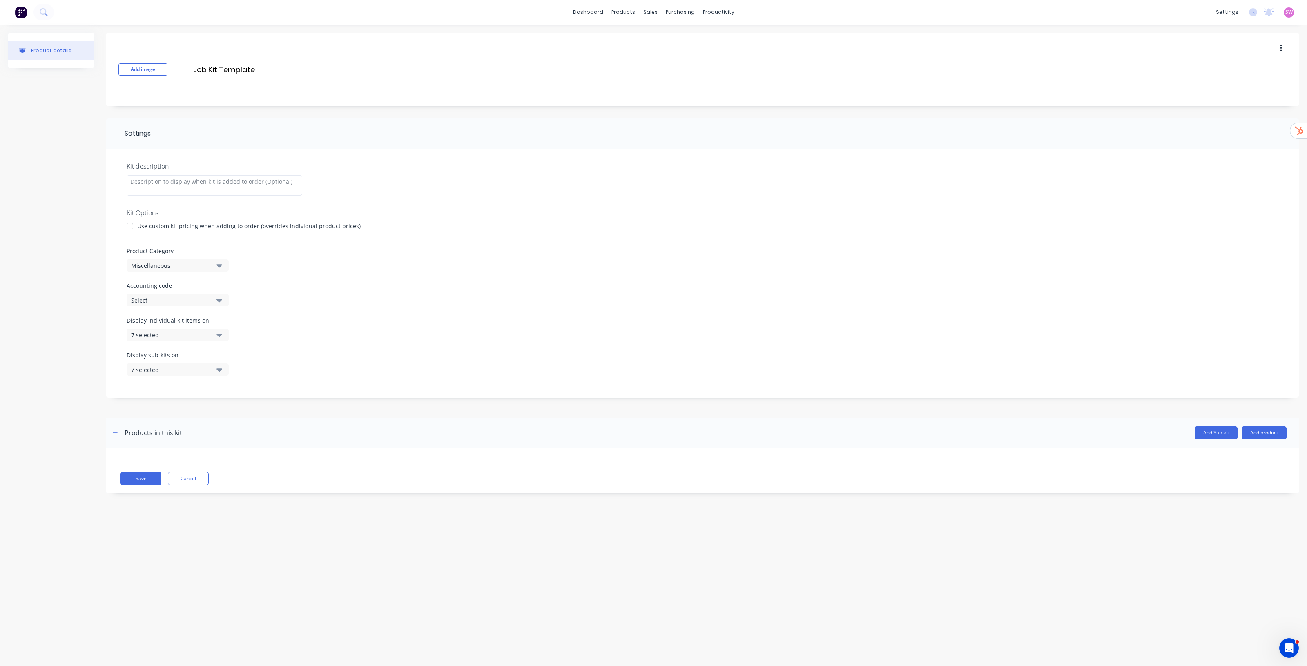
click at [214, 338] on button "7 selected" at bounding box center [178, 335] width 102 height 12
click at [228, 355] on div "button" at bounding box center [235, 355] width 16 height 16
click at [231, 373] on div "button" at bounding box center [235, 372] width 16 height 16
click at [340, 333] on div "Display individual kit items on 1 selected" at bounding box center [703, 333] width 1152 height 35
click at [220, 333] on icon "button" at bounding box center [219, 334] width 6 height 9
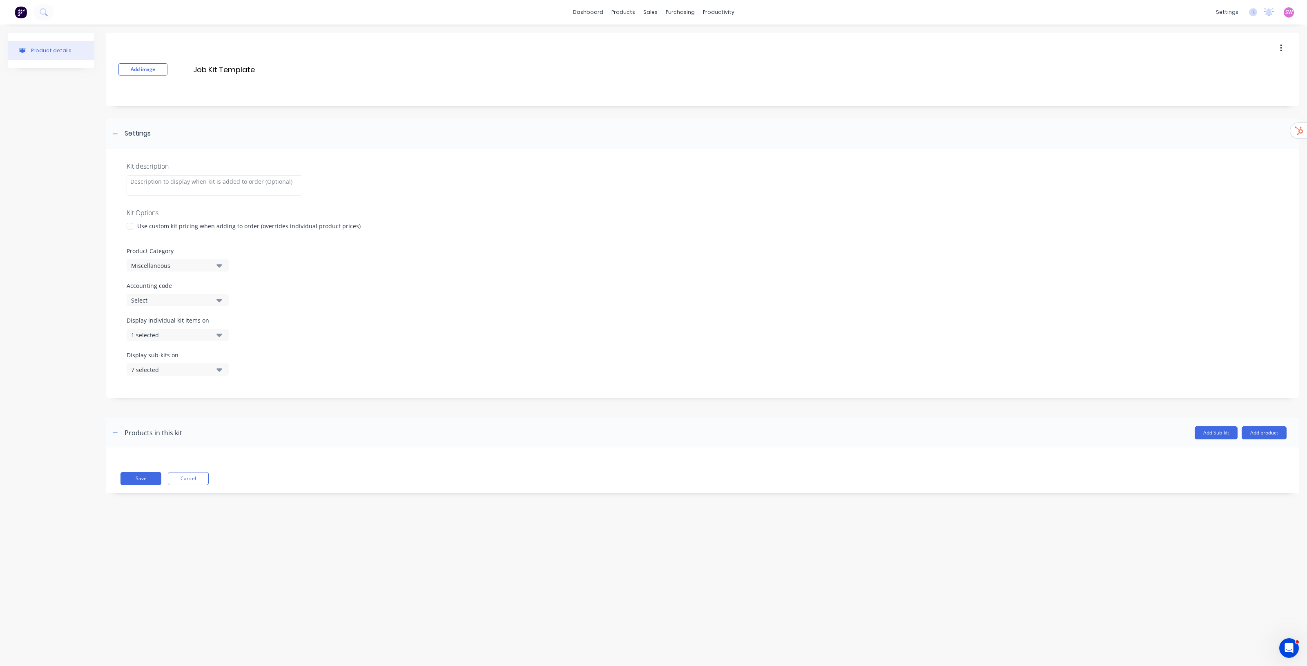
click at [219, 368] on icon "button" at bounding box center [219, 369] width 6 height 3
click at [228, 390] on div "button" at bounding box center [235, 390] width 16 height 16
click at [227, 401] on div "button" at bounding box center [235, 406] width 16 height 16
click at [366, 338] on div "Display individual kit items on 1 selected" at bounding box center [703, 333] width 1152 height 35
click at [145, 478] on button "Save" at bounding box center [140, 478] width 41 height 13
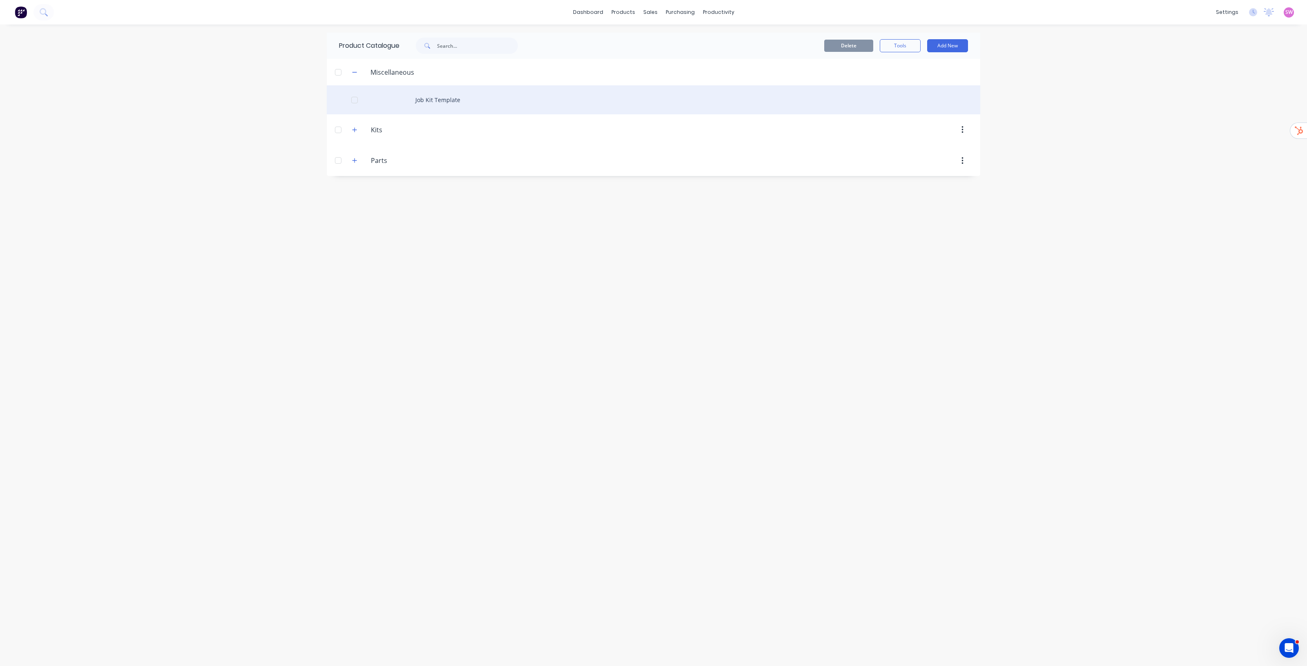
click at [464, 103] on div "Job Kit Template" at bounding box center [653, 99] width 653 height 29
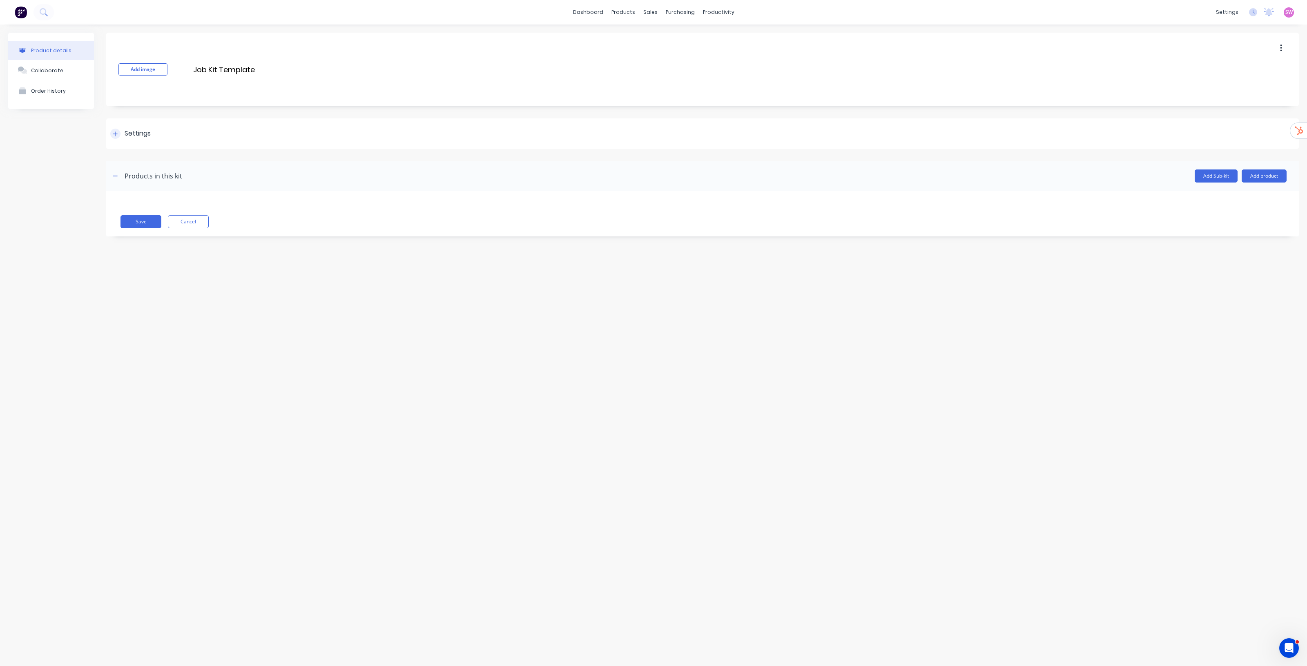
click at [118, 137] on div at bounding box center [115, 134] width 10 height 10
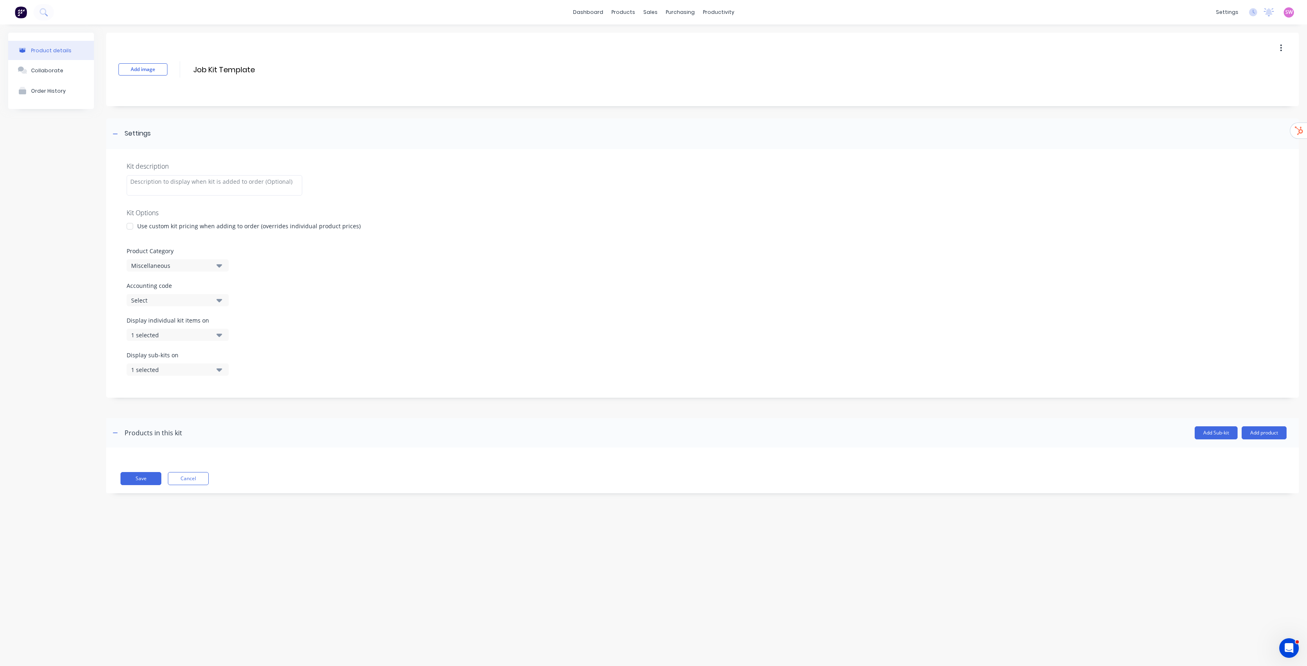
click at [194, 260] on button "Miscellaneous" at bounding box center [178, 265] width 102 height 12
click at [165, 303] on div "Kits" at bounding box center [188, 310] width 123 height 16
click at [147, 474] on button "Save" at bounding box center [140, 478] width 41 height 13
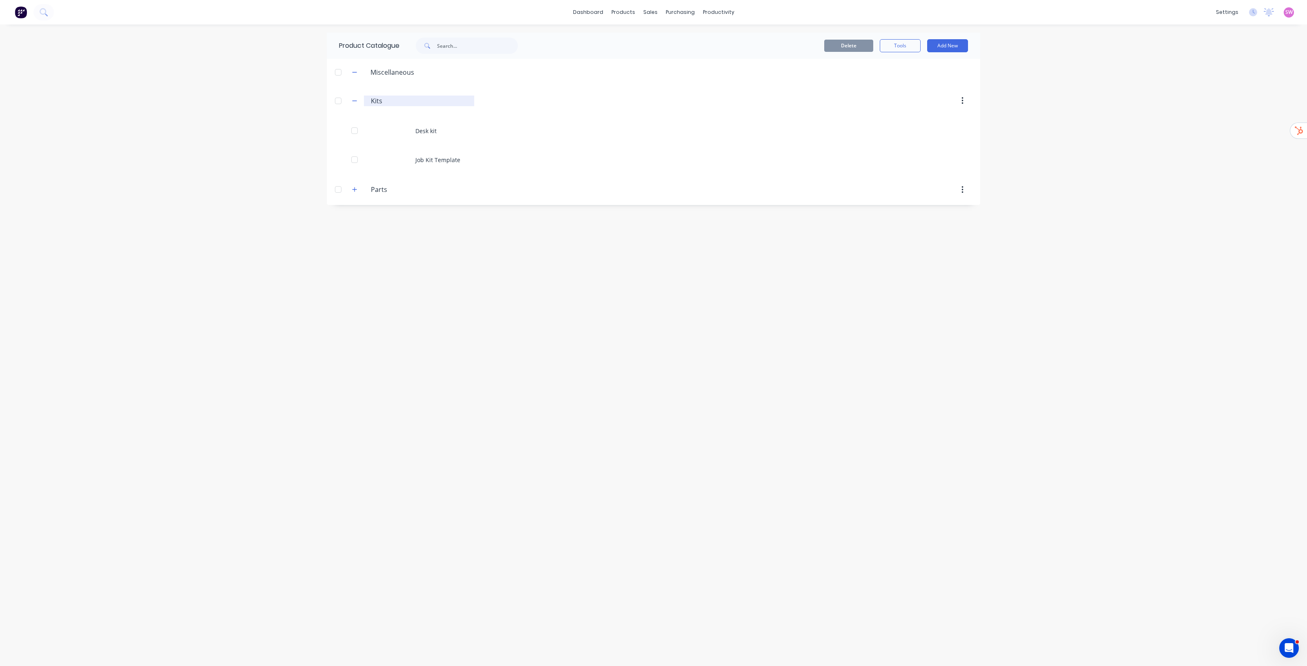
click at [372, 103] on input "Kits" at bounding box center [419, 101] width 97 height 10
type input ".Kits"
drag, startPoint x: 948, startPoint y: 333, endPoint x: 950, endPoint y: 310, distance: 23.4
click at [948, 333] on div "Product Catalogue Delete Tools Add New Miscellaneous .Kits .Kits Desk kit Job K…" at bounding box center [653, 345] width 653 height 625
click at [1206, 48] on link "Team" at bounding box center [1188, 55] width 108 height 16
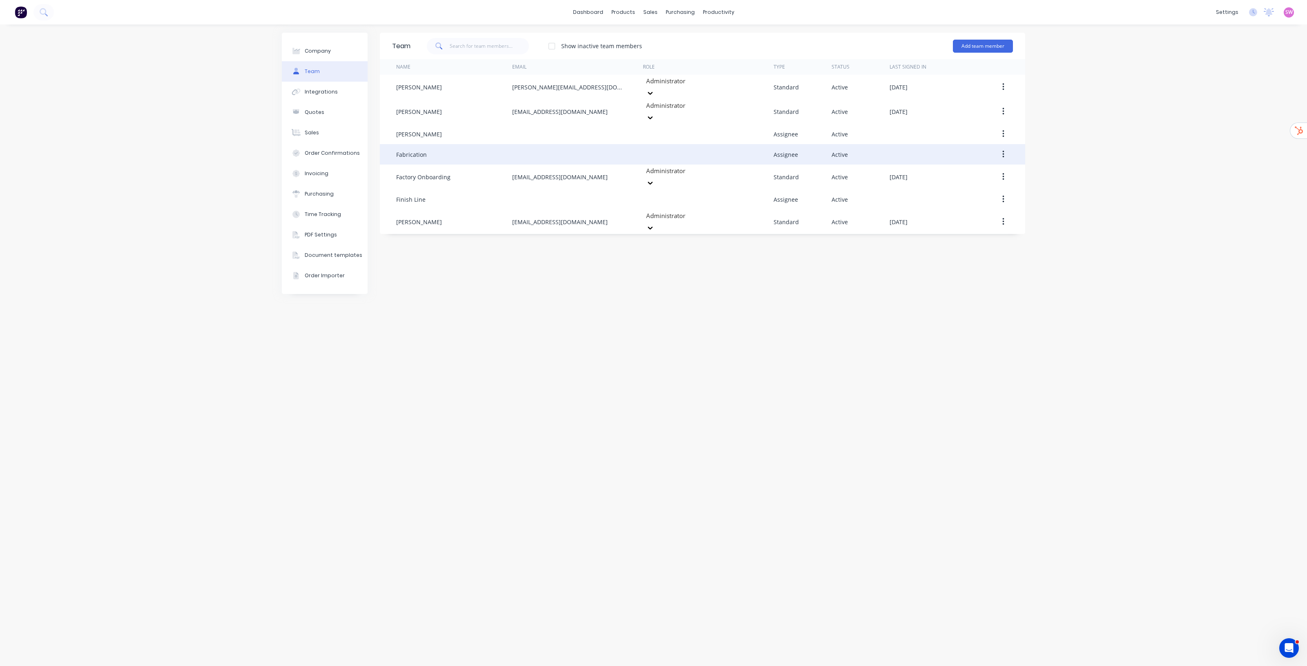
click at [1003, 150] on icon "button" at bounding box center [1003, 154] width 2 height 9
click at [963, 170] on div "Edit" at bounding box center [974, 176] width 63 height 12
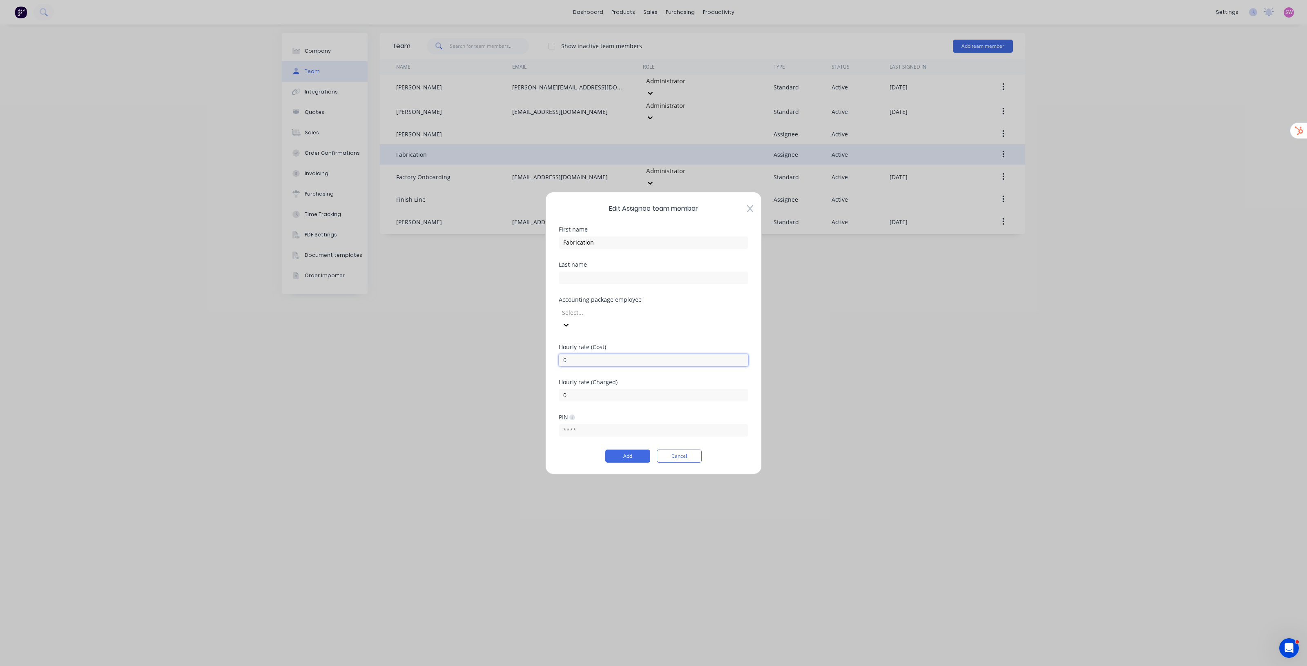
drag, startPoint x: 606, startPoint y: 356, endPoint x: 513, endPoint y: 348, distance: 93.0
click at [513, 348] on div "Edit Assignee team member First name Fabrication Last name Accounting package e…" at bounding box center [653, 333] width 1307 height 666
type input "117"
drag, startPoint x: 614, startPoint y: 385, endPoint x: 540, endPoint y: 387, distance: 74.0
click at [542, 387] on div "Edit Assignee team member First name Fabrication Last name Accounting package e…" at bounding box center [653, 333] width 1307 height 666
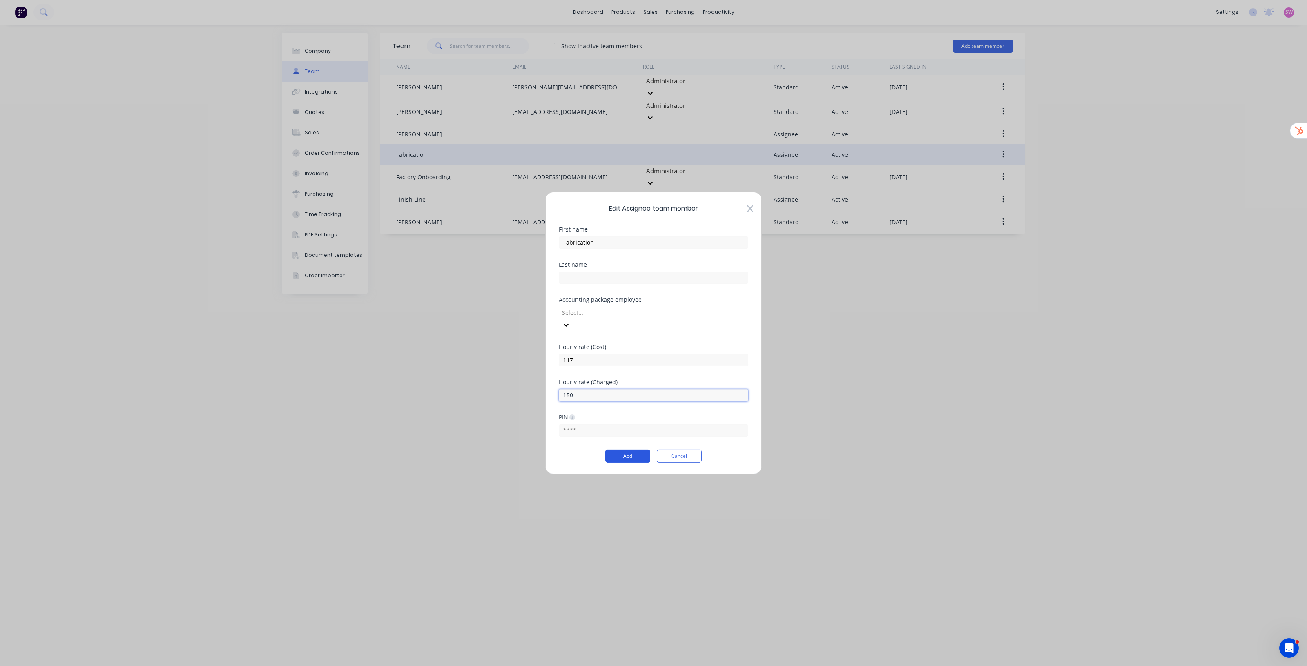
type input "150"
click at [630, 450] on button "Add" at bounding box center [627, 456] width 45 height 13
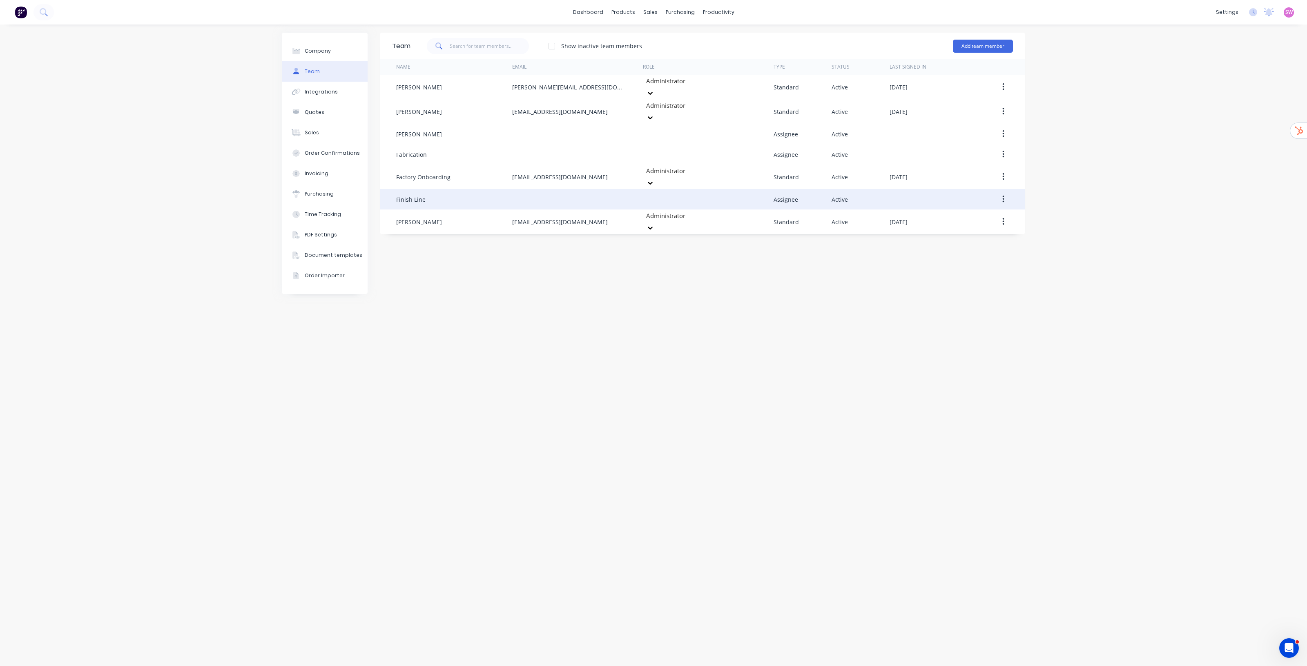
click at [1002, 195] on icon "button" at bounding box center [1003, 199] width 2 height 9
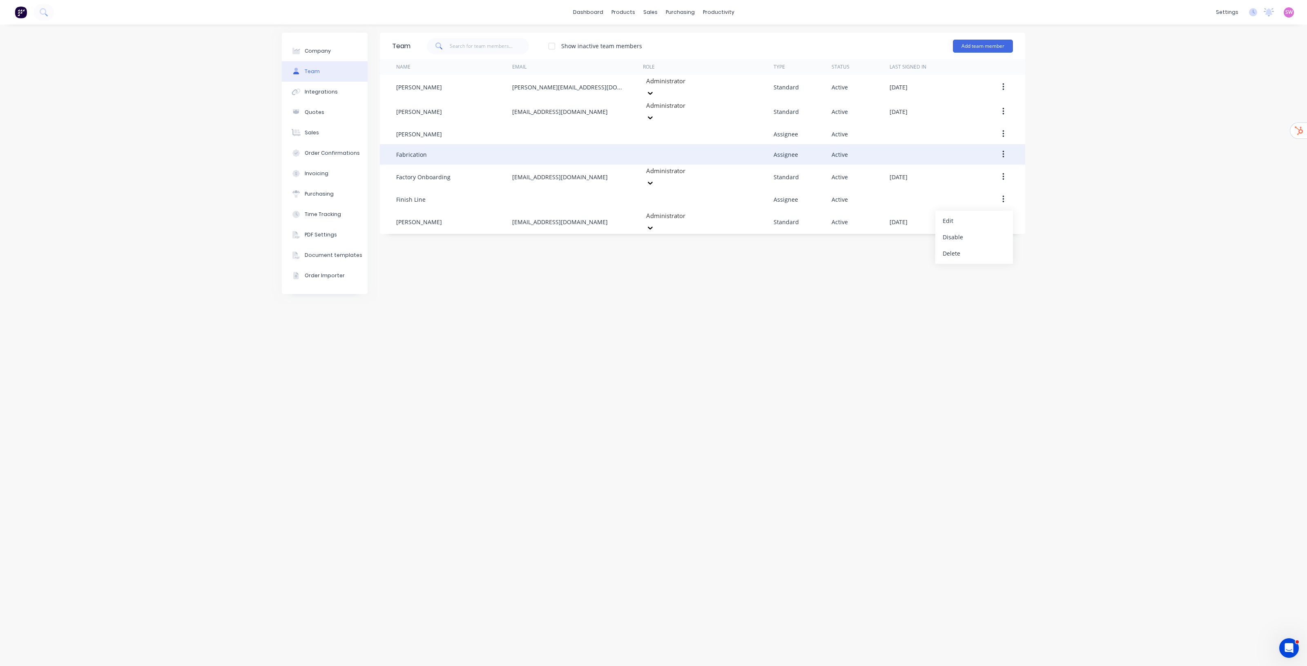
click at [1000, 147] on button "button" at bounding box center [1003, 154] width 19 height 15
click at [972, 170] on div "Edit" at bounding box center [974, 176] width 63 height 12
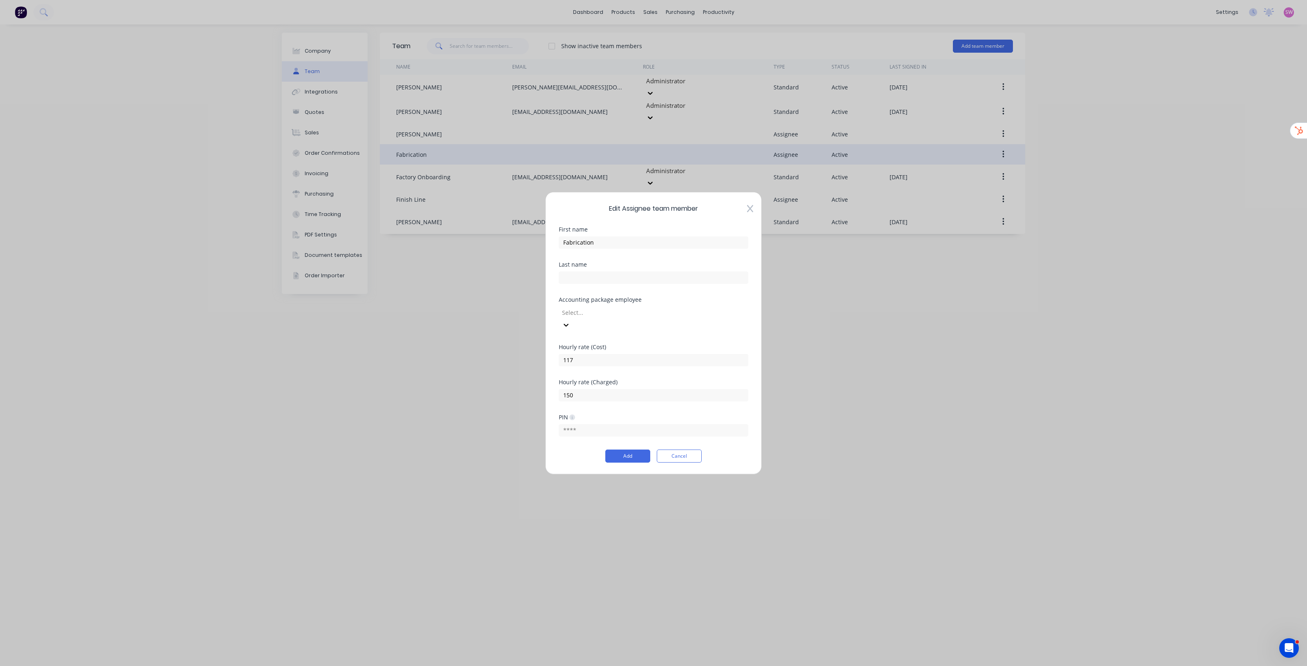
click at [683, 452] on button "Cancel" at bounding box center [679, 456] width 45 height 13
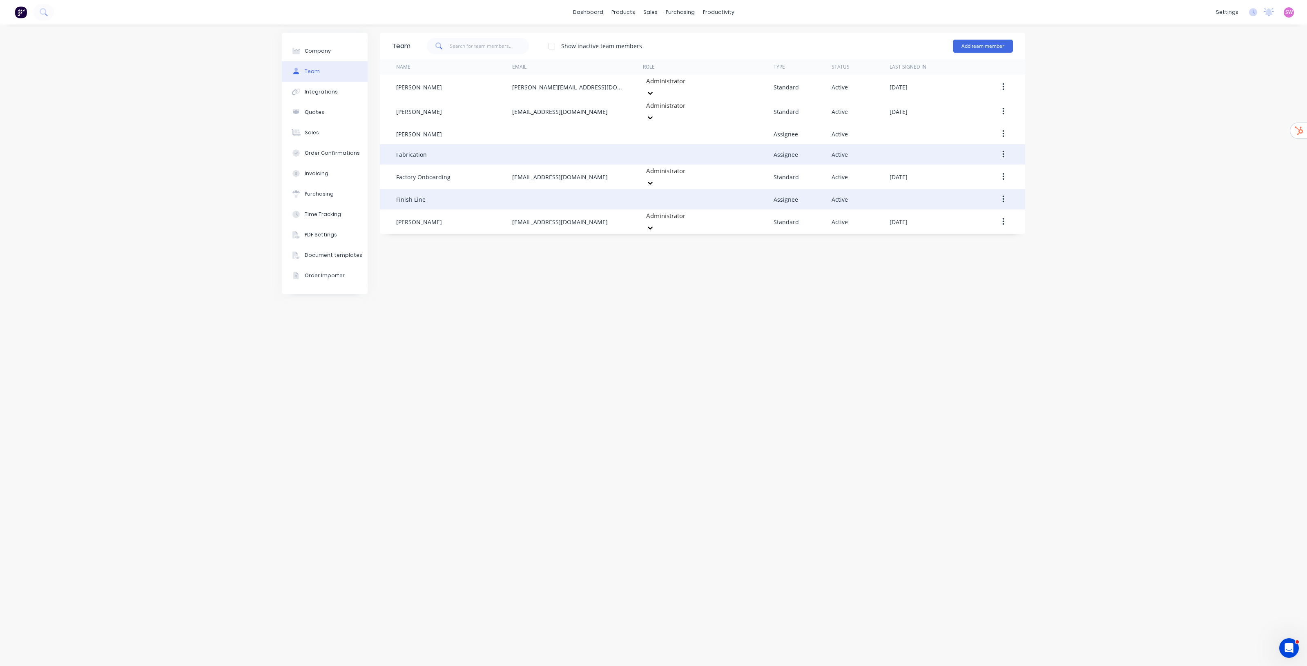
click at [1003, 195] on icon "button" at bounding box center [1003, 199] width 2 height 9
click at [961, 215] on div "Edit" at bounding box center [974, 221] width 63 height 12
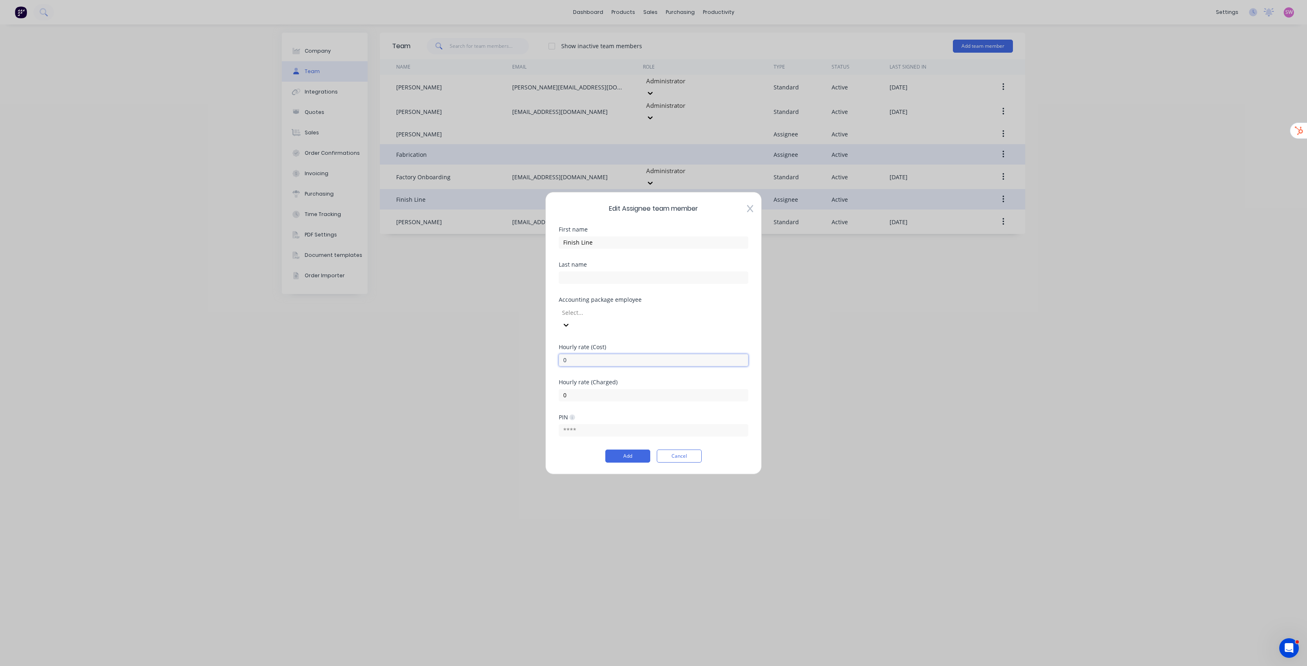
drag, startPoint x: 542, startPoint y: 353, endPoint x: 452, endPoint y: 350, distance: 89.9
click at [461, 350] on div "Edit Assignee team member First name Finish Line Last name Accounting package e…" at bounding box center [653, 333] width 1307 height 666
type input "117"
drag, startPoint x: 585, startPoint y: 383, endPoint x: 468, endPoint y: 372, distance: 117.0
click at [480, 380] on div "Edit Assignee team member First name Finish Line Last name Accounting package e…" at bounding box center [653, 333] width 1307 height 666
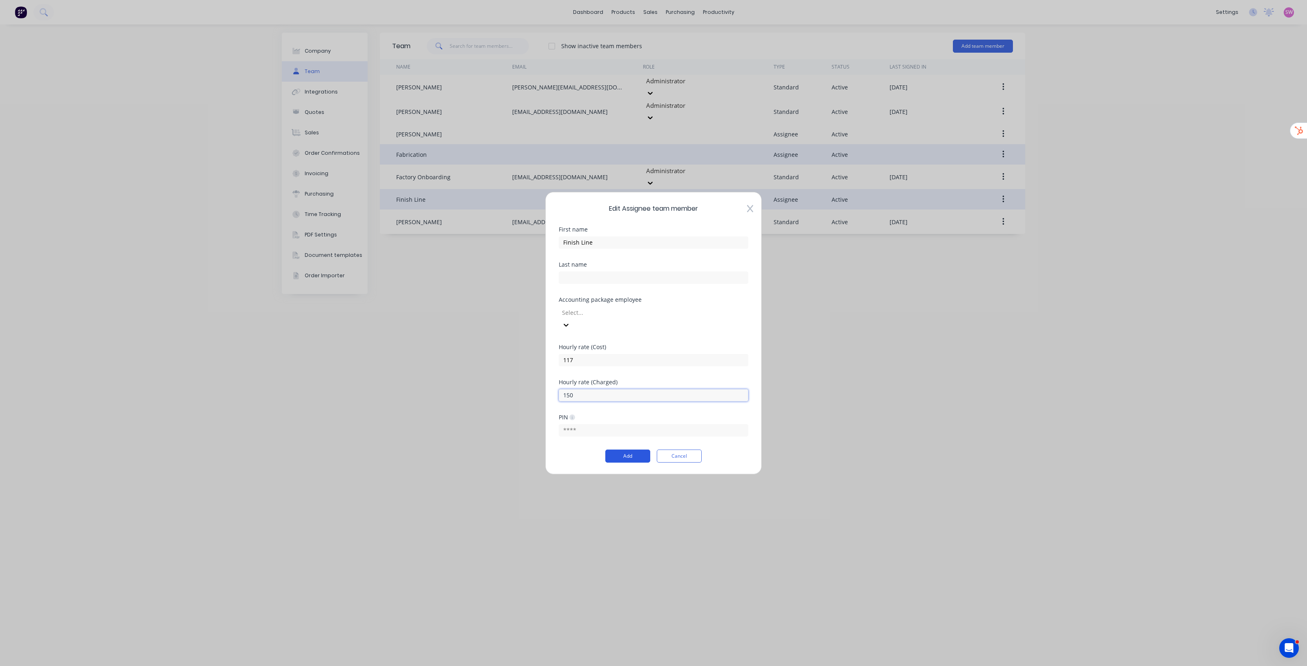
type input "150"
click at [644, 450] on button "Add" at bounding box center [627, 456] width 45 height 13
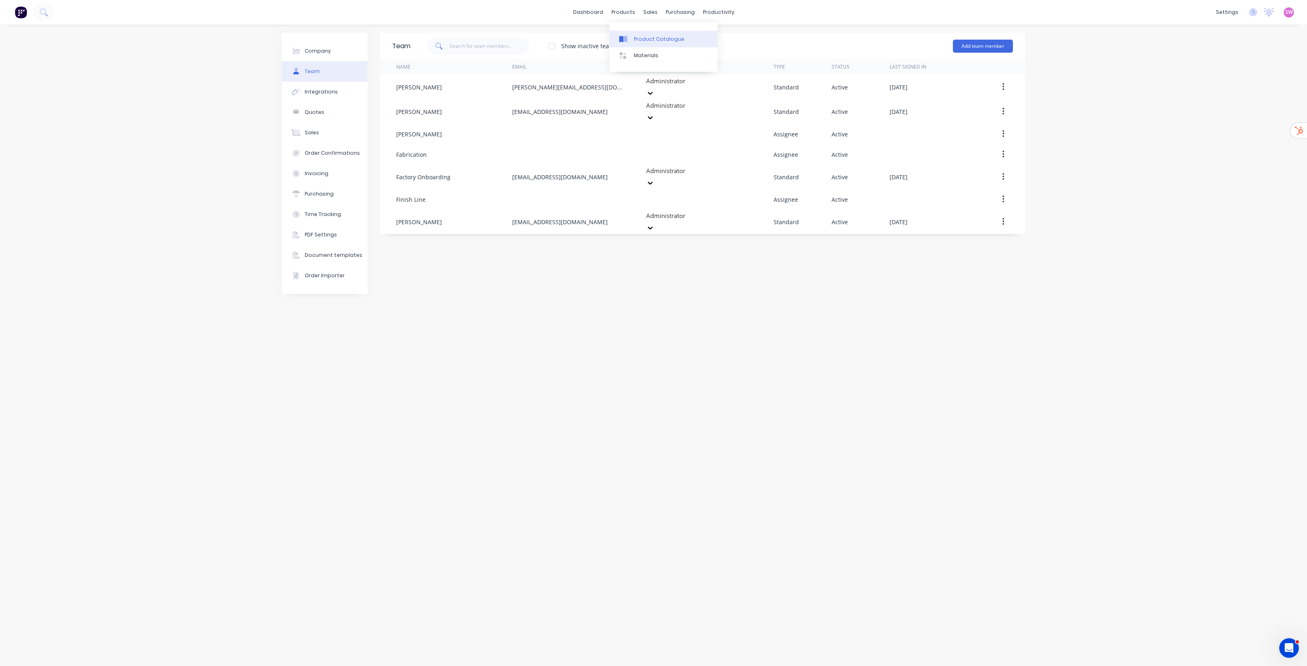
click at [656, 34] on link "Product Catalogue" at bounding box center [663, 39] width 108 height 16
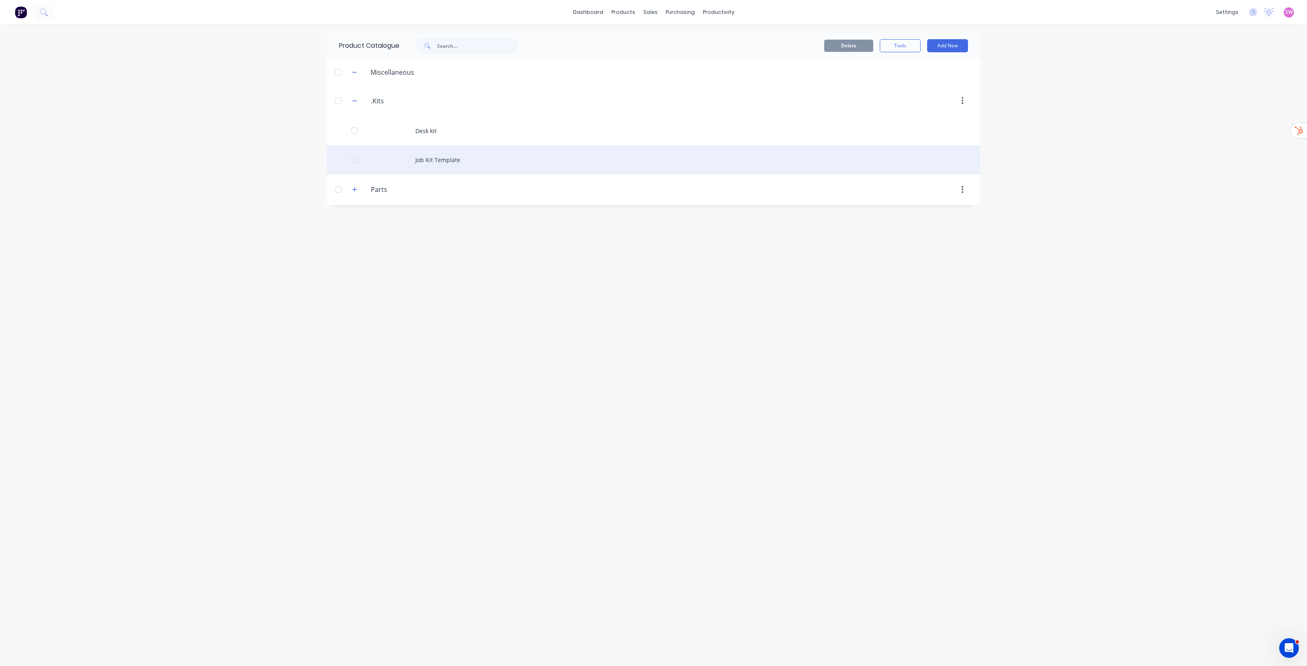
click at [468, 157] on div "Job Kit Template" at bounding box center [653, 159] width 653 height 29
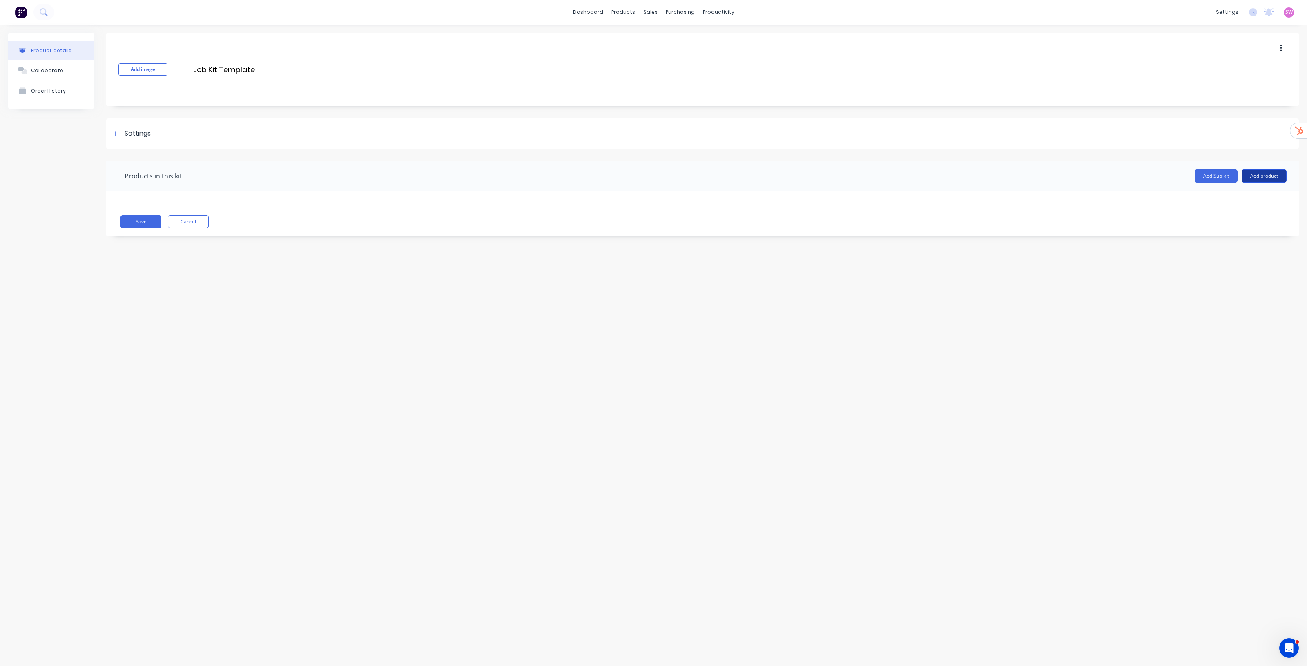
click at [1265, 176] on button "Add product" at bounding box center [1264, 176] width 45 height 13
click at [1222, 211] on div "Labour" at bounding box center [1247, 213] width 63 height 12
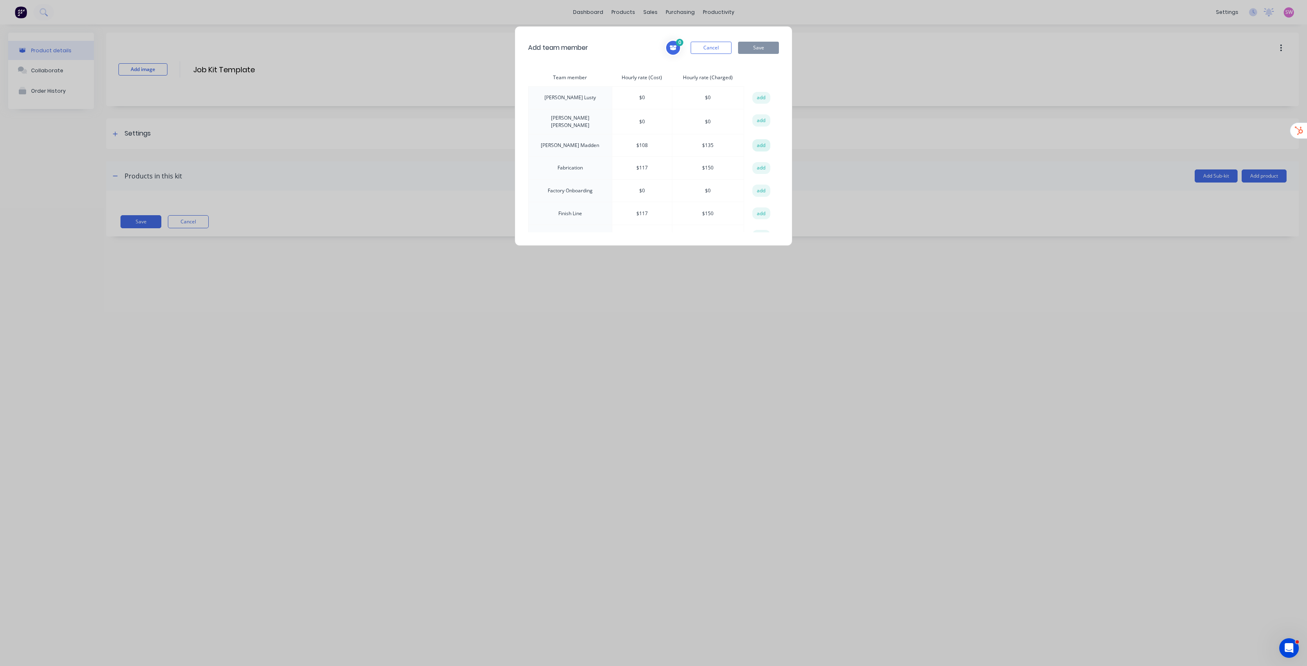
click at [756, 144] on button "add" at bounding box center [761, 145] width 18 height 12
click at [754, 168] on button "add" at bounding box center [761, 168] width 18 height 12
click at [757, 213] on button "add" at bounding box center [761, 213] width 18 height 12
click at [756, 44] on button "Save" at bounding box center [758, 48] width 41 height 12
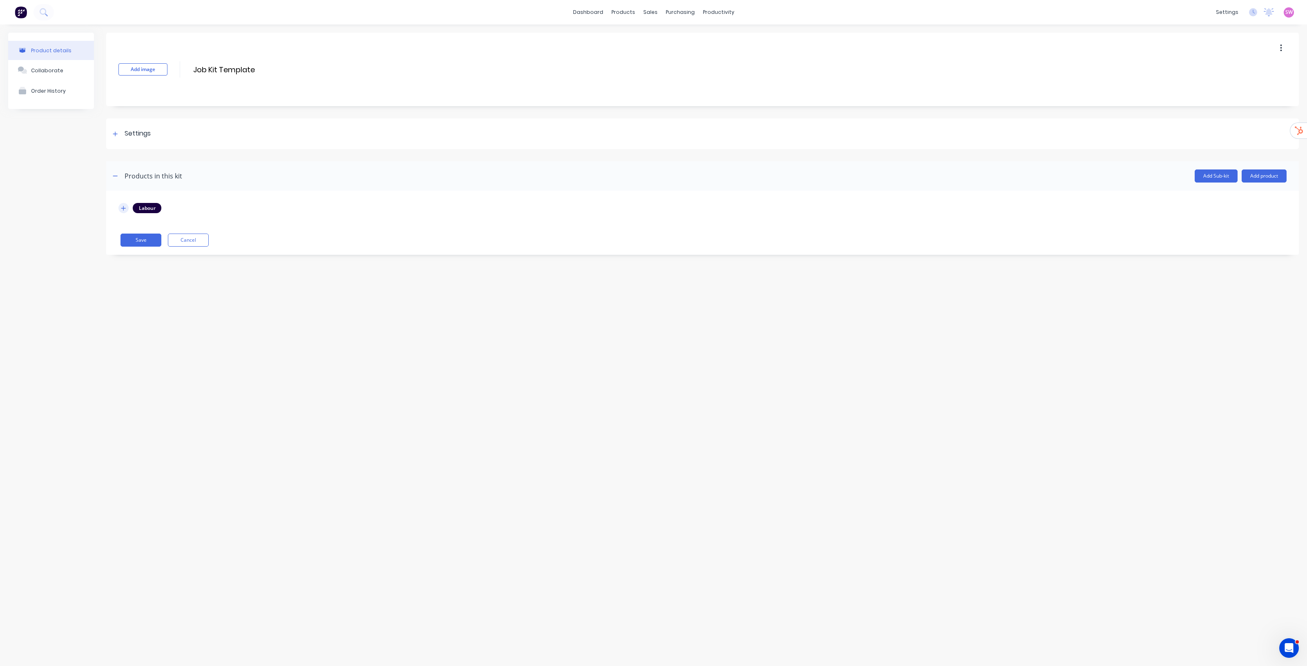
click at [123, 205] on icon "button" at bounding box center [123, 208] width 5 height 6
click at [123, 247] on icon at bounding box center [124, 250] width 6 height 8
type input "$117"
type input "$150"
click at [143, 305] on button "Save" at bounding box center [140, 302] width 41 height 13
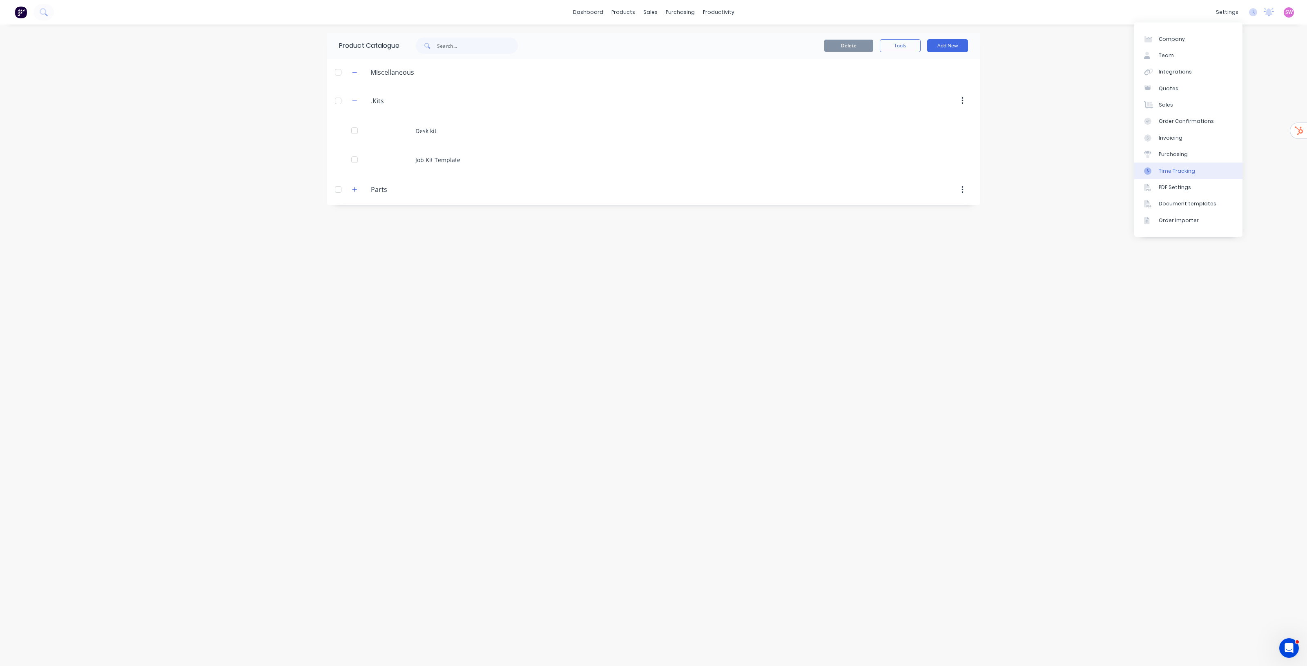
click at [1183, 170] on div "Time Tracking" at bounding box center [1177, 170] width 36 height 7
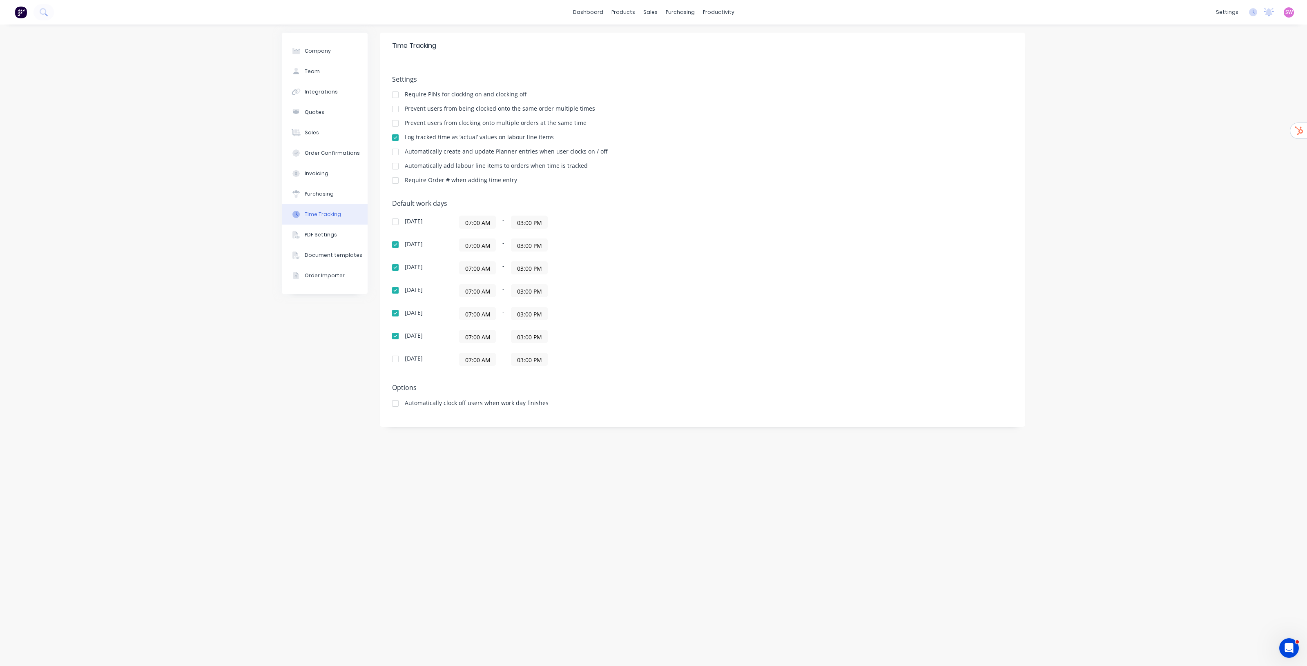
click at [1187, 198] on div "Company Team Integrations Quotes Sales Order Confirmations Invoicing Purchasing…" at bounding box center [653, 346] width 1307 height 642
drag, startPoint x: 523, startPoint y: 244, endPoint x: 524, endPoint y: 248, distance: 4.2
click at [524, 244] on input "03:00 PM" at bounding box center [529, 245] width 36 height 12
click at [714, 188] on div "Settings Require PINs for clocking on and clocking off Prevent users from being…" at bounding box center [702, 134] width 621 height 116
click at [471, 225] on input "07:00 AM" at bounding box center [477, 222] width 36 height 12
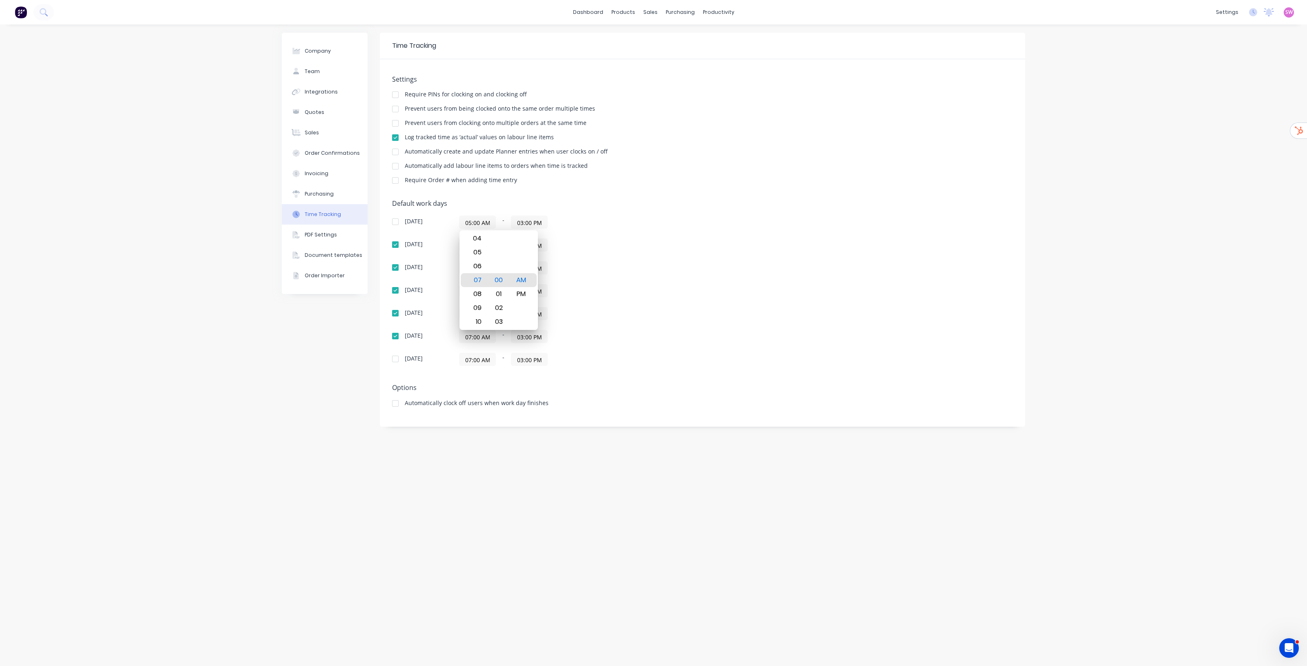
type input "05:00 AM"
click at [611, 219] on div "05:00 AM - 03:00 PM" at bounding box center [561, 222] width 204 height 13
click at [521, 221] on input "03:00 PM" at bounding box center [529, 222] width 36 height 12
type input "04:15 PM"
click at [743, 158] on div "Settings Require PINs for clocking on and clocking off Prevent users from being…" at bounding box center [702, 134] width 621 height 116
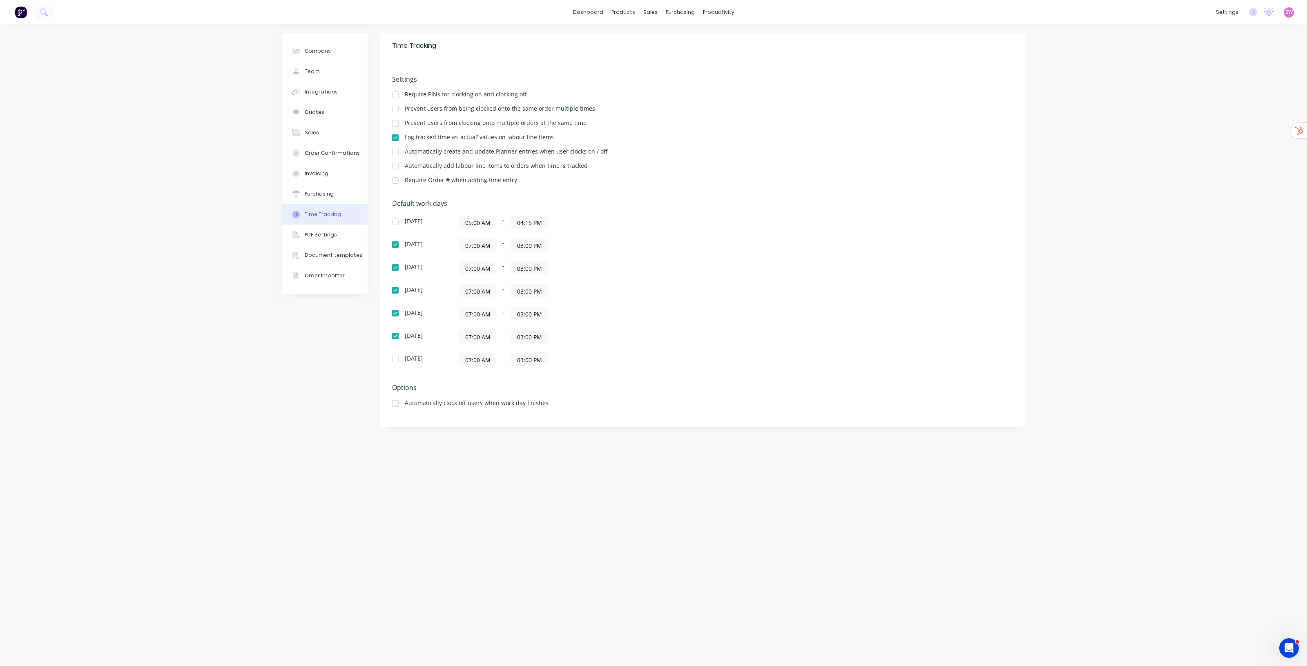
click at [473, 223] on input "05:00 AM" at bounding box center [477, 222] width 36 height 12
drag, startPoint x: 648, startPoint y: 207, endPoint x: 640, endPoint y: 209, distance: 7.9
click at [647, 207] on div "Default work days Sunday 05:00 AM - 04:15 PM Monday 07:00 AM - 03:00 PM Tuesday…" at bounding box center [702, 288] width 621 height 176
click at [474, 247] on input "07:00 AM" at bounding box center [477, 245] width 36 height 12
paste input "5"
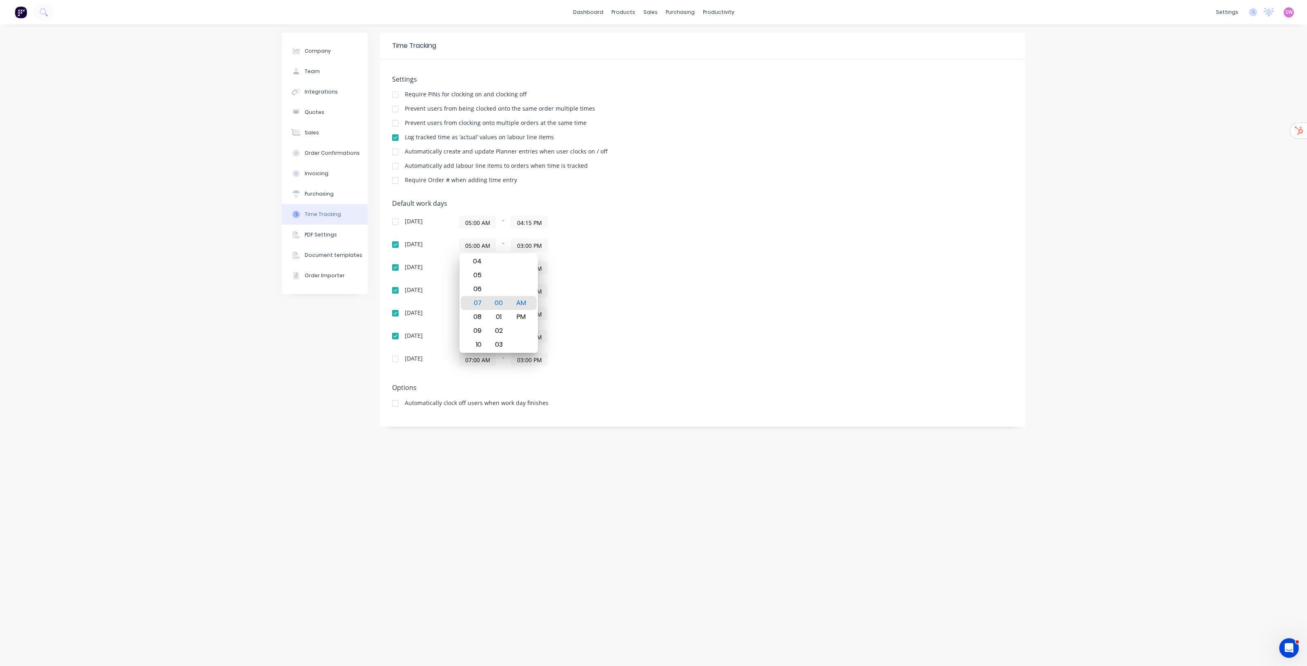
scroll to position [0, 0]
type input "05:00 AM"
click at [671, 265] on div "Tuesday 07:00 AM - 03:00 PM" at bounding box center [535, 267] width 286 height 13
click at [482, 267] on input "07:00 AM" at bounding box center [477, 268] width 36 height 12
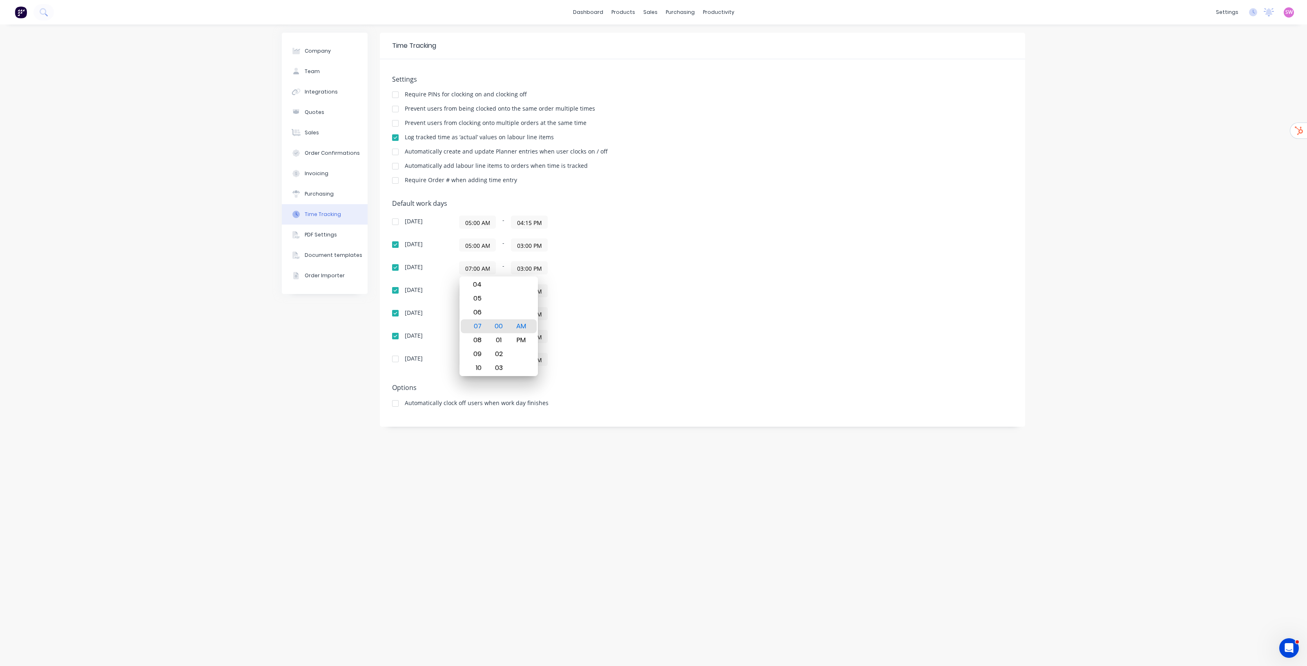
paste input "5"
type input "05:00 AM"
drag, startPoint x: 622, startPoint y: 286, endPoint x: 496, endPoint y: 306, distance: 127.4
click at [616, 285] on div "07:00 AM - 03:00 PM" at bounding box center [561, 290] width 204 height 13
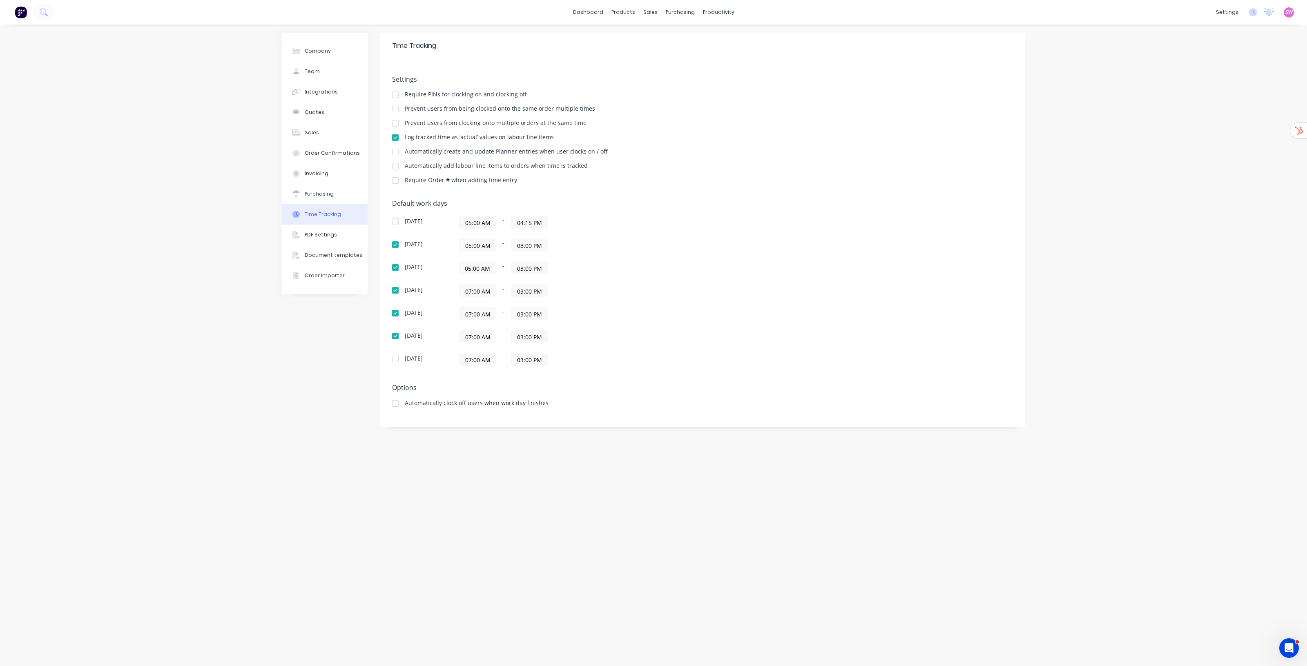
click at [480, 291] on input "07:00 AM" at bounding box center [477, 291] width 36 height 12
paste input "5"
type input "05:00 AM"
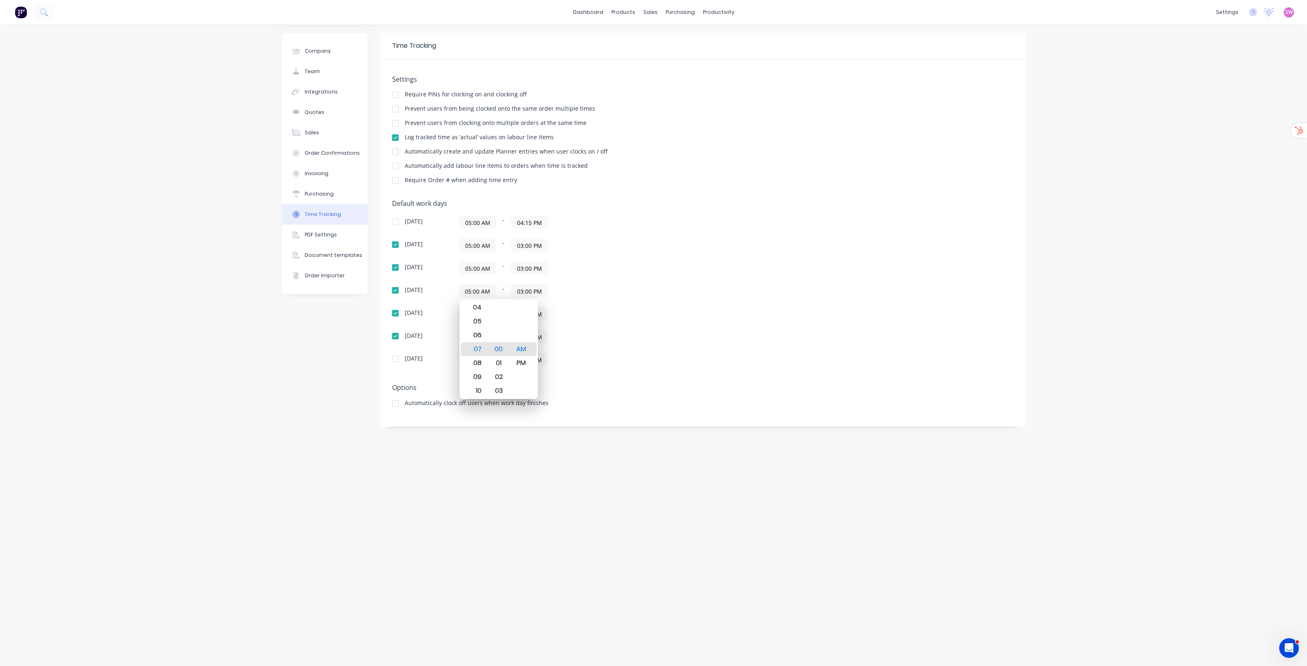
drag, startPoint x: 620, startPoint y: 306, endPoint x: 520, endPoint y: 325, distance: 102.1
click at [618, 306] on div "Sunday 05:00 AM - 04:15 PM Monday 05:00 AM - 03:00 PM Tuesday 05:00 AM - 03:00 …" at bounding box center [535, 291] width 286 height 150
click at [470, 314] on input "07:00 AM" at bounding box center [477, 314] width 36 height 12
paste input "5"
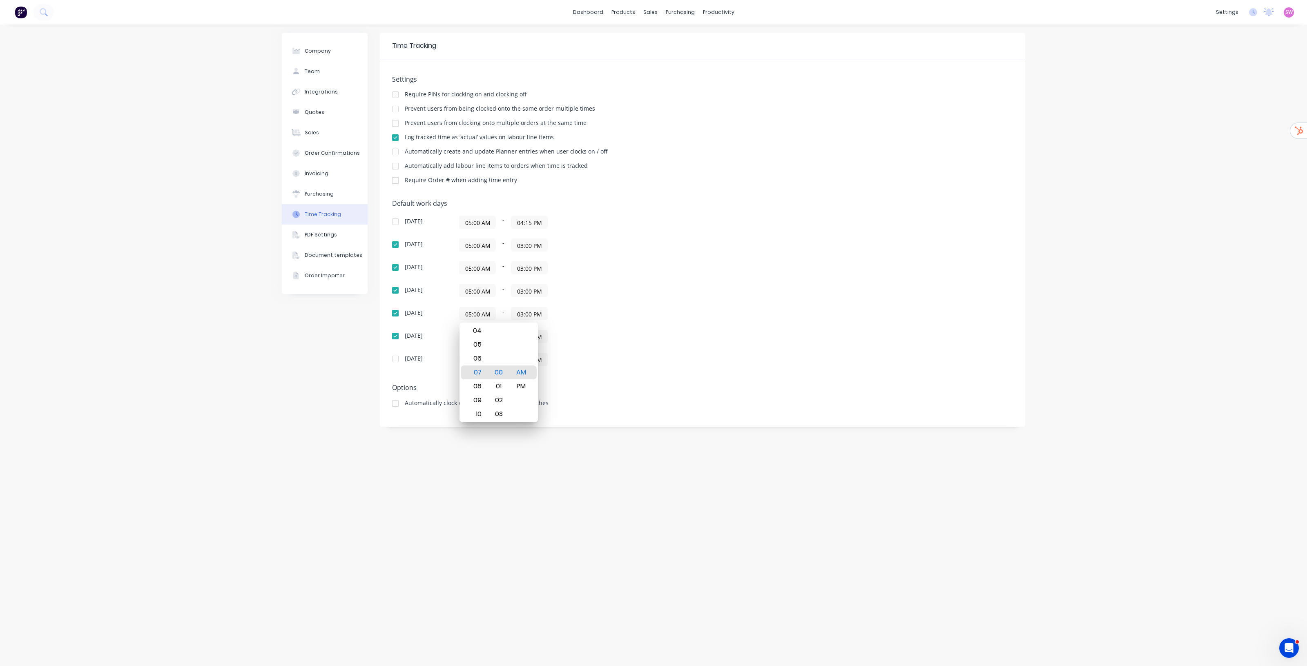
scroll to position [0, 0]
type input "05:00 AM"
drag, startPoint x: 606, startPoint y: 309, endPoint x: 520, endPoint y: 340, distance: 91.1
click at [603, 311] on div "05:00 AM - 03:00 PM" at bounding box center [561, 313] width 204 height 13
click at [471, 333] on input "07:00 AM" at bounding box center [477, 336] width 36 height 12
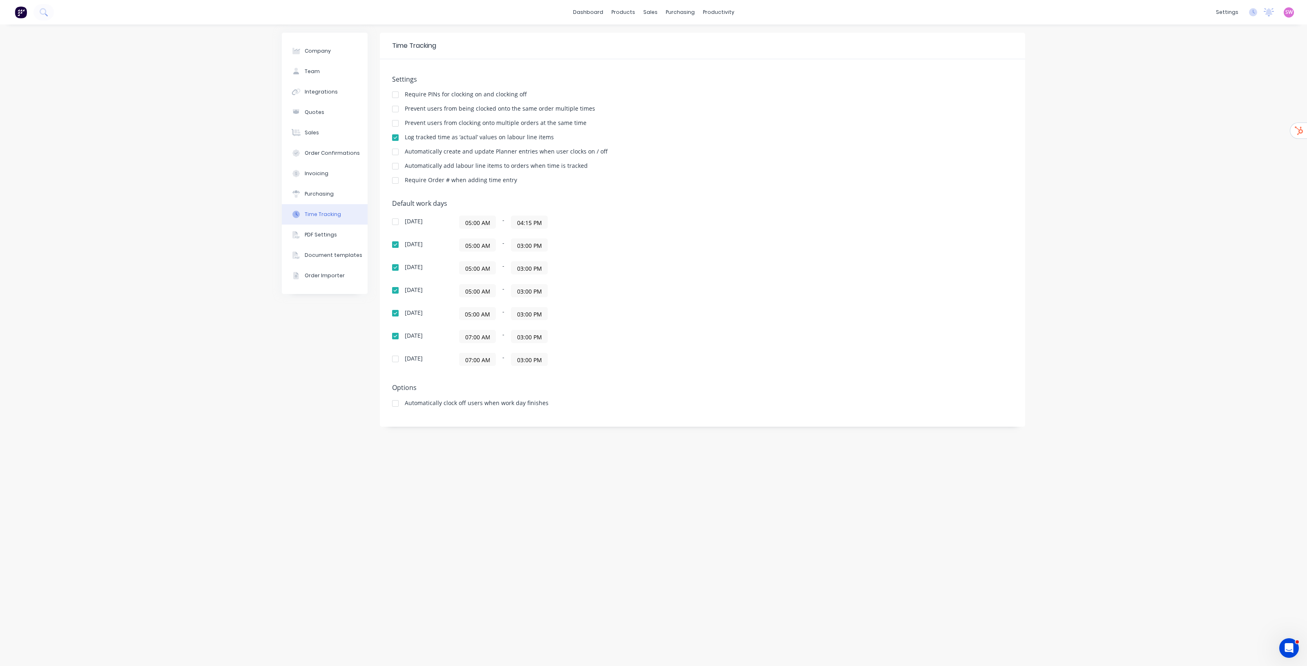
scroll to position [0, 0]
drag, startPoint x: 647, startPoint y: 331, endPoint x: 523, endPoint y: 357, distance: 126.3
click at [645, 331] on div "12:00 AM - 03:00 PM" at bounding box center [561, 336] width 204 height 13
click at [482, 315] on input "05:00 AM" at bounding box center [477, 314] width 36 height 12
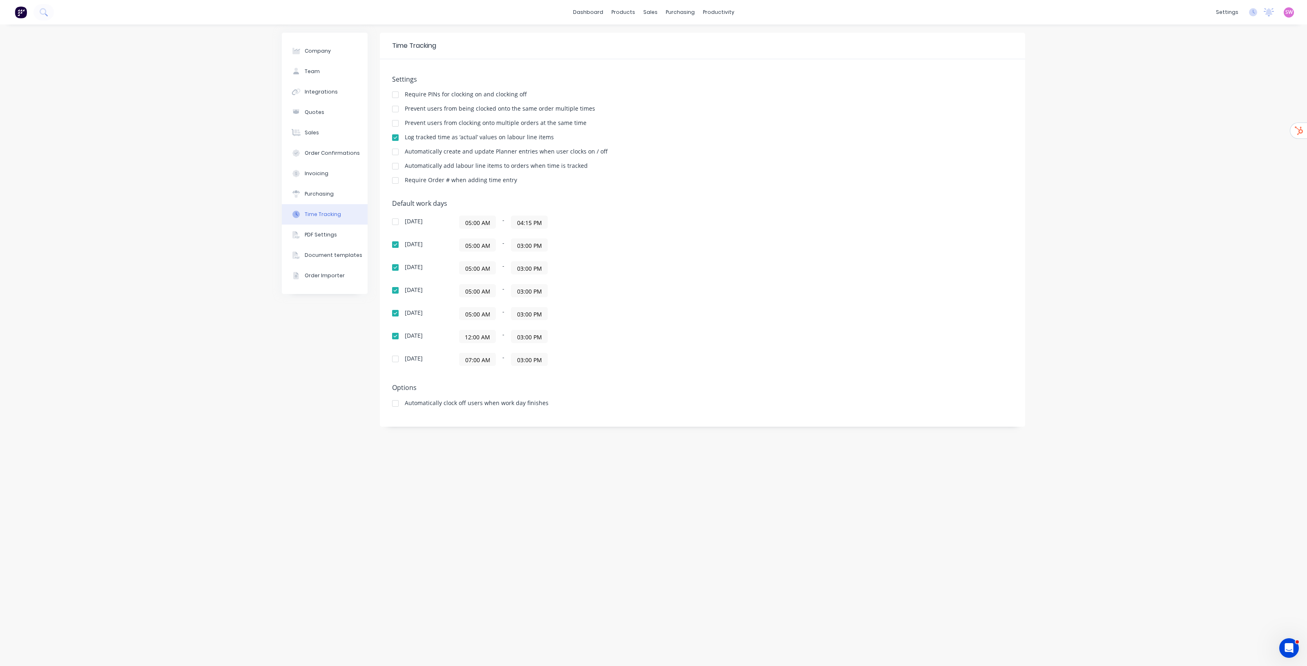
scroll to position [0, 0]
drag, startPoint x: 736, startPoint y: 311, endPoint x: 572, endPoint y: 329, distance: 164.7
click at [734, 311] on div "Default work days Sunday 05:00 AM - 04:15 PM Monday 05:00 AM - 03:00 PM Tuesday…" at bounding box center [702, 288] width 621 height 176
click at [481, 339] on input "12:00 AM" at bounding box center [477, 336] width 36 height 12
paste input "05"
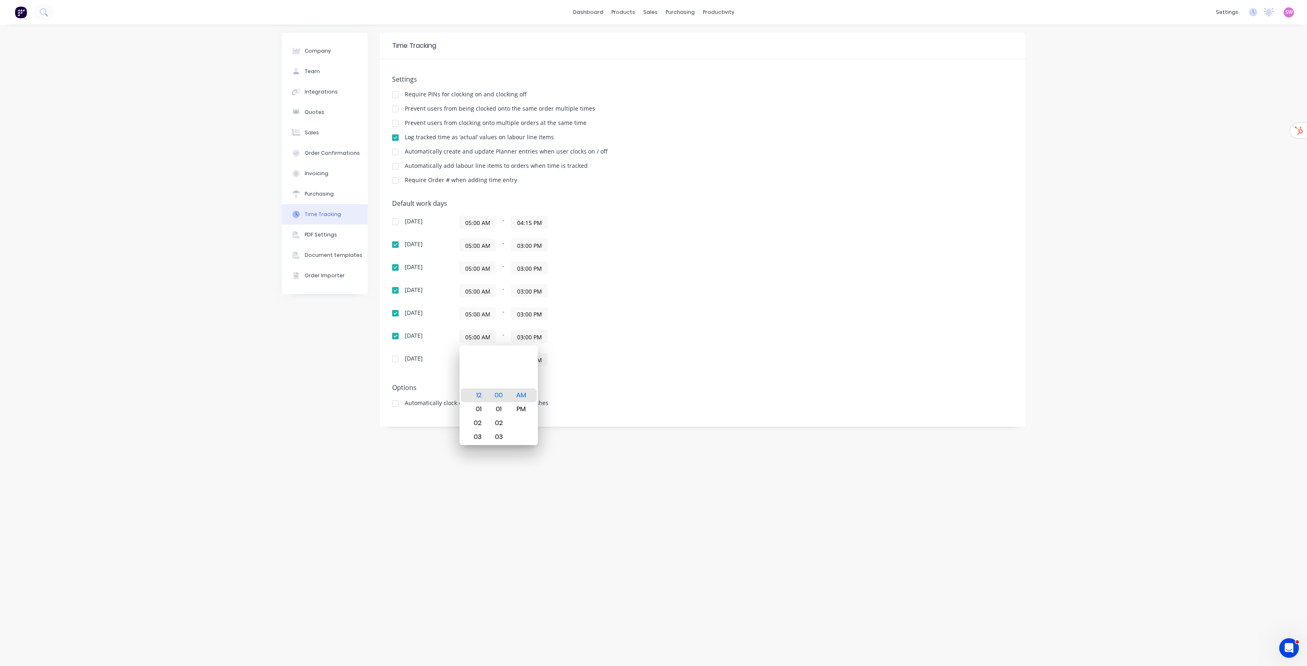
scroll to position [0, 0]
type input "05:00 AM"
click at [699, 299] on div "Default work days Sunday 05:00 AM - 04:15 PM Monday 05:00 AM - 03:00 PM Tuesday…" at bounding box center [702, 288] width 621 height 176
click at [477, 359] on input "07:00 AM" at bounding box center [477, 359] width 36 height 12
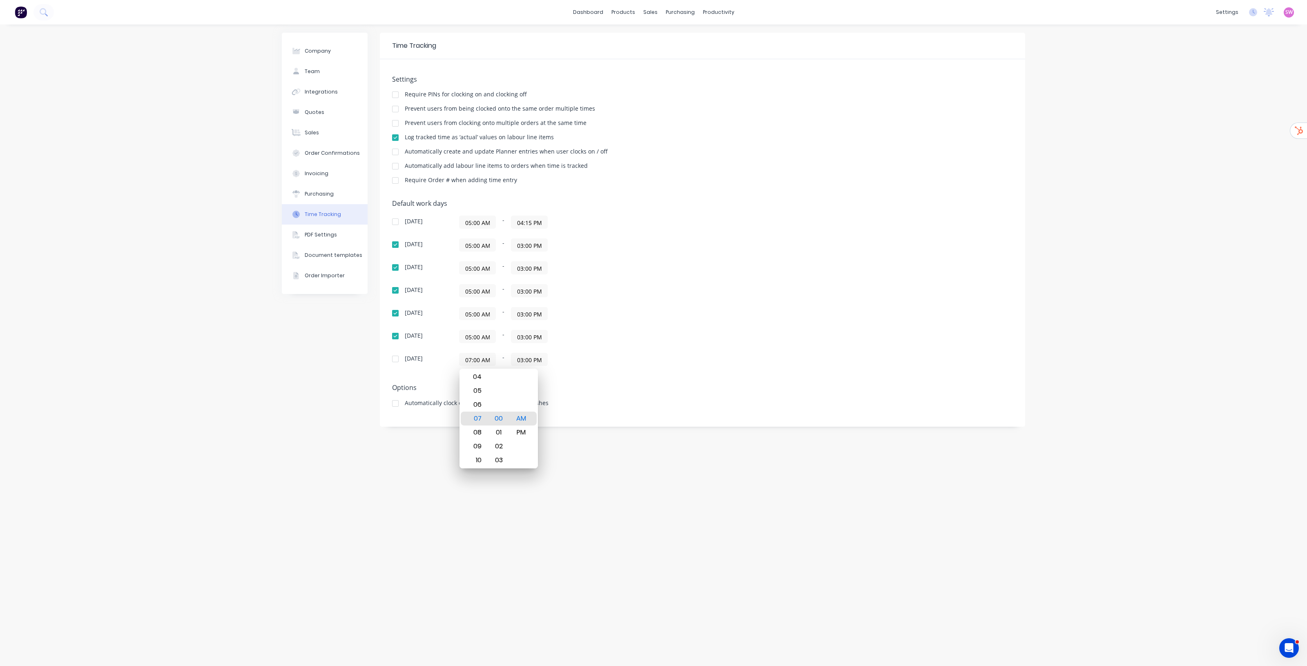
paste input "5"
type input "05:00 AM"
click at [660, 323] on div "Sunday 05:00 AM - 04:15 PM Monday 05:00 AM - 03:00 PM Tuesday 05:00 AM - 03:00 …" at bounding box center [535, 291] width 286 height 150
click at [529, 222] on input "04:15 PM" at bounding box center [529, 222] width 36 height 12
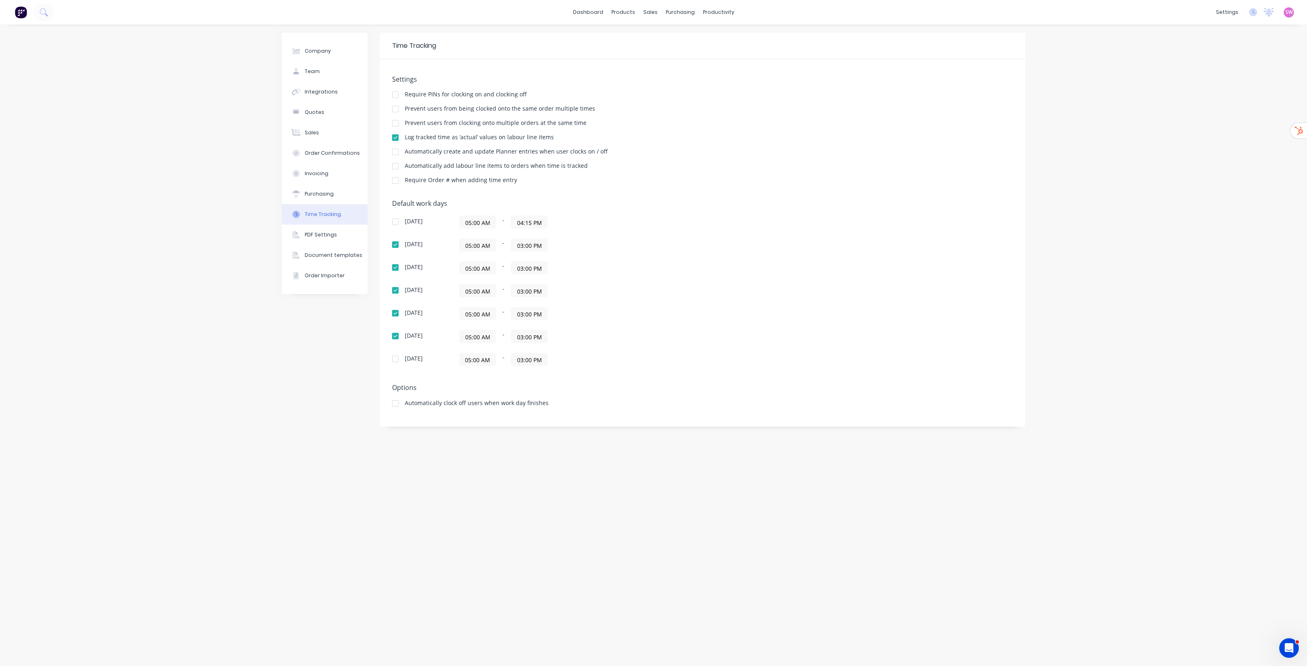
scroll to position [0, 0]
click at [530, 323] on div "07" at bounding box center [528, 322] width 20 height 14
click at [551, 282] on div "00" at bounding box center [550, 280] width 20 height 14
click at [572, 289] on div "PM" at bounding box center [573, 294] width 20 height 14
type input "07:00 PM"
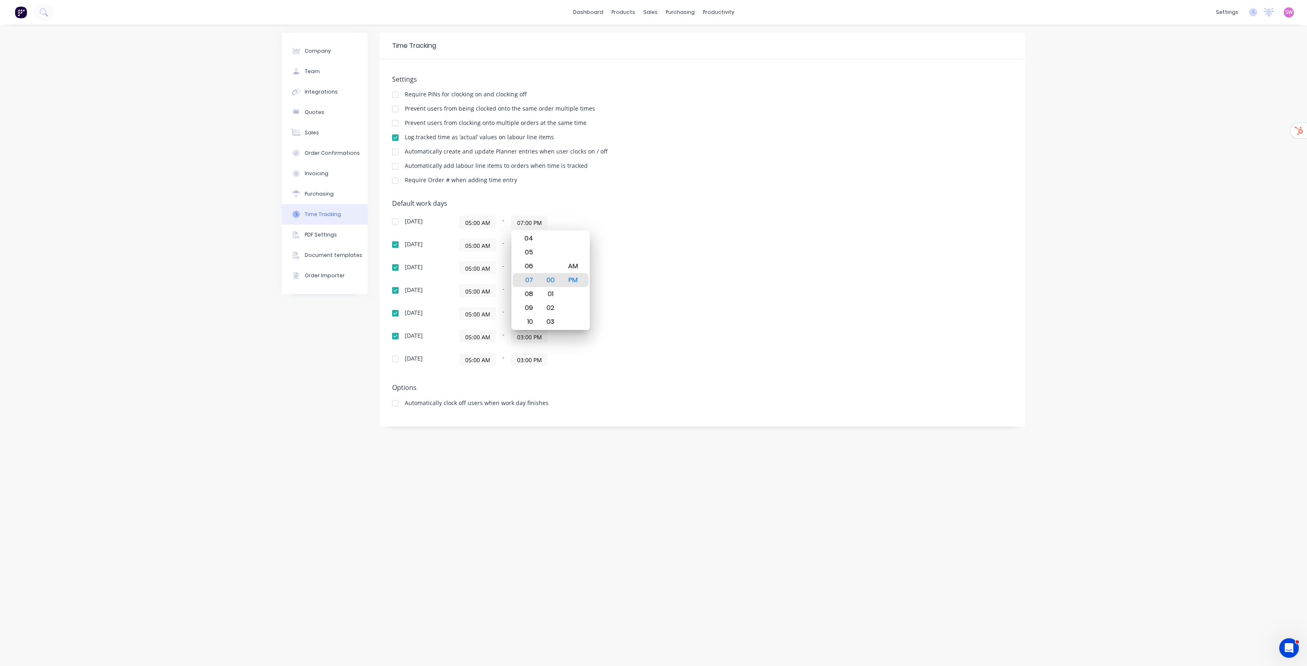
click at [647, 221] on div "05:00 AM - 07:00 PM" at bounding box center [561, 222] width 204 height 13
click at [530, 241] on input "03:00 PM" at bounding box center [529, 245] width 36 height 12
paste input "7"
type input "07:00 PM"
click at [624, 227] on div "05:00 AM - 07:00 PM" at bounding box center [561, 222] width 204 height 13
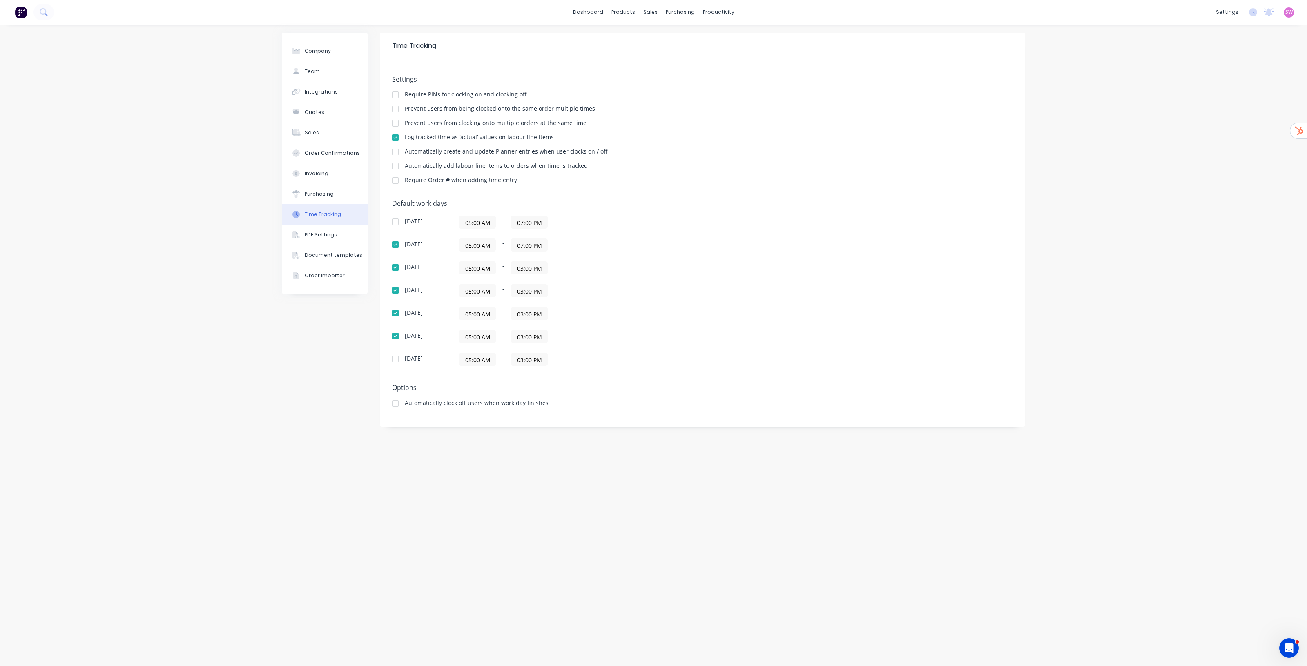
click at [532, 266] on input "03:00 PM" at bounding box center [529, 268] width 36 height 12
paste input "7"
type input "07:00 PM"
click at [616, 253] on div "Sunday 05:00 AM - 07:00 PM Monday 05:00 AM - 07:00 PM Tuesday 05:00 AM - 07:00 …" at bounding box center [535, 291] width 286 height 150
click at [535, 292] on input "03:00 PM" at bounding box center [529, 291] width 36 height 12
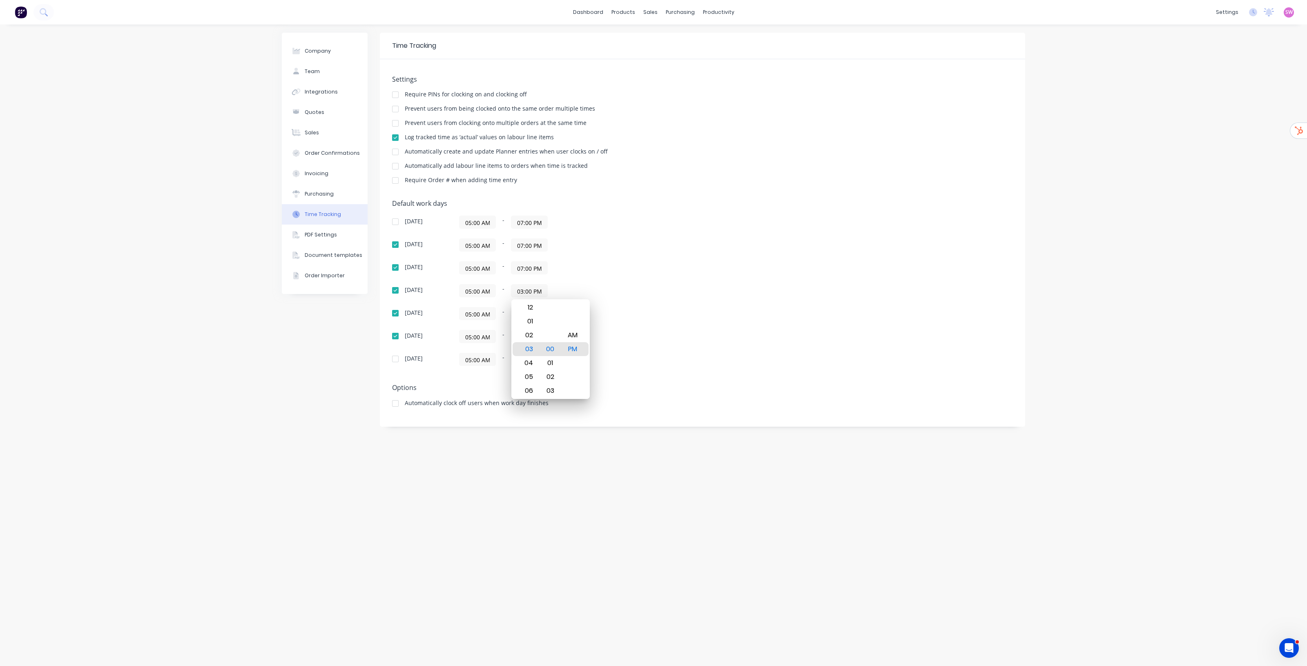
paste input "7"
type input "07:00 PM"
click at [633, 281] on div "Sunday 05:00 AM - 07:00 PM Monday 05:00 AM - 07:00 PM Tuesday 05:00 AM - 07:00 …" at bounding box center [535, 291] width 286 height 150
click at [534, 312] on input "03:00 PM" at bounding box center [529, 314] width 36 height 12
paste input "7"
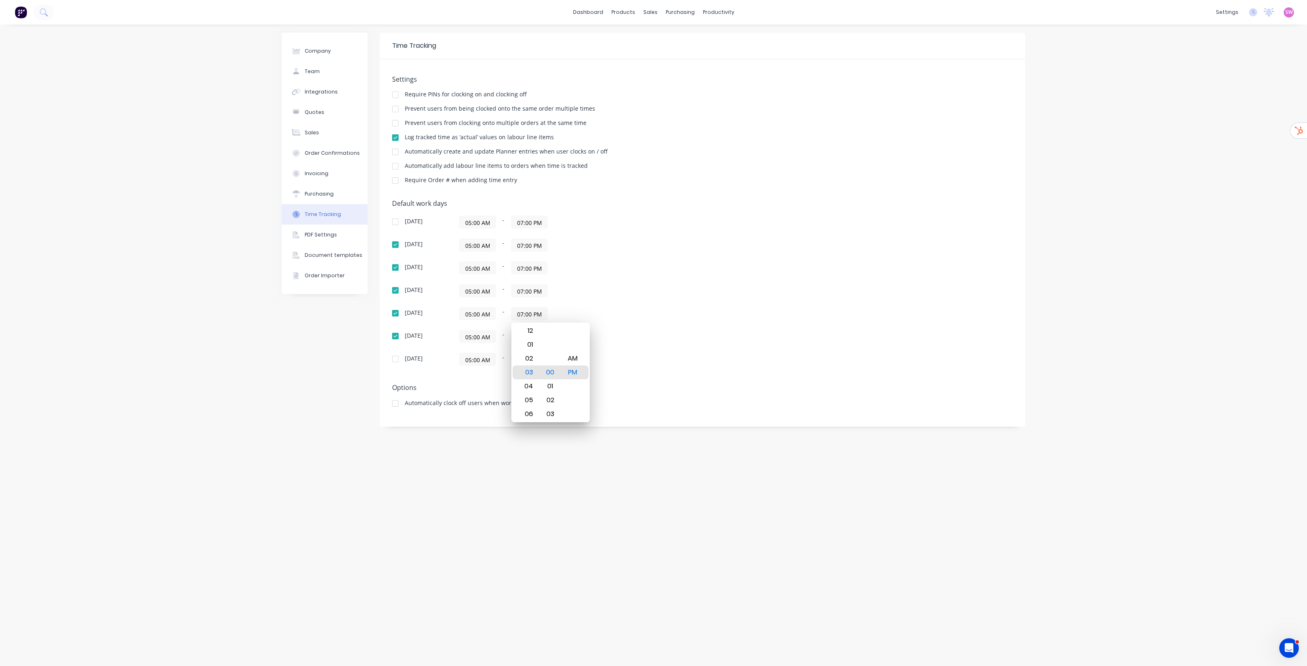
type input "07:00 PM"
click at [611, 285] on div "05:00 AM - 07:00 PM" at bounding box center [561, 290] width 204 height 13
click at [530, 335] on input "03:00 PM" at bounding box center [529, 336] width 36 height 12
paste input "7"
type input "07:00 PM"
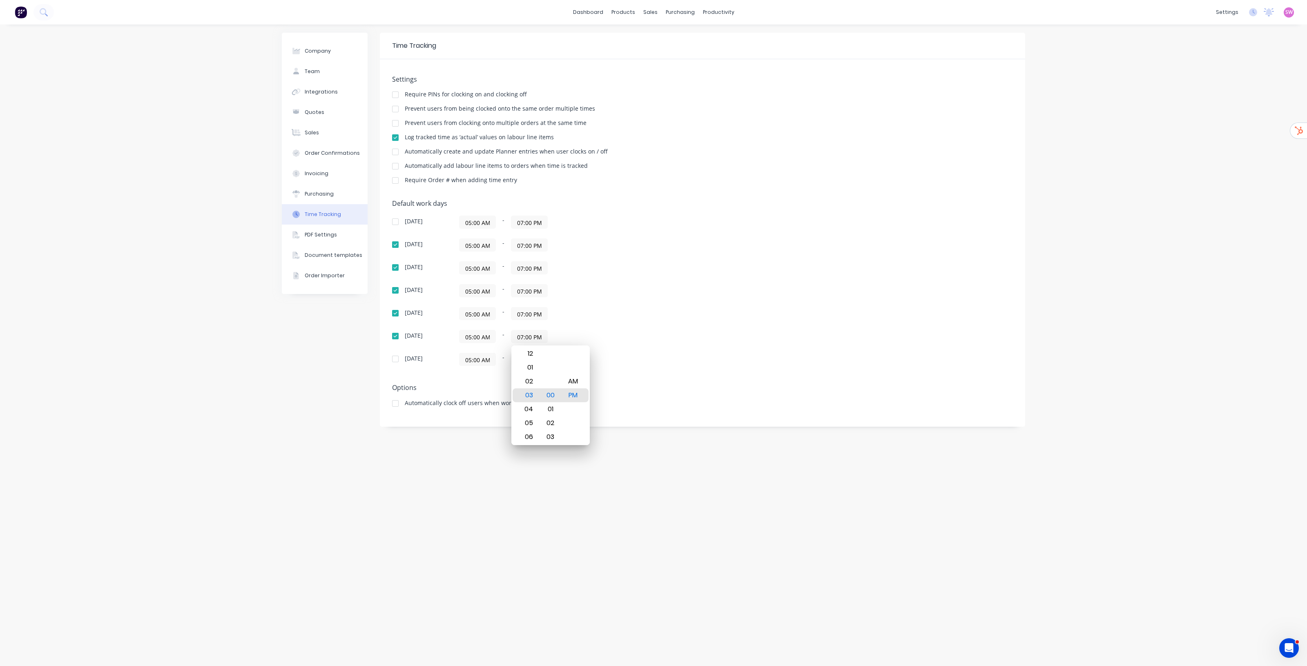
click at [603, 299] on div "Sunday 05:00 AM - 07:00 PM Monday 05:00 AM - 07:00 PM Tuesday 05:00 AM - 07:00 …" at bounding box center [535, 291] width 286 height 150
click at [531, 361] on input "03:00 PM" at bounding box center [529, 359] width 36 height 12
paste input "7"
type input "07:00 PM"
click at [639, 295] on div "05:00 AM - 07:00 PM" at bounding box center [561, 290] width 204 height 13
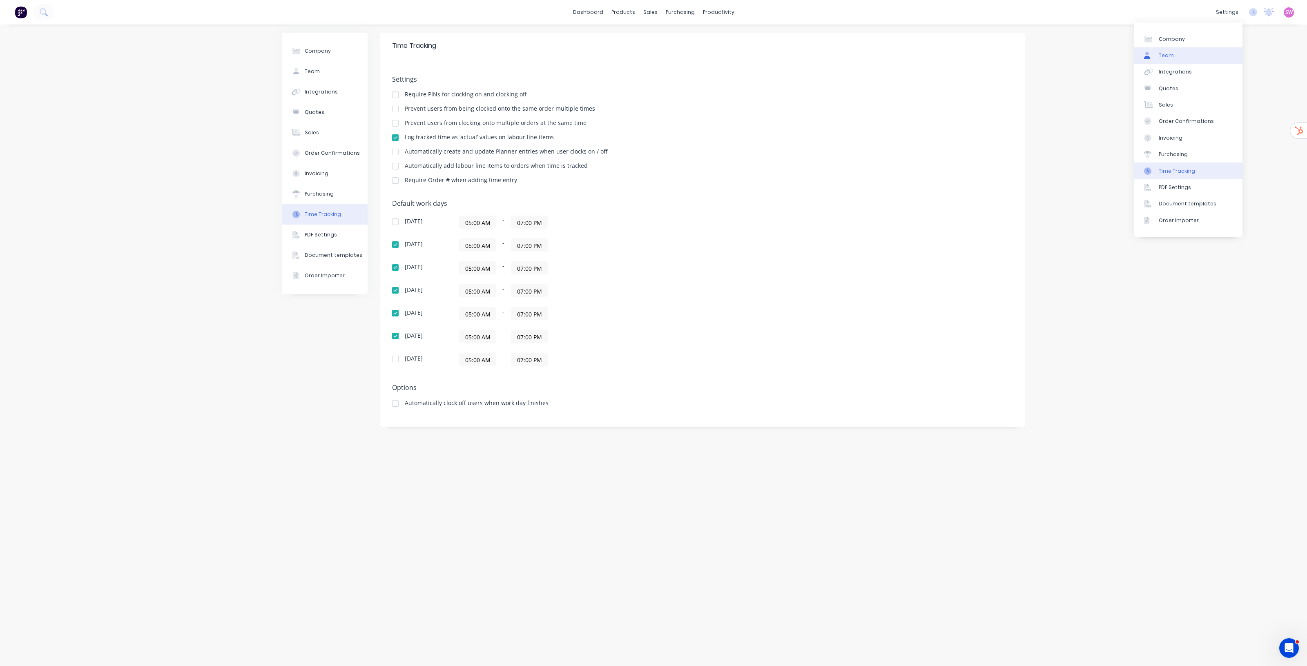
click at [1162, 56] on div "Team" at bounding box center [1166, 55] width 15 height 7
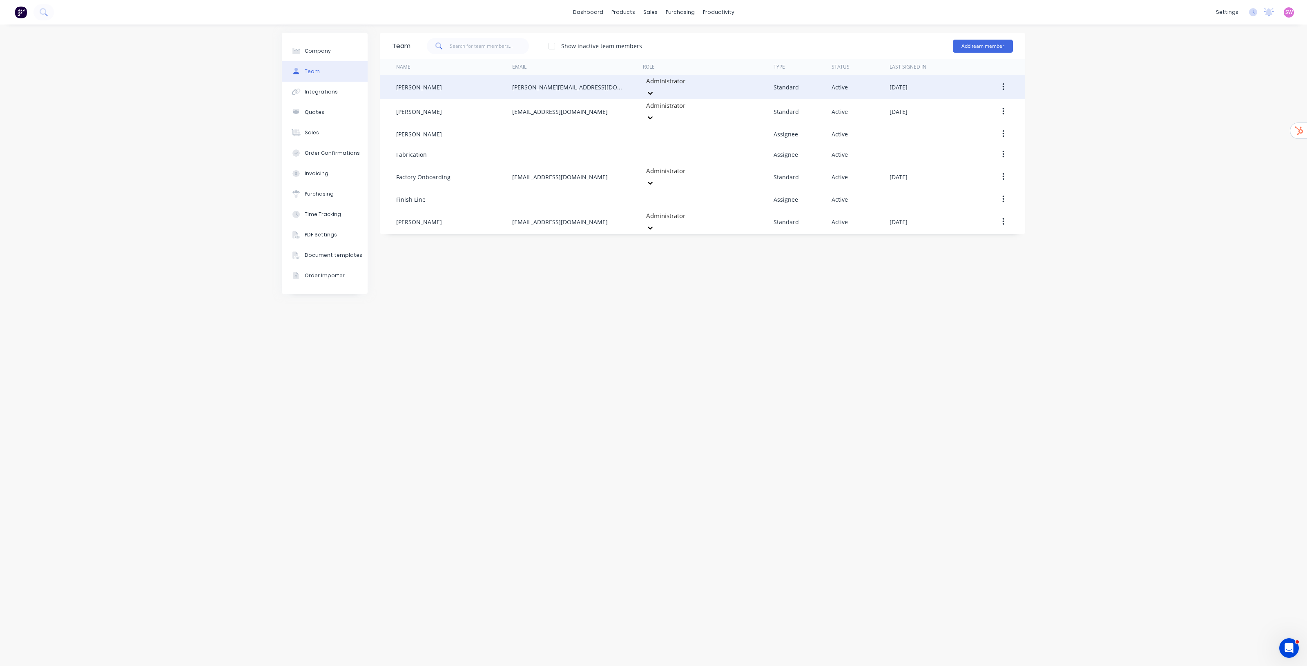
click at [1004, 84] on button "button" at bounding box center [1003, 87] width 19 height 15
click at [983, 105] on div "Edit" at bounding box center [974, 109] width 63 height 12
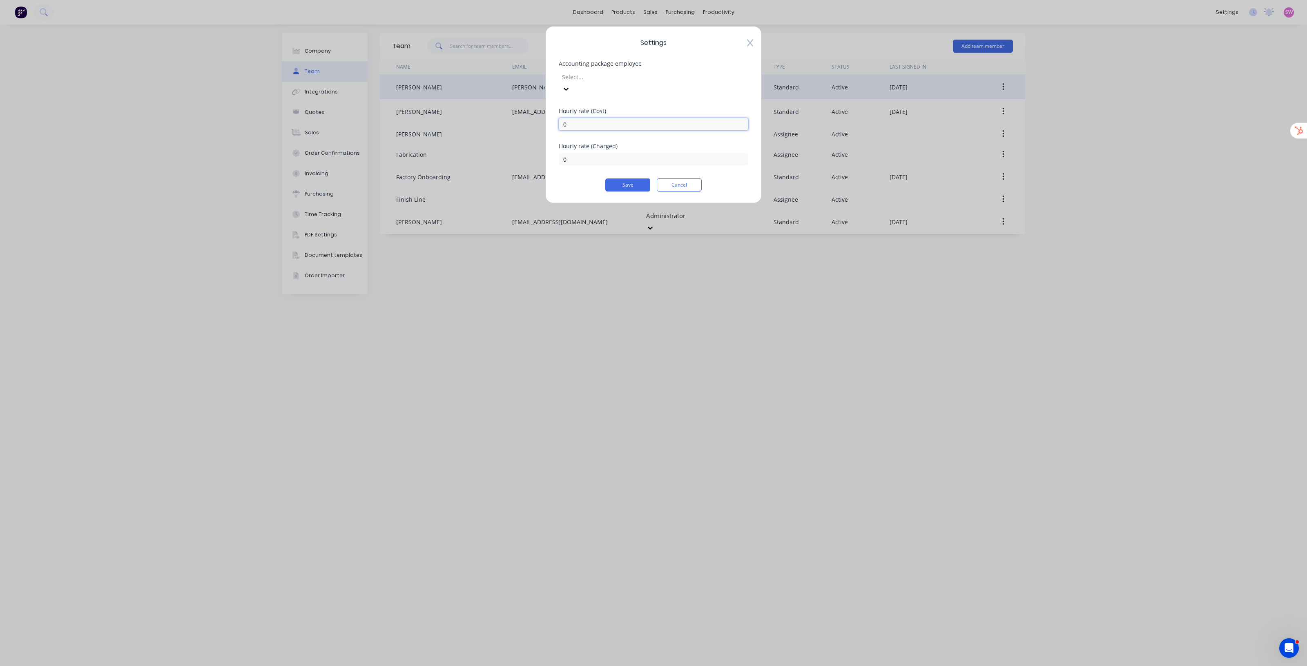
drag, startPoint x: 611, startPoint y: 110, endPoint x: 399, endPoint y: 111, distance: 212.0
click at [401, 111] on div "Settings Accounting package employee Select... Hourly rate (Cost) 0 Hourly rate…" at bounding box center [653, 333] width 1307 height 666
type input "117"
drag, startPoint x: 584, startPoint y: 147, endPoint x: 558, endPoint y: 146, distance: 26.2
click at [574, 153] on input "0" at bounding box center [654, 159] width 190 height 12
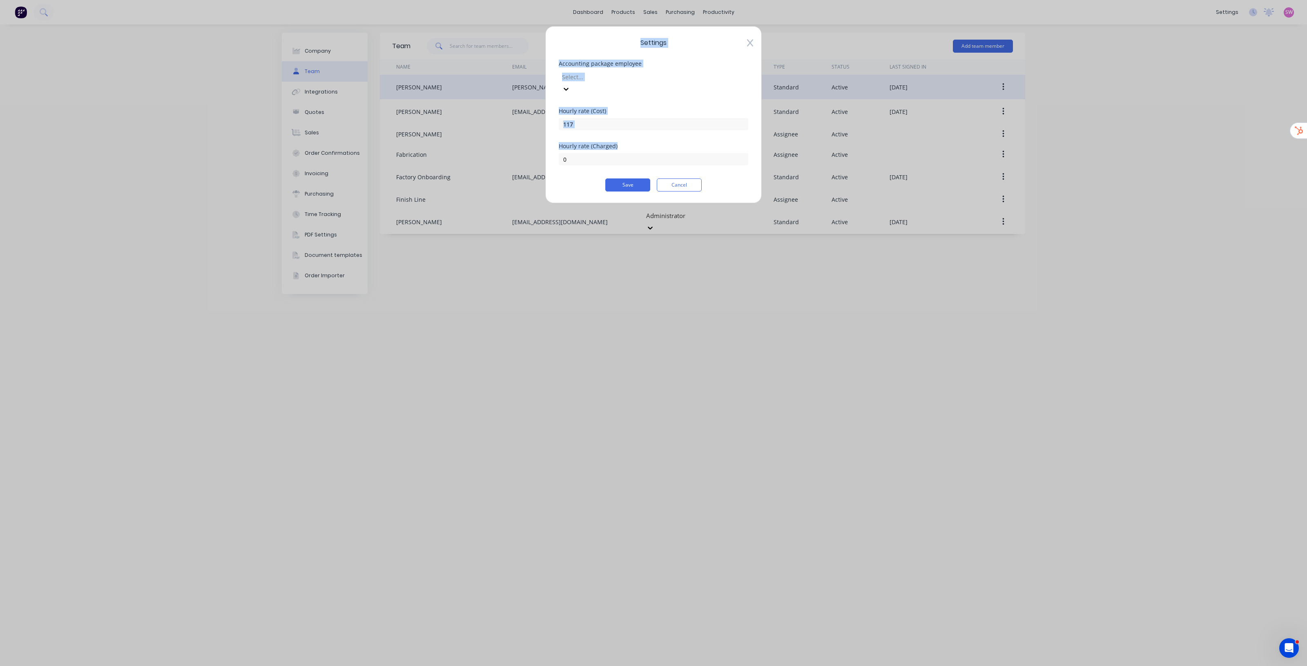
drag, startPoint x: 538, startPoint y: 146, endPoint x: 530, endPoint y: 146, distance: 8.2
click at [530, 146] on div "Settings Accounting package employee Select... Hourly rate (Cost) 117 Hourly ra…" at bounding box center [653, 333] width 1307 height 666
click at [577, 153] on input "0" at bounding box center [654, 159] width 190 height 12
drag, startPoint x: 580, startPoint y: 146, endPoint x: 544, endPoint y: 146, distance: 35.9
click at [544, 146] on div "Settings Accounting package employee Select... Hourly rate (Cost) 117 Hourly ra…" at bounding box center [653, 333] width 1307 height 666
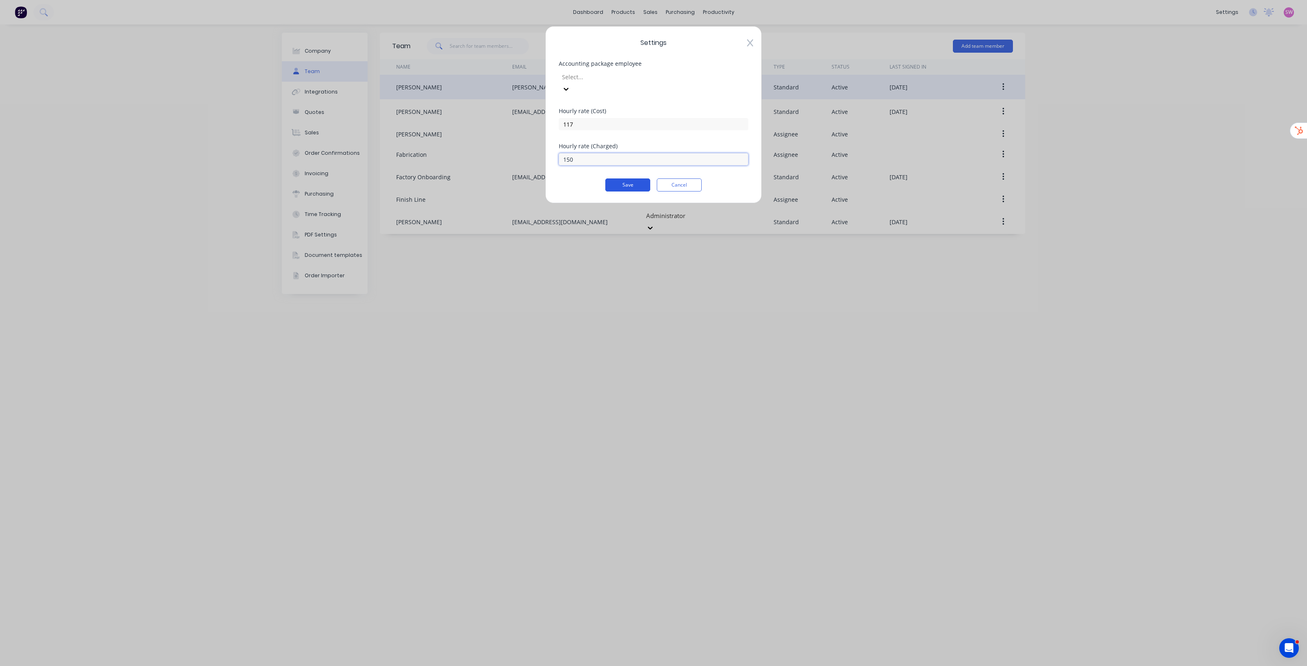
type input "150"
click at [636, 178] on button "Save" at bounding box center [627, 184] width 45 height 13
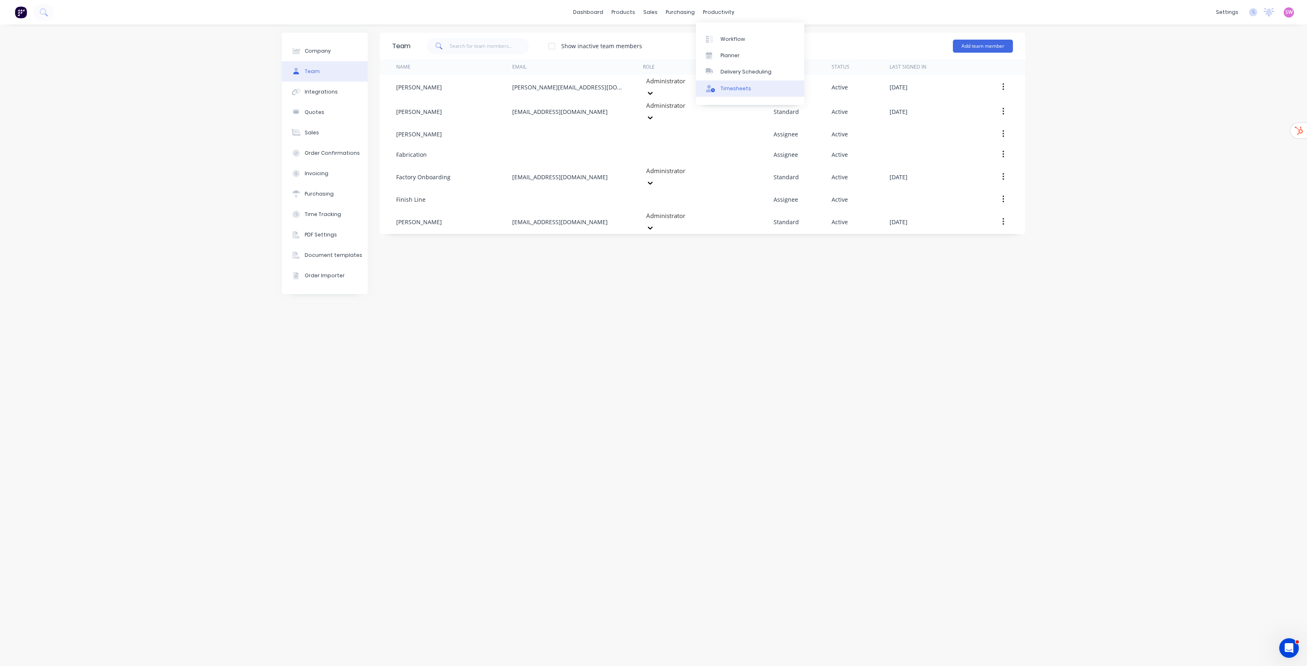
click at [732, 87] on div "Timesheets" at bounding box center [735, 88] width 31 height 7
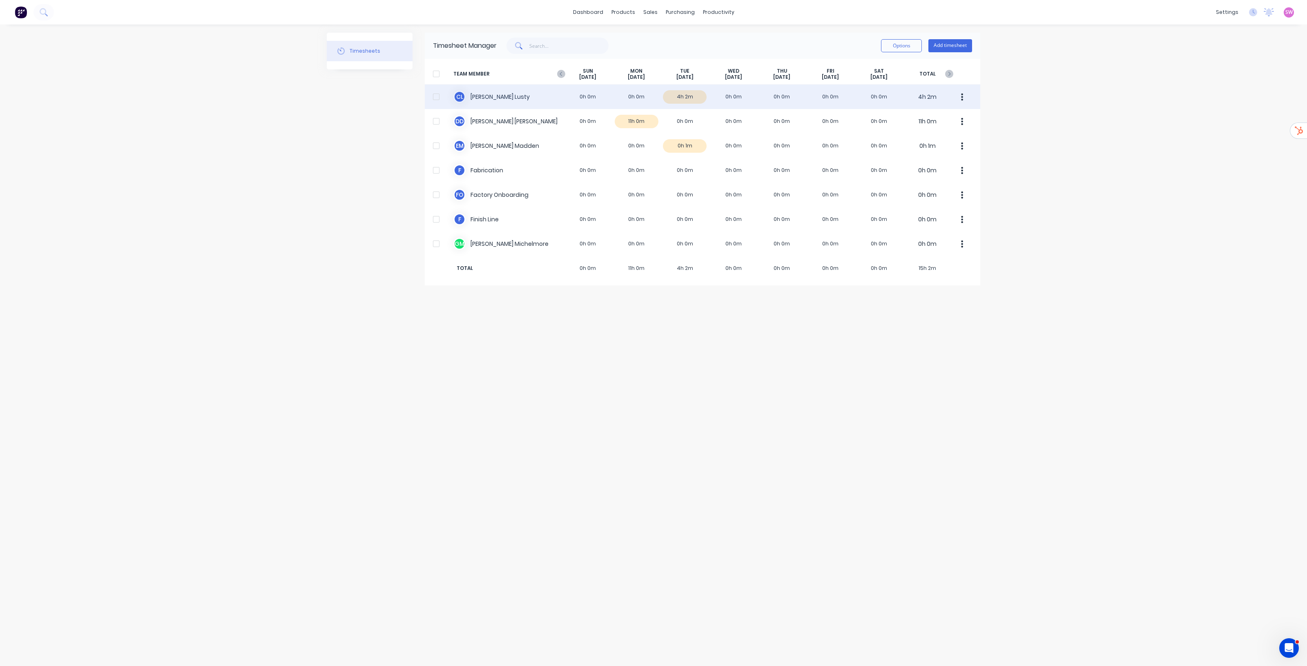
click at [705, 97] on div "C L Chris Lusty 0h 0m 0h 0m 4h 2m 0h 0m 0h 0m 0h 0m 0h 0m 4h 2m" at bounding box center [702, 97] width 555 height 25
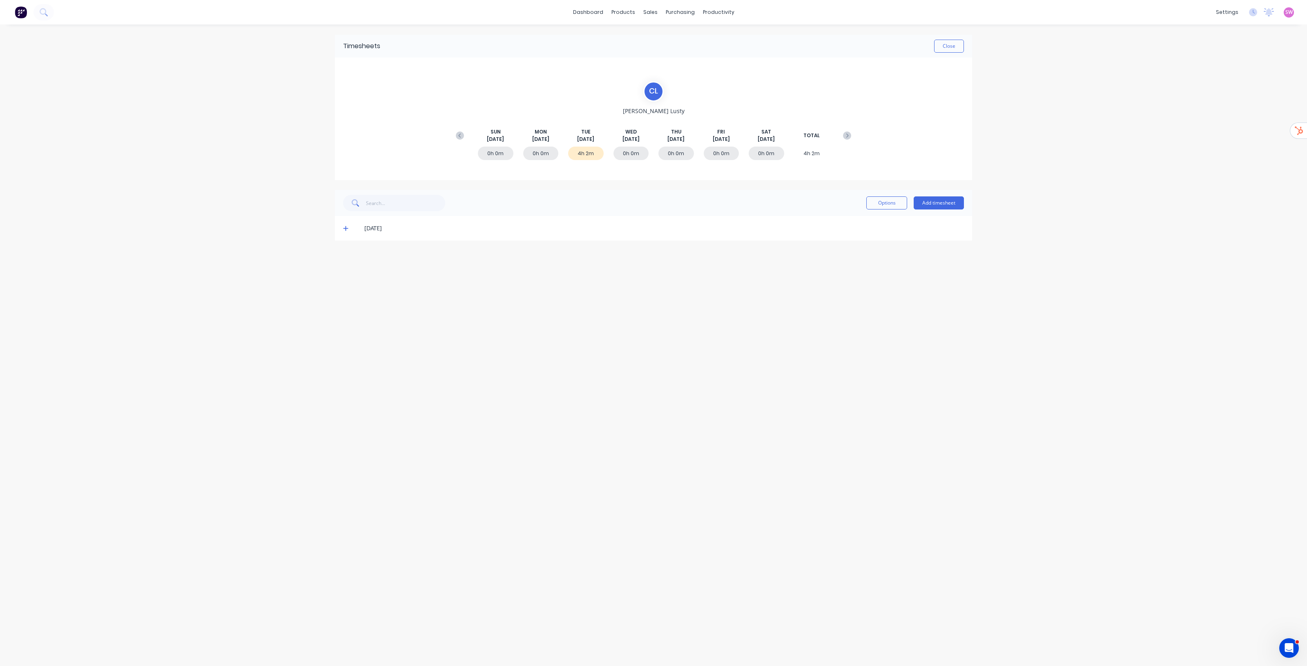
click at [349, 230] on span at bounding box center [347, 228] width 8 height 8
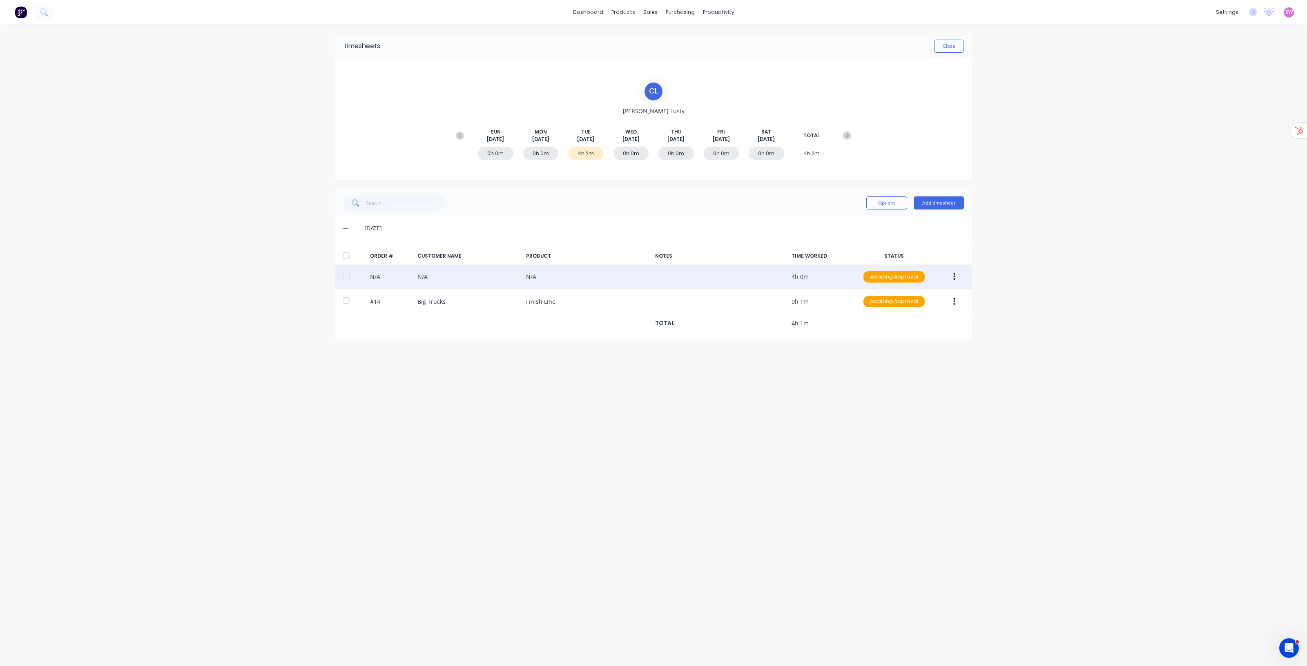
click at [949, 272] on button "button" at bounding box center [954, 277] width 19 height 15
click at [920, 331] on div "Edit" at bounding box center [925, 331] width 63 height 12
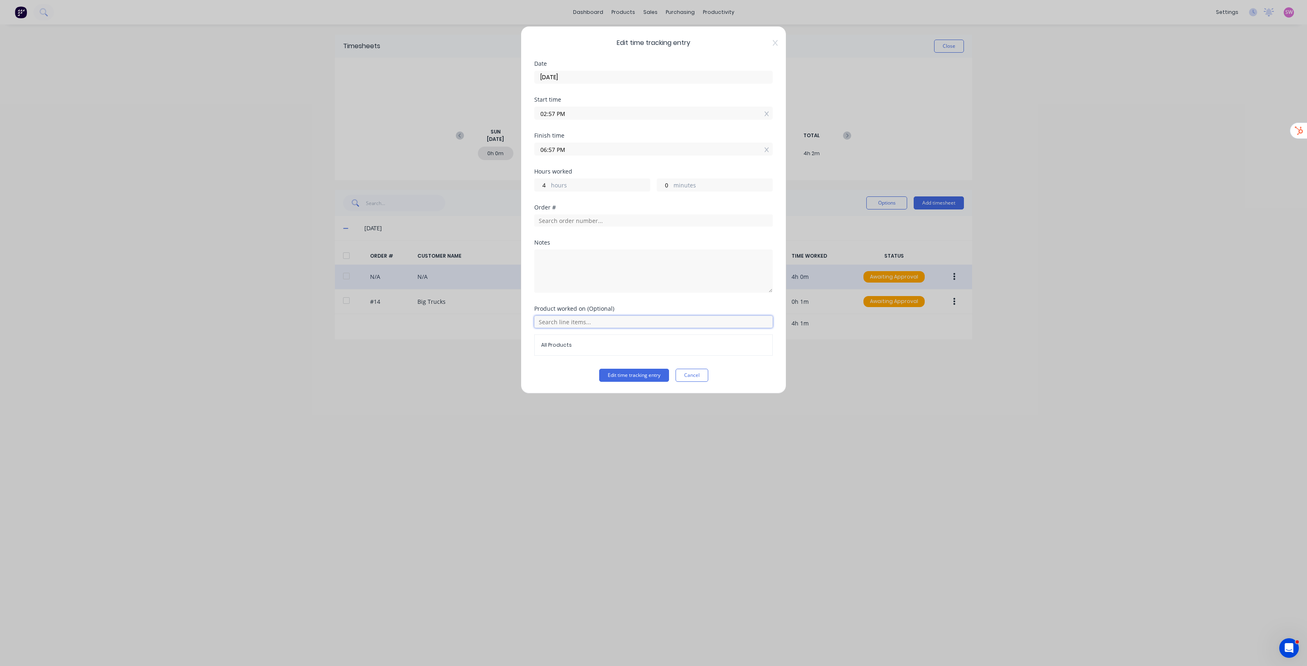
click at [598, 324] on input "text" at bounding box center [653, 322] width 239 height 12
click at [591, 351] on div "No results found" at bounding box center [653, 352] width 239 height 41
click at [603, 324] on input "text" at bounding box center [653, 322] width 239 height 12
click at [600, 326] on input "text" at bounding box center [653, 322] width 239 height 12
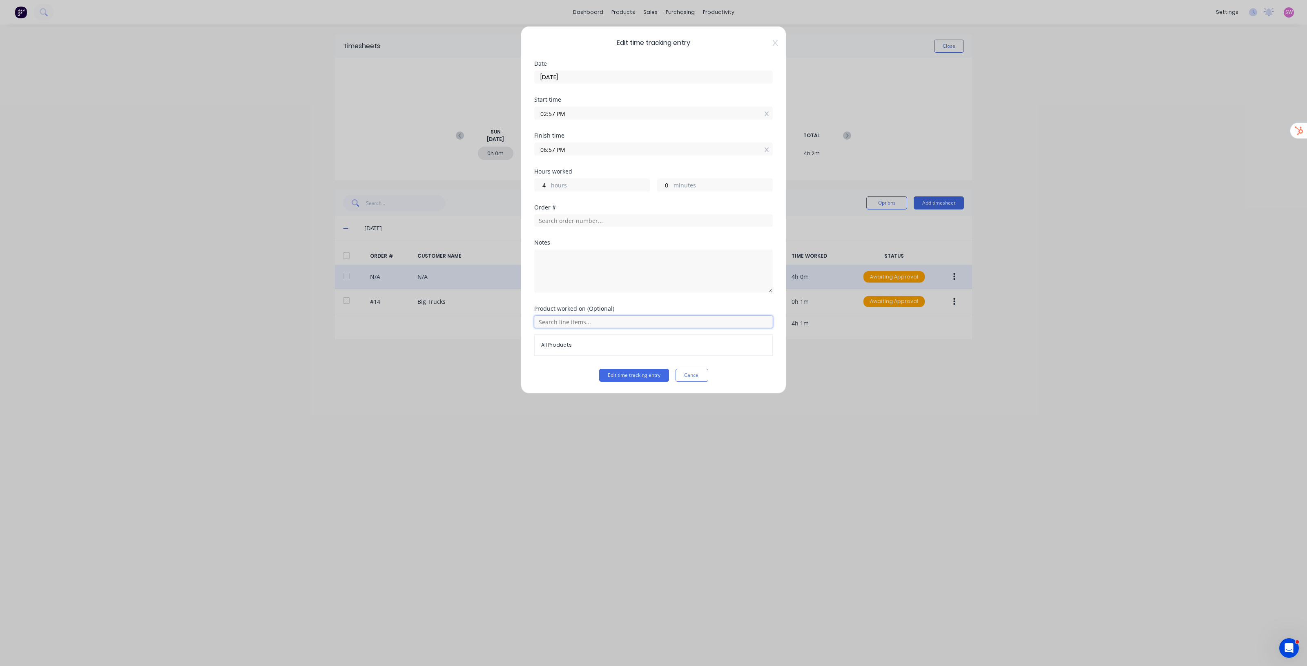
click at [577, 323] on input "text" at bounding box center [653, 322] width 239 height 12
click at [681, 323] on input "text" at bounding box center [653, 322] width 239 height 12
type input "fa"
drag, startPoint x: 679, startPoint y: 323, endPoint x: 523, endPoint y: 327, distance: 156.5
click at [523, 327] on div "Edit time tracking entry Date 09/09/2025 Start time 02:57 PM Finish time 06:57 …" at bounding box center [653, 210] width 265 height 368
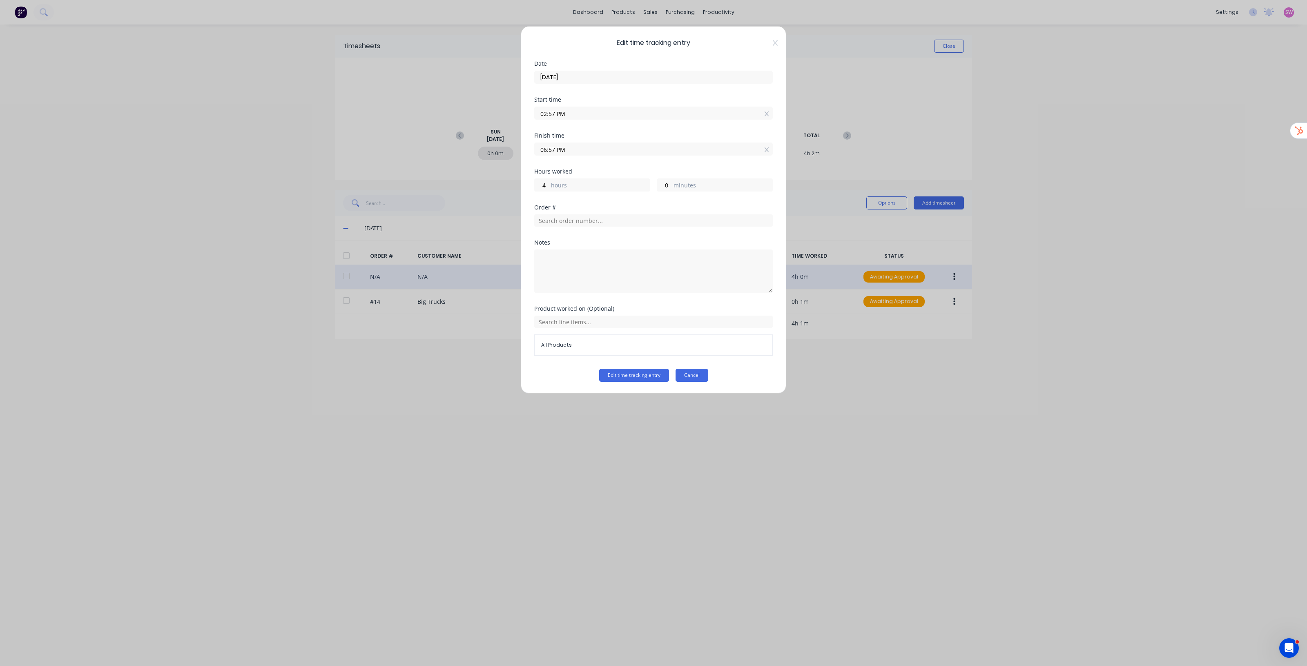
click at [687, 368] on div "Product worked on (Optional) All Products" at bounding box center [653, 337] width 239 height 63
drag, startPoint x: 694, startPoint y: 375, endPoint x: 723, endPoint y: 369, distance: 30.4
click at [694, 375] on button "Cancel" at bounding box center [692, 375] width 33 height 13
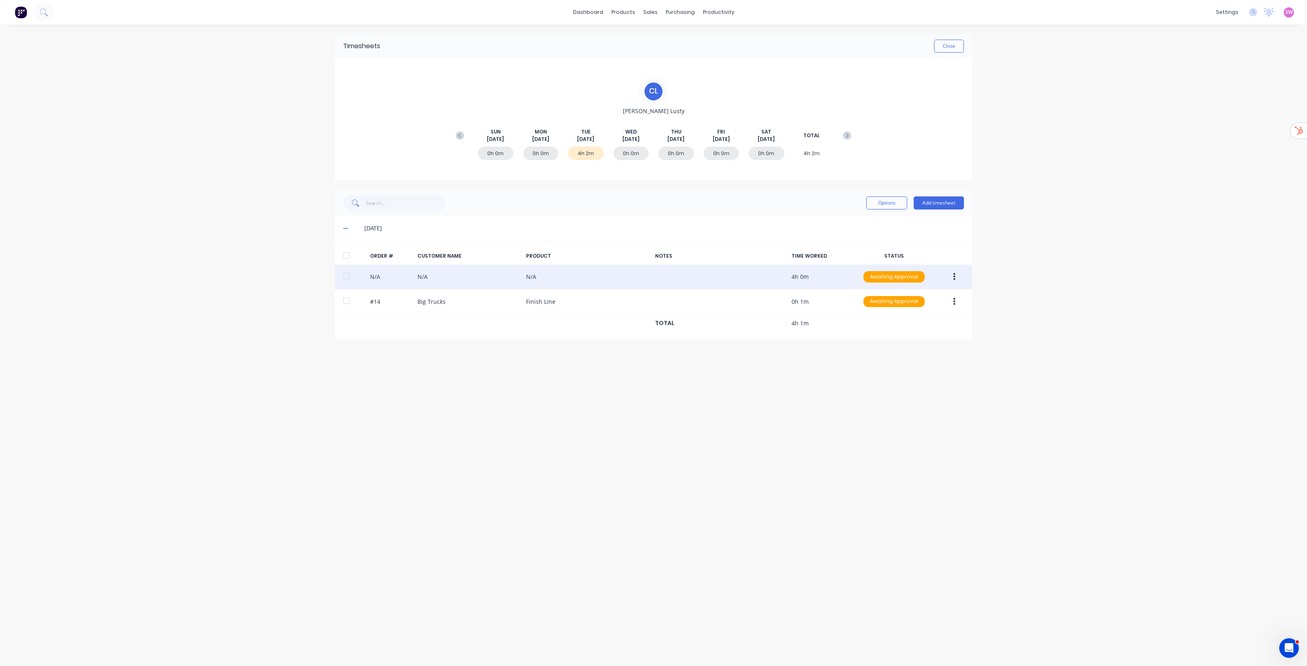
click at [1246, 86] on div "dashboard products sales purchasing productivity dashboard products Product Cat…" at bounding box center [653, 333] width 1307 height 666
click at [1174, 54] on link "Team" at bounding box center [1188, 55] width 108 height 16
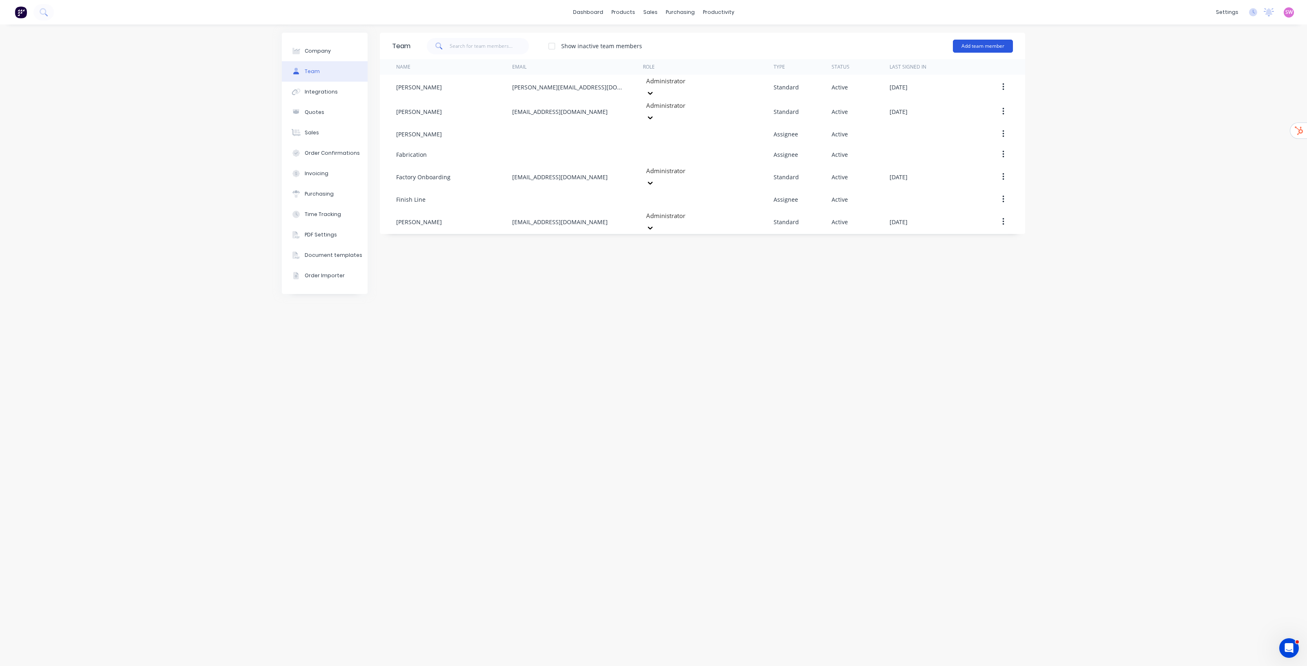
click at [995, 47] on button "Add team member" at bounding box center [983, 46] width 60 height 13
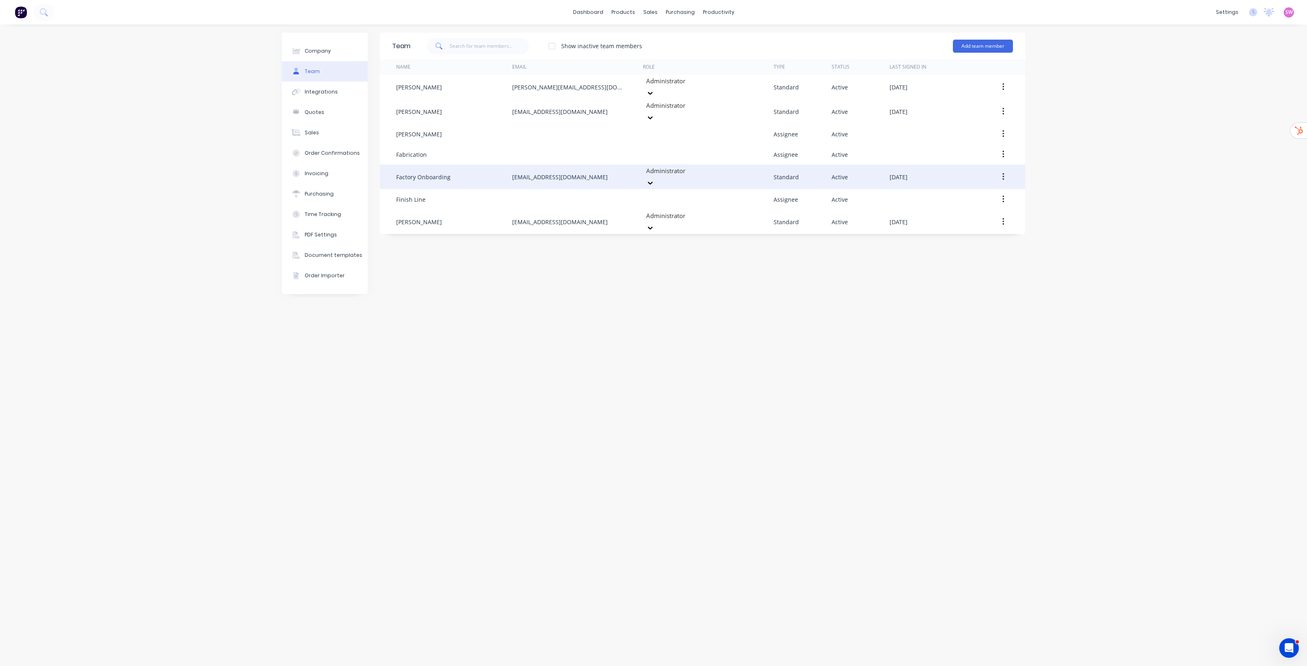
click at [1001, 170] on button "button" at bounding box center [1003, 177] width 19 height 15
click at [963, 225] on div "Delete" at bounding box center [974, 231] width 63 height 12
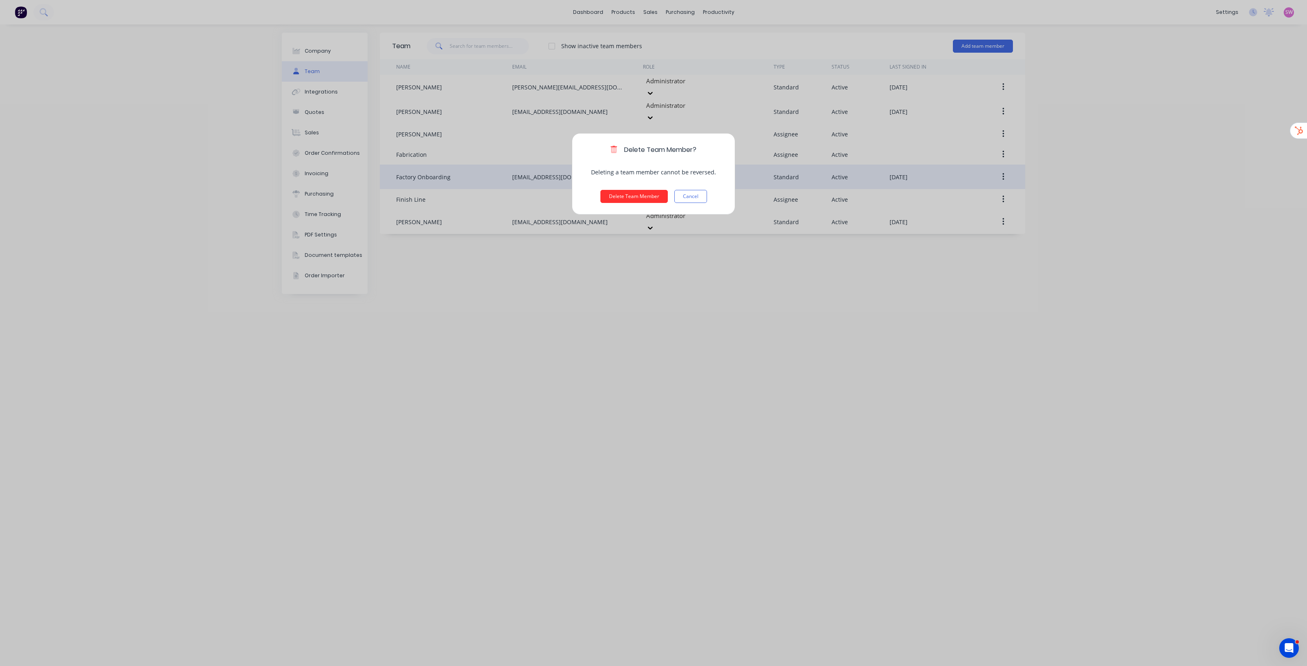
click at [638, 196] on button "Delete Team Member" at bounding box center [633, 196] width 67 height 13
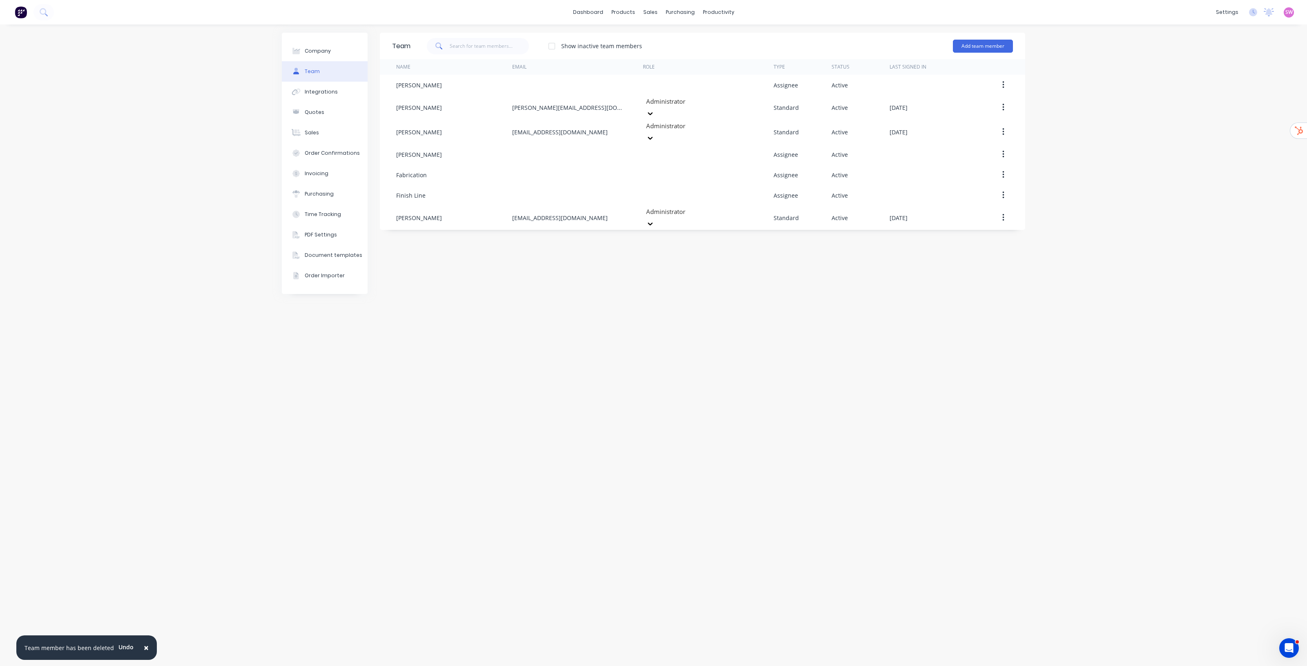
click at [916, 354] on div "Team Show inactive team members Add team member Name Email Role Type Status Las…" at bounding box center [702, 345] width 645 height 625
click at [602, 13] on link "dashboard" at bounding box center [588, 12] width 38 height 12
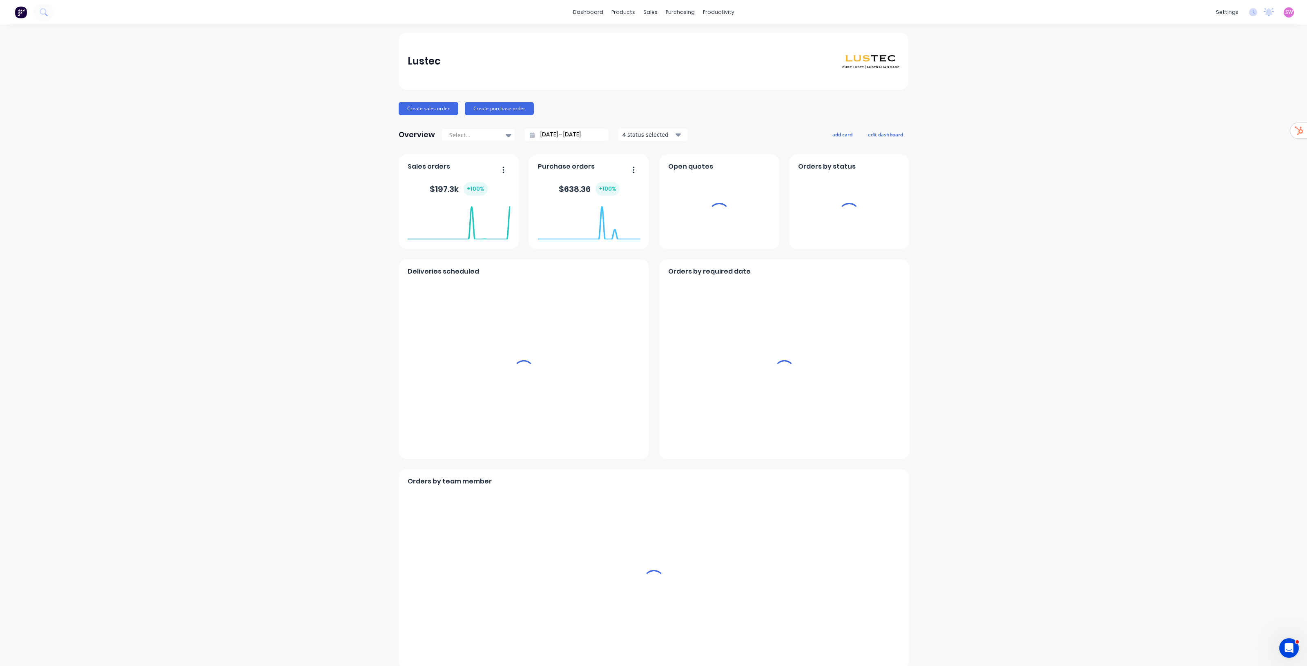
click at [1284, 12] on div "SW Lustec Stuart Wheatley Administrator Profile Sign out" at bounding box center [1289, 12] width 10 height 10
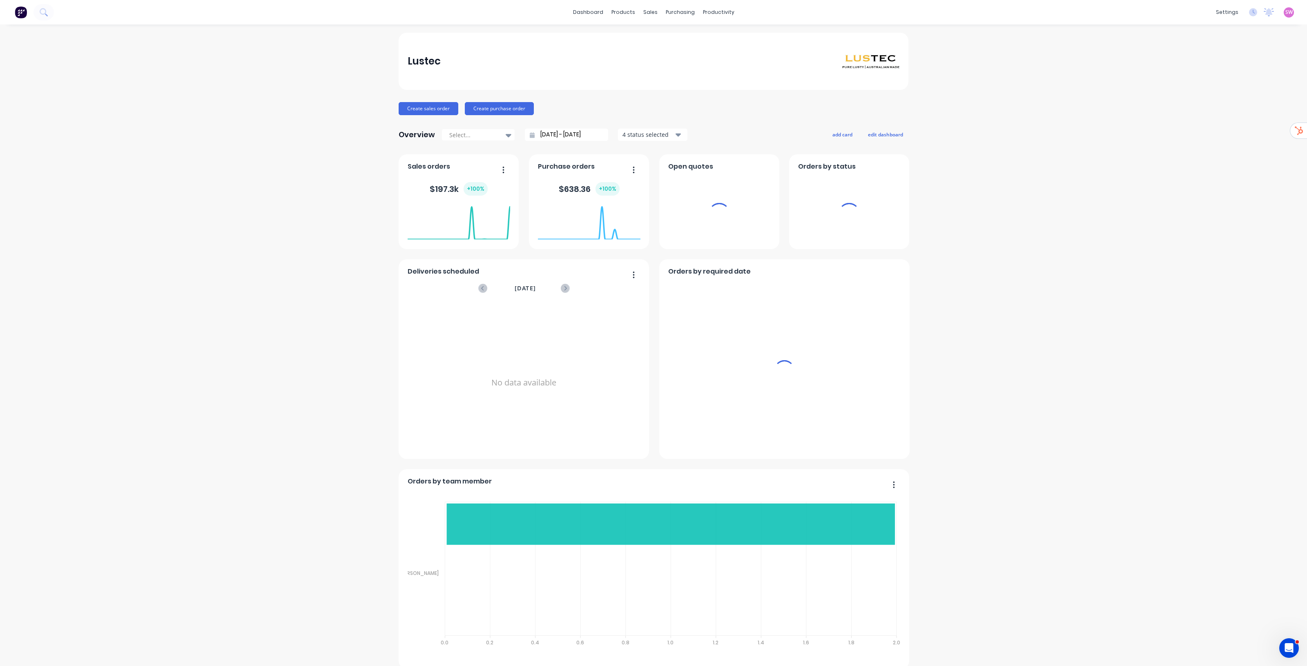
click at [1285, 13] on span "SW" at bounding box center [1288, 12] width 7 height 7
click at [1265, 103] on div "Sign out" at bounding box center [1276, 101] width 22 height 7
click at [1265, 104] on div "Sign out" at bounding box center [1276, 101] width 22 height 7
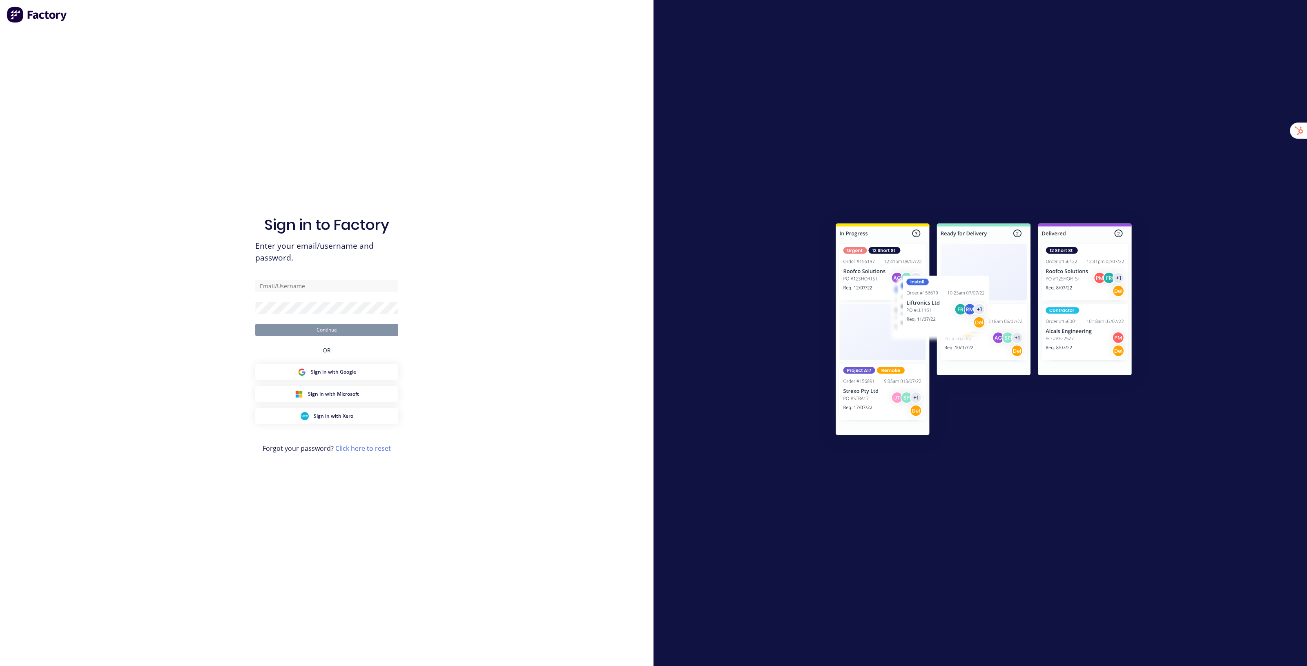
type input "[EMAIL_ADDRESS][DOMAIN_NAME]"
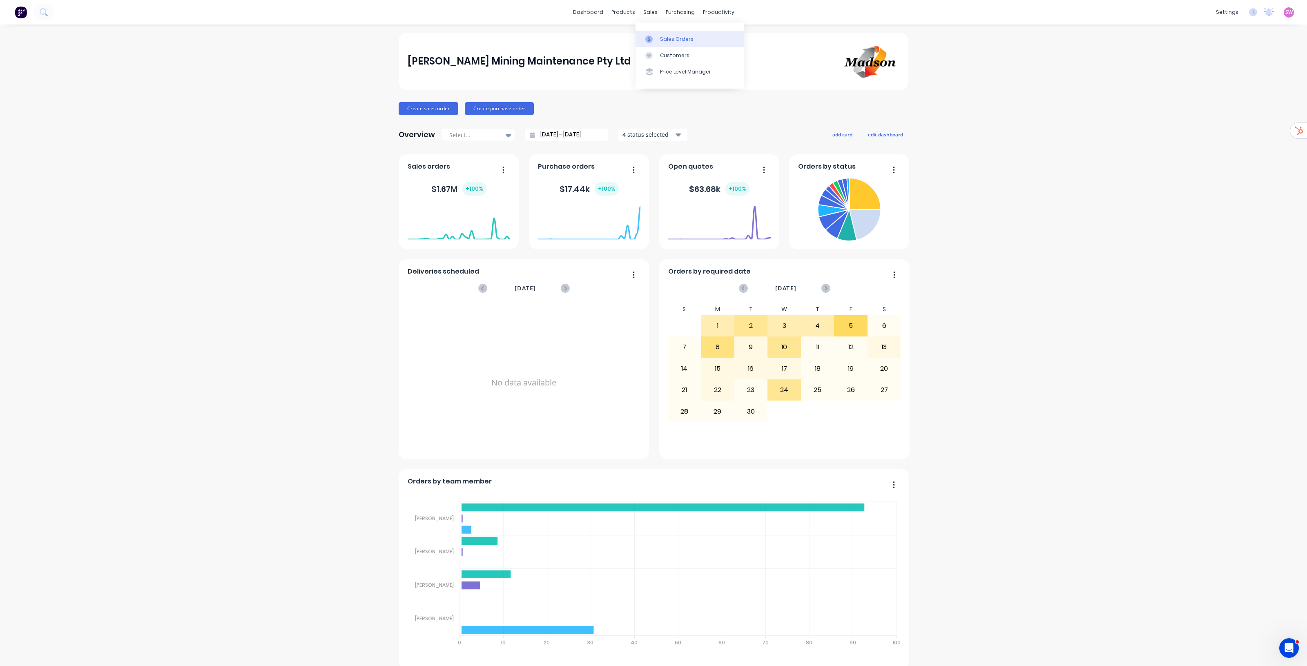
click at [656, 35] on link "Sales Orders" at bounding box center [690, 39] width 108 height 16
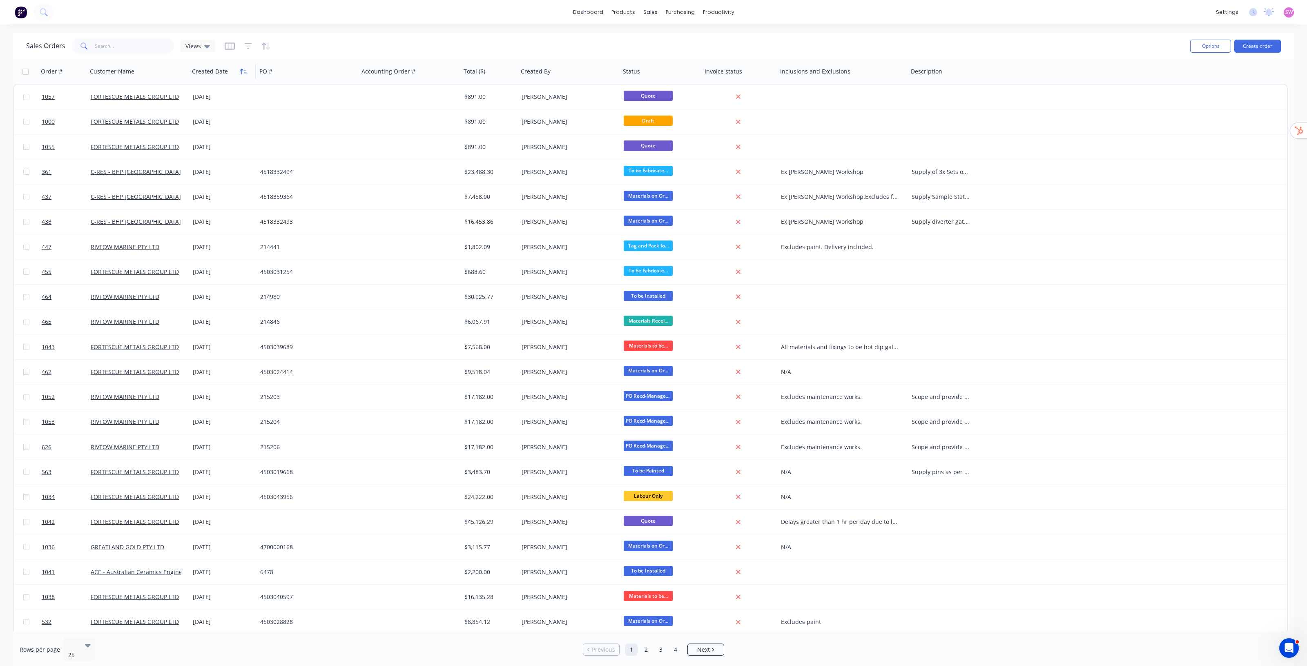
click at [242, 72] on icon "button" at bounding box center [243, 71] width 7 height 7
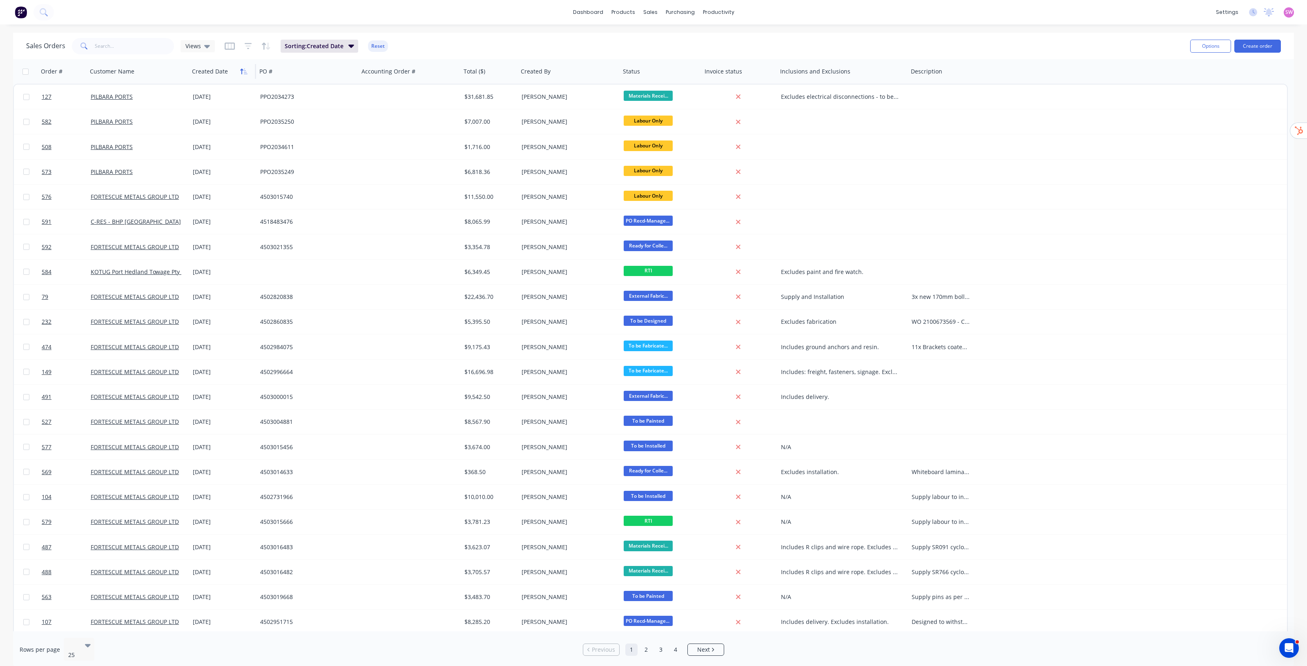
click at [243, 74] on icon "button" at bounding box center [243, 71] width 7 height 7
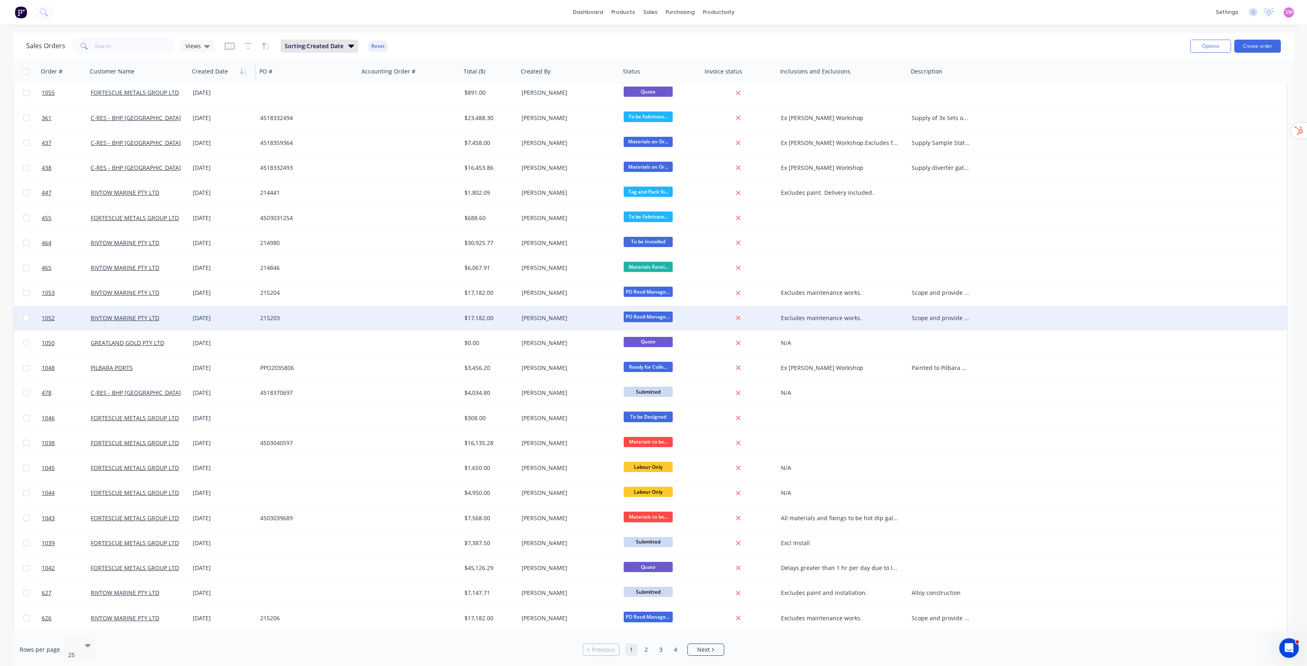
scroll to position [78, 0]
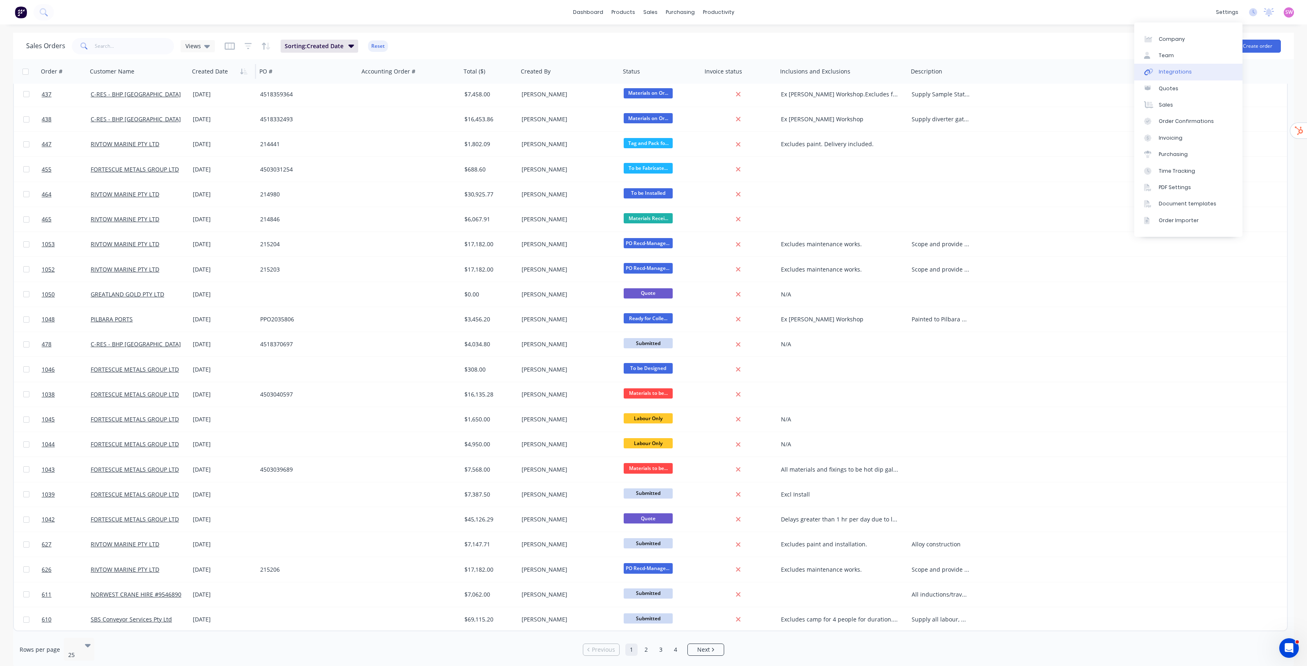
click at [1199, 68] on link "Integrations" at bounding box center [1188, 72] width 108 height 16
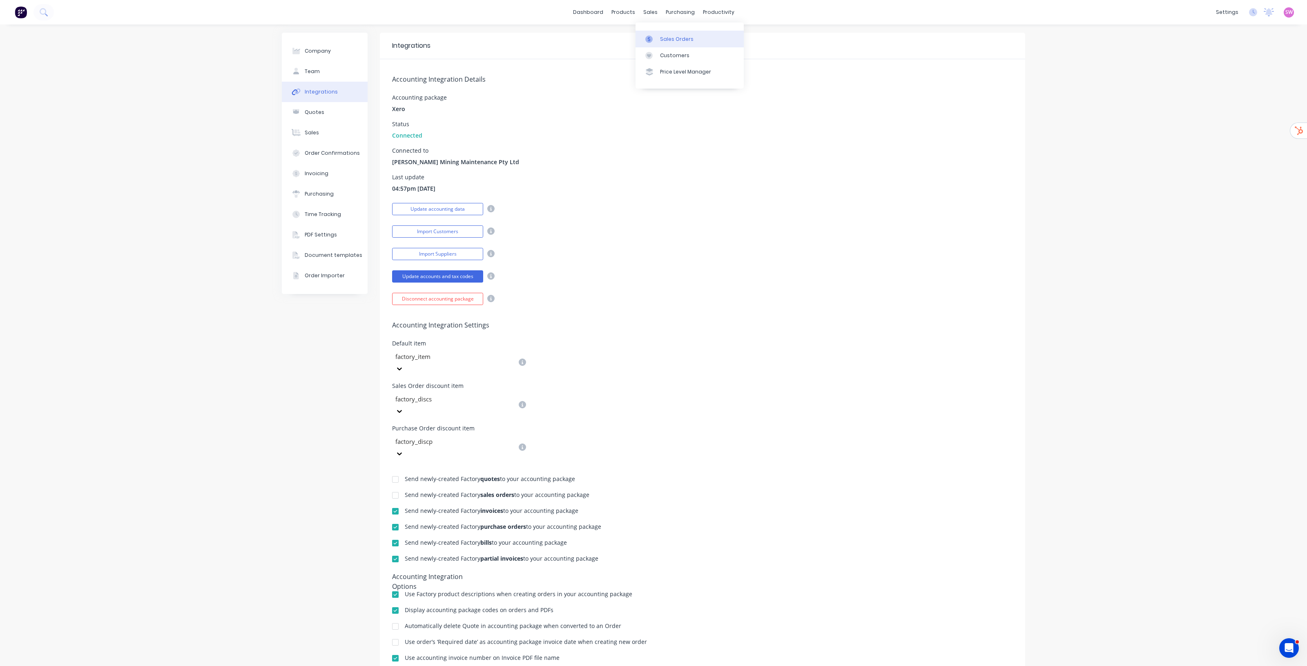
click at [660, 37] on div "Sales Orders" at bounding box center [676, 39] width 33 height 7
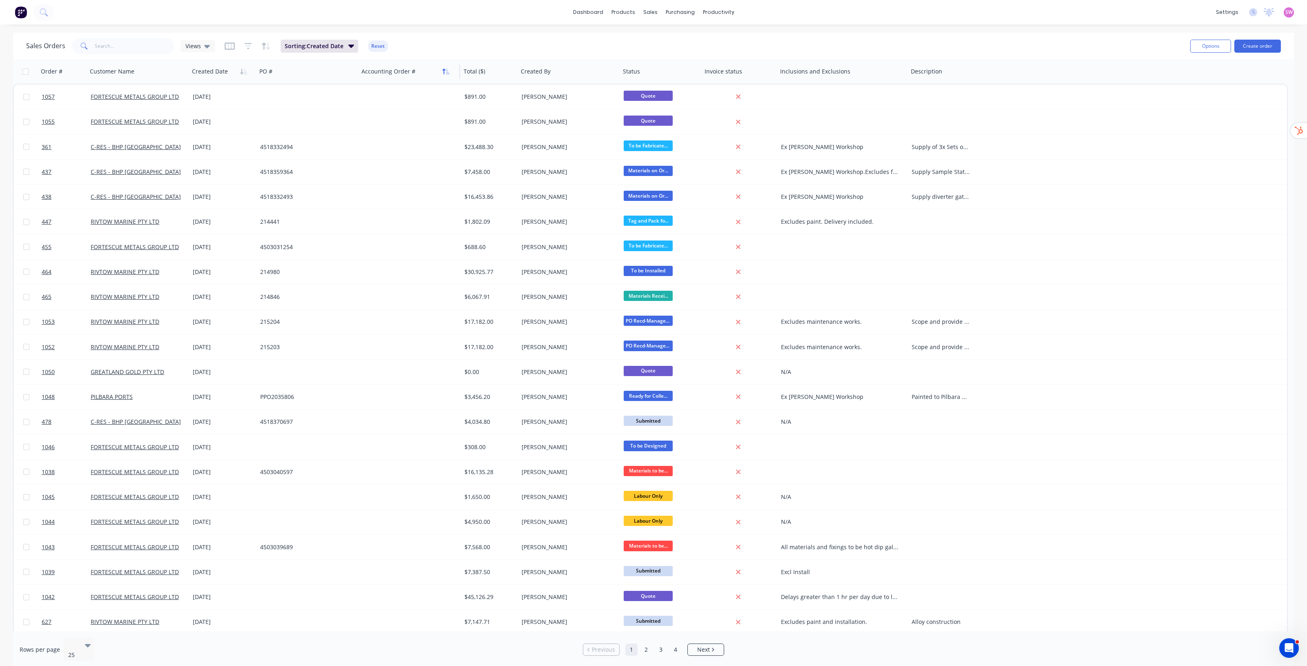
click at [451, 70] on button "button" at bounding box center [446, 71] width 12 height 12
click at [446, 72] on icon "button" at bounding box center [445, 71] width 7 height 7
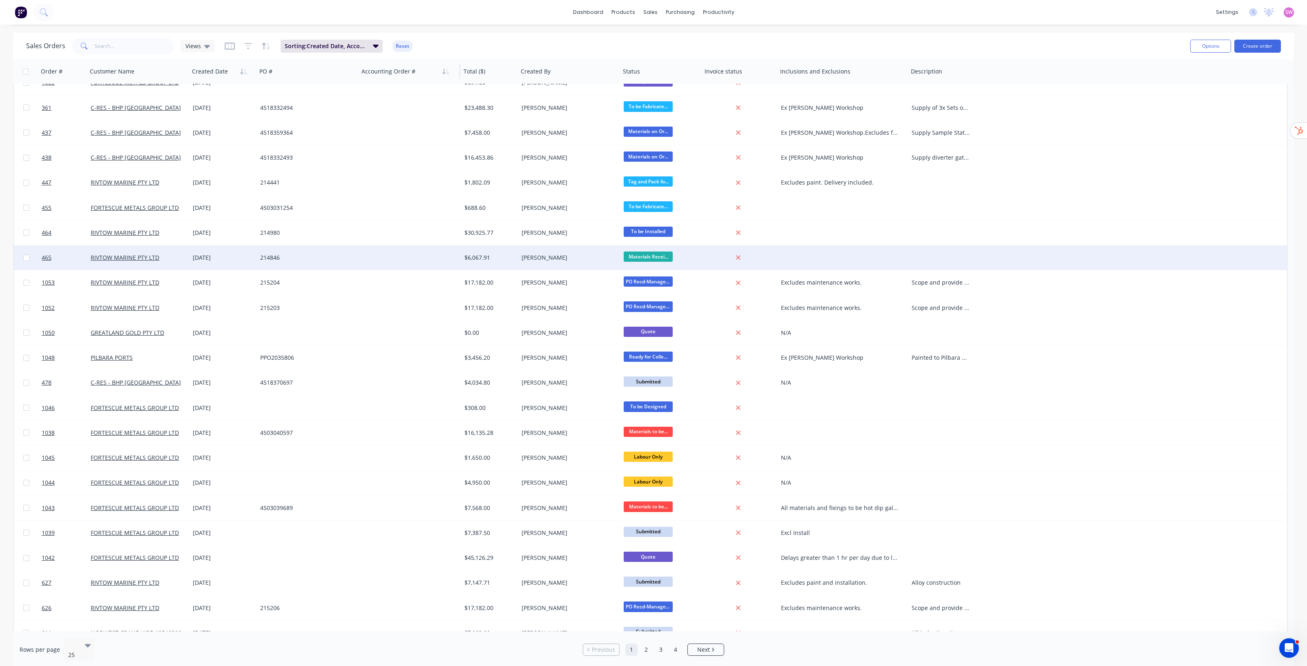
scroll to position [78, 0]
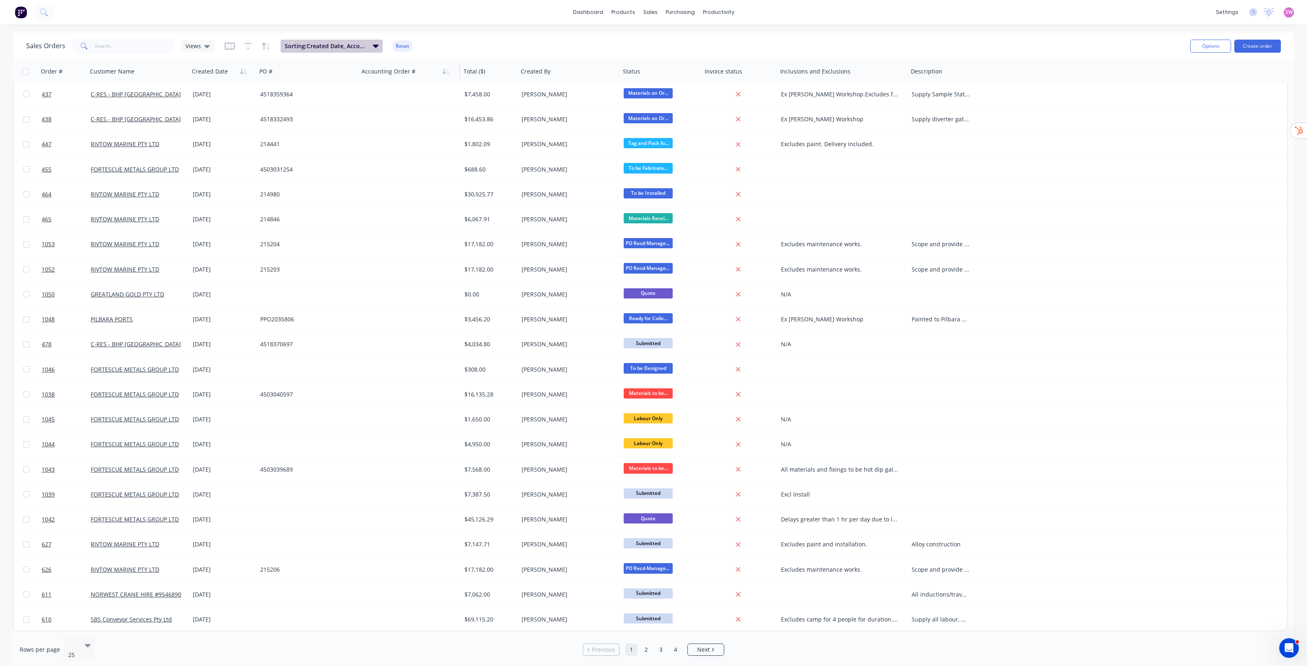
click at [328, 48] on span "Sorting: Created Date, Accounting Order #" at bounding box center [326, 46] width 83 height 8
click at [313, 165] on button "add" at bounding box center [348, 168] width 91 height 7
click at [340, 167] on div at bounding box center [365, 172] width 118 height 10
type input "status"
click at [374, 666] on div "Status" at bounding box center [653, 670] width 1307 height 9
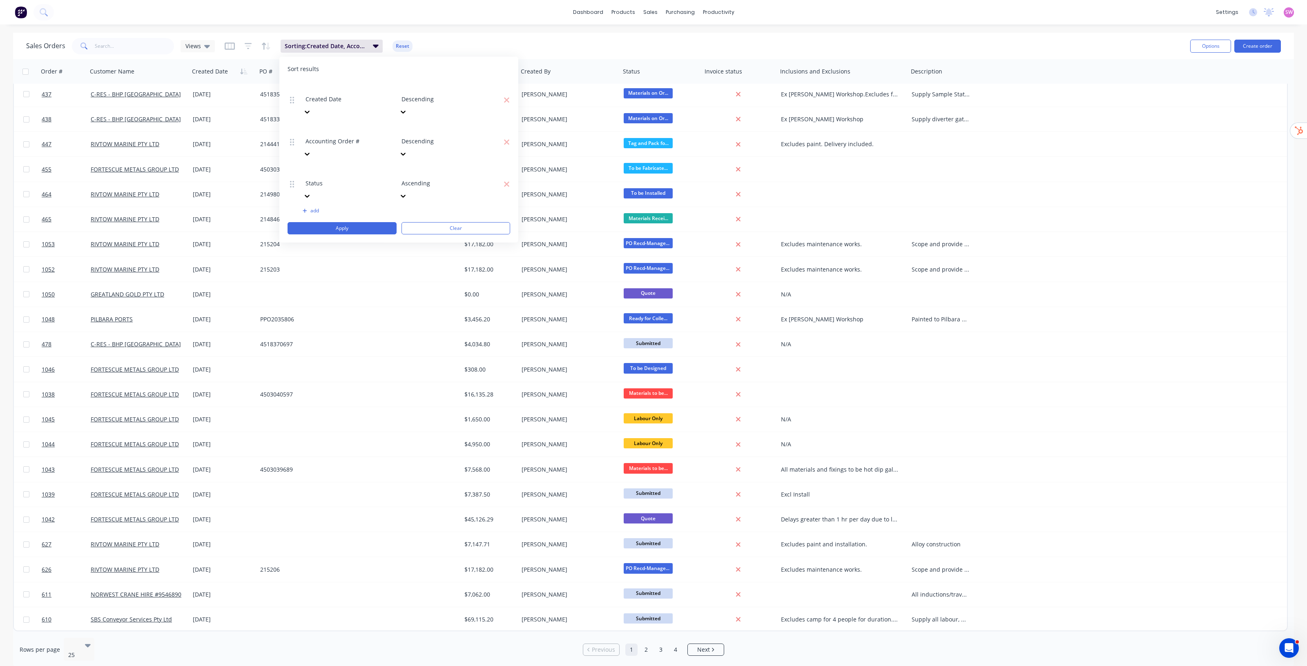
click at [419, 167] on div at bounding box center [460, 172] width 118 height 10
click at [372, 167] on div at bounding box center [365, 172] width 118 height 10
click at [507, 180] on icon "button" at bounding box center [507, 184] width 6 height 8
click at [249, 46] on icon "button" at bounding box center [247, 45] width 5 height 1
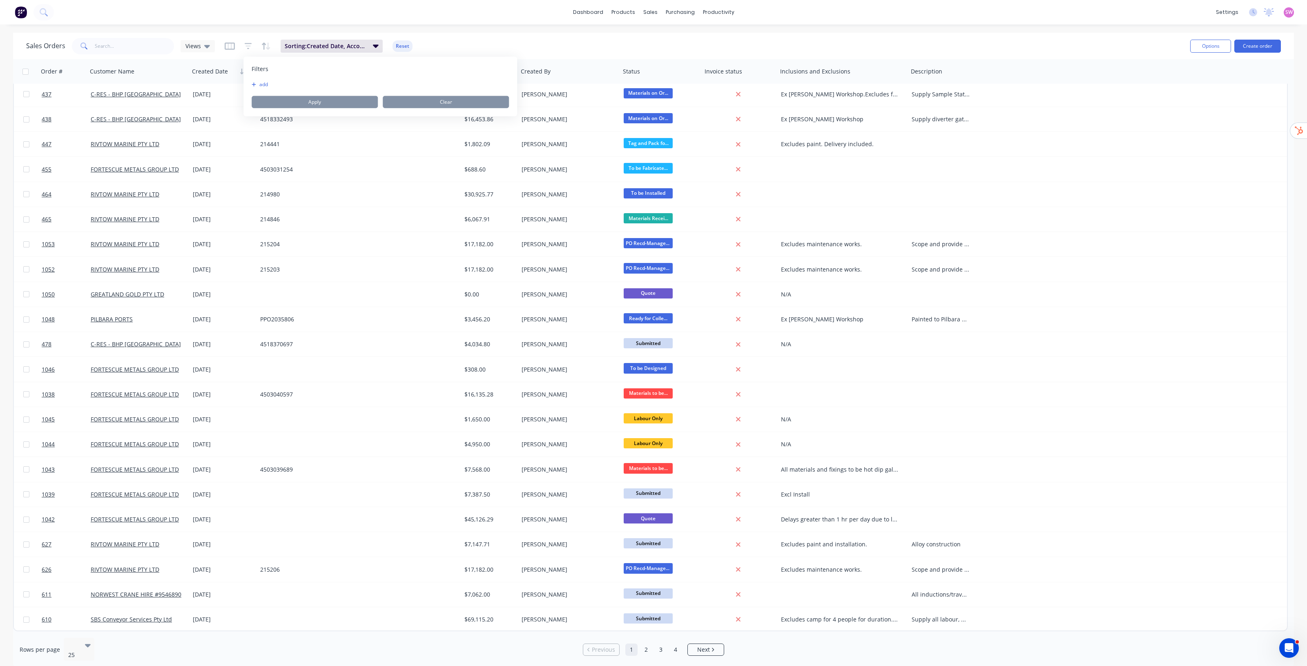
click at [266, 84] on button "add" at bounding box center [262, 84] width 20 height 7
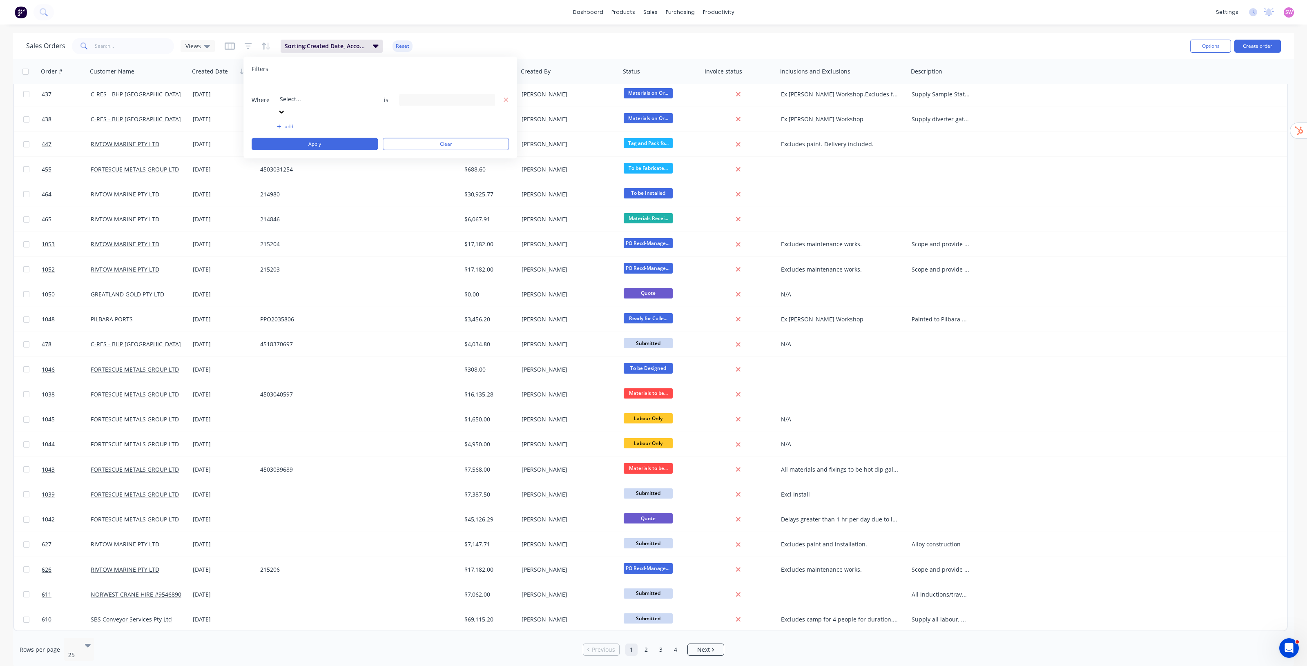
click at [303, 89] on div at bounding box center [339, 88] width 118 height 10
type input "status"
click at [328, 97] on div "Where Invoice status is 3 Invoice status selected add Apply Clear" at bounding box center [380, 115] width 257 height 69
click at [337, 90] on div at bounding box center [339, 88] width 118 height 10
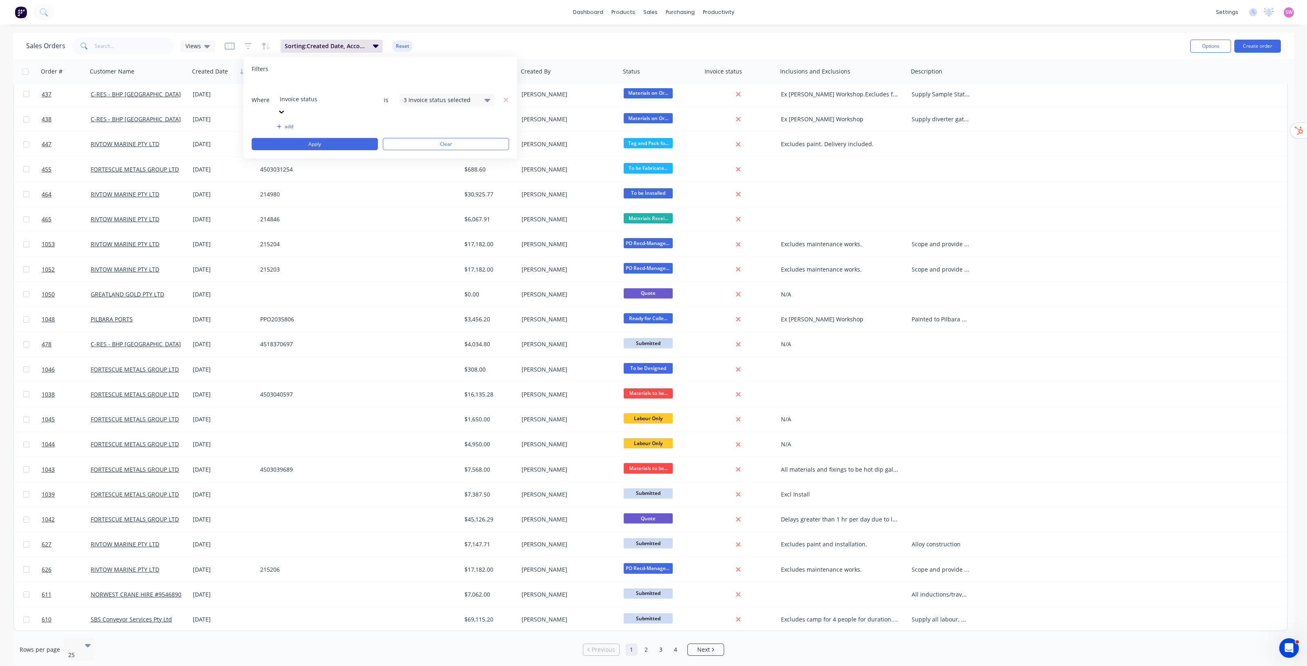
click at [437, 96] on div "19 Status selected" at bounding box center [441, 100] width 74 height 9
click at [426, 133] on div "All" at bounding box center [473, 133] width 98 height 9
click at [353, 138] on button "Apply" at bounding box center [315, 144] width 126 height 12
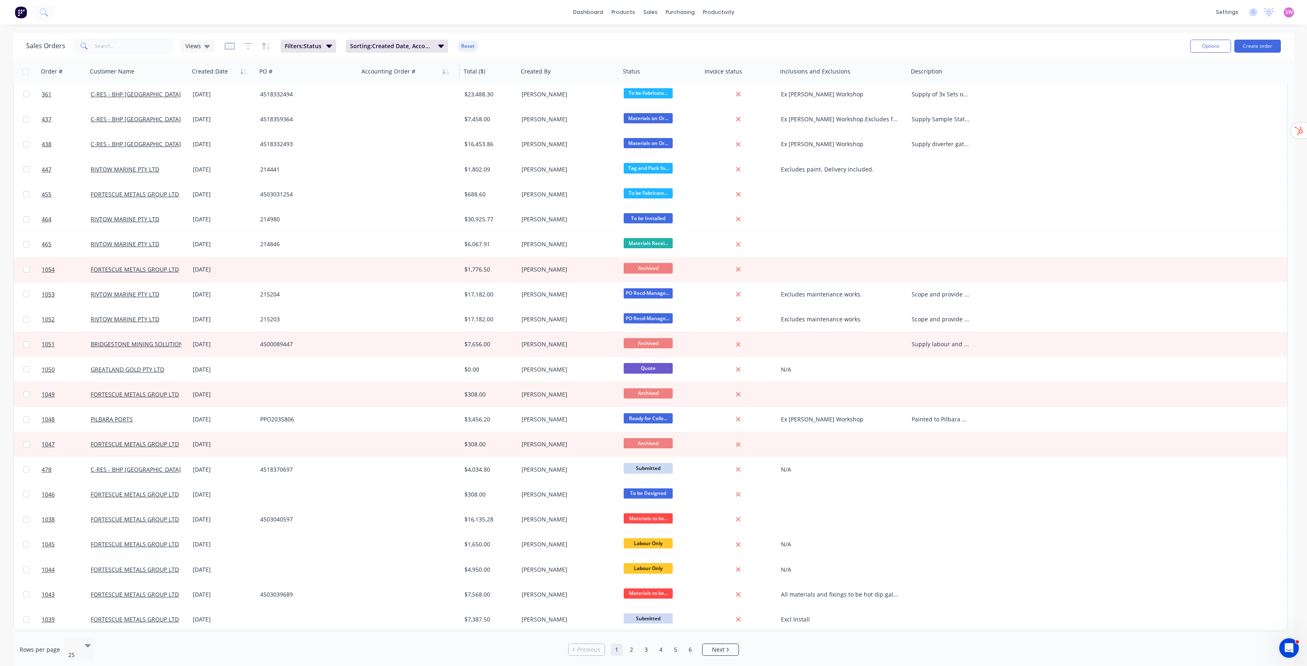
scroll to position [0, 0]
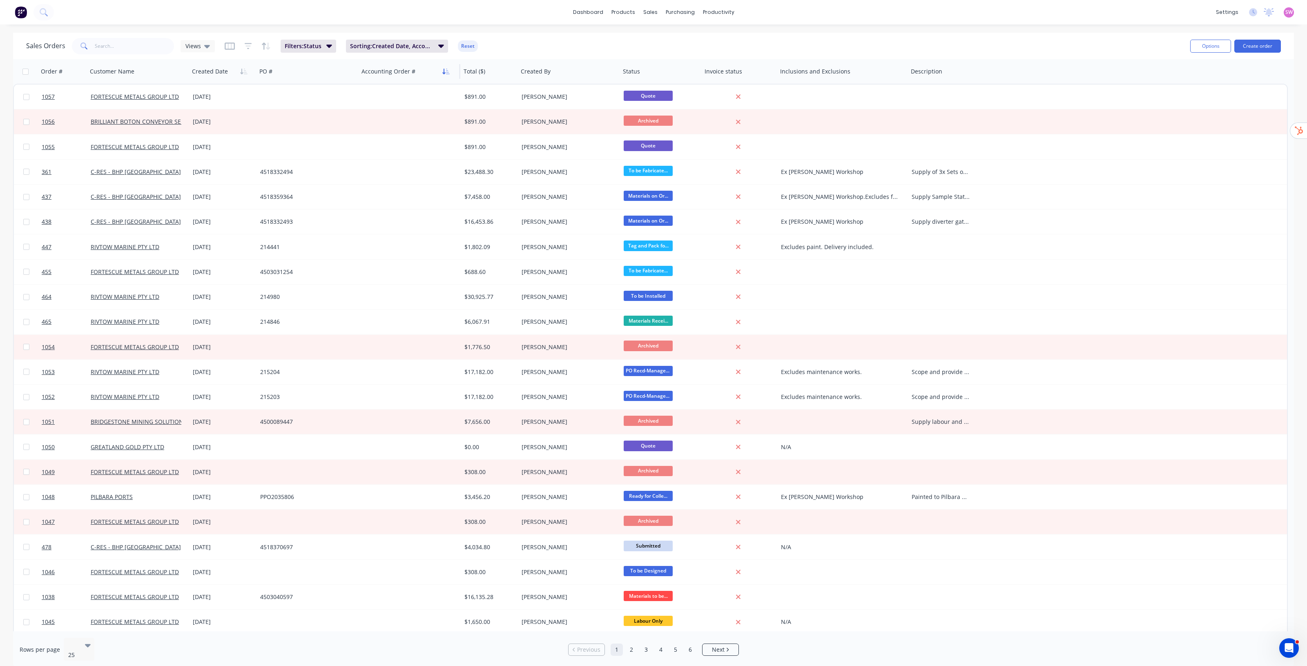
click at [440, 71] on button "button" at bounding box center [446, 71] width 12 height 12
click at [446, 73] on icon "button" at bounding box center [445, 71] width 7 height 7
